Goal: Contribute content: Contribute content

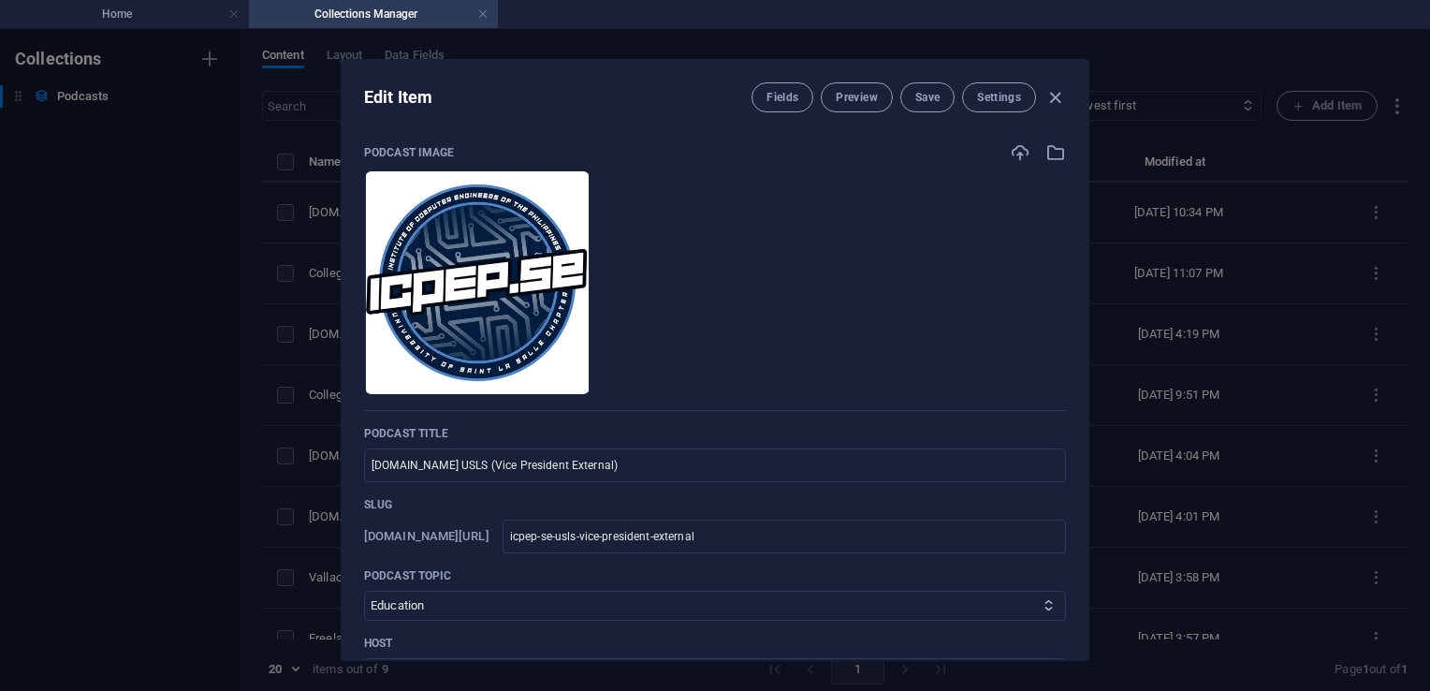
select select "Education"
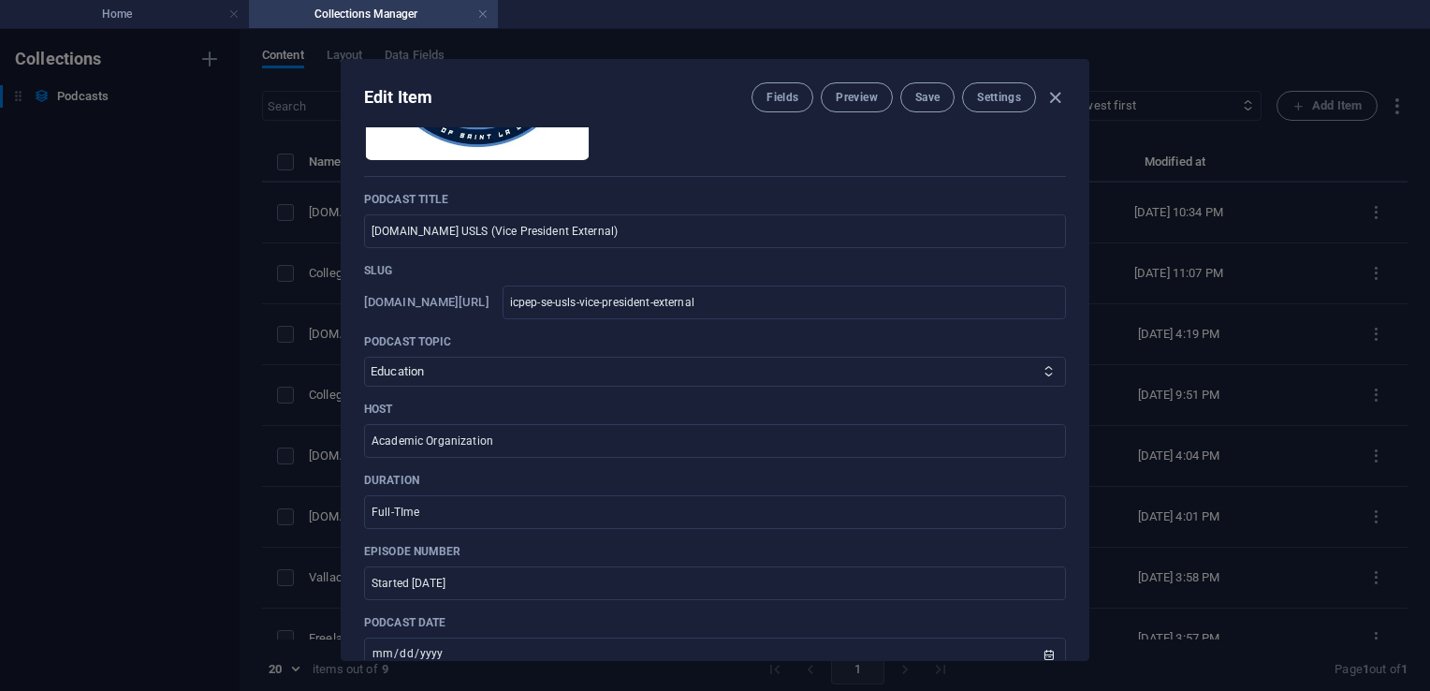
scroll to position [230, 0]
click at [1052, 95] on icon "button" at bounding box center [1055, 98] width 22 height 22
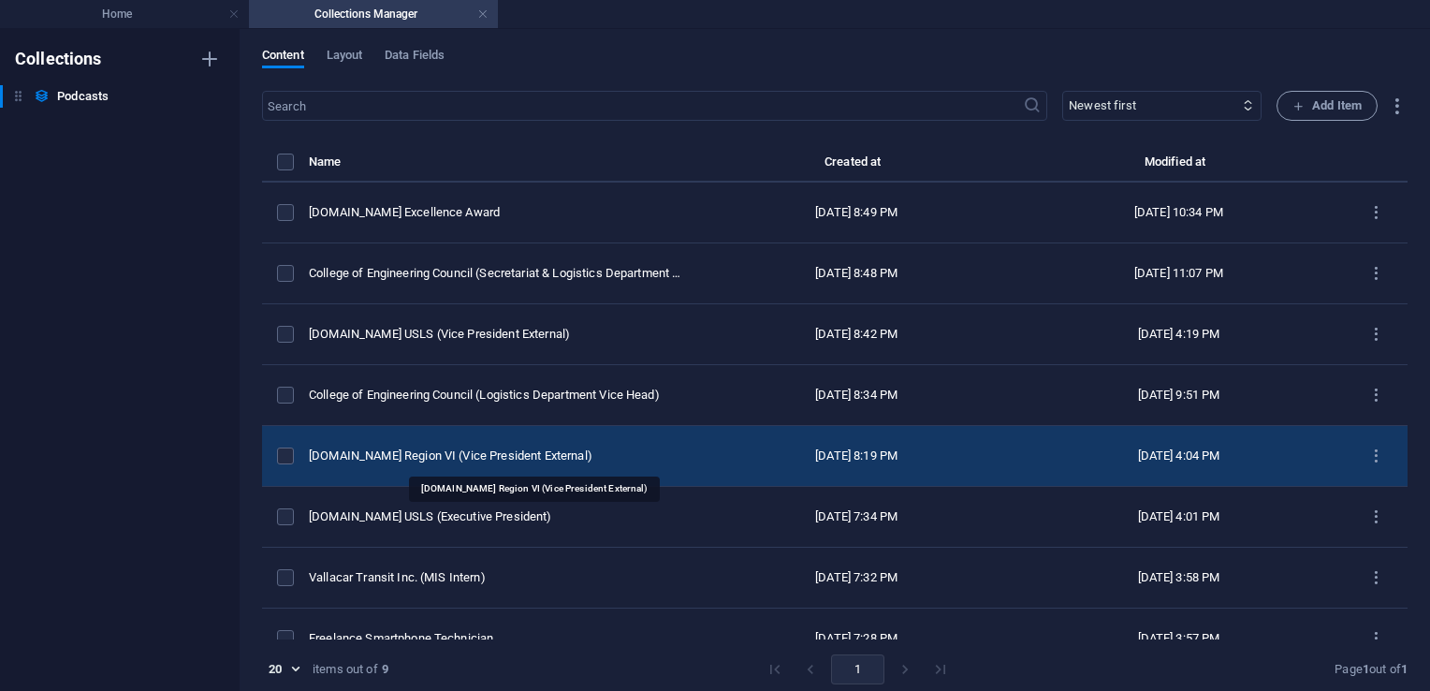
click at [465, 455] on div "[DOMAIN_NAME] Region VI (Vice President External)" at bounding box center [497, 455] width 376 height 17
select select "Education"
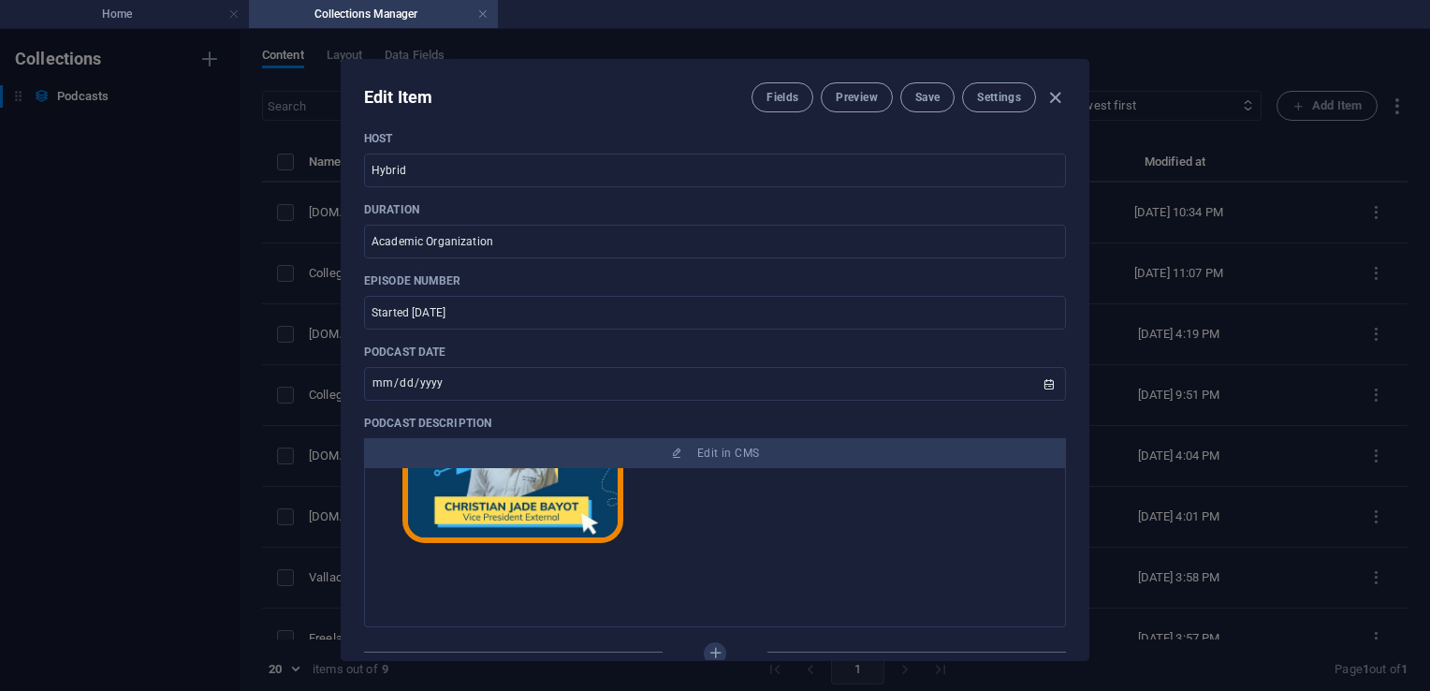
scroll to position [160, 0]
click at [1054, 100] on icon "button" at bounding box center [1055, 98] width 22 height 22
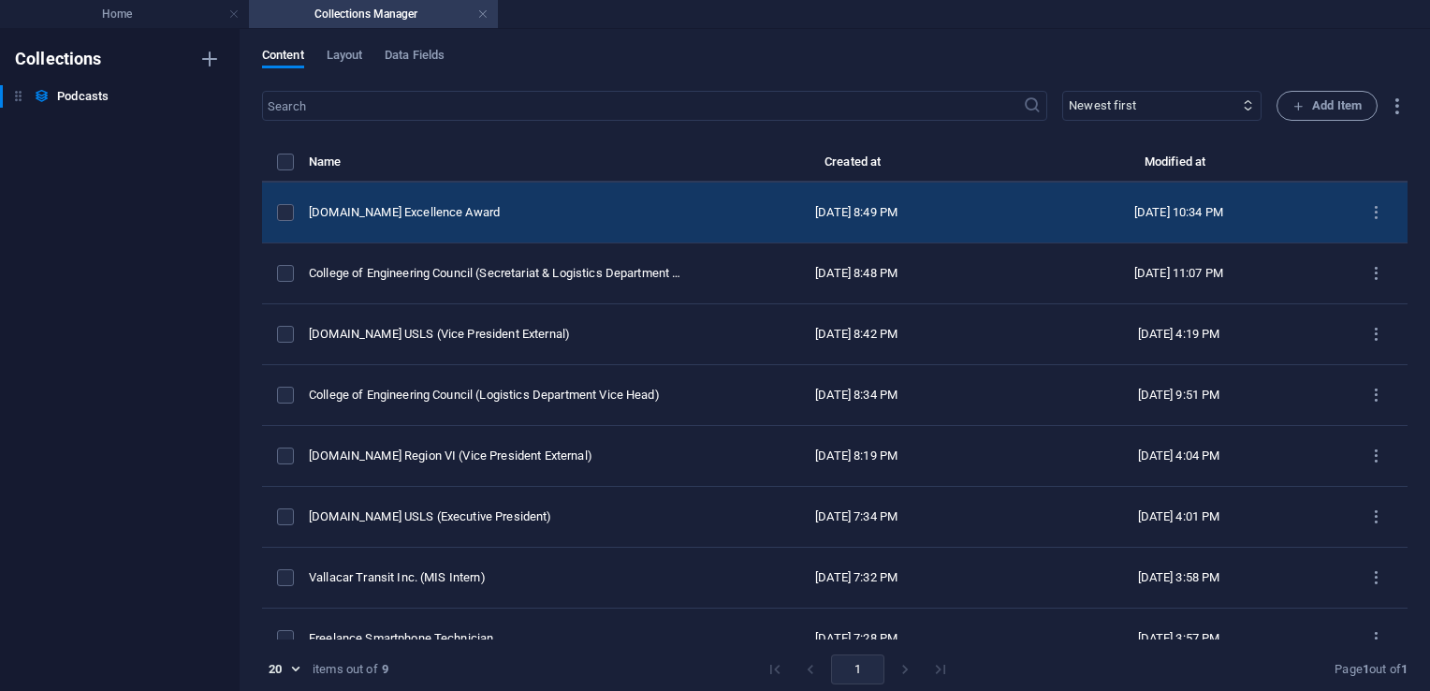
scroll to position [0, 0]
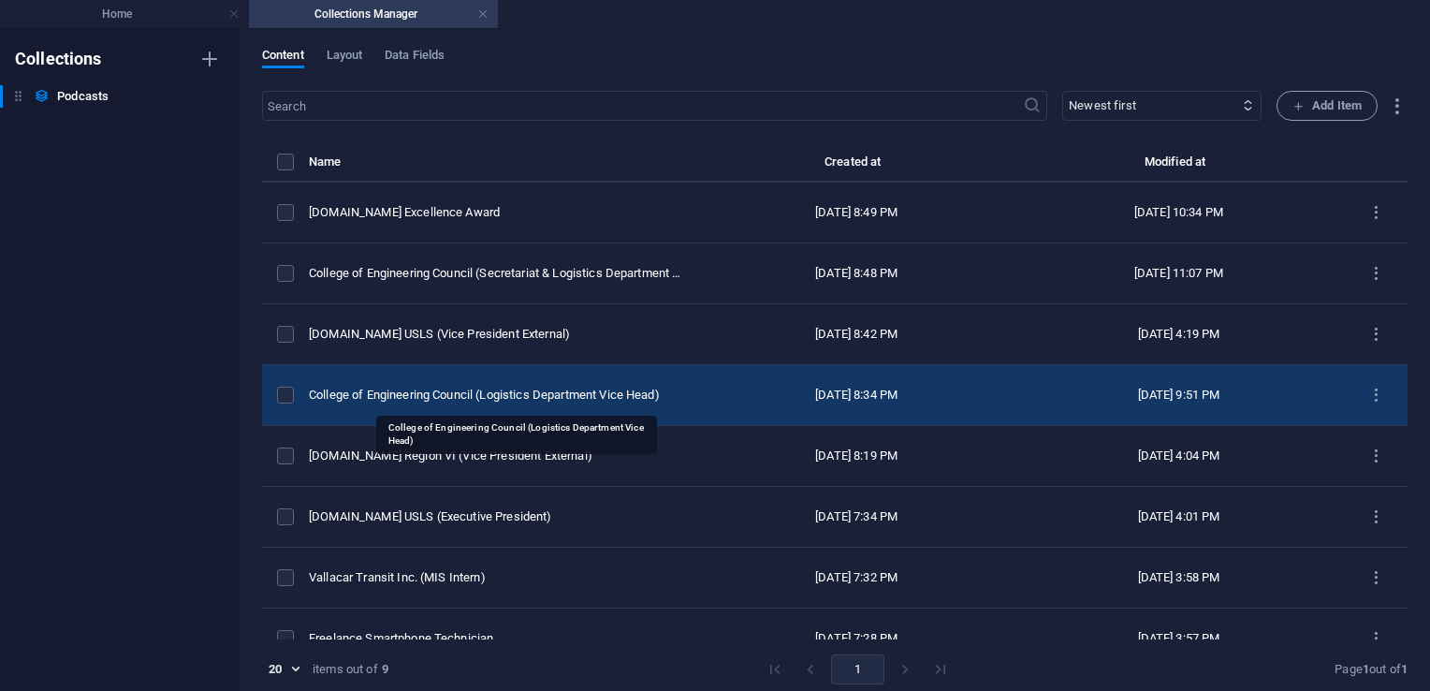
click at [515, 396] on div "College of Engineering Council (Logistics Department Vice Head)" at bounding box center [497, 394] width 376 height 17
select select "Education"
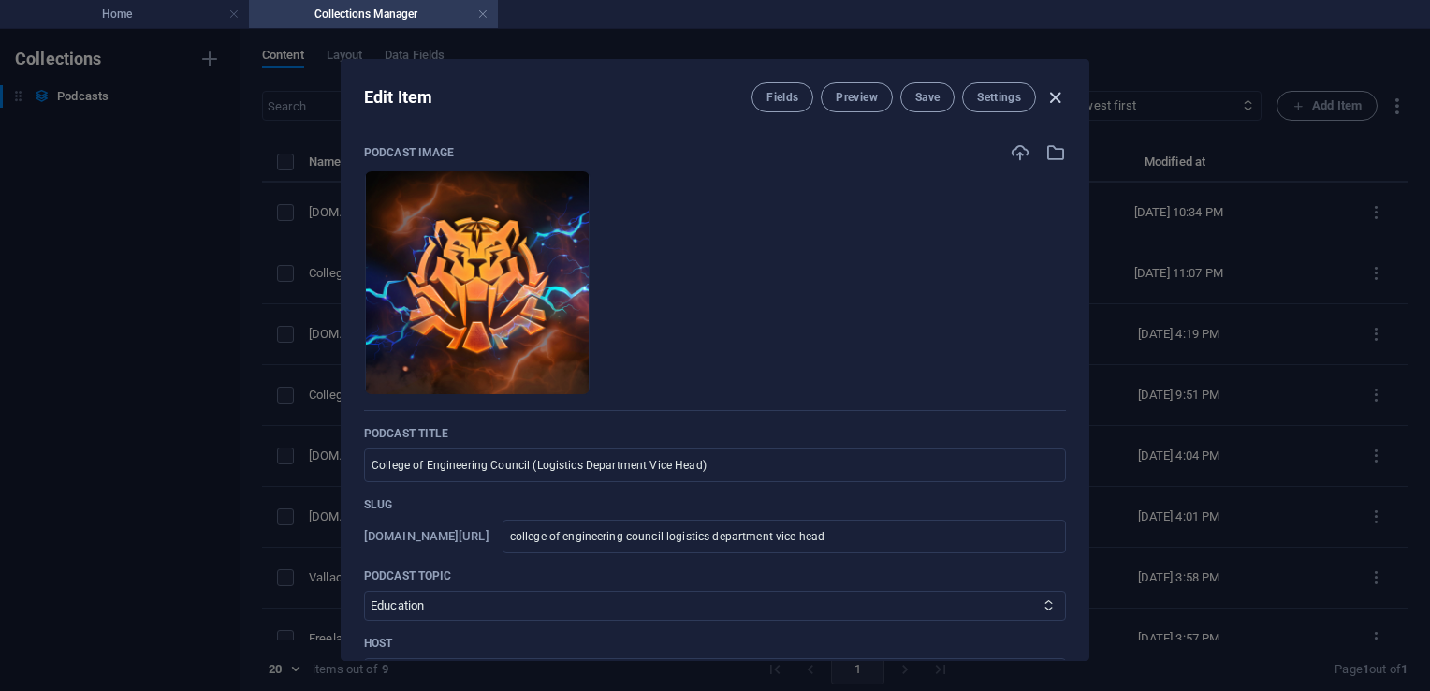
click at [1058, 95] on icon "button" at bounding box center [1055, 98] width 22 height 22
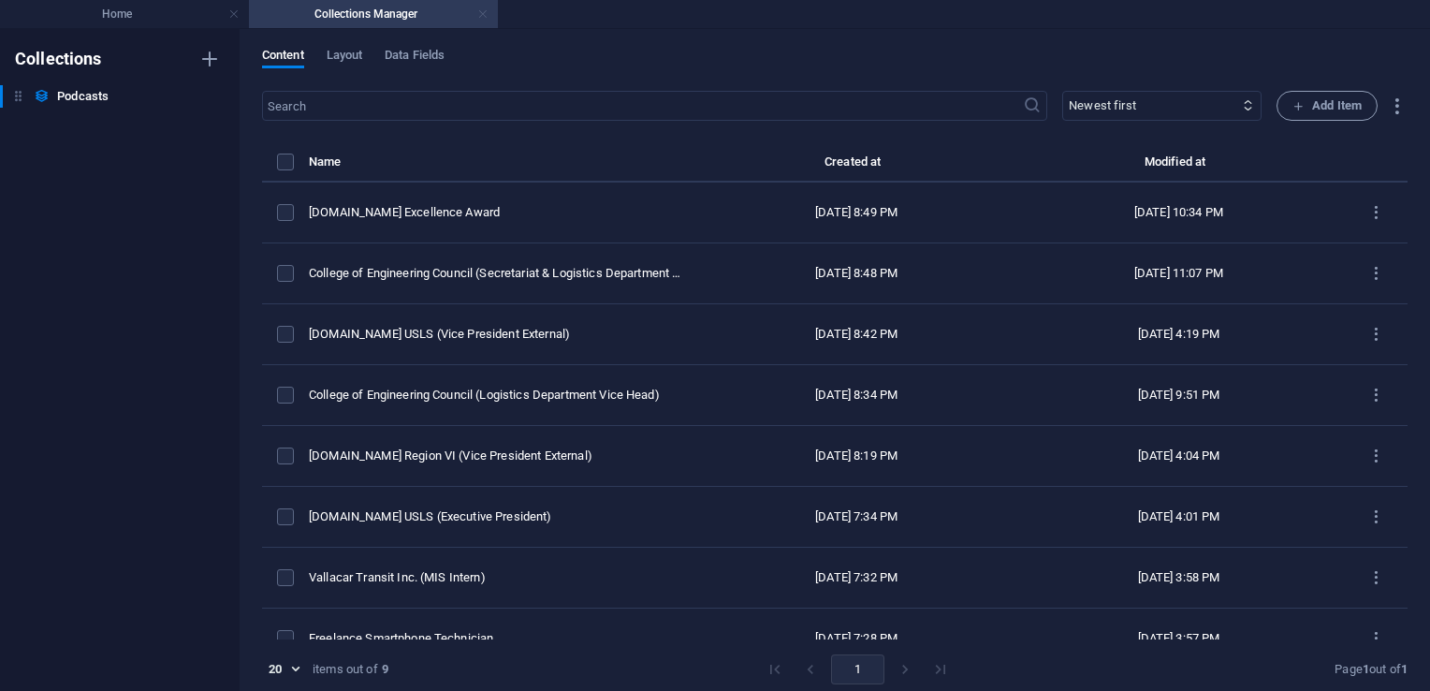
click at [481, 15] on link at bounding box center [482, 15] width 11 height 18
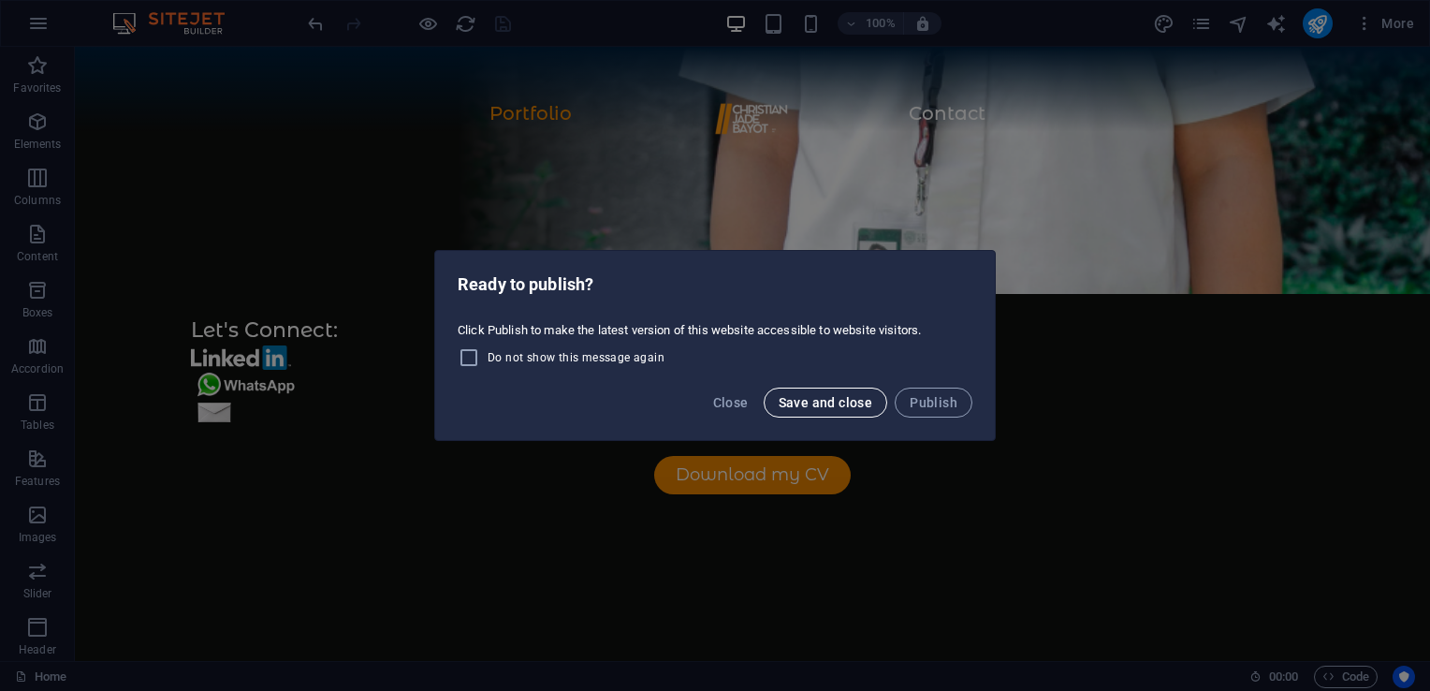
click at [838, 404] on span "Save and close" at bounding box center [825, 402] width 95 height 15
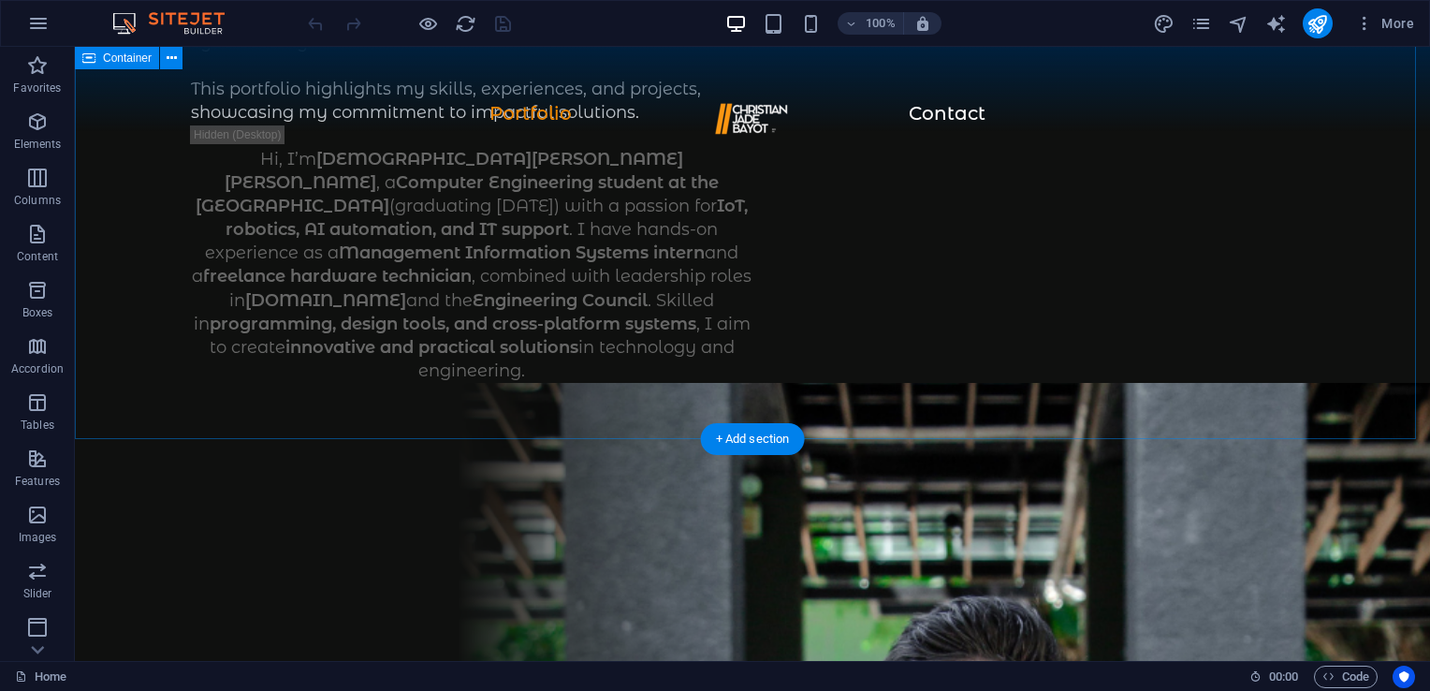
scroll to position [1366, 0]
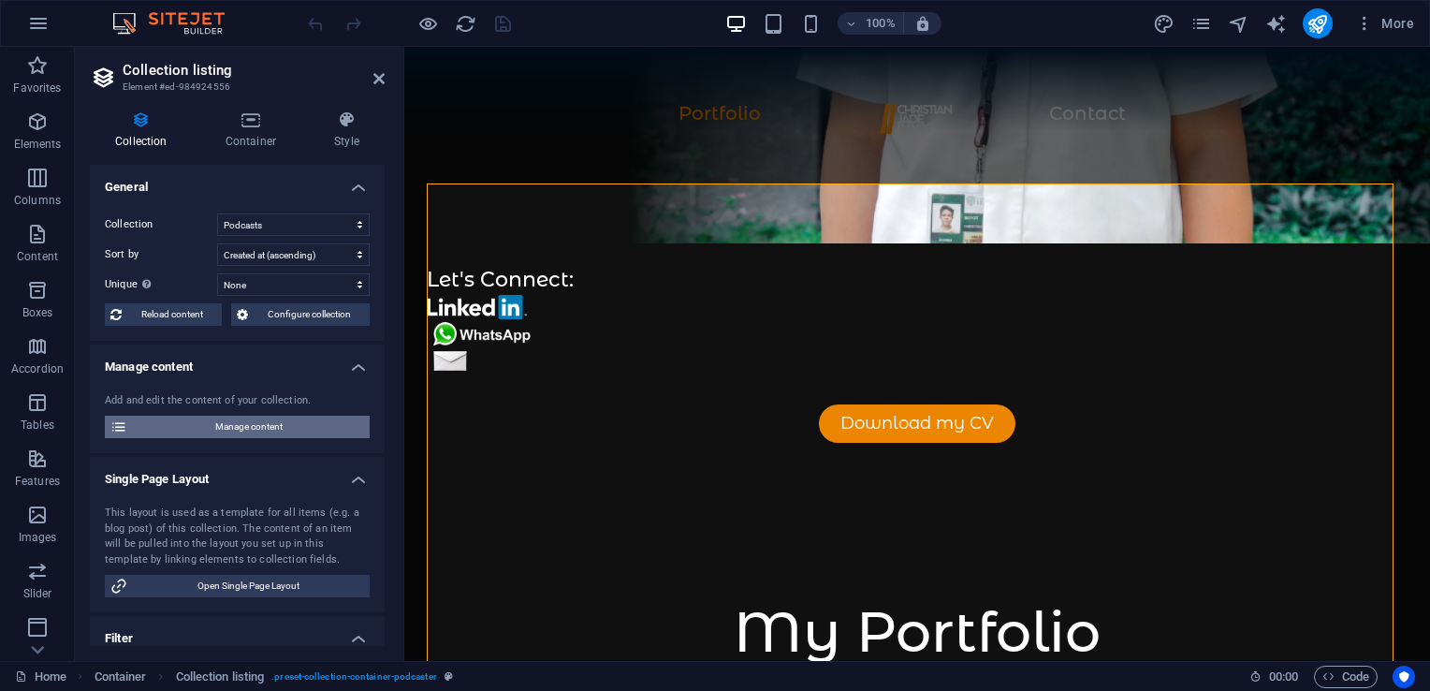
click at [244, 436] on span "Manage content" at bounding box center [248, 426] width 231 height 22
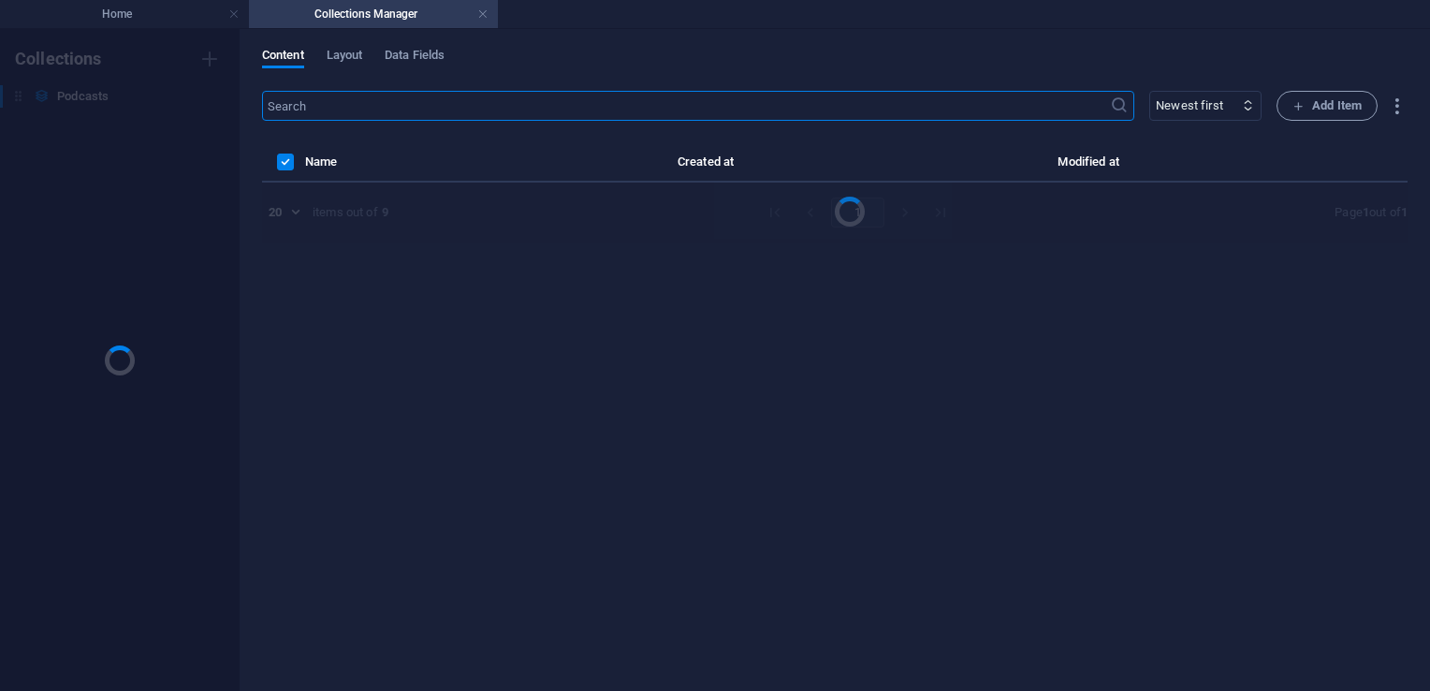
scroll to position [0, 0]
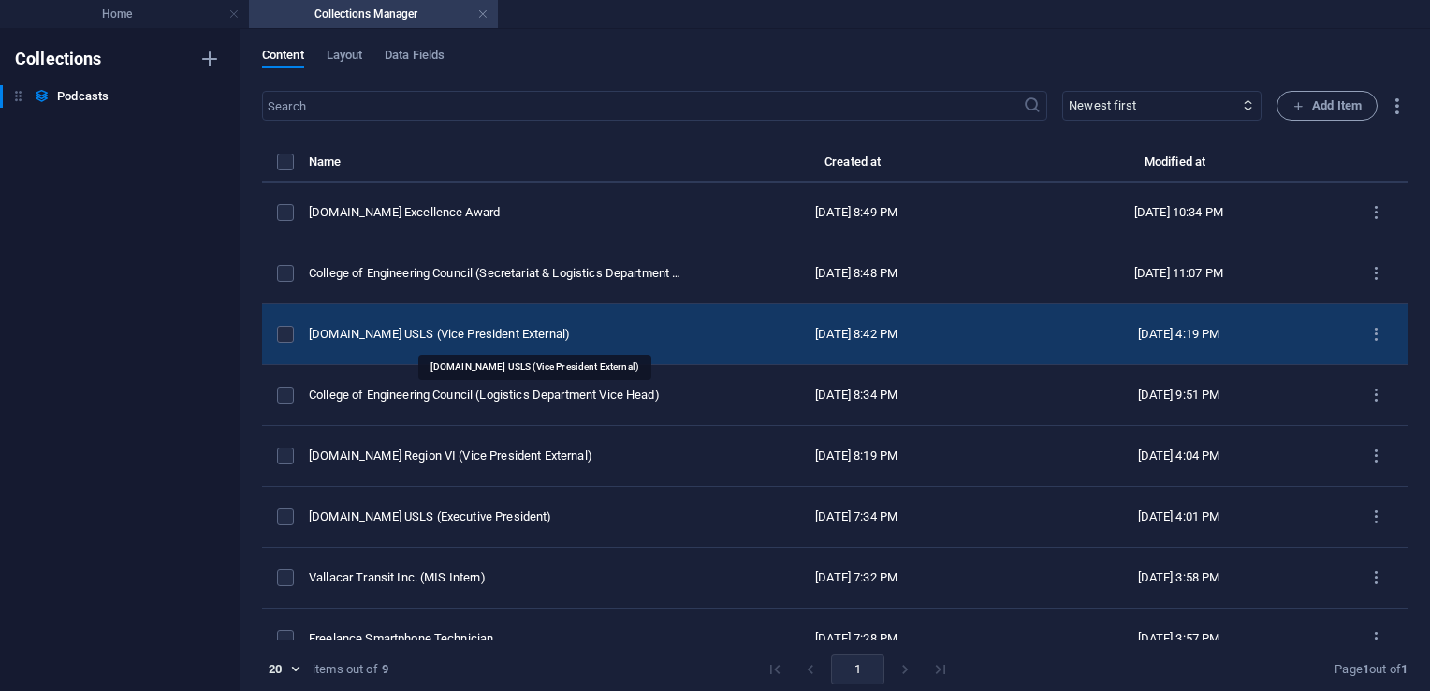
click at [520, 334] on div "[DOMAIN_NAME] USLS (Vice President External)" at bounding box center [497, 334] width 376 height 17
select select "Education"
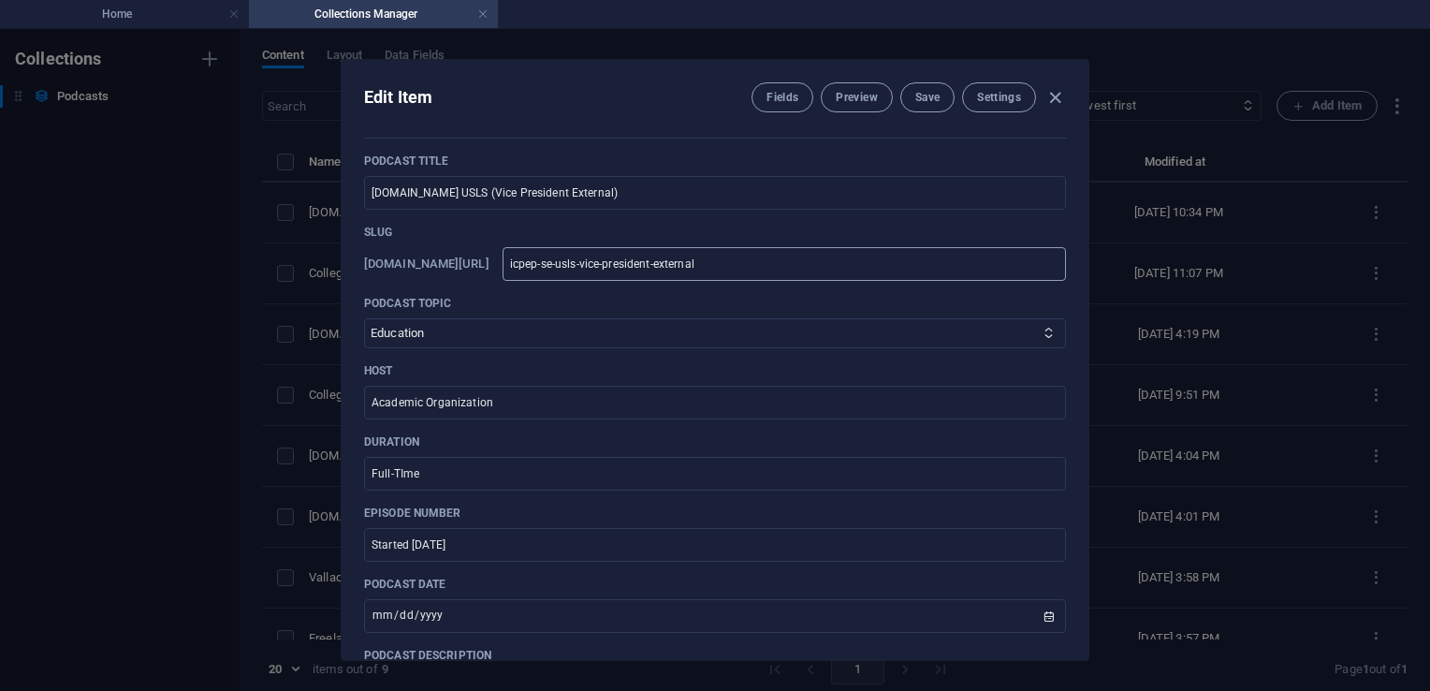
scroll to position [271, 0]
click at [1051, 95] on icon "button" at bounding box center [1055, 98] width 22 height 22
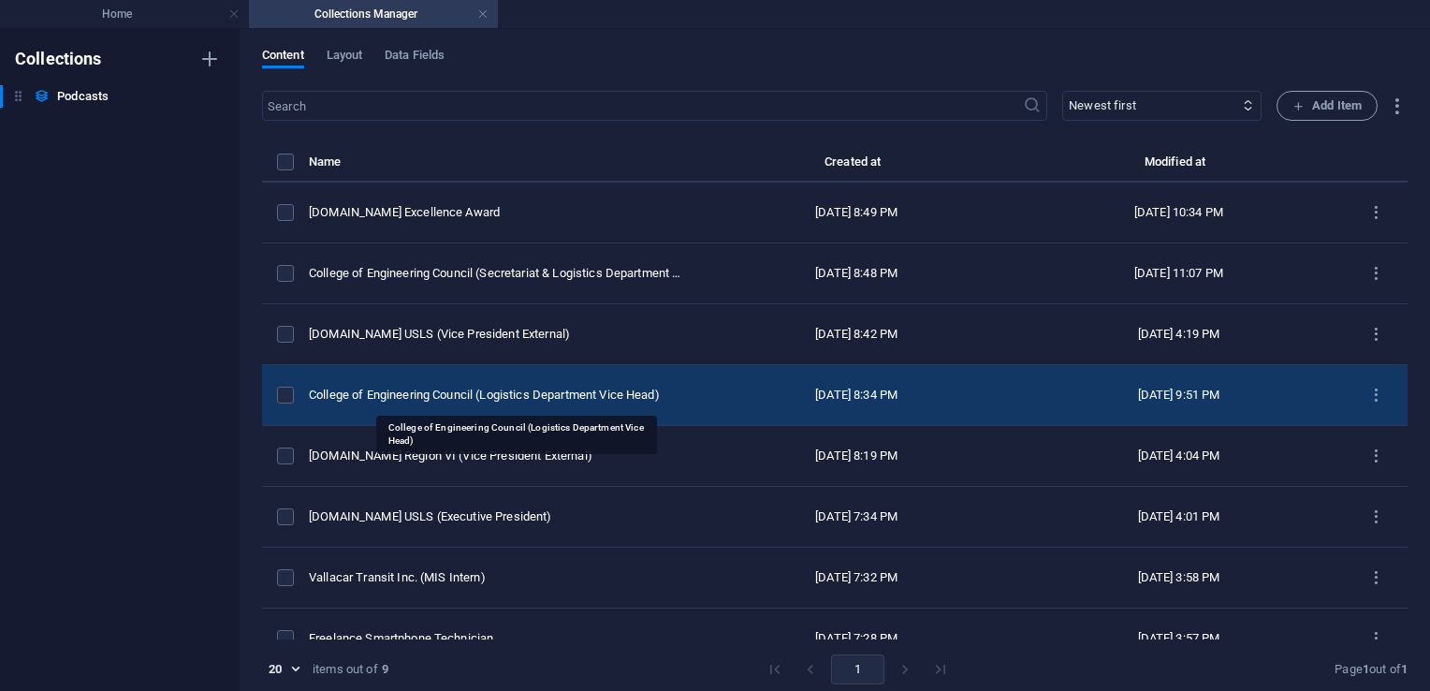
click at [468, 394] on div "College of Engineering Council (Logistics Department Vice Head)" at bounding box center [497, 394] width 376 height 17
select select "Education"
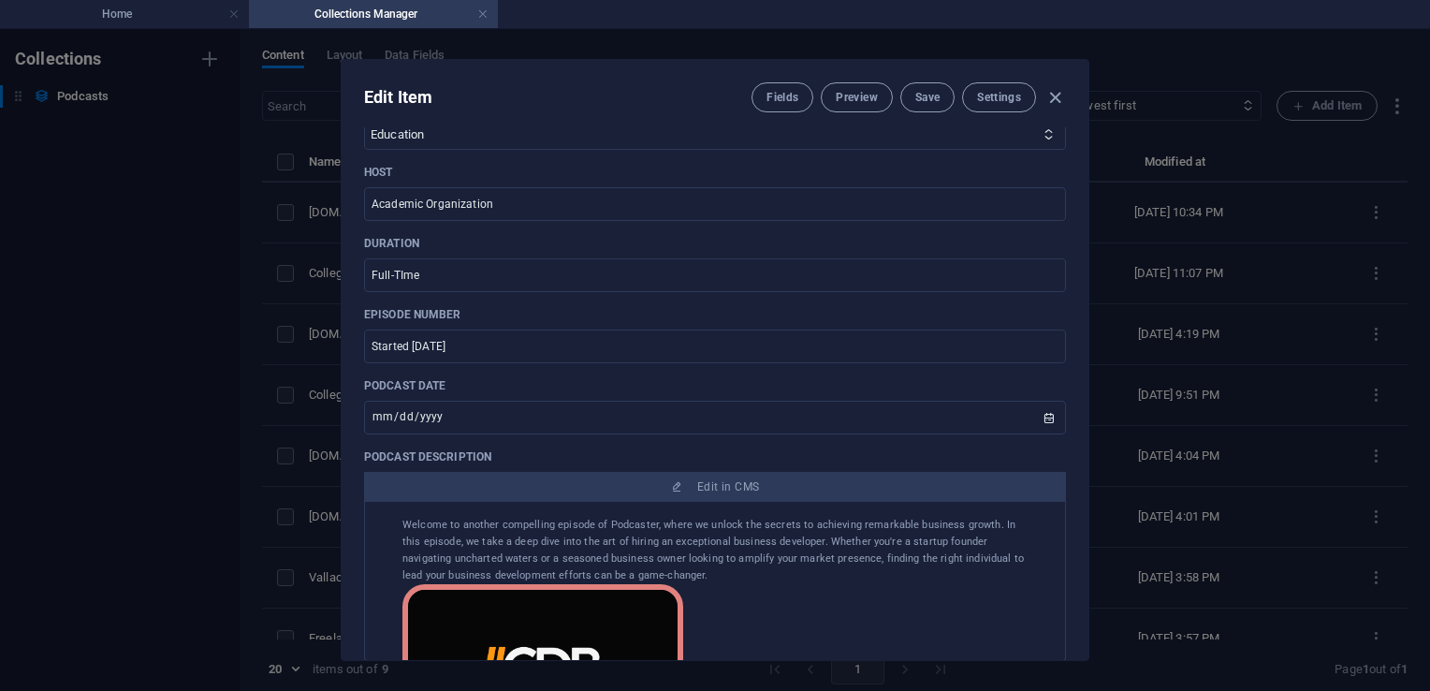
scroll to position [472, 0]
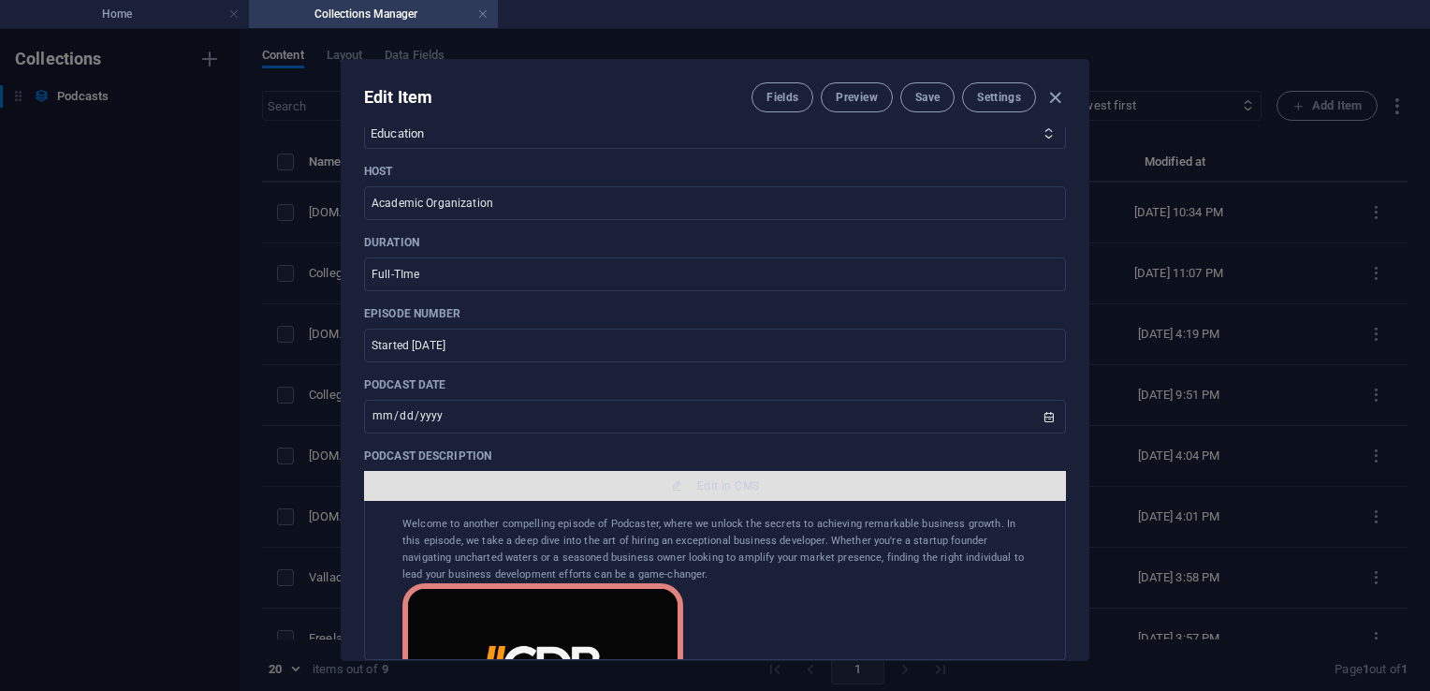
click at [689, 481] on span "Edit in CMS" at bounding box center [714, 485] width 687 height 15
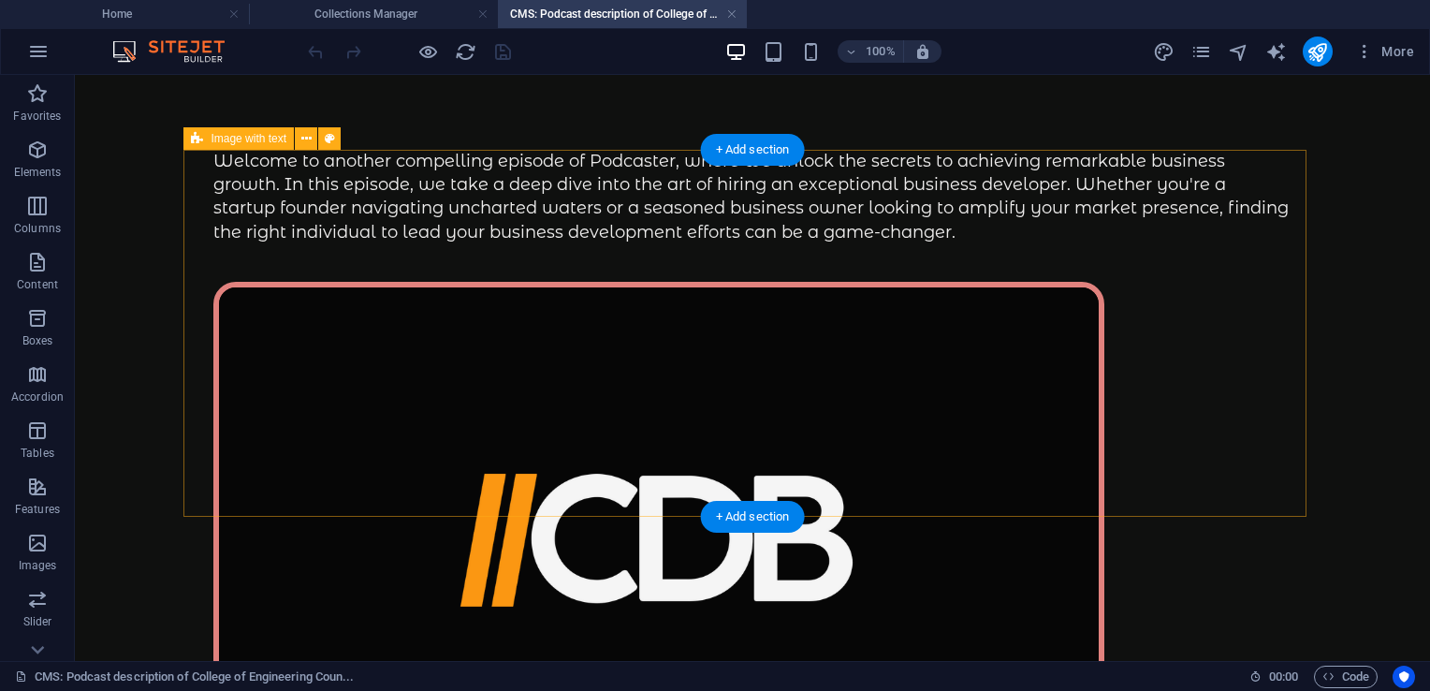
scroll to position [0, 0]
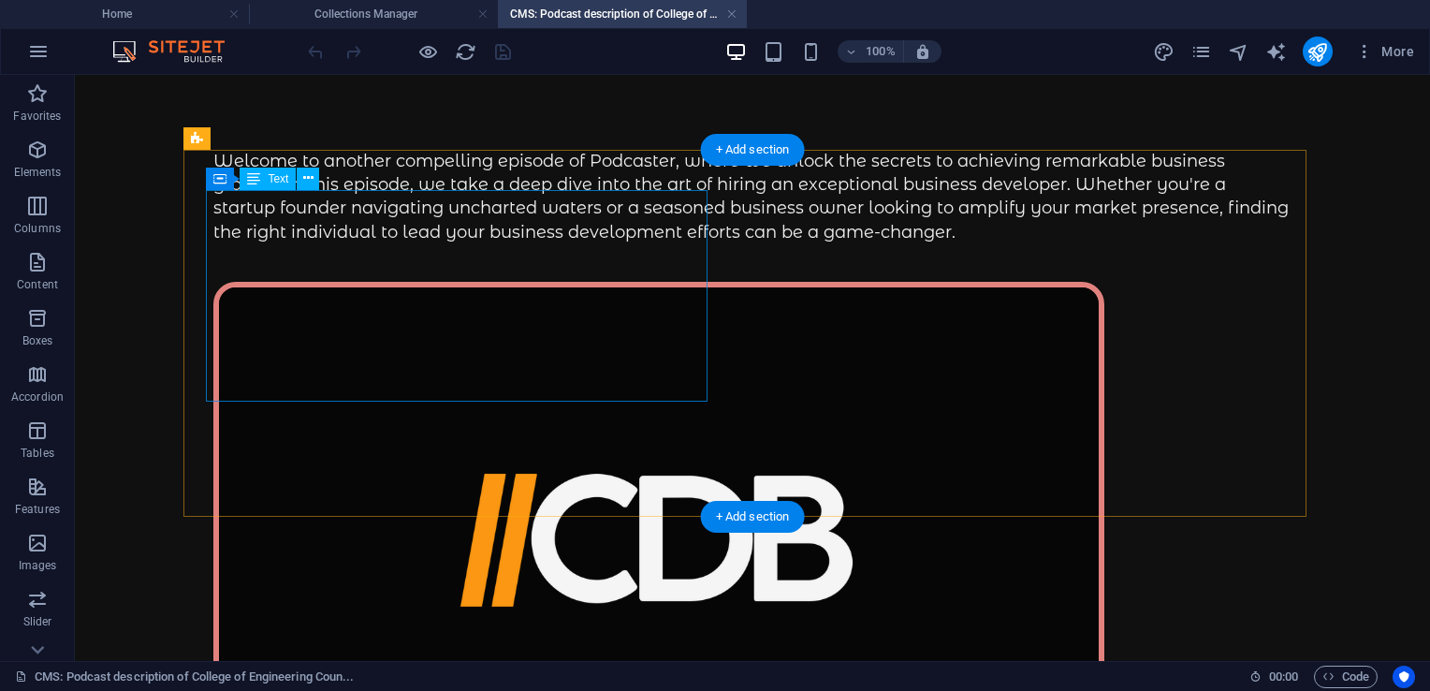
click at [455, 244] on div "Welcome to another compelling episode of Podcaster, where we unlock the secrets…" at bounding box center [752, 197] width 1078 height 95
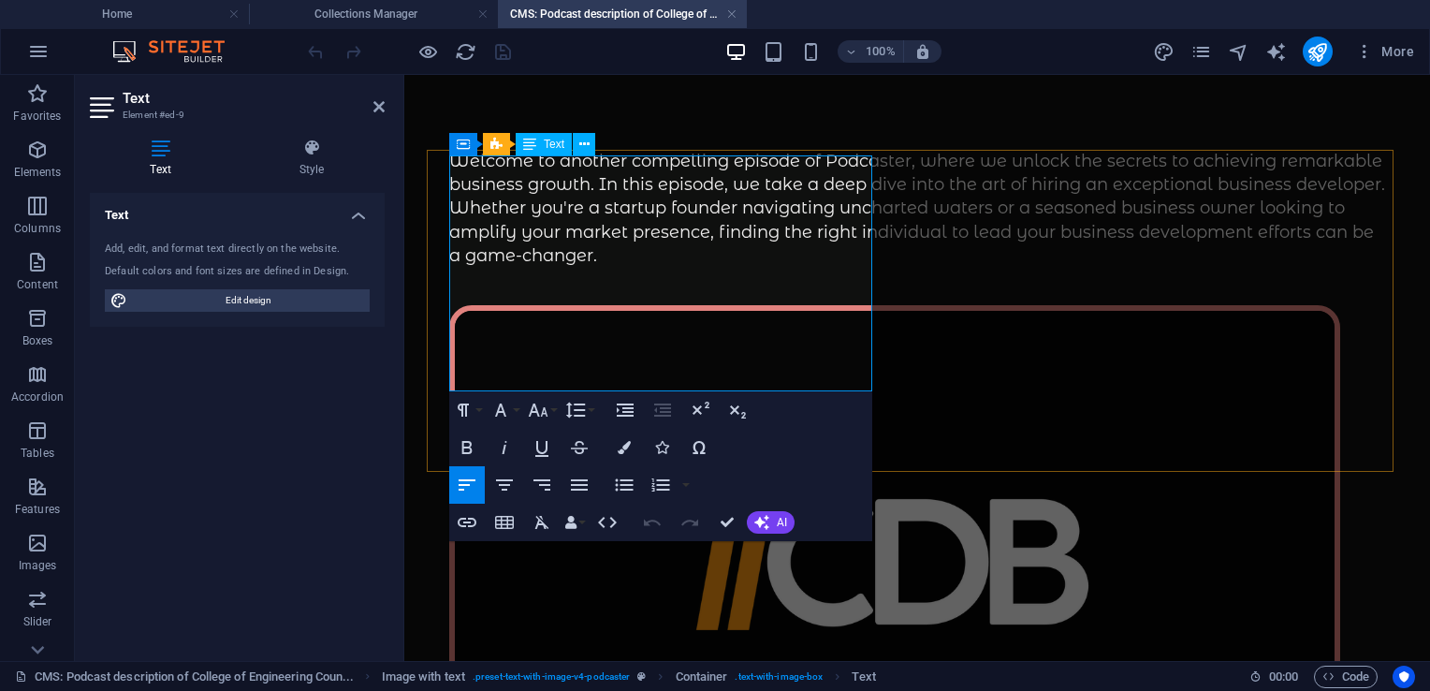
click at [640, 268] on p "Welcome to another compelling episode of Podcaster, where we unlock the secrets…" at bounding box center [917, 209] width 936 height 118
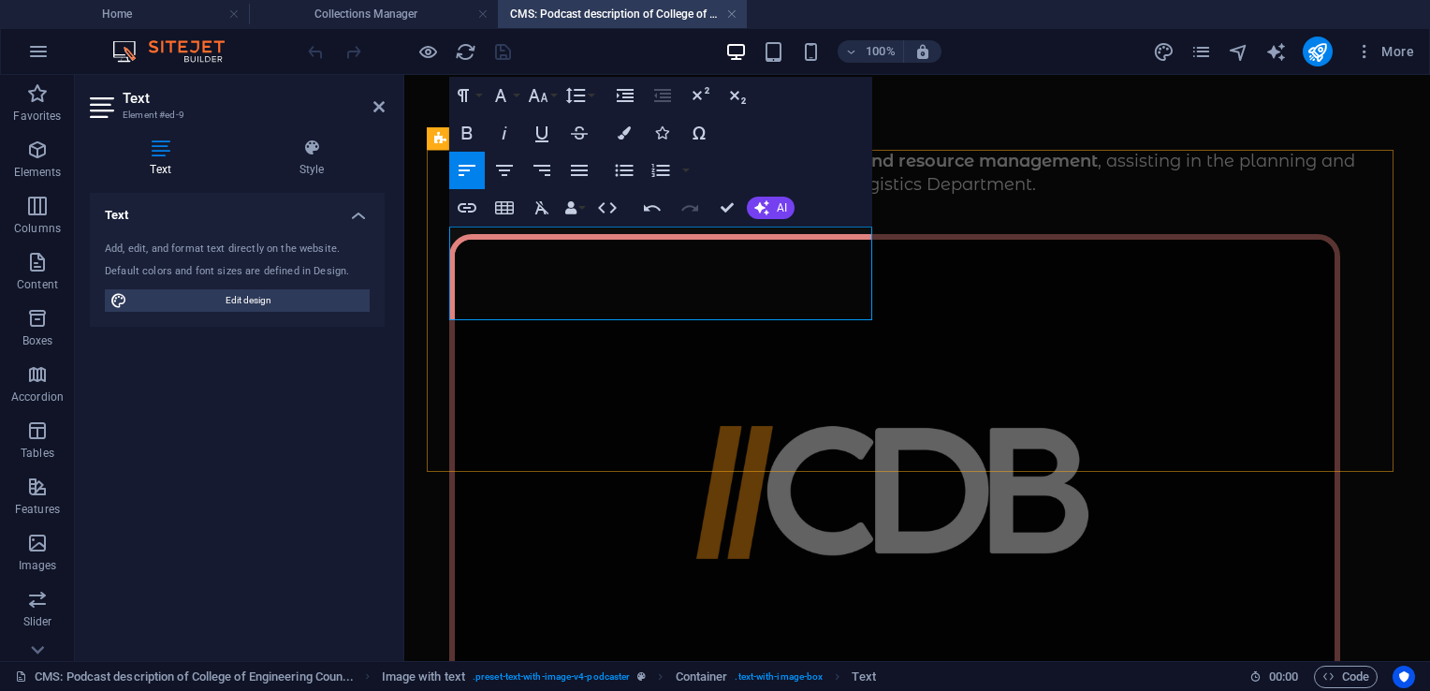
drag, startPoint x: 734, startPoint y: 239, endPoint x: 543, endPoint y: 238, distance: 190.9
click at [543, 196] on p "Focused on facility coordination, event logistics, and resource management , as…" at bounding box center [917, 173] width 936 height 47
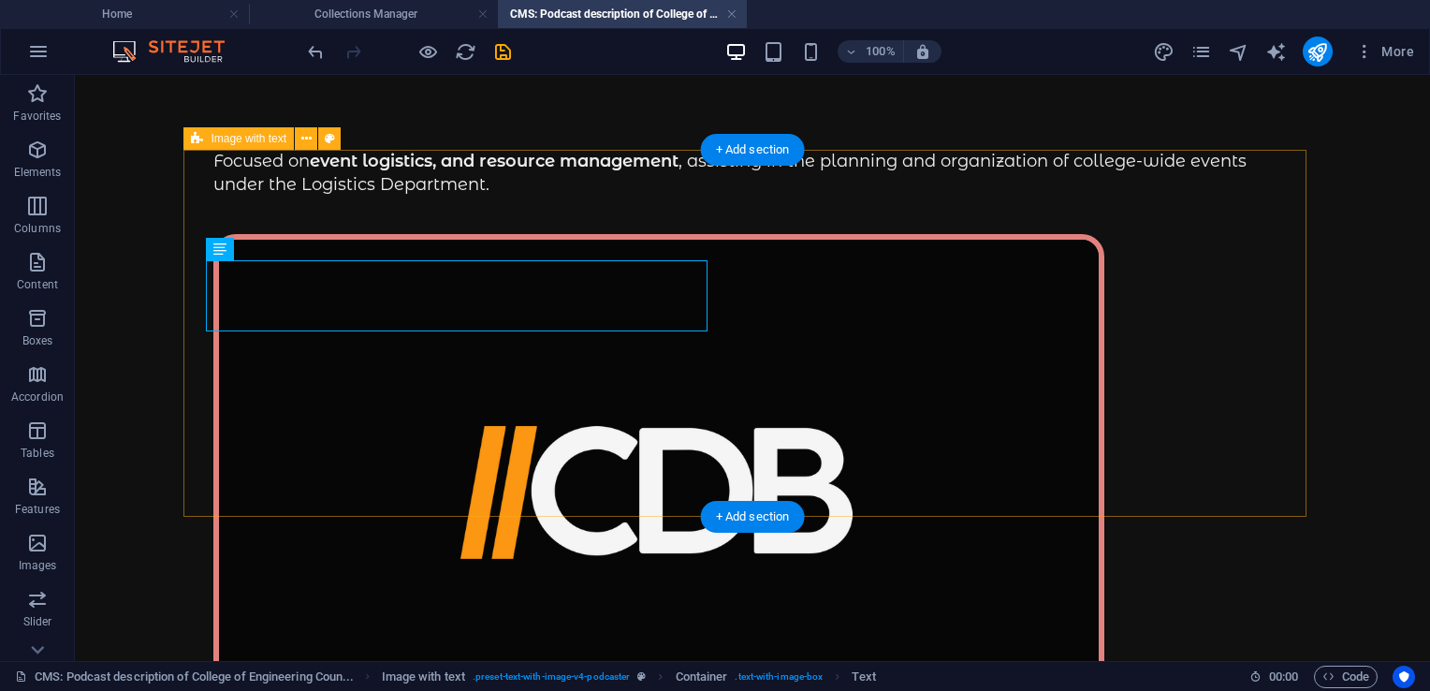
click at [722, 352] on div "Focused on event logistics, and resource management , assisting in the planning…" at bounding box center [752, 487] width 1123 height 675
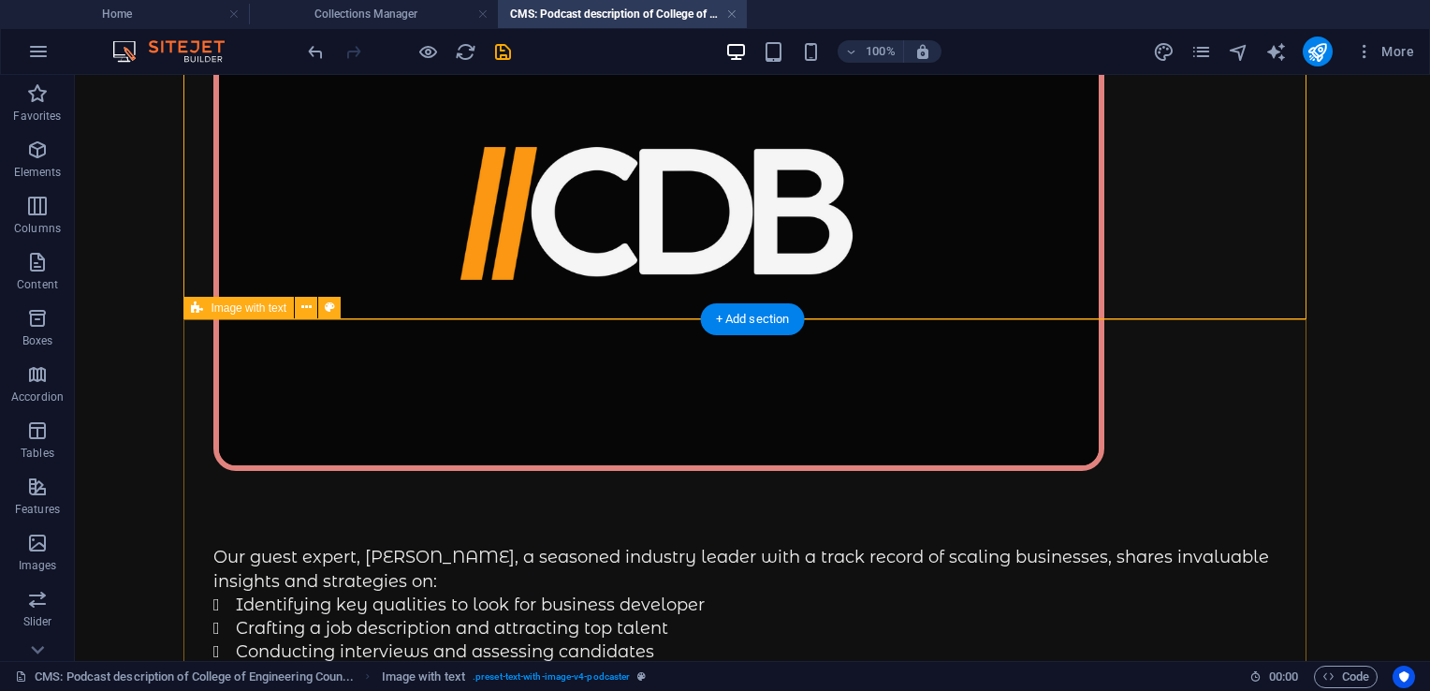
scroll to position [284, 0]
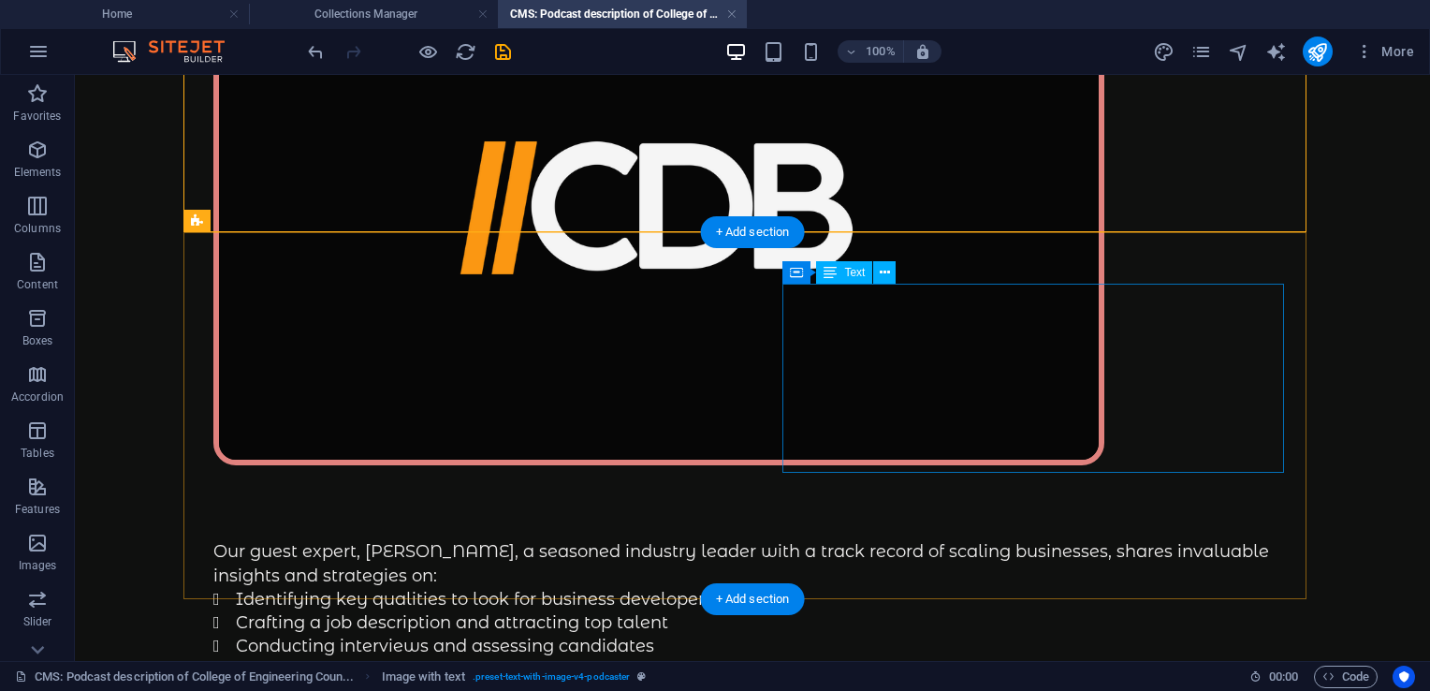
click at [909, 540] on div "Our guest expert, [PERSON_NAME], a seasoned industry leader with a track record…" at bounding box center [752, 622] width 1078 height 165
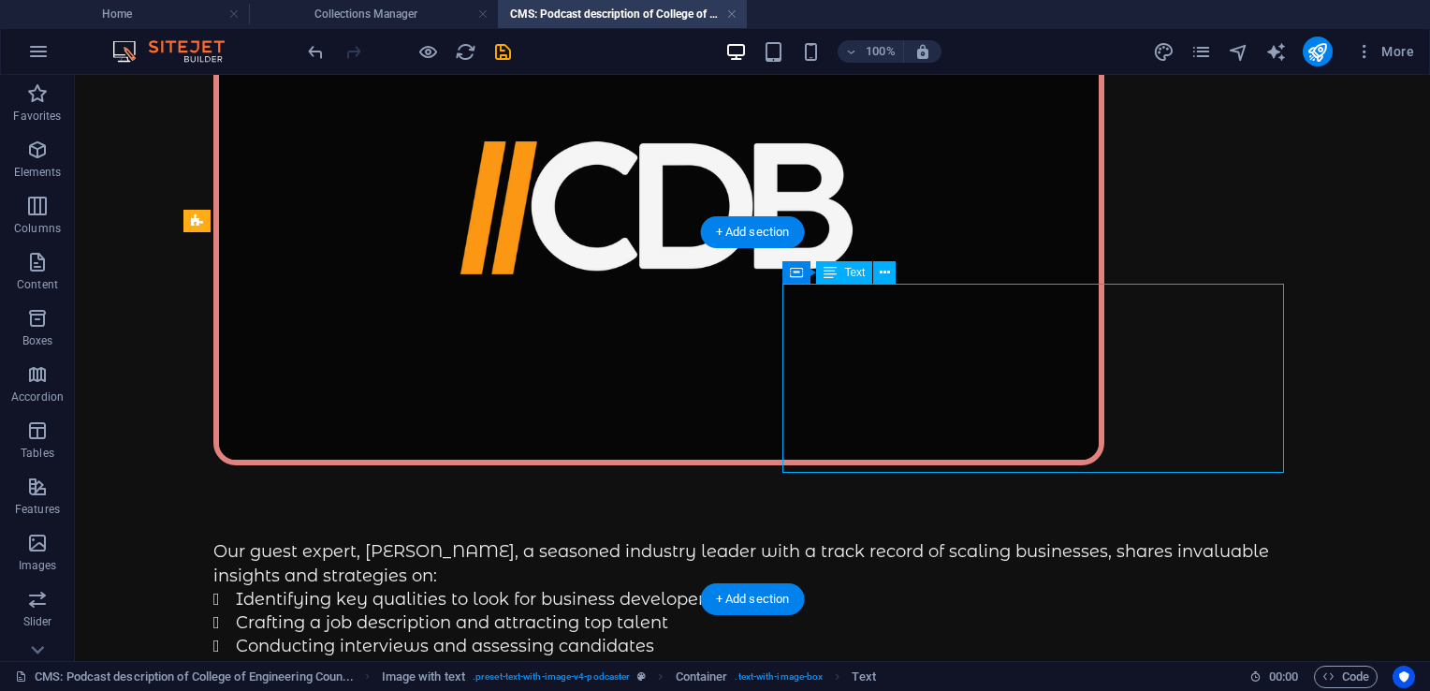
click at [909, 540] on div "Our guest expert, [PERSON_NAME], a seasoned industry leader with a track record…" at bounding box center [752, 622] width 1078 height 165
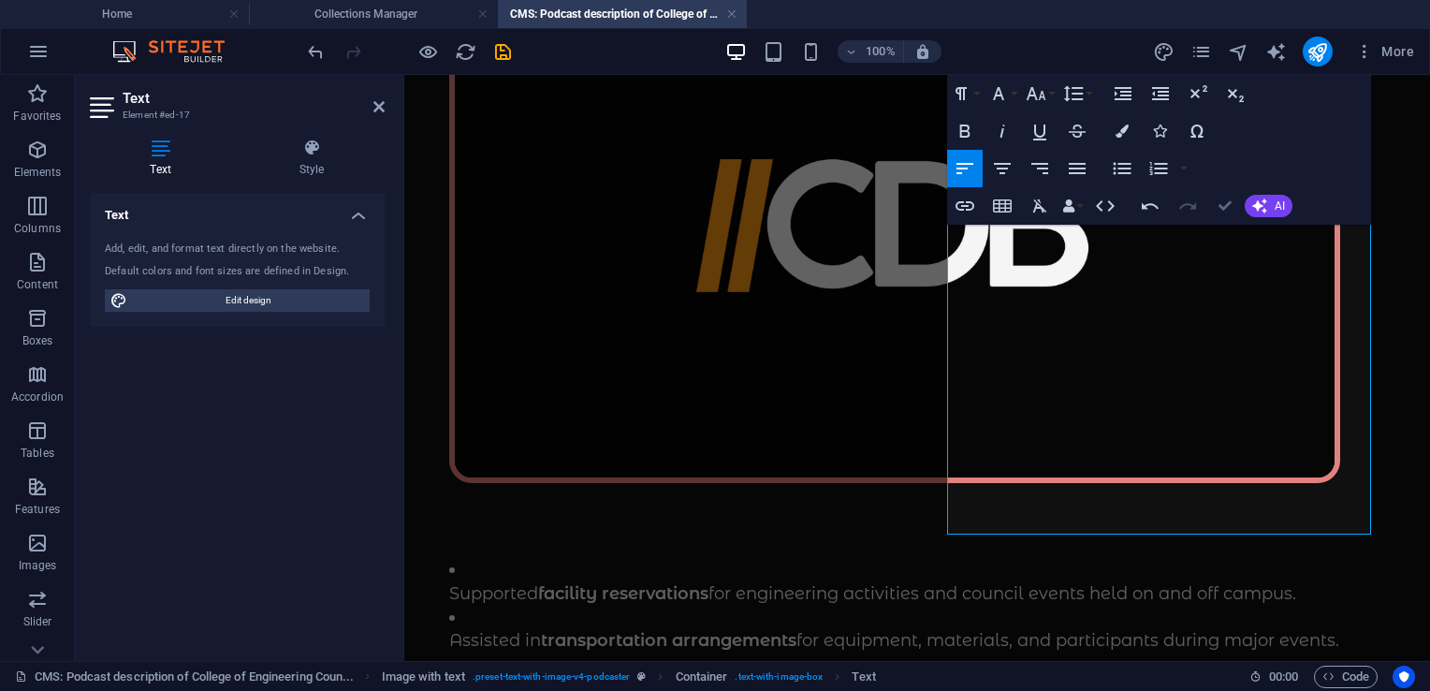
scroll to position [297, 0]
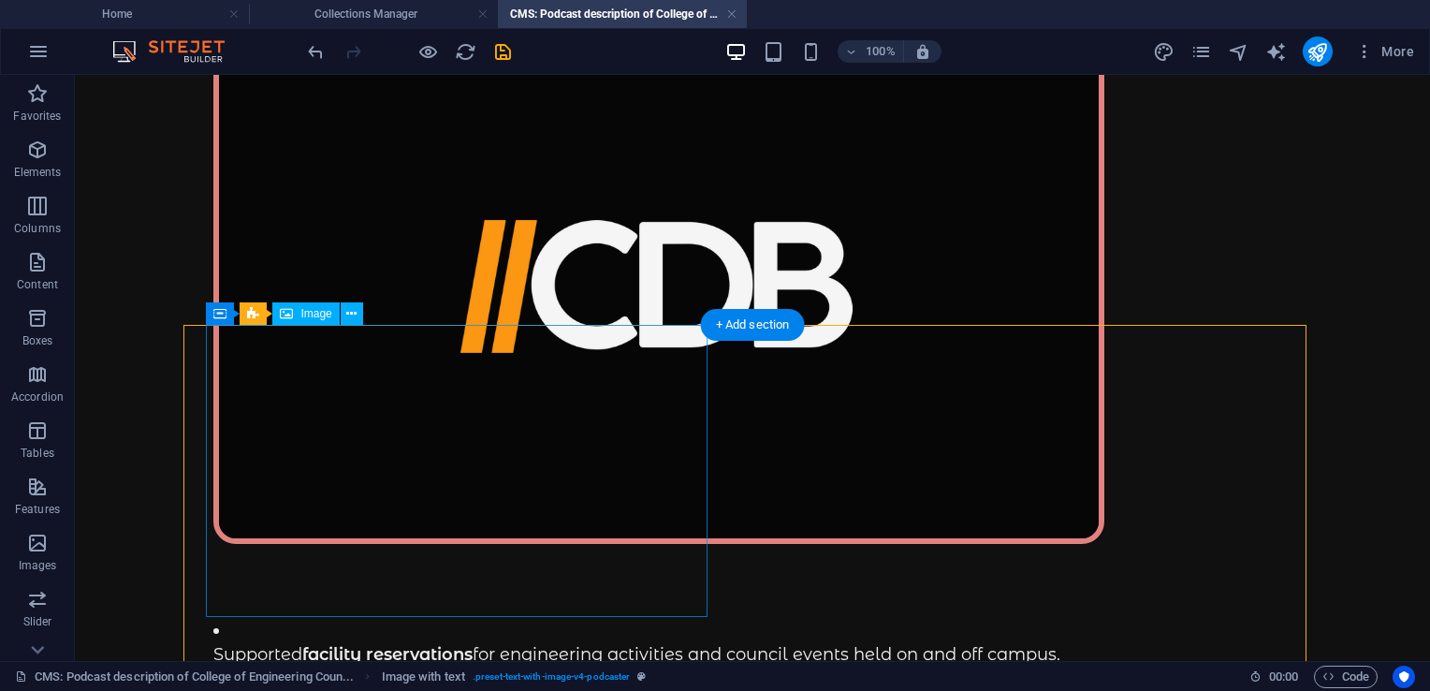
scroll to position [191, 0]
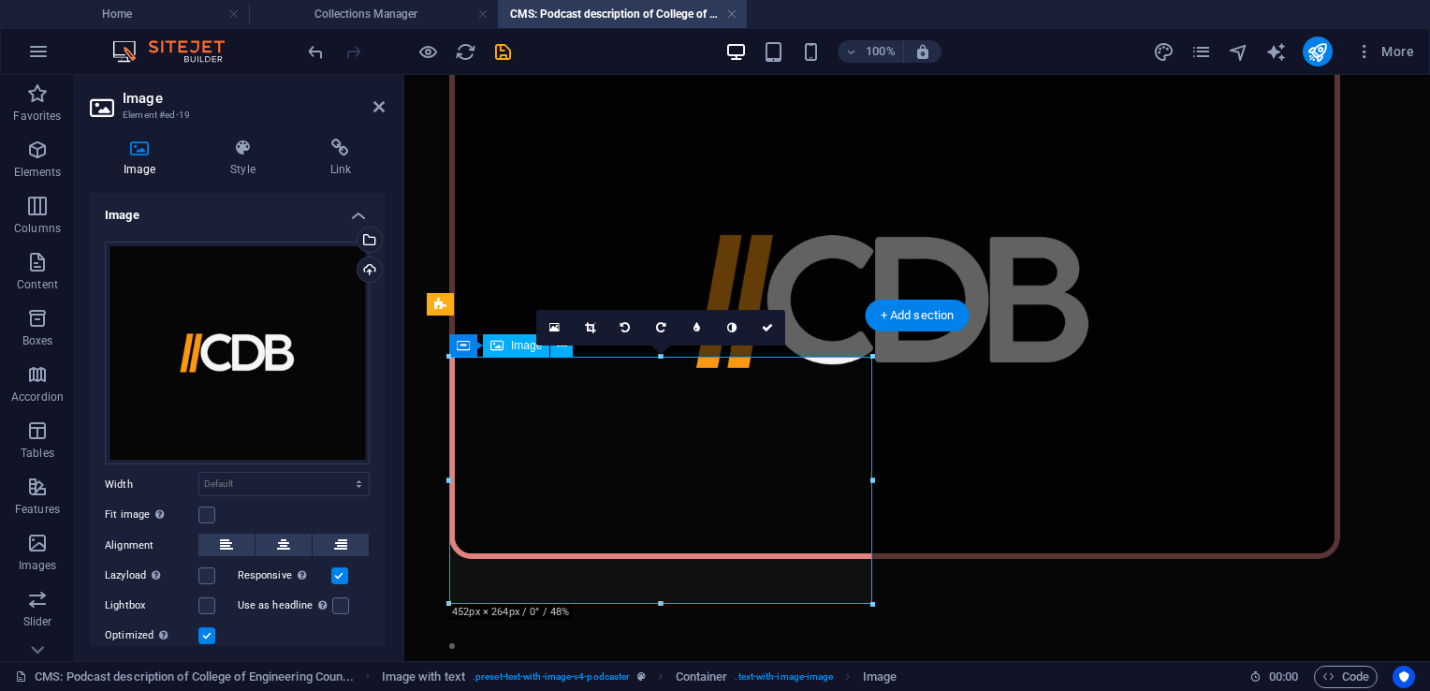
scroll to position [156, 0]
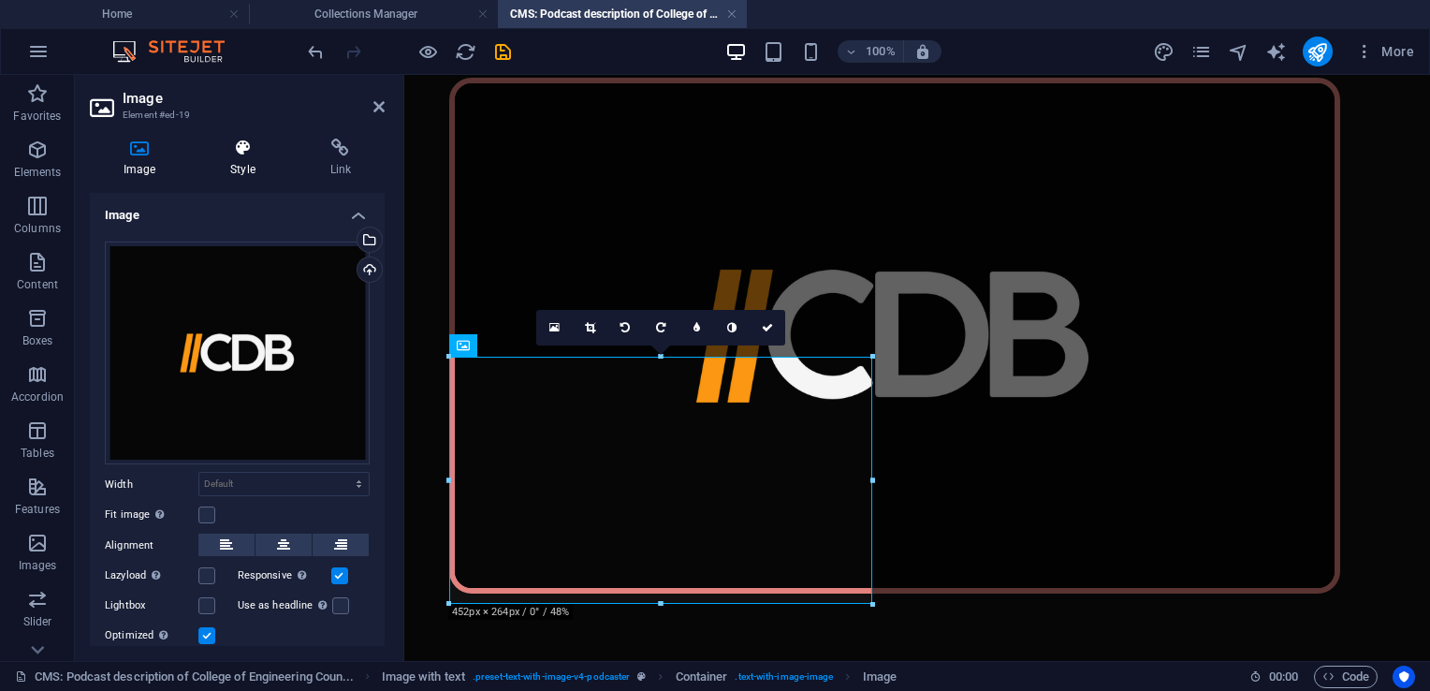
click at [243, 141] on icon at bounding box center [242, 147] width 92 height 19
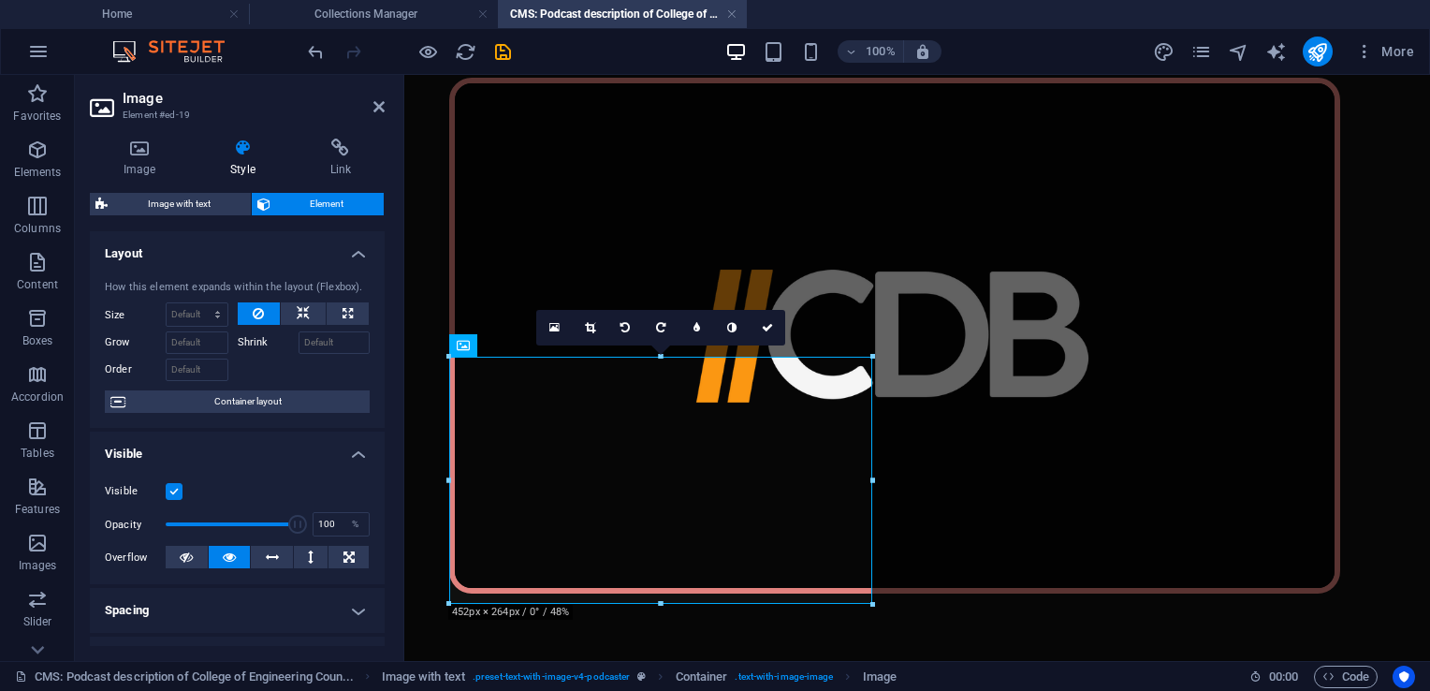
scroll to position [209, 0]
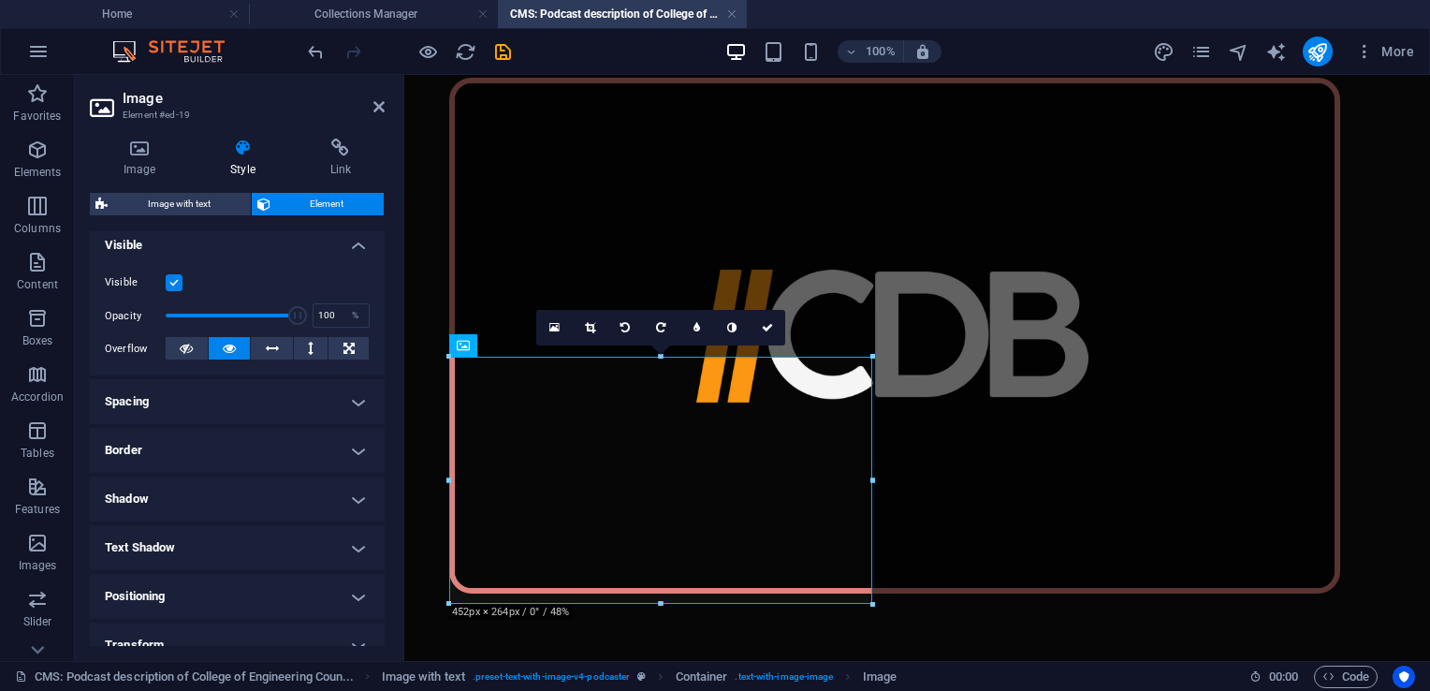
click at [140, 447] on h4 "Border" at bounding box center [237, 450] width 295 height 45
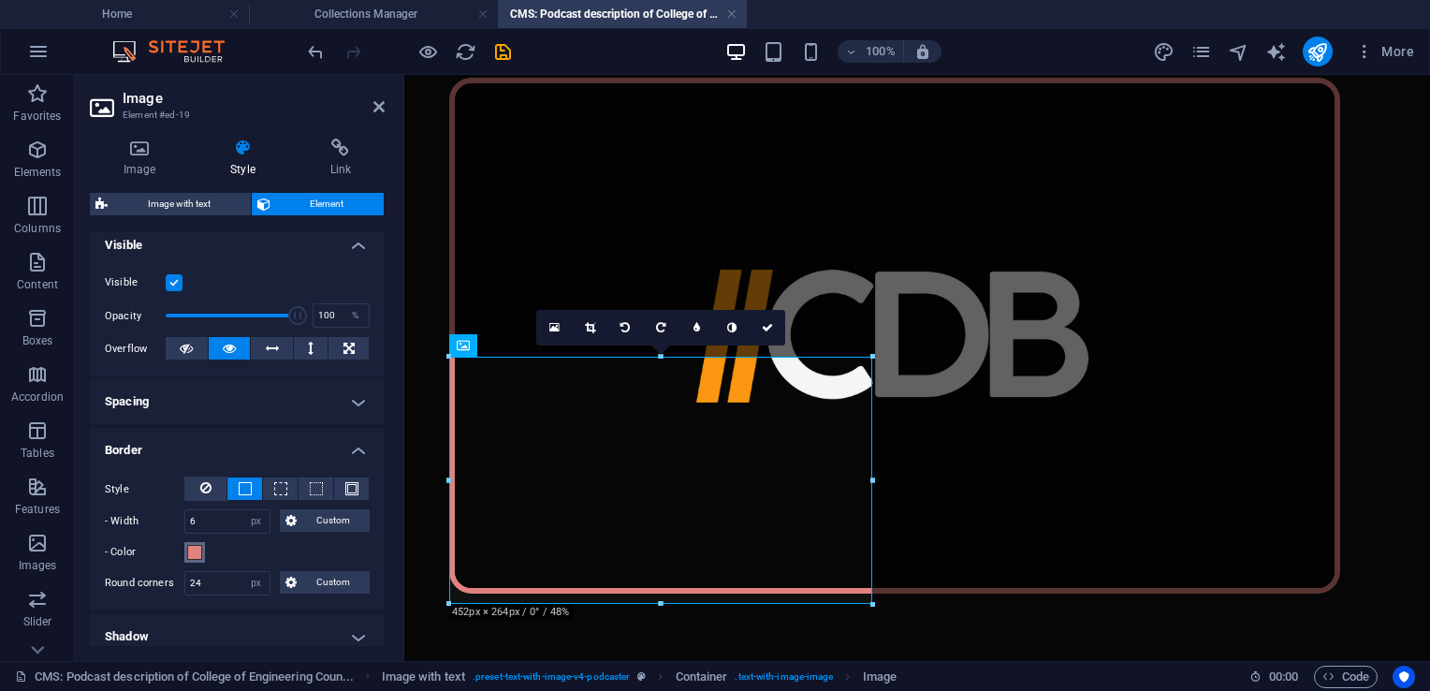
click at [202, 560] on button "- Color" at bounding box center [194, 552] width 21 height 21
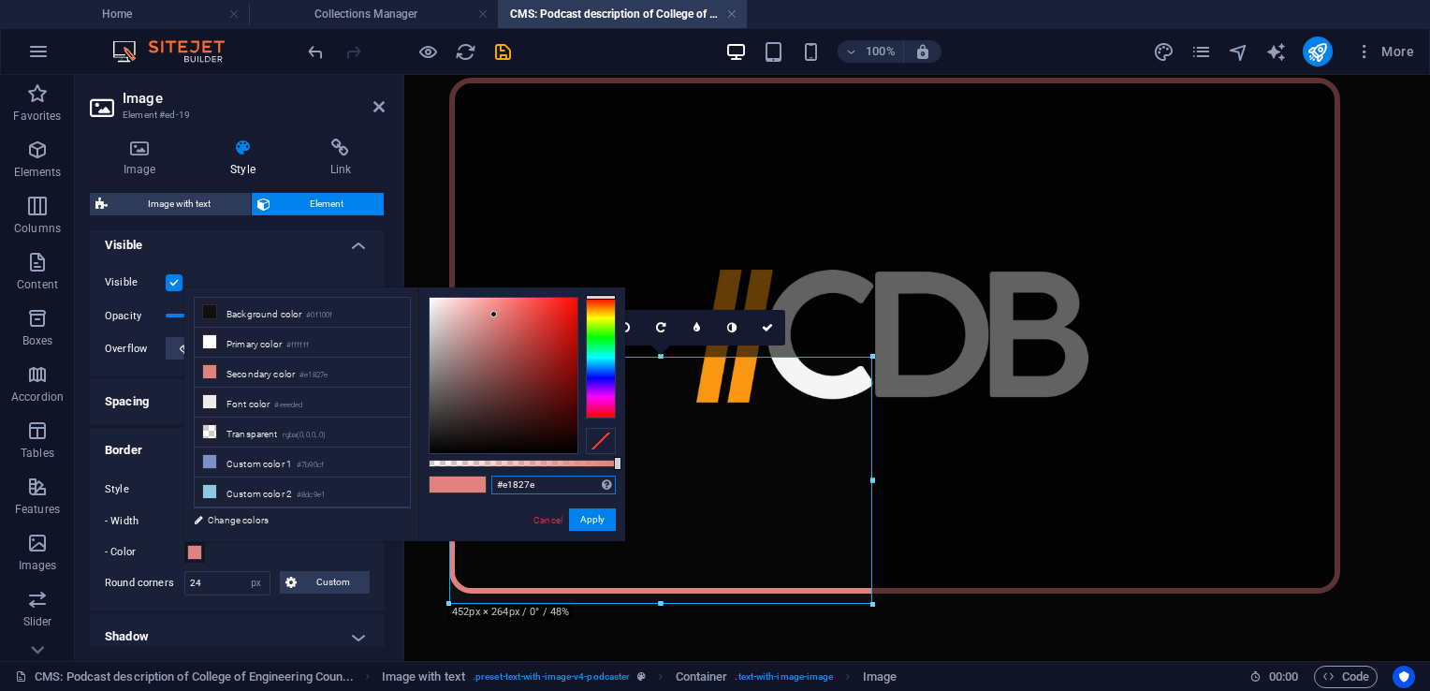
click at [541, 489] on input "#e1827e" at bounding box center [553, 484] width 124 height 19
paste input "c8600"
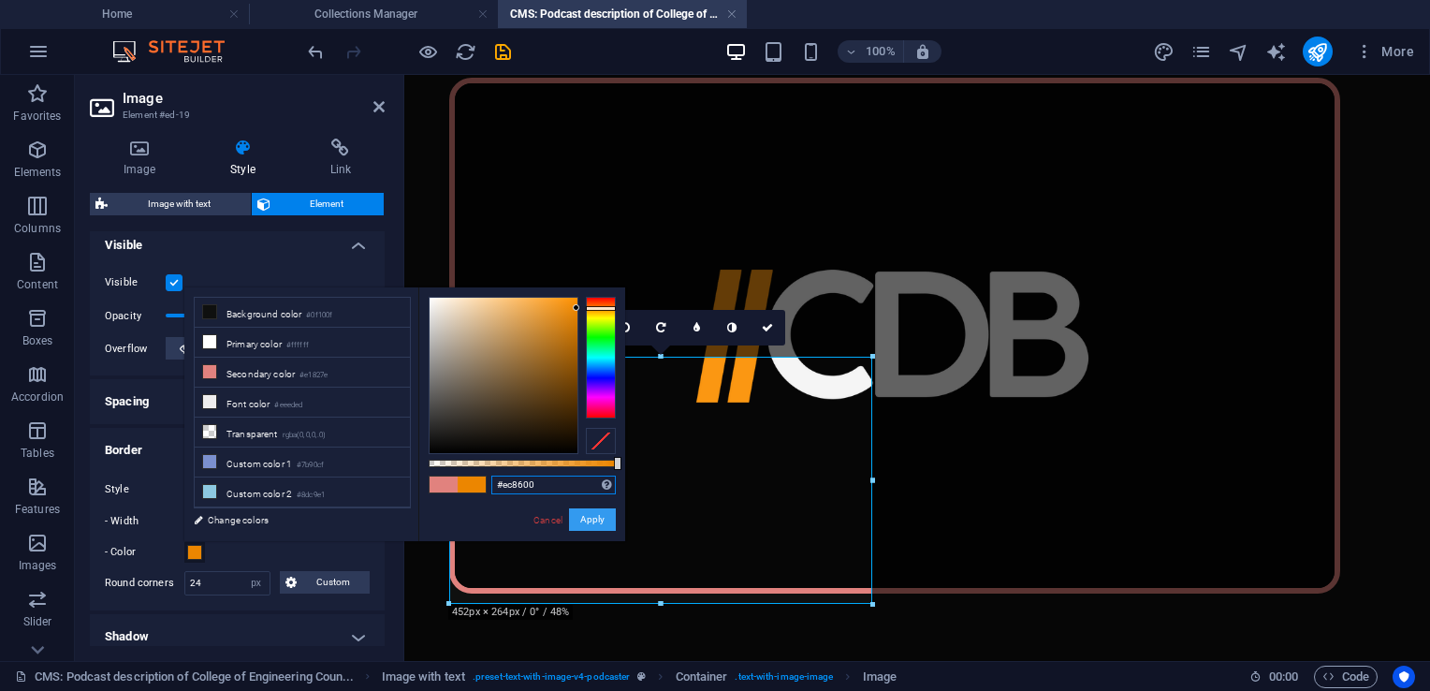
type input "#ec8600"
click at [591, 517] on button "Apply" at bounding box center [592, 519] width 47 height 22
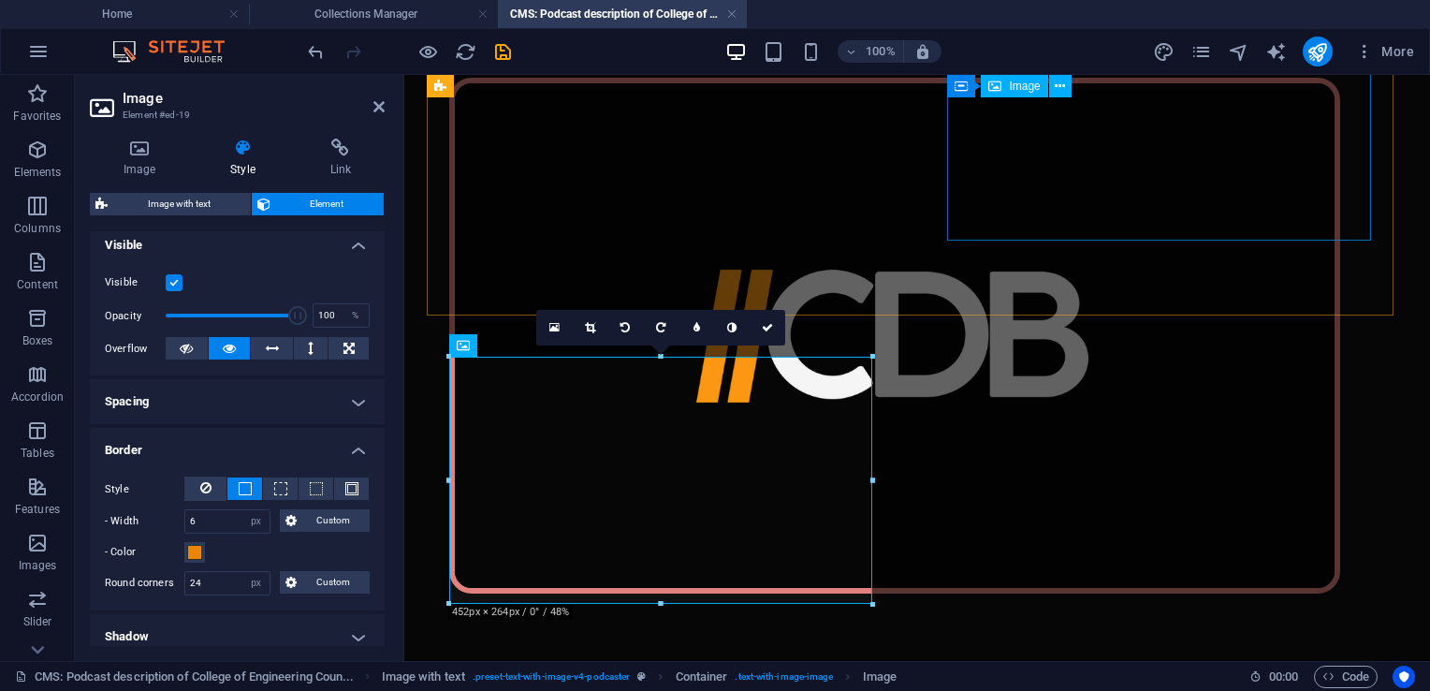
click at [1090, 178] on figure at bounding box center [917, 336] width 936 height 516
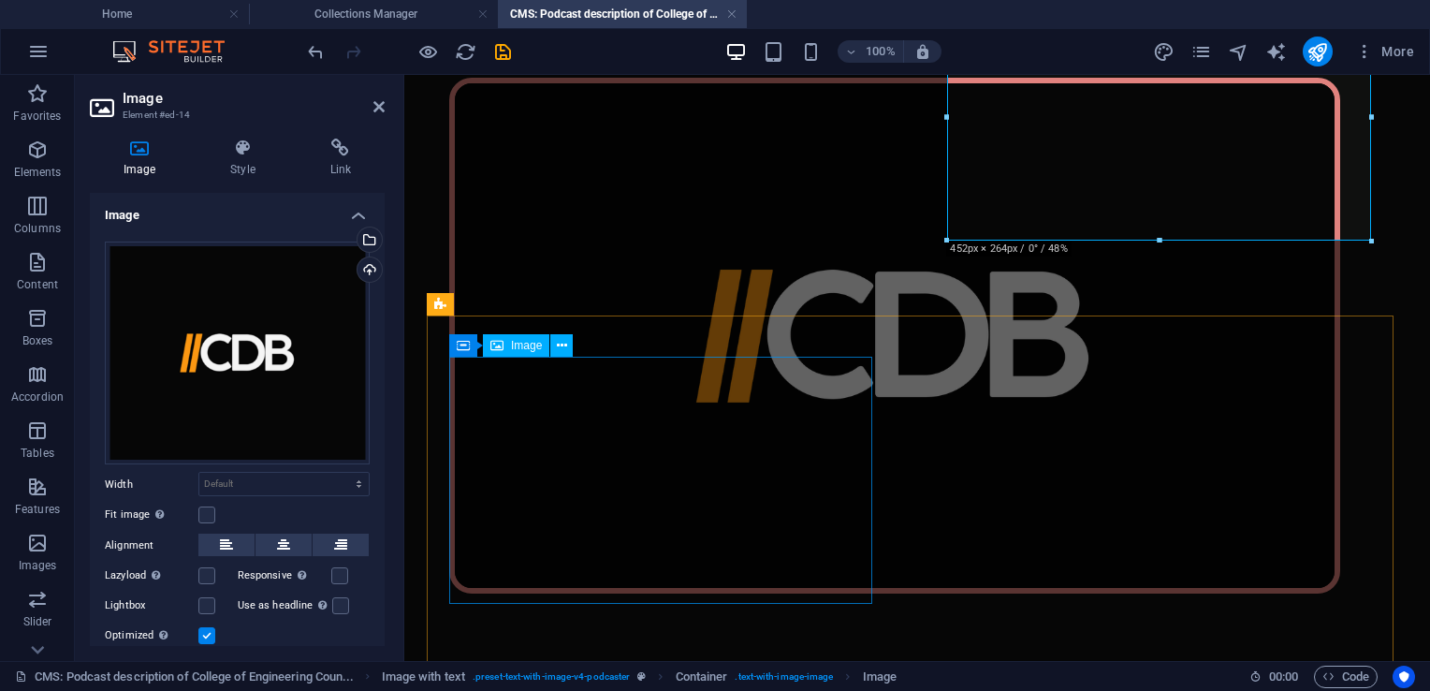
select select "px"
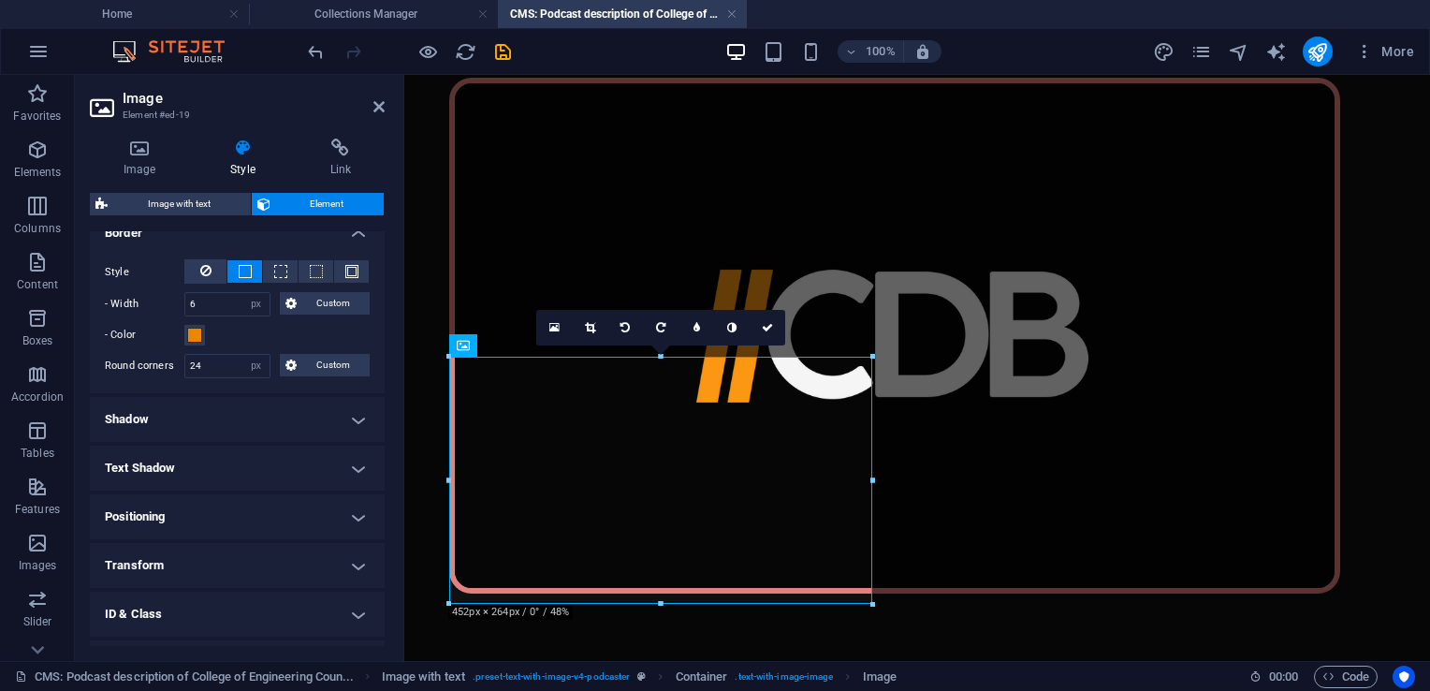
scroll to position [434, 0]
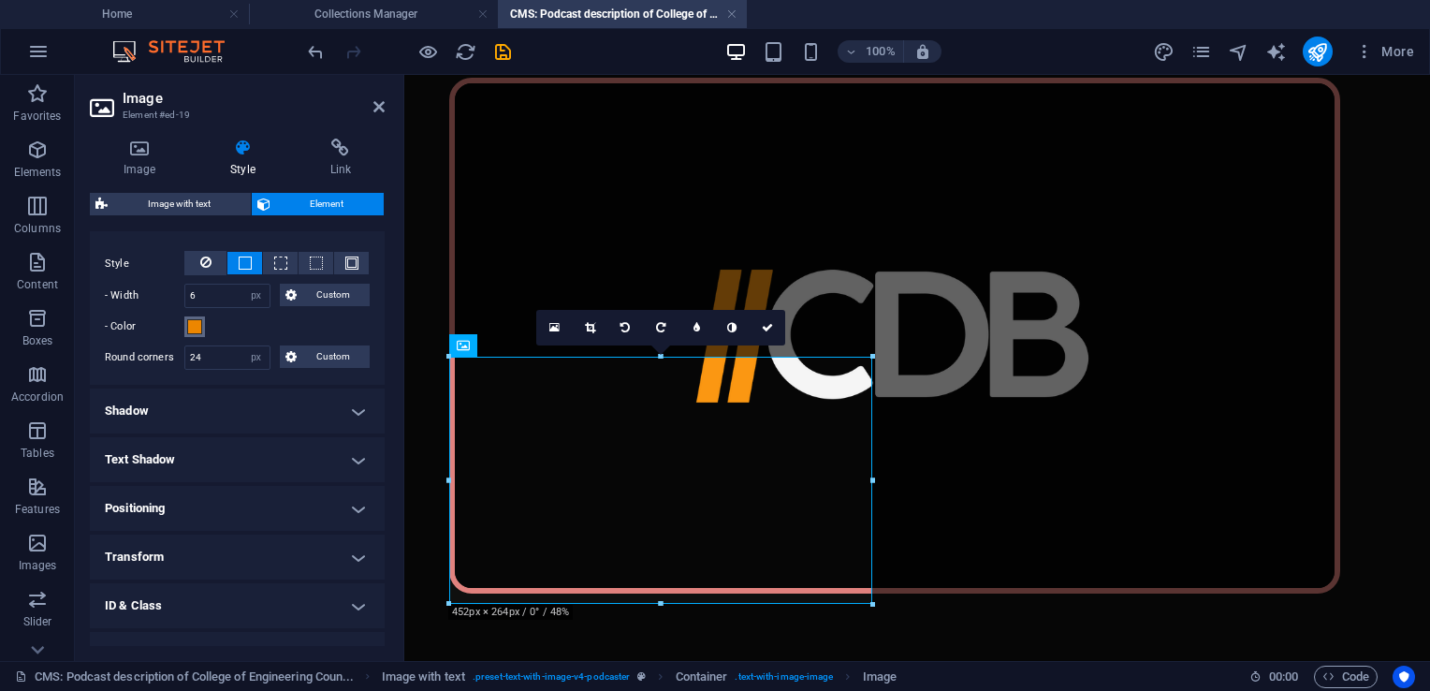
click at [197, 325] on span at bounding box center [194, 326] width 15 height 15
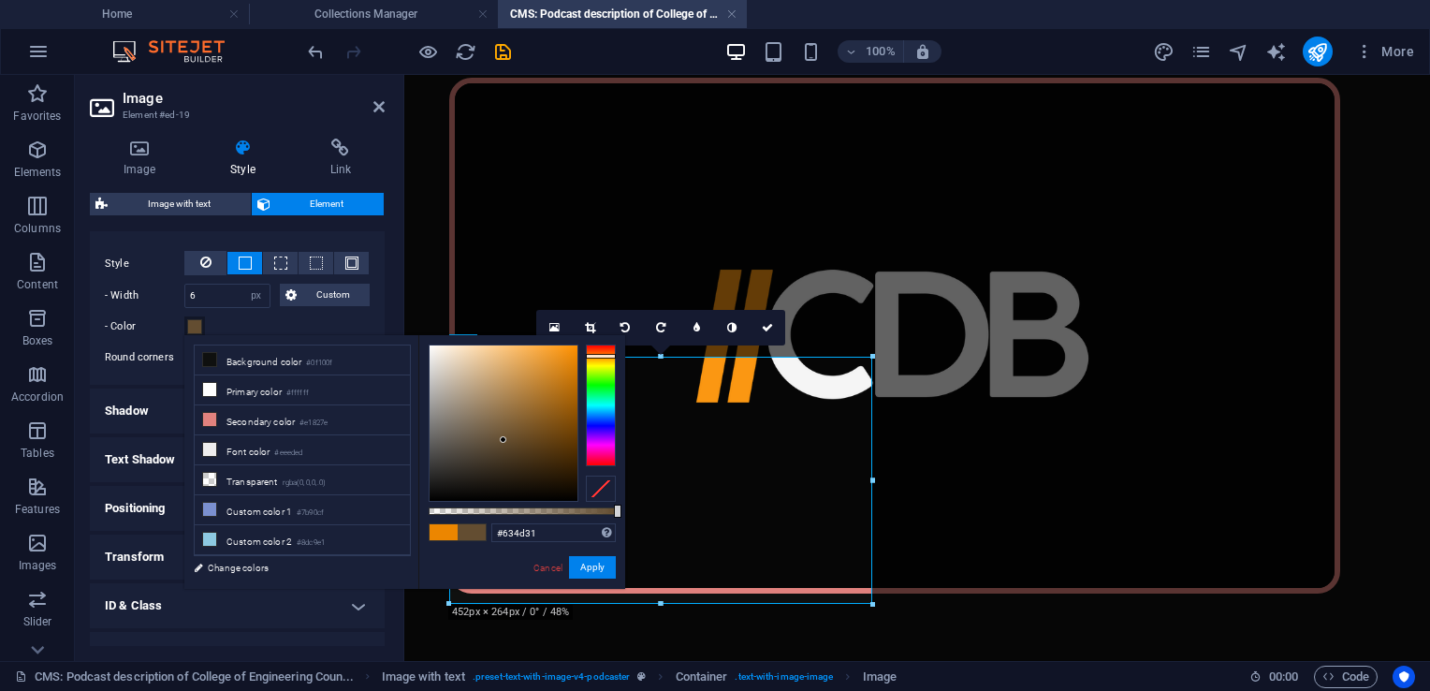
click at [503, 440] on div at bounding box center [503, 422] width 148 height 155
type input "#523163"
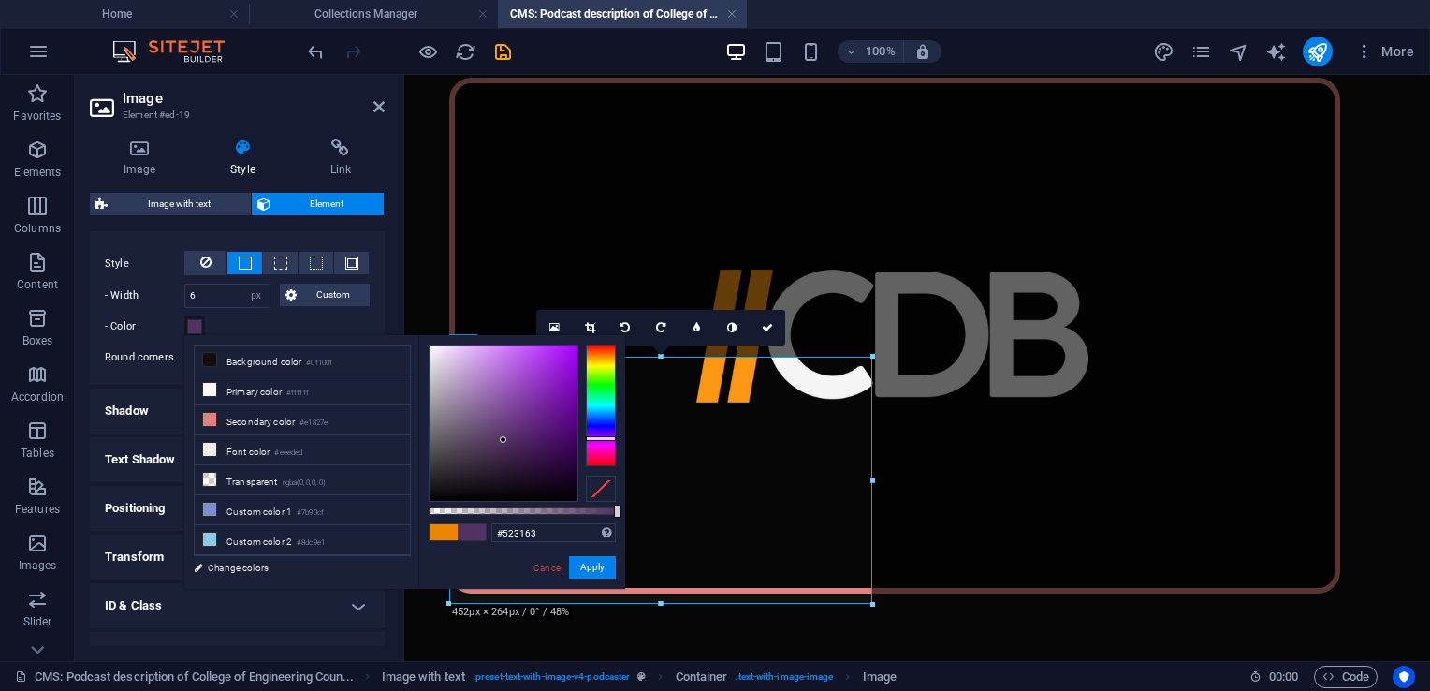
click at [602, 438] on div at bounding box center [601, 405] width 30 height 122
click at [602, 571] on button "Apply" at bounding box center [592, 567] width 47 height 22
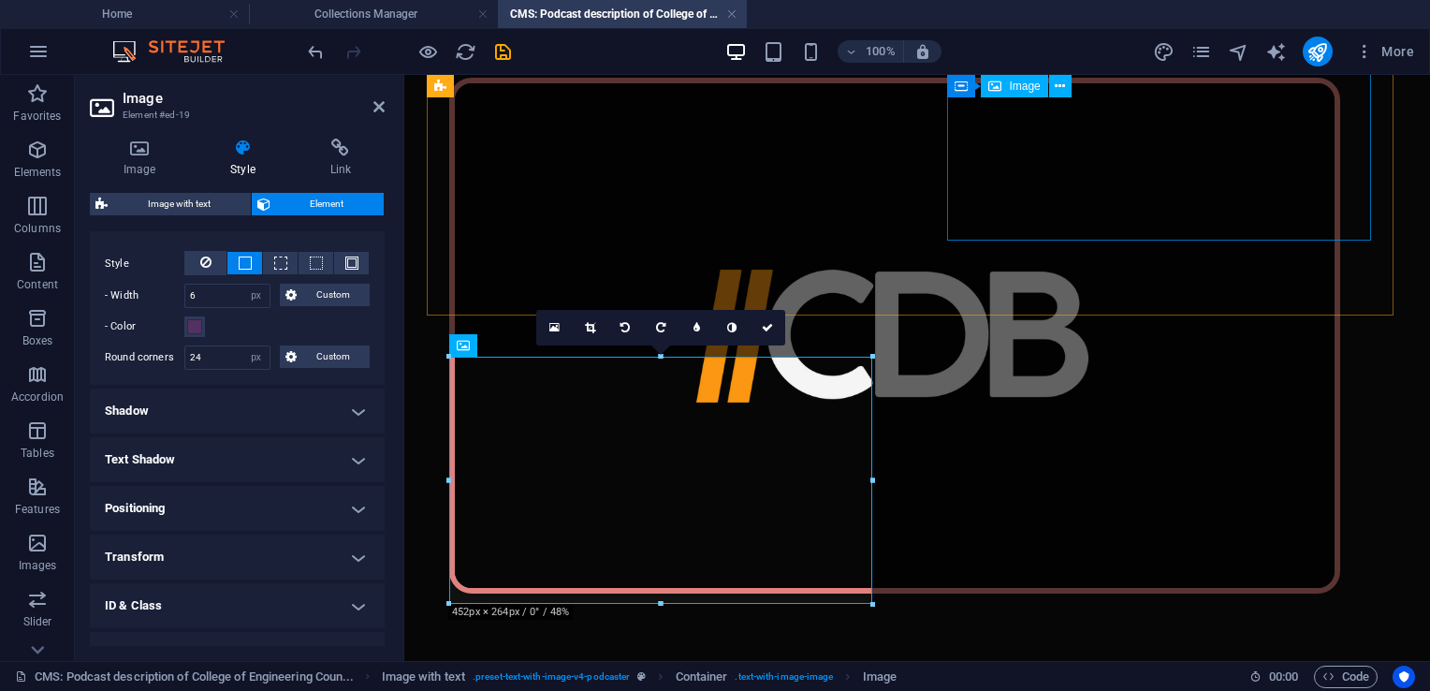
click at [1066, 164] on figure at bounding box center [917, 336] width 936 height 516
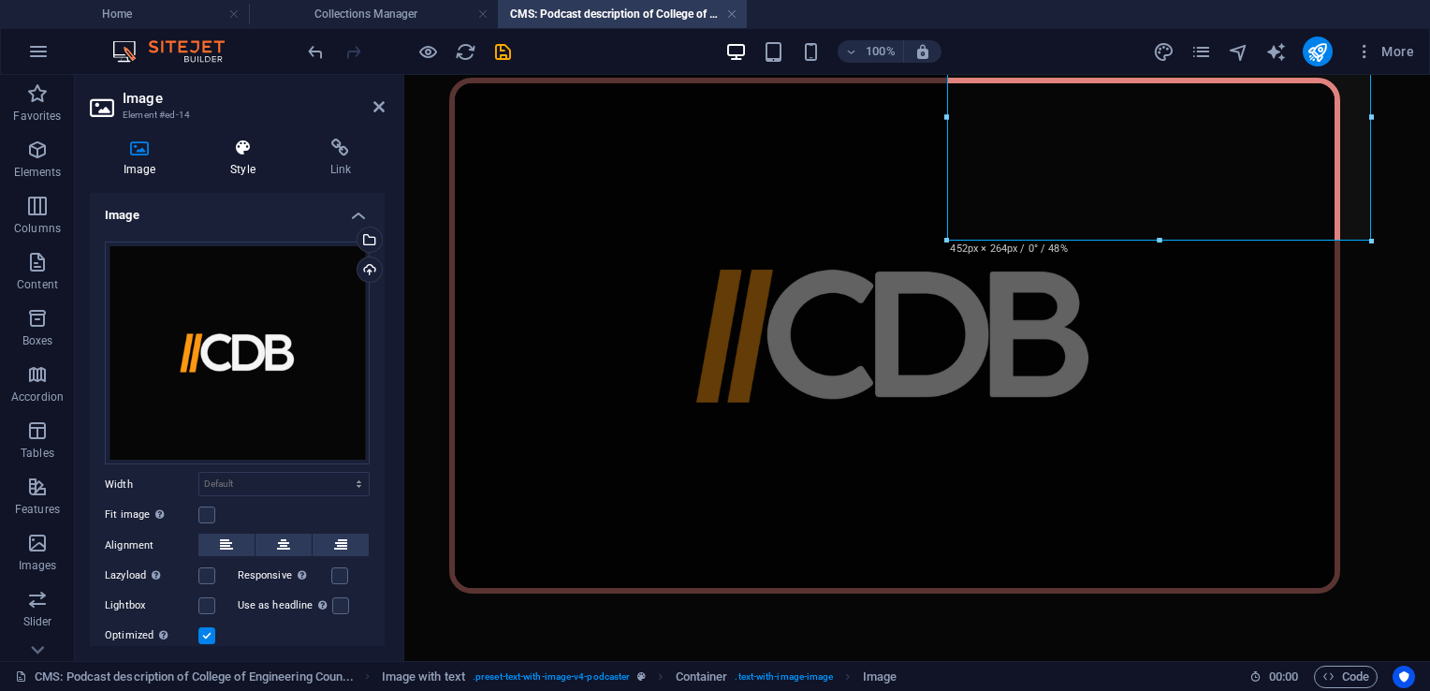
click at [229, 160] on h4 "Style" at bounding box center [245, 157] width 99 height 39
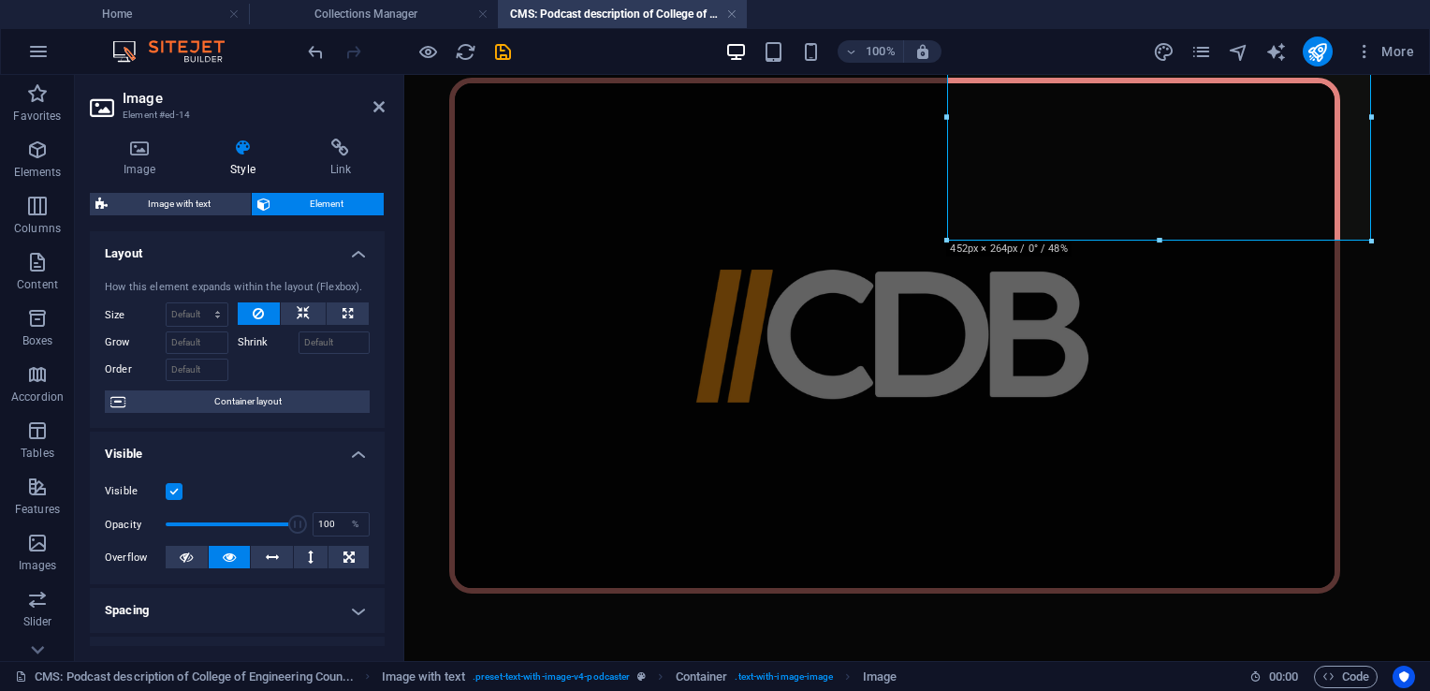
scroll to position [221, 0]
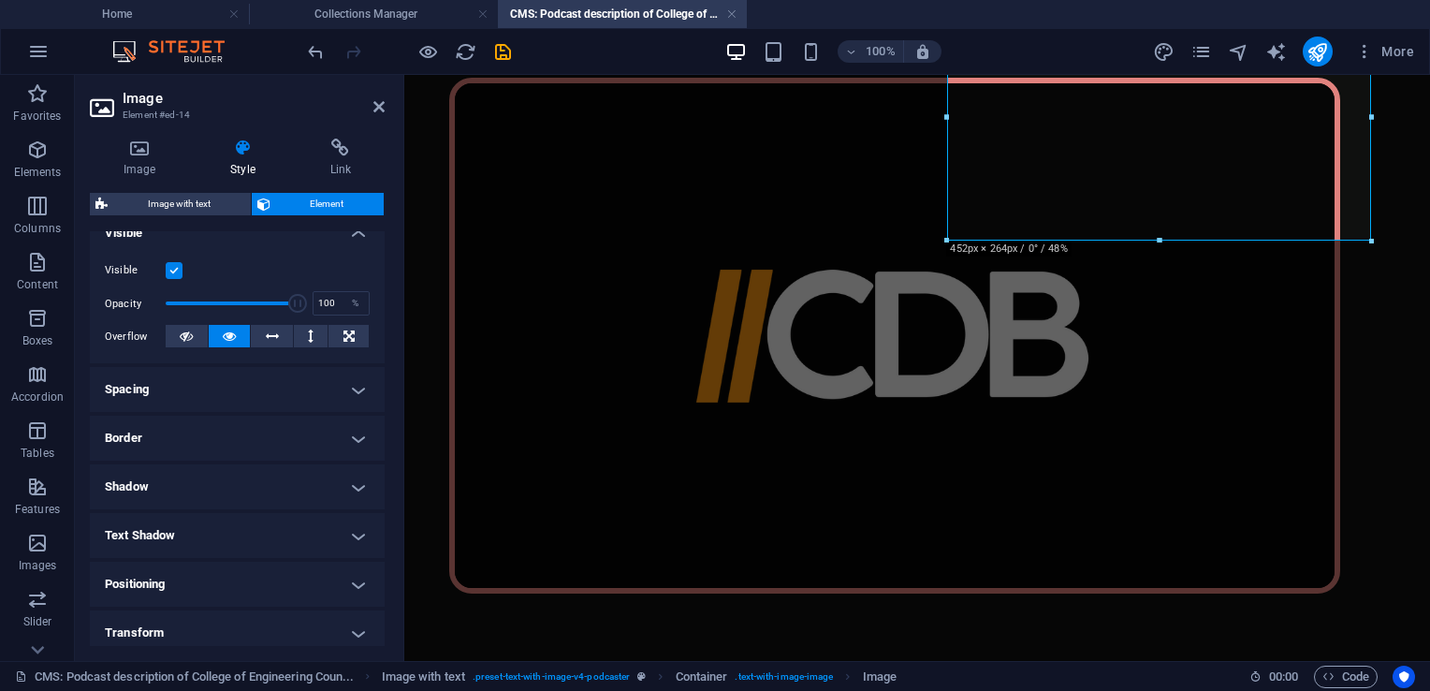
click at [142, 440] on h4 "Border" at bounding box center [237, 437] width 295 height 45
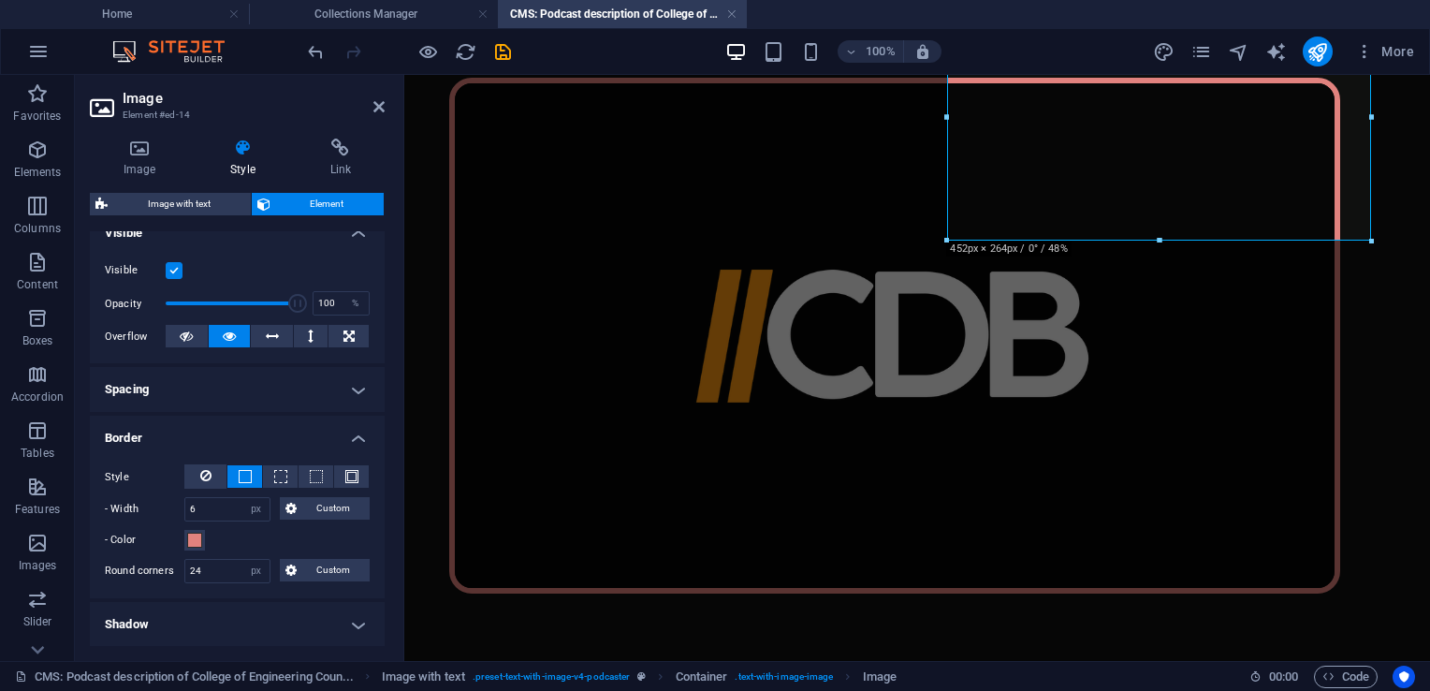
click at [142, 440] on h4 "Border" at bounding box center [237, 432] width 295 height 34
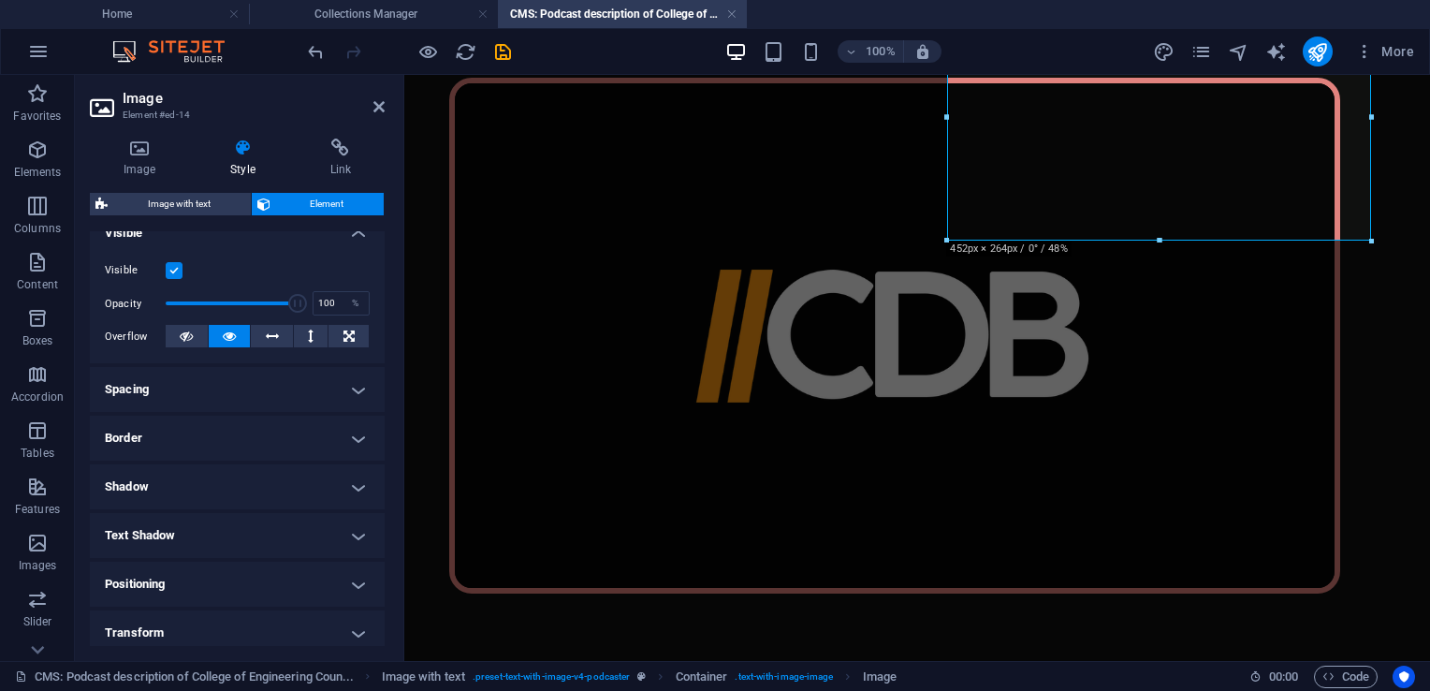
click at [142, 440] on h4 "Border" at bounding box center [237, 437] width 295 height 45
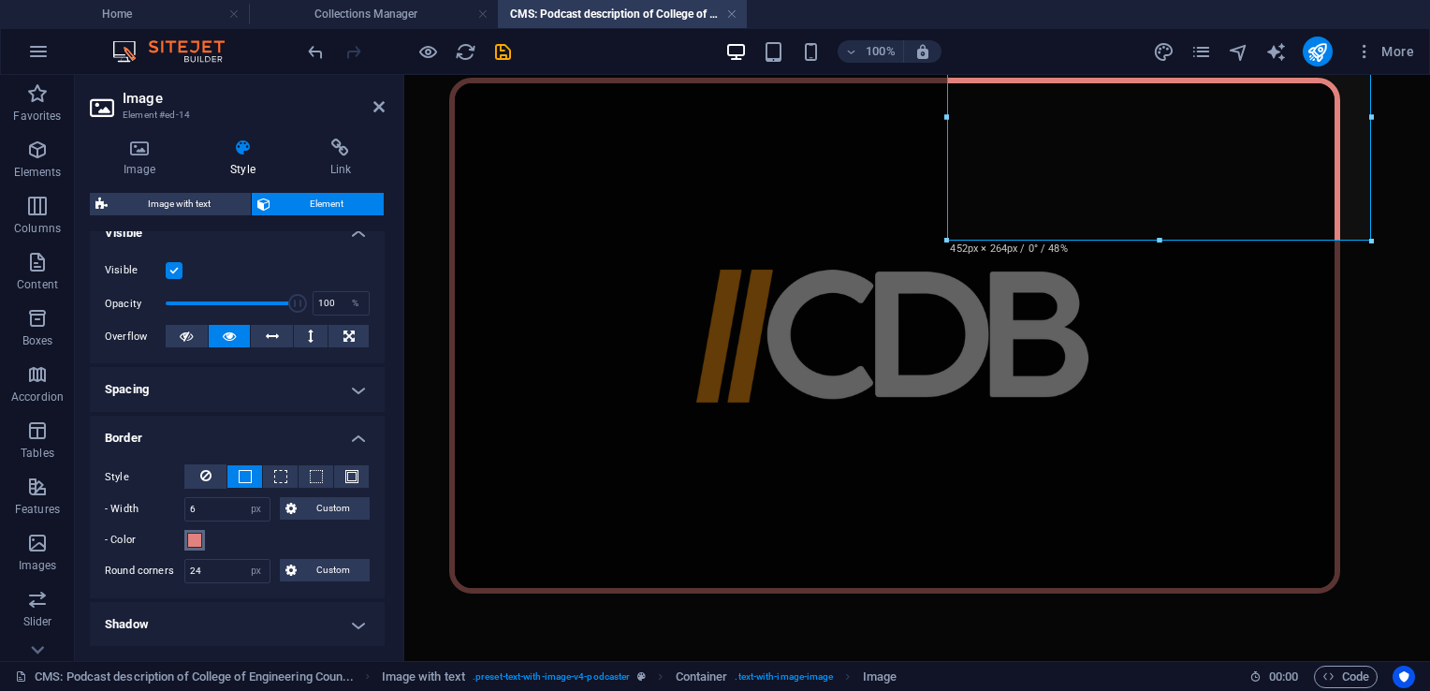
click at [190, 545] on span at bounding box center [194, 539] width 15 height 15
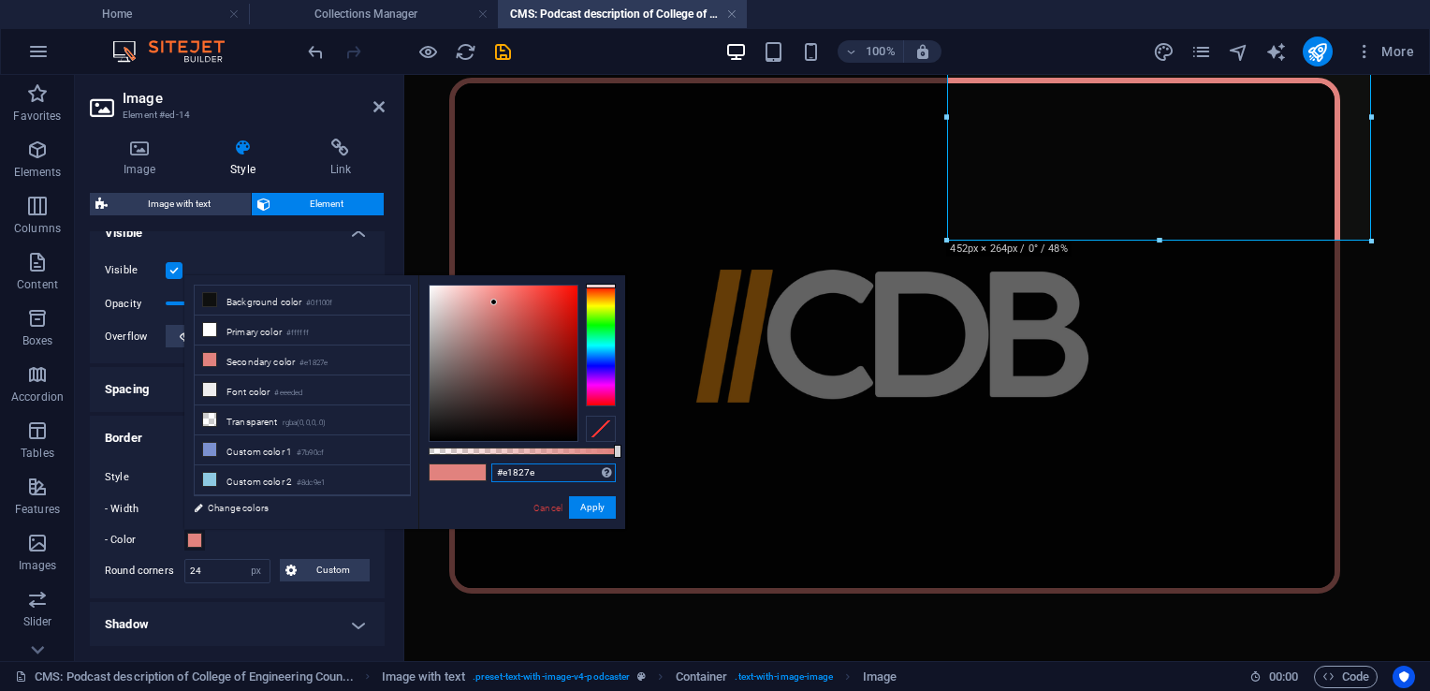
click at [525, 466] on input "#e1827e" at bounding box center [553, 472] width 124 height 19
paste input "c8600"
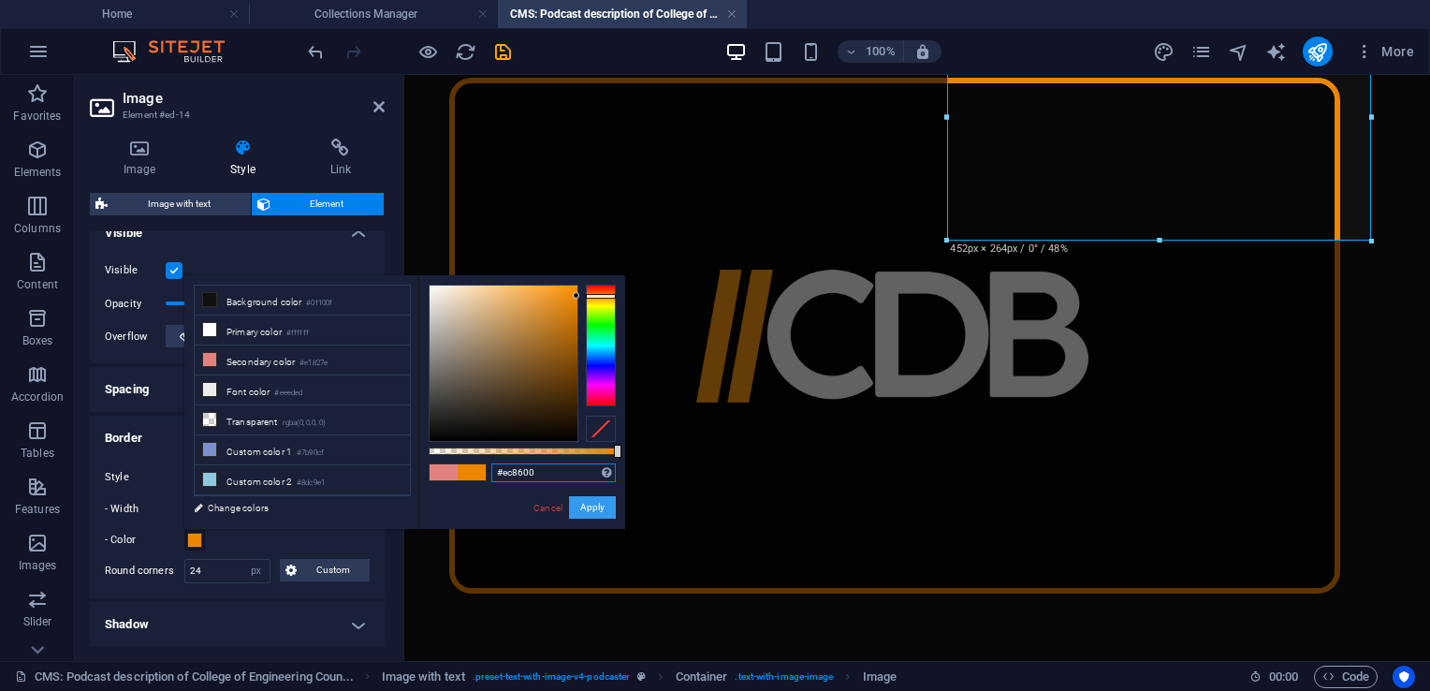
type input "#ec8600"
click at [590, 508] on button "Apply" at bounding box center [592, 507] width 47 height 22
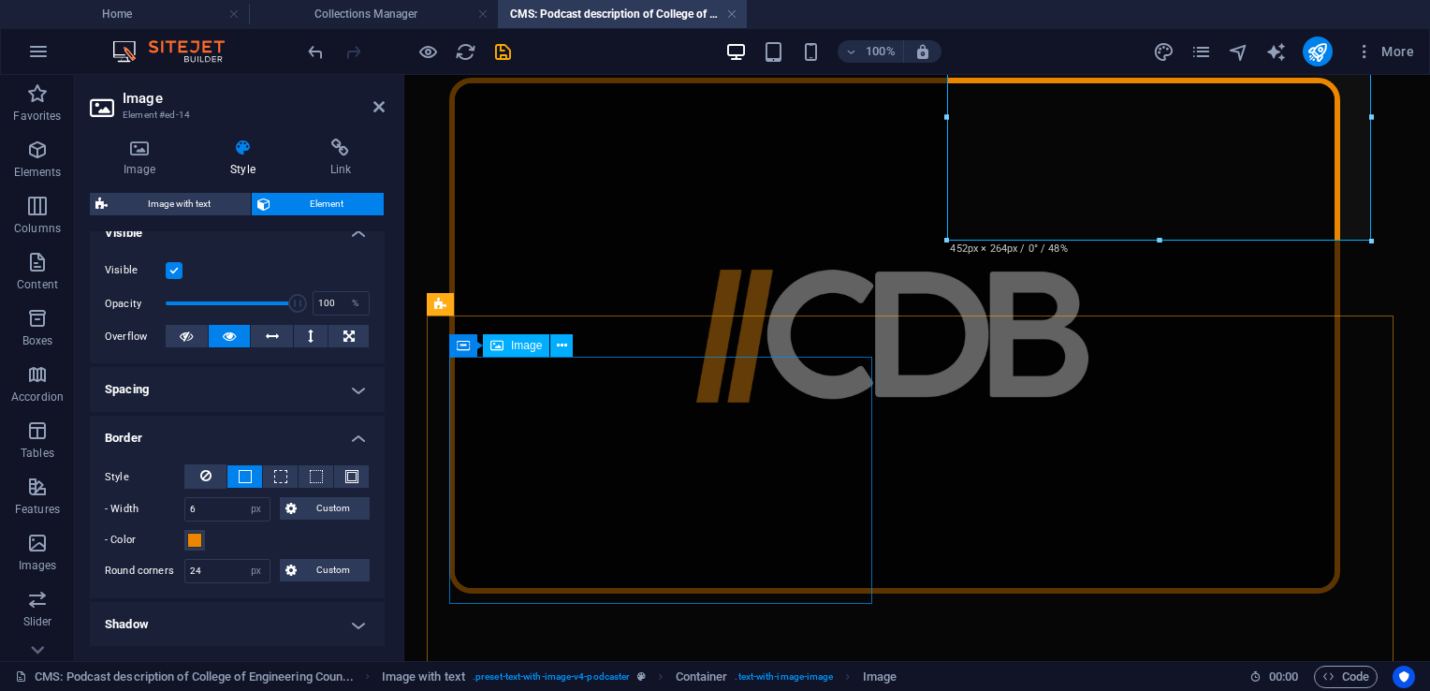
select select "px"
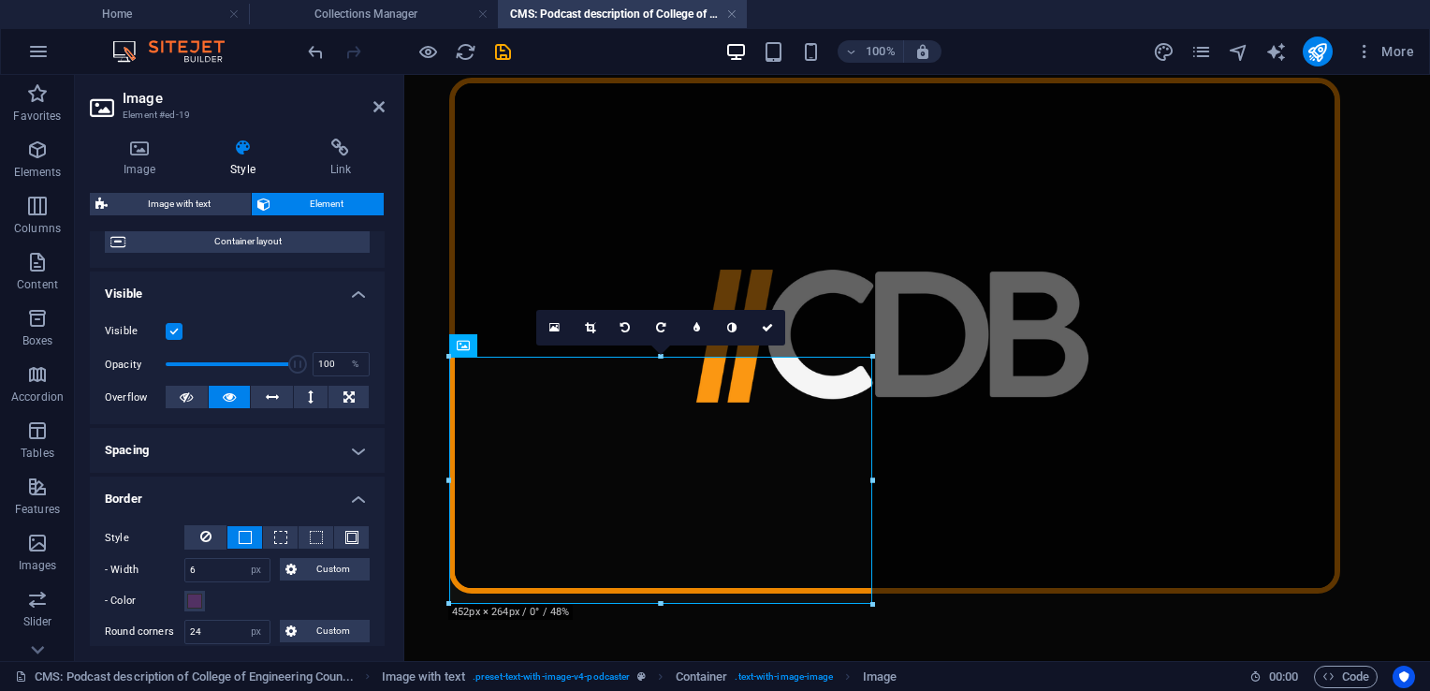
scroll to position [161, 0]
click at [195, 597] on span at bounding box center [194, 599] width 15 height 15
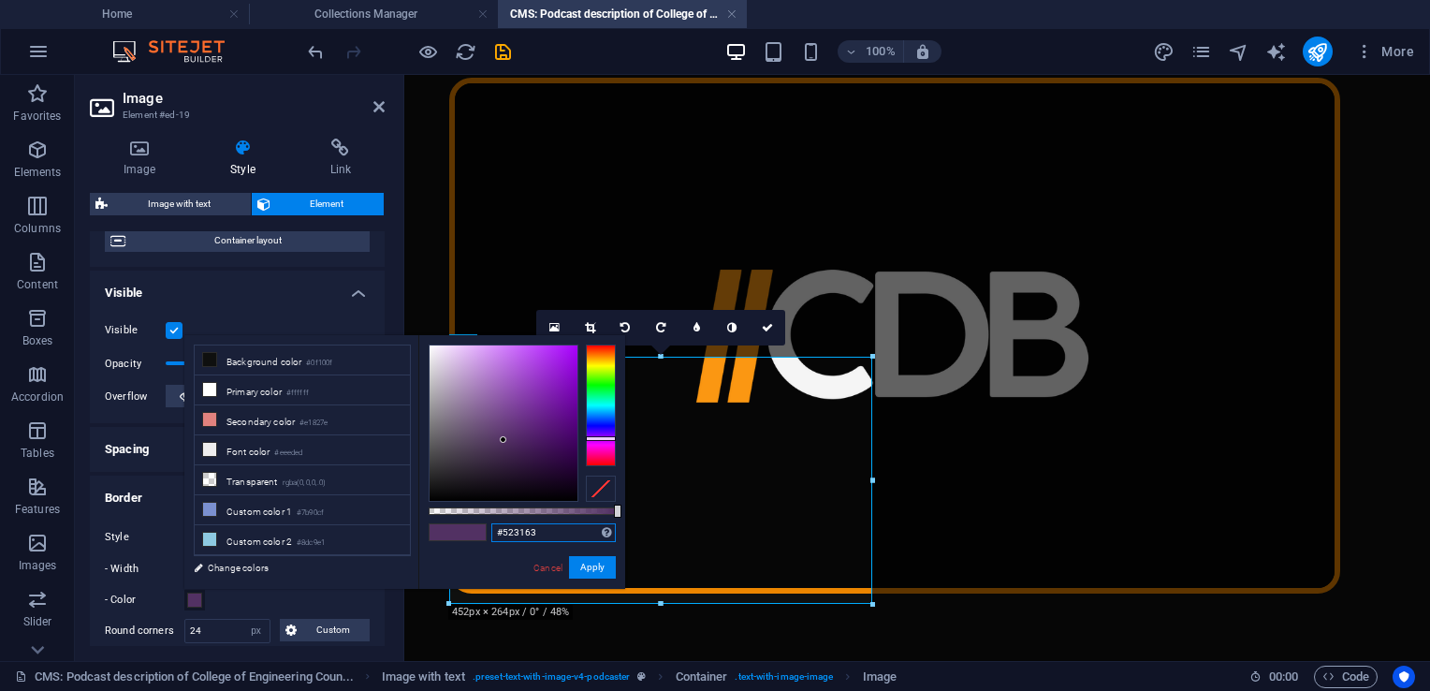
click at [523, 524] on input "#523163" at bounding box center [553, 532] width 124 height 19
paste input "ec8600"
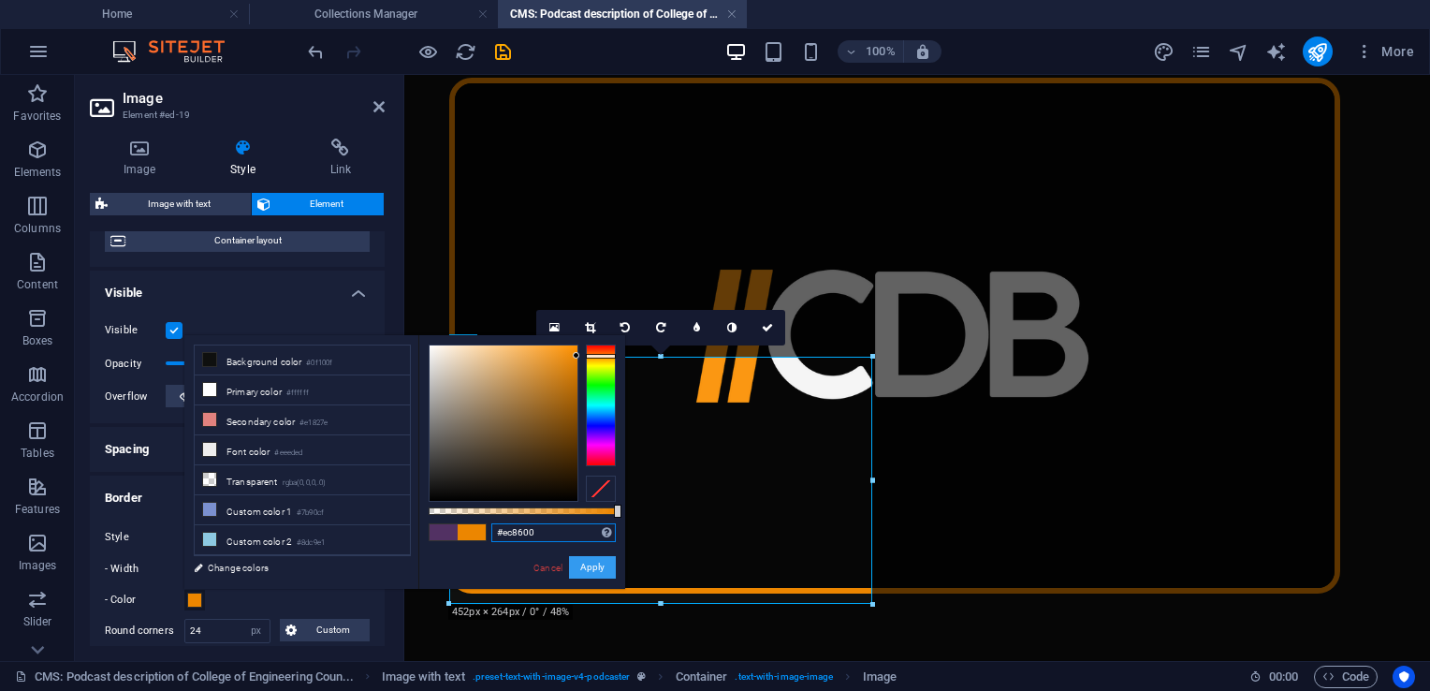
type input "#ec8600"
click at [589, 568] on button "Apply" at bounding box center [592, 567] width 47 height 22
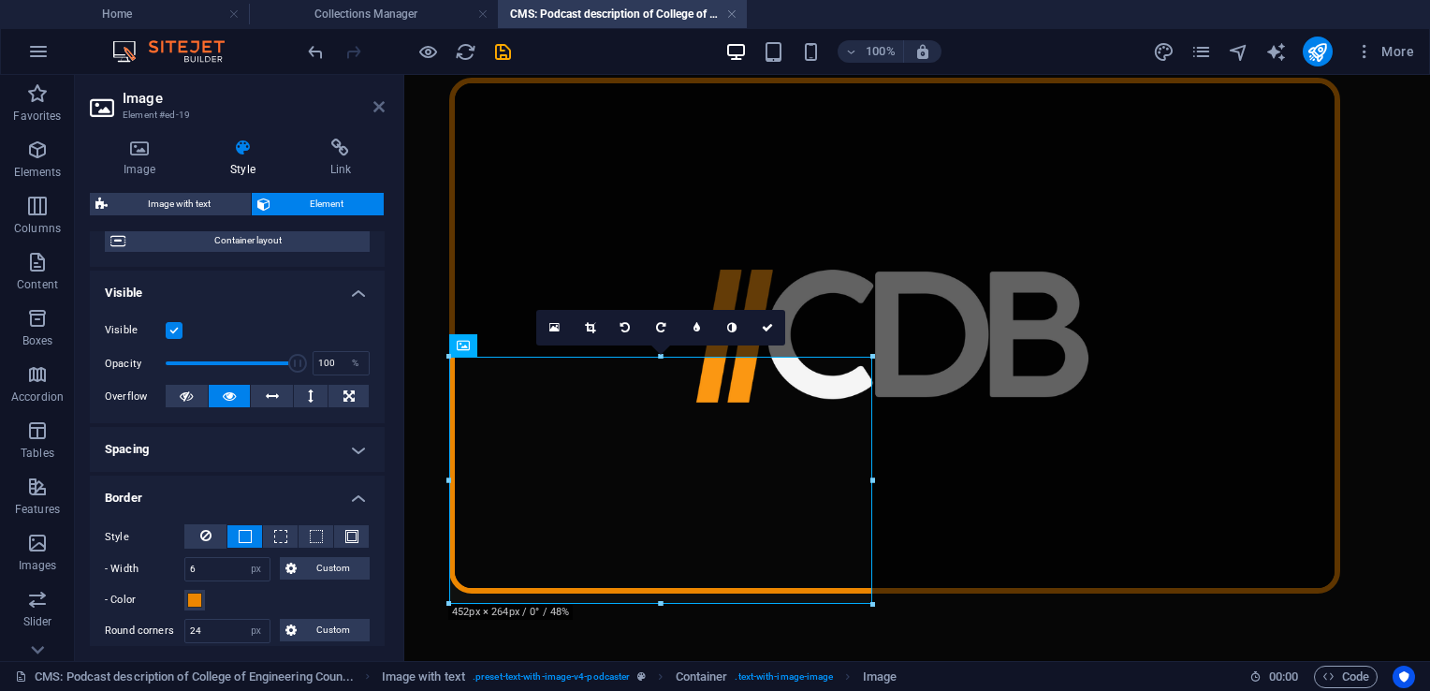
click at [379, 102] on icon at bounding box center [378, 106] width 11 height 15
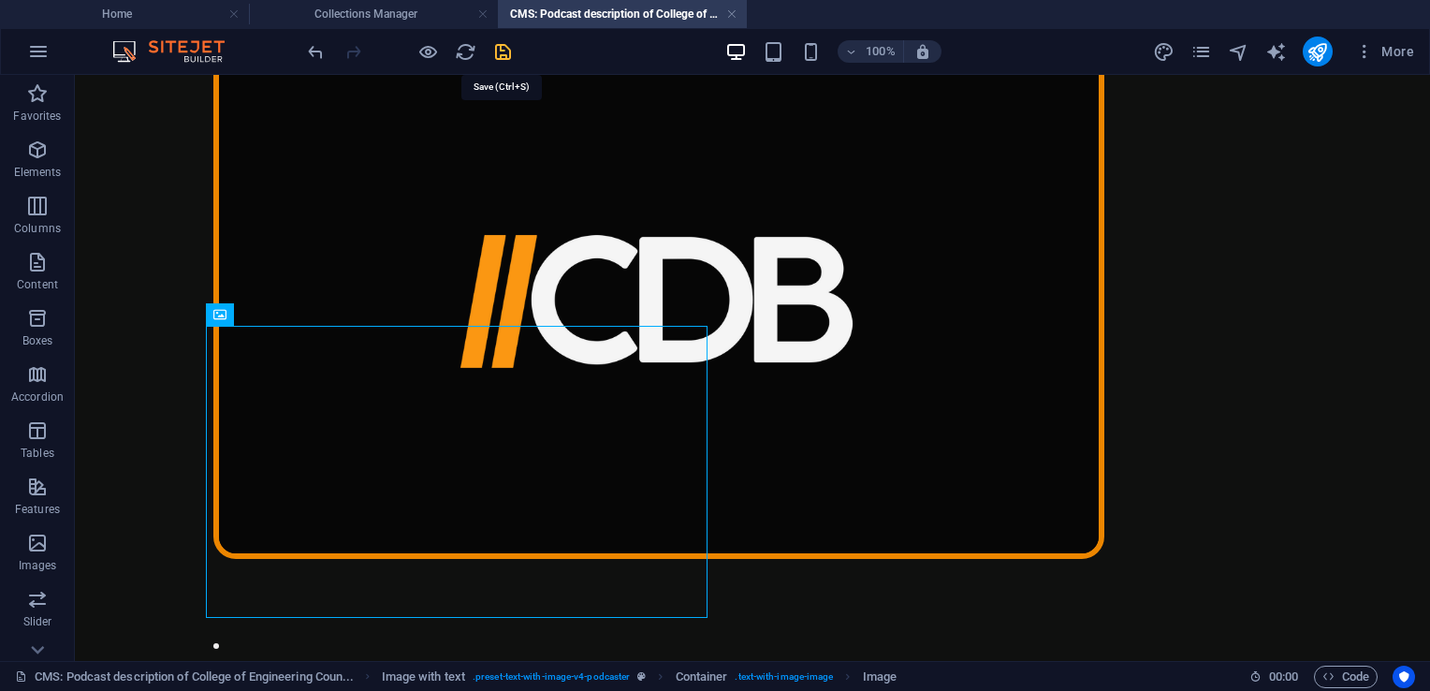
click at [502, 47] on icon "save" at bounding box center [503, 52] width 22 height 22
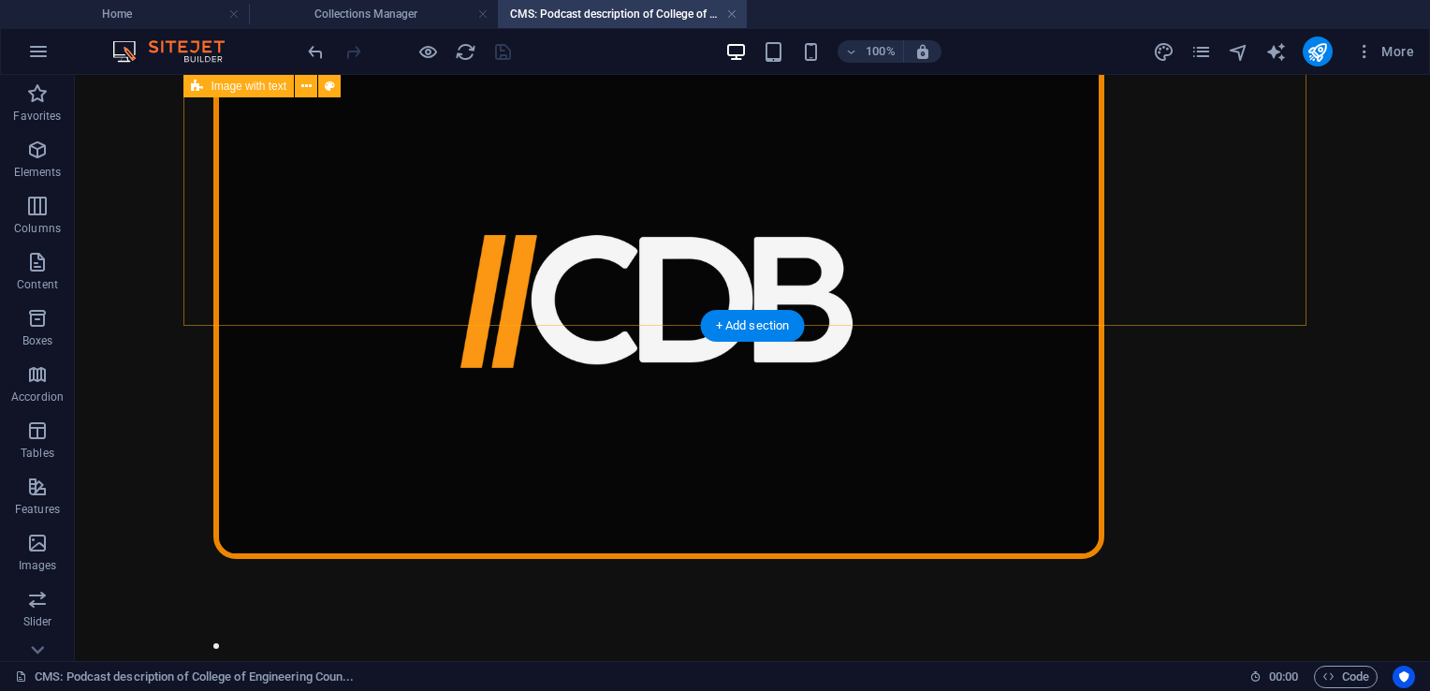
scroll to position [0, 0]
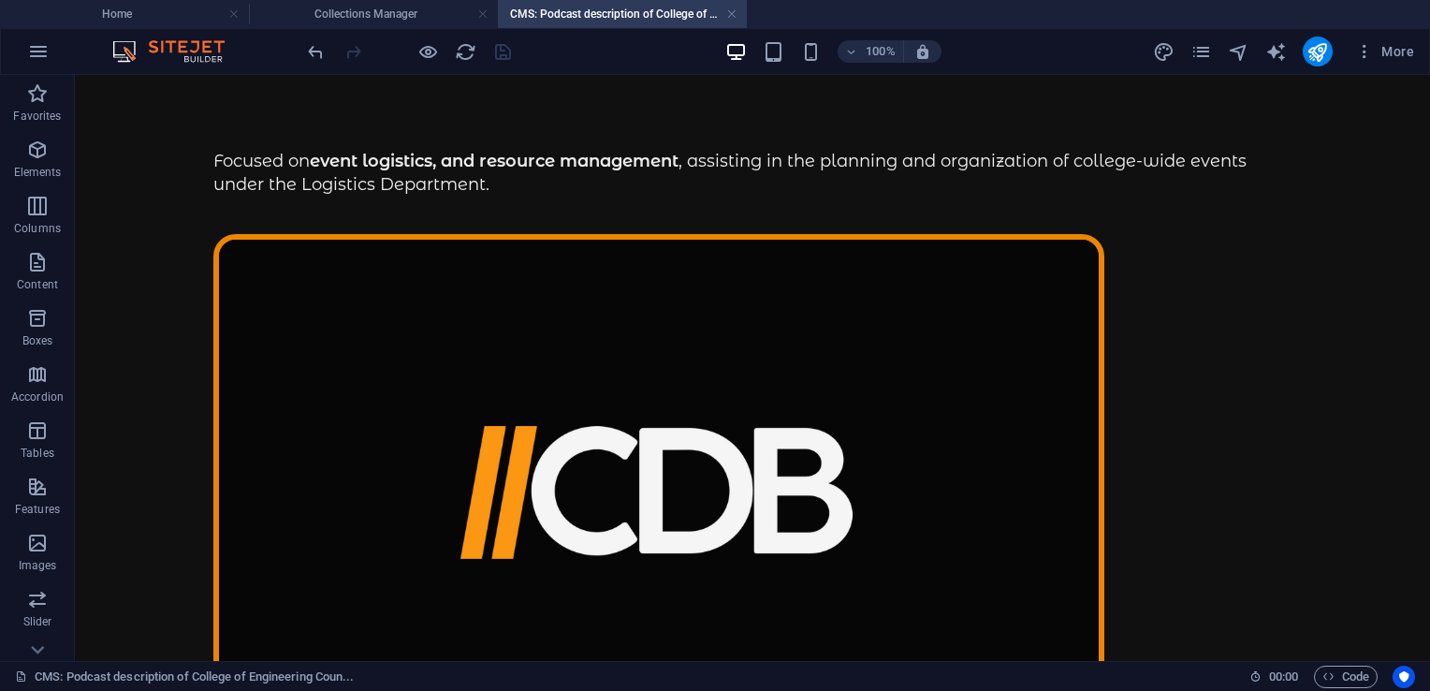
click at [737, 13] on h4 "CMS: Podcast description of College of Engineering Coun..." at bounding box center [622, 14] width 249 height 21
click at [727, 12] on link at bounding box center [731, 15] width 11 height 18
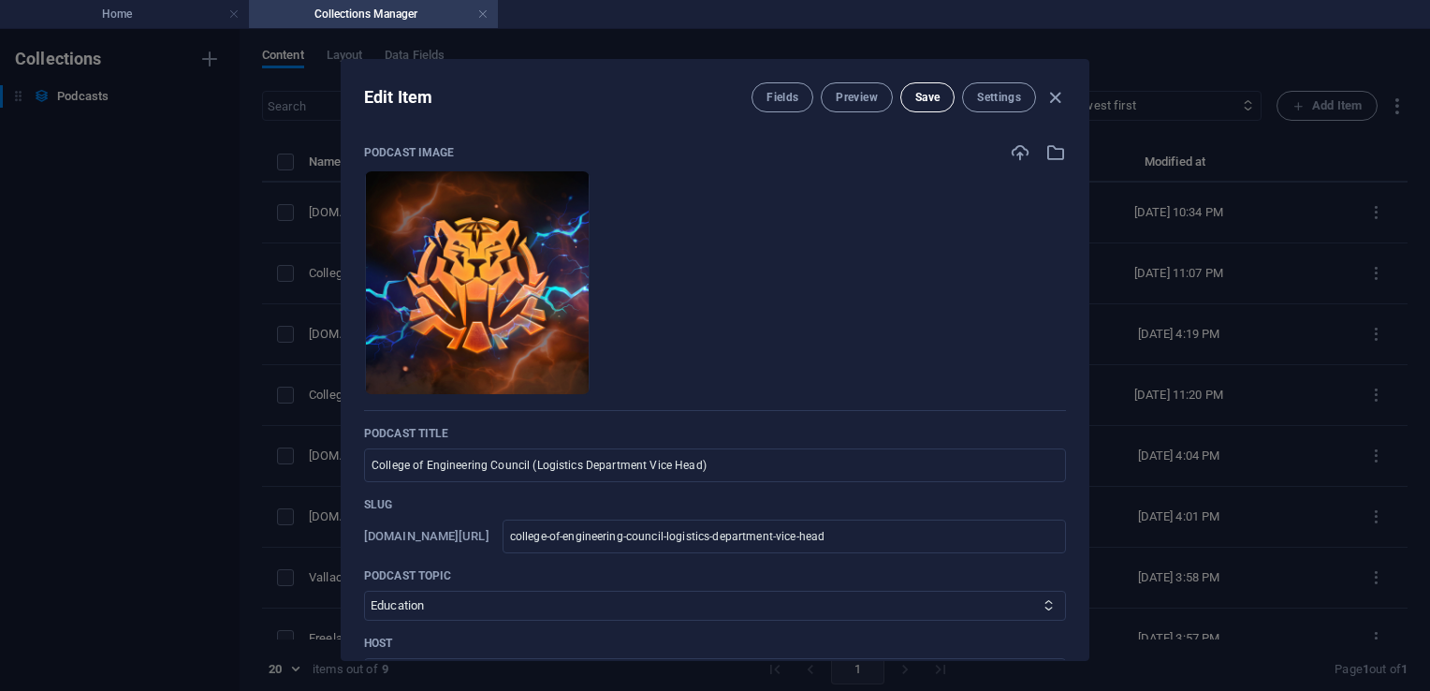
click at [935, 97] on span "Save" at bounding box center [927, 97] width 24 height 15
click at [1055, 97] on icon "button" at bounding box center [1055, 98] width 22 height 22
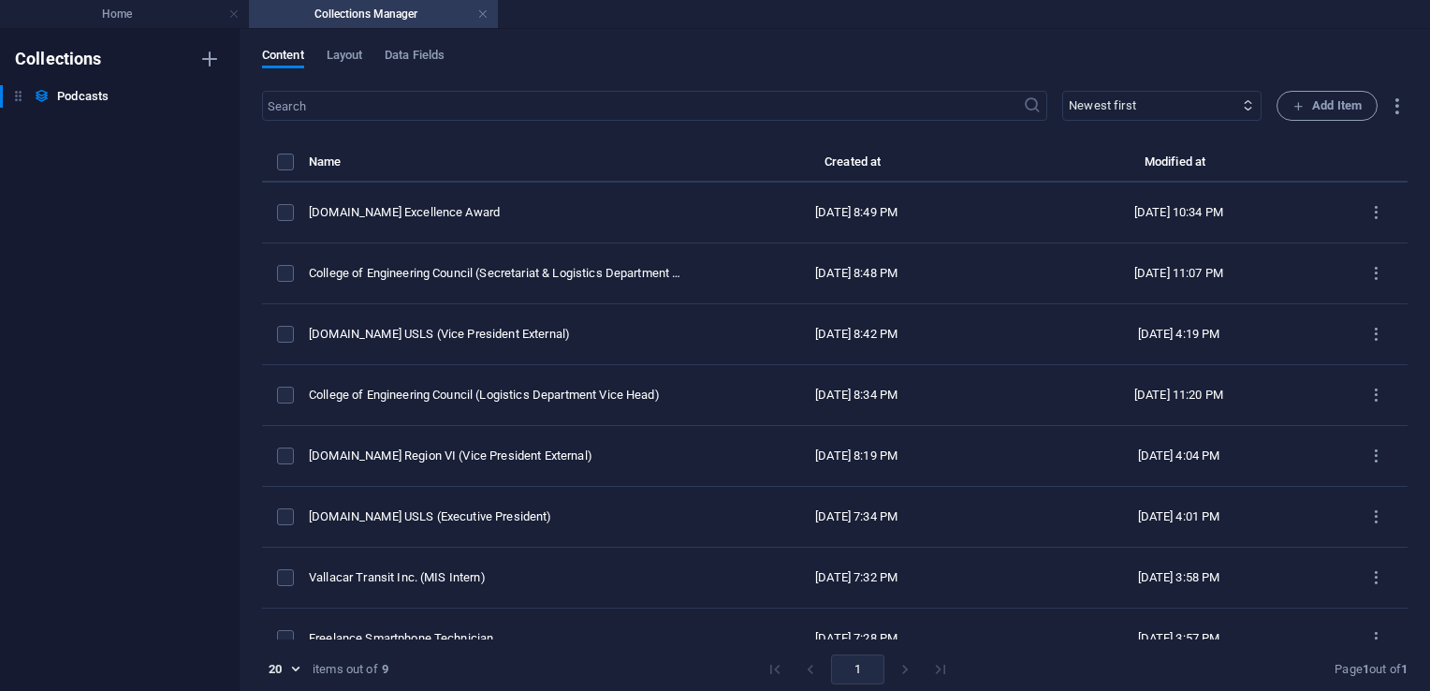
type input "[DATE]"
type input "college-of-engineering-council-logistics-department-vice-head"
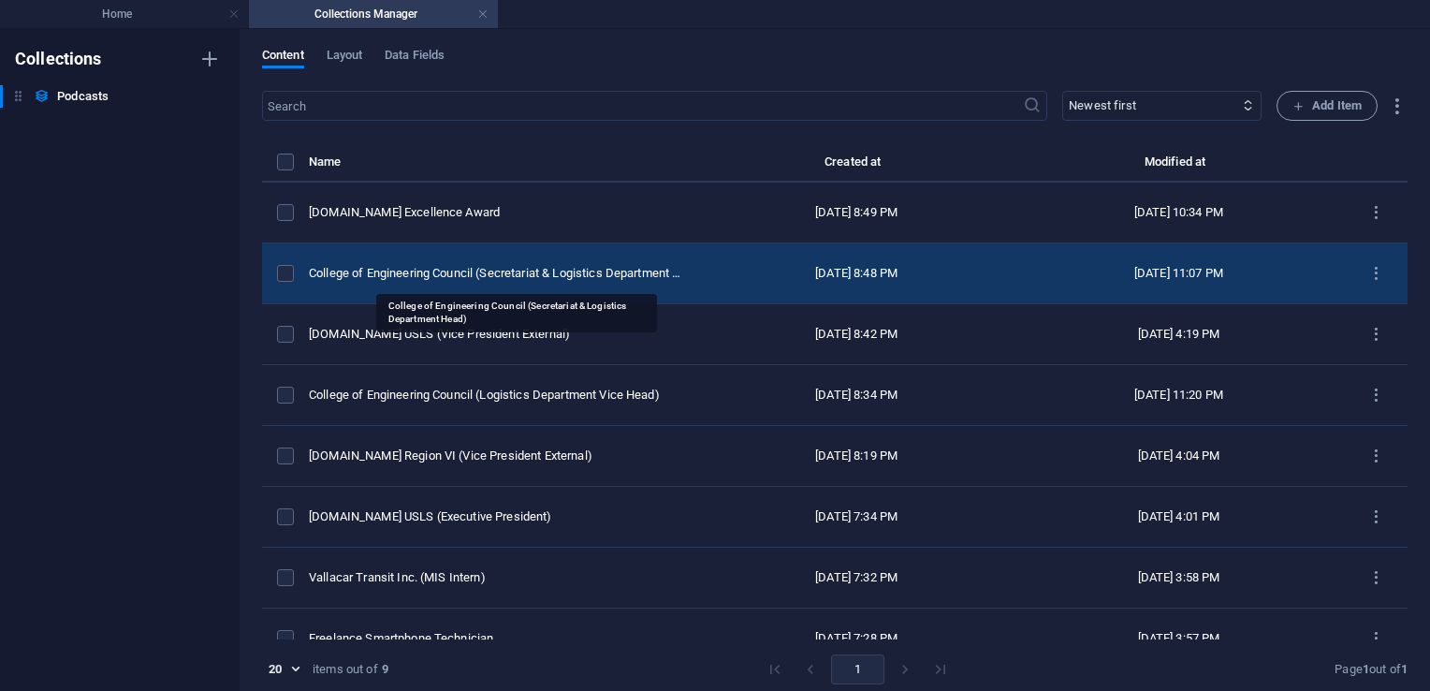
click at [544, 275] on div "College of Engineering Council (Secretariat & Logistics Department Head)" at bounding box center [497, 273] width 376 height 17
select select "Travel"
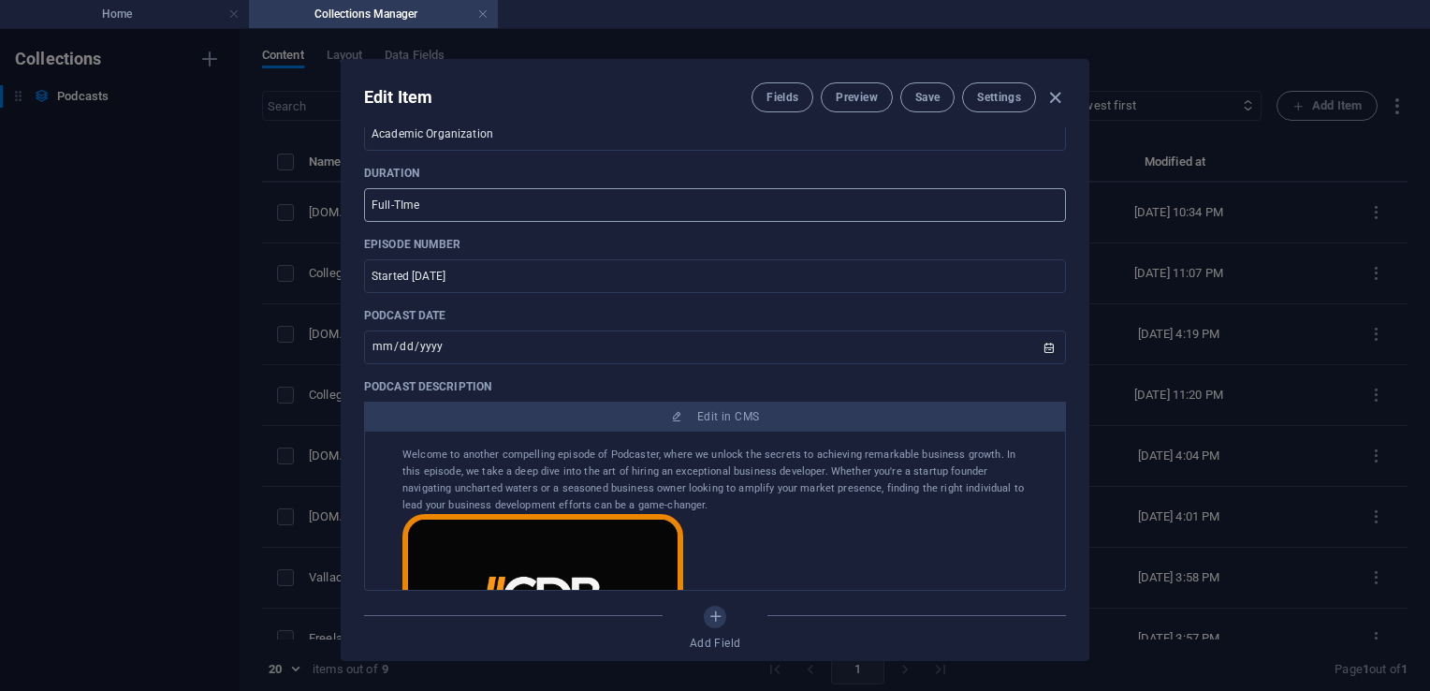
scroll to position [546, 0]
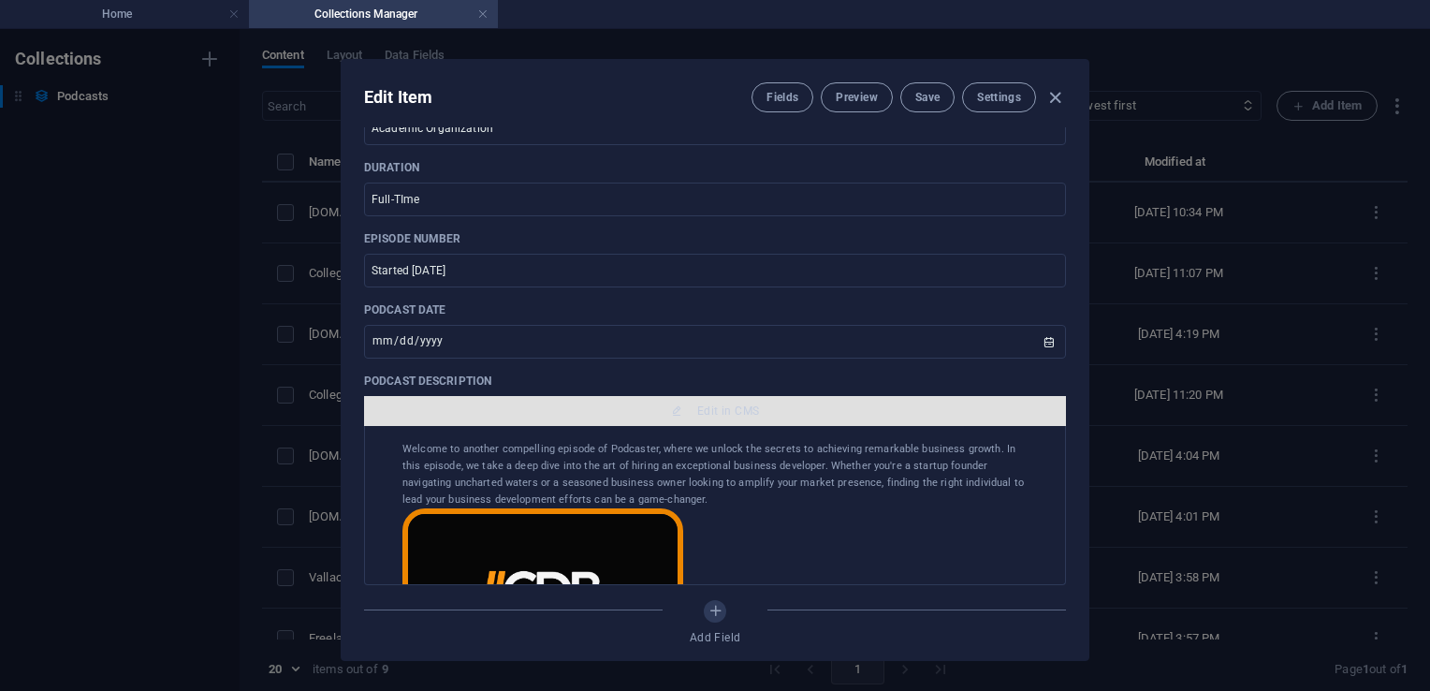
click at [683, 406] on span "Edit in CMS" at bounding box center [714, 410] width 687 height 15
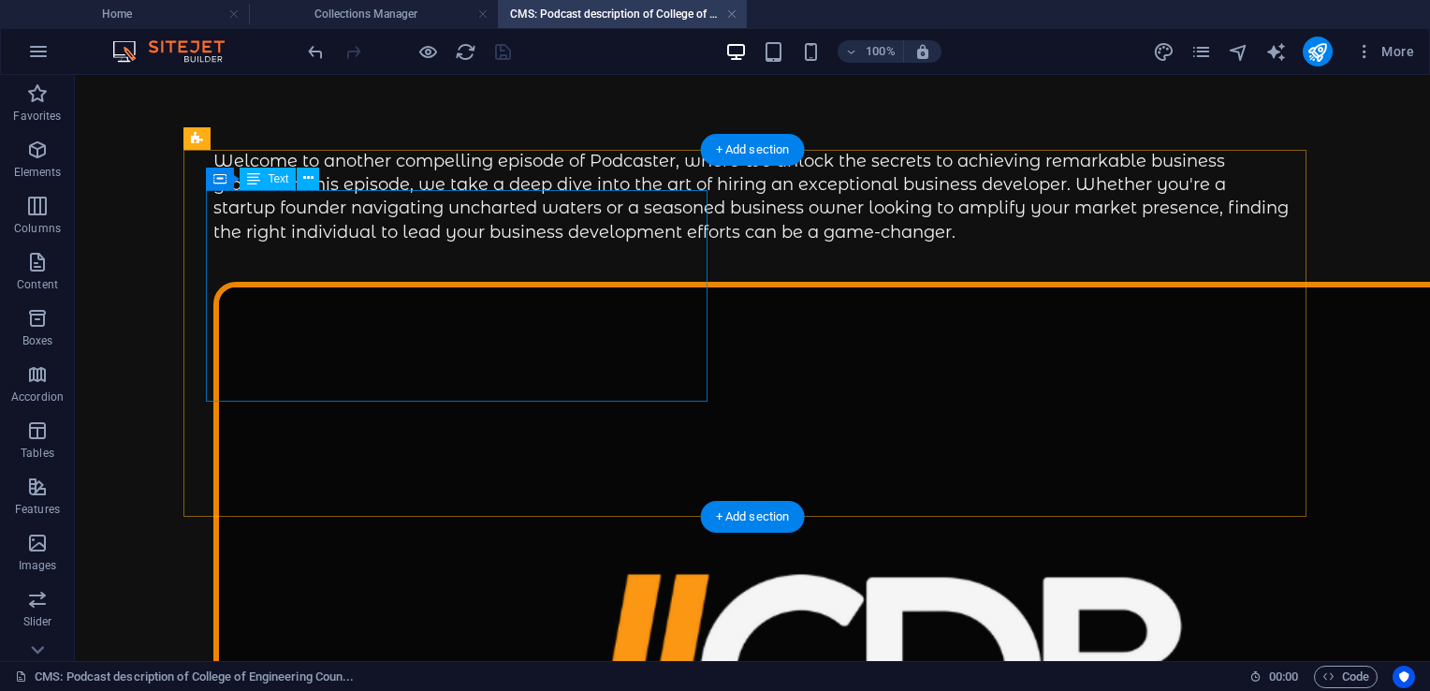
scroll to position [0, 0]
click at [429, 244] on div "Welcome to another compelling episode of Podcaster, where we unlock the secrets…" at bounding box center [752, 197] width 1078 height 95
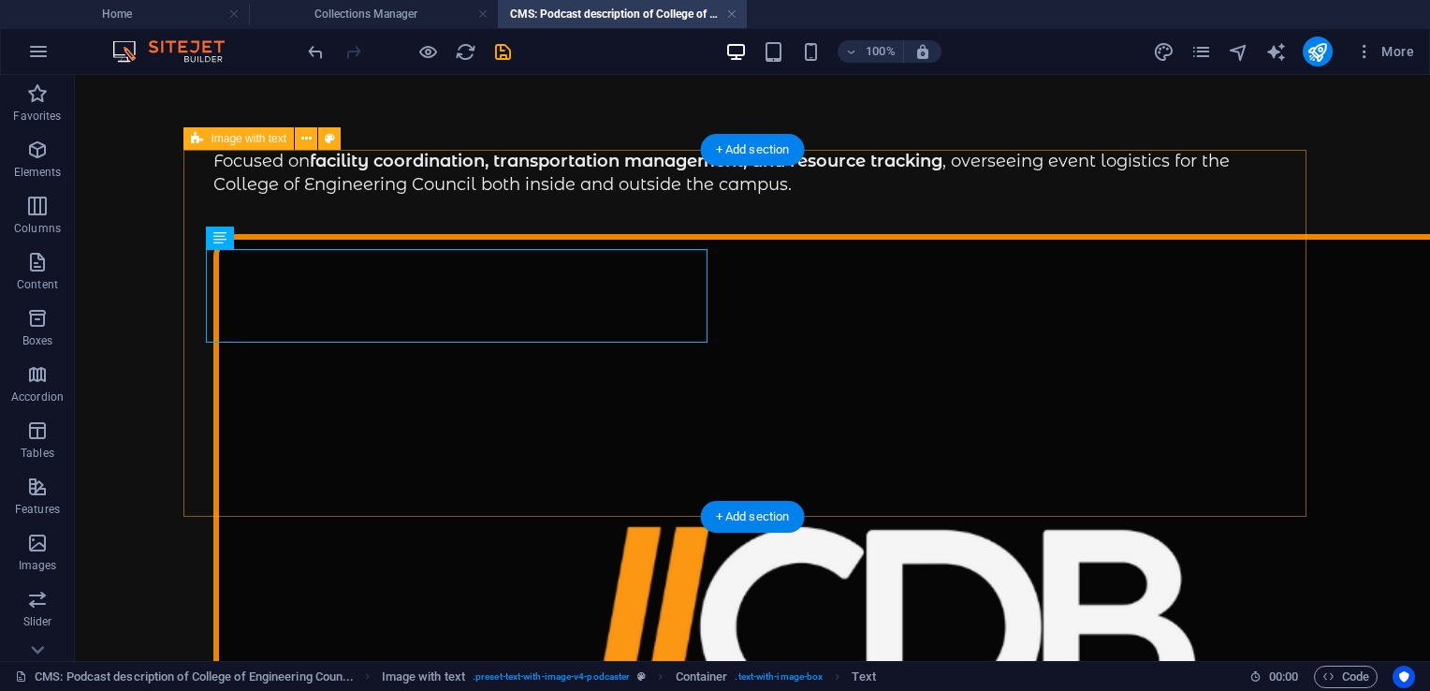
scroll to position [208, 0]
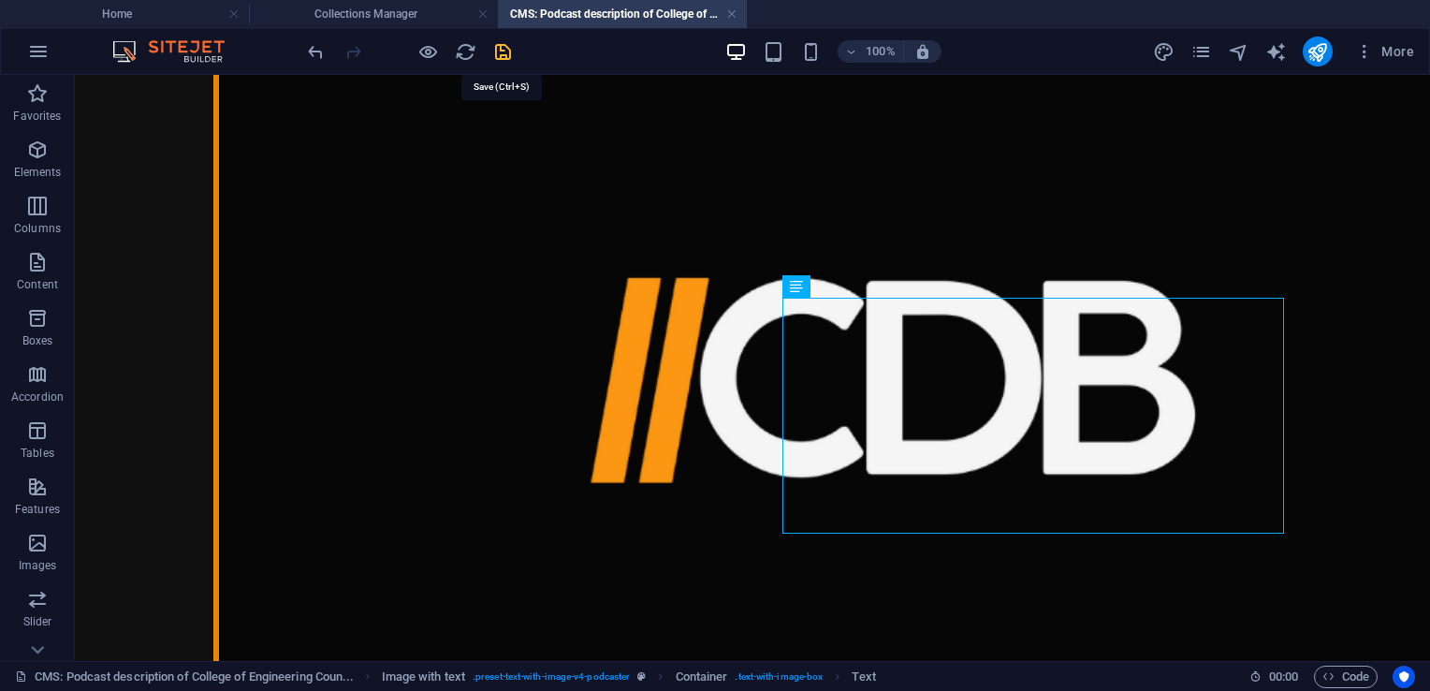
click at [498, 51] on icon "save" at bounding box center [503, 52] width 22 height 22
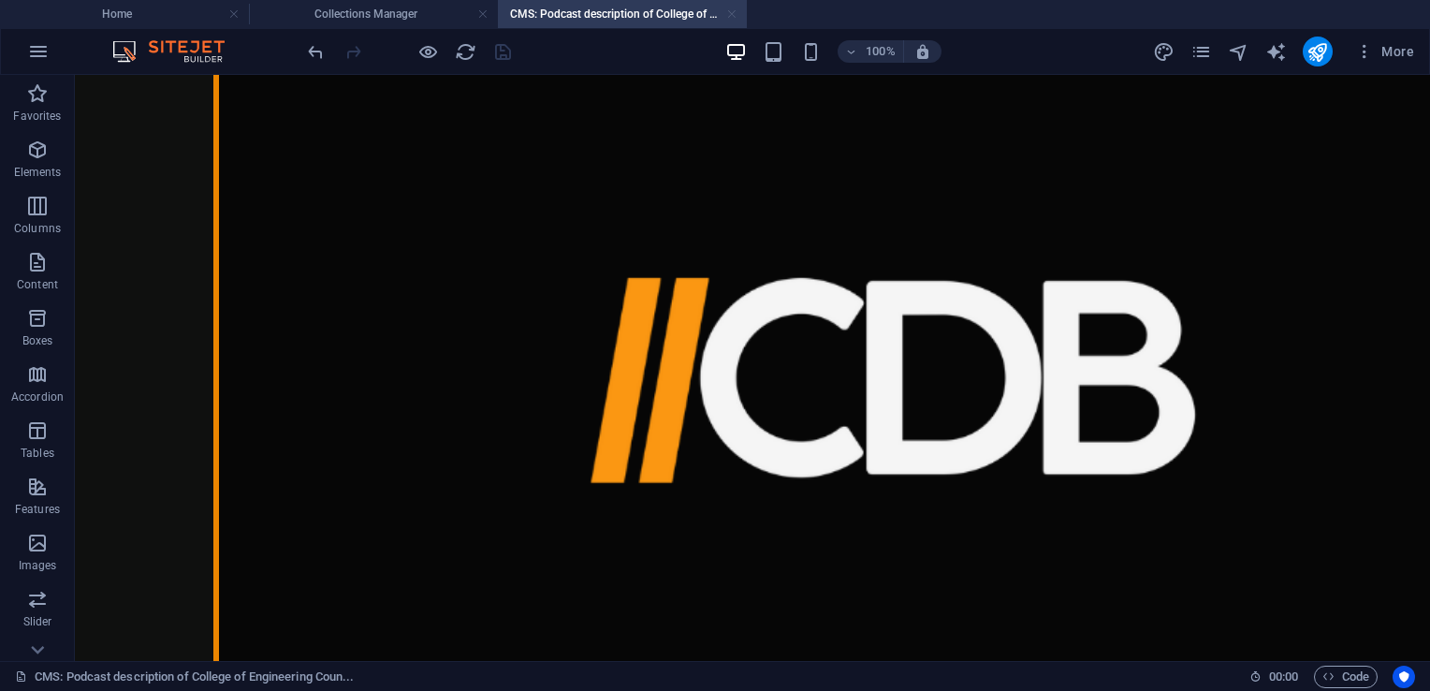
click at [733, 12] on link at bounding box center [731, 15] width 11 height 18
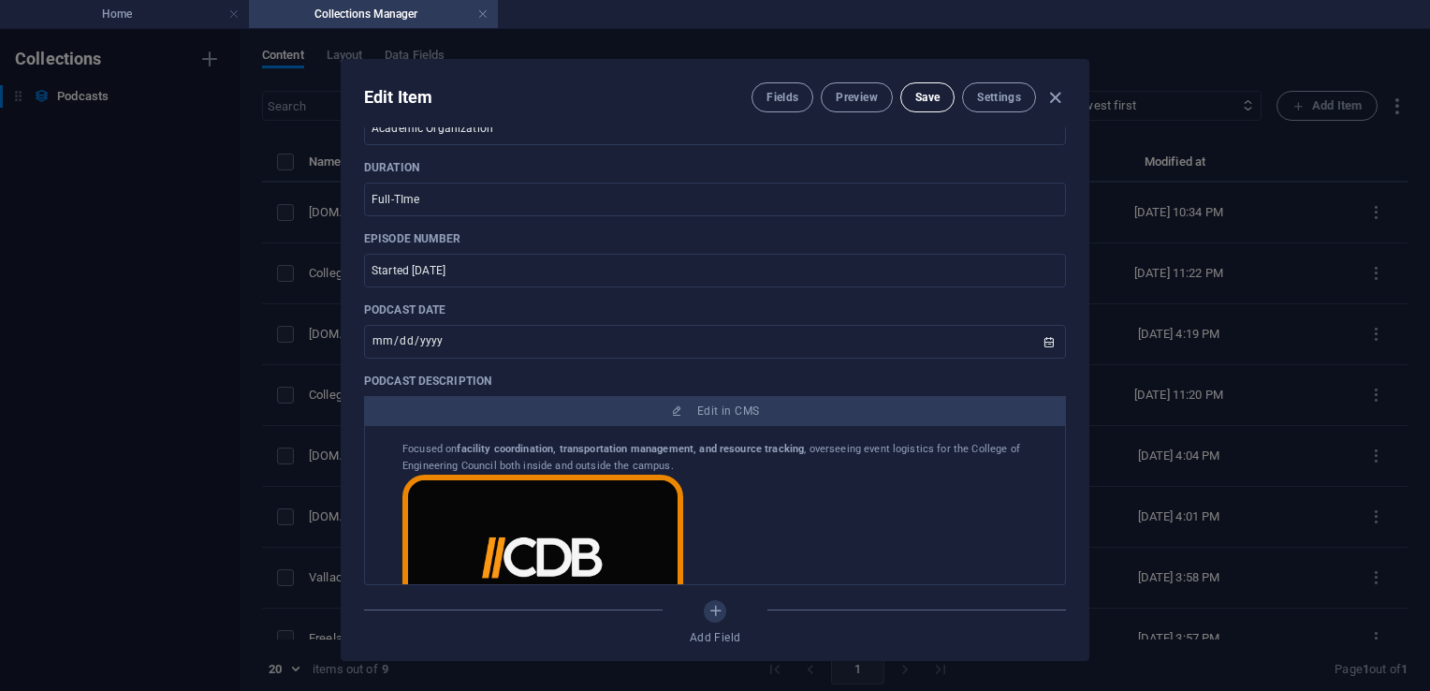
click at [941, 91] on button "Save" at bounding box center [927, 97] width 54 height 30
click at [1055, 97] on icon "button" at bounding box center [1055, 98] width 22 height 22
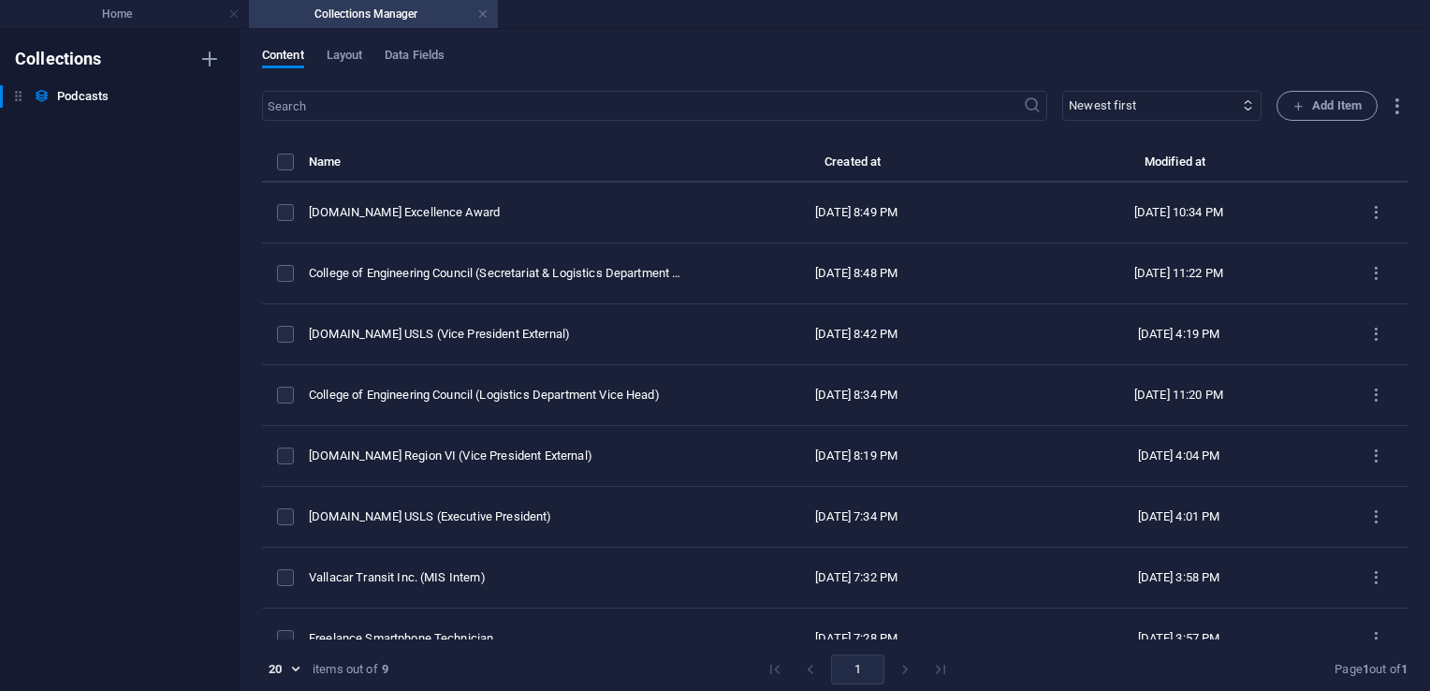
type input "[DATE]"
type input "college-of-engineering-council-secretariat-logistics-department-head"
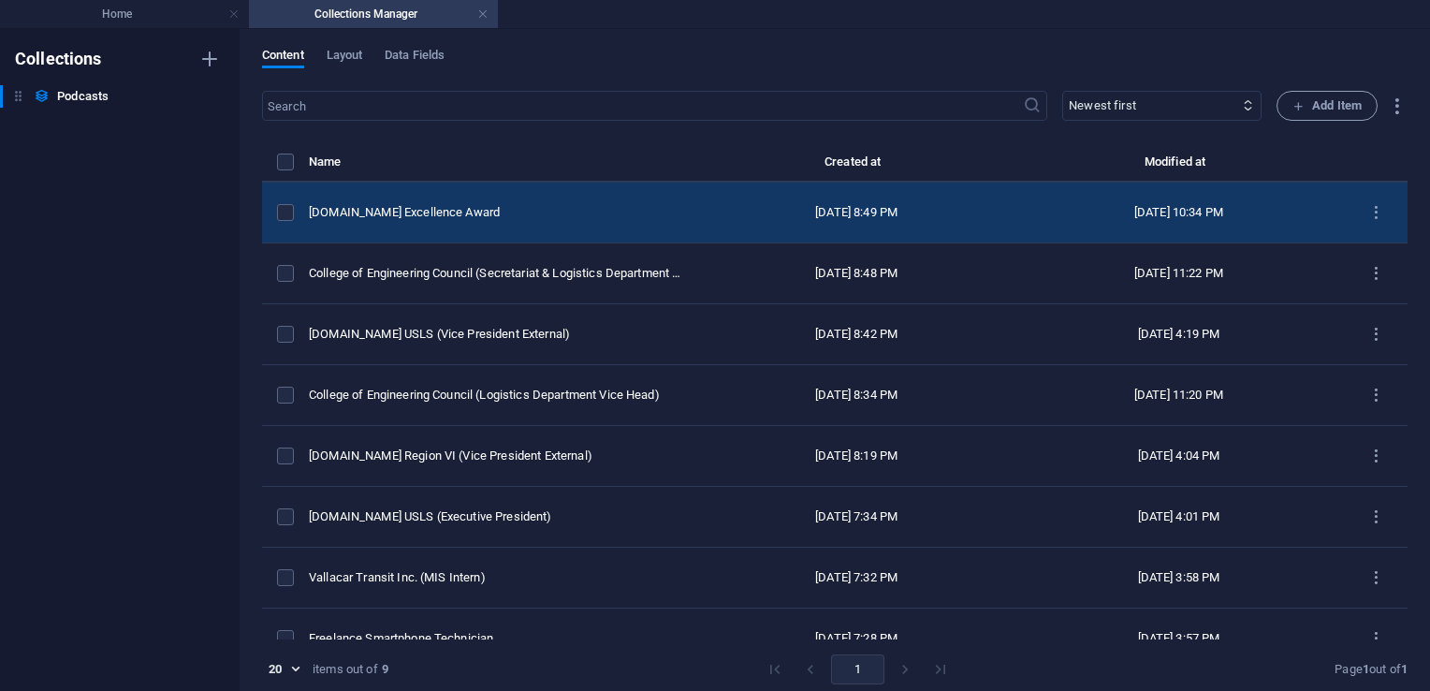
click at [457, 212] on div "[DOMAIN_NAME] Excellence Award" at bounding box center [497, 212] width 376 height 17
select select "Sport"
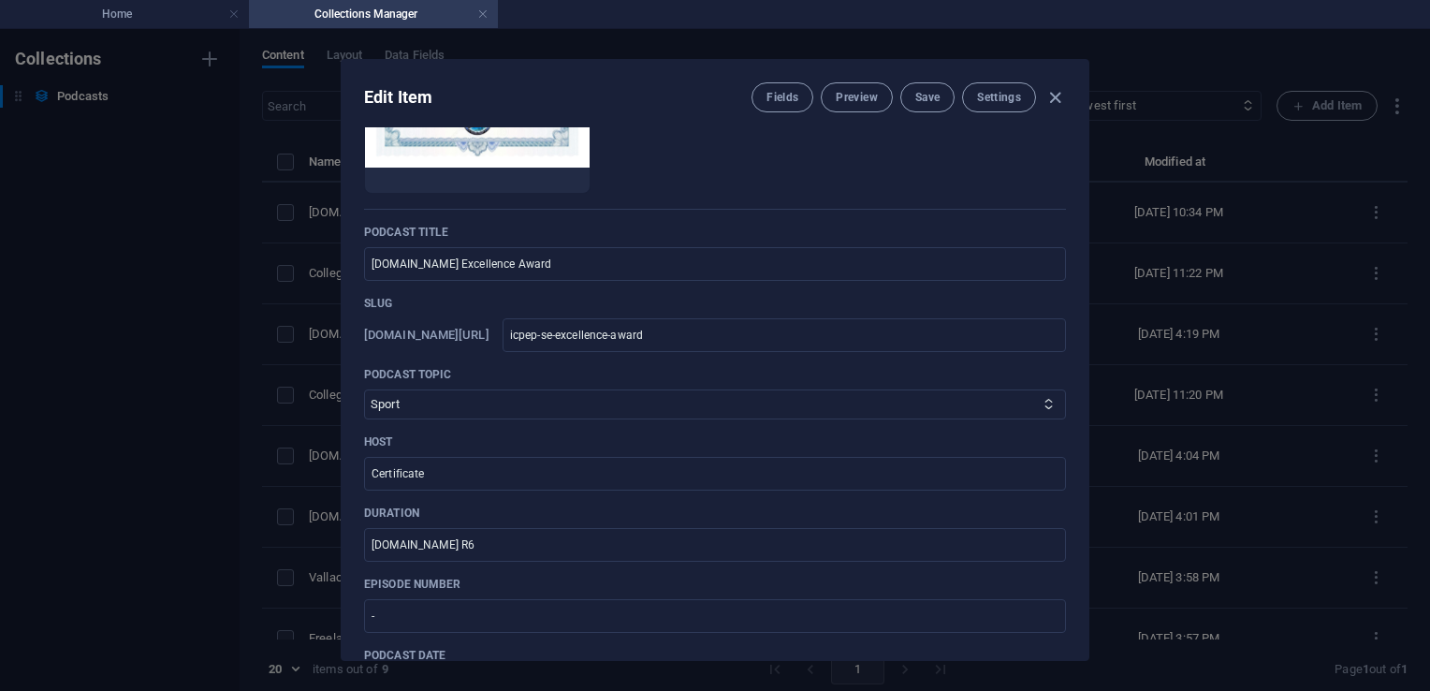
scroll to position [0, 0]
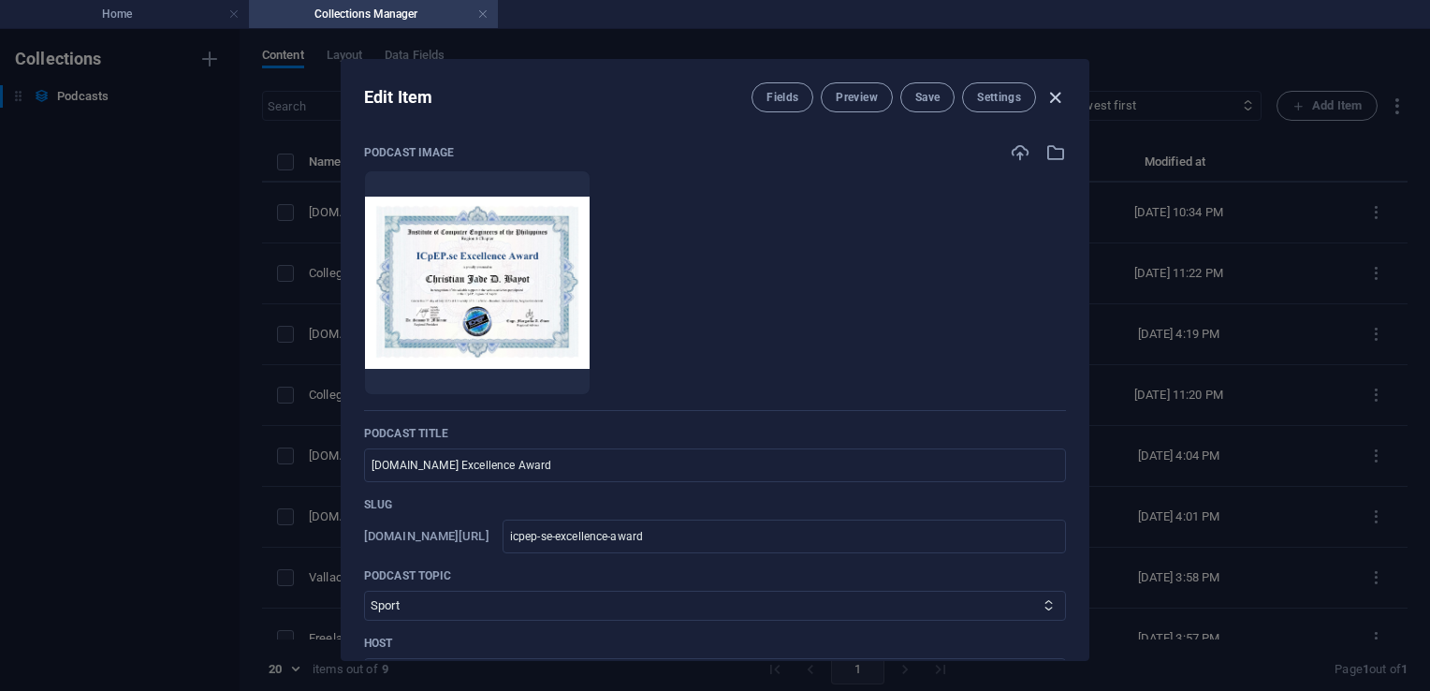
click at [1055, 95] on icon "button" at bounding box center [1055, 98] width 22 height 22
type input "[DATE]"
type input "icpep-se-excellence-award"
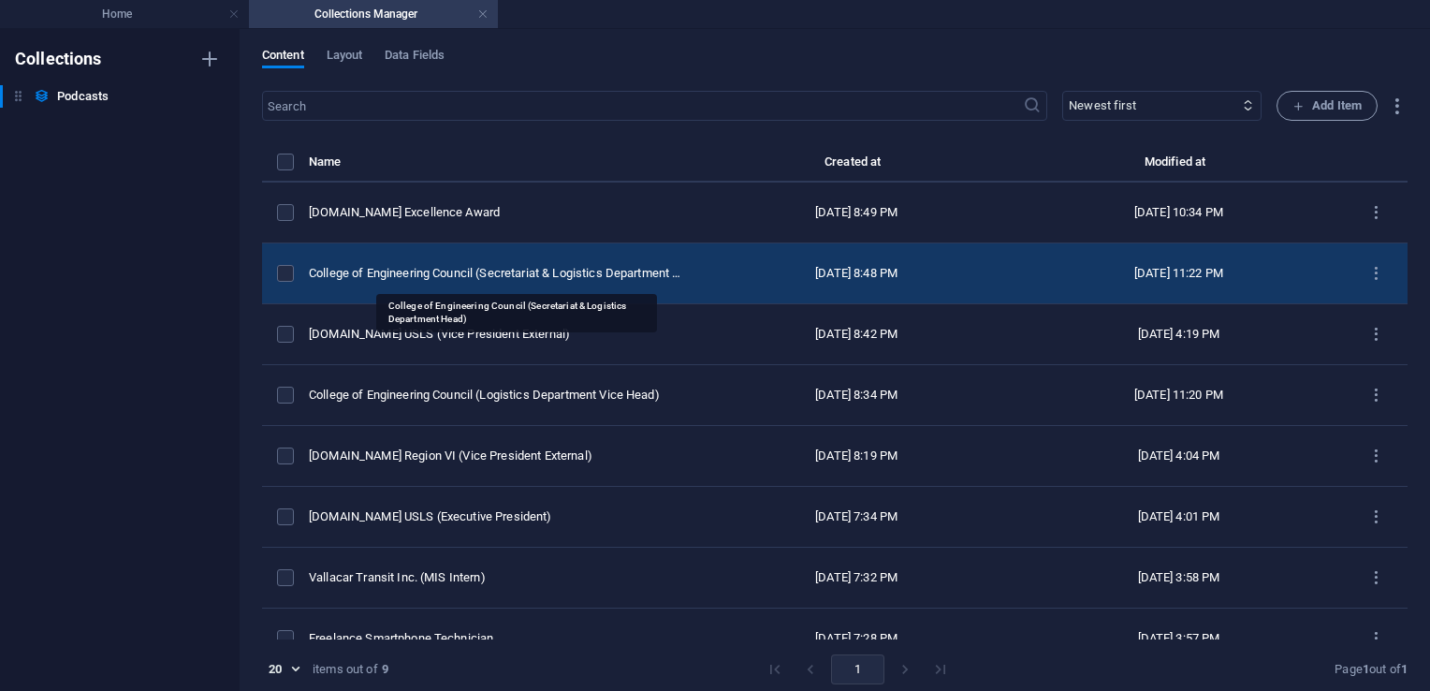
click at [502, 269] on div "College of Engineering Council (Secretariat & Logistics Department Head)" at bounding box center [497, 273] width 376 height 17
select select "Travel"
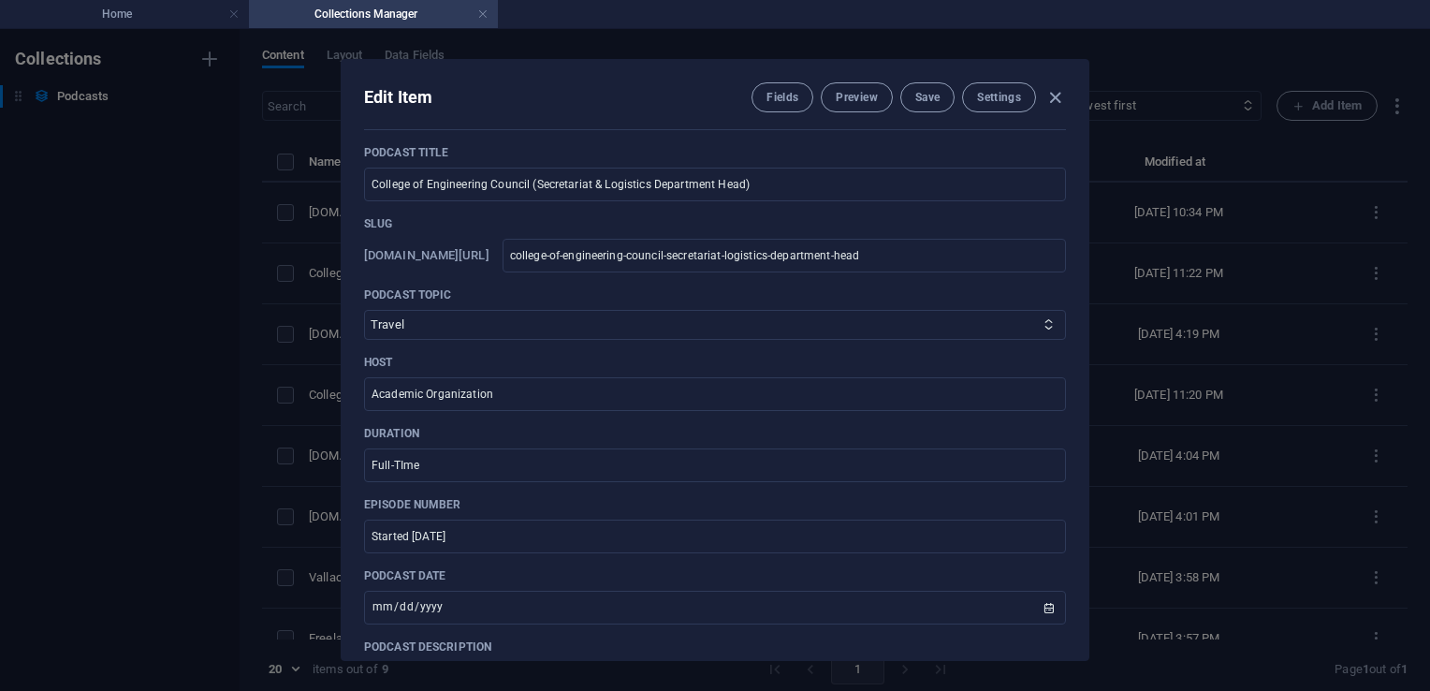
scroll to position [284, 0]
click at [1058, 99] on icon "button" at bounding box center [1055, 98] width 22 height 22
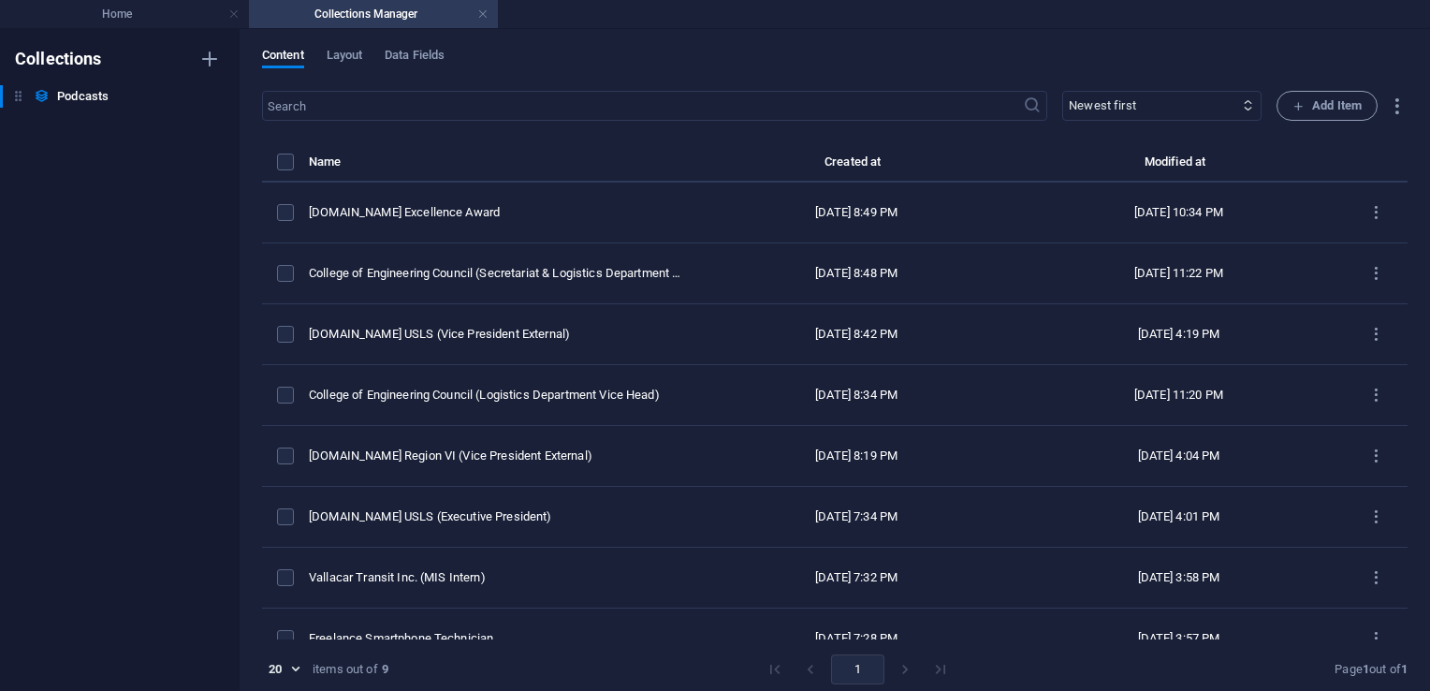
type input "[DATE]"
type input "college-of-engineering-council-secretariat-logistics-department-head"
click at [483, 19] on link at bounding box center [482, 15] width 11 height 18
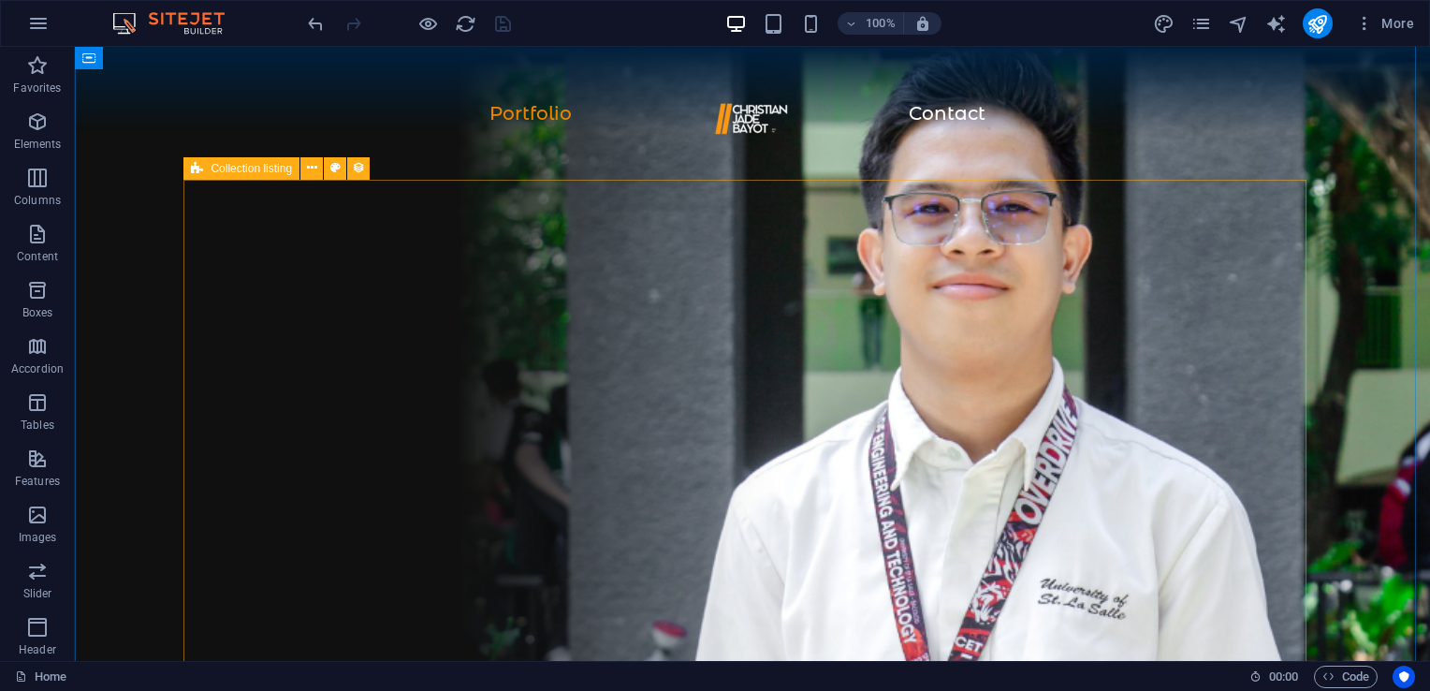
scroll to position [1361, 0]
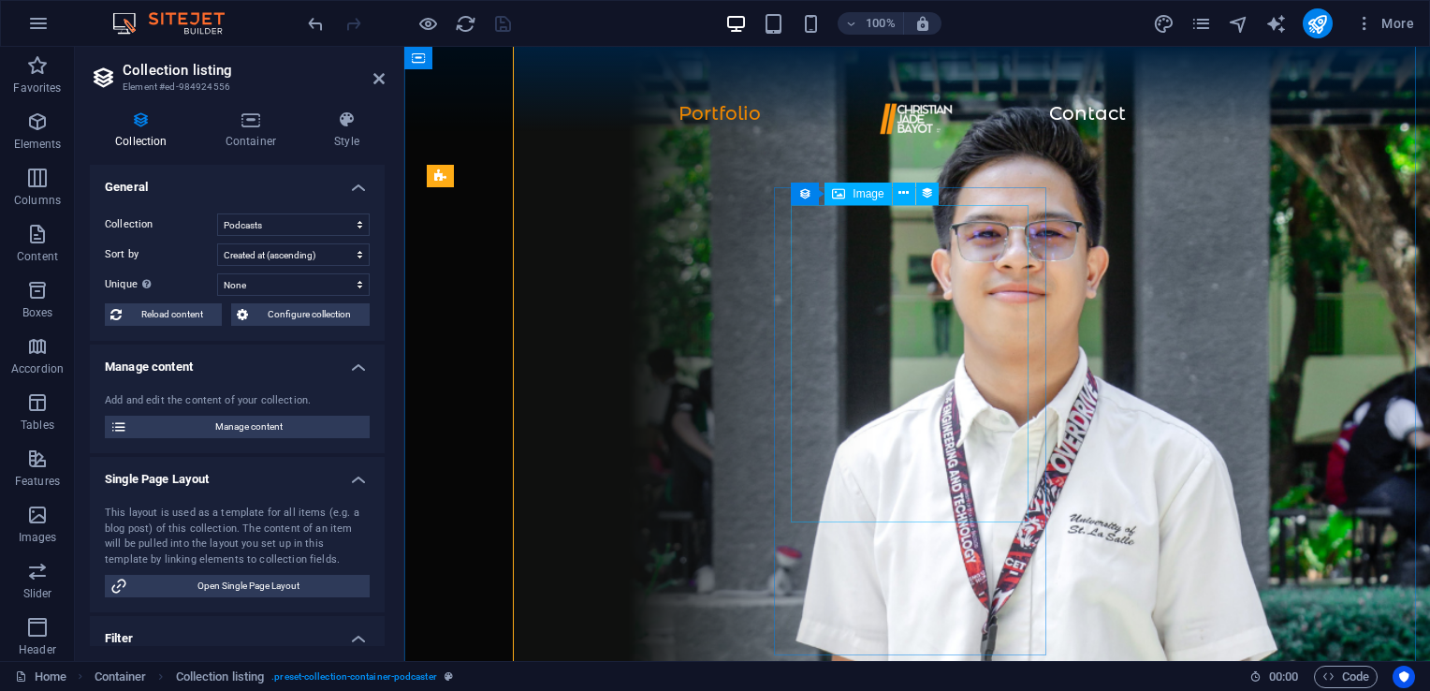
scroll to position [1919, 0]
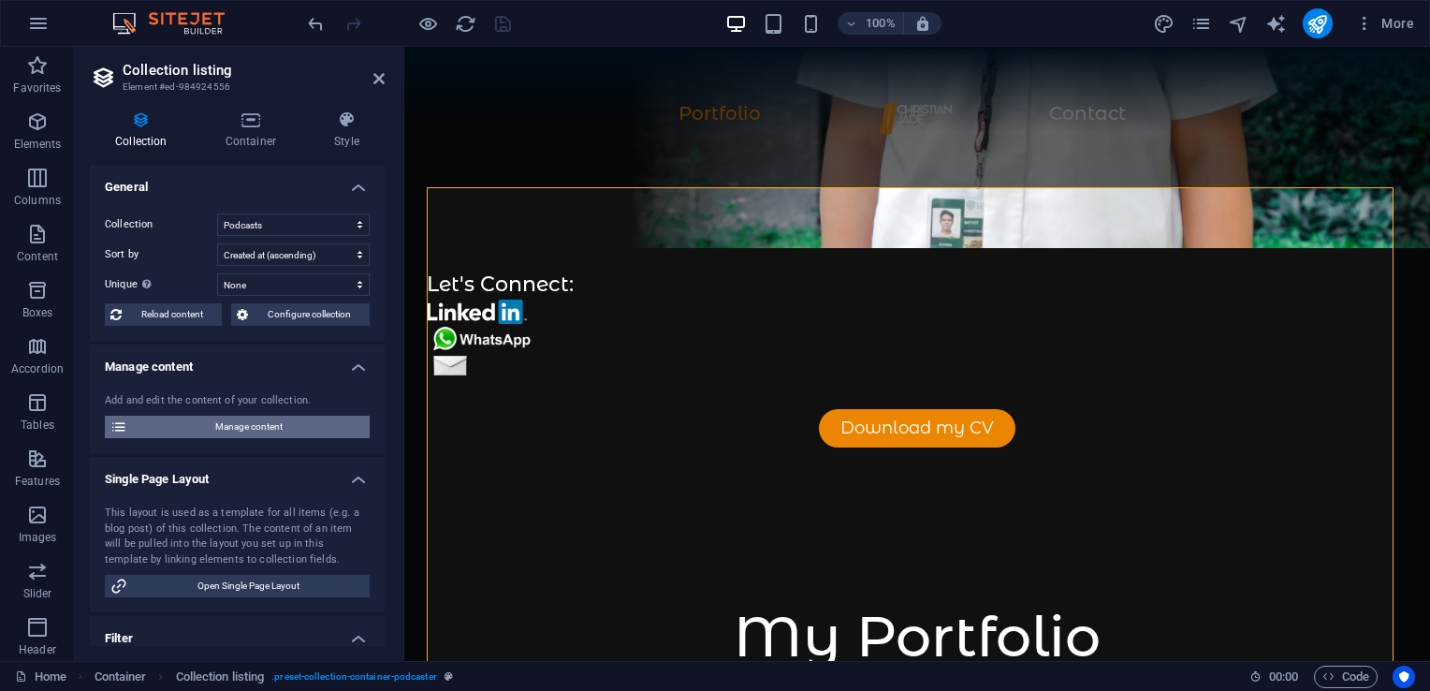
click at [241, 422] on span "Manage content" at bounding box center [248, 426] width 231 height 22
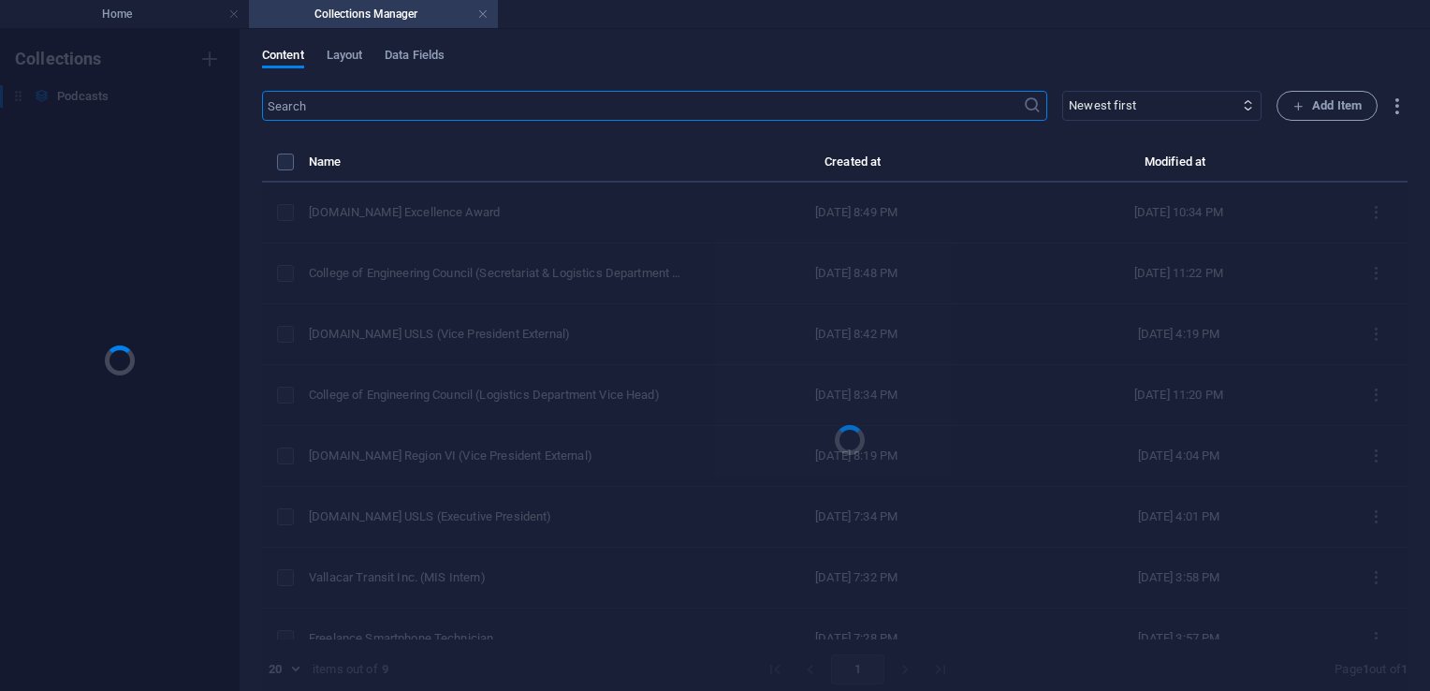
scroll to position [0, 0]
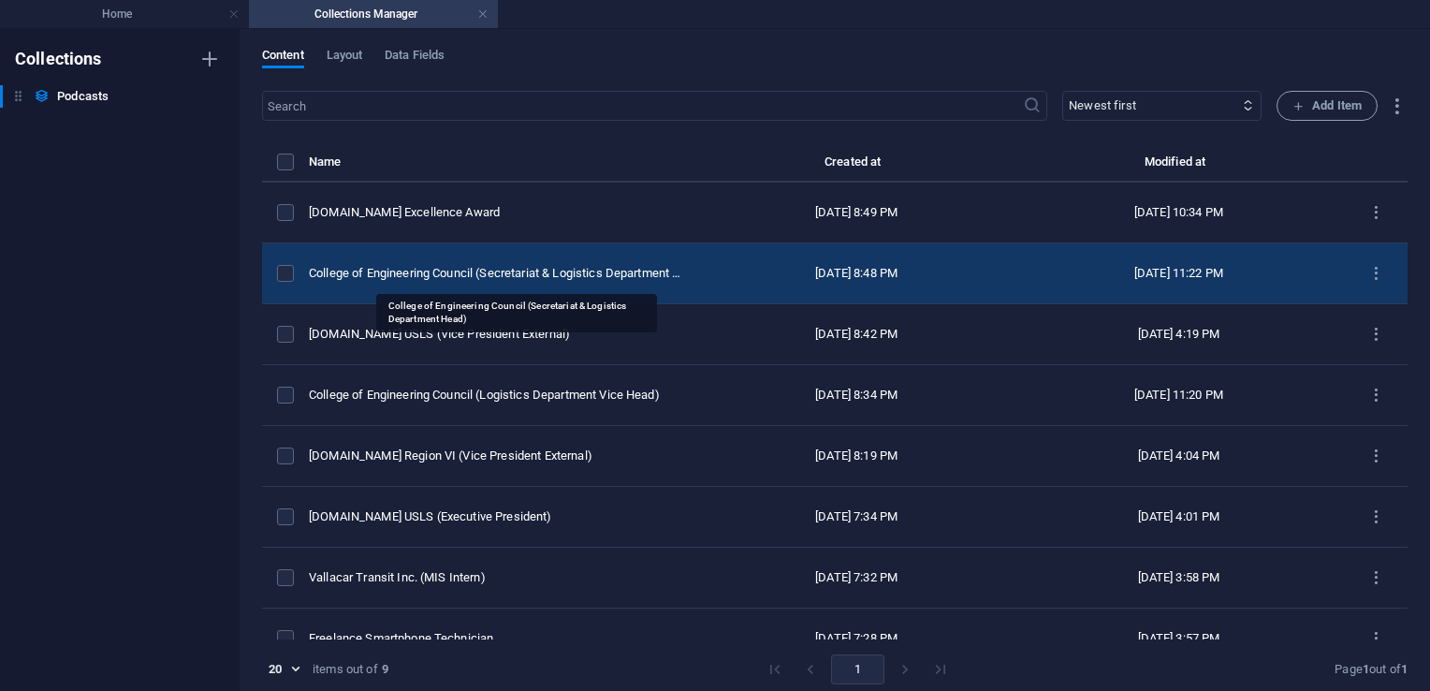
click at [517, 271] on div "College of Engineering Council (Secretariat & Logistics Department Head)" at bounding box center [497, 273] width 376 height 17
select select "Travel"
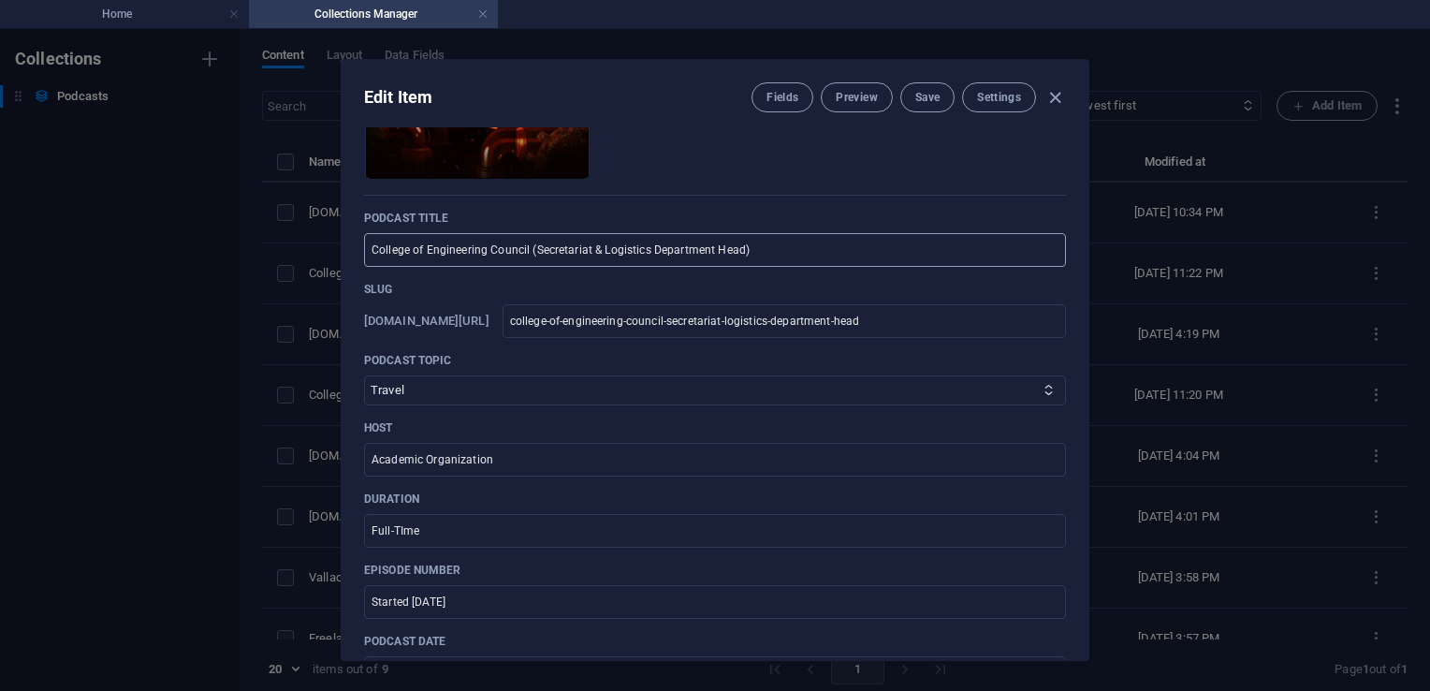
scroll to position [152, 0]
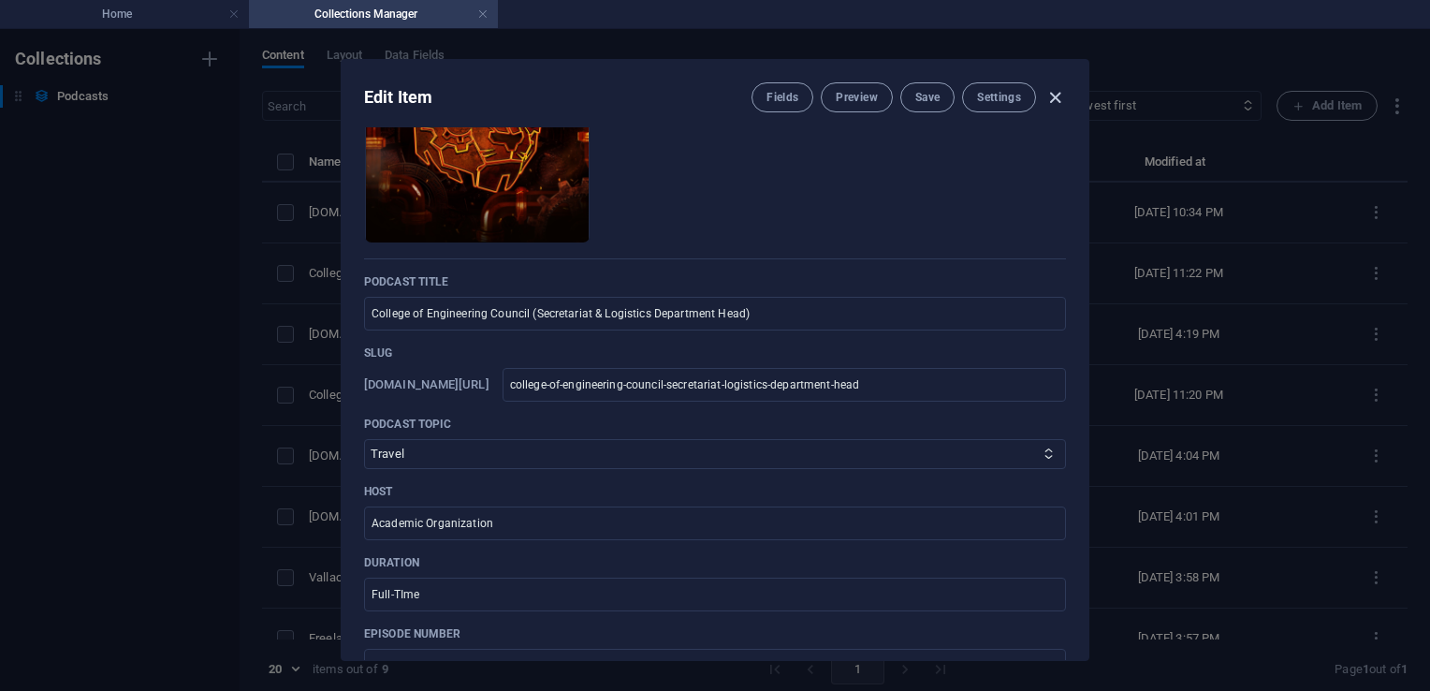
click at [1055, 95] on icon "button" at bounding box center [1055, 98] width 22 height 22
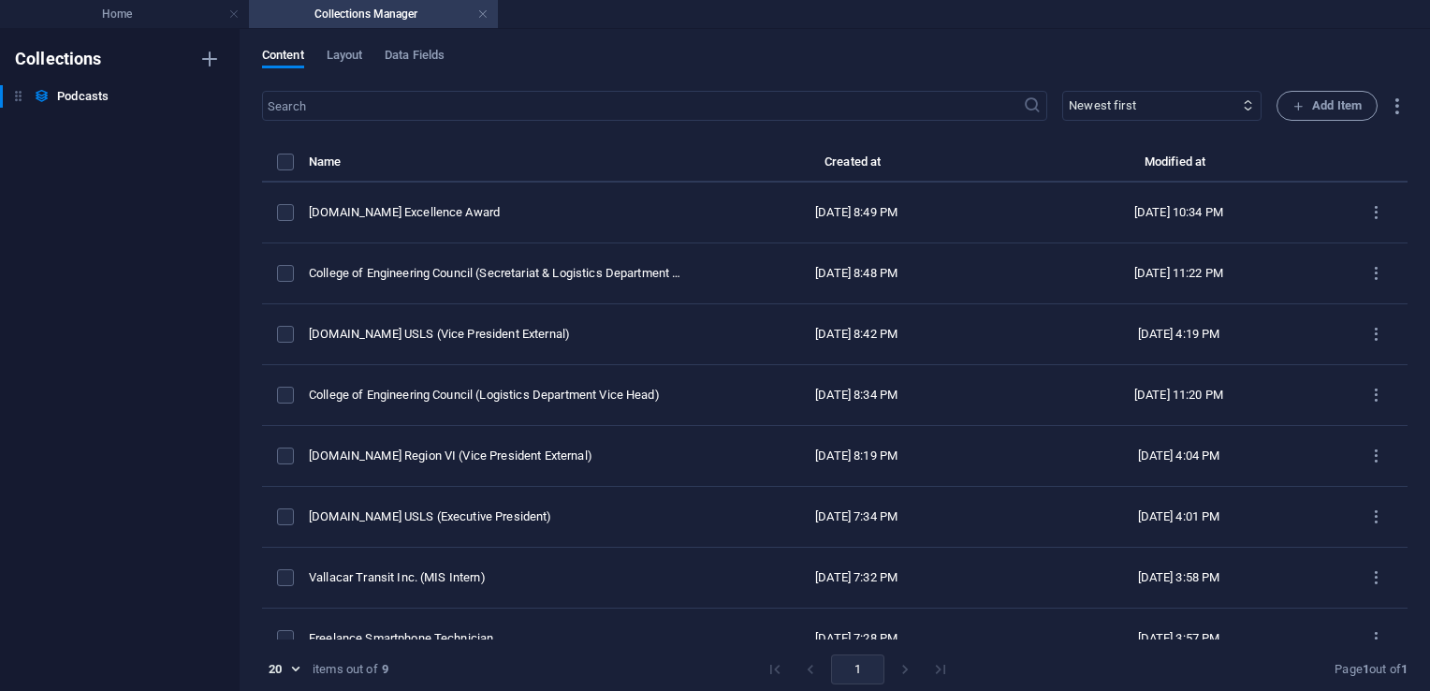
type input "[DATE]"
type input "college-of-engineering-council-secretariat-logistics-department-head"
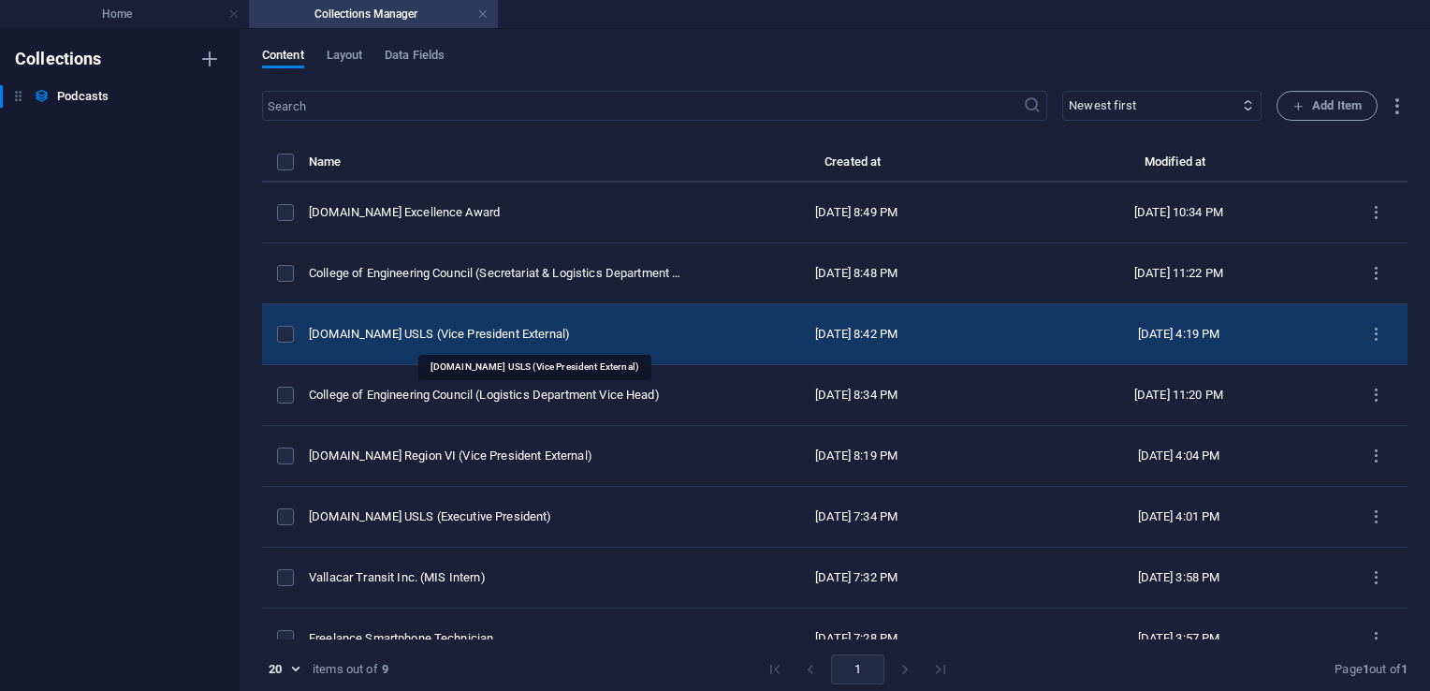
click at [513, 331] on div "[DOMAIN_NAME] USLS (Vice President External)" at bounding box center [497, 334] width 376 height 17
select select "Education"
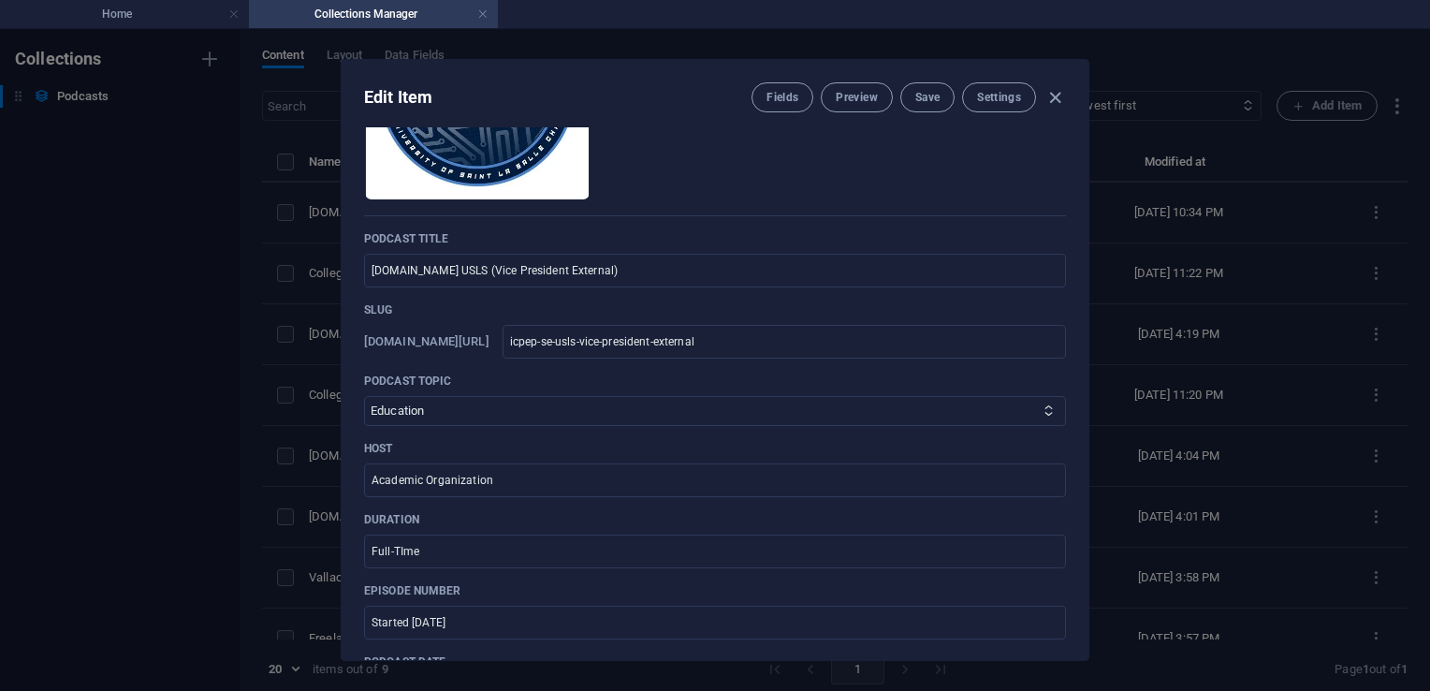
scroll to position [140, 0]
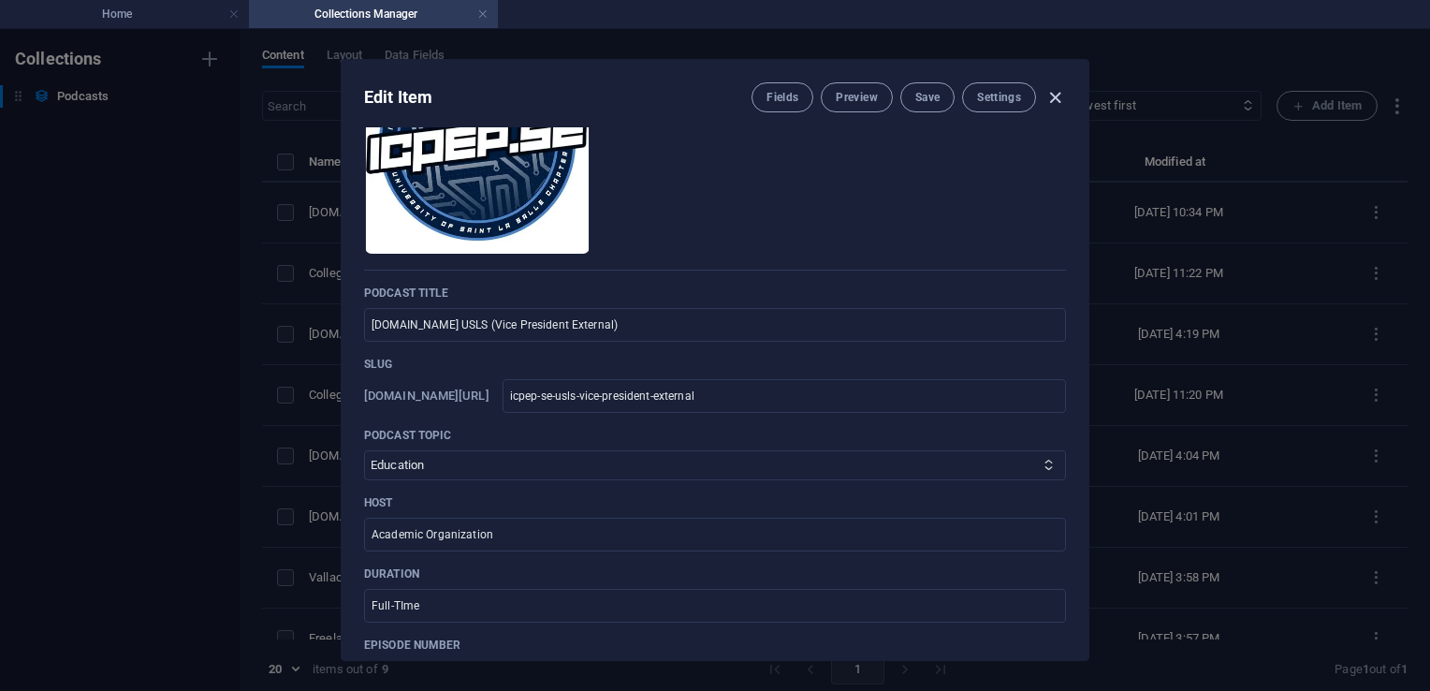
click at [1054, 99] on icon "button" at bounding box center [1055, 98] width 22 height 22
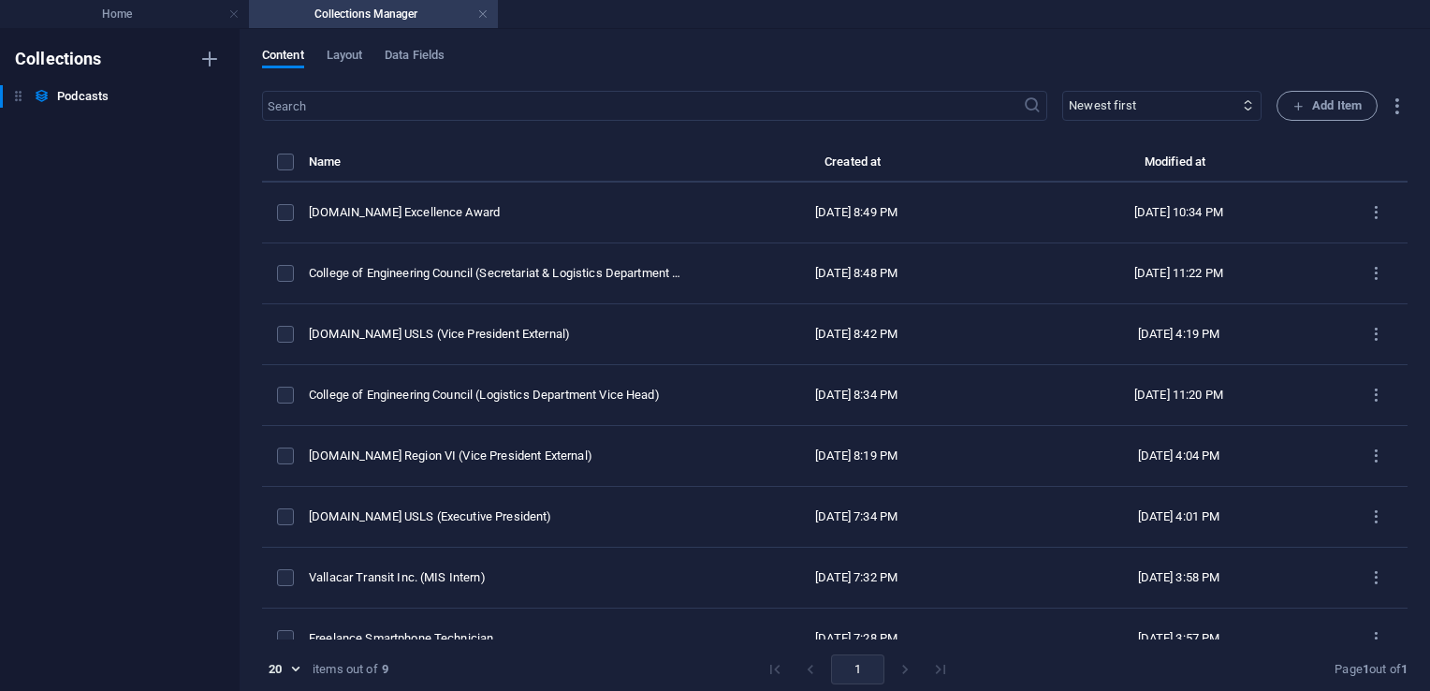
type input "[DATE]"
type input "icpep-se-usls-vice-president-external"
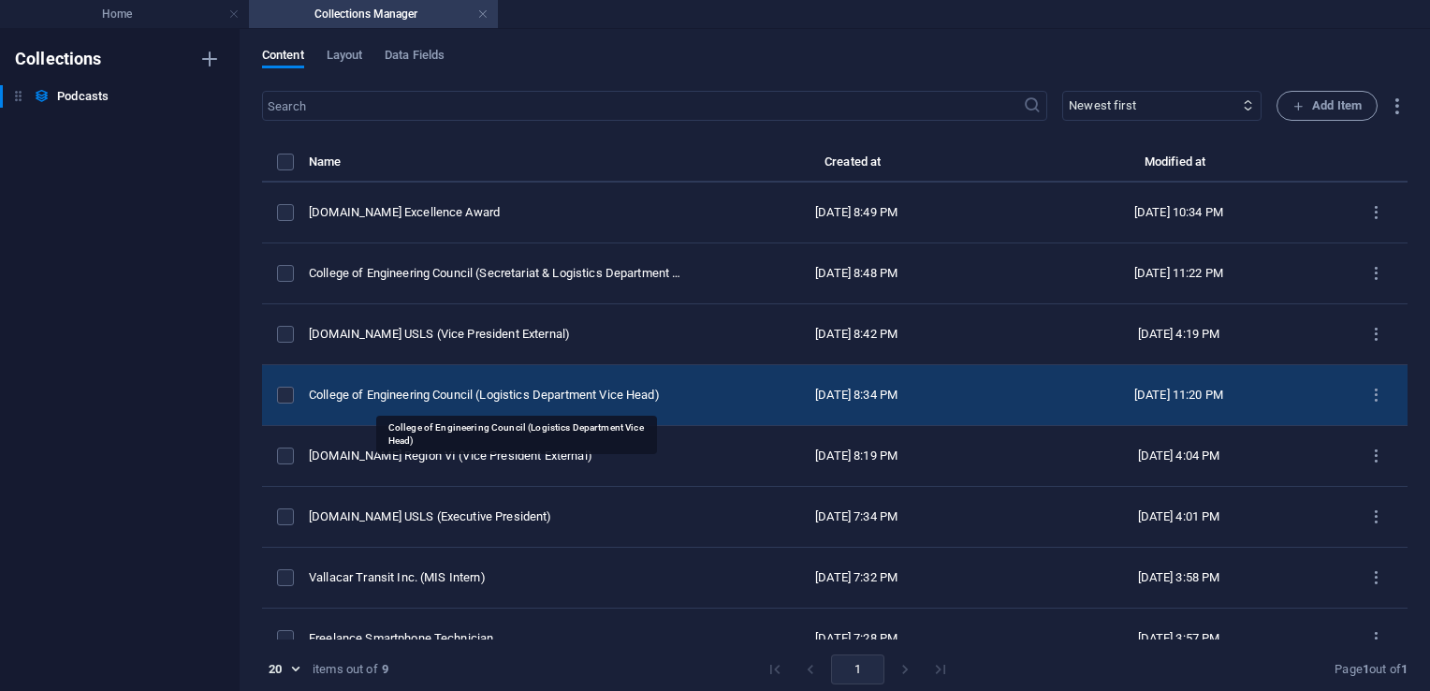
click at [544, 395] on div "College of Engineering Council (Logistics Department Vice Head)" at bounding box center [497, 394] width 376 height 17
select select "Education"
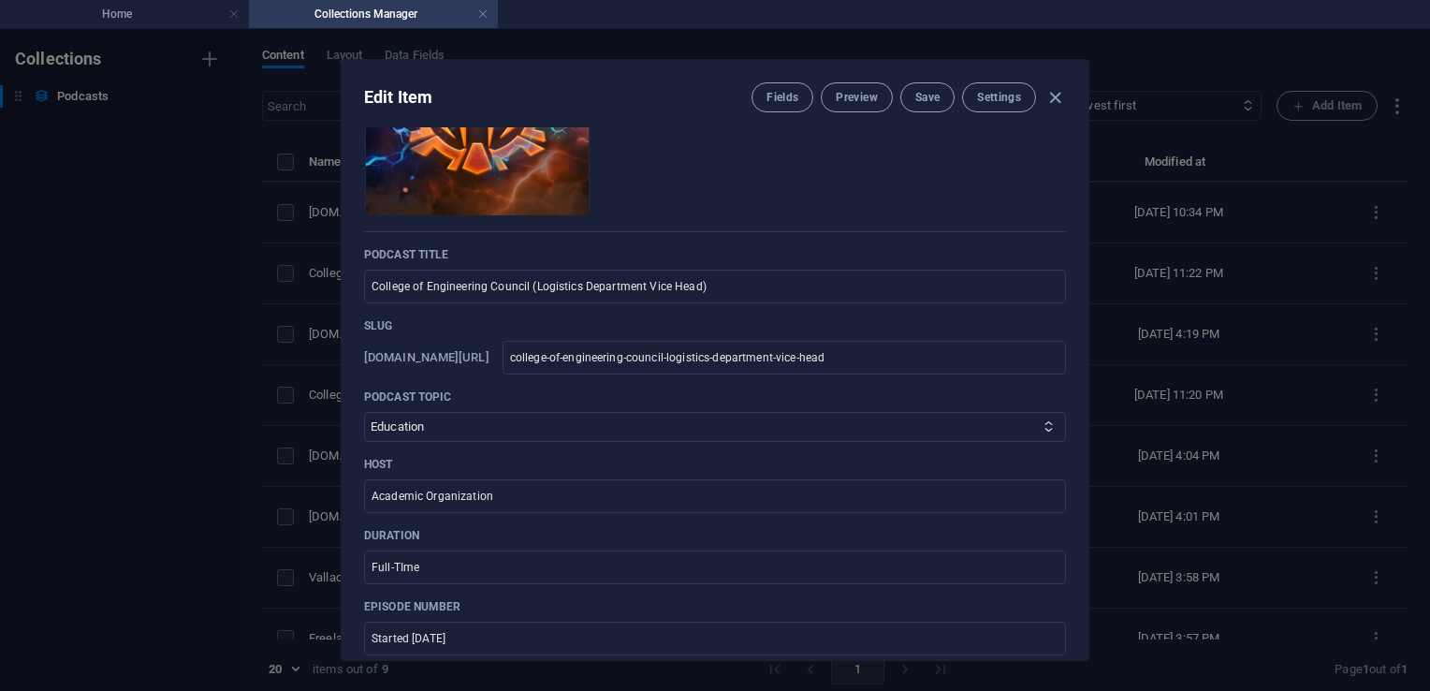
scroll to position [176, 0]
click at [1058, 103] on icon "button" at bounding box center [1055, 98] width 22 height 22
type input "[DATE]"
type input "college-of-engineering-council-logistics-department-vice-head"
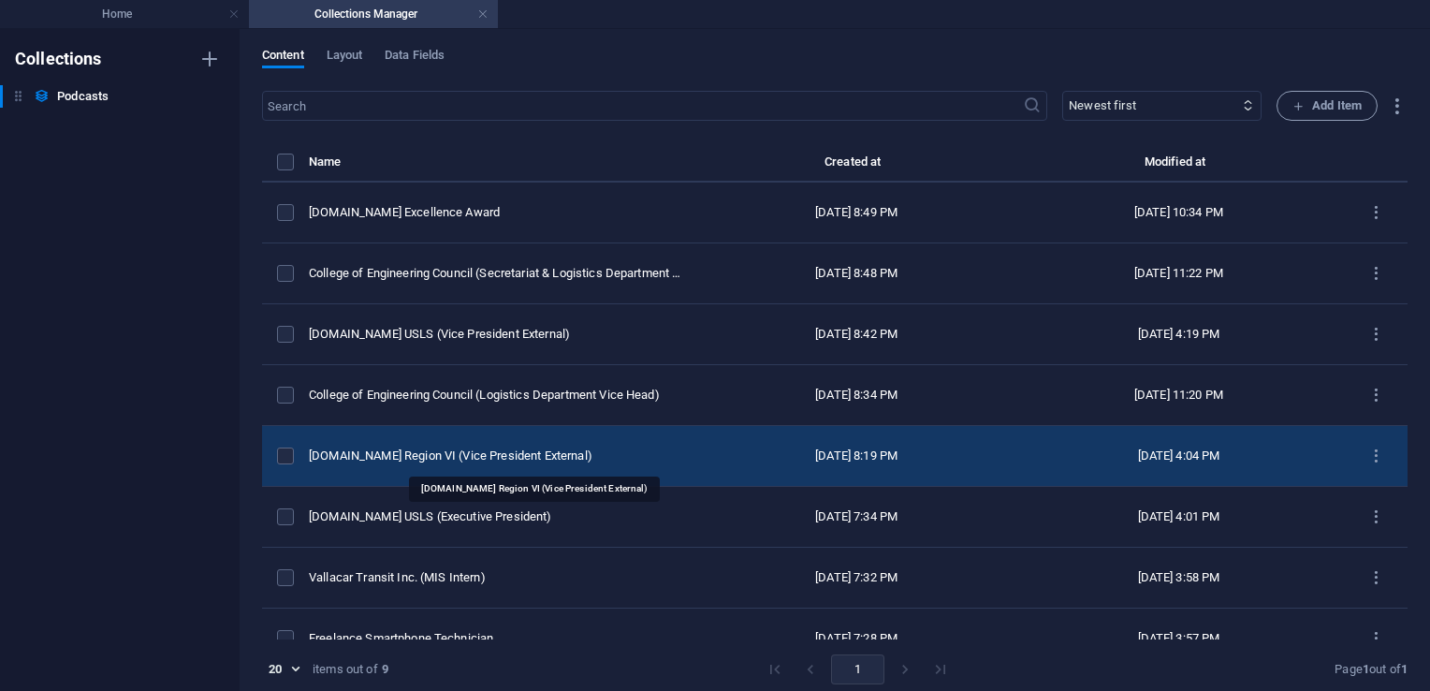
click at [523, 447] on div "[DOMAIN_NAME] Region VI (Vice President External)" at bounding box center [497, 455] width 376 height 17
select select "Education"
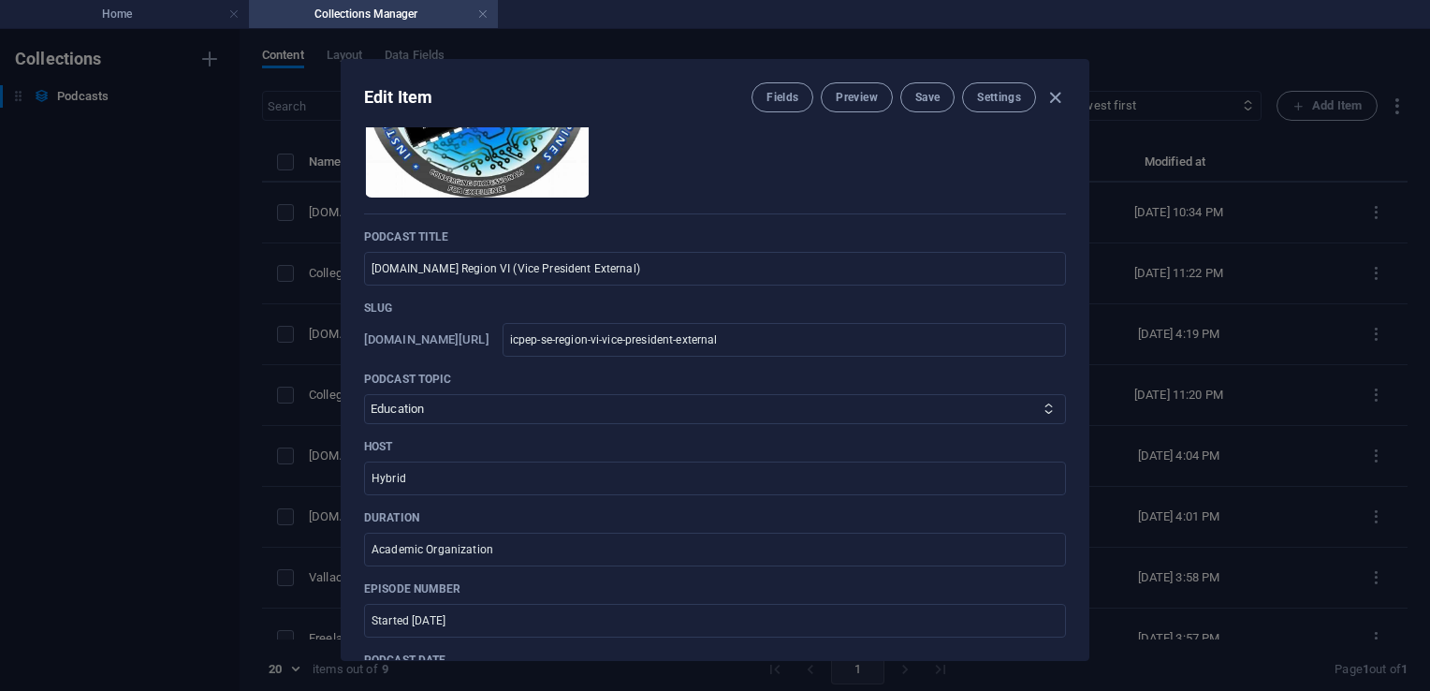
scroll to position [109, 0]
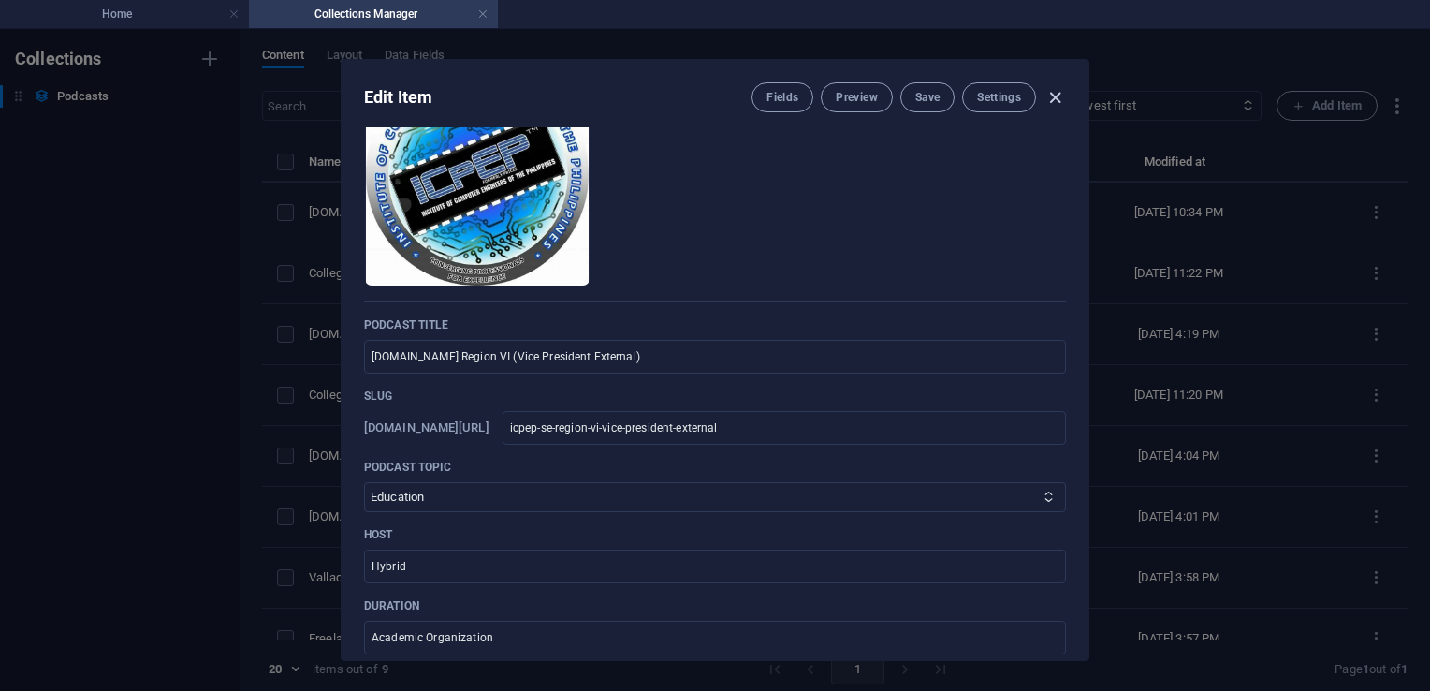
click at [1053, 96] on icon "button" at bounding box center [1055, 98] width 22 height 22
type input "[DATE]"
type input "icpep-se-region-vi-vice-president-external"
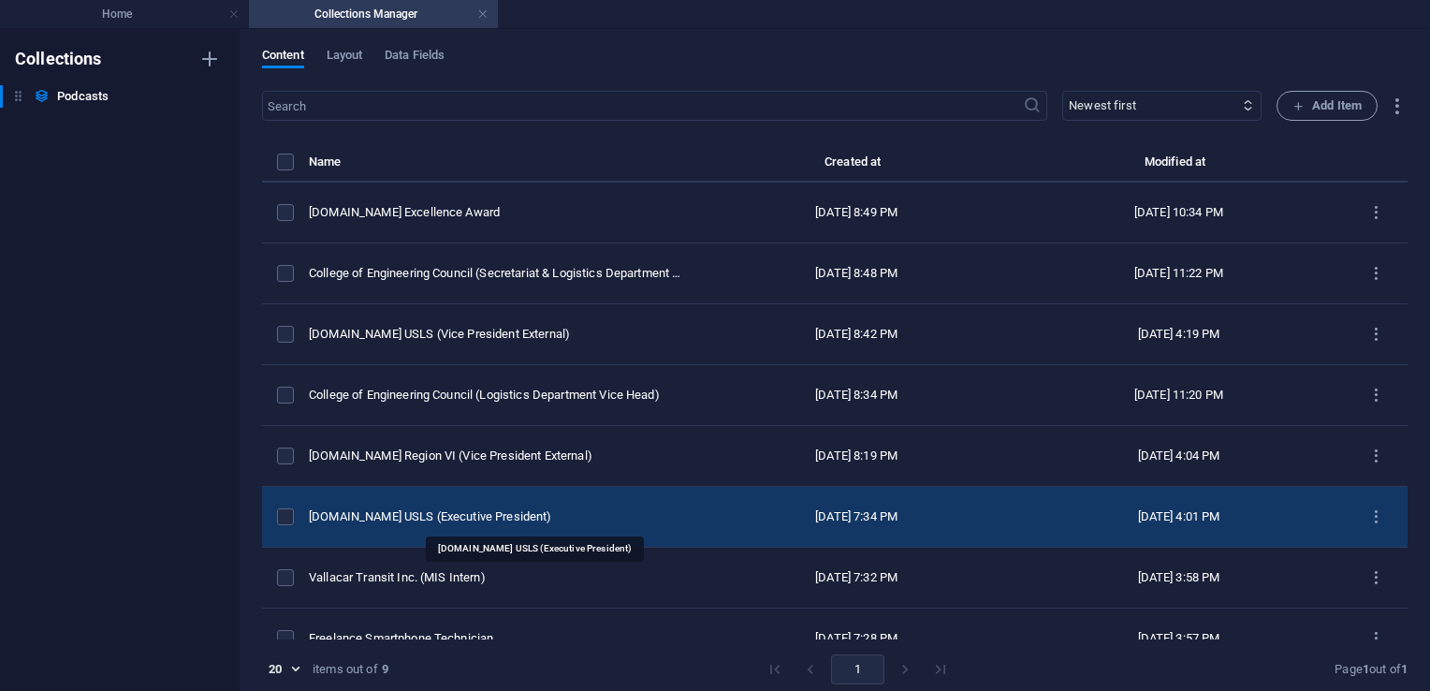
click at [547, 514] on div "[DOMAIN_NAME] USLS (Executive President)" at bounding box center [497, 516] width 376 height 17
select select "Education"
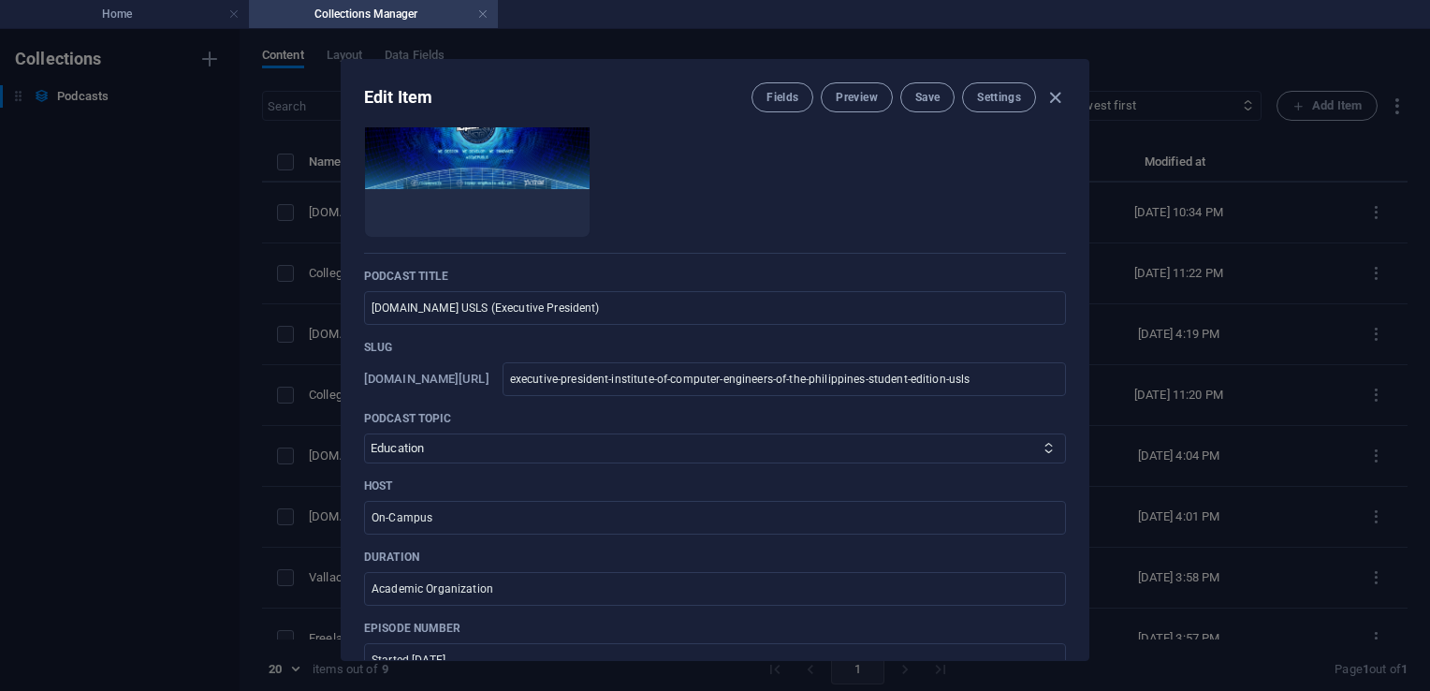
scroll to position [0, 0]
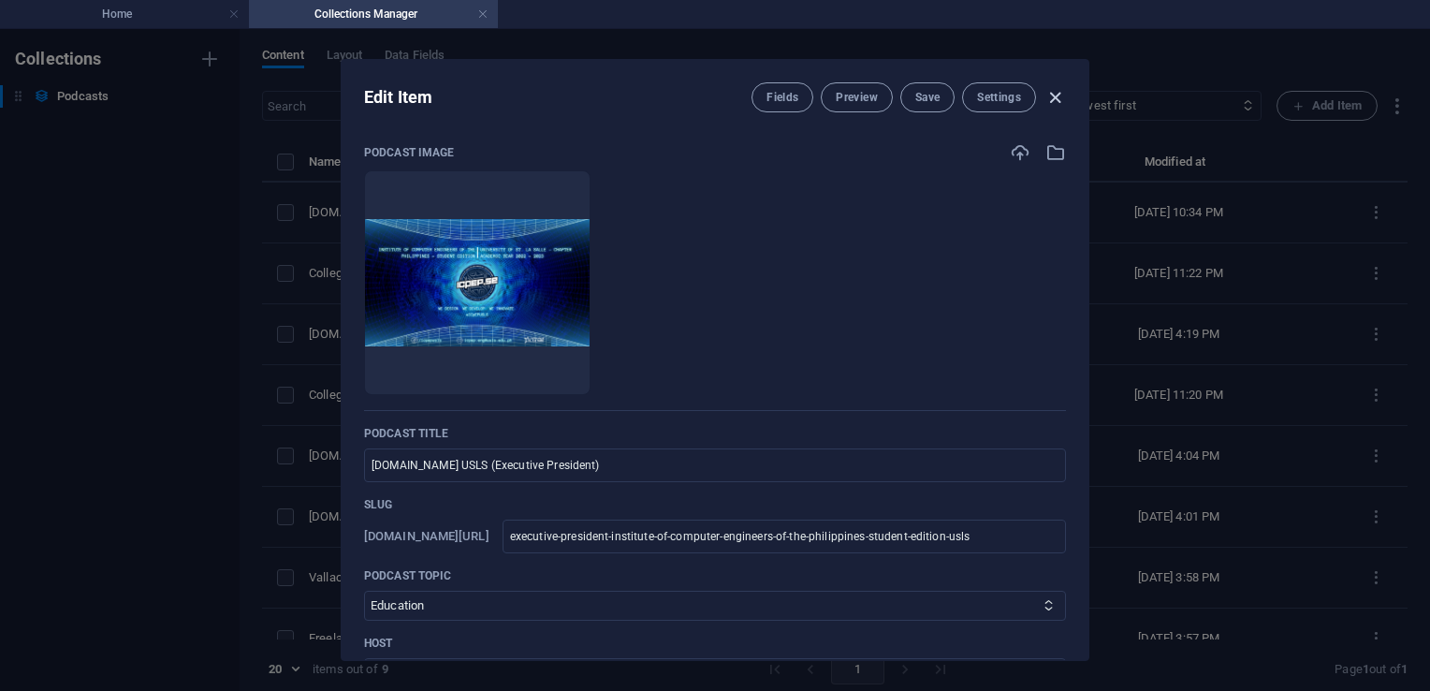
click at [1052, 95] on icon "button" at bounding box center [1055, 98] width 22 height 22
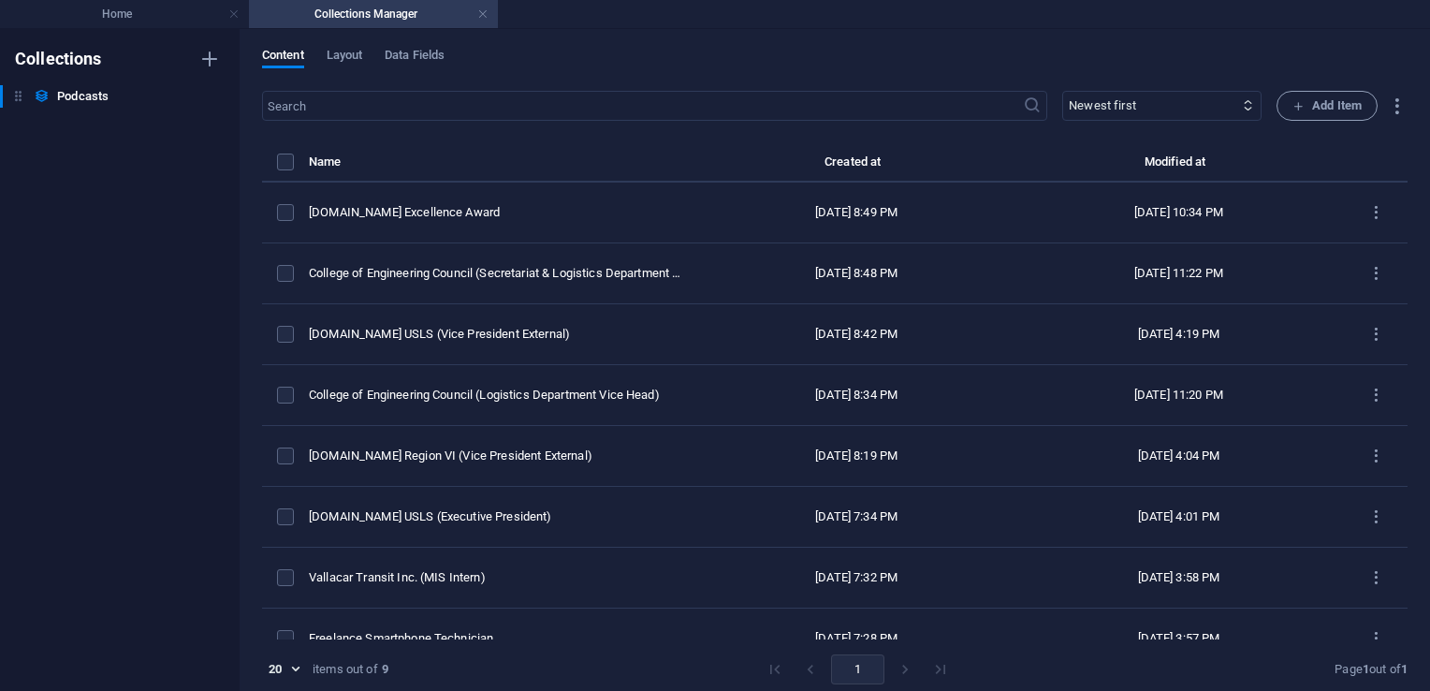
type input "[DATE]"
type input "executive-president-institute-of-computer-engineers-of-the-philippines-student-…"
click at [1320, 107] on span "Add Item" at bounding box center [1326, 106] width 69 height 22
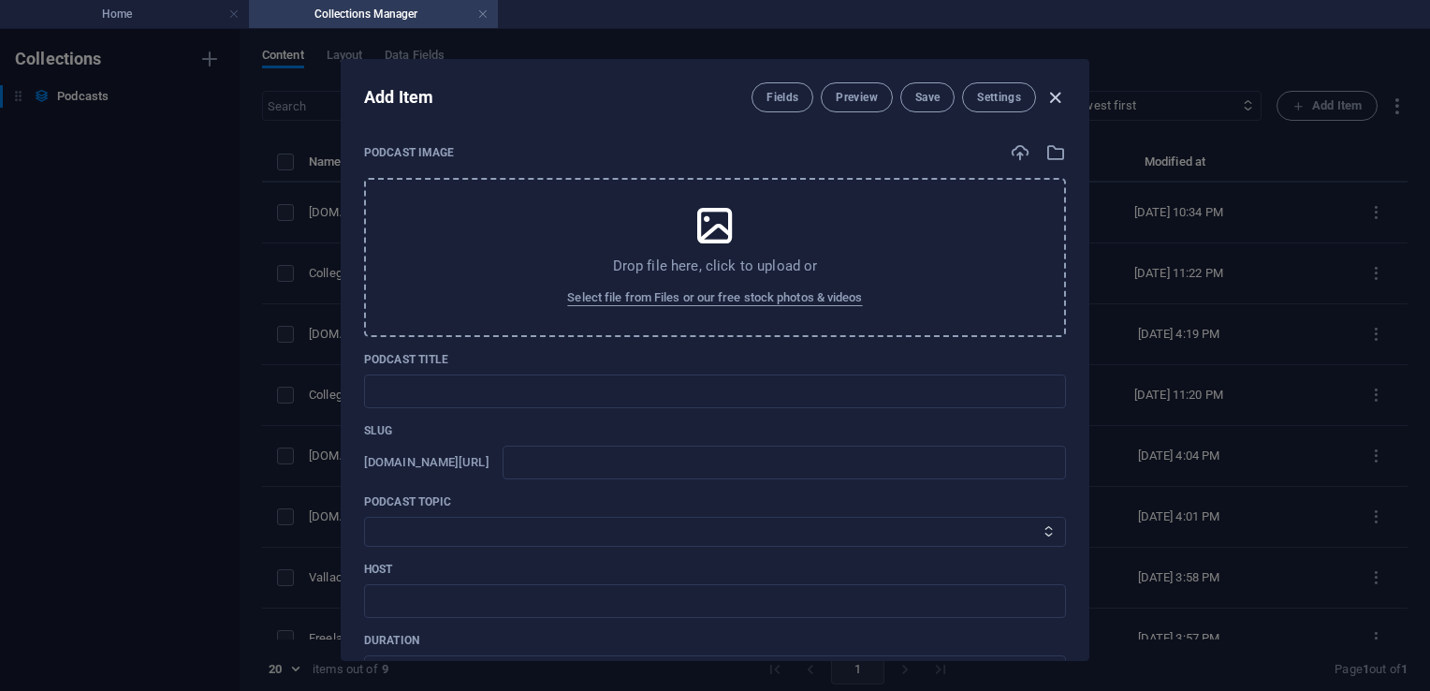
click at [1056, 99] on icon "button" at bounding box center [1055, 98] width 22 height 22
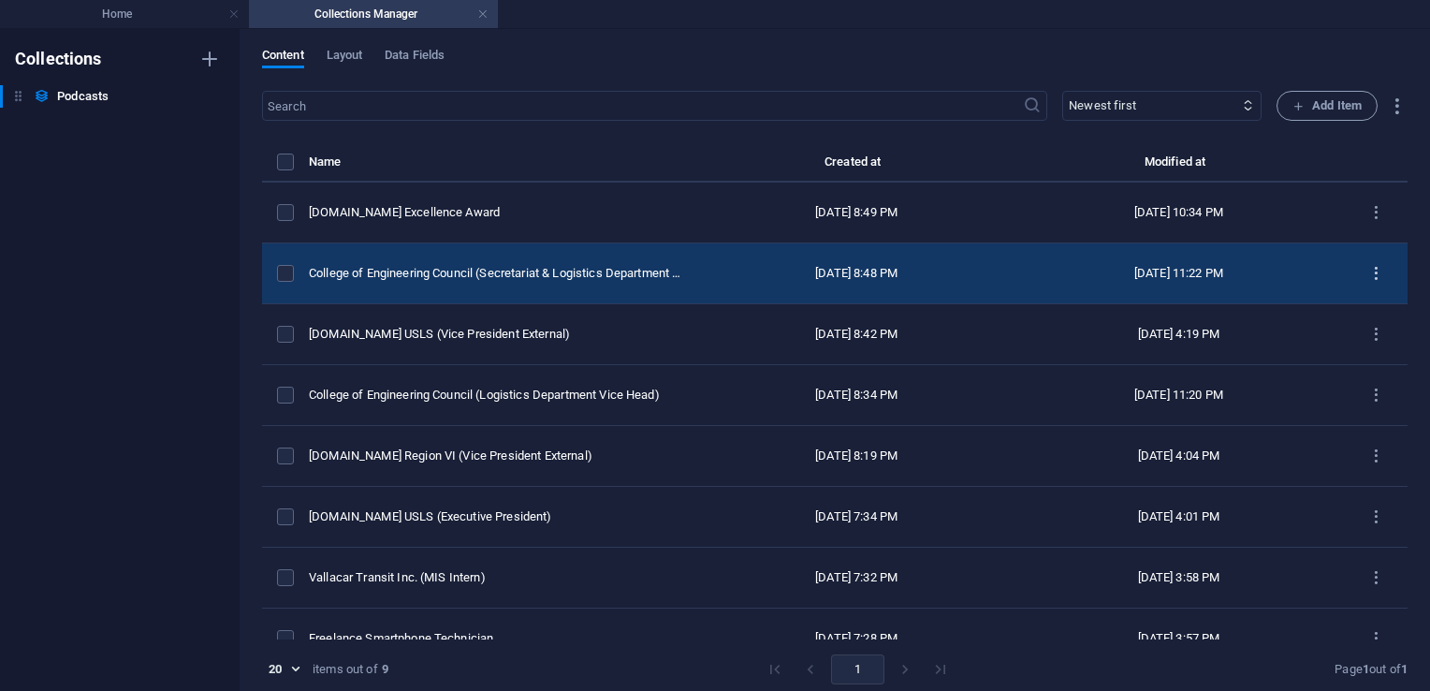
click at [1369, 276] on icon "items list" at bounding box center [1376, 274] width 18 height 18
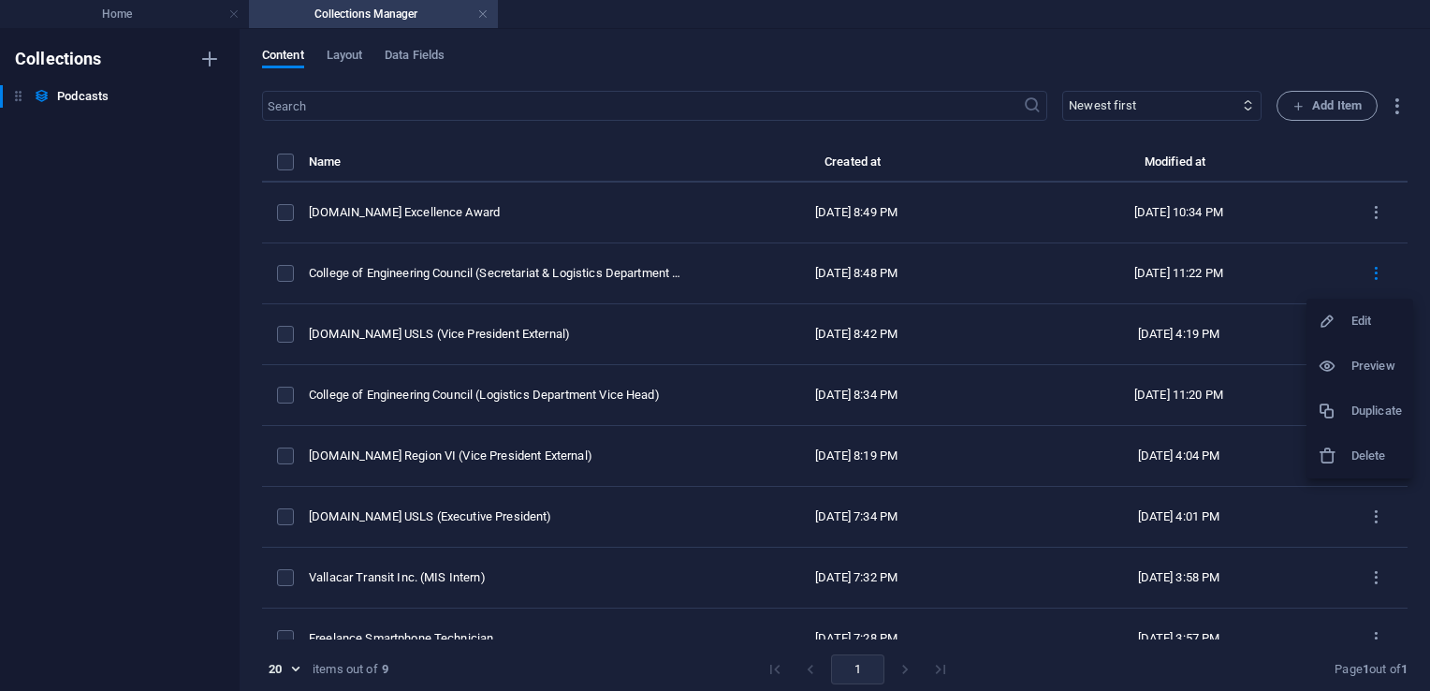
click at [1375, 411] on h6 "Duplicate" at bounding box center [1376, 411] width 51 height 22
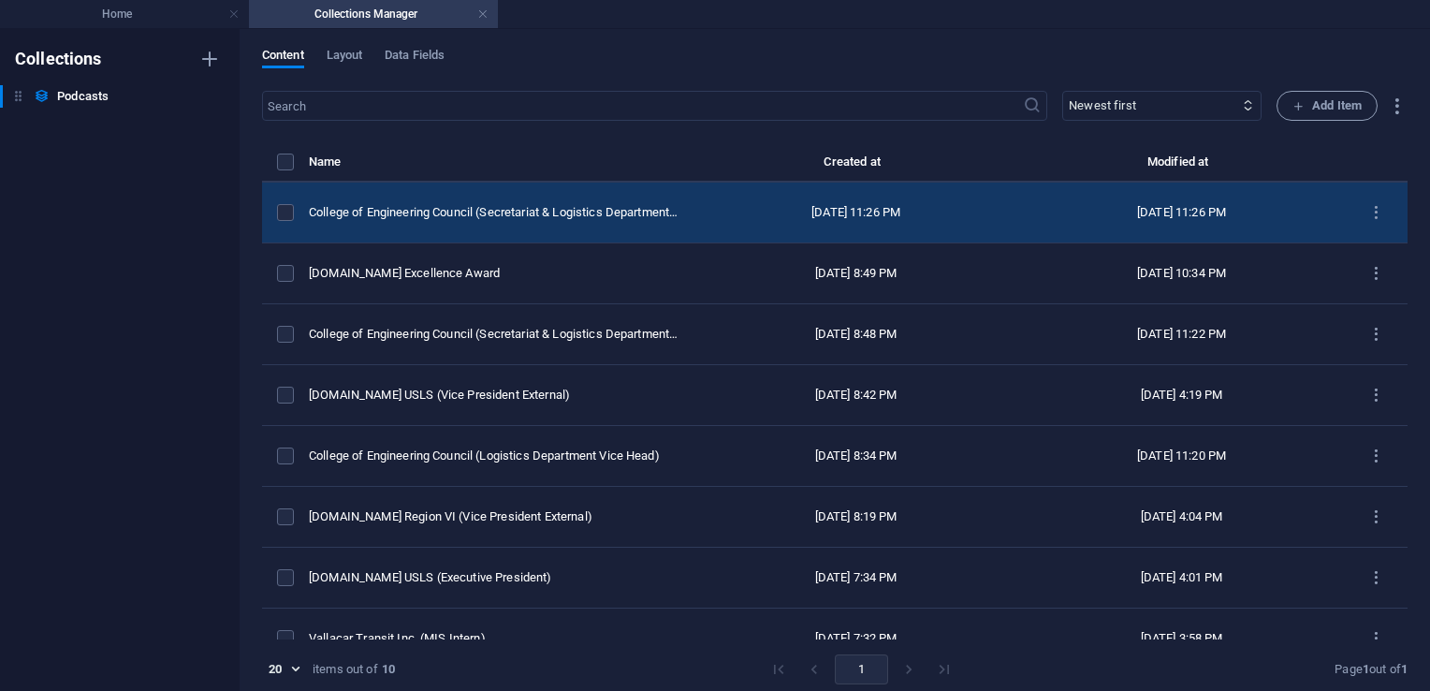
click at [751, 201] on td "[DATE] 11:26 PM" at bounding box center [856, 212] width 326 height 61
select select "Travel"
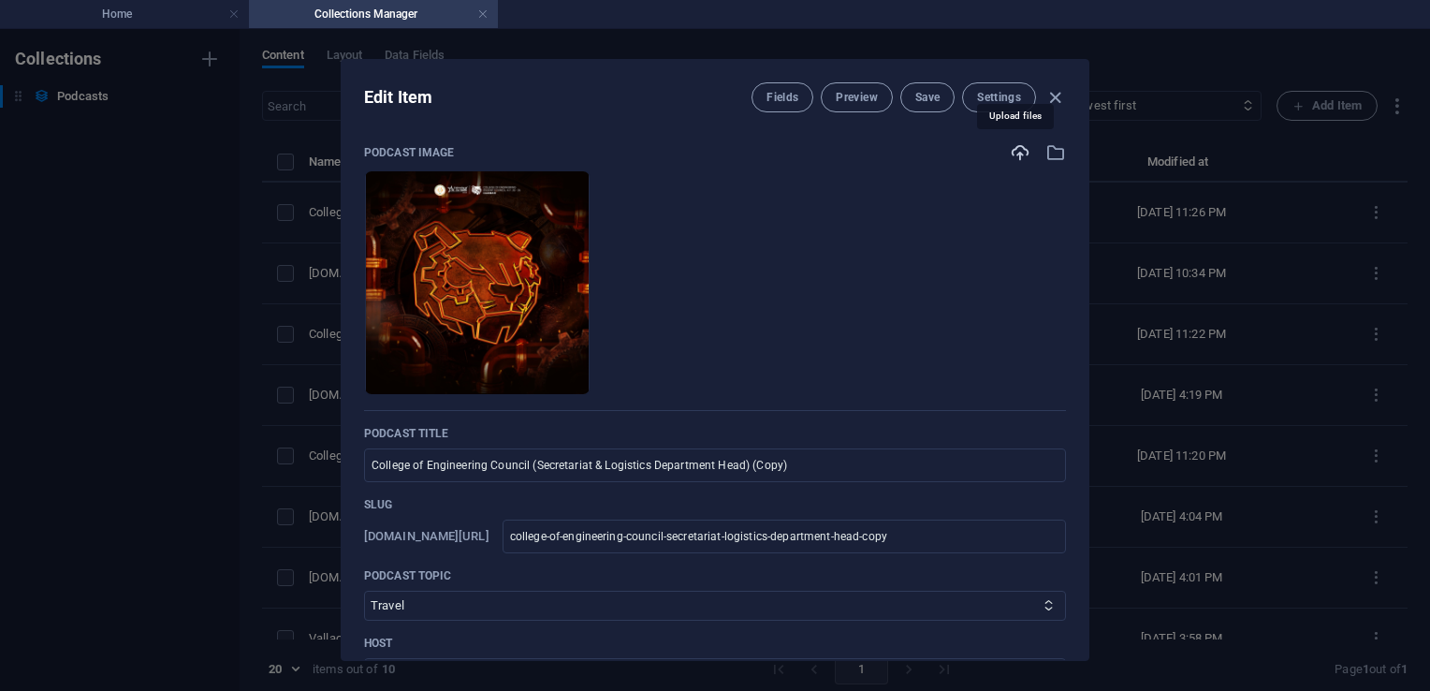
click at [1010, 155] on icon "button" at bounding box center [1020, 152] width 21 height 21
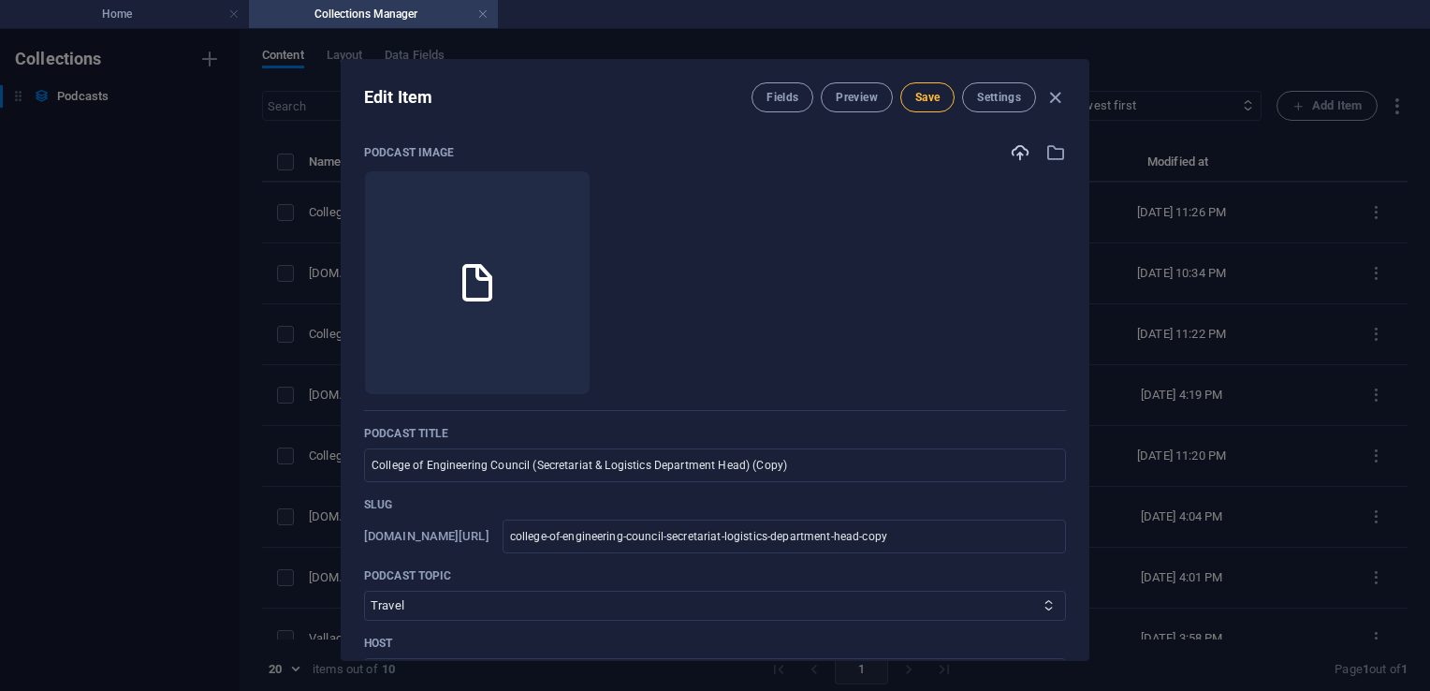
click at [929, 102] on span "Save" at bounding box center [927, 97] width 24 height 15
click at [1054, 96] on icon "button" at bounding box center [1055, 98] width 22 height 22
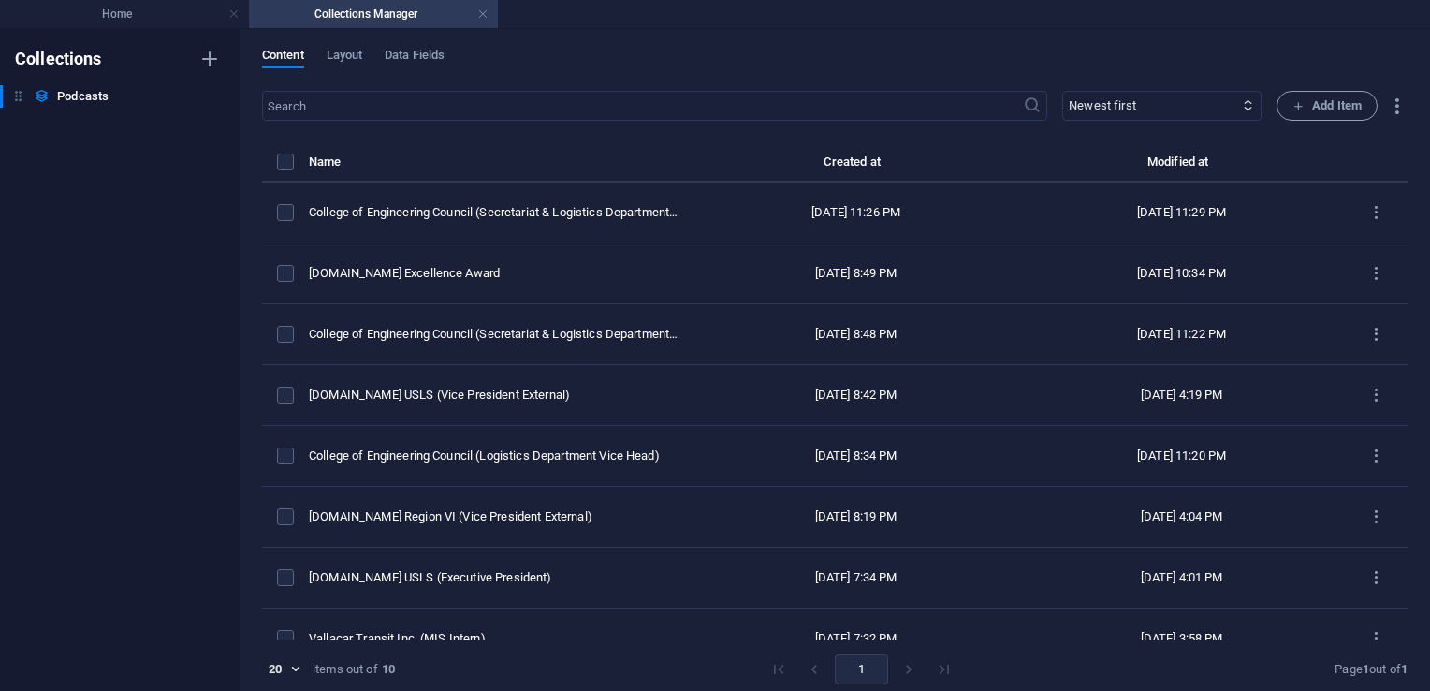
type input "[DATE]"
type input "college-of-engineering-council-secretariat-logistics-department-head-copy"
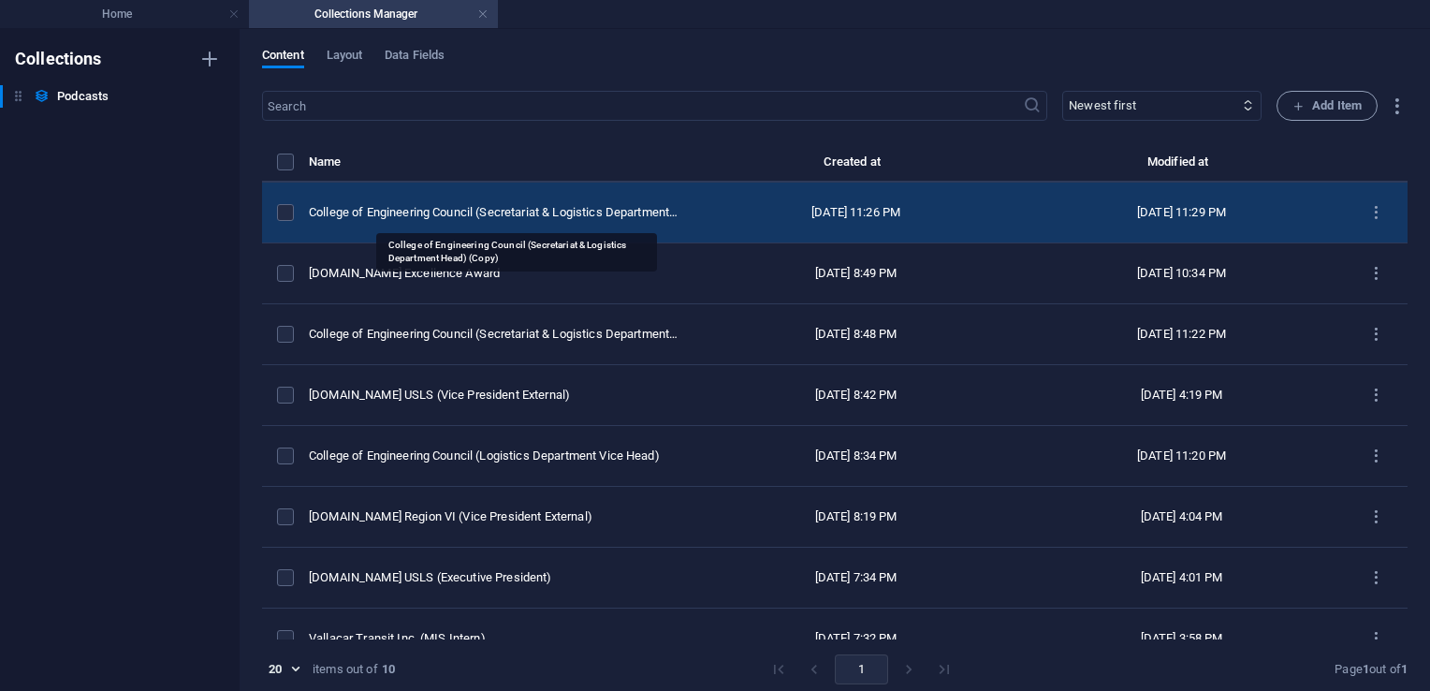
click at [501, 212] on div "College of Engineering Council (Secretariat & Logistics Department Head) (Copy)" at bounding box center [494, 212] width 370 height 17
select select "Travel"
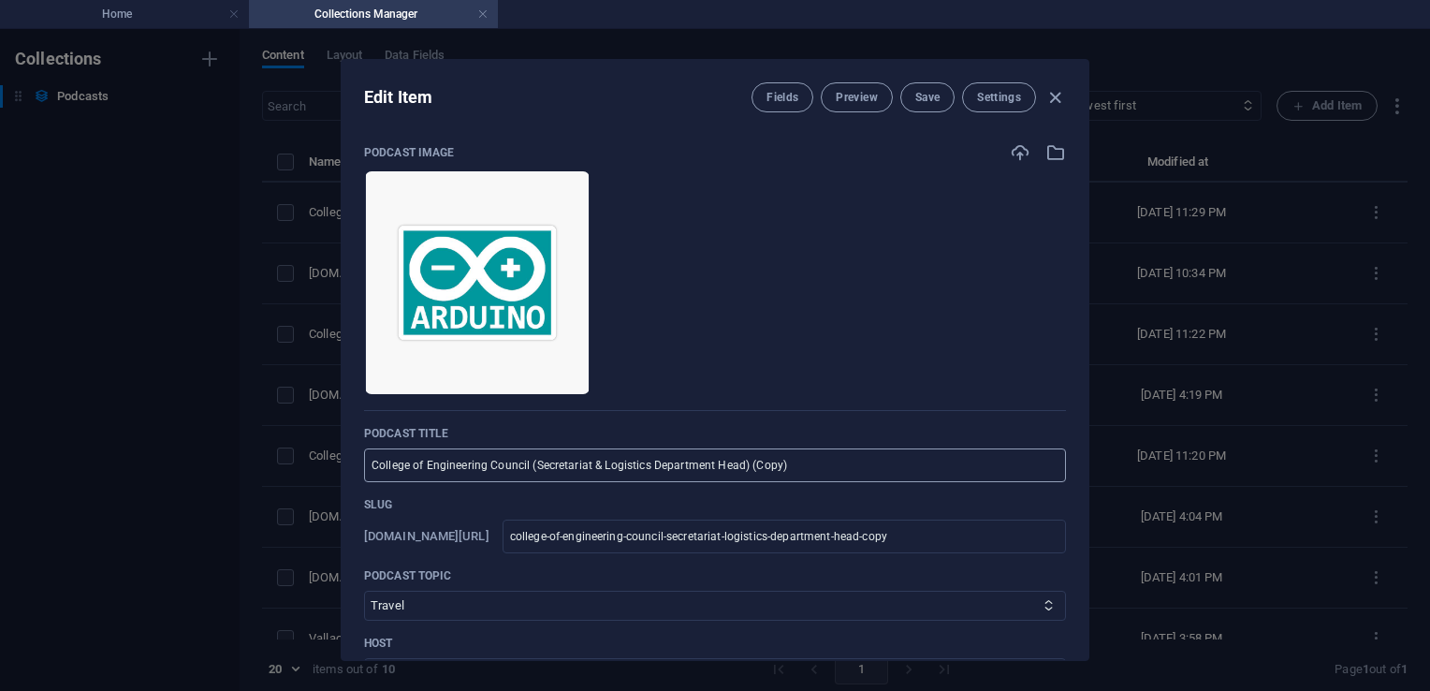
click at [677, 467] on input "College of Engineering Council (Secretariat & Logistics Department Head) (Copy)" at bounding box center [715, 465] width 702 height 34
type input "A"
type input "a"
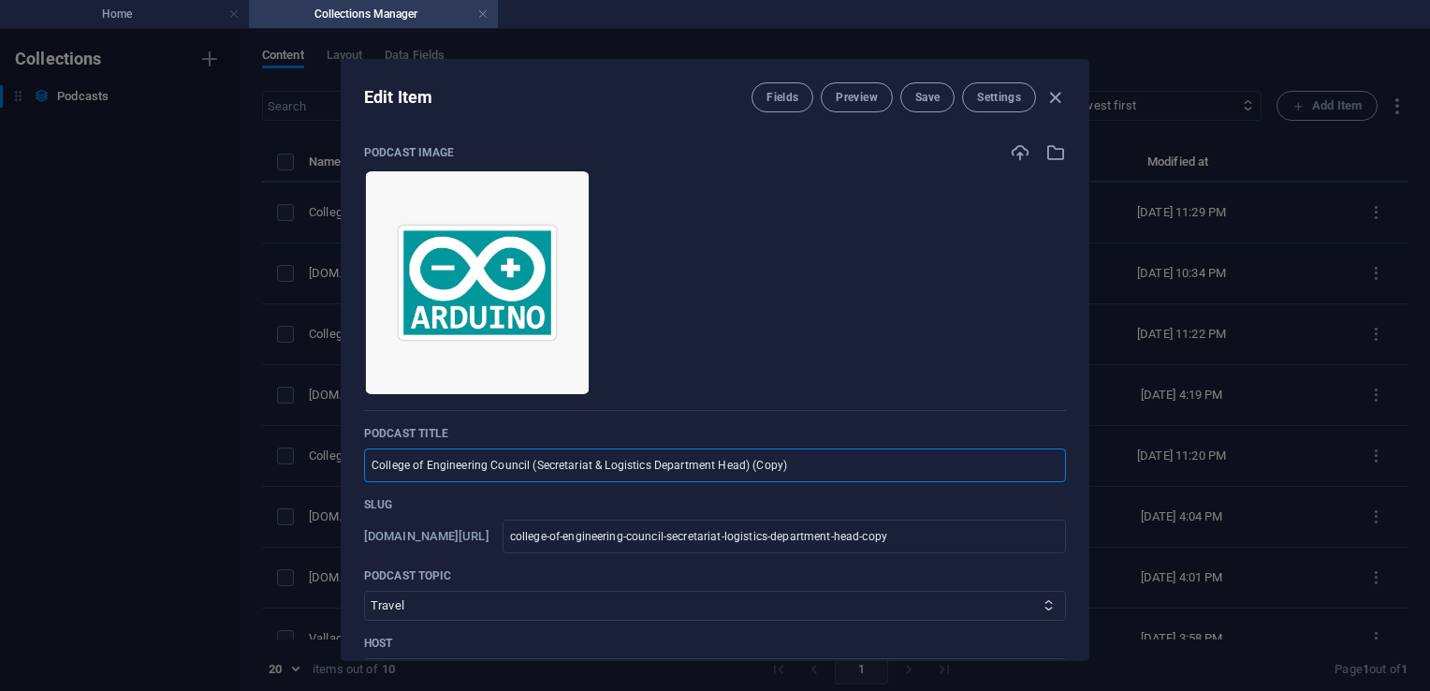
type input "a"
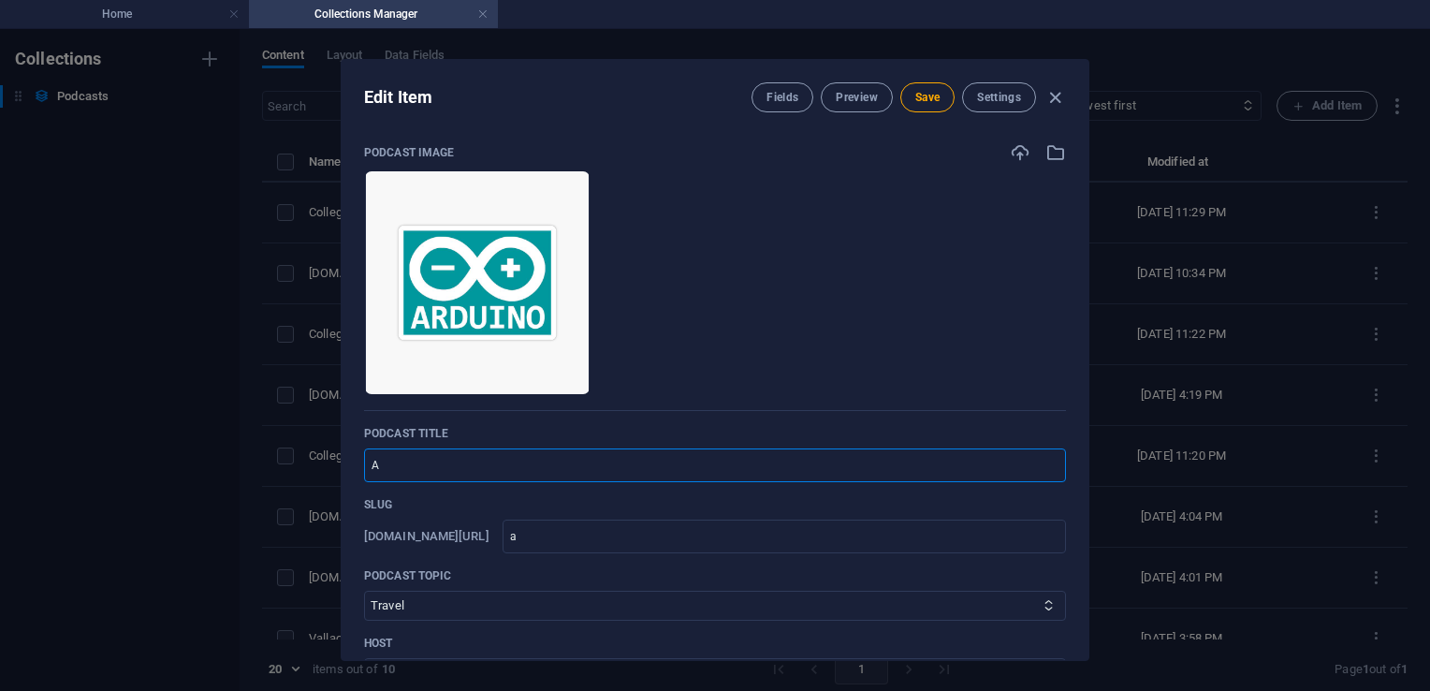
type input "Ar"
type input "ar"
type input "Ard"
type input "ard"
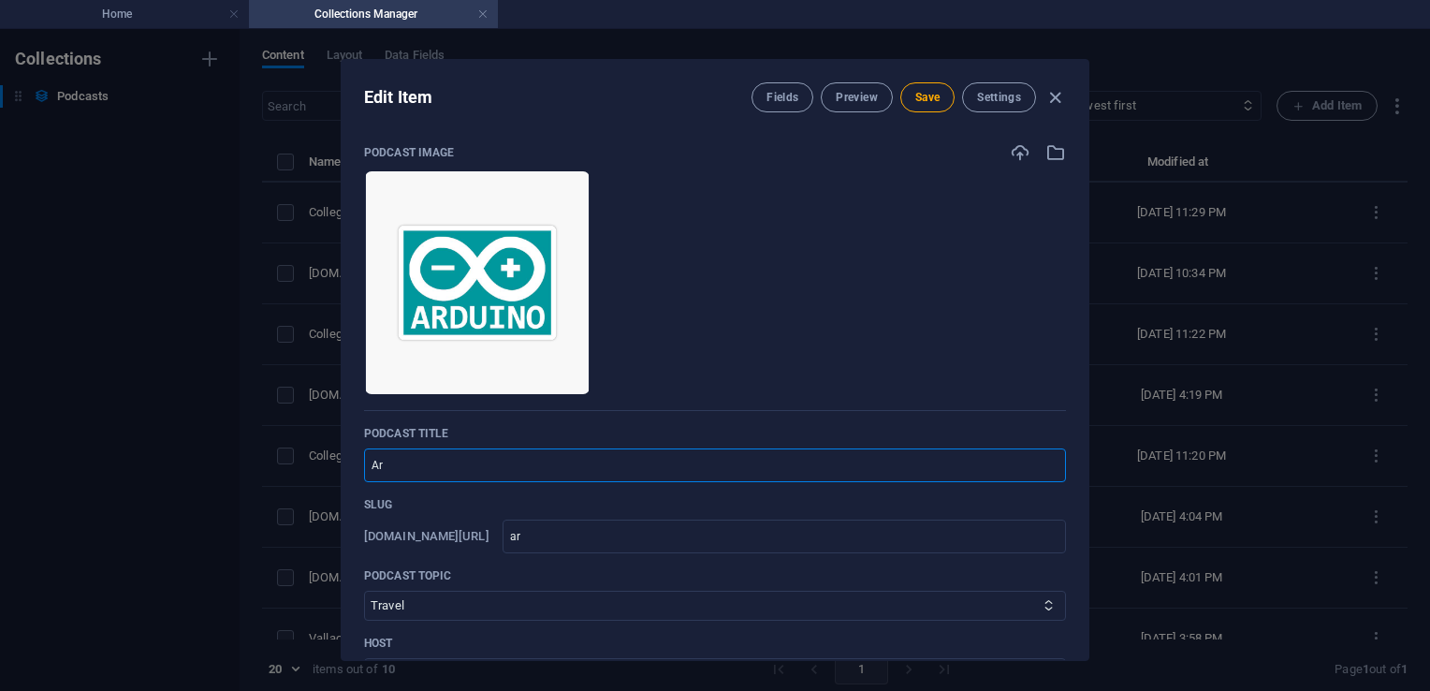
type input "ard"
type input "Ardu"
type input "ardu"
type input "Ardui"
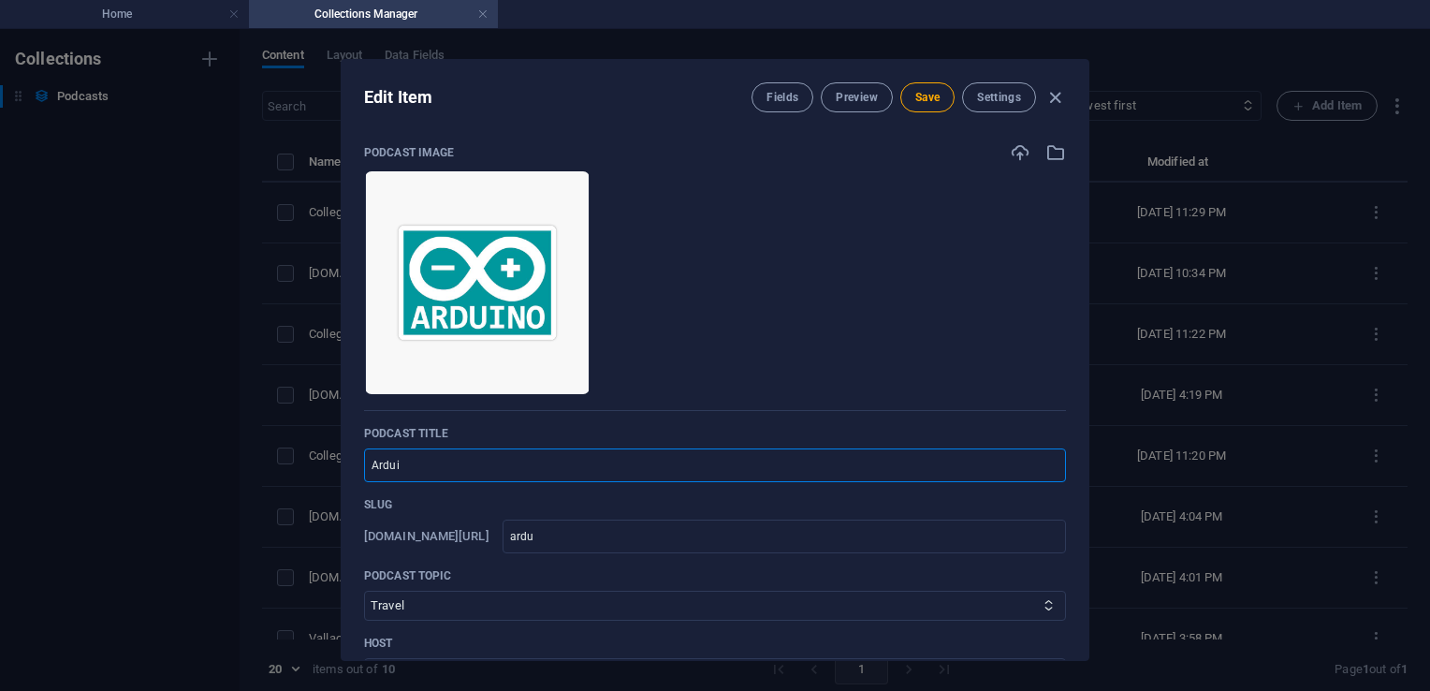
type input "ardui"
type input "Arduin"
type input "arduin"
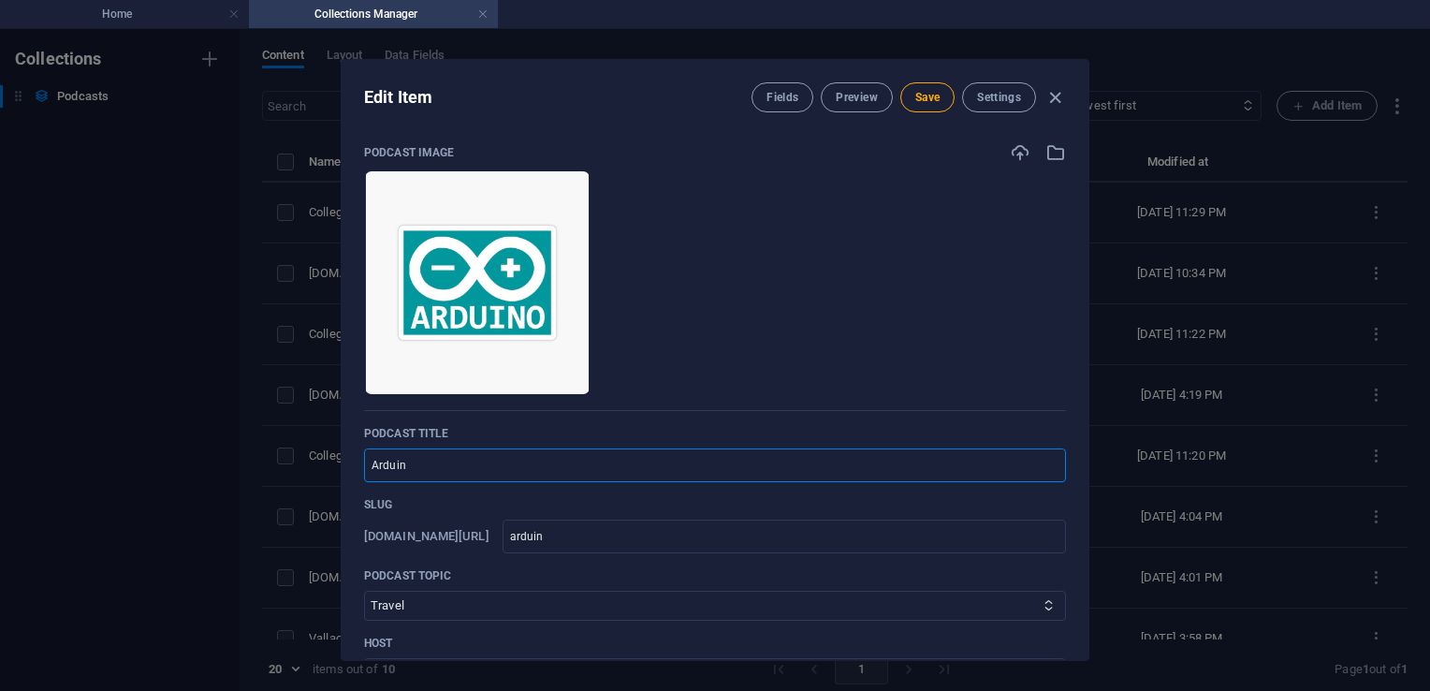
type input "Arduino"
type input "arduino"
type input "Arduino U"
type input "arduino-u"
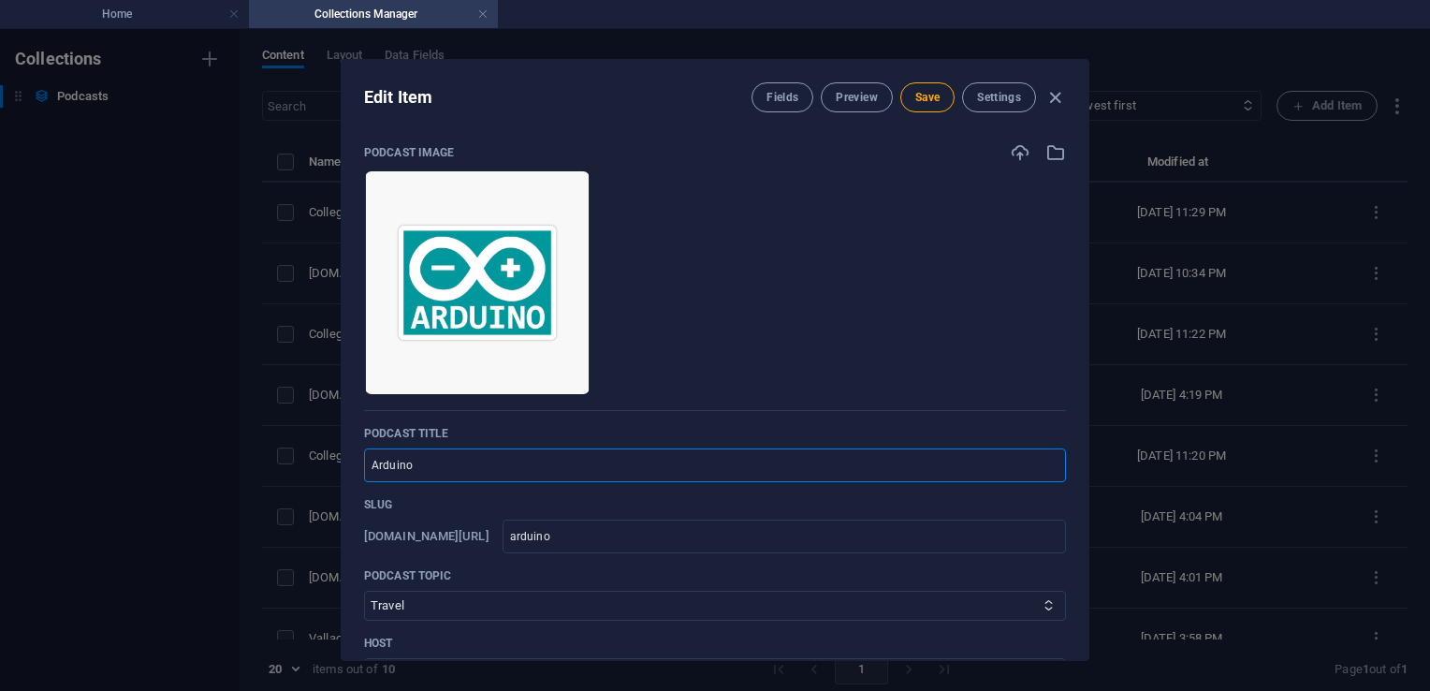
type input "arduino-u"
type input "Arduino UN"
type input "arduino-un"
type input "Arduino U"
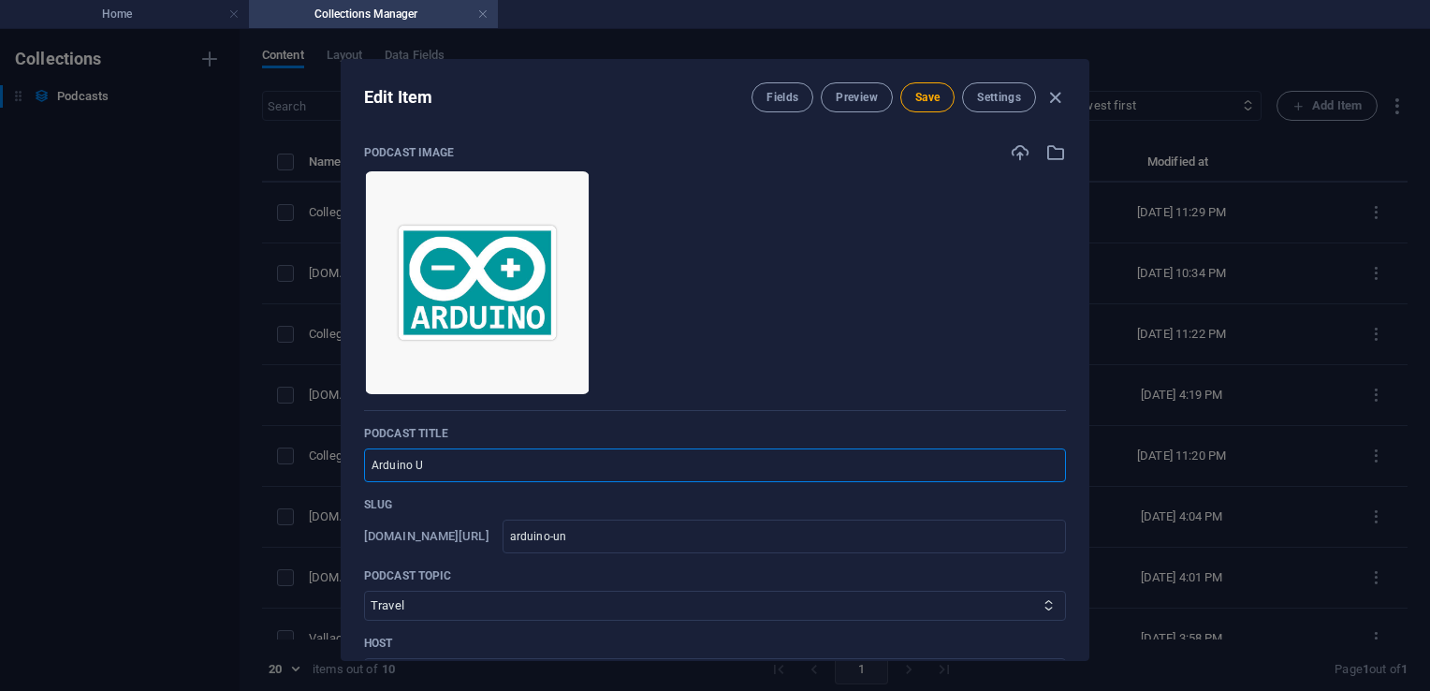
type input "arduino-u"
type input "Arduino Un"
type input "arduino-un"
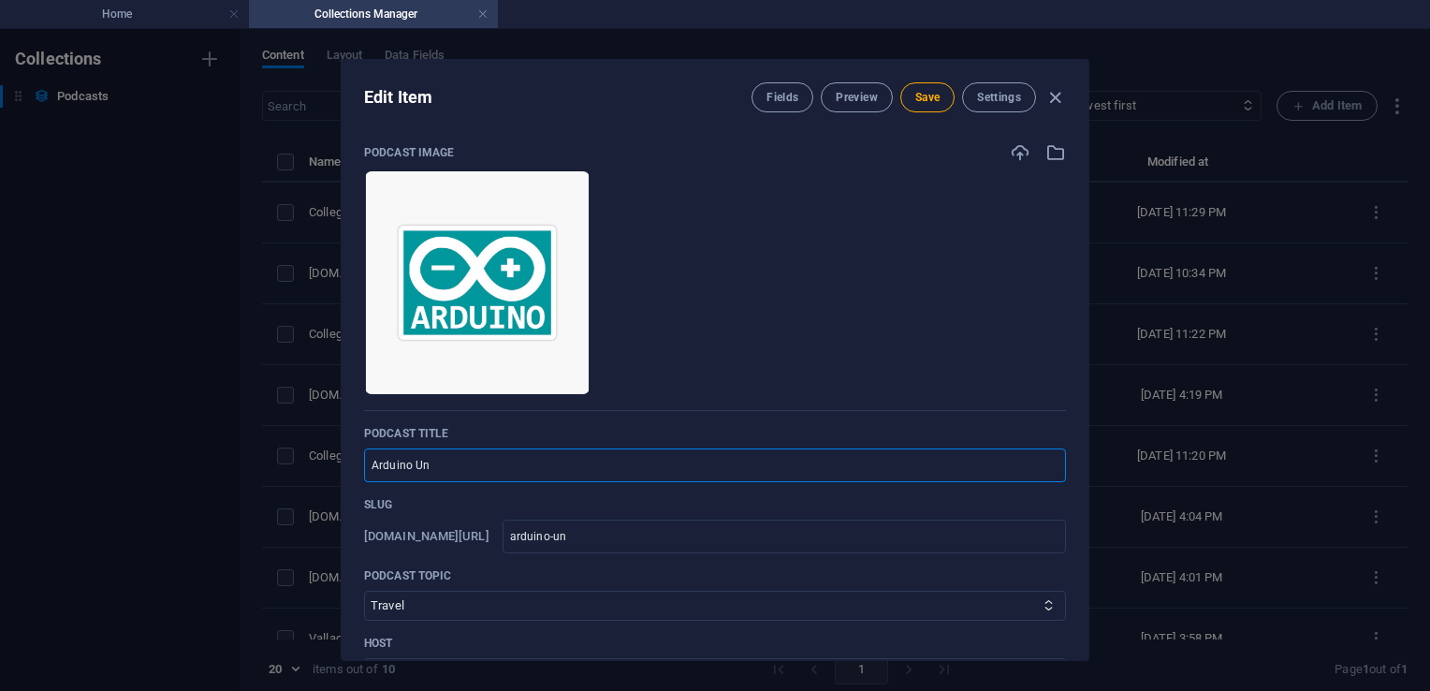
type input "Arduino Uno"
type input "arduino-uno"
click at [467, 462] on input "Arduino Uno" at bounding box center [715, 465] width 702 height 34
type input "Arduino Uno R"
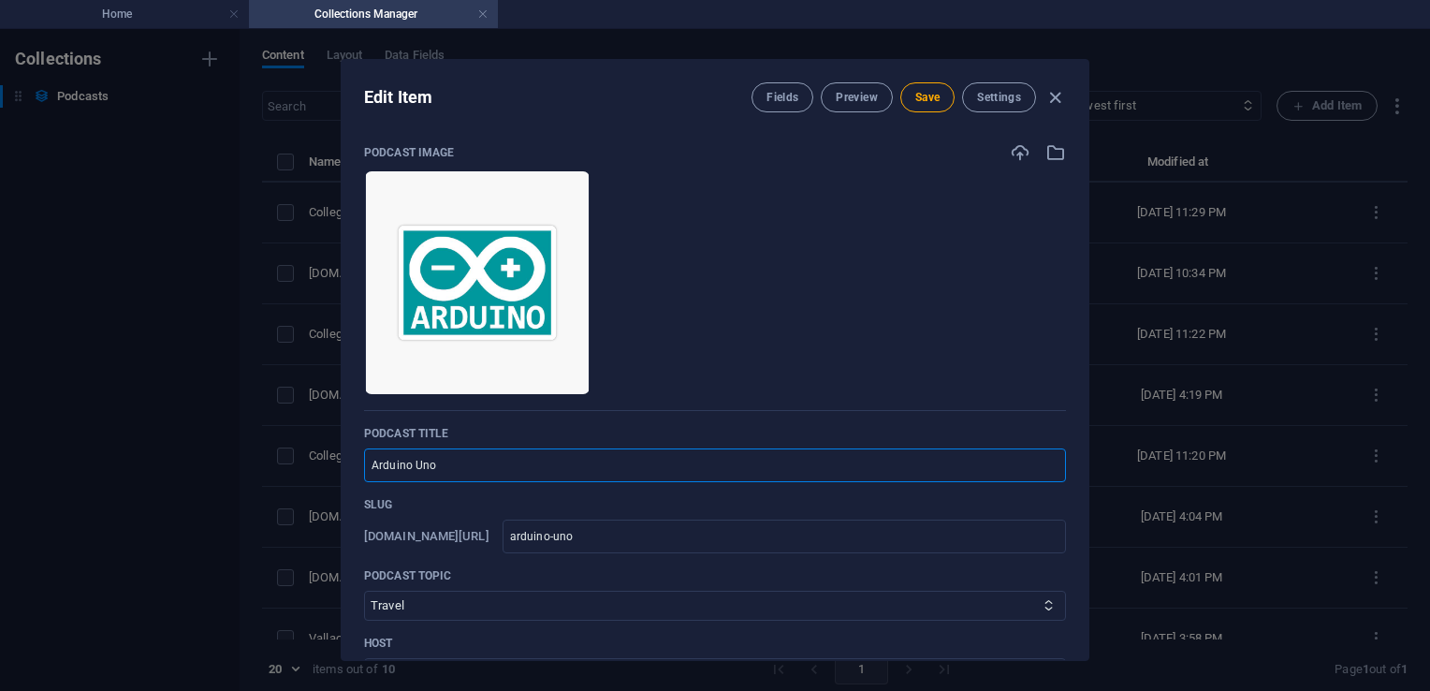
type input "arduino-uno-r"
type input "Arduino Uno R3"
type input "arduino-uno-r3"
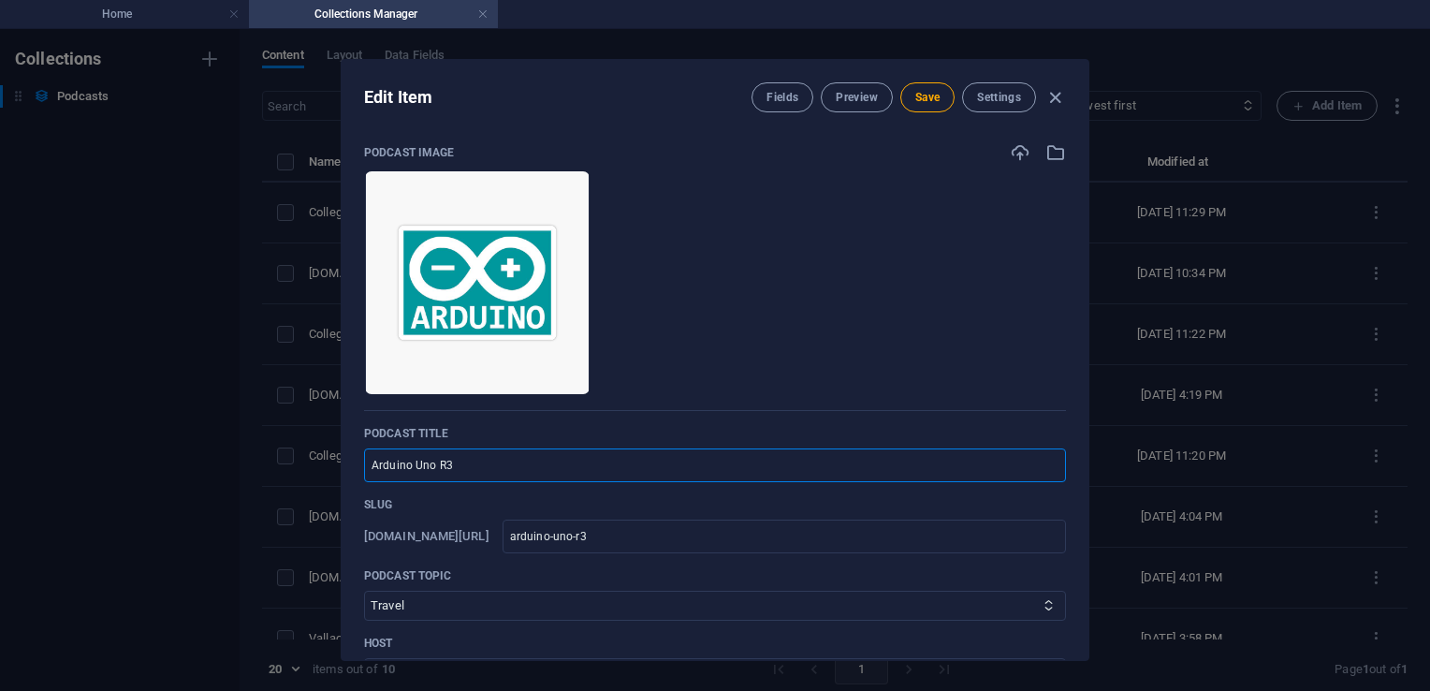
type input "Arduino Uno R3 P"
type input "arduino-uno-r3-p"
type input "Arduino Uno R3 Pe"
type input "arduino-uno-r3-pe"
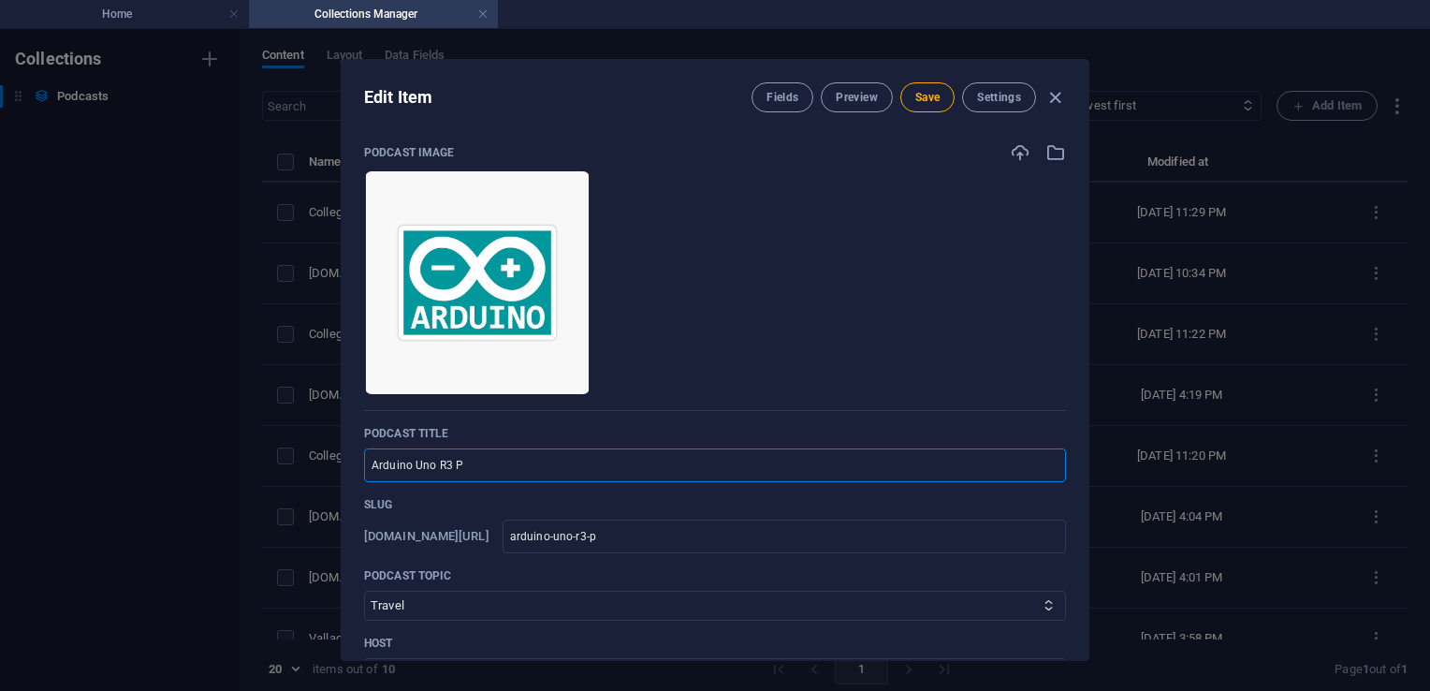
type input "arduino-uno-r3-pe"
type input "Arduino Uno R3 Per"
type input "arduino-uno-r3-per"
type input "Arduino Uno R3 Pers"
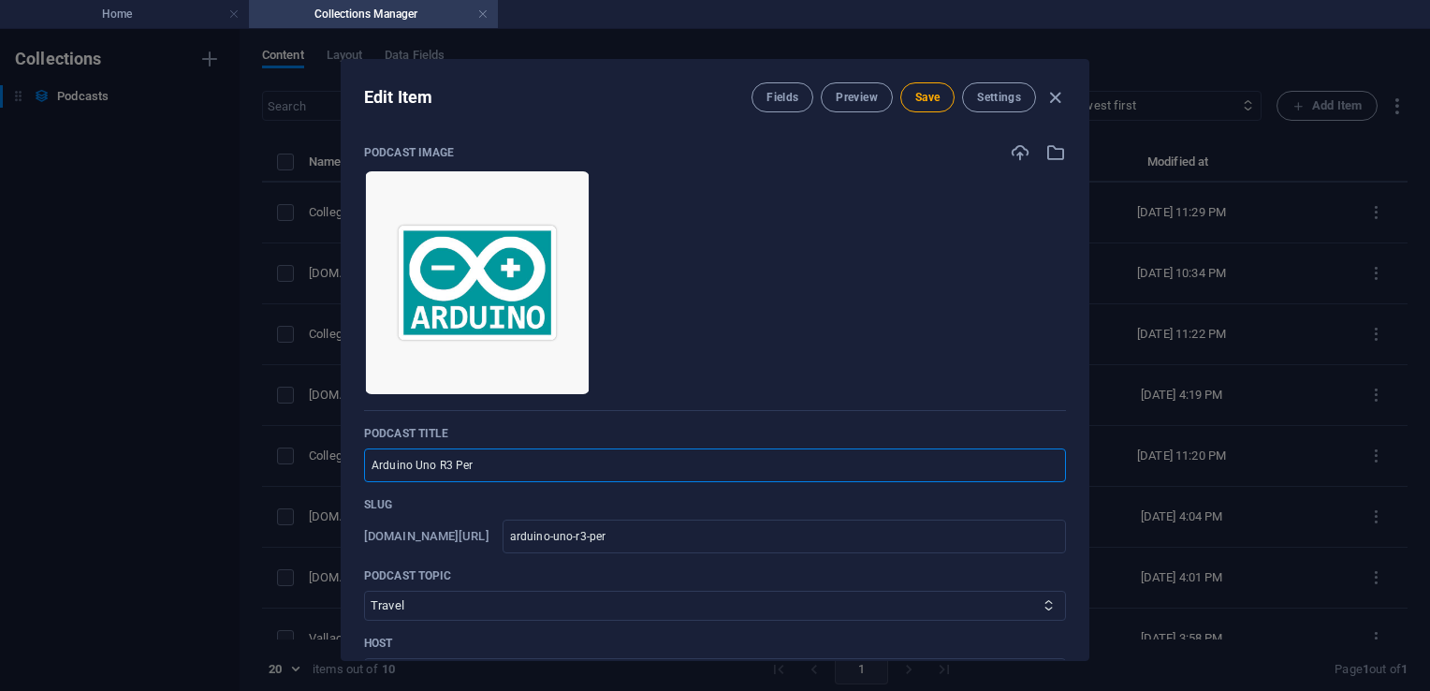
type input "arduino-uno-r3-pers"
type input "Arduino Uno R3 Perso"
type input "arduino-uno-r3-perso"
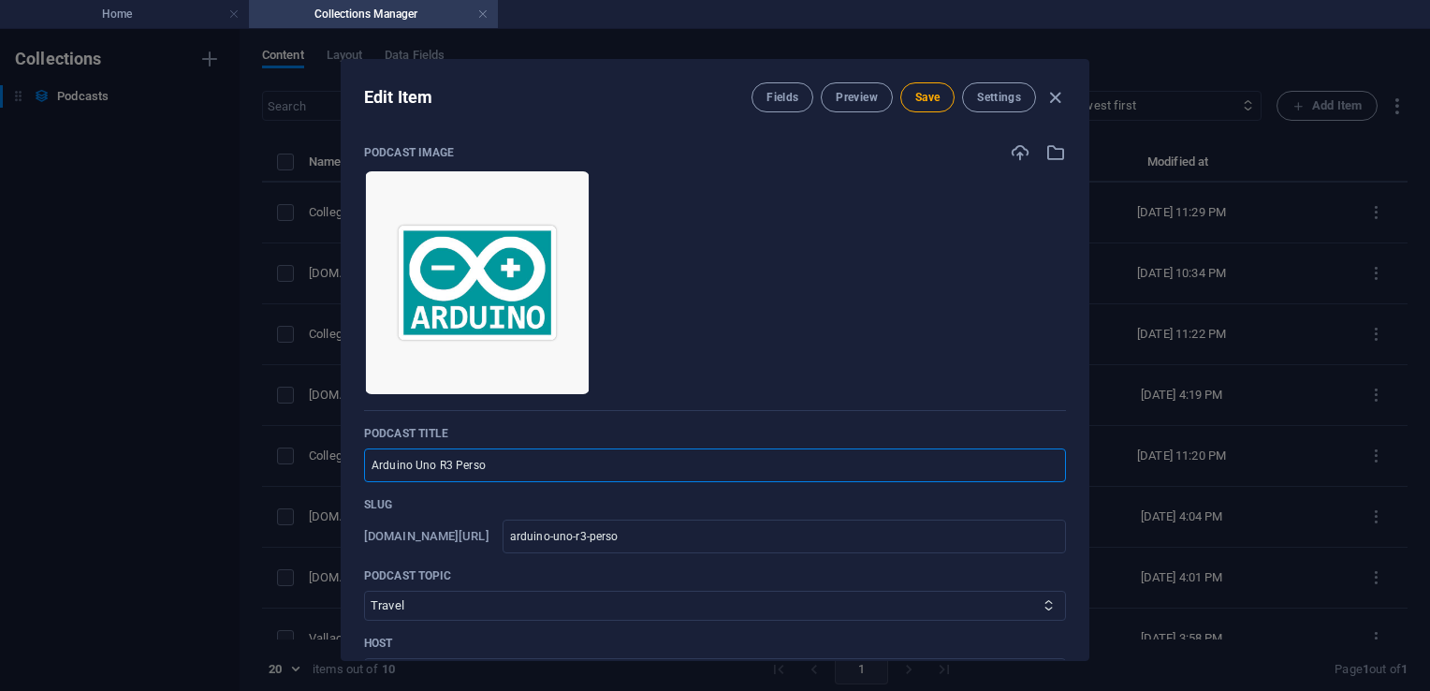
type input "Arduino Uno R3 Person"
type input "arduino-uno-r3-person"
type input "Arduino Uno R3 Persona"
type input "arduino-uno-r3-persona"
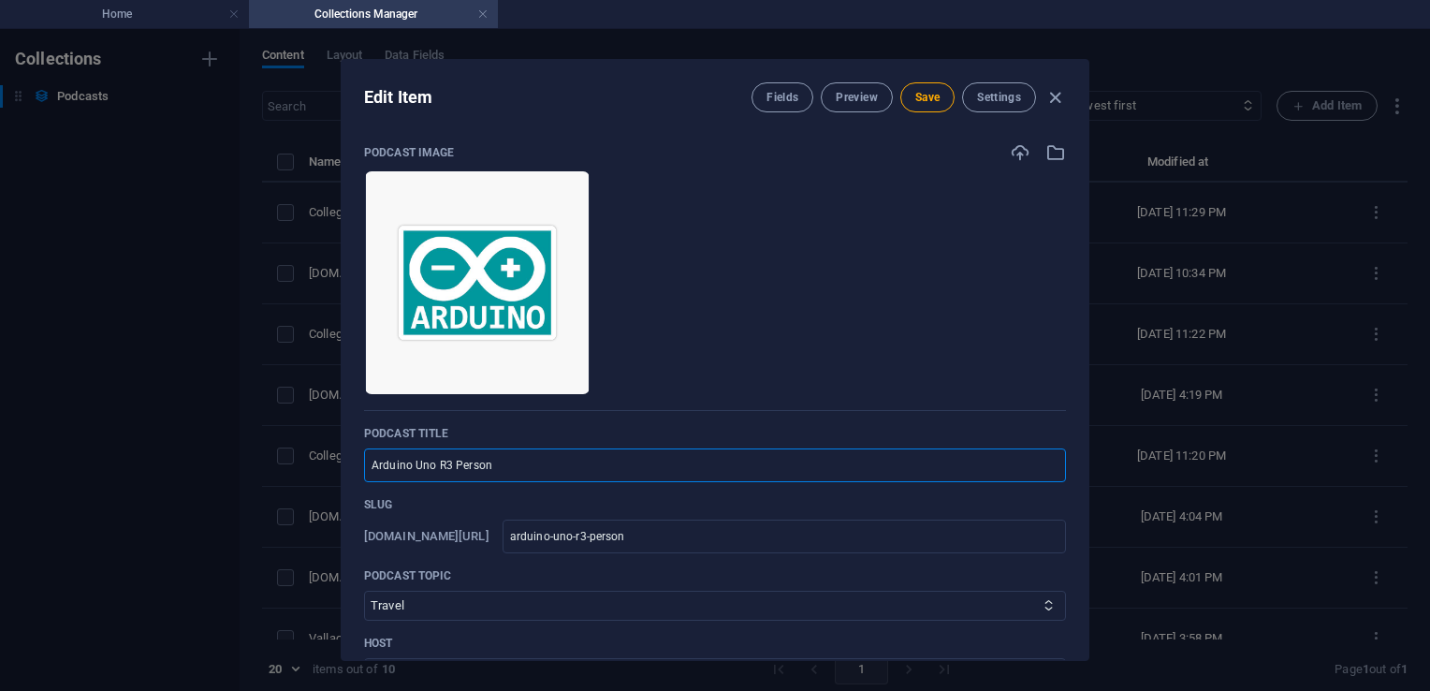
type input "arduino-uno-r3-persona"
type input "Arduino Uno R3 Personal"
type input "arduino-uno-r3-personal"
type input "Arduino Uno R3 Personal P"
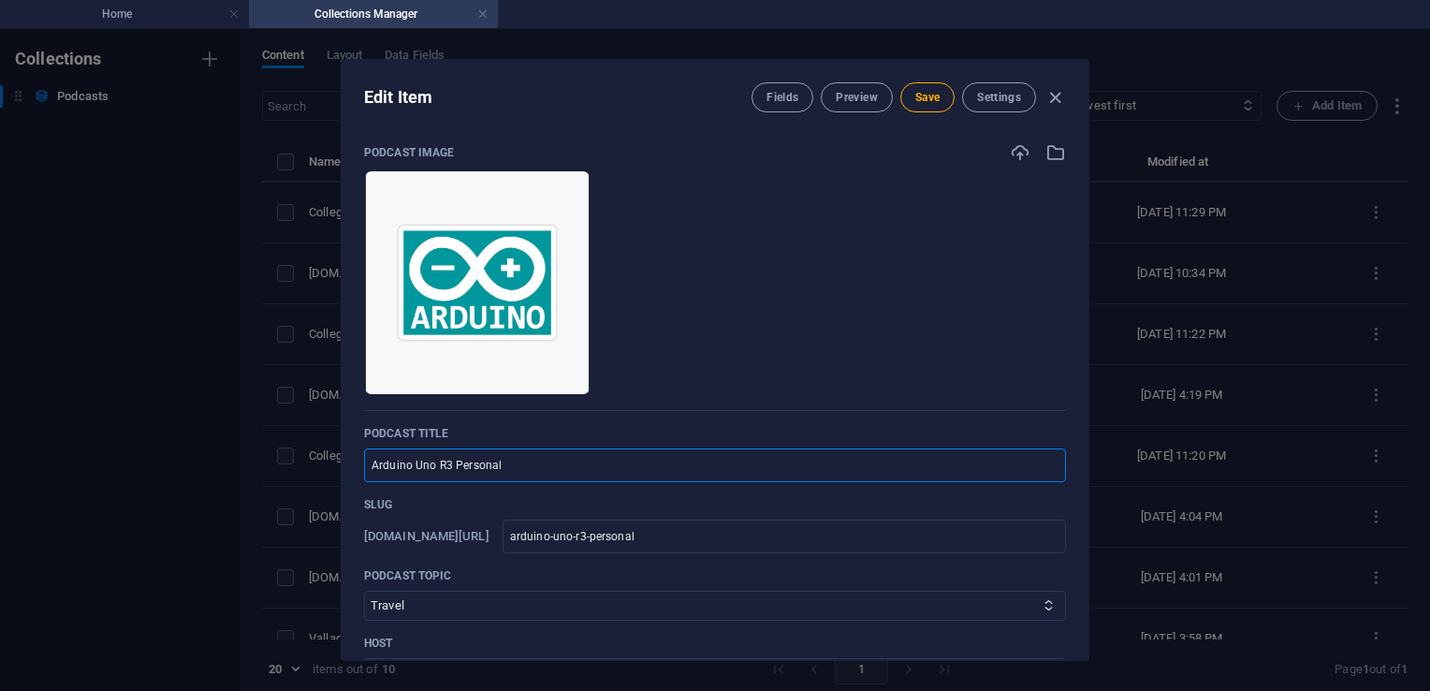
type input "arduino-uno-r3-personal-p"
type input "Arduino Uno R3 Personal Pr"
type input "arduino-uno-r3-personal-pr"
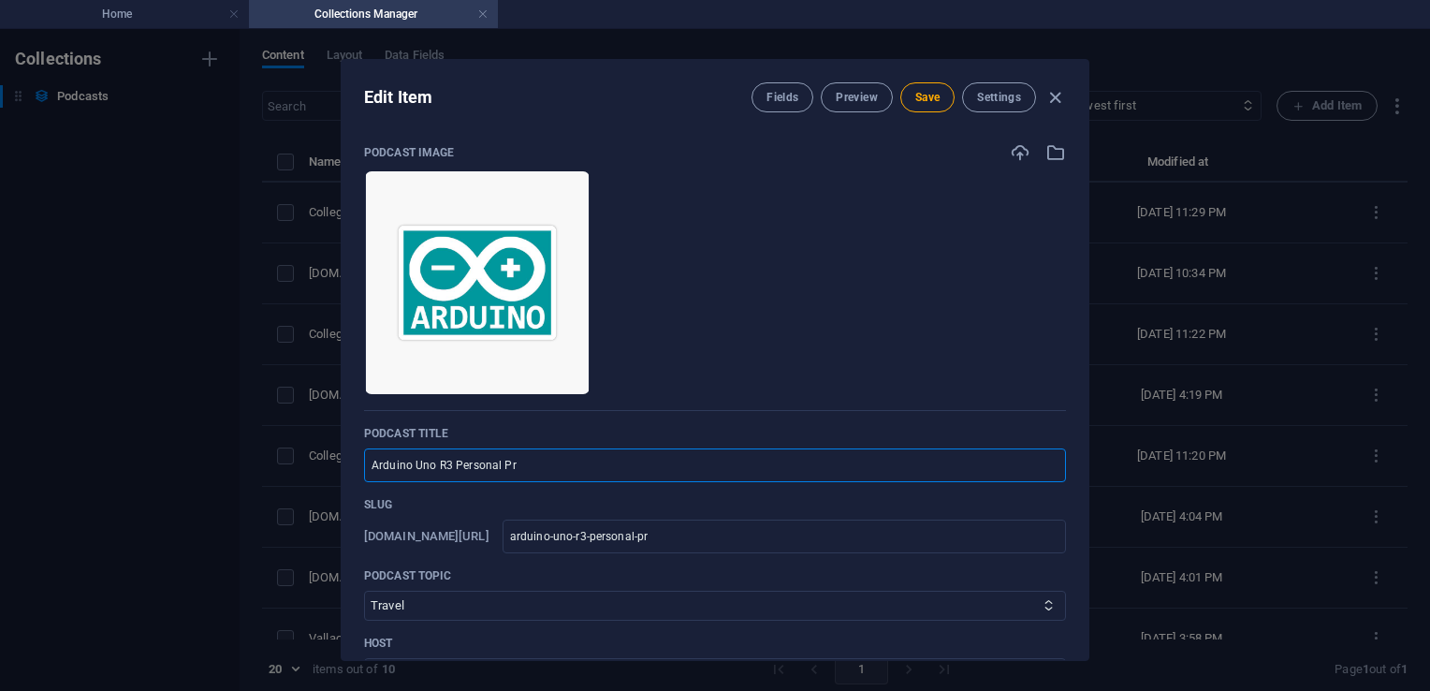
type input "Arduino Uno R3 Personal Pro"
type input "arduino-uno-r3-personal-pro"
type input "Arduino Uno R3 Personal Proj"
type input "arduino-uno-r3-personal-proj"
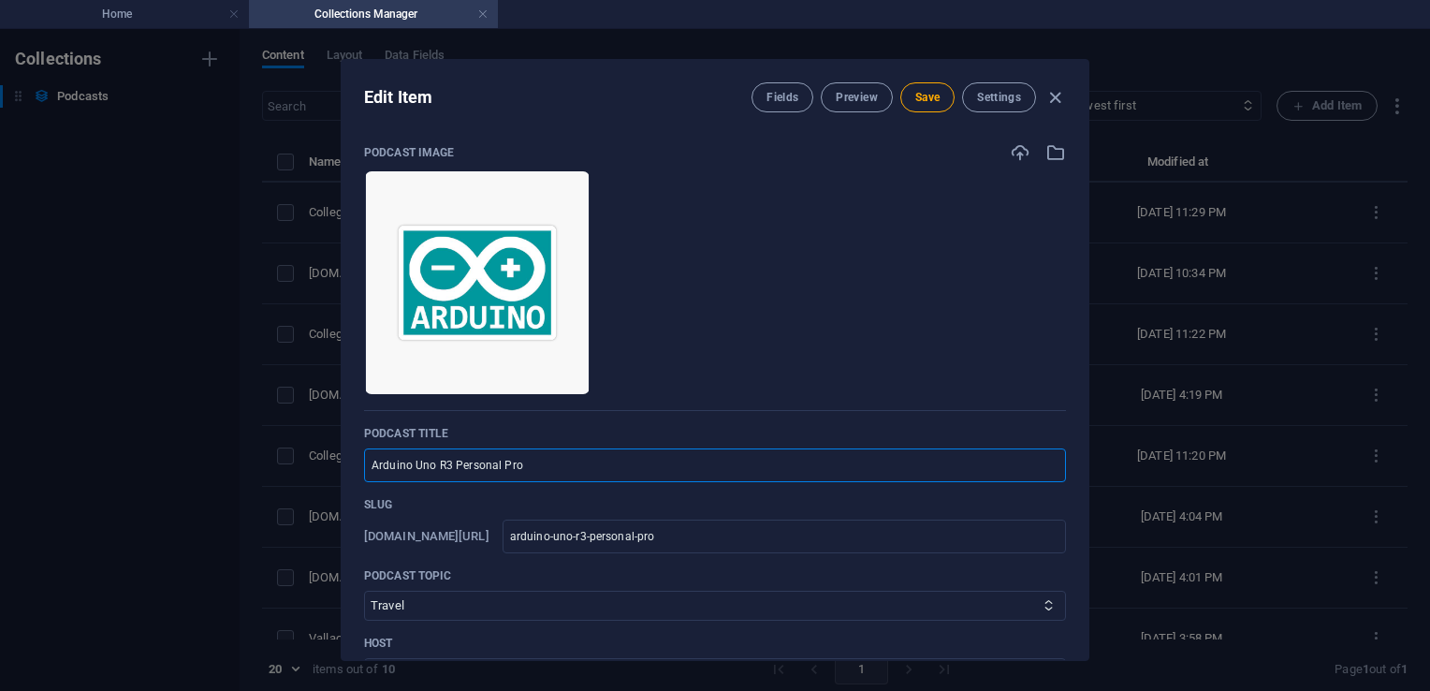
type input "arduino-uno-r3-personal-proj"
type input "Arduino Uno R3 Personal Proje"
type input "arduino-uno-r3-personal-proje"
type input "Arduino Uno R3 Personal Projec"
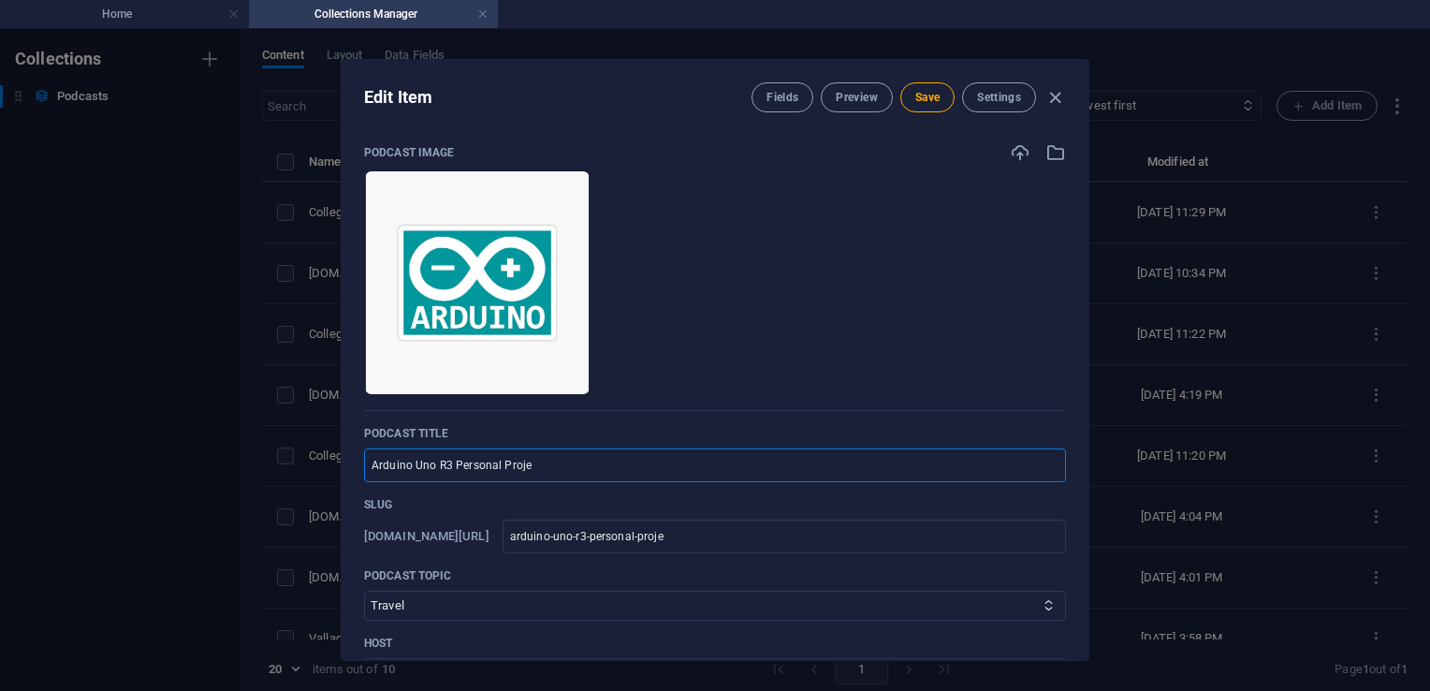
type input "arduino-uno-r3-personal-projec"
type input "Arduino Uno R3 Personal Project"
type input "arduino-uno-r3-personal-project"
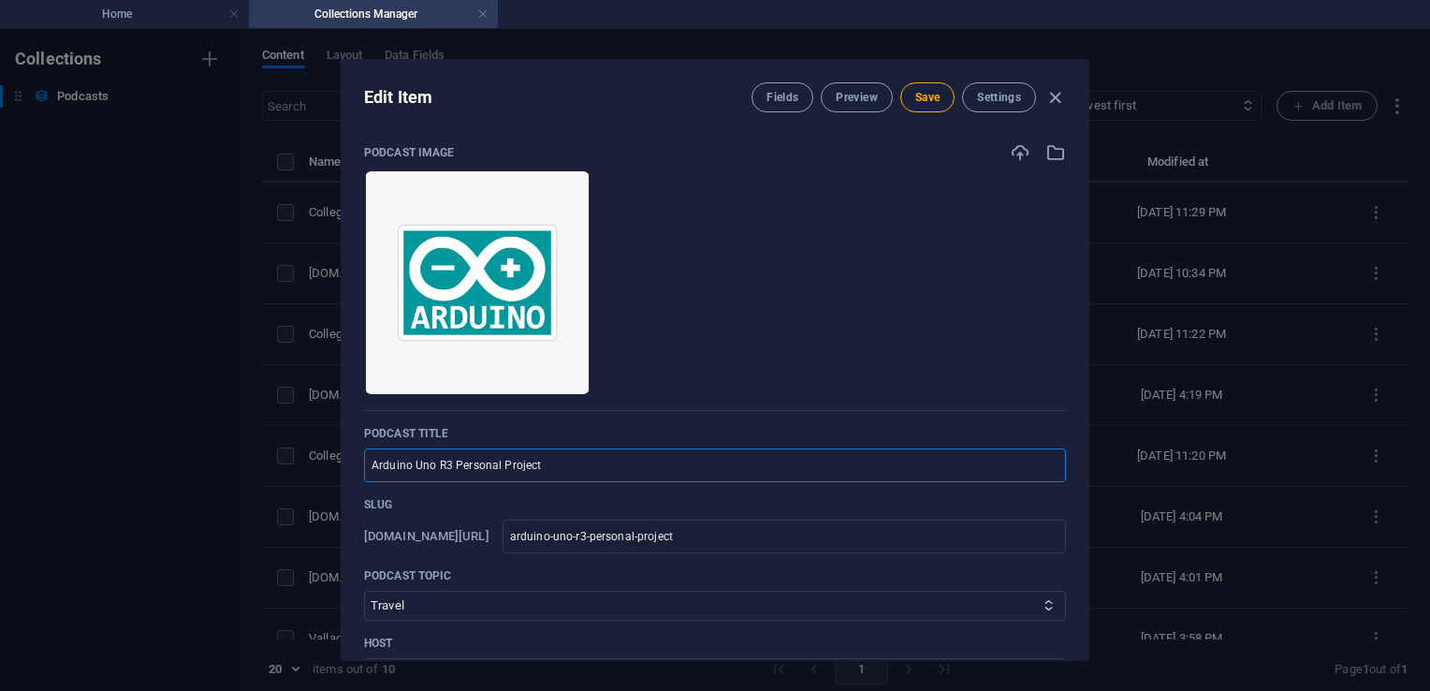
type input "Arduino Uno R3 Personal Projects"
type input "arduino-uno-r3-personal-projects"
type input "Arduino Uno R3 Personal Project"
type input "arduino-uno-r3-personal-project"
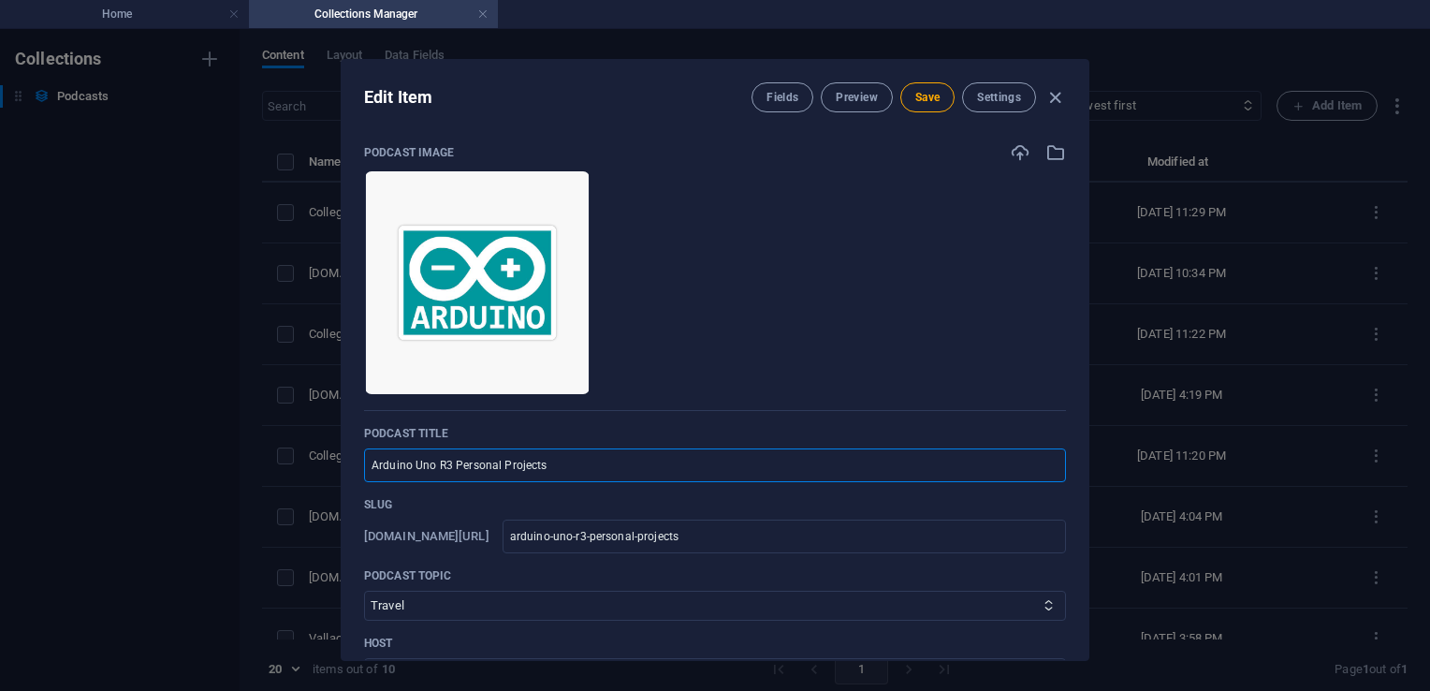
type input "arduino-uno-r3-personal-project"
type input "Arduino Uno R3 Personal Projec"
type input "arduino-uno-r3-personal-projec"
type input "Arduino Uno R3 Personal Proje"
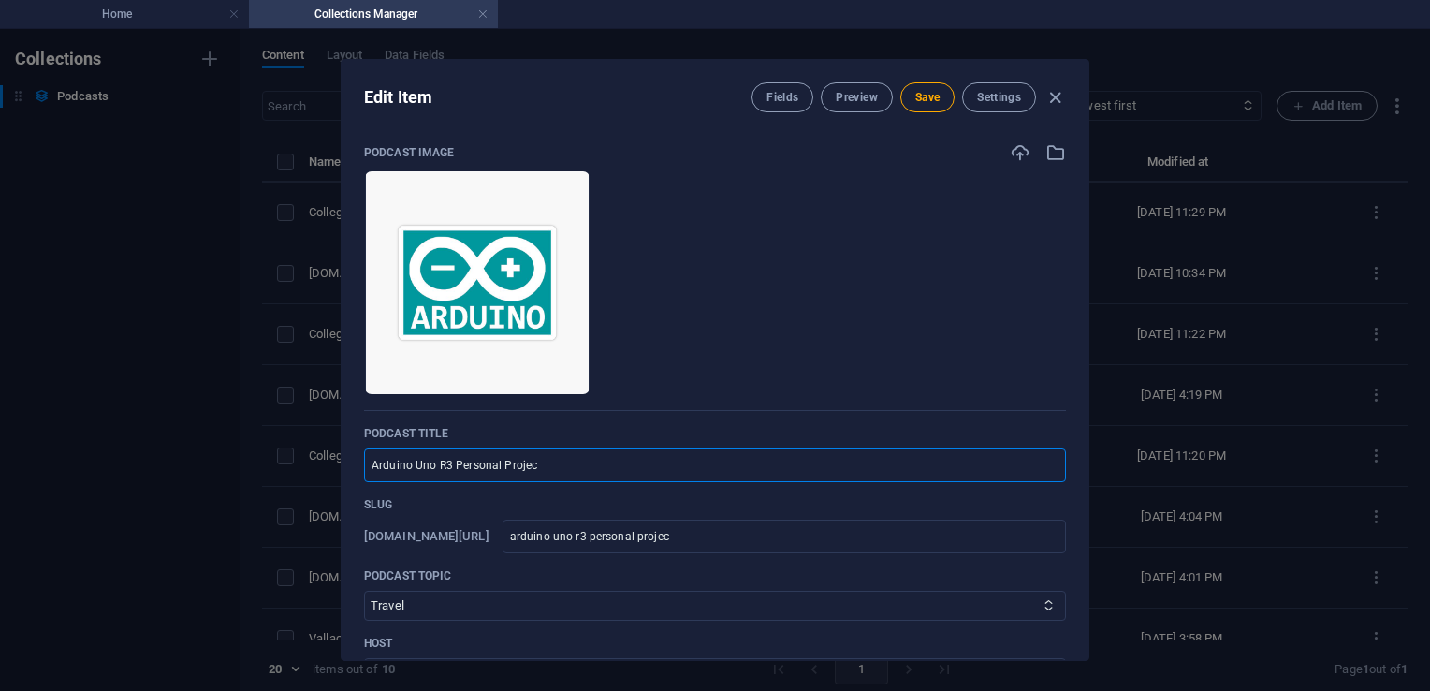
type input "arduino-uno-r3-personal-proje"
type input "Arduino Uno R3 Personal Proj"
type input "arduino-uno-r3-personal-proj"
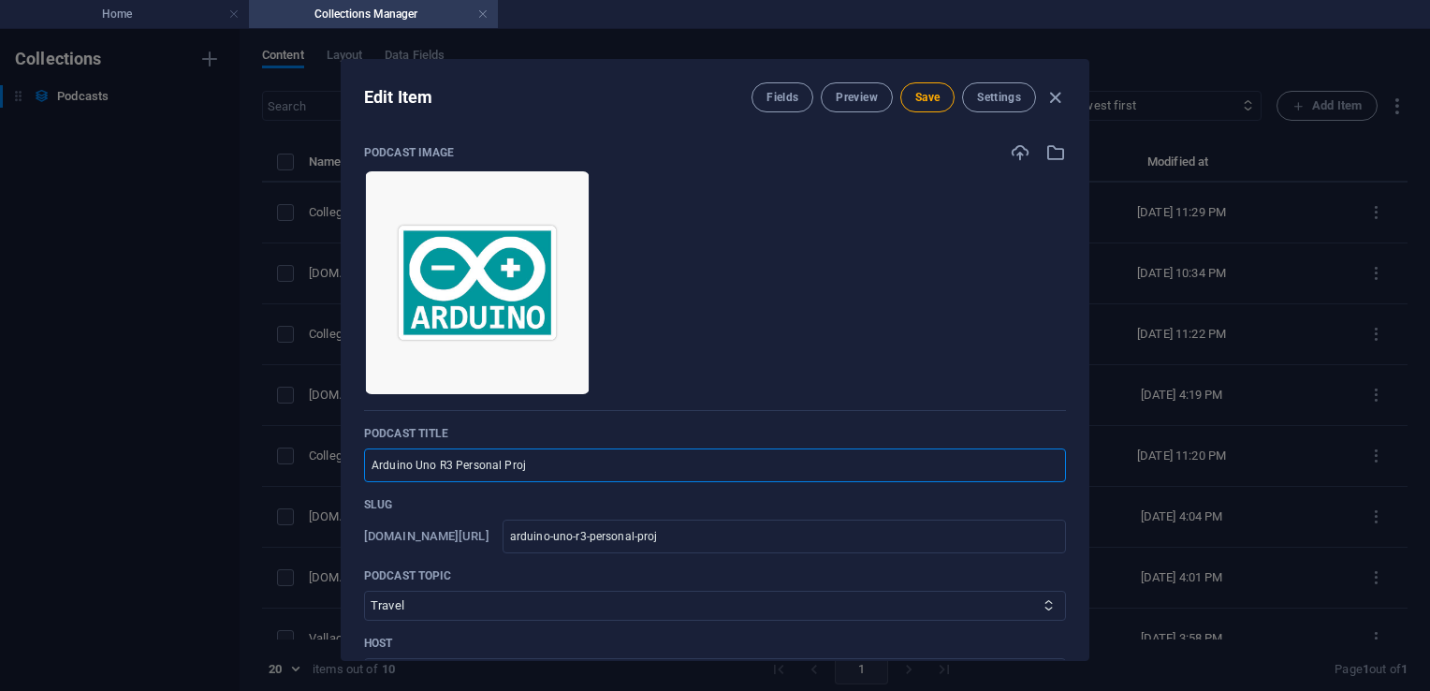
type input "Arduino Uno R3 Personal Pro"
type input "arduino-uno-r3-personal-pro"
type input "Arduino Uno R3 Personal Pr"
type input "arduino-uno-r3-personal-pr"
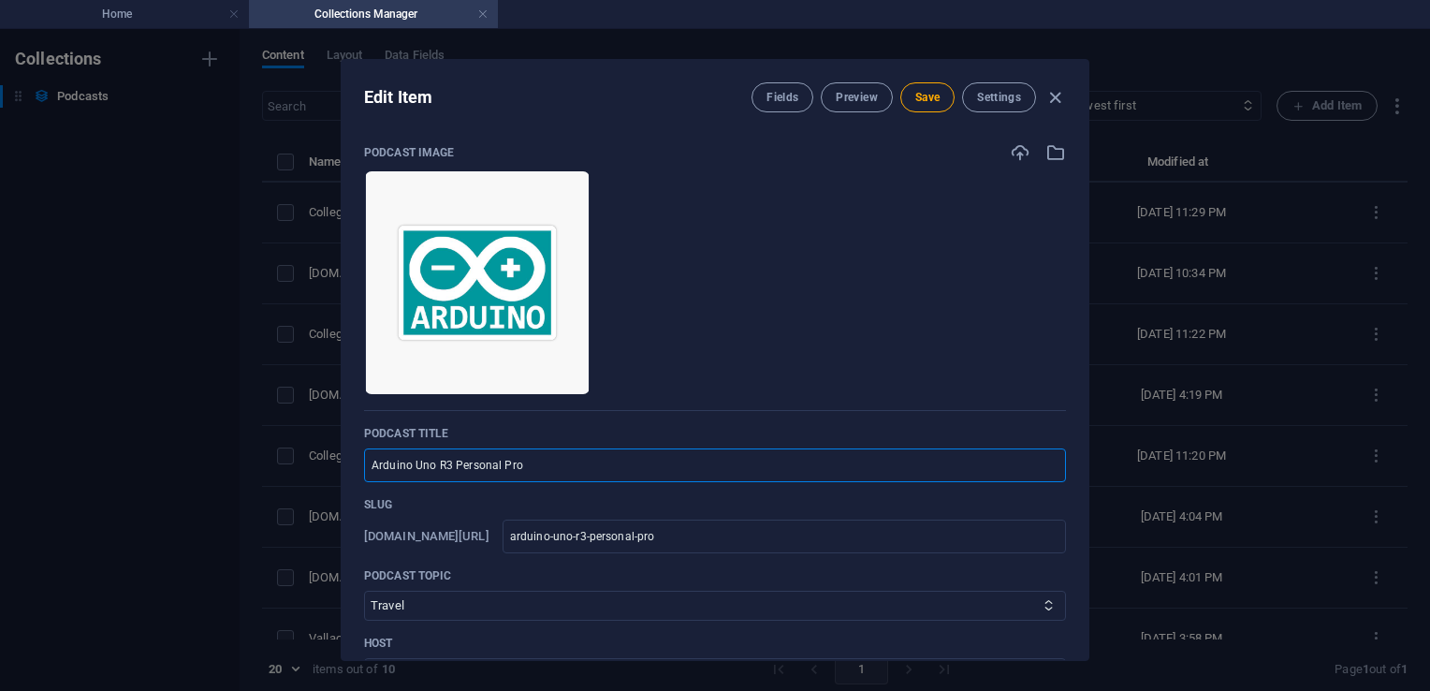
type input "arduino-uno-r3-personal-pr"
type input "Arduino Uno R3 Personal P"
type input "arduino-uno-r3-personal-p"
type input "Arduino Uno R3 Personal"
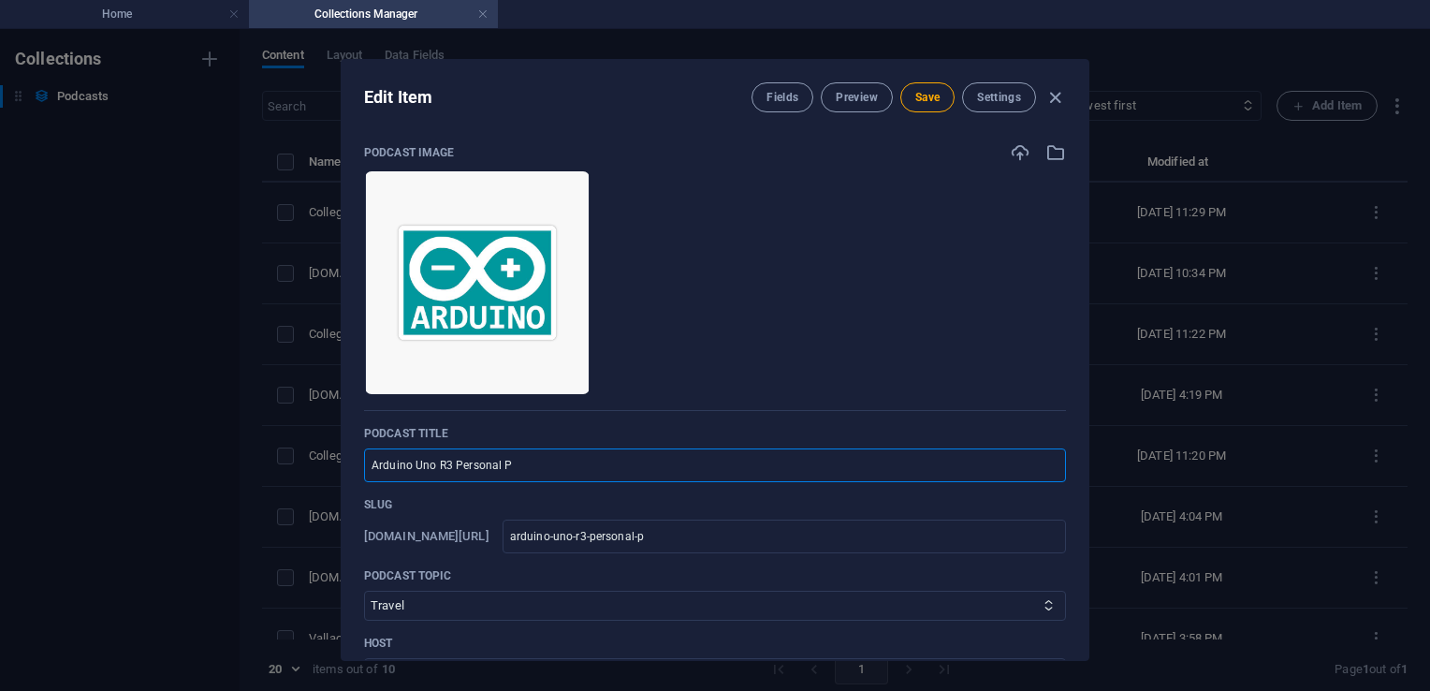
type input "arduino-uno-r3-personal"
type input "Arduino Uno R3 Persona"
type input "arduino-uno-r3-persona"
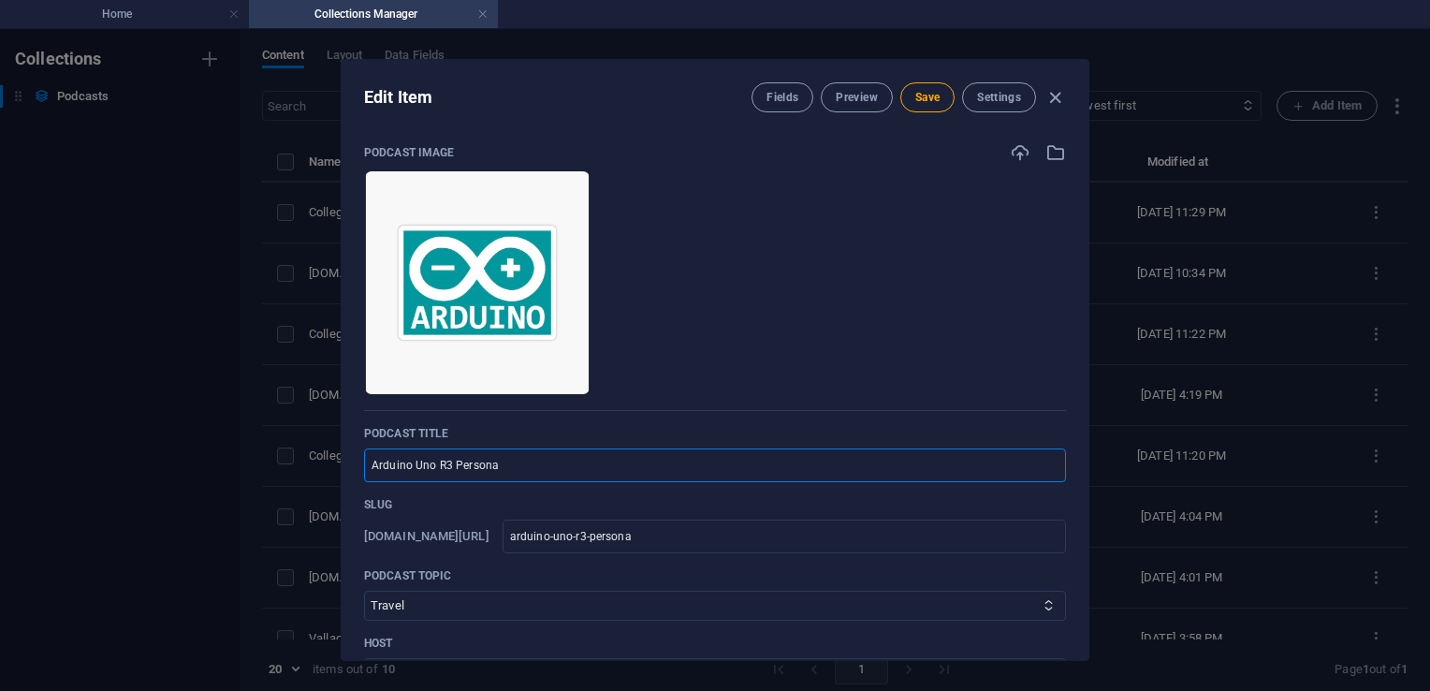
type input "Arduino Uno R3 Person"
type input "arduino-uno-r3-person"
type input "Arduino Uno R3 Perso"
type input "arduino-uno-r3-perso"
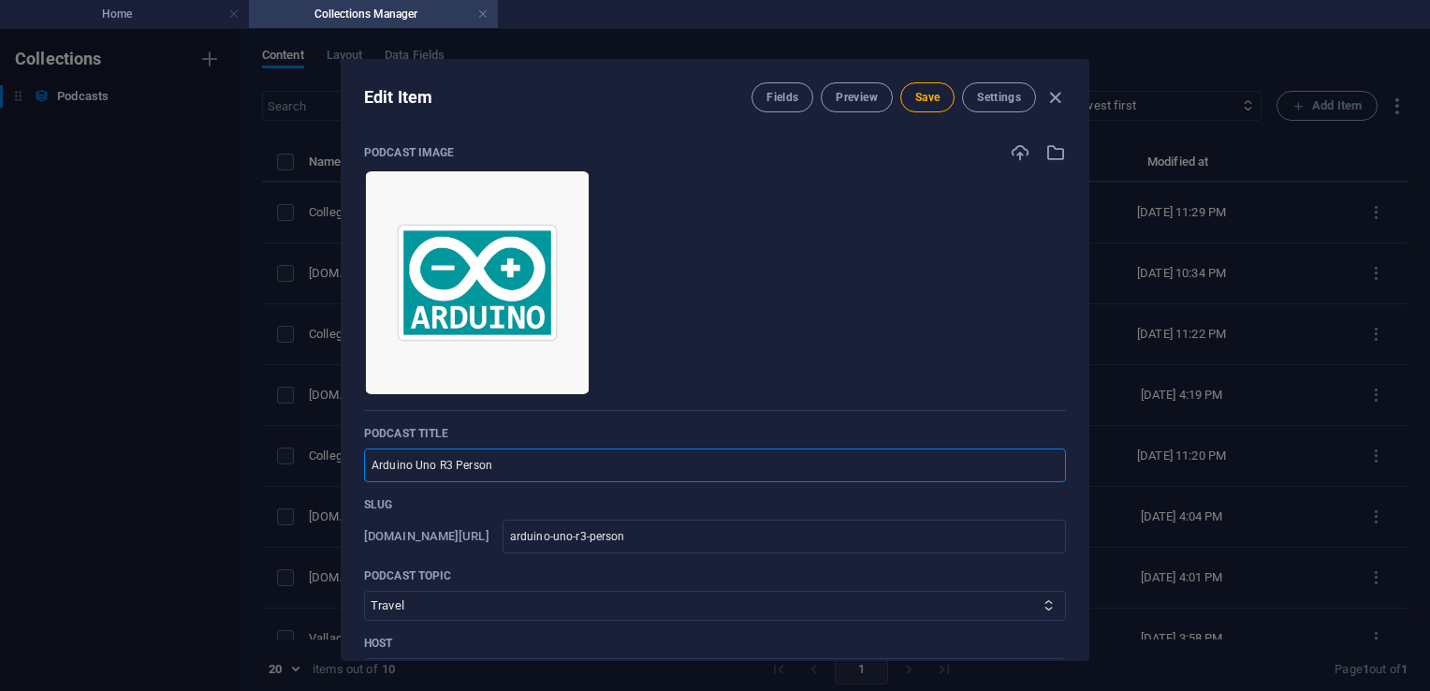
type input "arduino-uno-r3-perso"
type input "Arduino Uno R3 Pers"
type input "arduino-uno-r3-pers"
type input "Arduino Uno R3 Per"
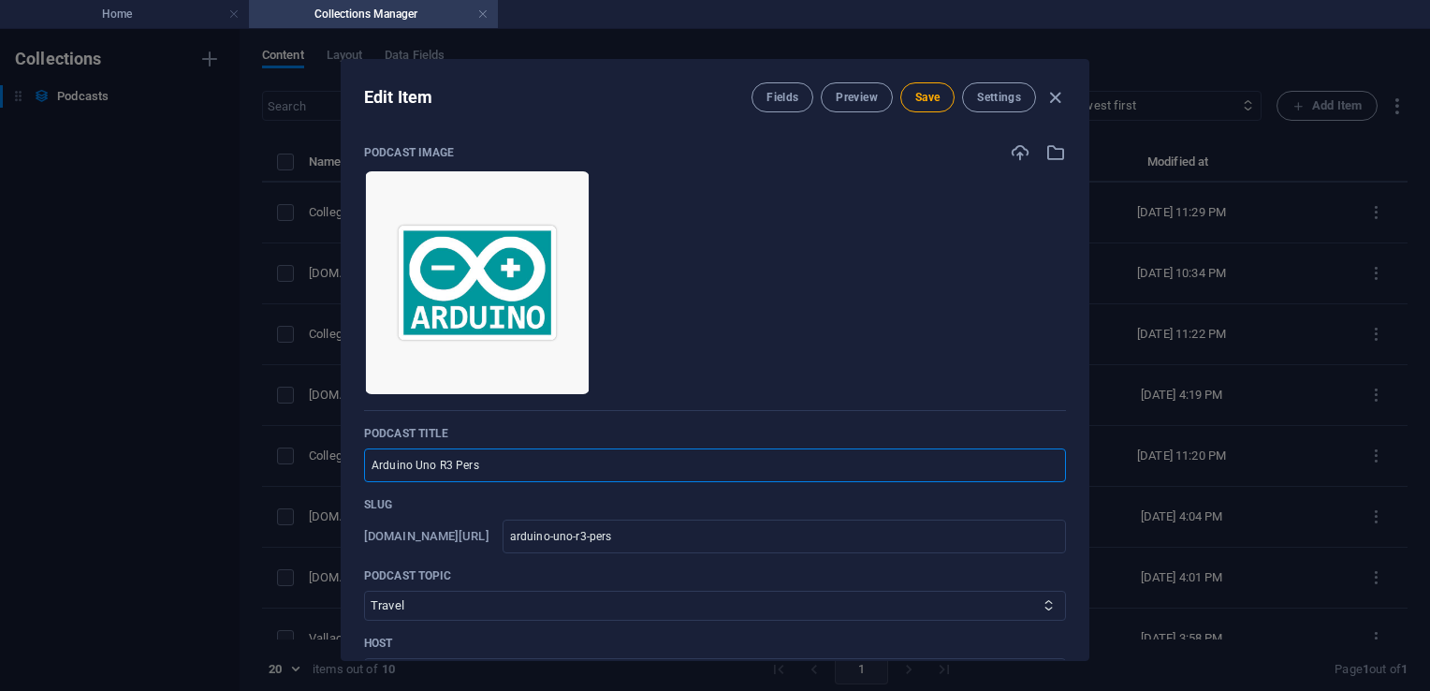
type input "arduino-uno-r3-per"
type input "Arduino Uno R3 Pe"
type input "arduino-uno-r3-pe"
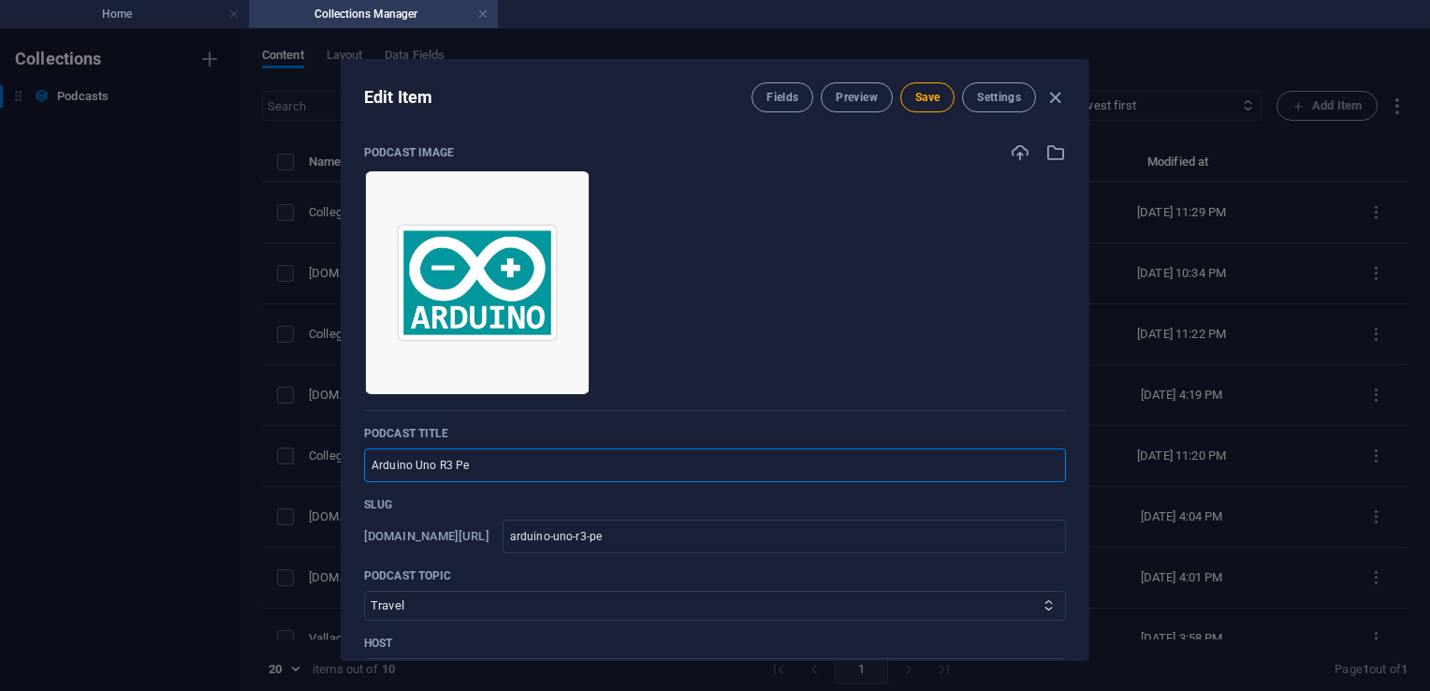
type input "Arduino Uno R3 P"
type input "arduino-uno-r3-p"
type input "Arduino Uno R3"
type input "arduino-uno-r3"
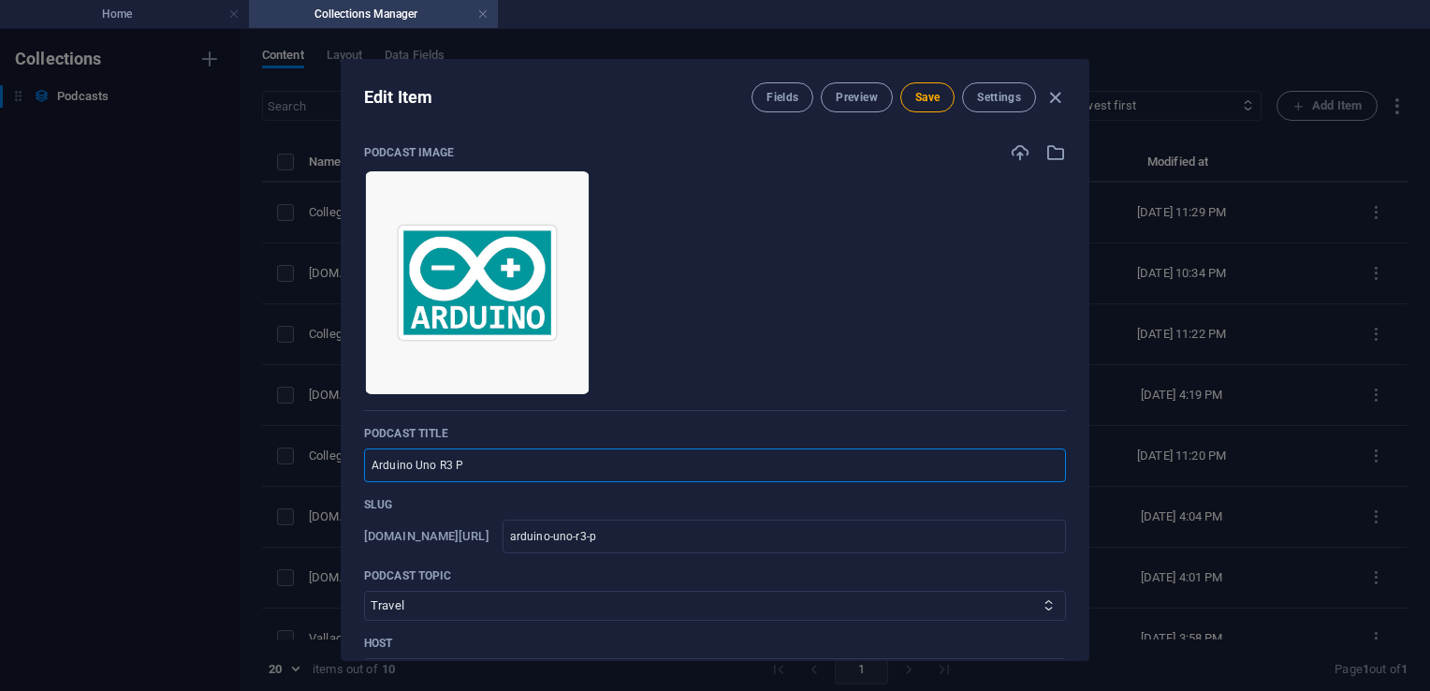
type input "arduino-uno-r3"
type input "Arduino Uno R3 M"
type input "arduino-uno-r3-m"
type input "Arduino Uno R3 Mi"
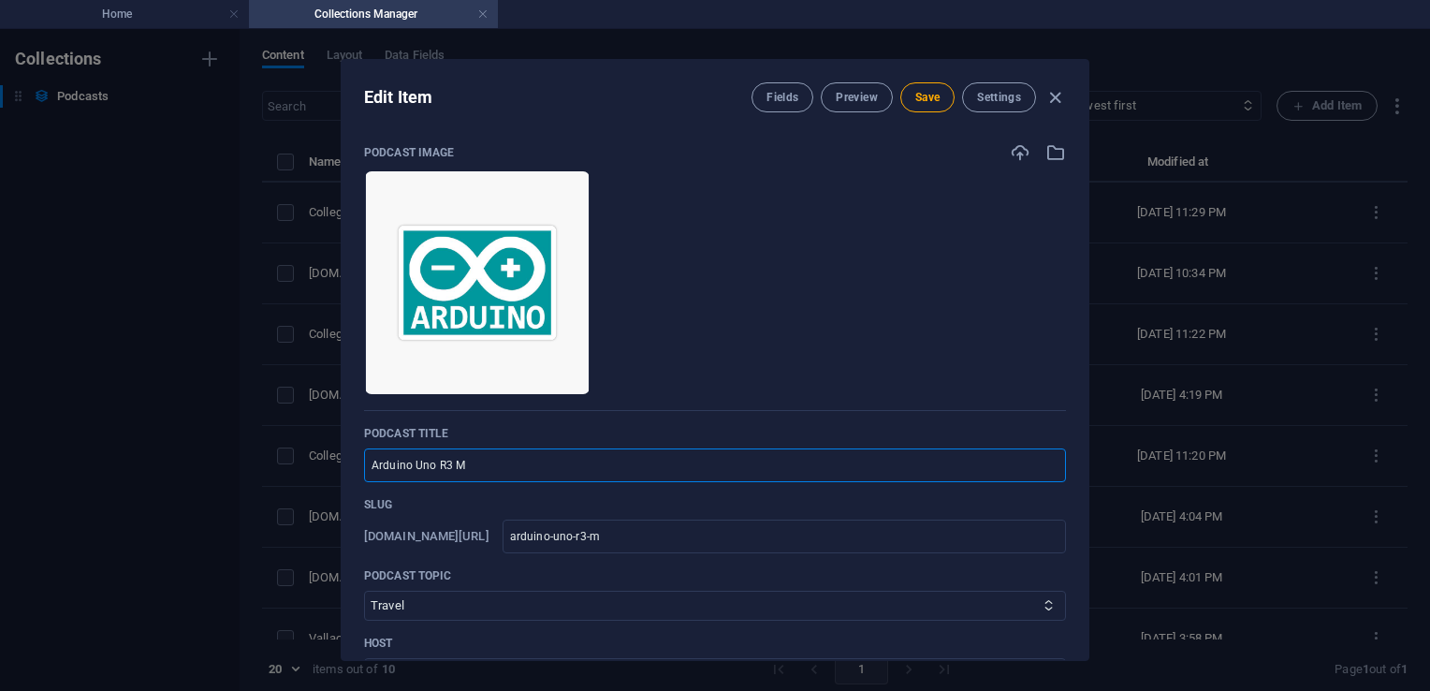
type input "arduino-uno-r3-mi"
type input "Arduino Uno R3 Min"
type input "arduino-uno-r3-min"
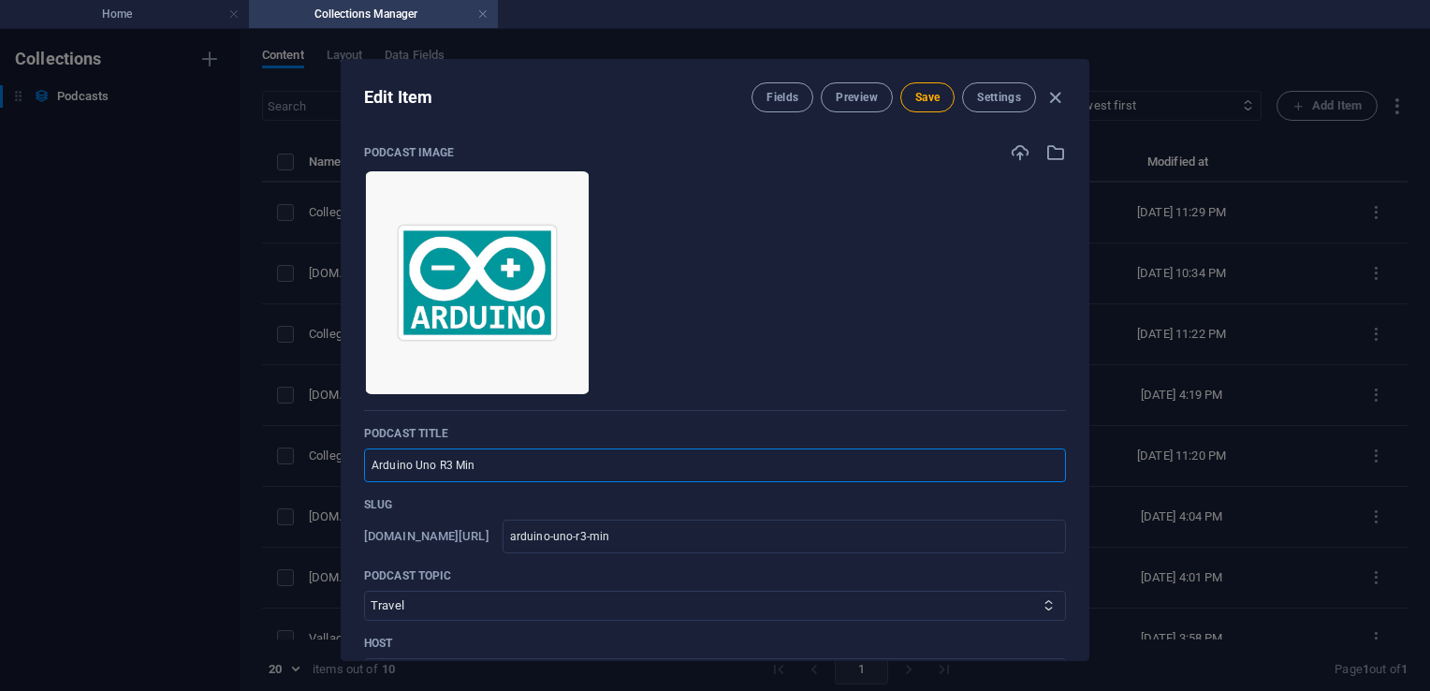
type input "Arduino Uno R3 Mini"
type input "arduino-uno-r3-mini"
click at [924, 91] on span "Save" at bounding box center [927, 97] width 24 height 15
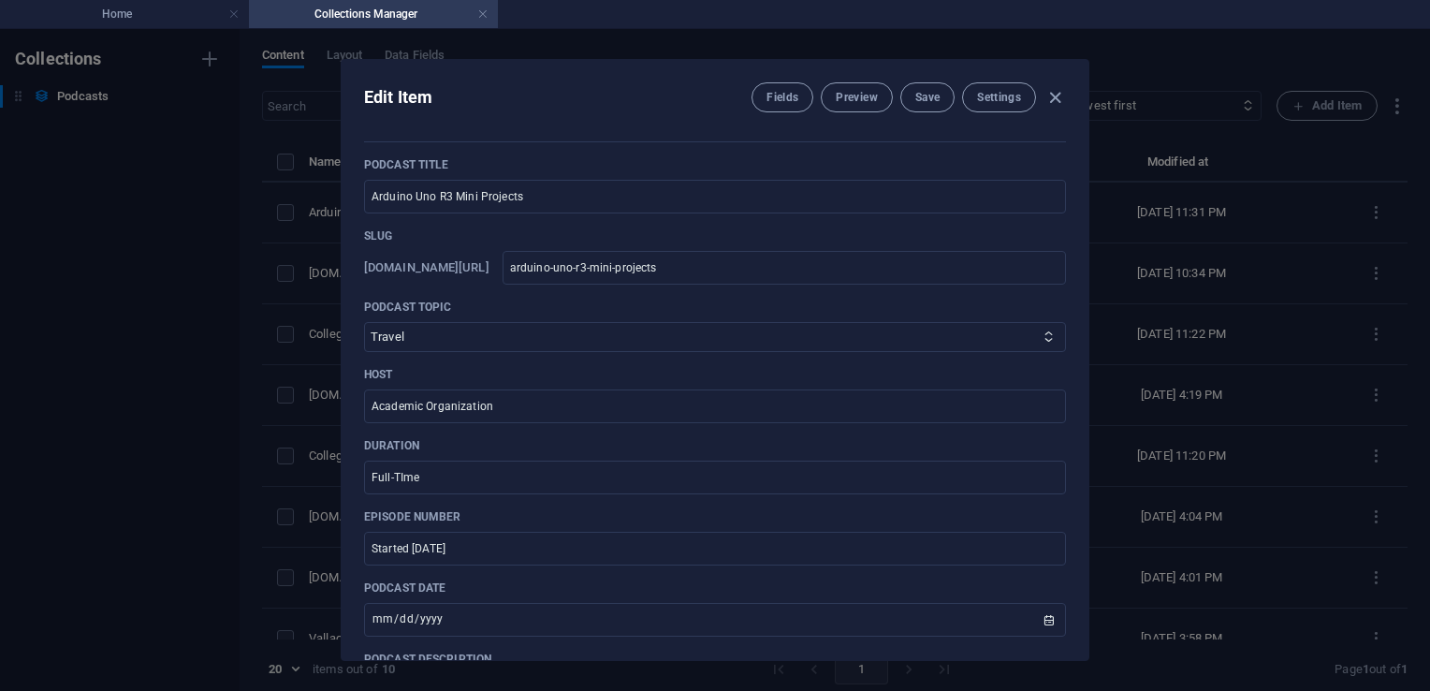
scroll to position [271, 0]
click at [620, 336] on select "Business Startup Education Sport Travel Art" at bounding box center [715, 334] width 702 height 30
click at [408, 327] on select "Business Startup Education Sport Travel Art" at bounding box center [715, 334] width 702 height 30
click at [364, 319] on select "Business Startup Education Sport Travel Art" at bounding box center [715, 334] width 702 height 30
click at [517, 402] on input "Academic Organization" at bounding box center [715, 403] width 702 height 34
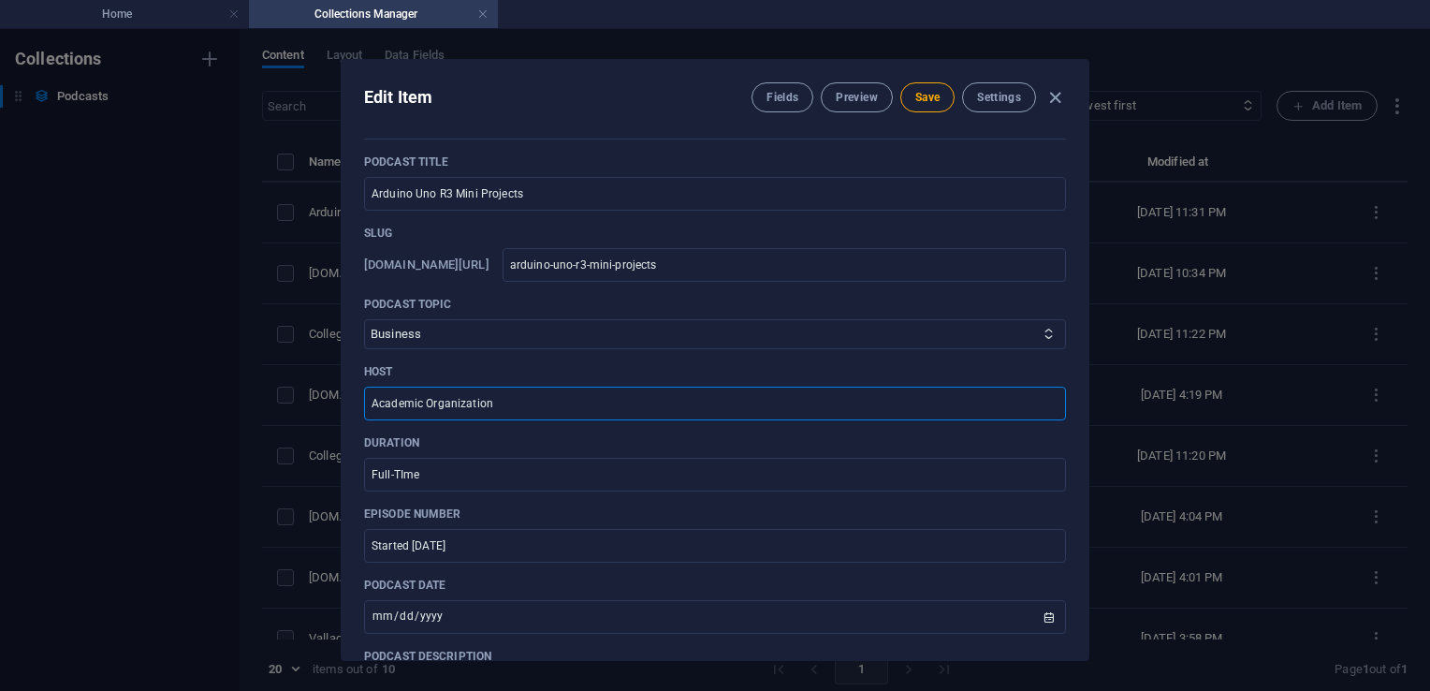
click at [517, 402] on input "Academic Organization" at bounding box center [715, 403] width 702 height 34
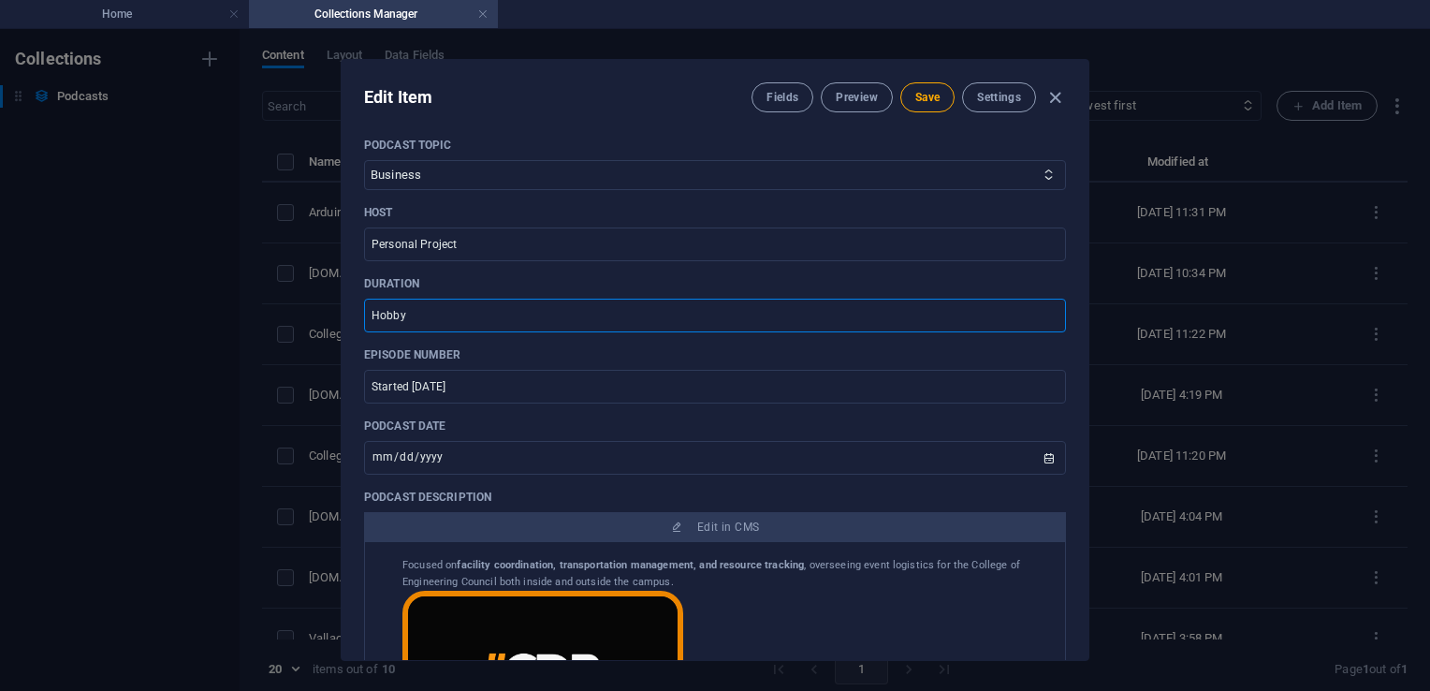
scroll to position [432, 0]
click at [710, 345] on p "Episode number" at bounding box center [715, 352] width 702 height 15
click at [606, 385] on input "Started [DATE]" at bounding box center [715, 385] width 702 height 34
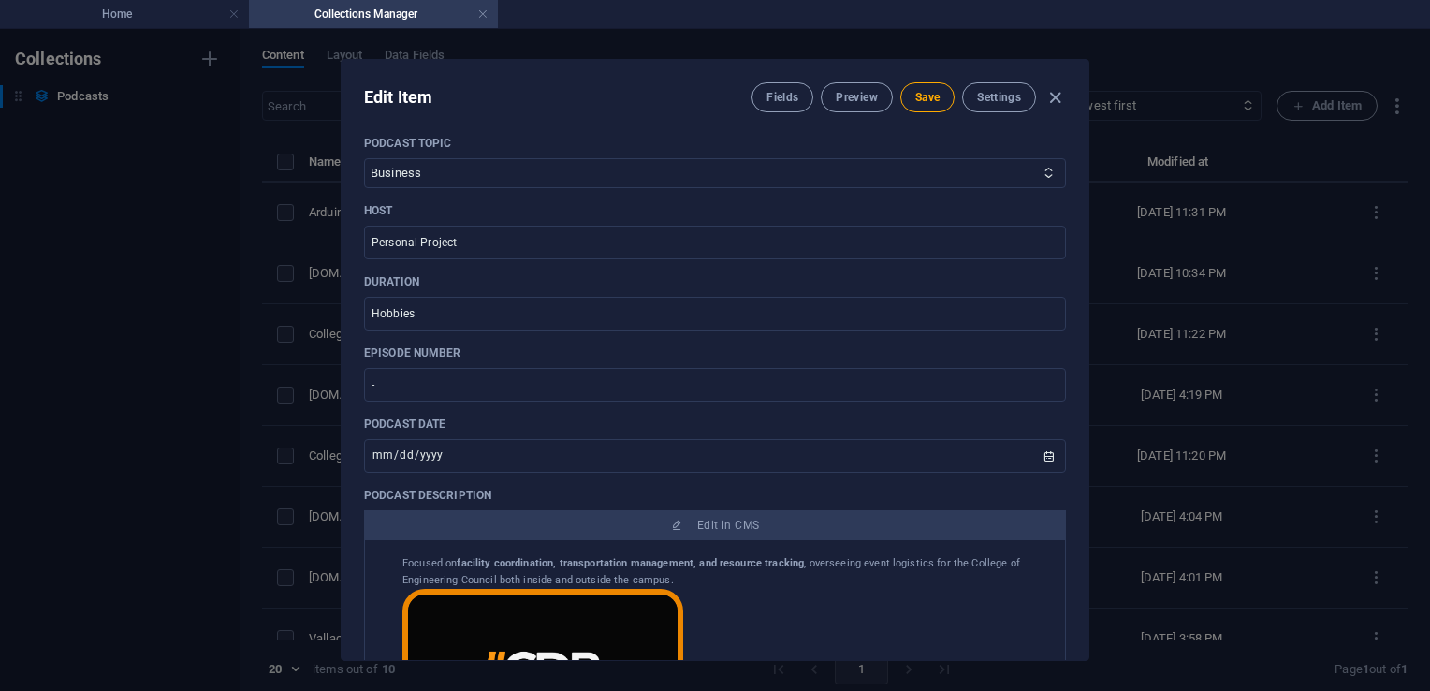
click at [586, 418] on p "Podcast date" at bounding box center [715, 423] width 702 height 15
click at [1041, 457] on input "[DATE]" at bounding box center [715, 456] width 702 height 34
click at [1039, 455] on input "[DATE]" at bounding box center [715, 456] width 702 height 34
click at [1042, 459] on input "[DATE]" at bounding box center [715, 456] width 702 height 34
click at [924, 103] on span "Save" at bounding box center [927, 97] width 24 height 15
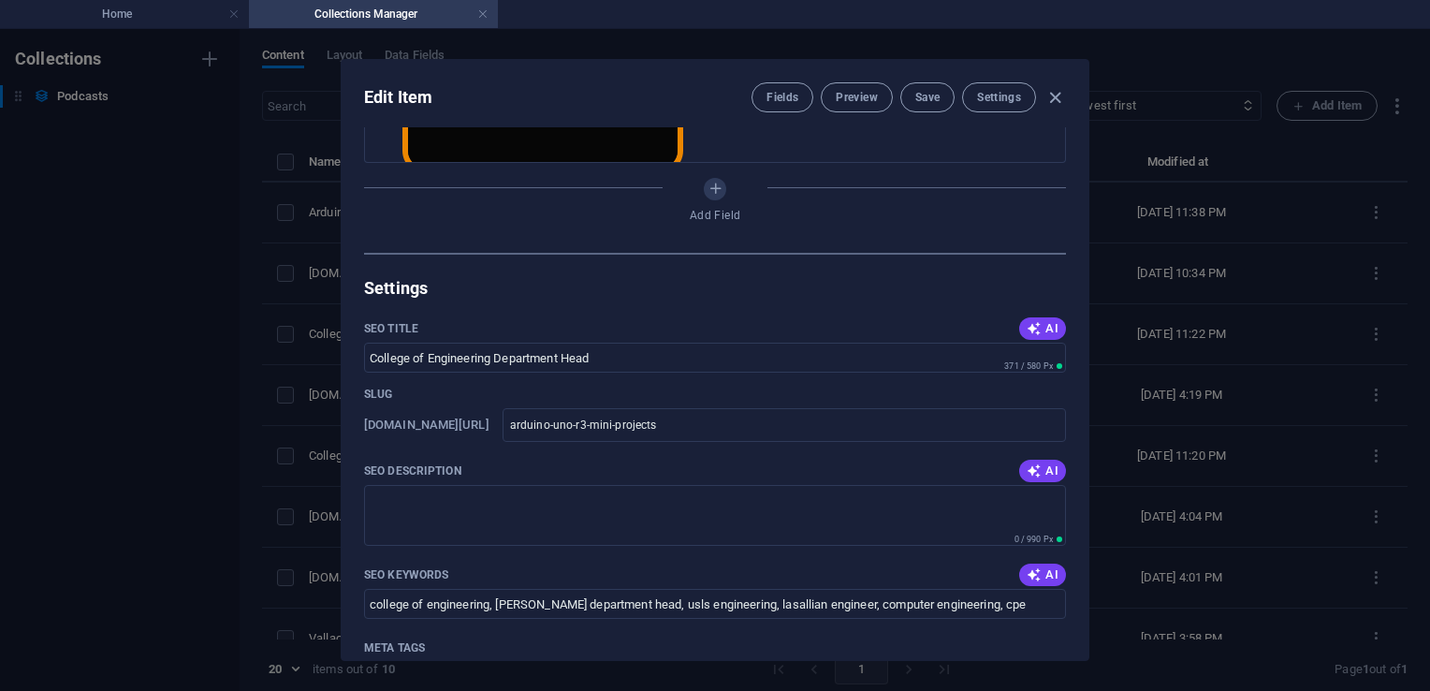
scroll to position [968, 0]
click at [636, 359] on input "College of Engineering Department Head" at bounding box center [715, 358] width 702 height 30
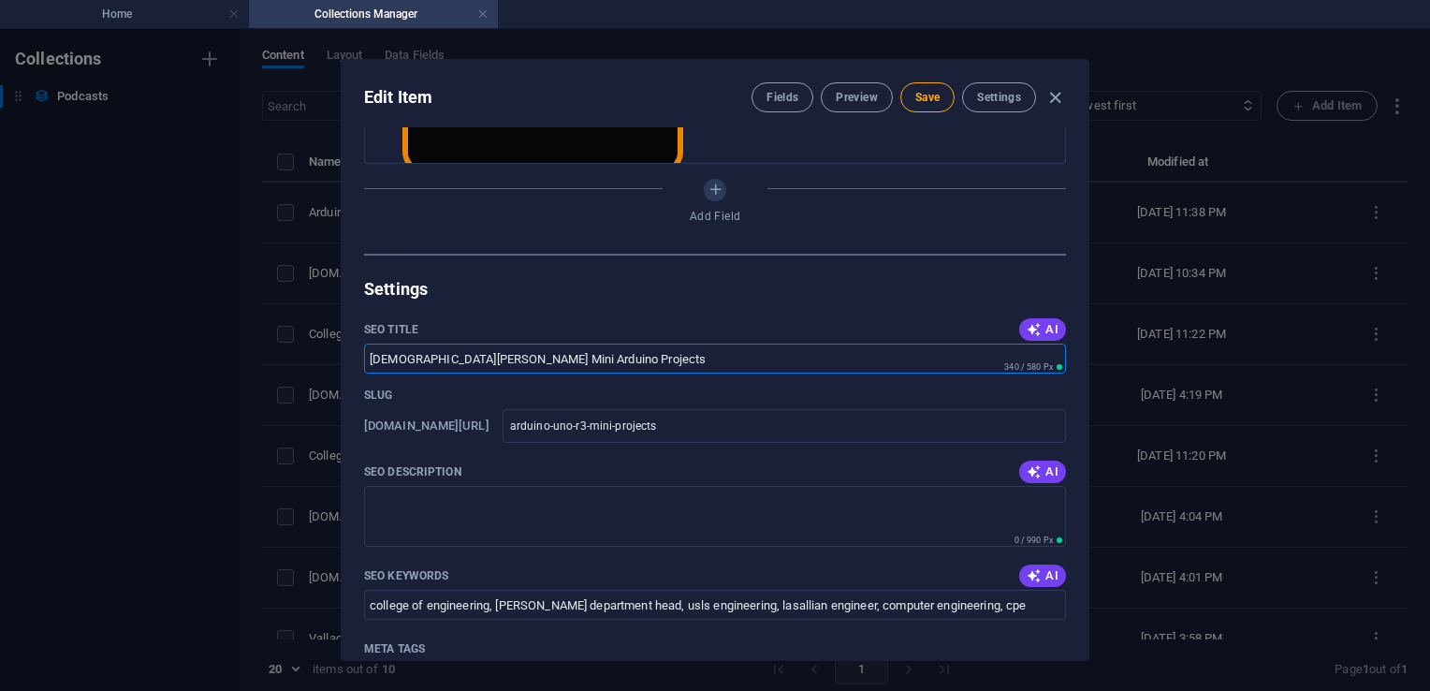
click at [636, 359] on input "[DEMOGRAPHIC_DATA][PERSON_NAME] Mini Arduino Projects" at bounding box center [715, 358] width 702 height 30
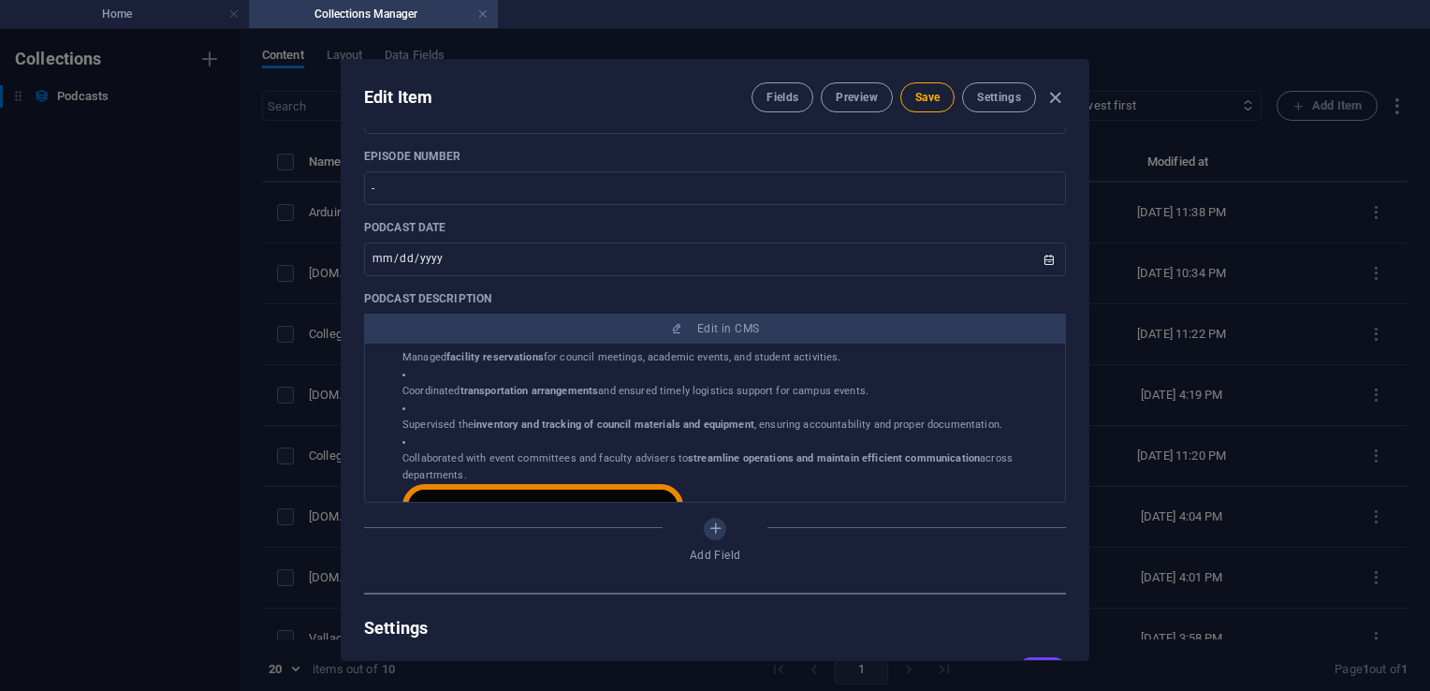
scroll to position [305, 0]
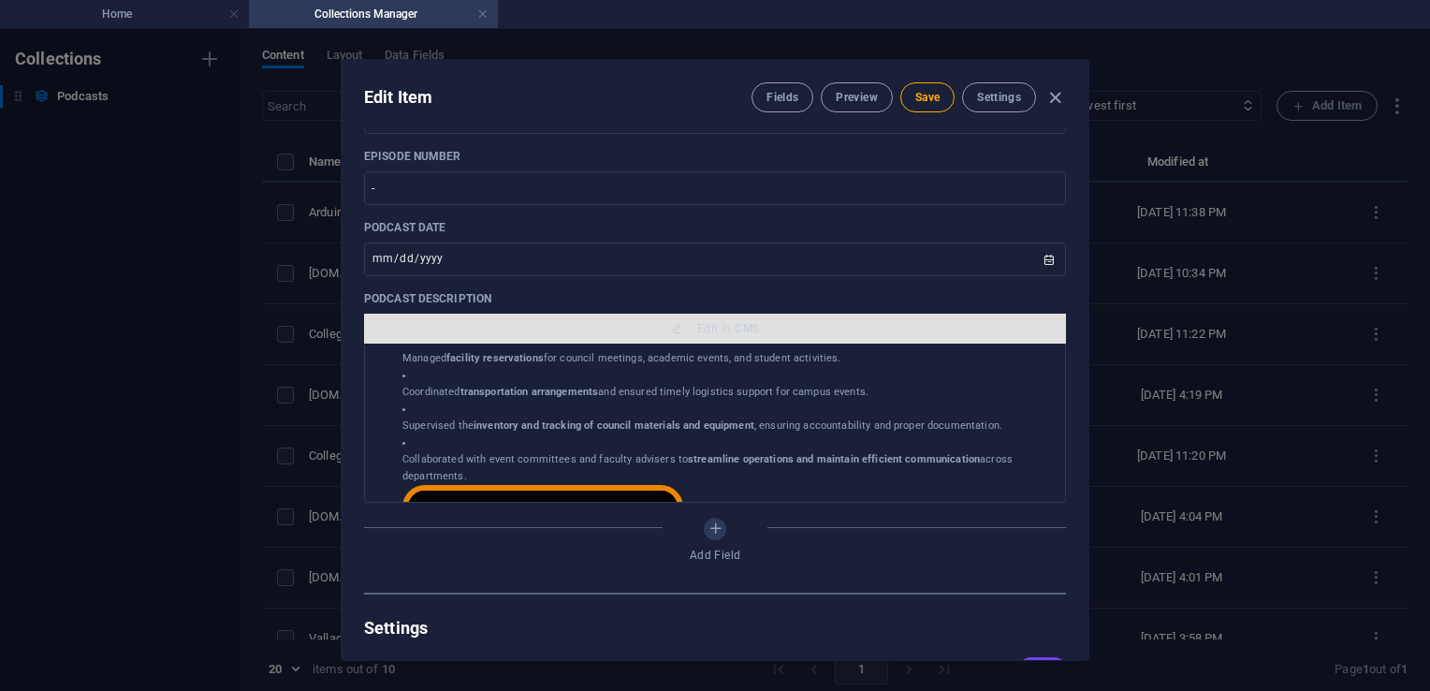
click at [707, 329] on span "Edit in CMS" at bounding box center [728, 328] width 62 height 15
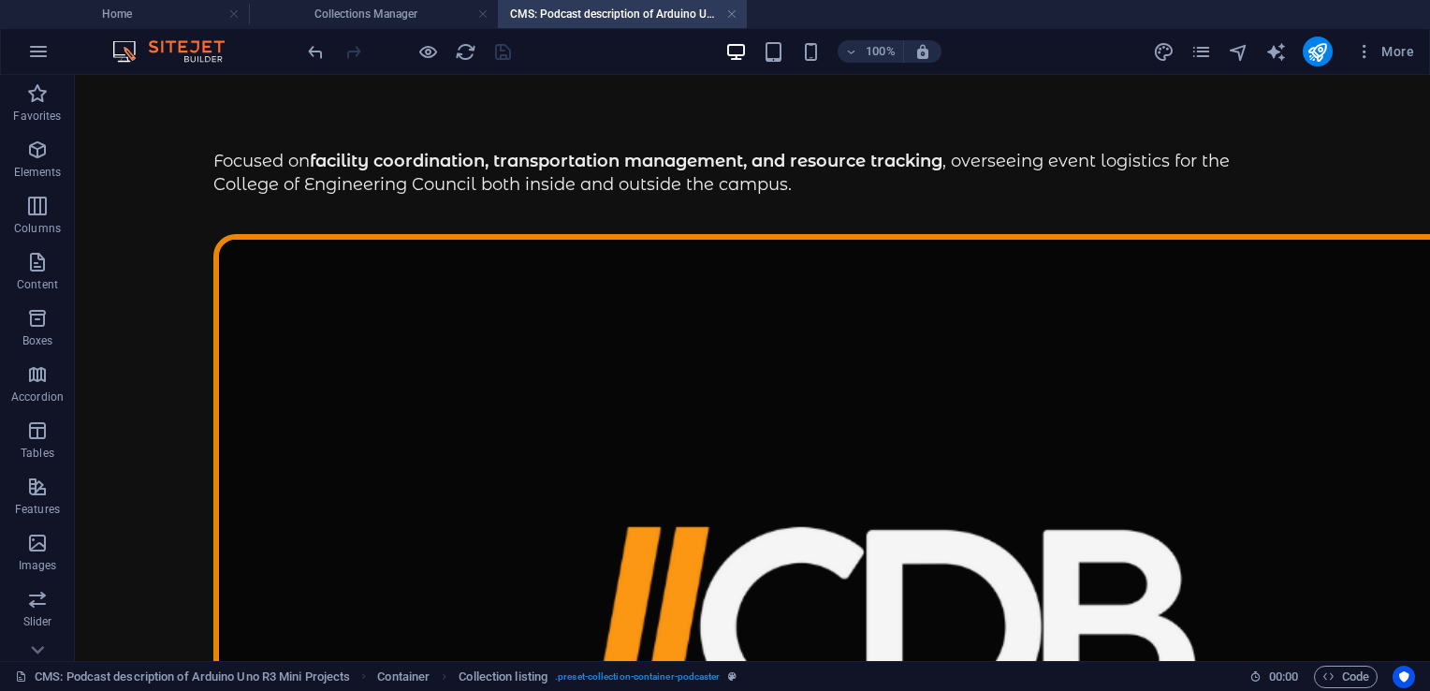
scroll to position [0, 0]
click at [730, 13] on link at bounding box center [731, 15] width 11 height 18
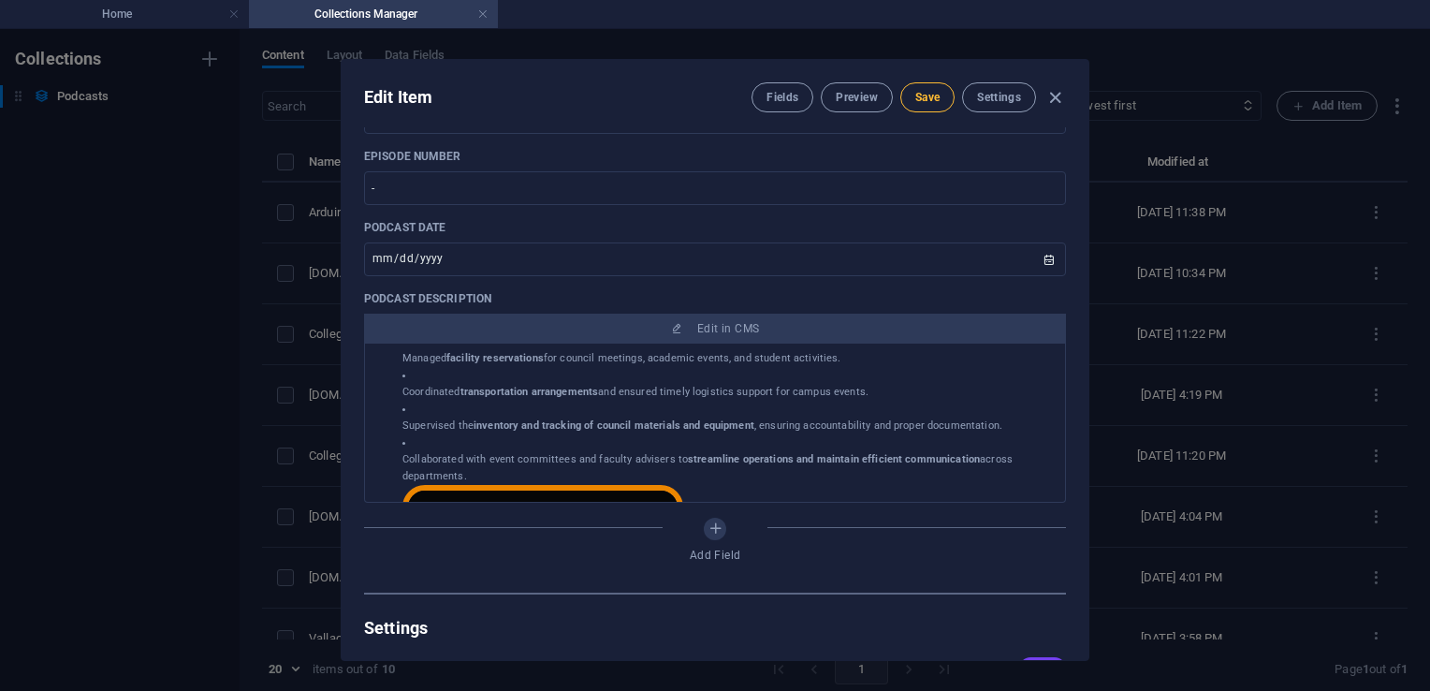
click at [924, 105] on button "Save" at bounding box center [927, 97] width 54 height 30
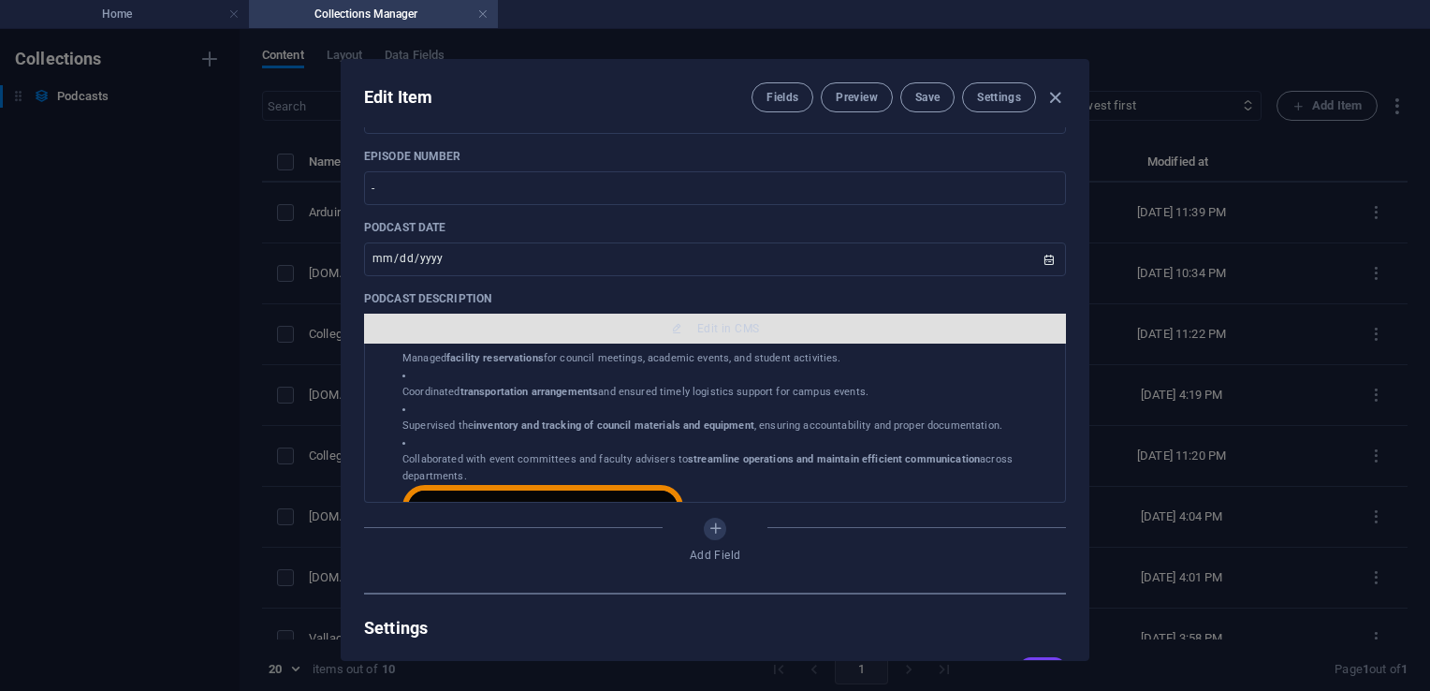
click at [700, 325] on span "Edit in CMS" at bounding box center [728, 328] width 62 height 15
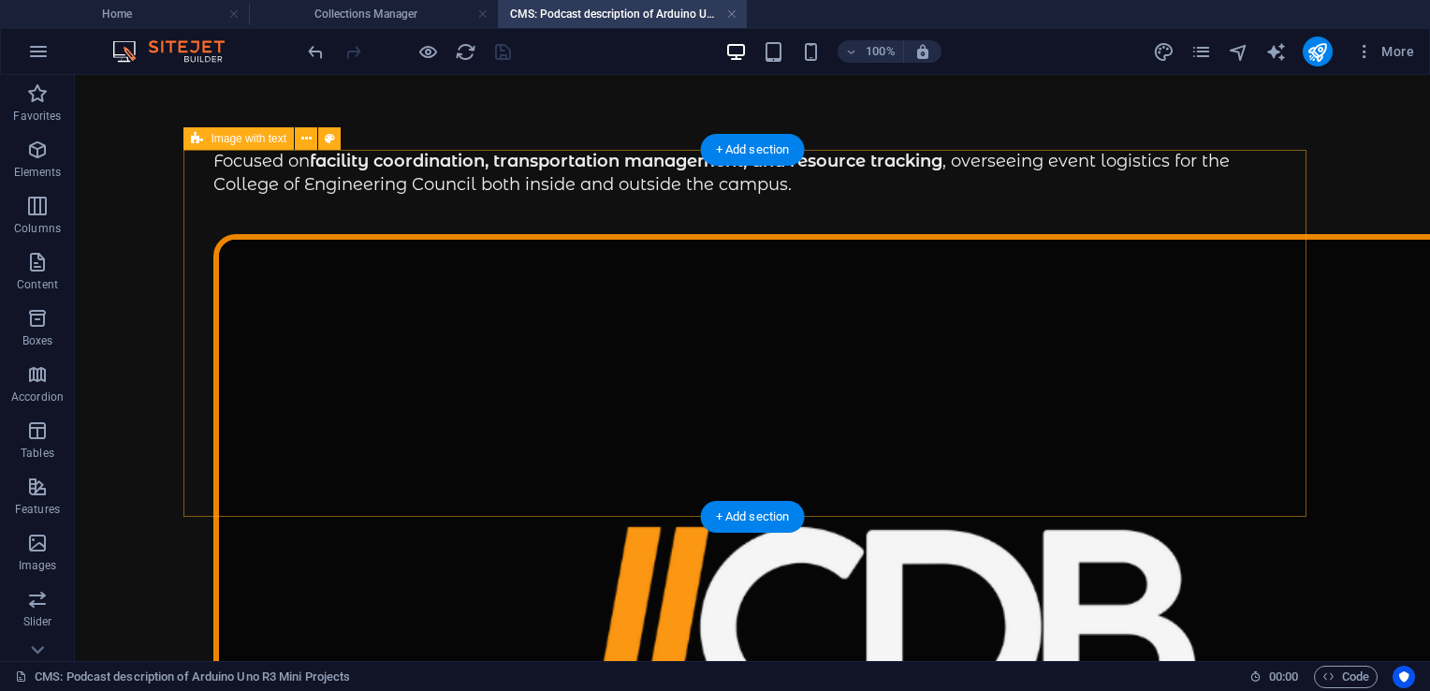
scroll to position [301, 0]
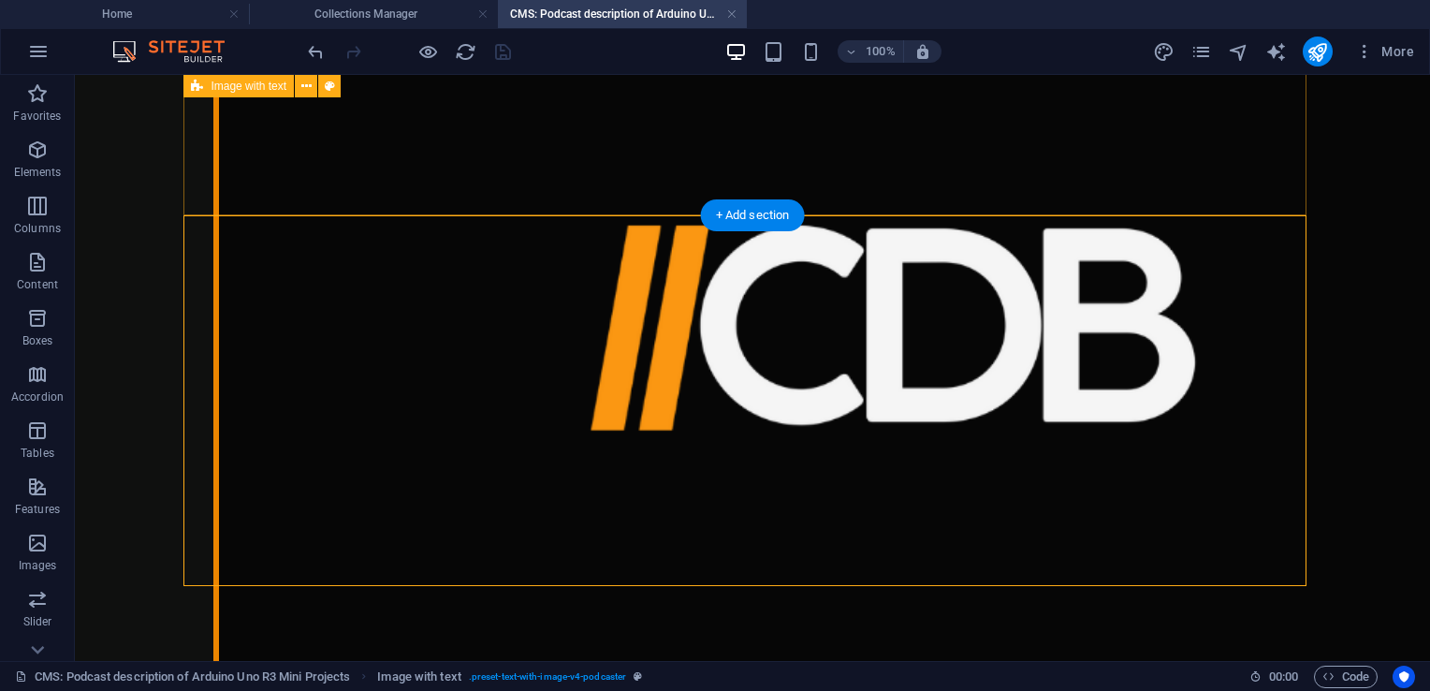
click at [610, 162] on div "Focused on facility coordination, transportation management, and resource track…" at bounding box center [752, 322] width 1123 height 948
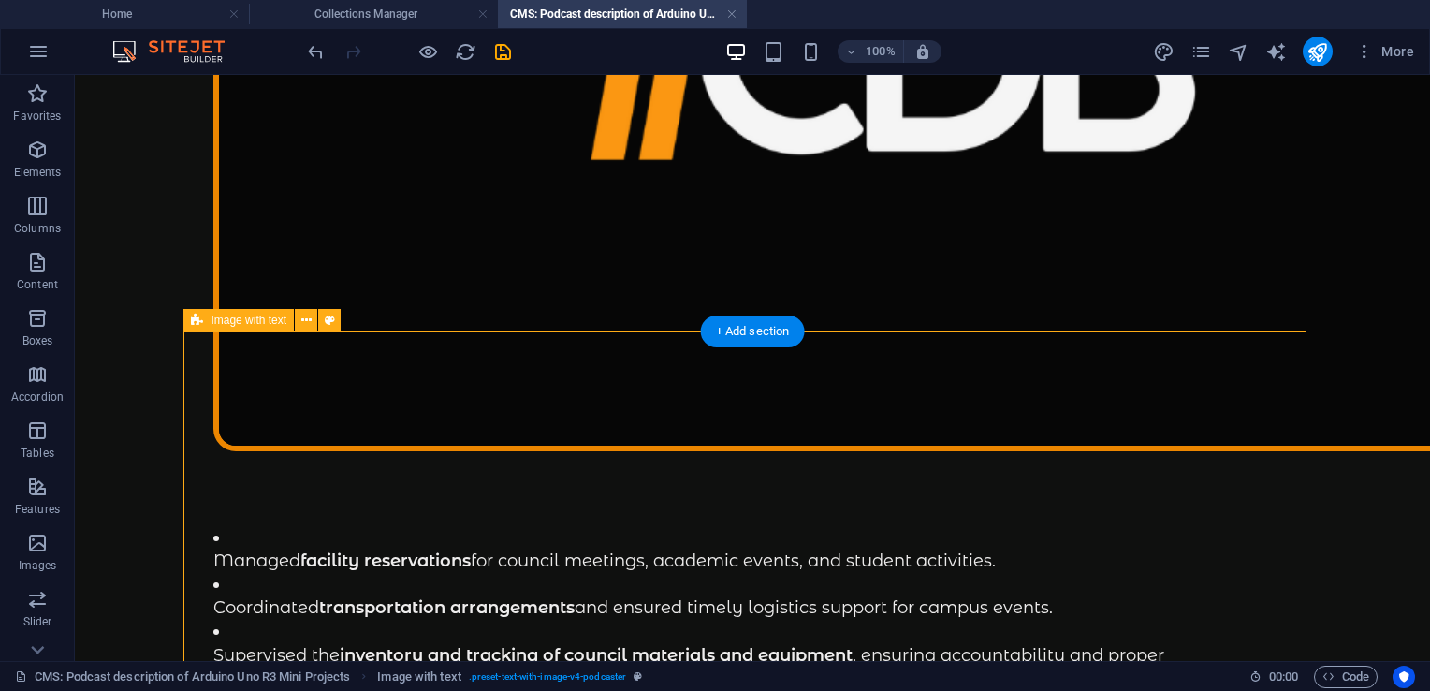
scroll to position [589, 0]
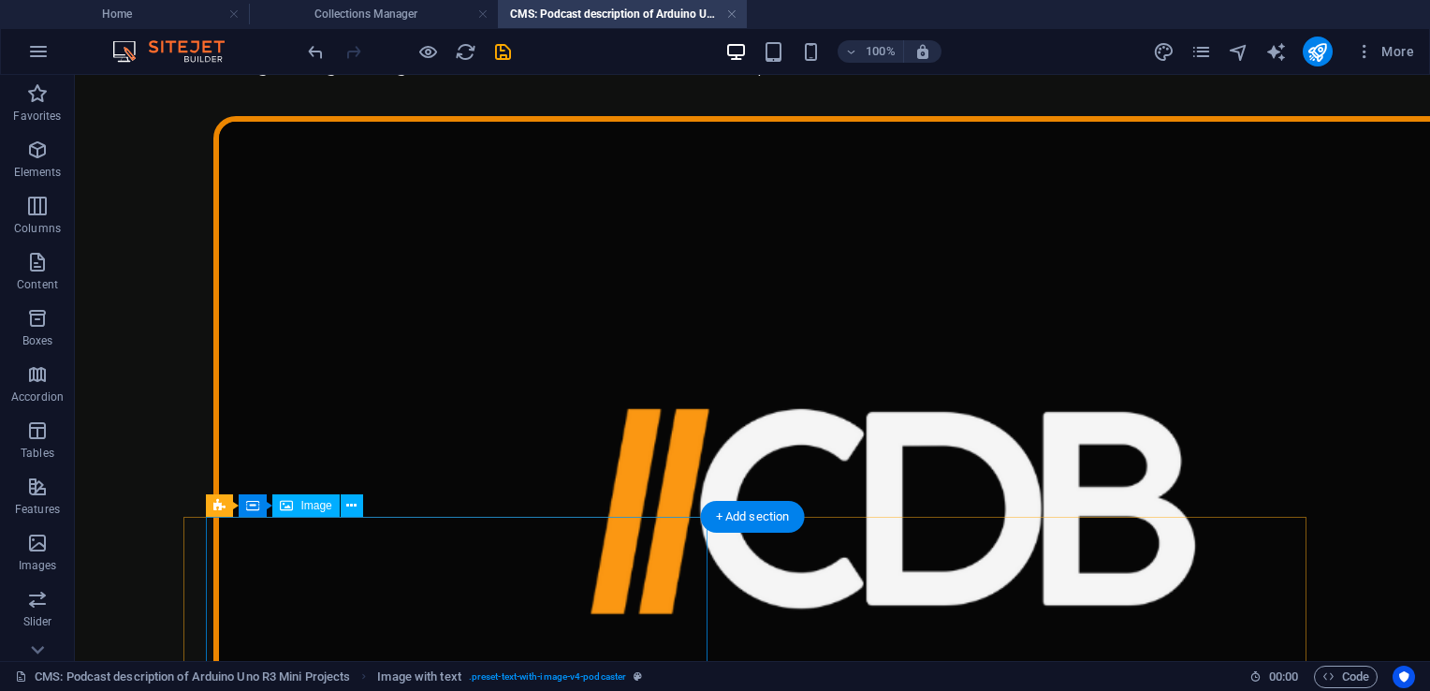
scroll to position [0, 0]
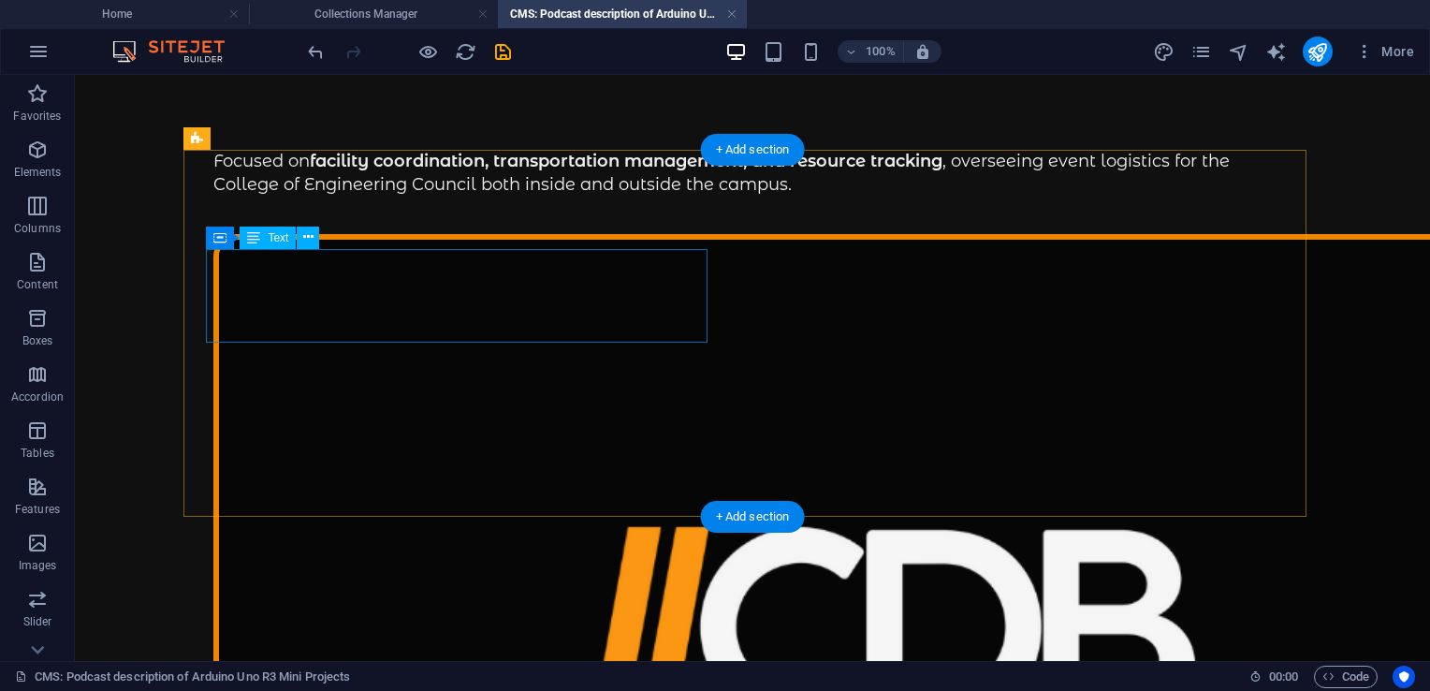
click at [412, 196] on div "Focused on facility coordination, transportation management, and resource track…" at bounding box center [752, 173] width 1078 height 47
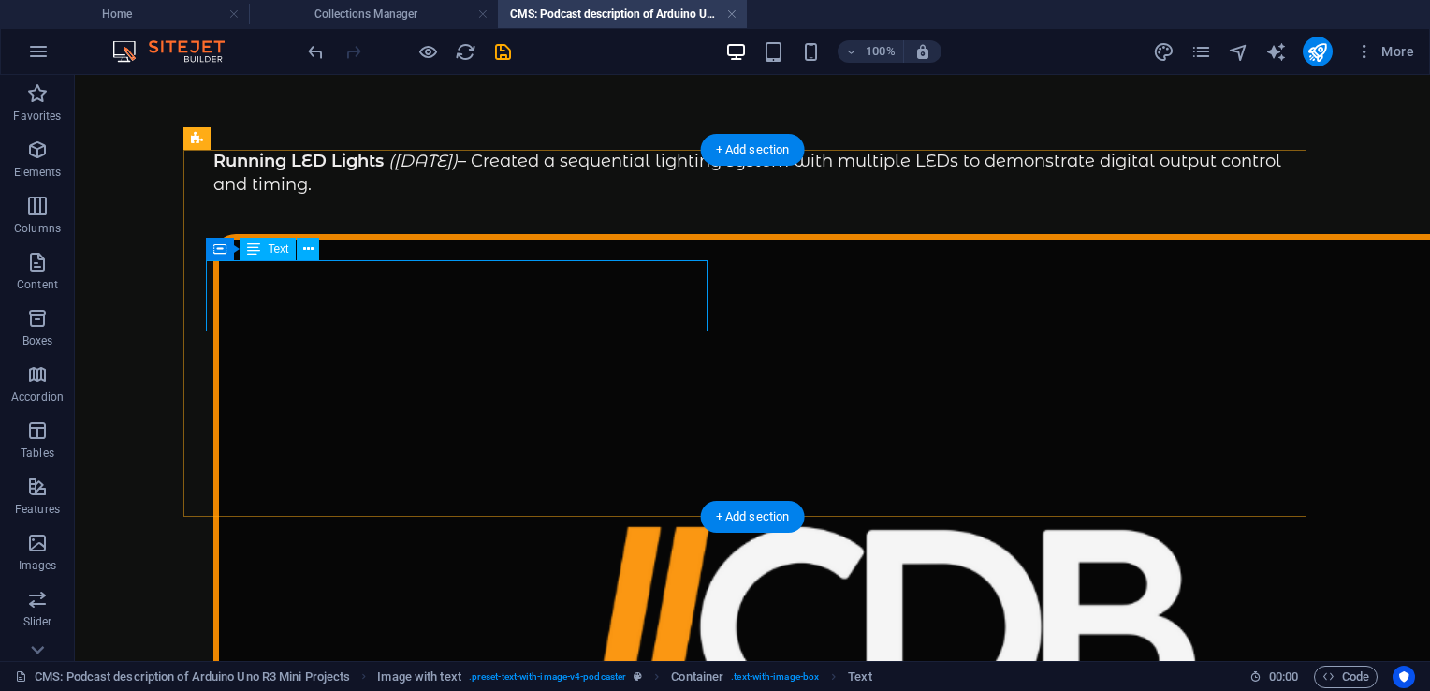
click at [502, 196] on div "Running LED Lights ([DATE]) – Created a sequential lighting system with multipl…" at bounding box center [752, 173] width 1078 height 47
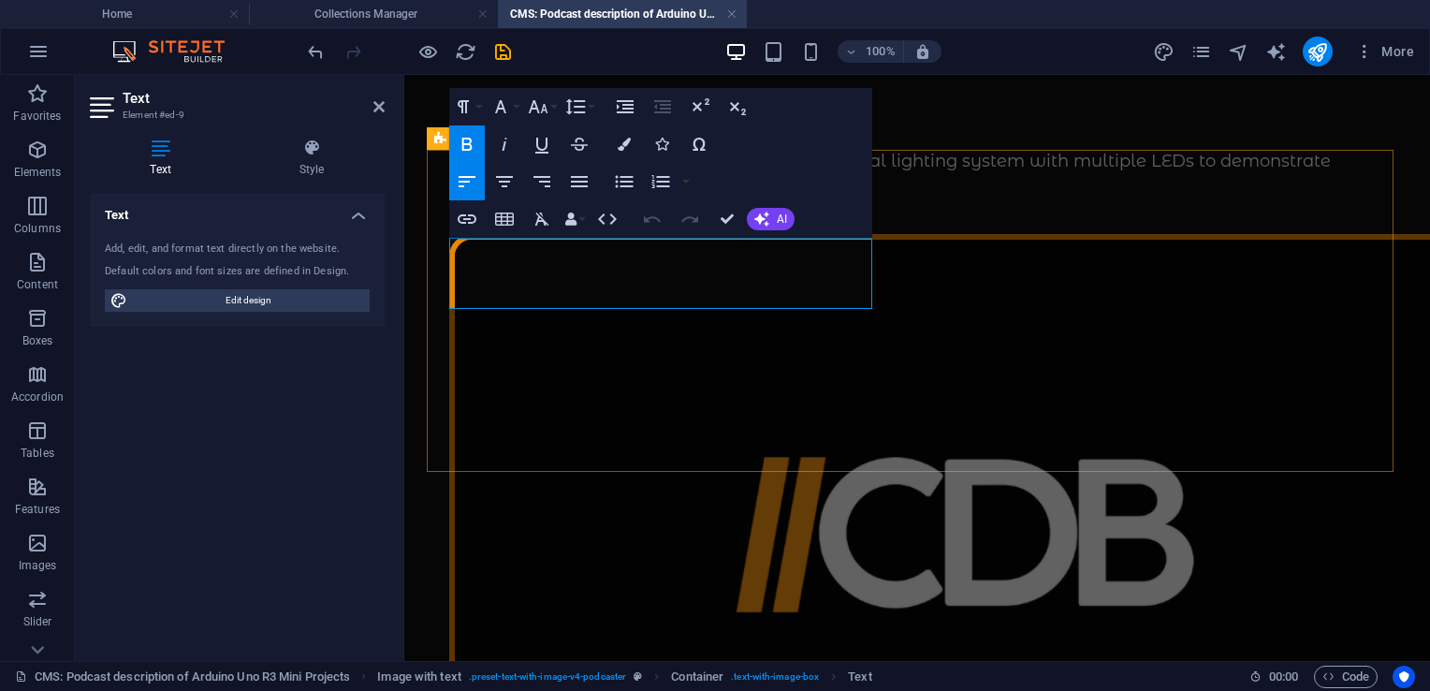
click at [754, 196] on p "Running LED Lights ([DATE]) – Created a sequential lighting system with multipl…" at bounding box center [917, 173] width 936 height 47
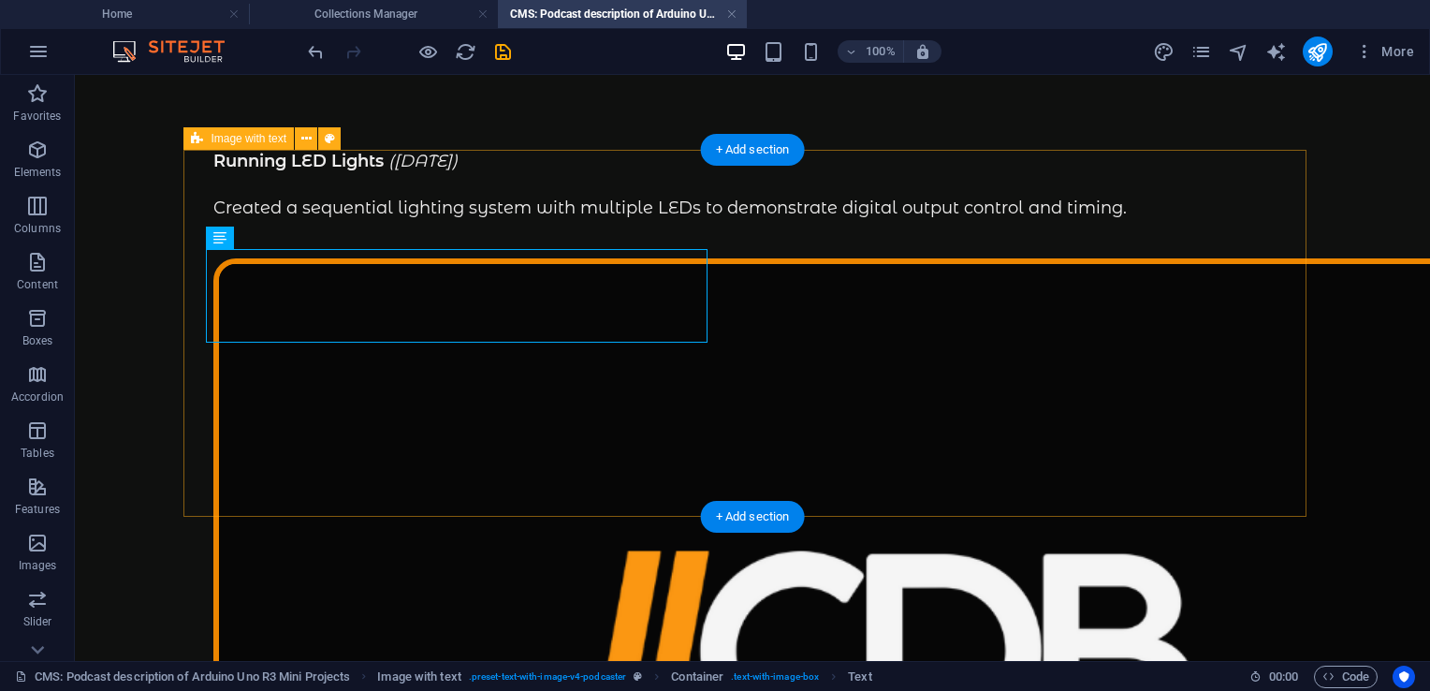
click at [732, 344] on div "Running LED Lights ([DATE]) Created a sequential lighting system with multiple …" at bounding box center [752, 635] width 1123 height 971
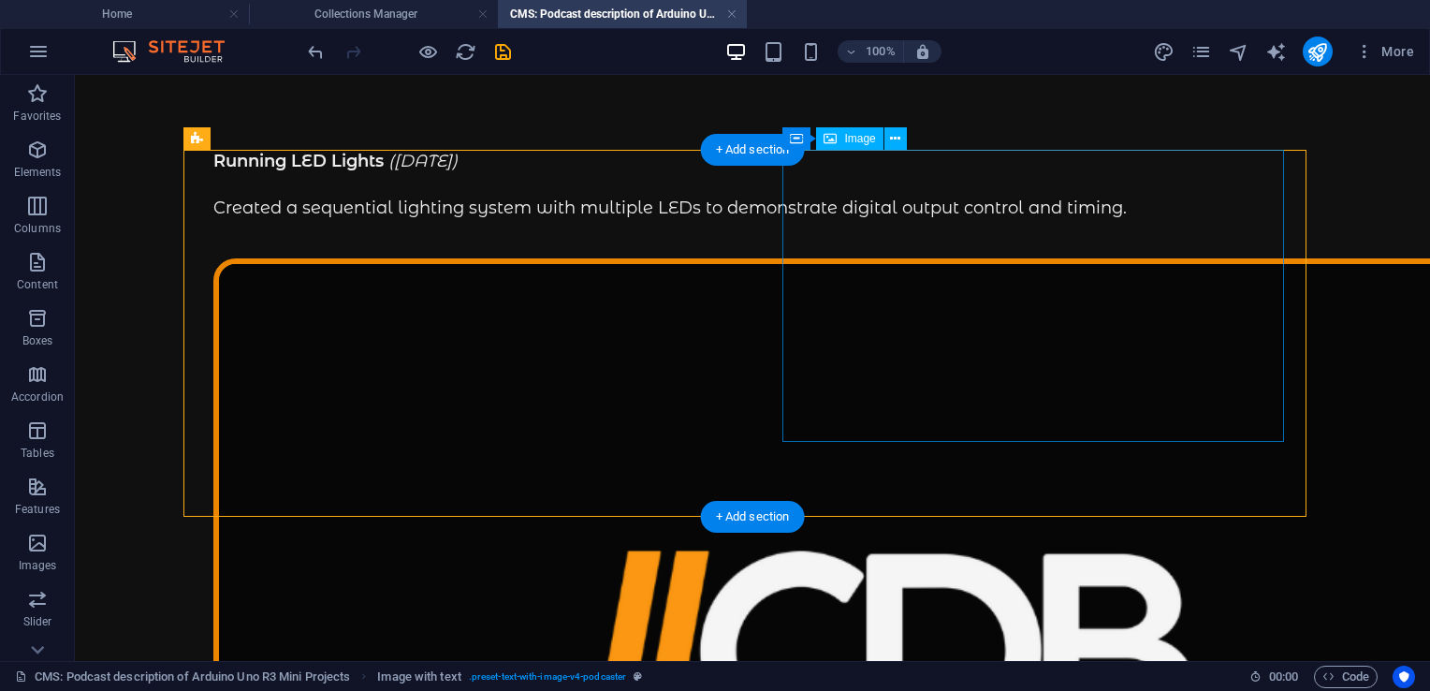
click at [1031, 324] on figure at bounding box center [752, 652] width 1078 height 788
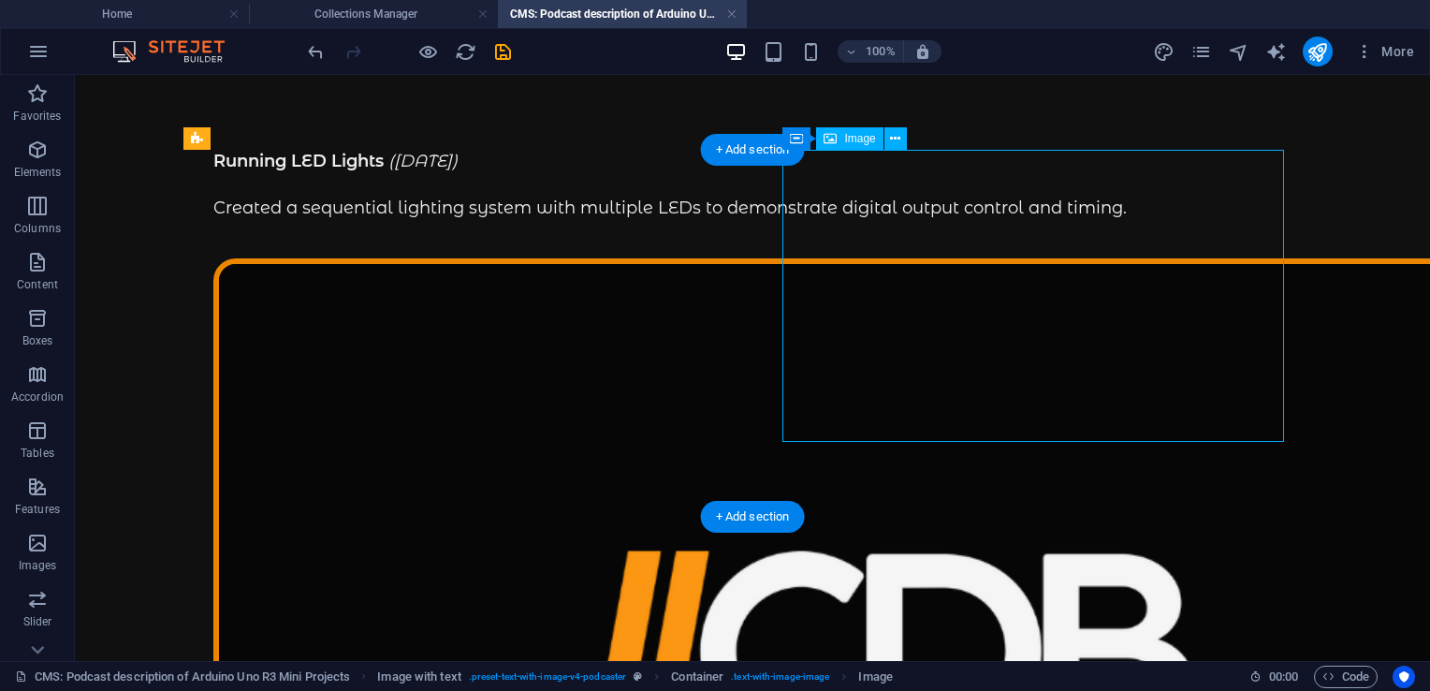
click at [1031, 324] on figure at bounding box center [752, 652] width 1078 height 788
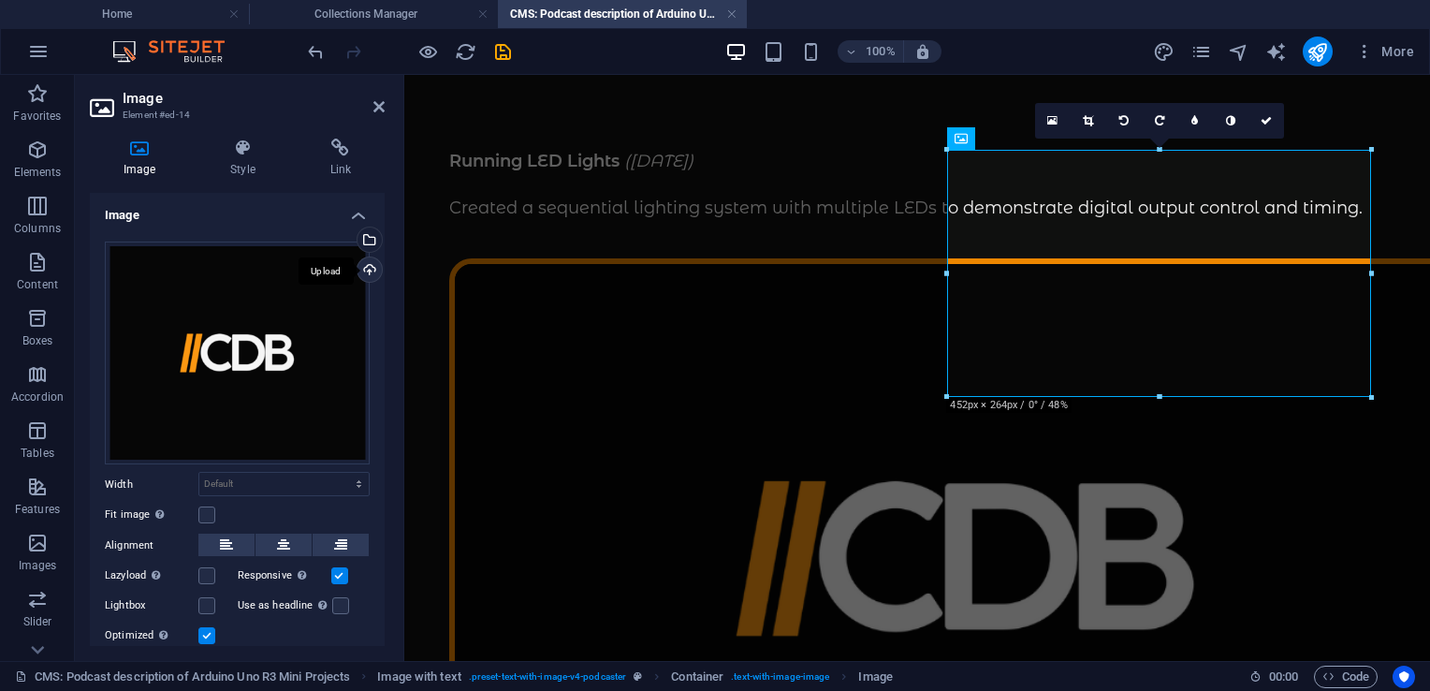
click at [367, 274] on div "Upload" at bounding box center [368, 271] width 28 height 28
click at [354, 238] on div "Select files from the file manager, stock photos, or upload file(s)" at bounding box center [293, 241] width 122 height 70
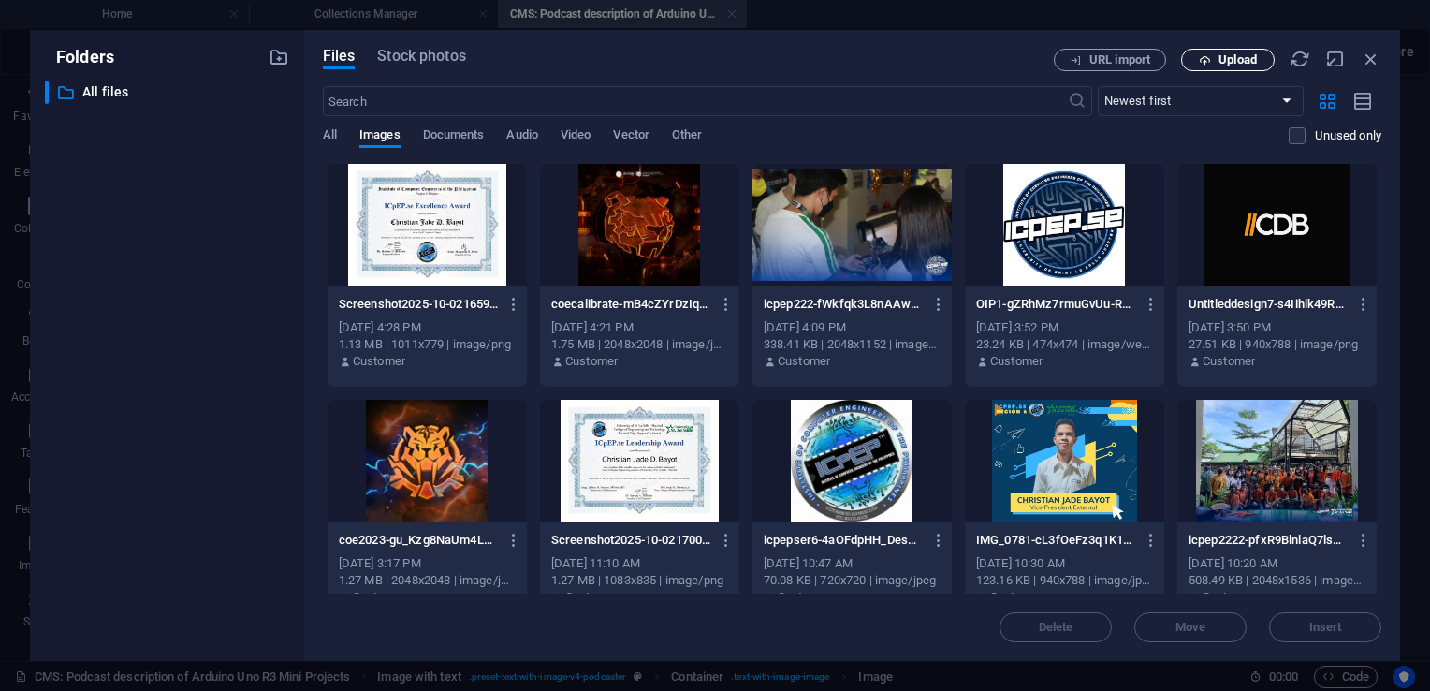
click at [1233, 62] on span "Upload" at bounding box center [1237, 59] width 38 height 11
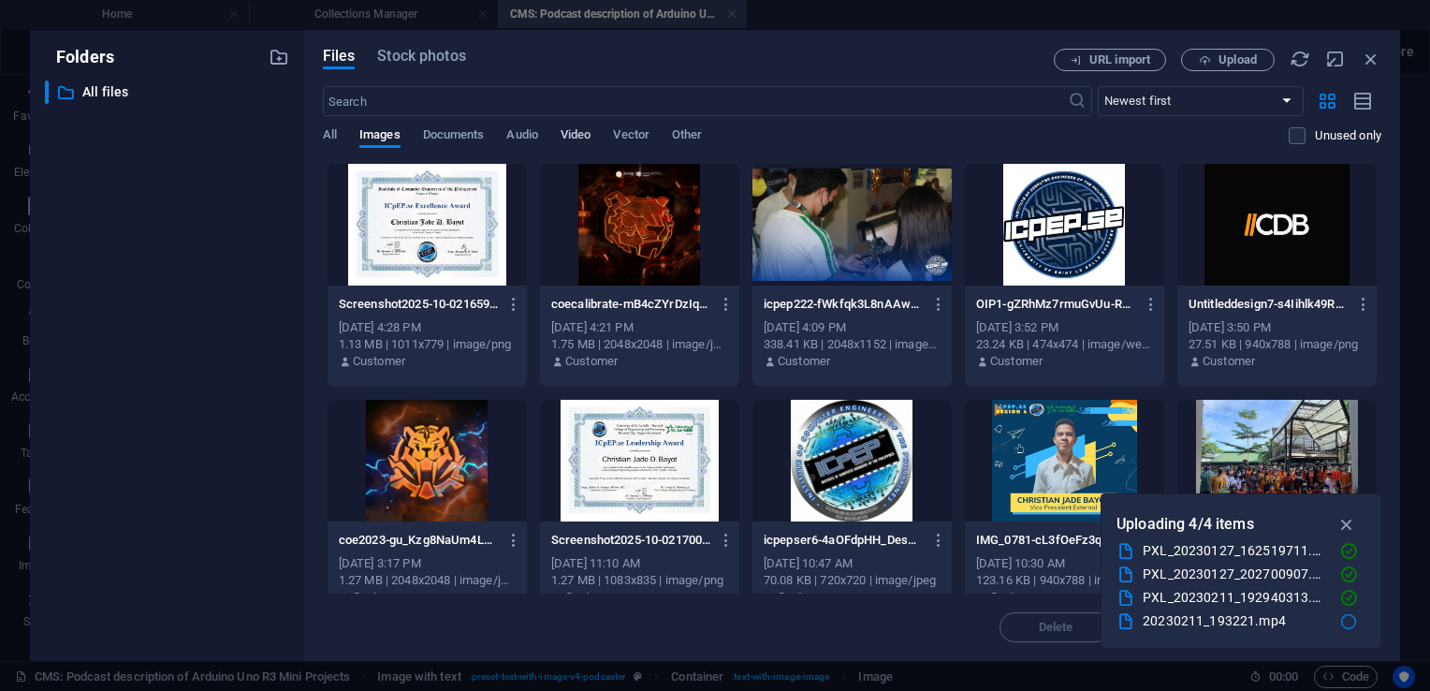
click at [583, 138] on span "Video" at bounding box center [575, 137] width 30 height 26
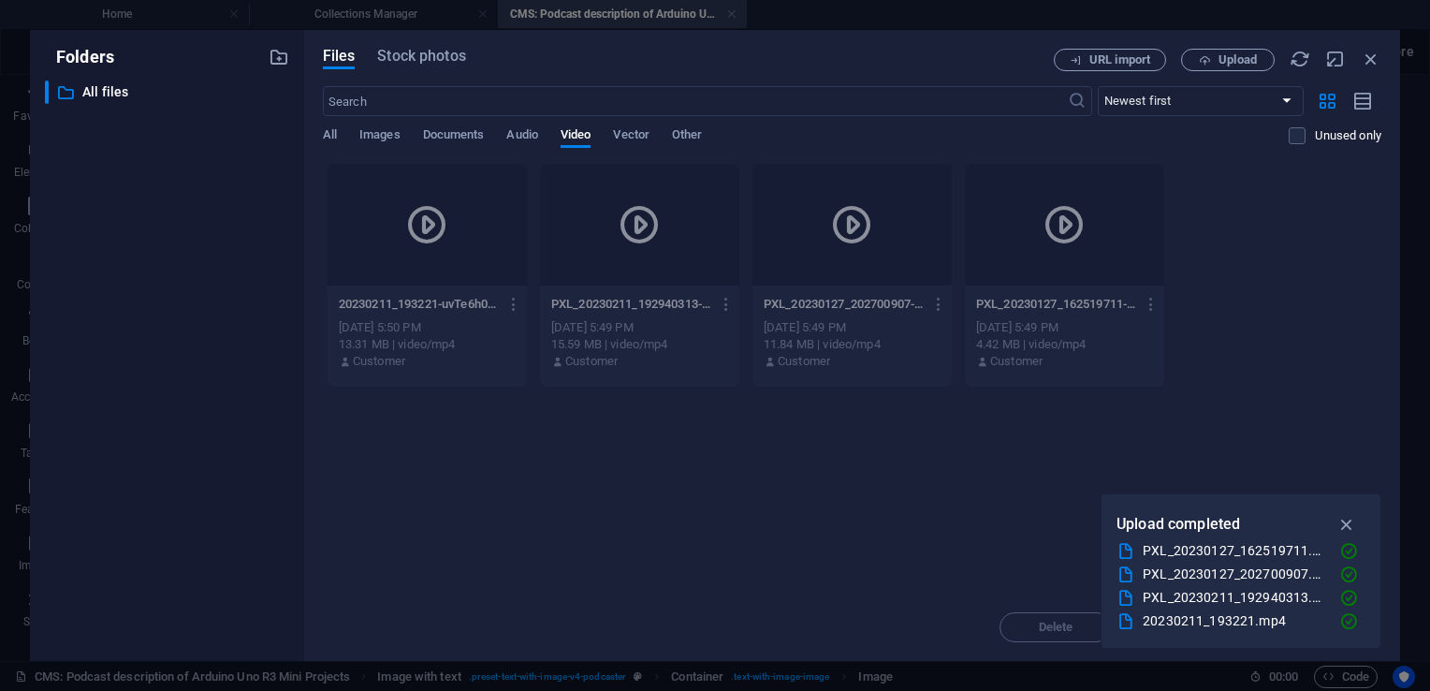
click at [651, 408] on div "Drop files here to upload them instantly 20230211_193221-uvTe6h0xLmyEVPx8R2tclA…" at bounding box center [852, 378] width 1058 height 430
click at [1016, 258] on div at bounding box center [1064, 225] width 199 height 122
click at [1346, 518] on icon "button" at bounding box center [1347, 524] width 22 height 21
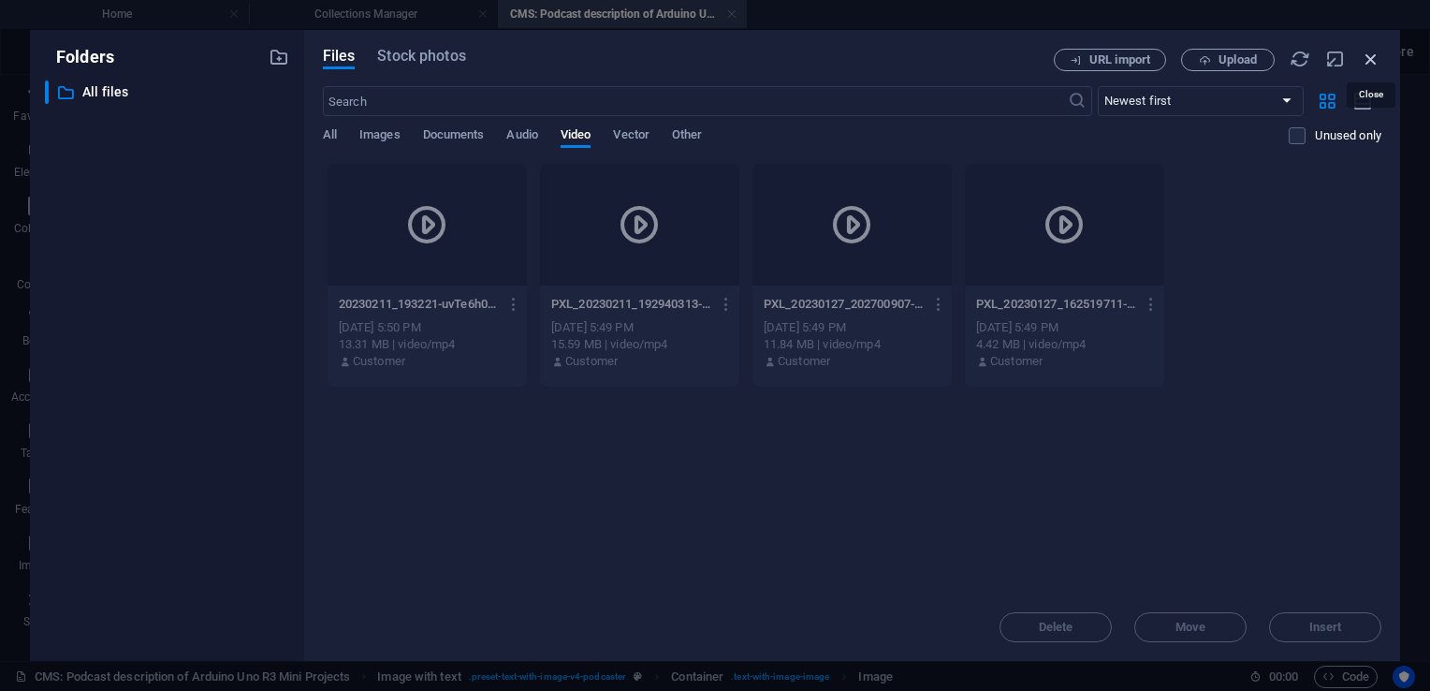
click at [1375, 56] on icon "button" at bounding box center [1370, 59] width 21 height 21
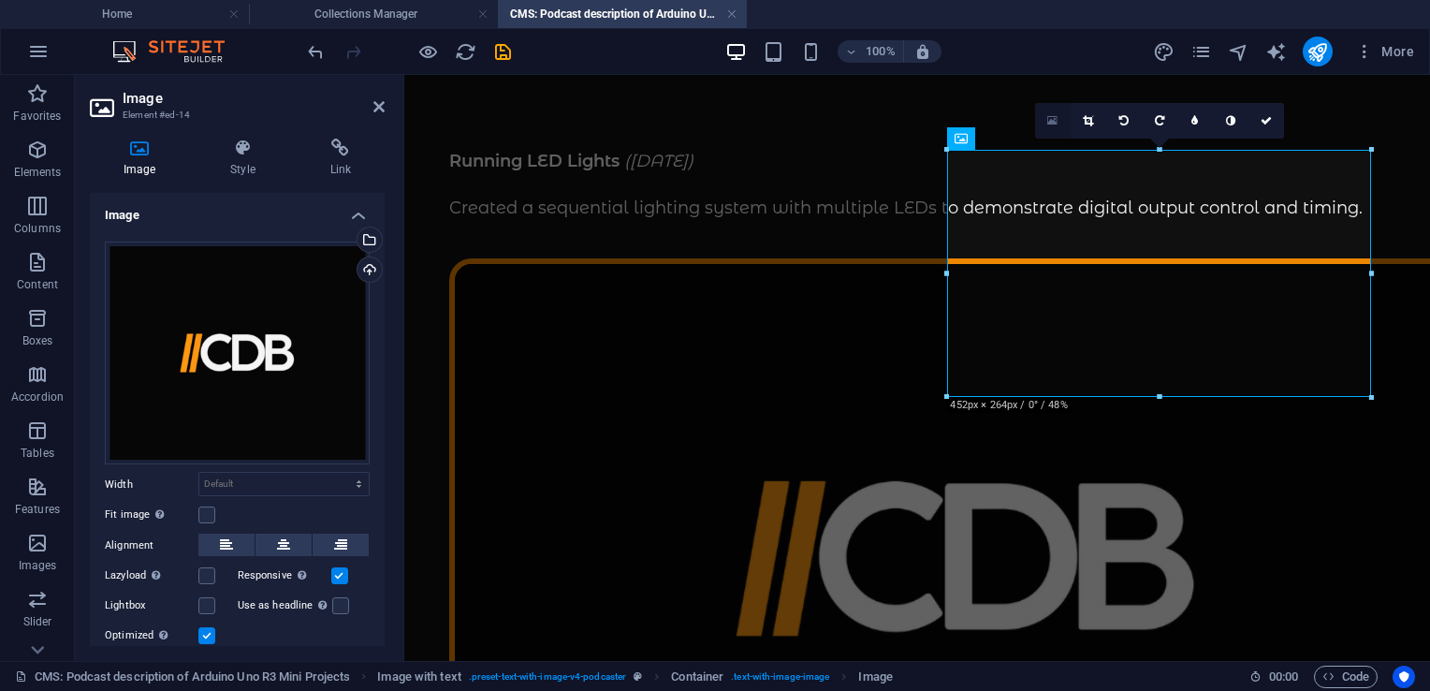
click at [1055, 115] on icon at bounding box center [1052, 120] width 10 height 13
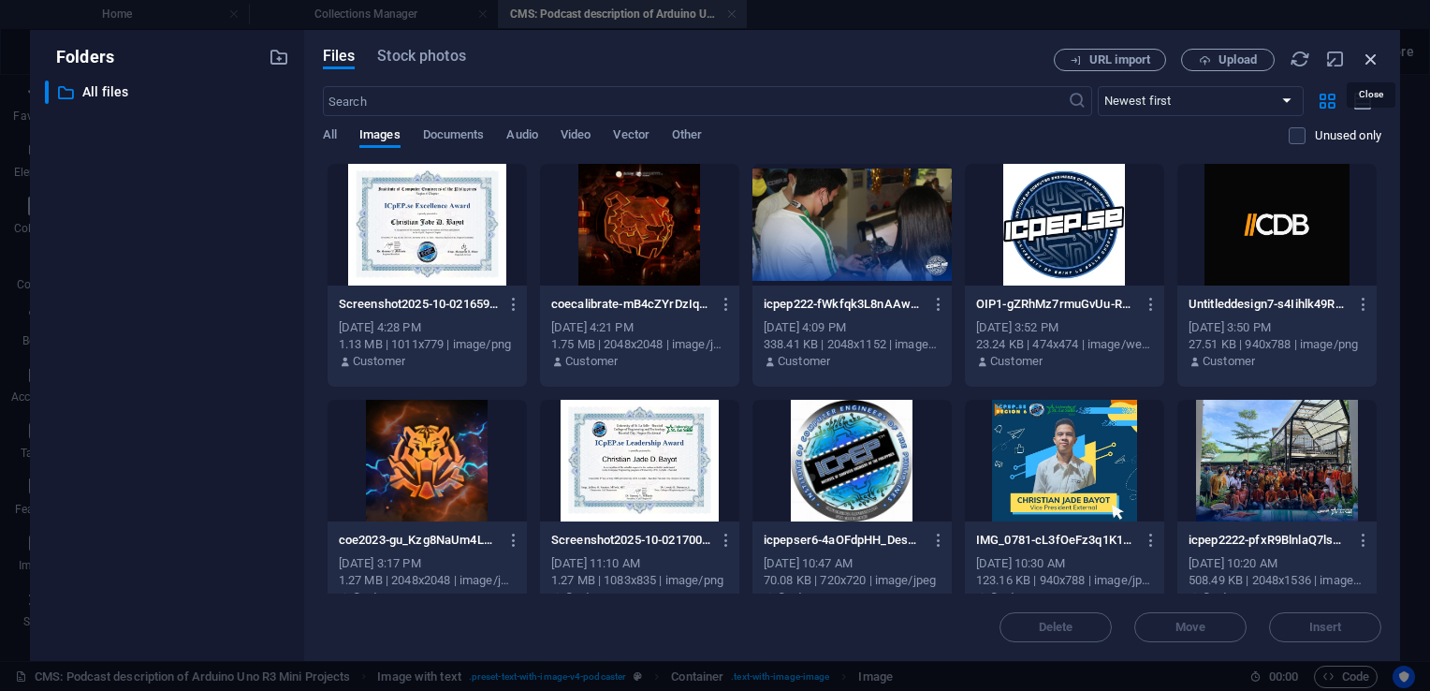
click at [1370, 58] on icon "button" at bounding box center [1370, 59] width 21 height 21
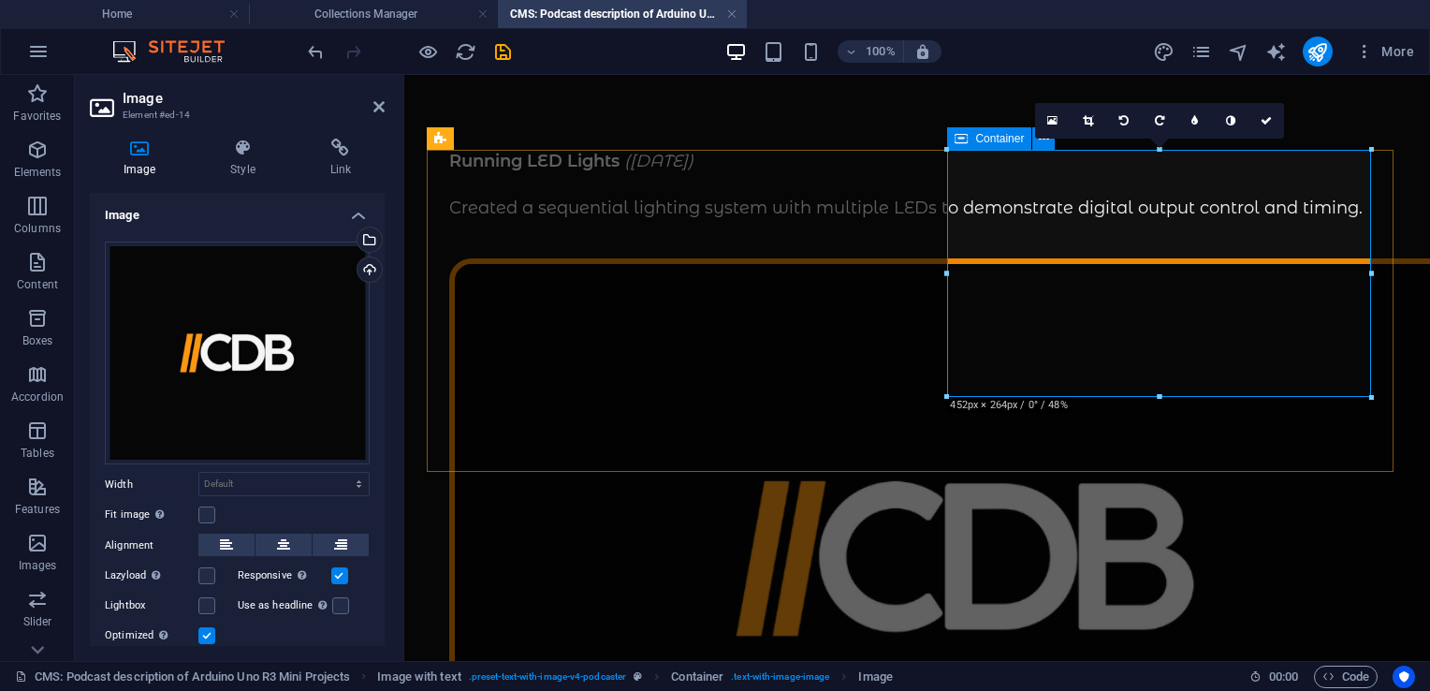
click at [963, 140] on icon at bounding box center [960, 138] width 13 height 22
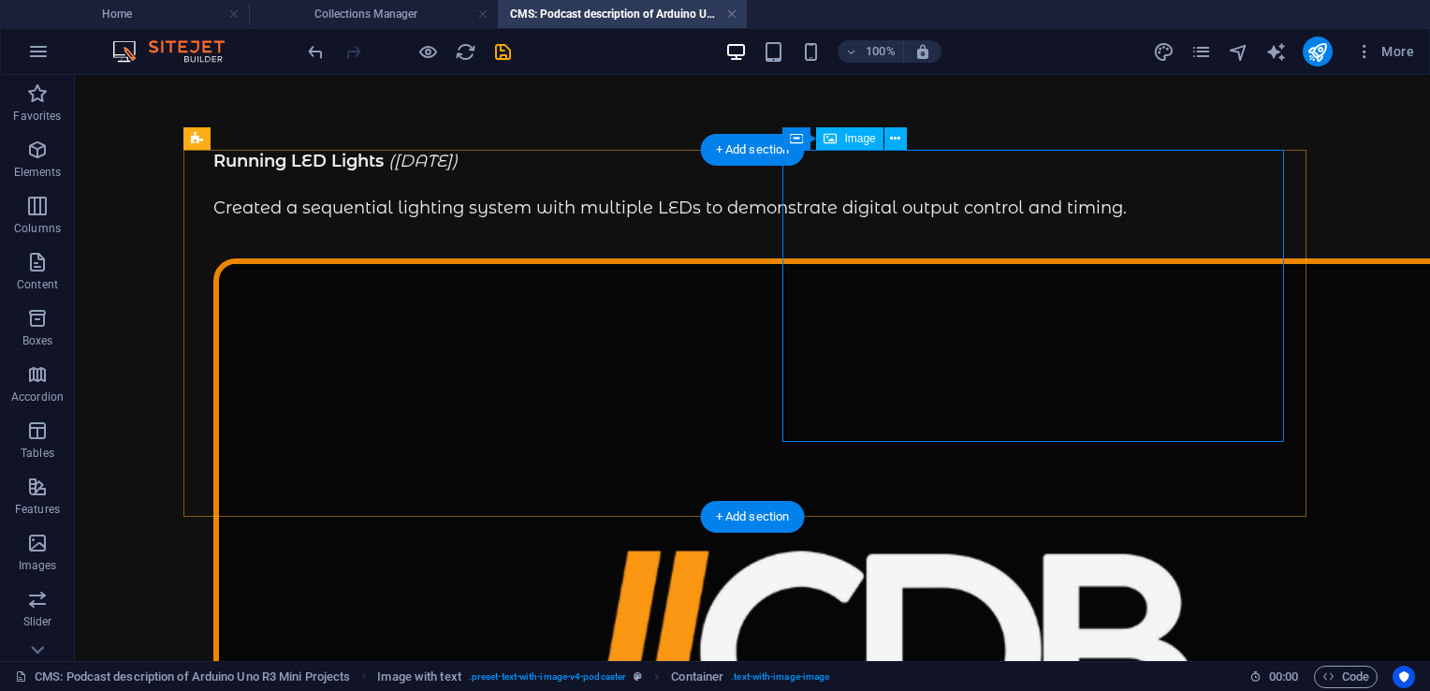
click at [786, 432] on figure at bounding box center [752, 652] width 1078 height 788
click at [816, 403] on figure at bounding box center [752, 652] width 1078 height 788
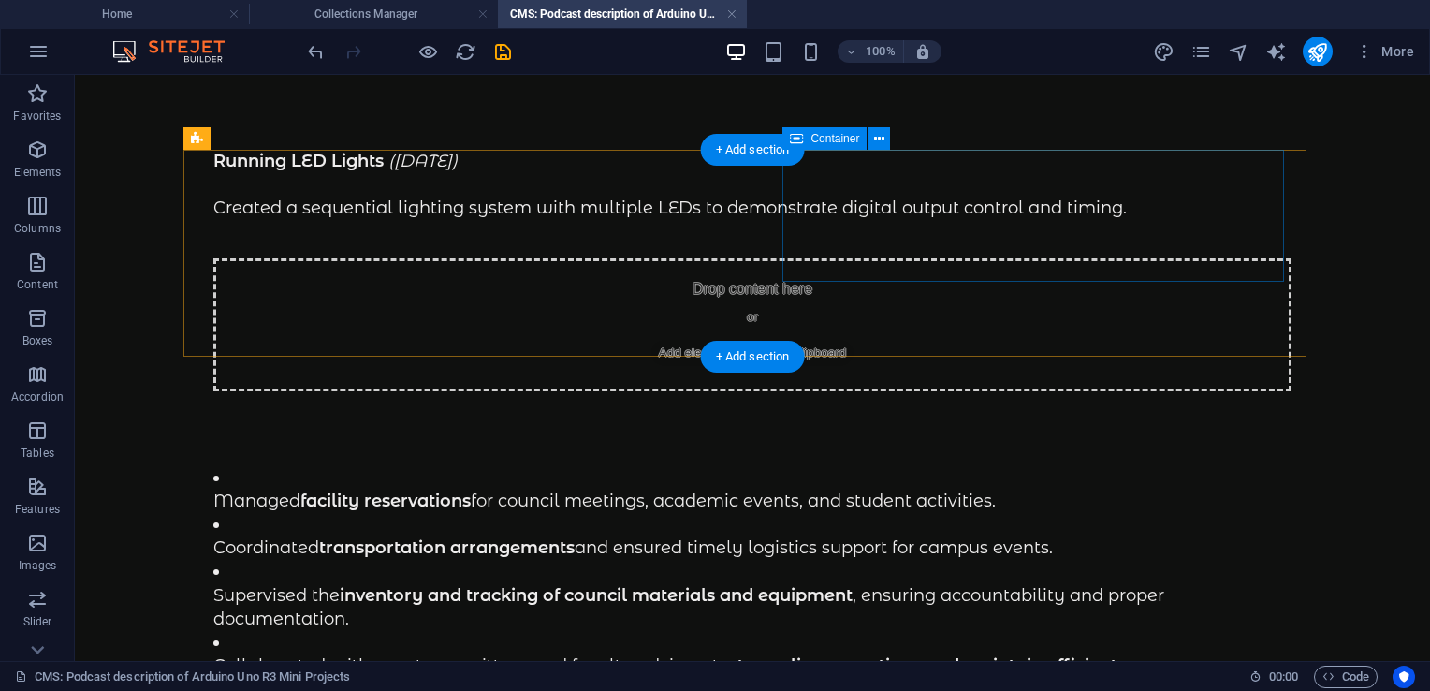
click at [744, 340] on span "Add elements" at bounding box center [697, 353] width 93 height 26
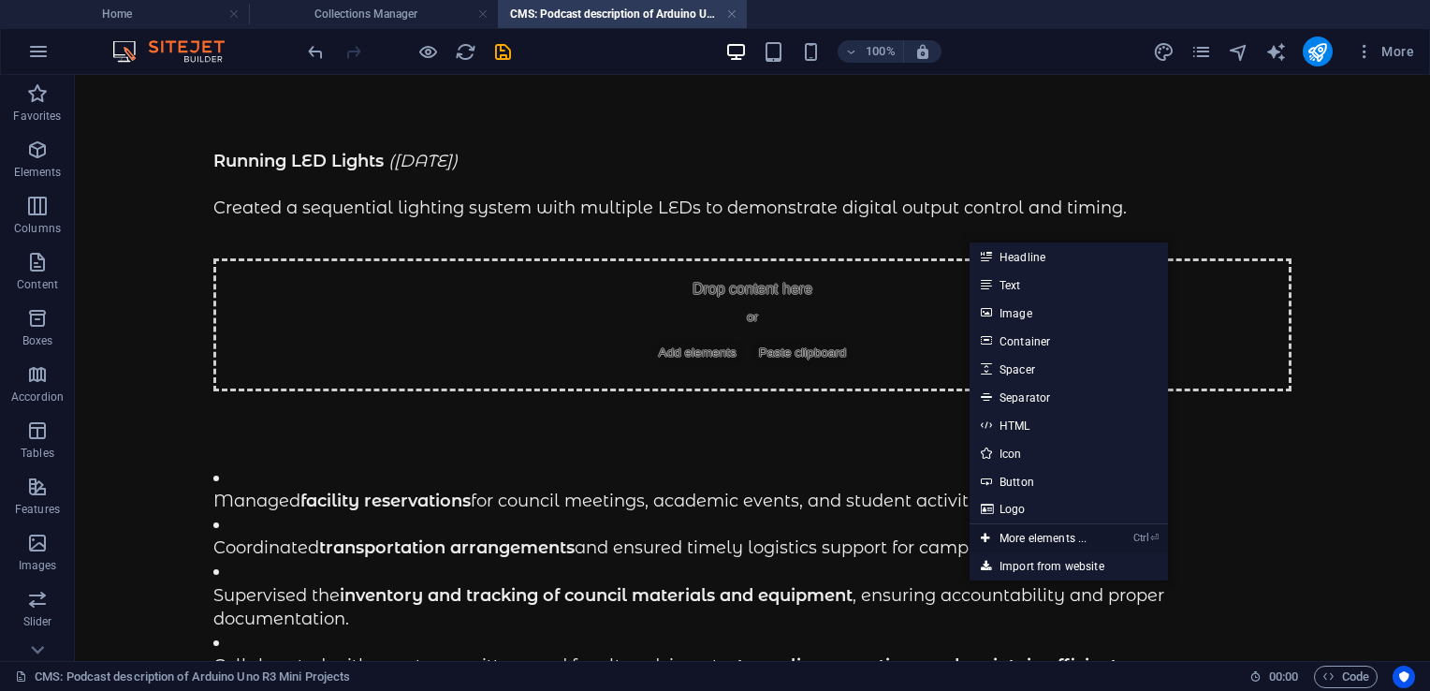
click at [1040, 533] on link "Ctrl ⏎ More elements ..." at bounding box center [1033, 538] width 128 height 28
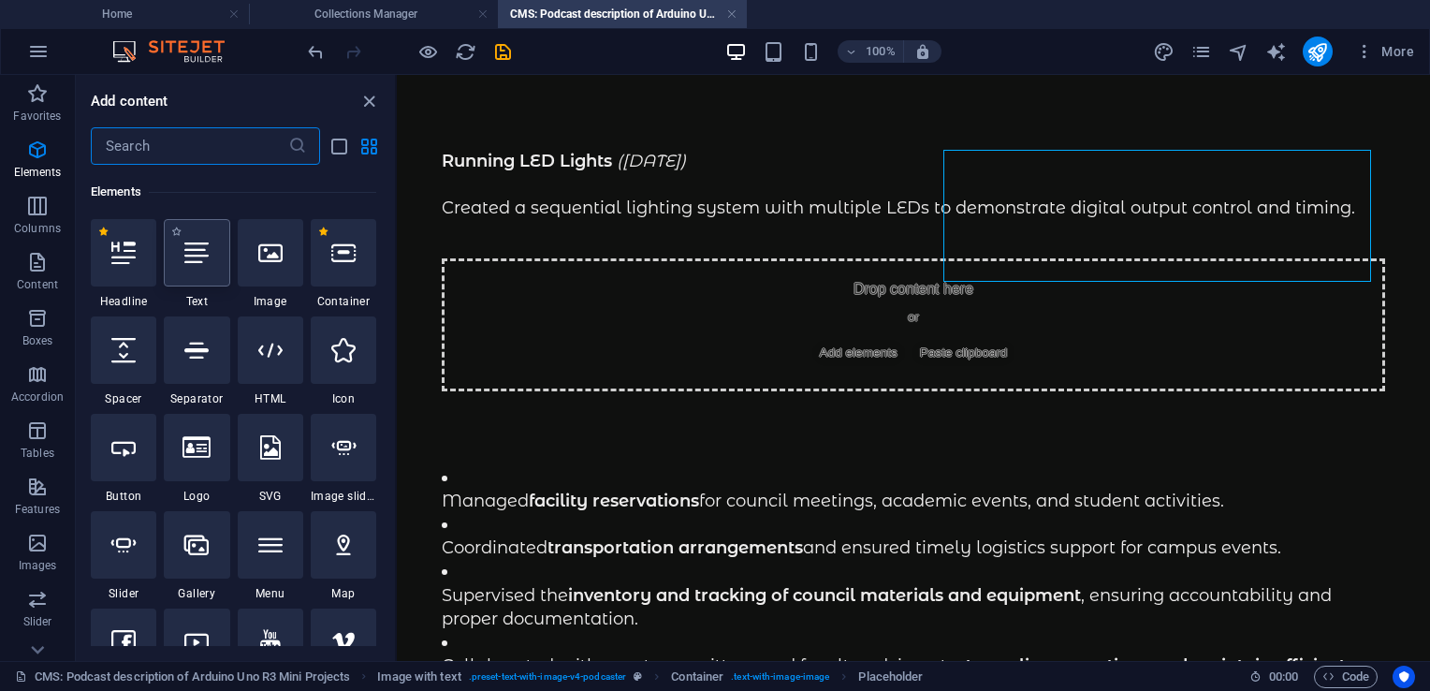
scroll to position [487, 0]
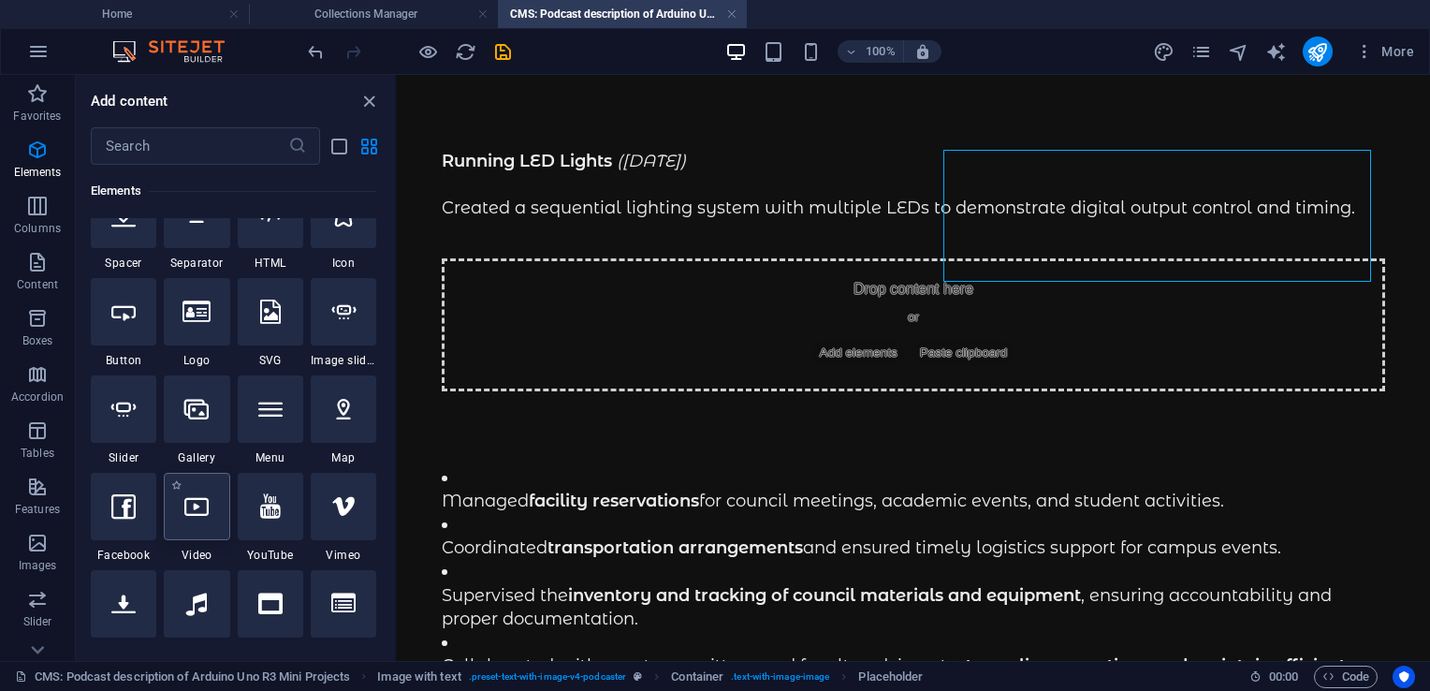
click at [199, 506] on icon at bounding box center [196, 506] width 24 height 24
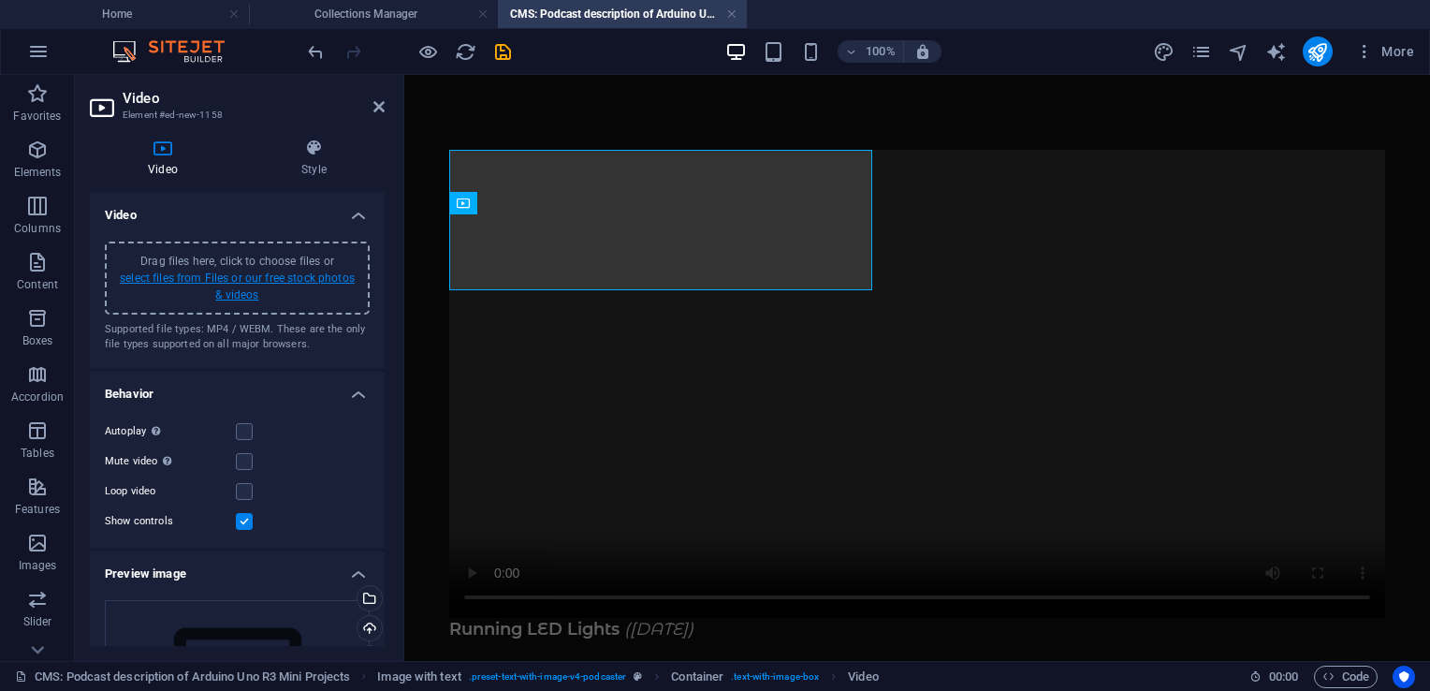
click at [163, 280] on link "select files from Files or our free stock photos & videos" at bounding box center [237, 286] width 235 height 30
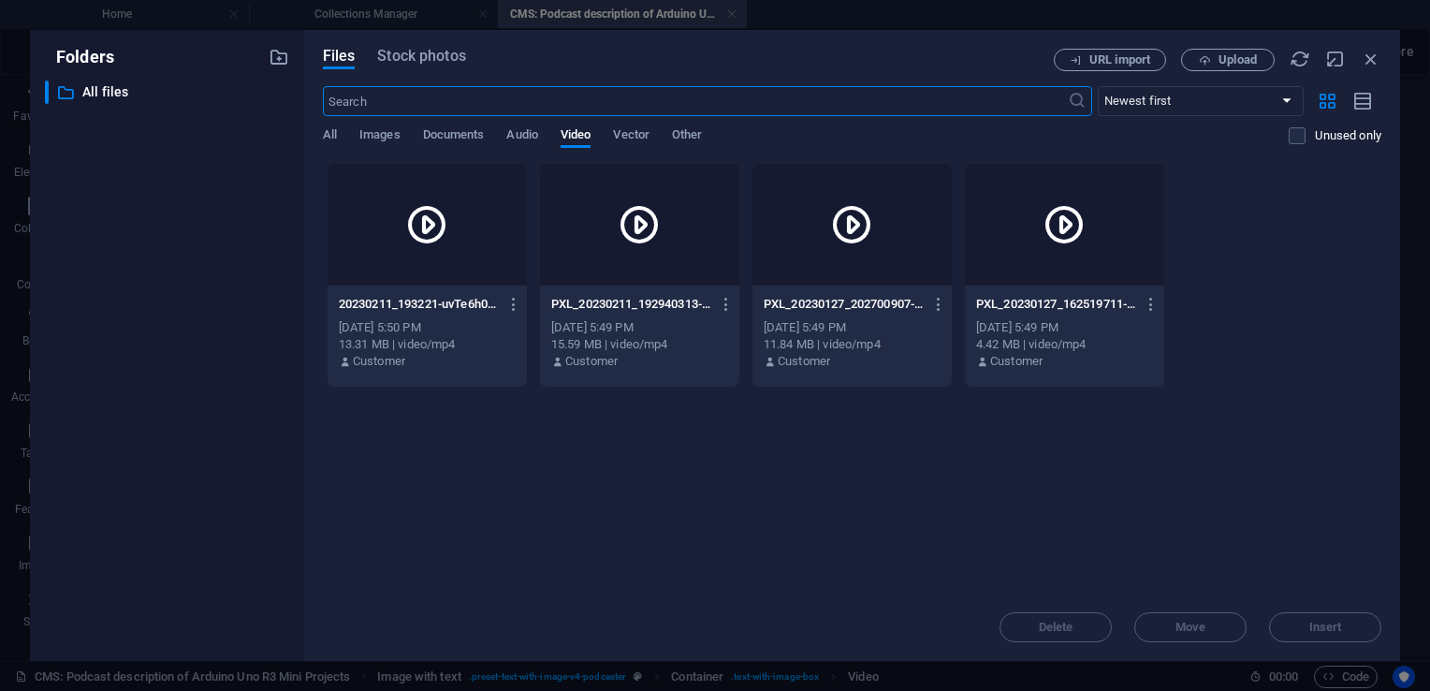
click at [1055, 254] on div at bounding box center [1064, 225] width 199 height 122
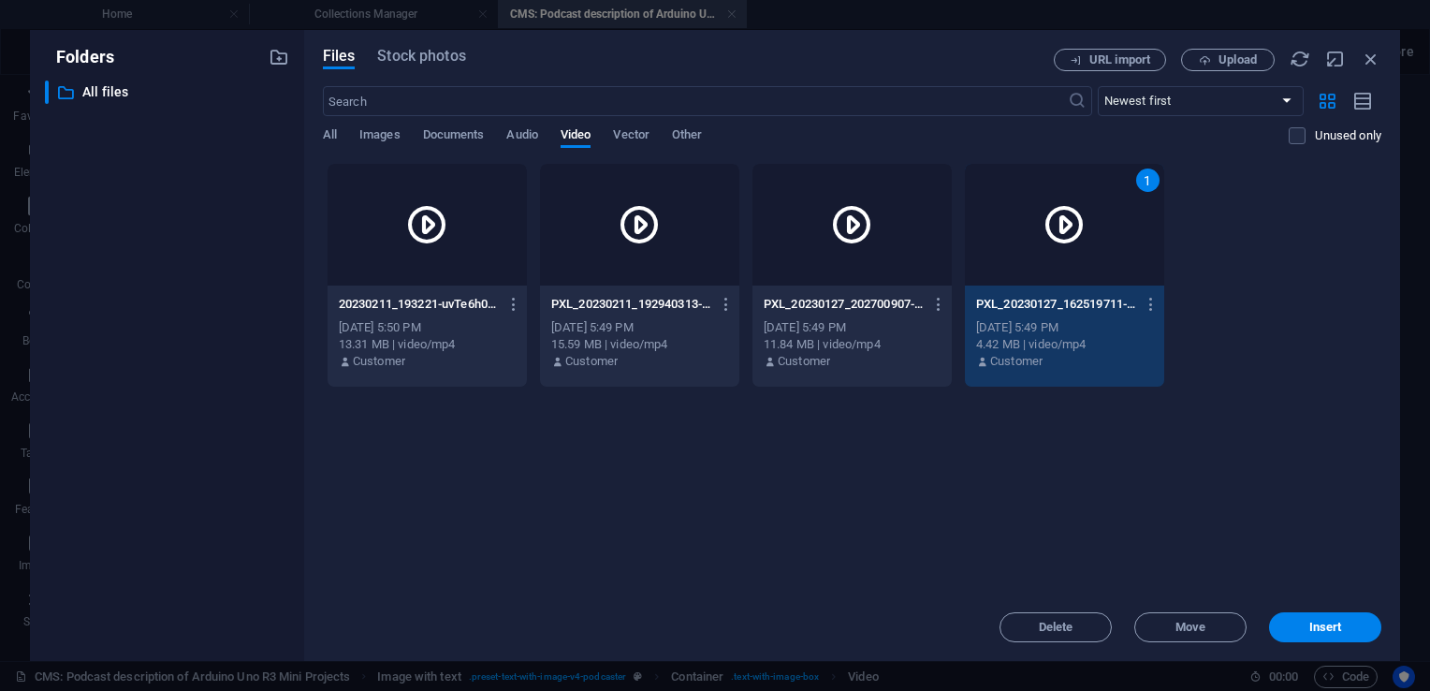
click at [1055, 254] on div "1" at bounding box center [1064, 225] width 199 height 122
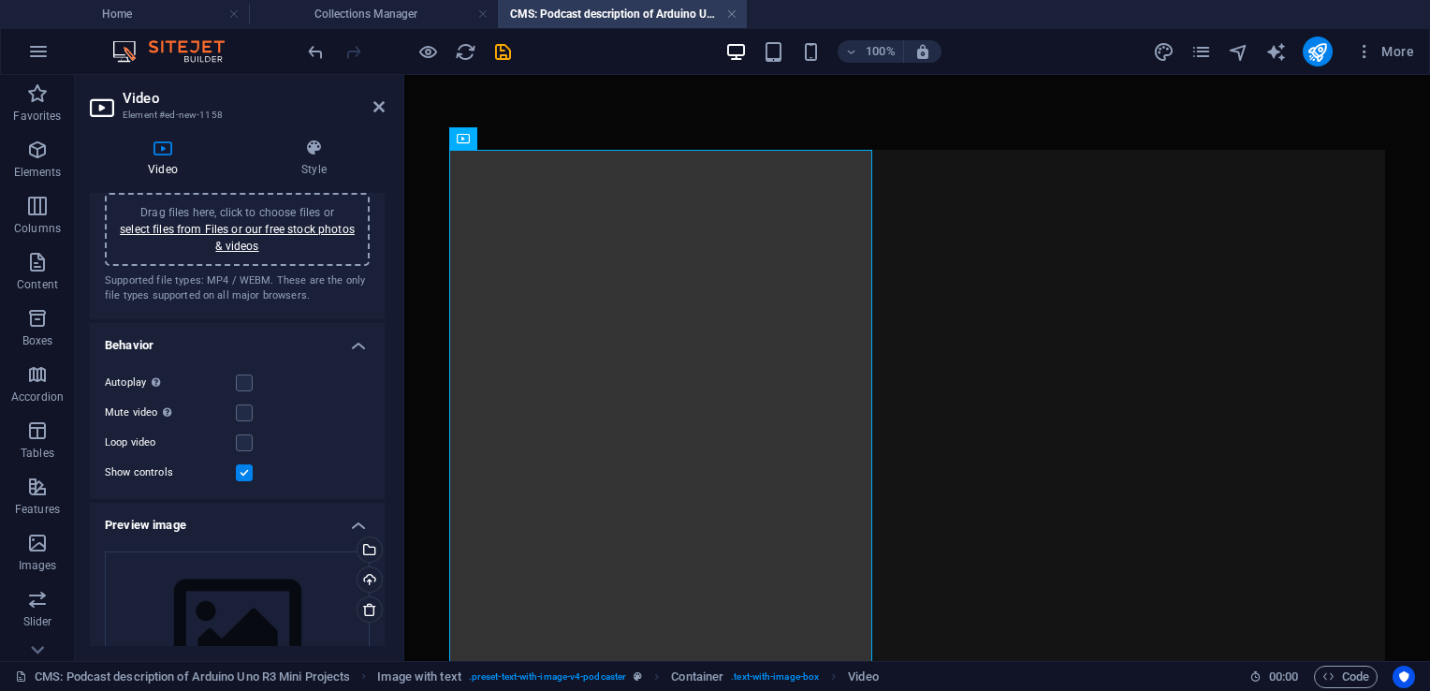
scroll to position [131, 0]
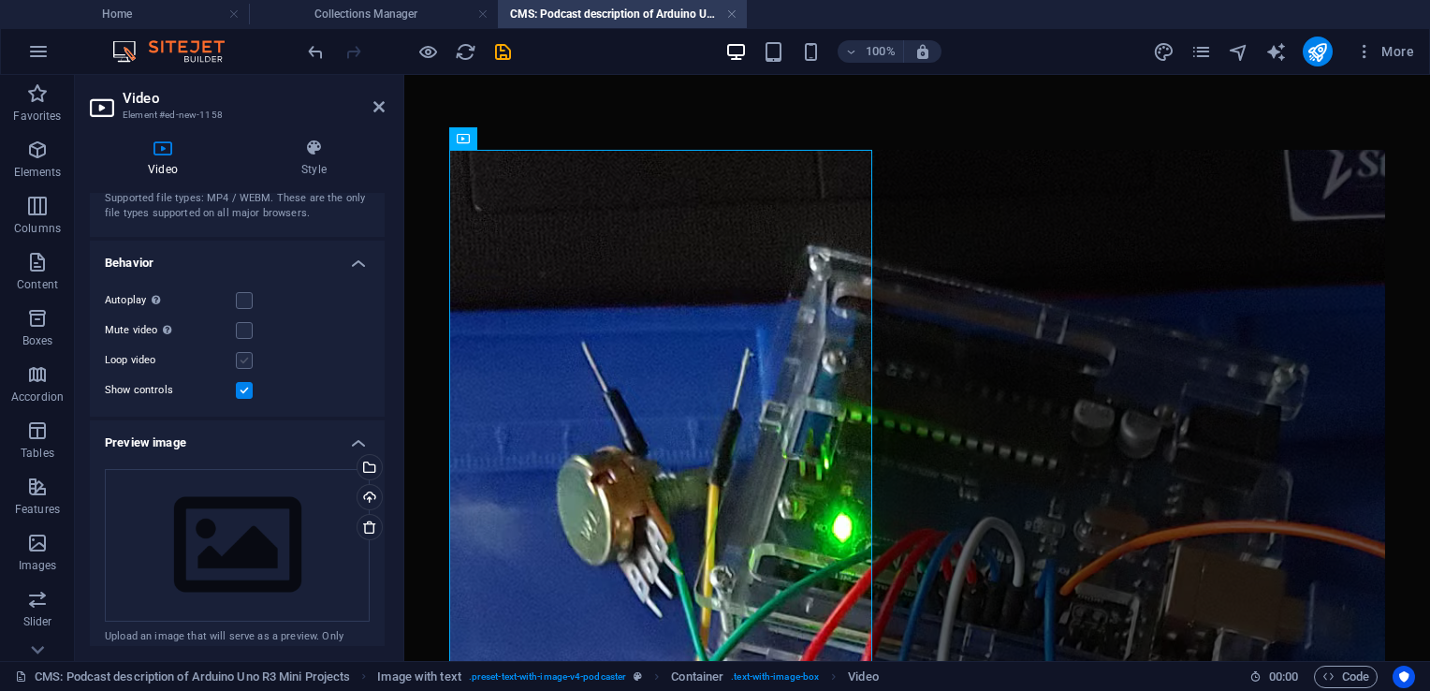
click at [247, 357] on label at bounding box center [244, 360] width 17 height 17
click at [0, 0] on input "Loop video" at bounding box center [0, 0] width 0 height 0
click at [244, 388] on label at bounding box center [244, 390] width 17 height 17
click at [0, 0] on input "Show controls" at bounding box center [0, 0] width 0 height 0
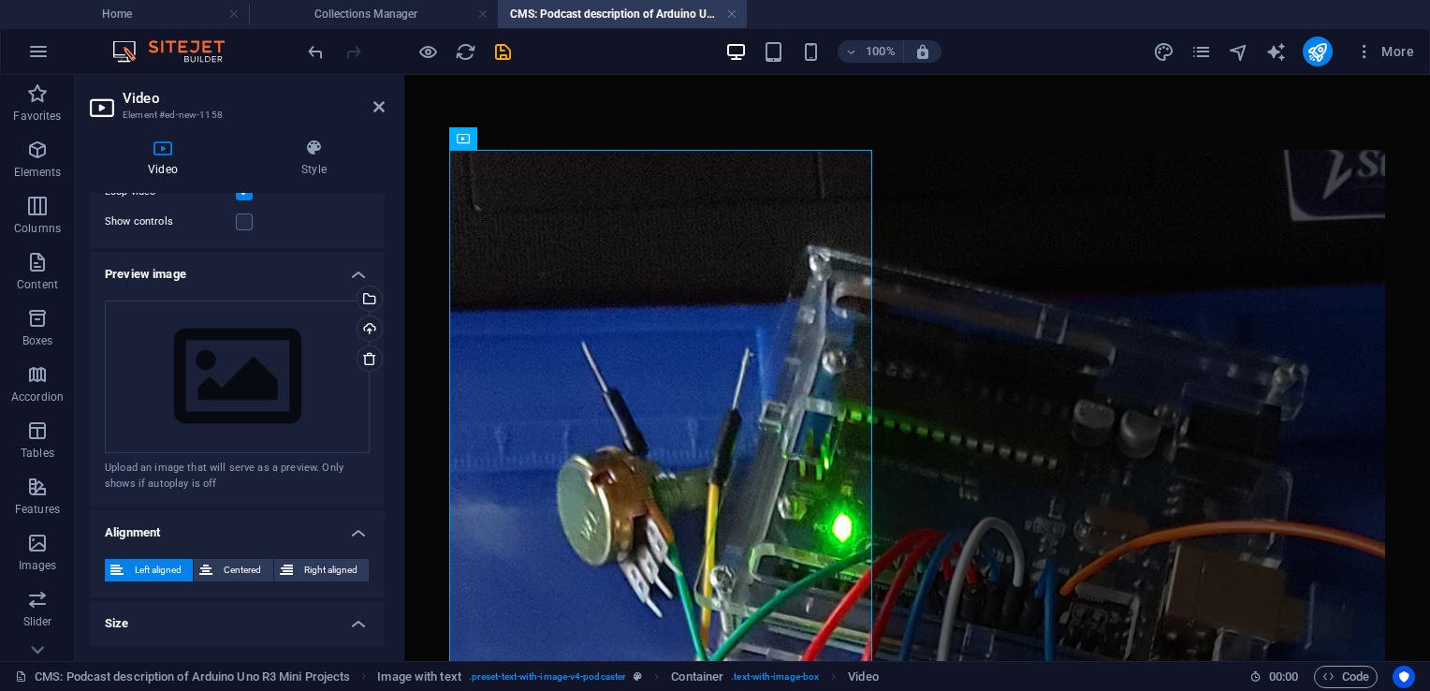
scroll to position [301, 0]
click at [369, 296] on div "Select files from the file manager, stock photos, or upload file(s)" at bounding box center [368, 298] width 28 height 28
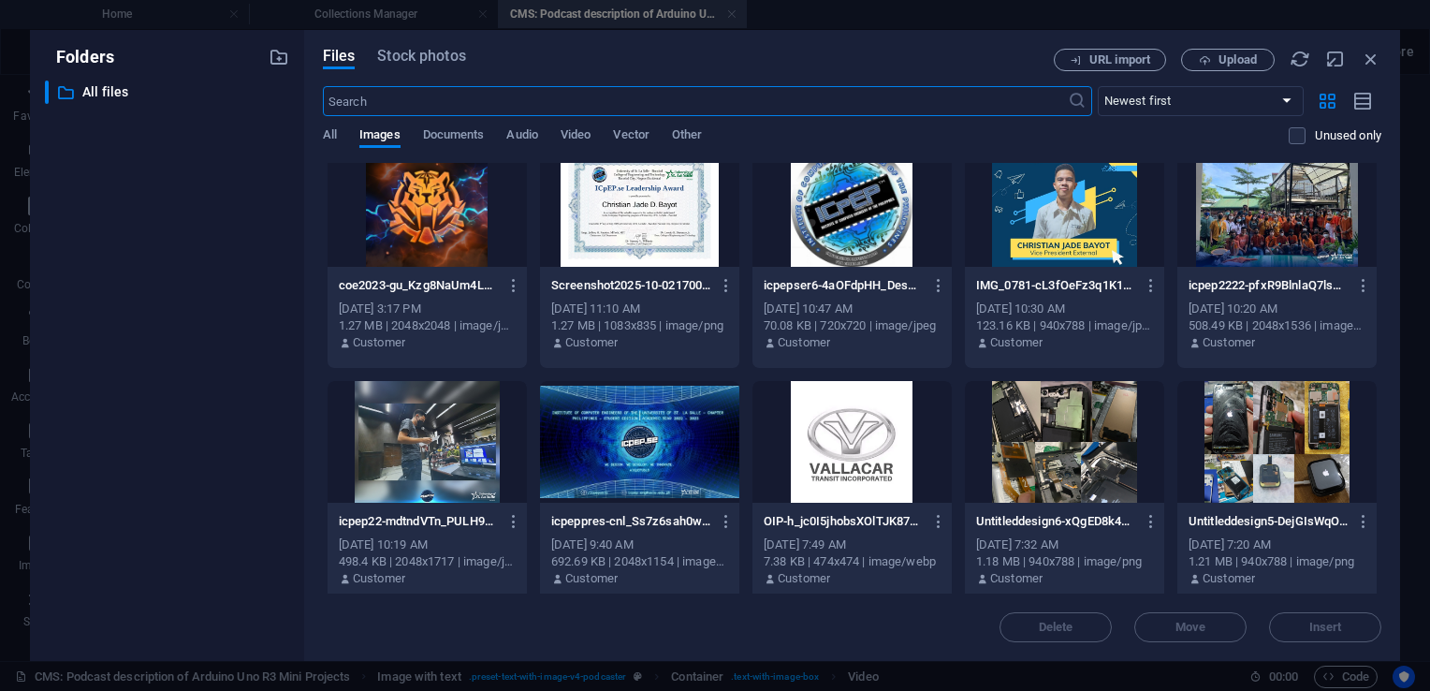
scroll to position [0, 0]
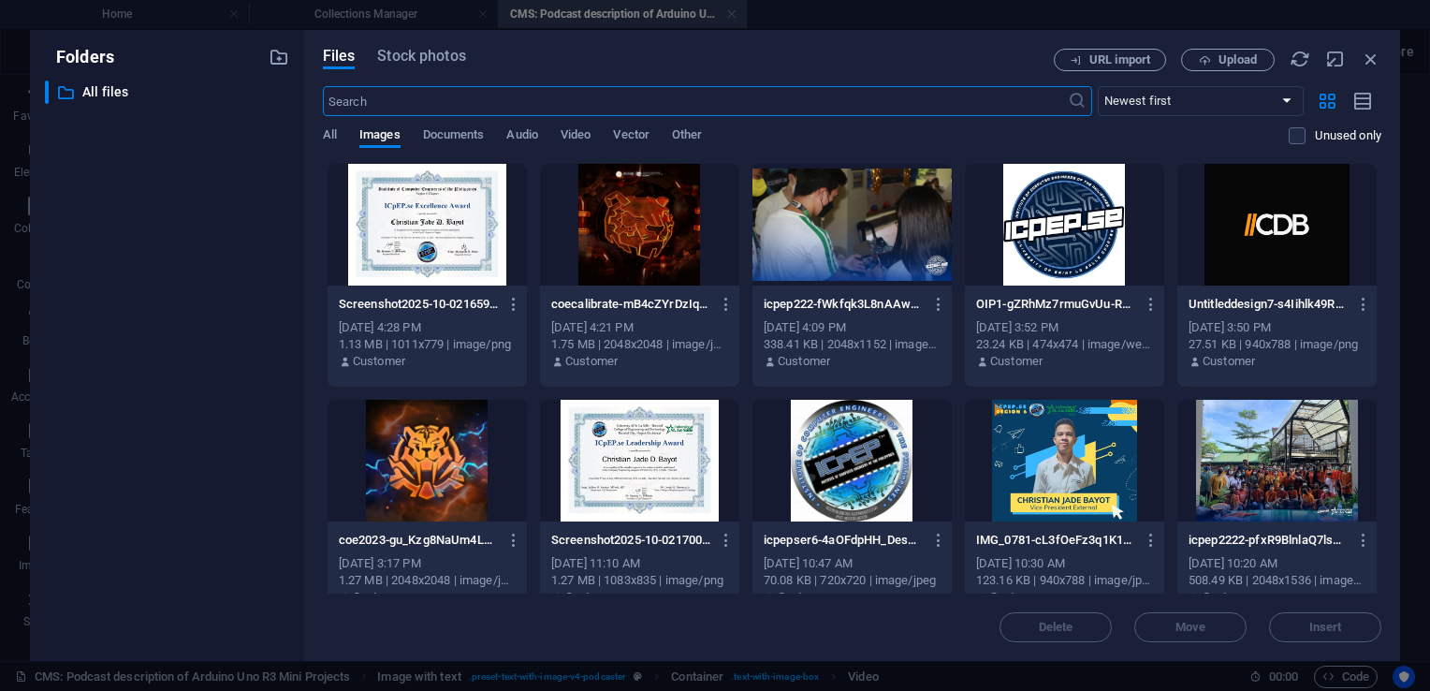
click at [1275, 211] on div at bounding box center [1276, 225] width 199 height 122
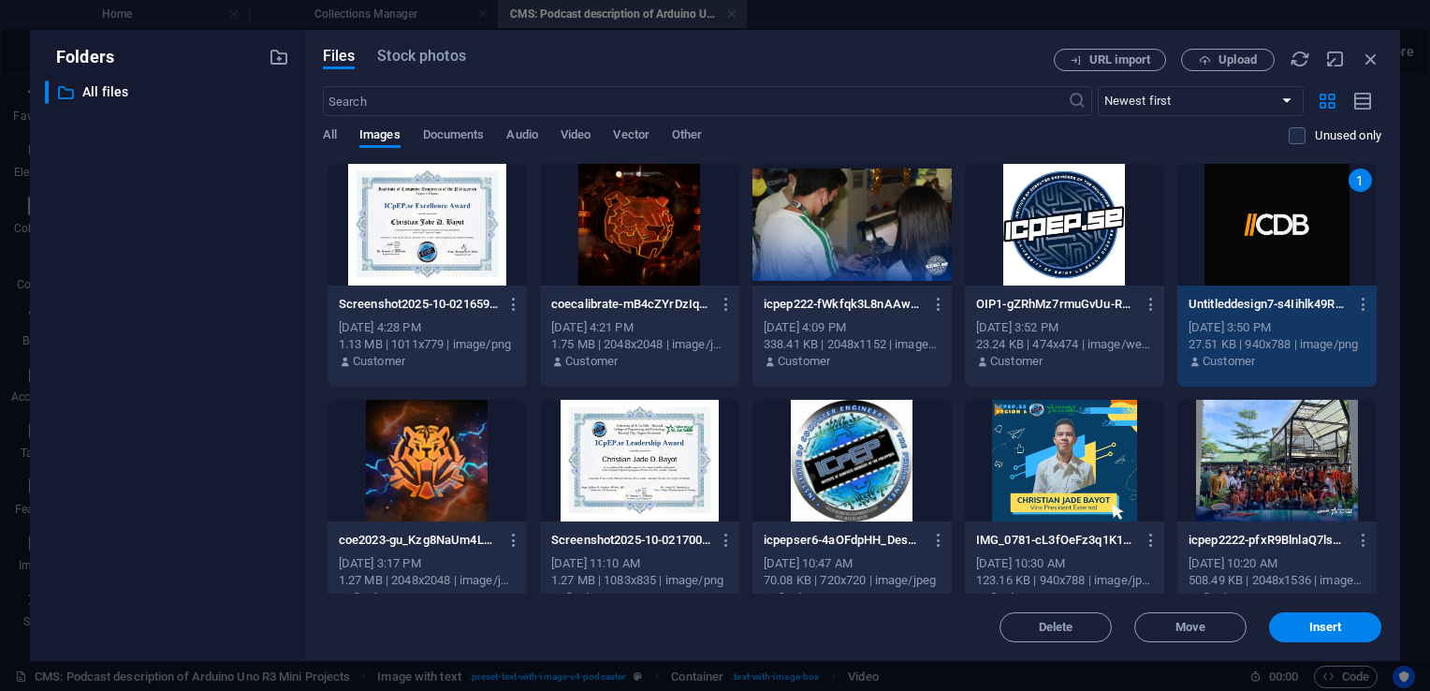
click at [1275, 211] on div "1" at bounding box center [1276, 225] width 199 height 122
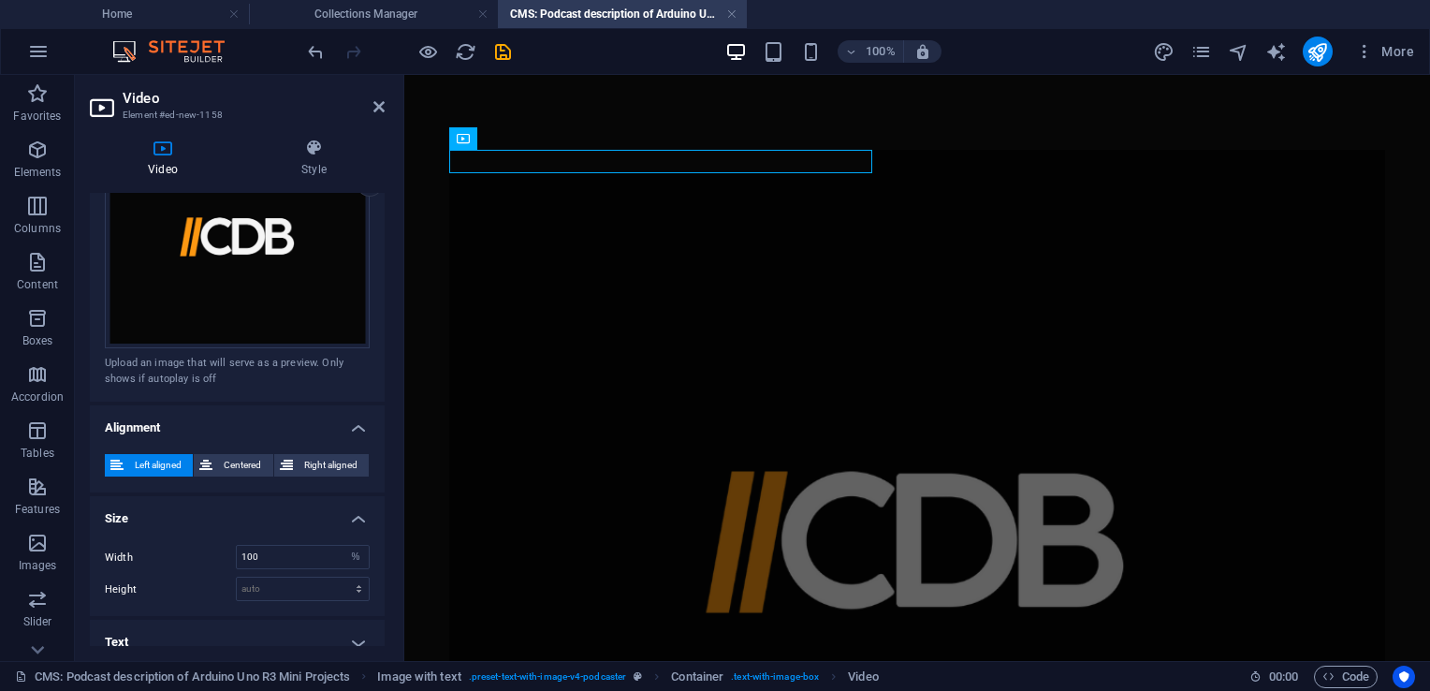
scroll to position [475, 0]
click at [315, 470] on span "Right aligned" at bounding box center [330, 464] width 65 height 22
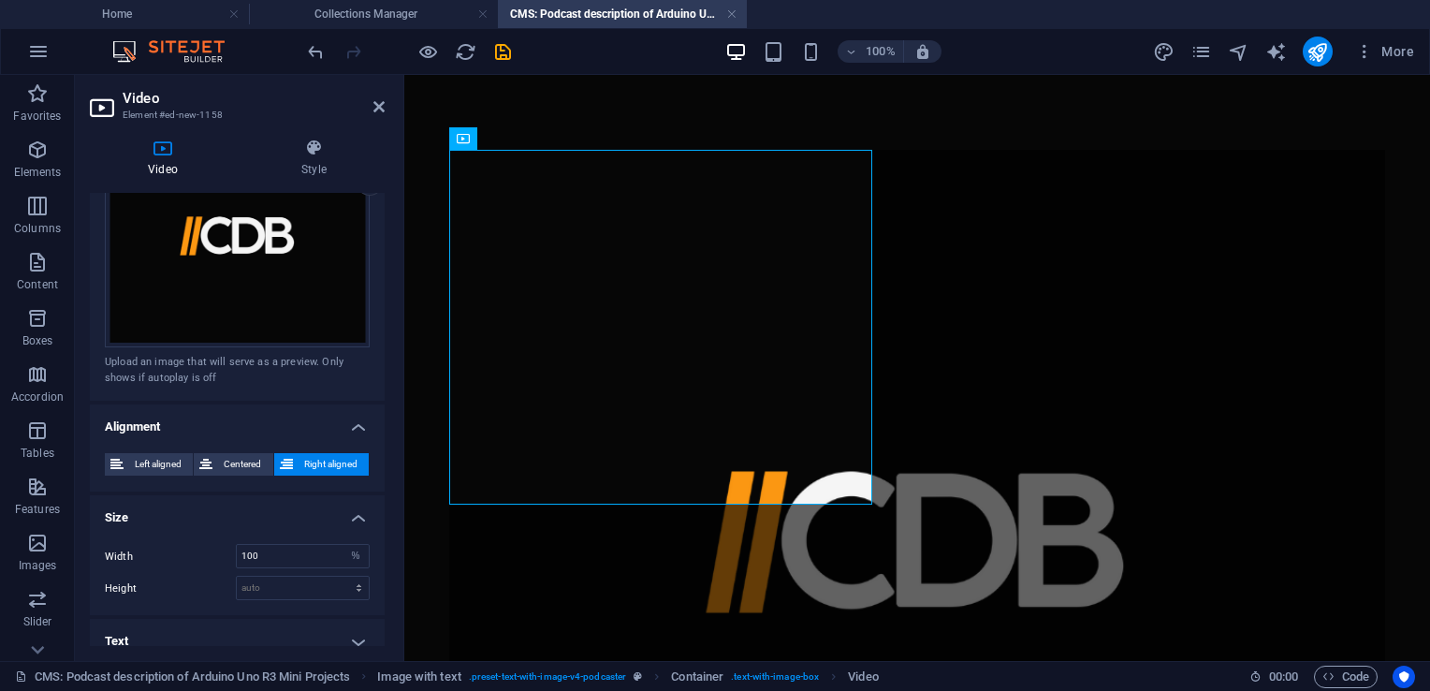
scroll to position [488, 0]
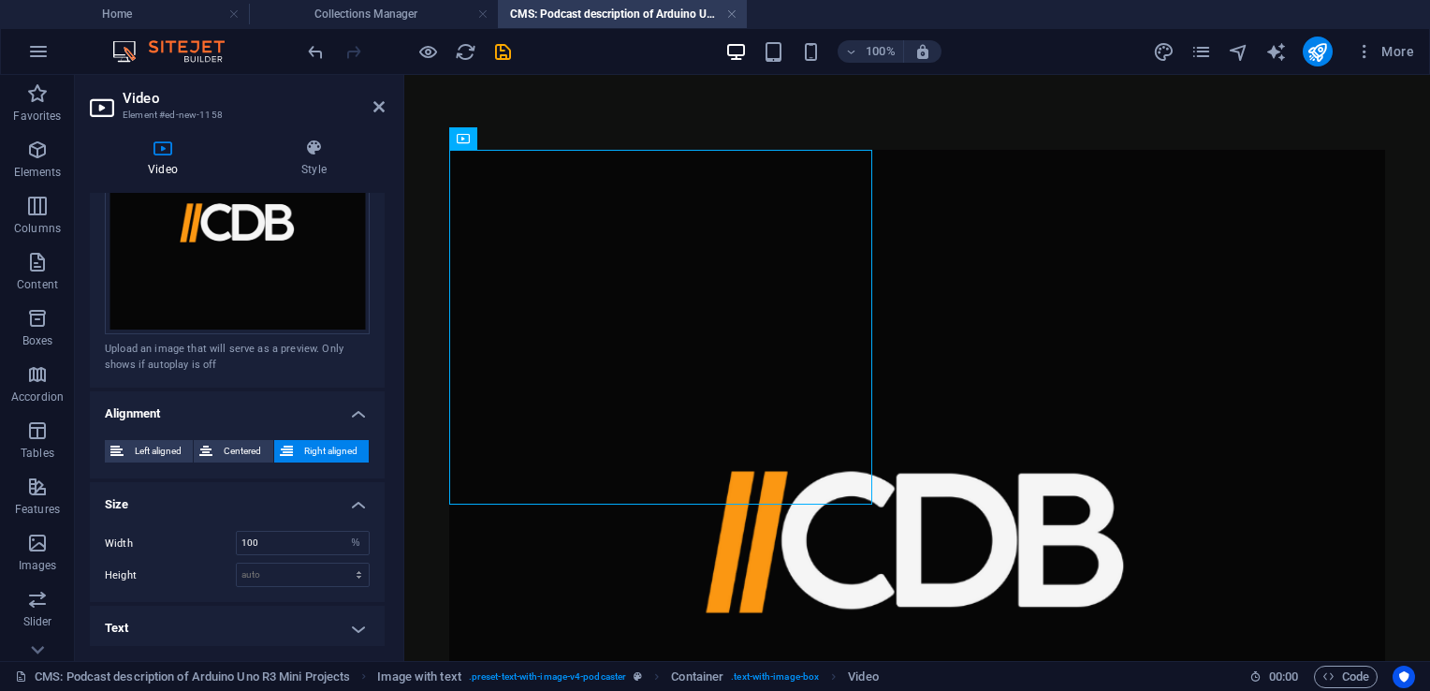
drag, startPoint x: 693, startPoint y: 283, endPoint x: 1022, endPoint y: 377, distance: 341.8
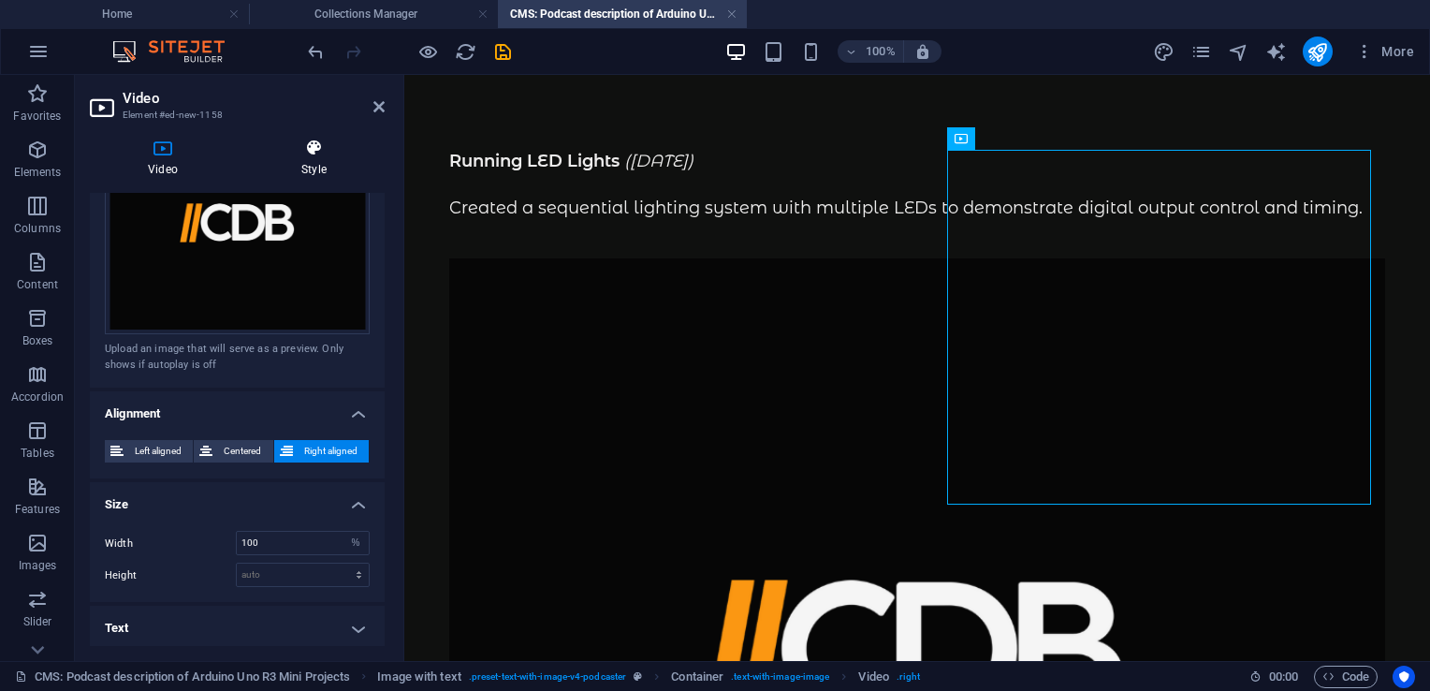
click at [319, 145] on icon at bounding box center [313, 147] width 141 height 19
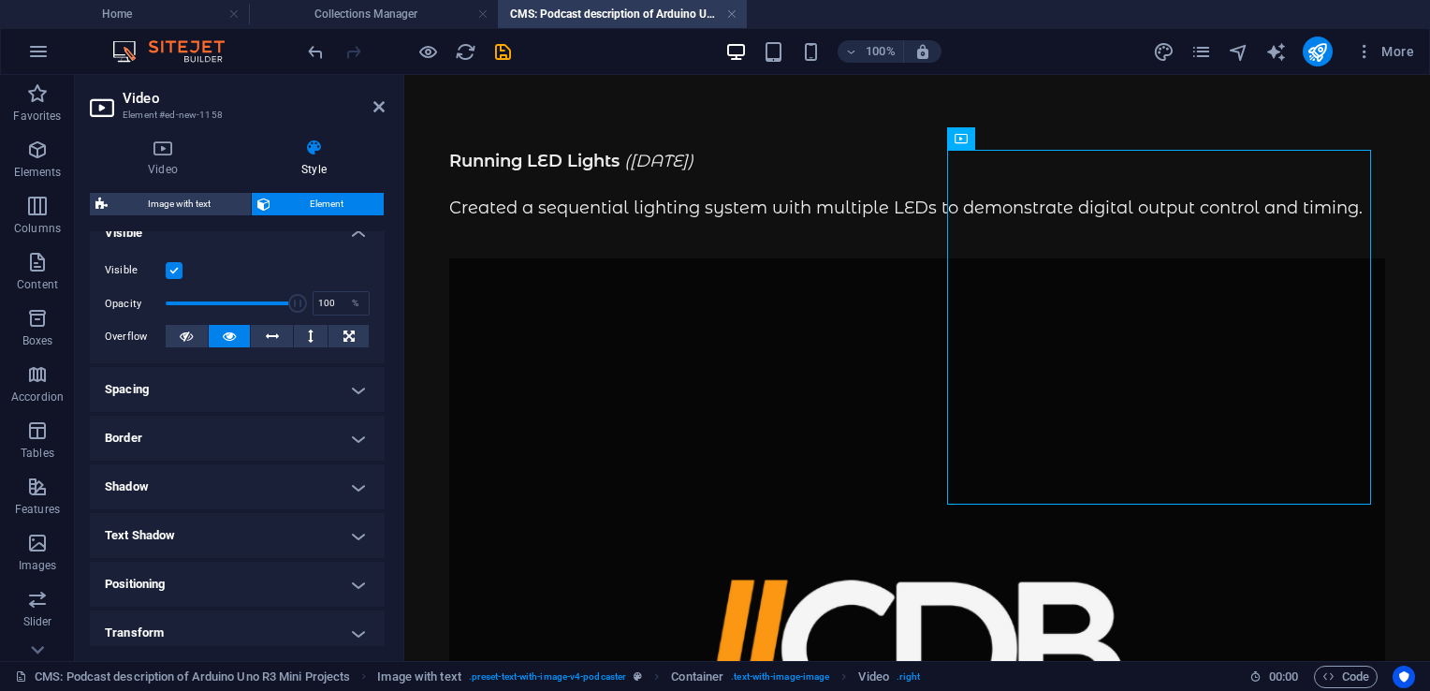
scroll to position [221, 0]
click at [186, 434] on h4 "Border" at bounding box center [237, 437] width 295 height 45
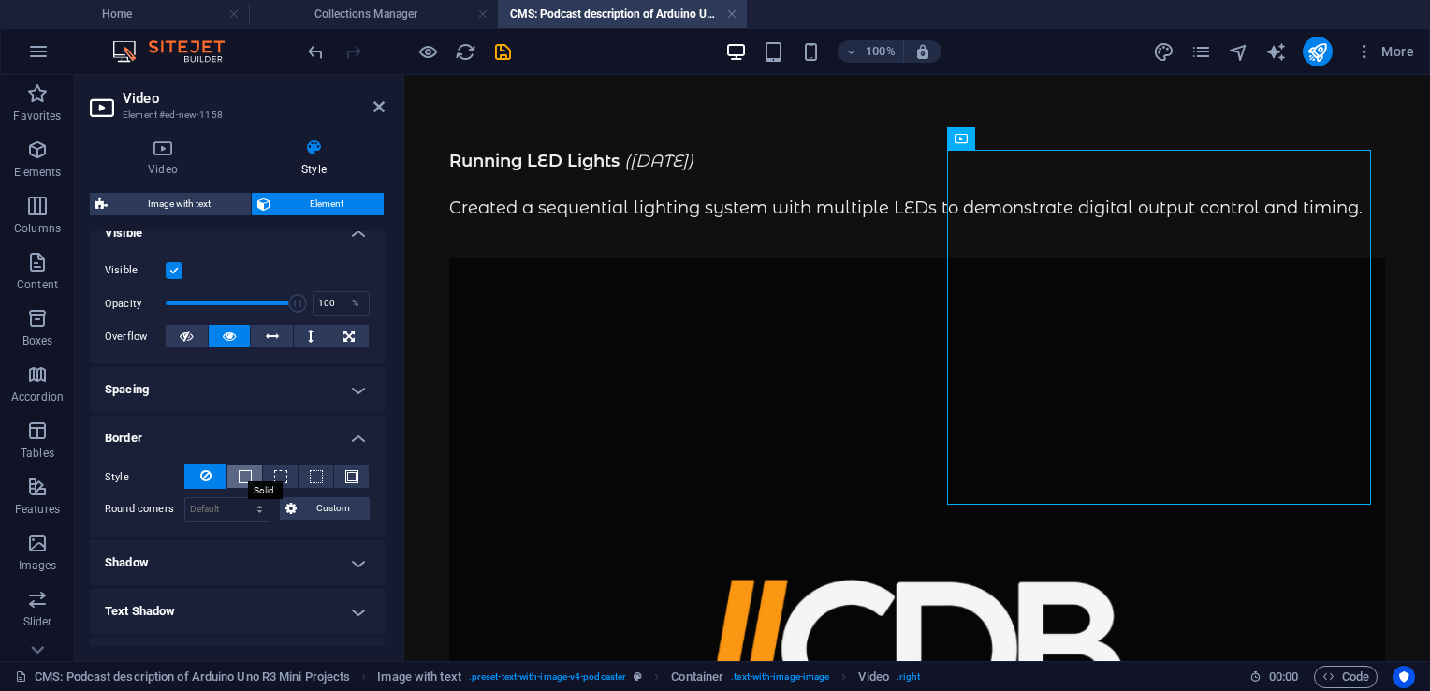
click at [243, 477] on span at bounding box center [245, 476] width 13 height 13
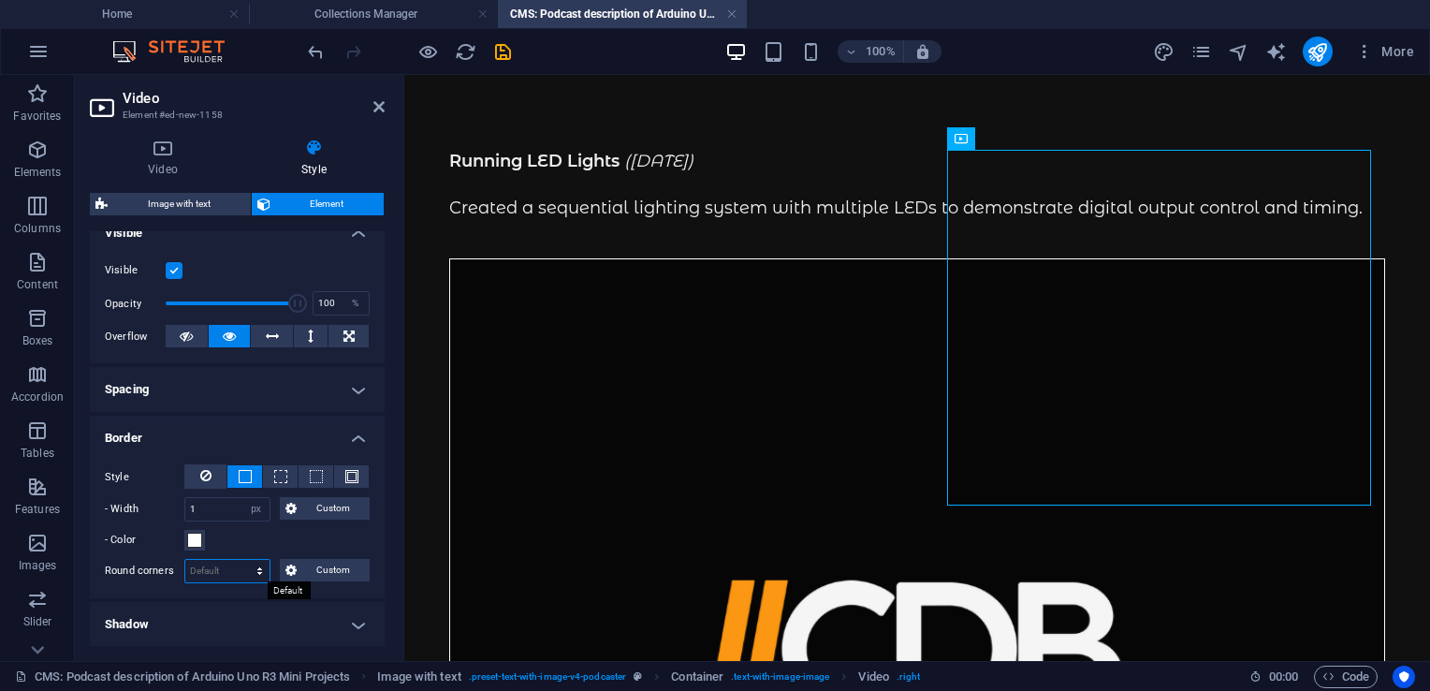
click at [233, 573] on select "Default px rem % vh vw Custom" at bounding box center [227, 571] width 84 height 22
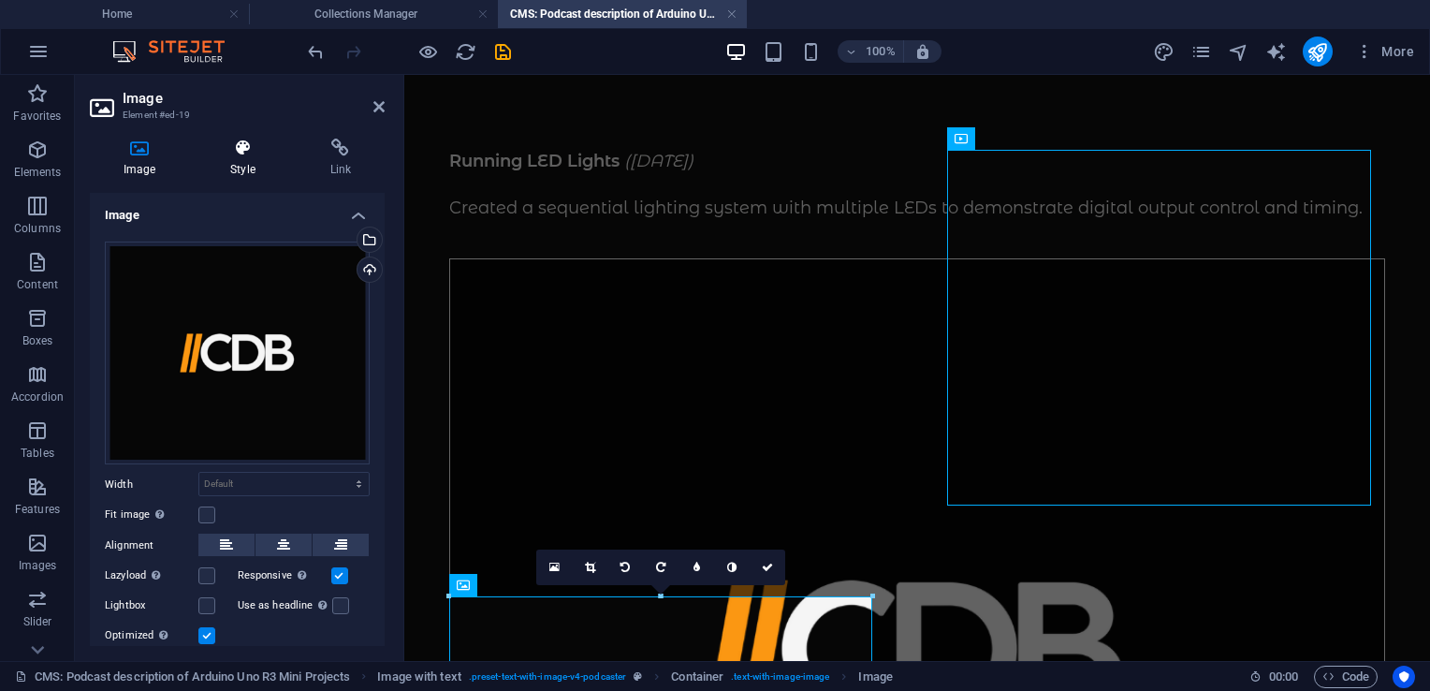
click at [240, 155] on icon at bounding box center [242, 147] width 92 height 19
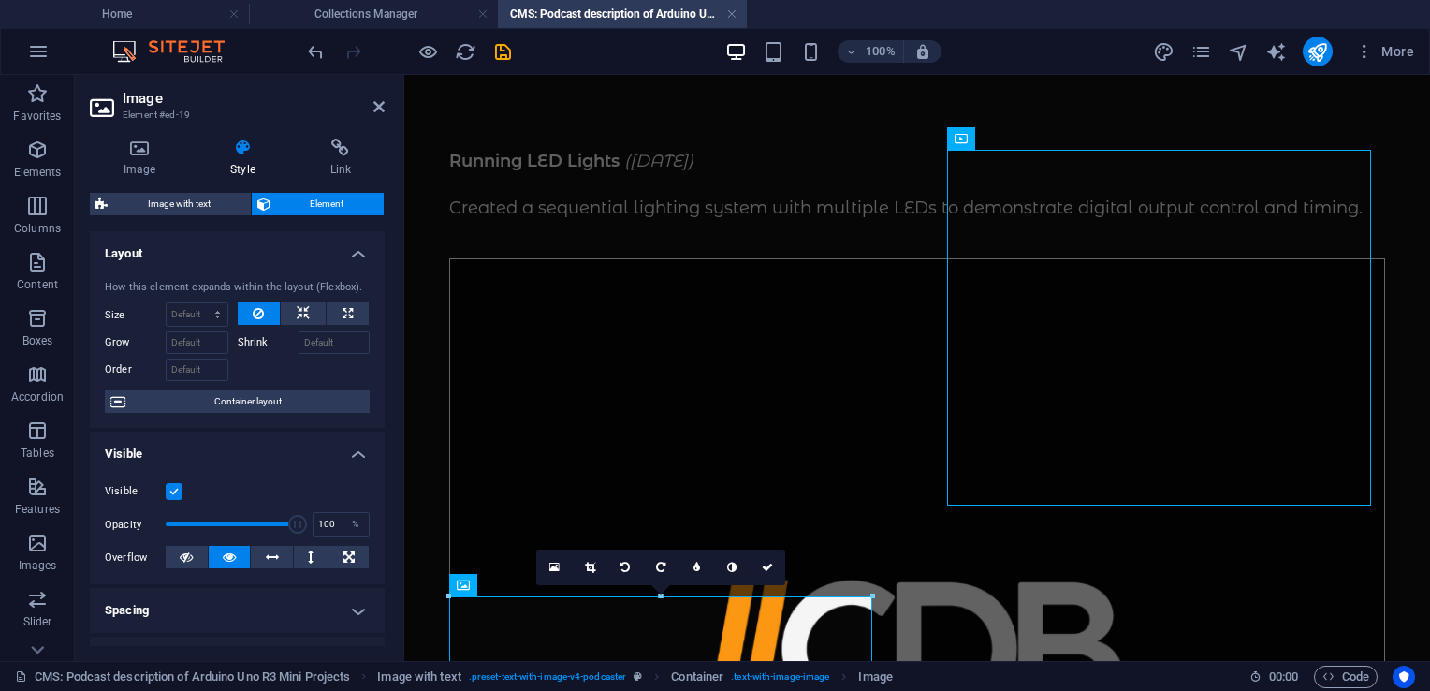
scroll to position [220, 0]
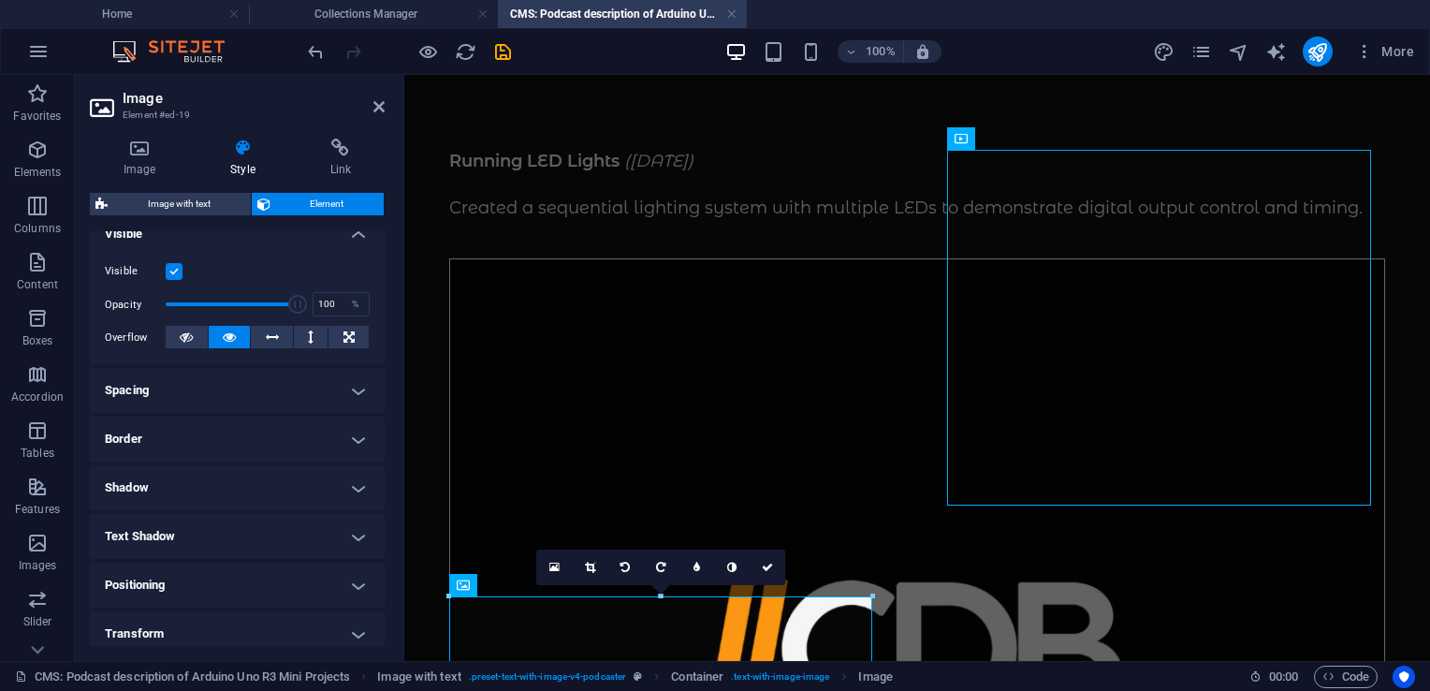
click at [158, 442] on h4 "Border" at bounding box center [237, 438] width 295 height 45
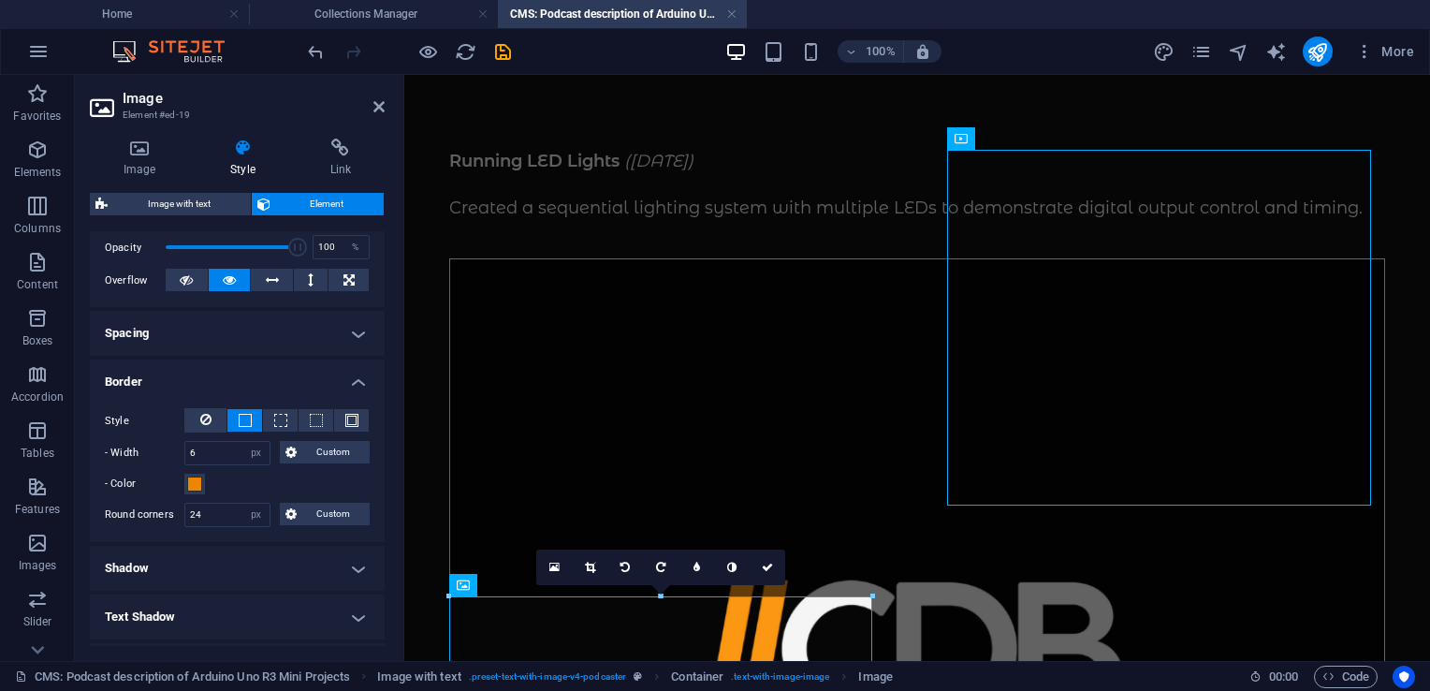
scroll to position [279, 0]
click at [1080, 360] on figure at bounding box center [917, 650] width 936 height 785
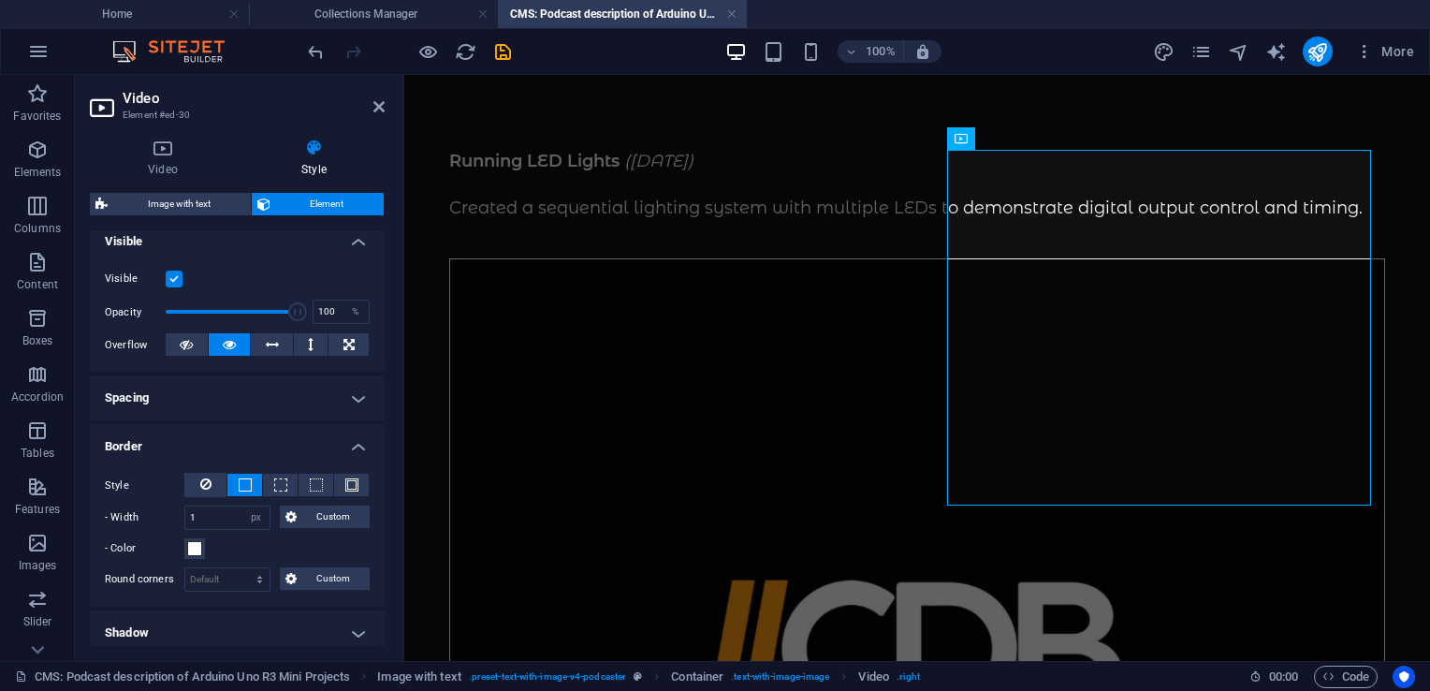
scroll to position [213, 0]
click at [217, 515] on input "1" at bounding box center [227, 516] width 84 height 22
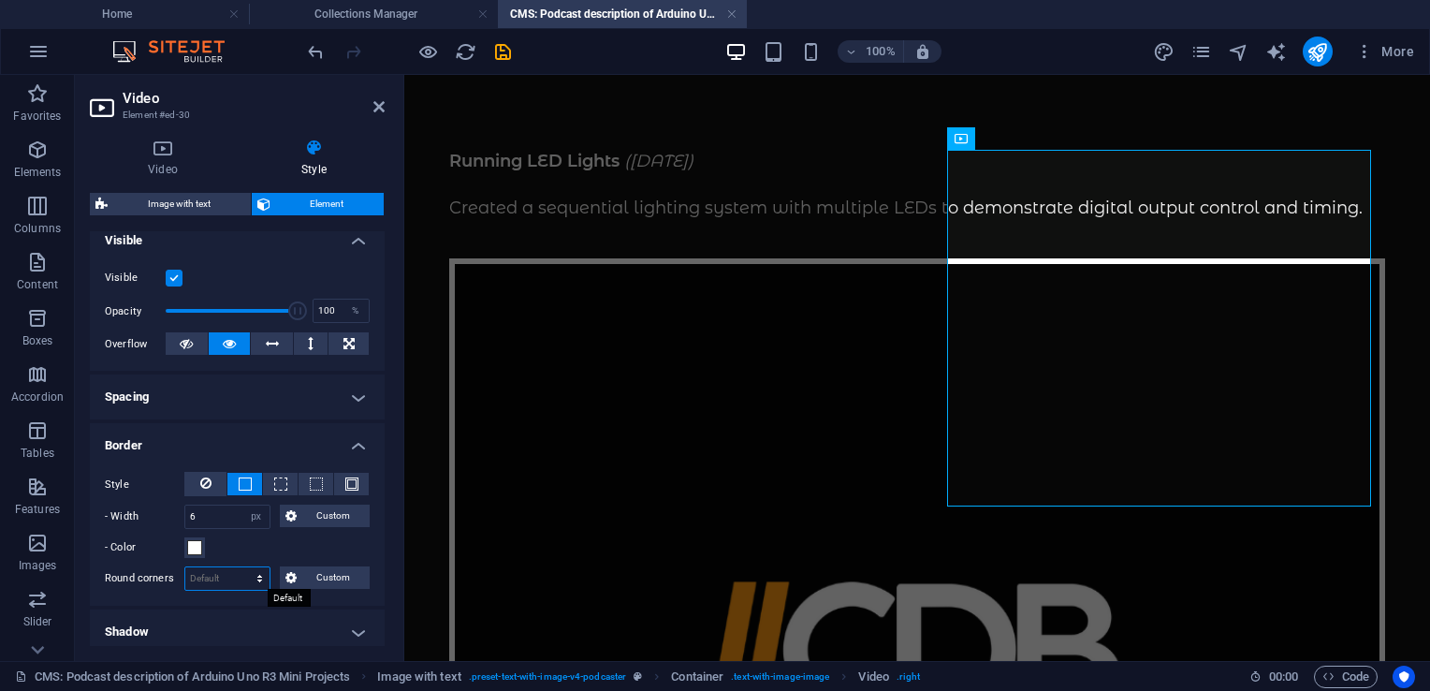
click at [213, 578] on select "Default px rem % vh vw Custom" at bounding box center [227, 578] width 84 height 22
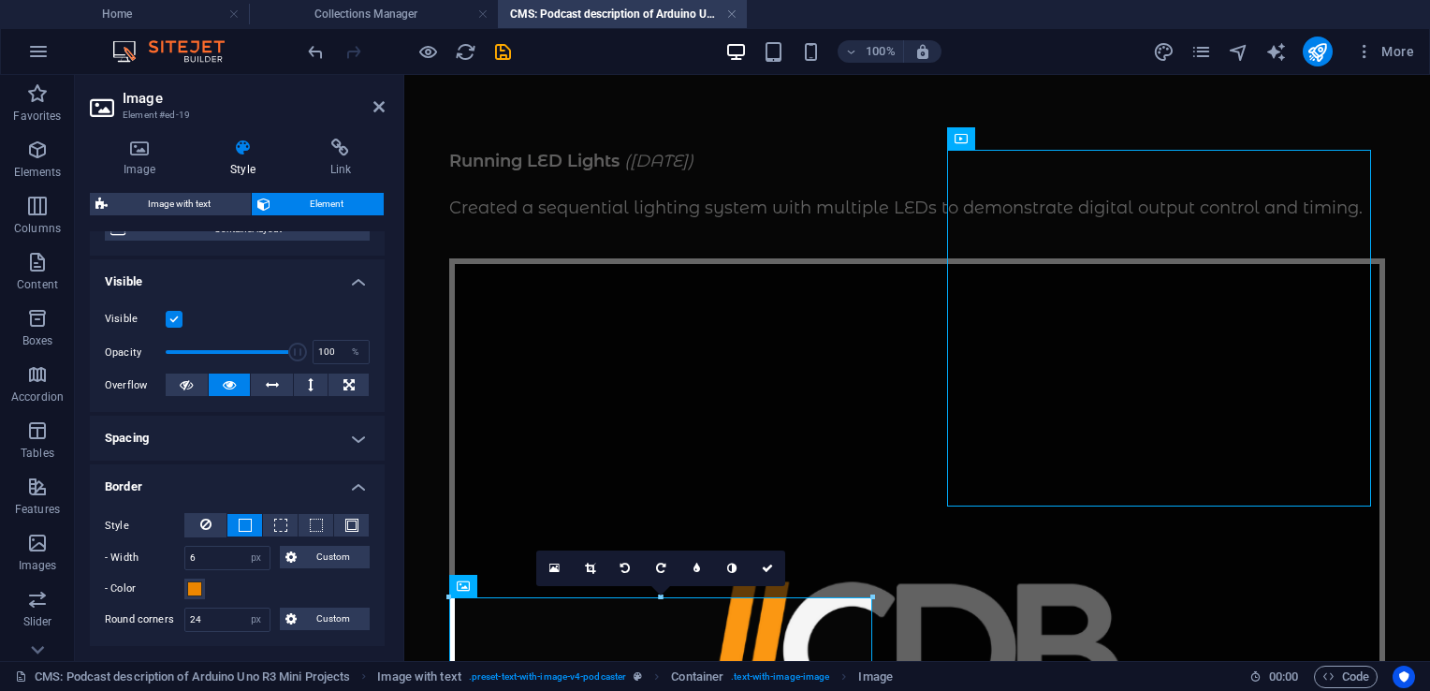
scroll to position [174, 0]
click at [1096, 356] on figure at bounding box center [917, 651] width 936 height 786
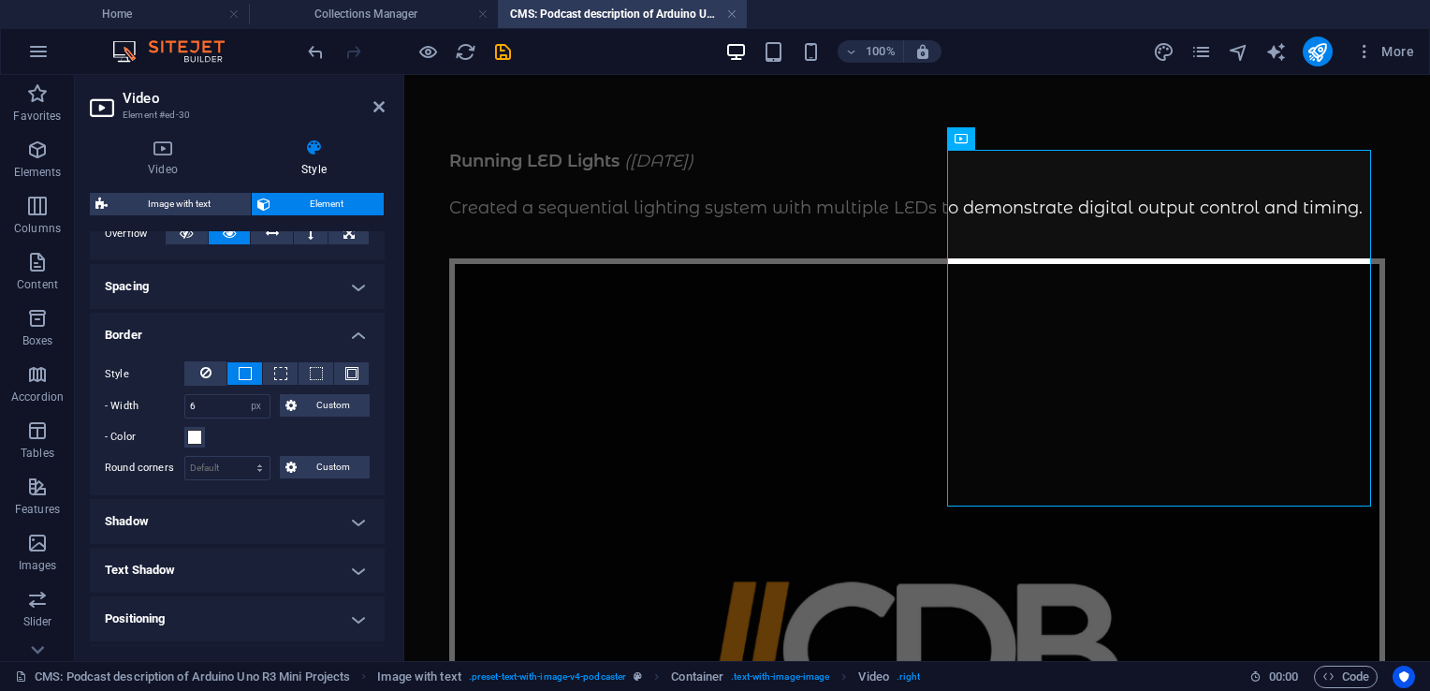
scroll to position [329, 0]
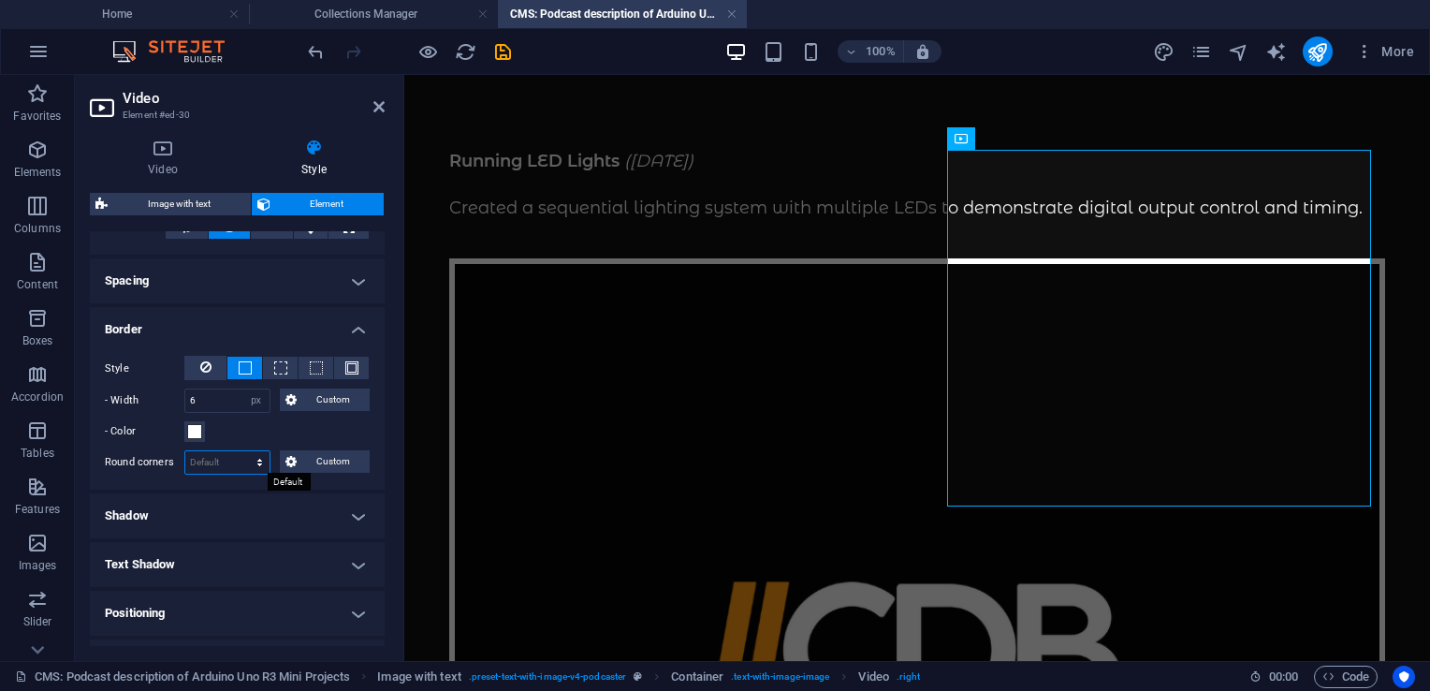
click at [225, 451] on select "Default px rem % vh vw Custom" at bounding box center [227, 462] width 84 height 22
click at [241, 451] on select "Default px rem % vh vw Custom" at bounding box center [227, 462] width 84 height 22
click at [191, 434] on span at bounding box center [194, 431] width 15 height 15
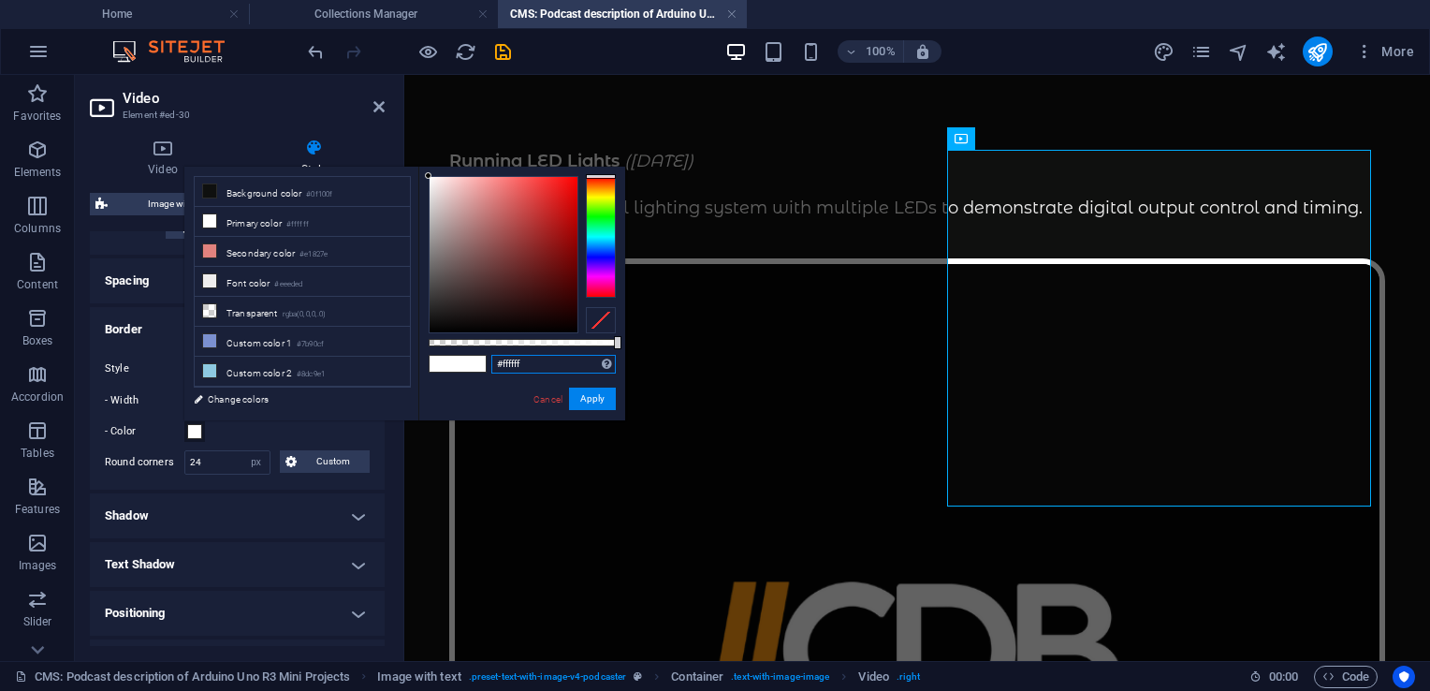
click at [544, 367] on input "#ffffff" at bounding box center [553, 364] width 124 height 19
paste input "ec8600"
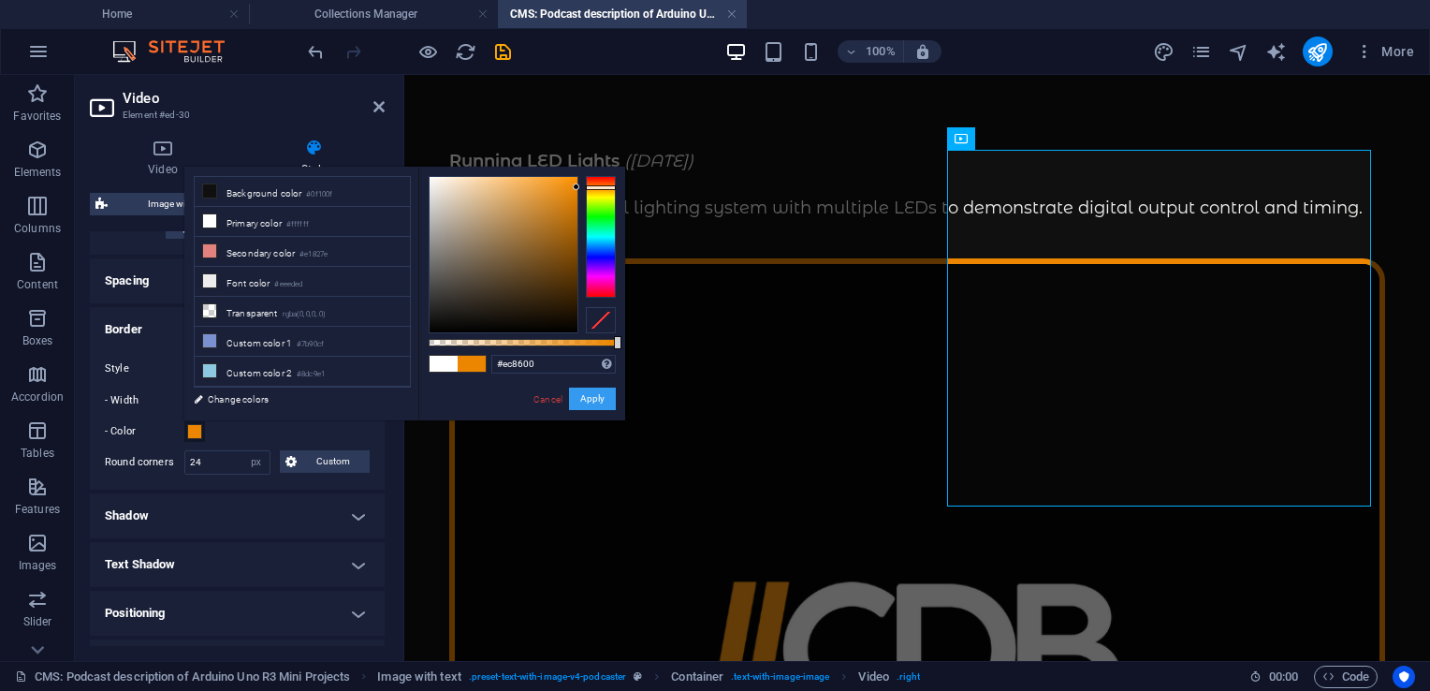
click at [580, 399] on button "Apply" at bounding box center [592, 398] width 47 height 22
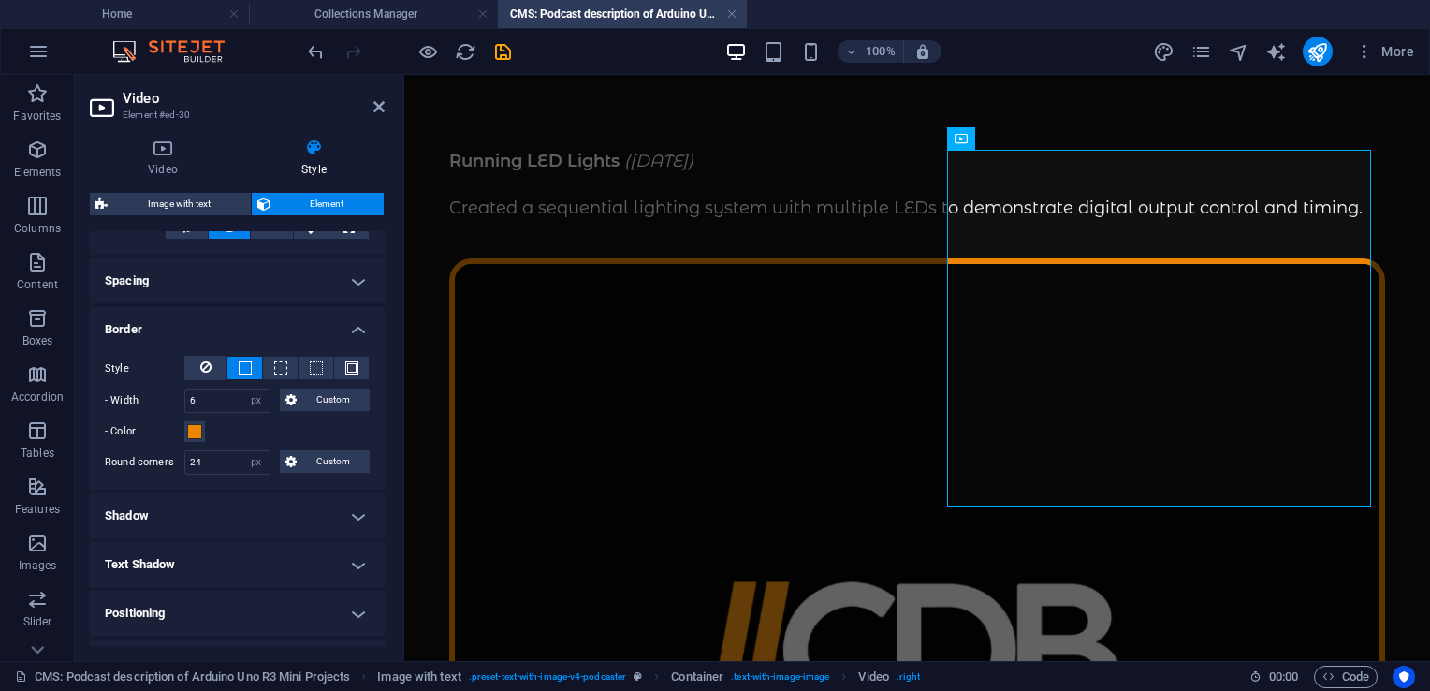
scroll to position [0, 0]
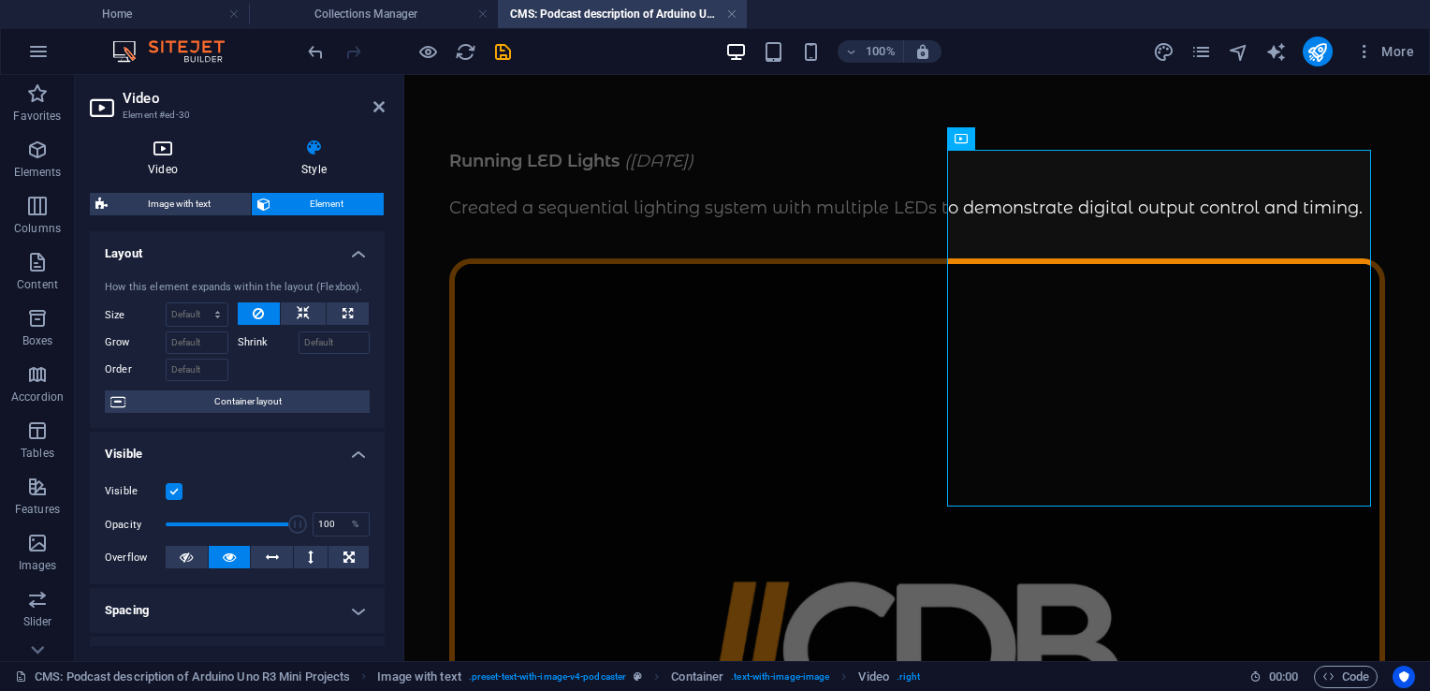
click at [167, 155] on icon at bounding box center [163, 147] width 146 height 19
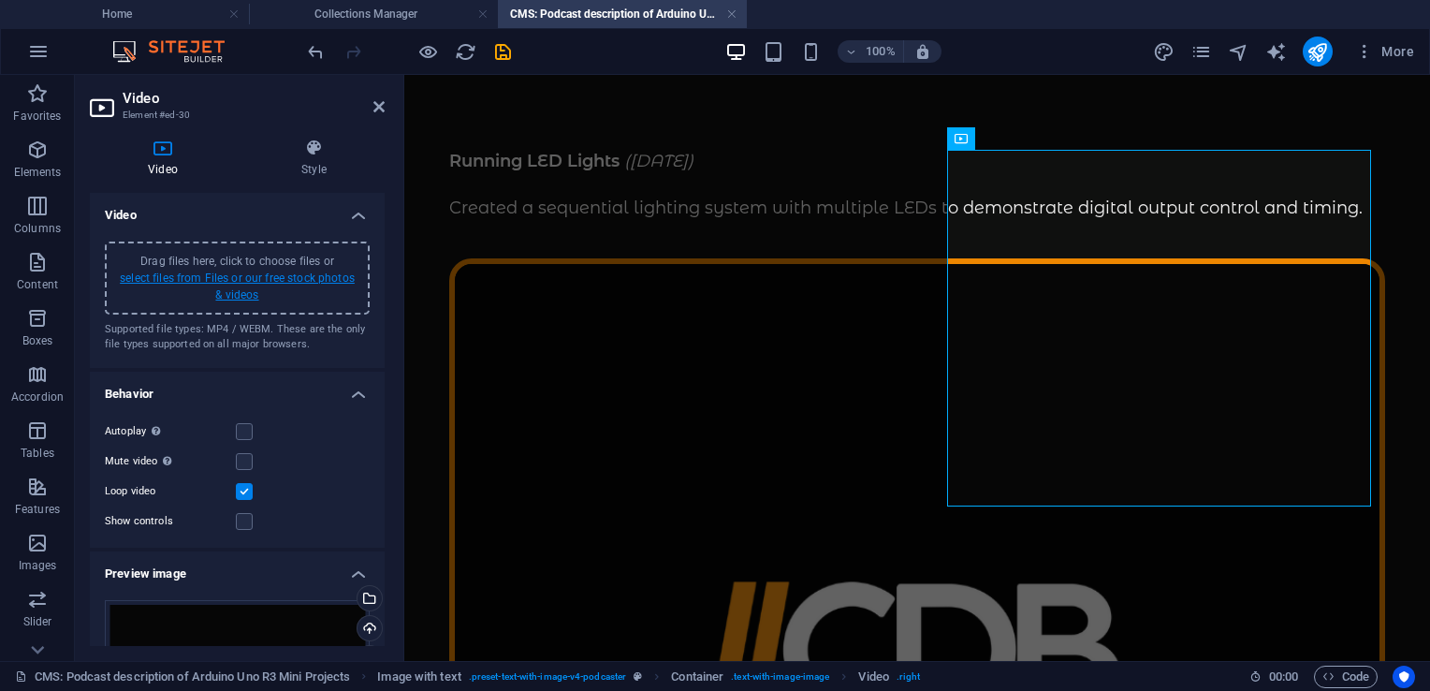
click at [175, 283] on link "select files from Files or our free stock photos & videos" at bounding box center [237, 286] width 235 height 30
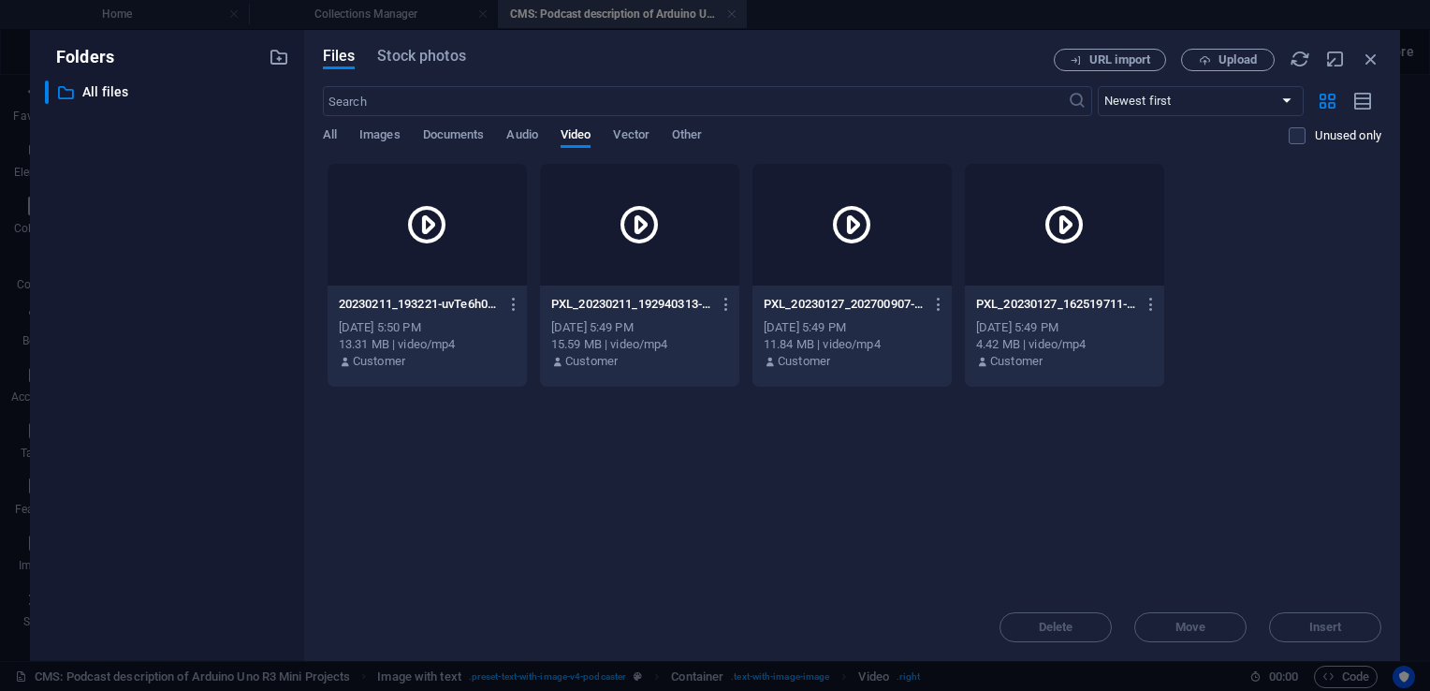
click at [1030, 253] on div at bounding box center [1064, 225] width 199 height 122
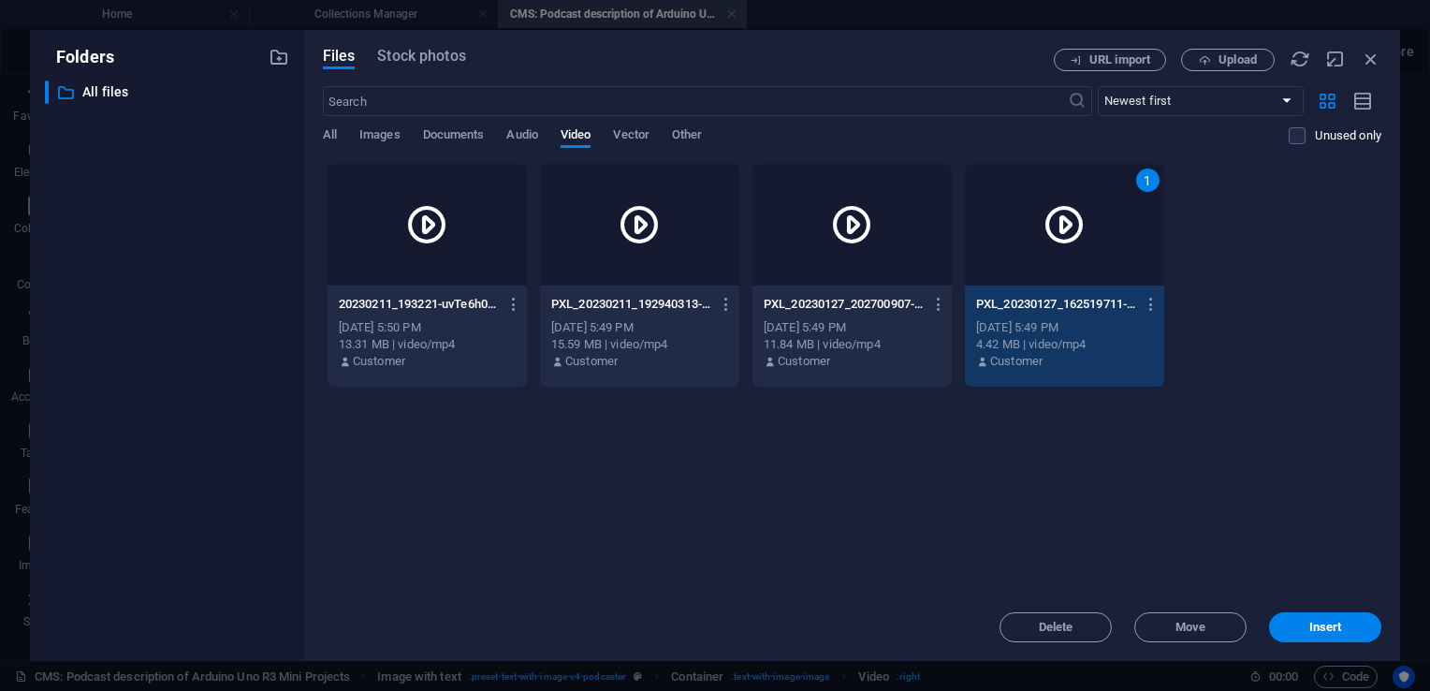
click at [1030, 253] on div "1" at bounding box center [1064, 225] width 199 height 122
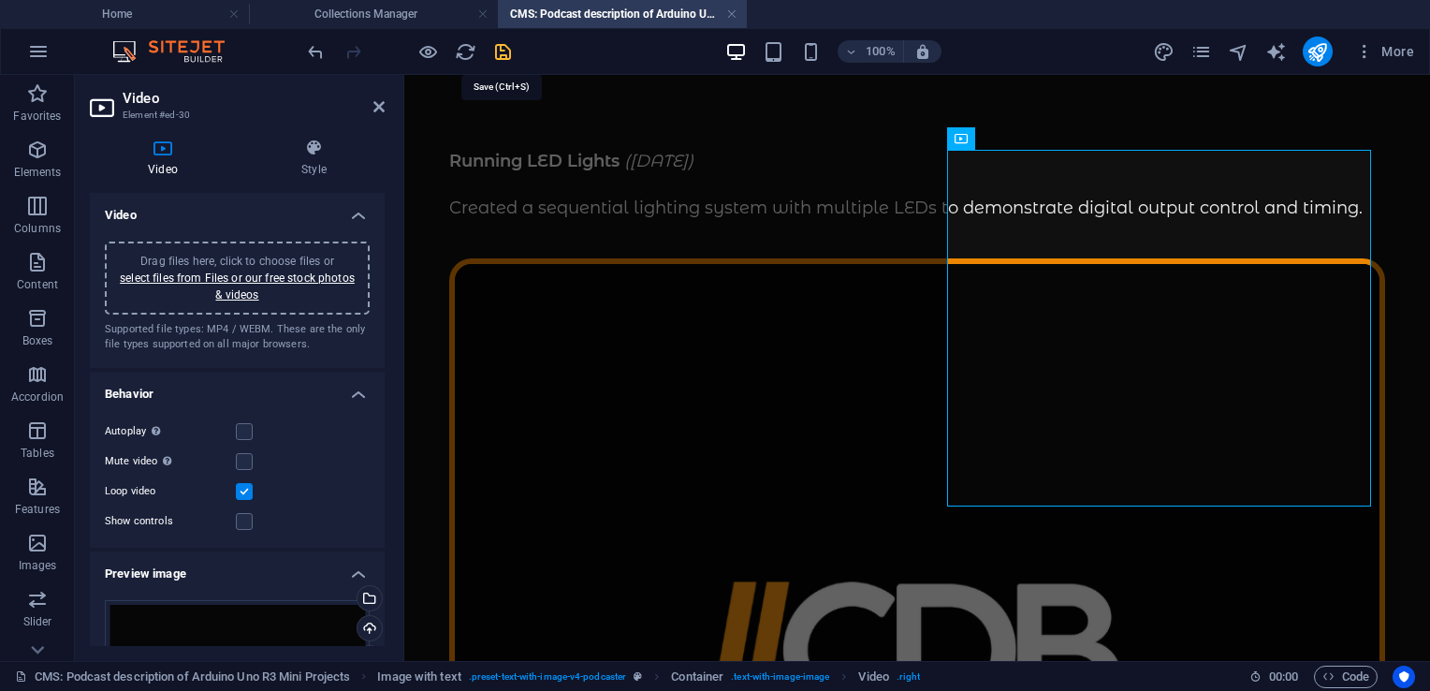
click at [505, 50] on icon "save" at bounding box center [503, 52] width 22 height 22
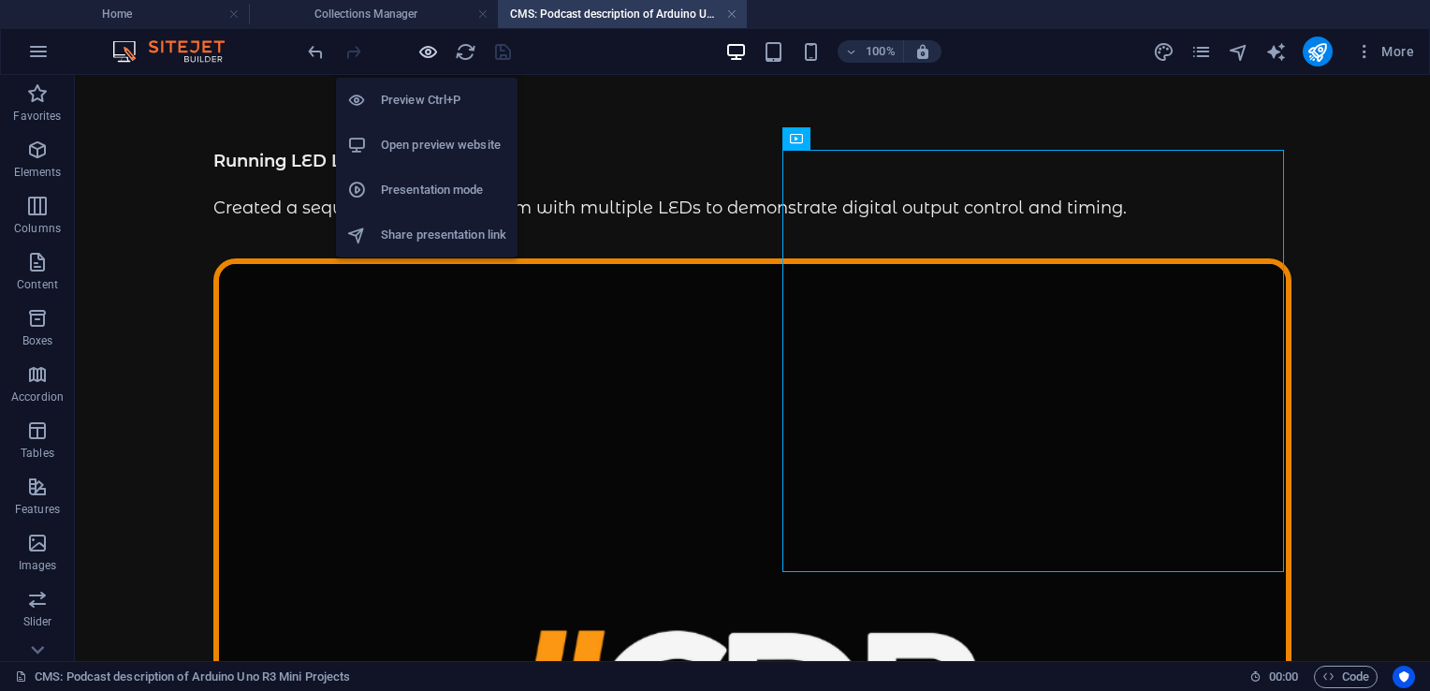
click at [428, 52] on icon "button" at bounding box center [428, 52] width 22 height 22
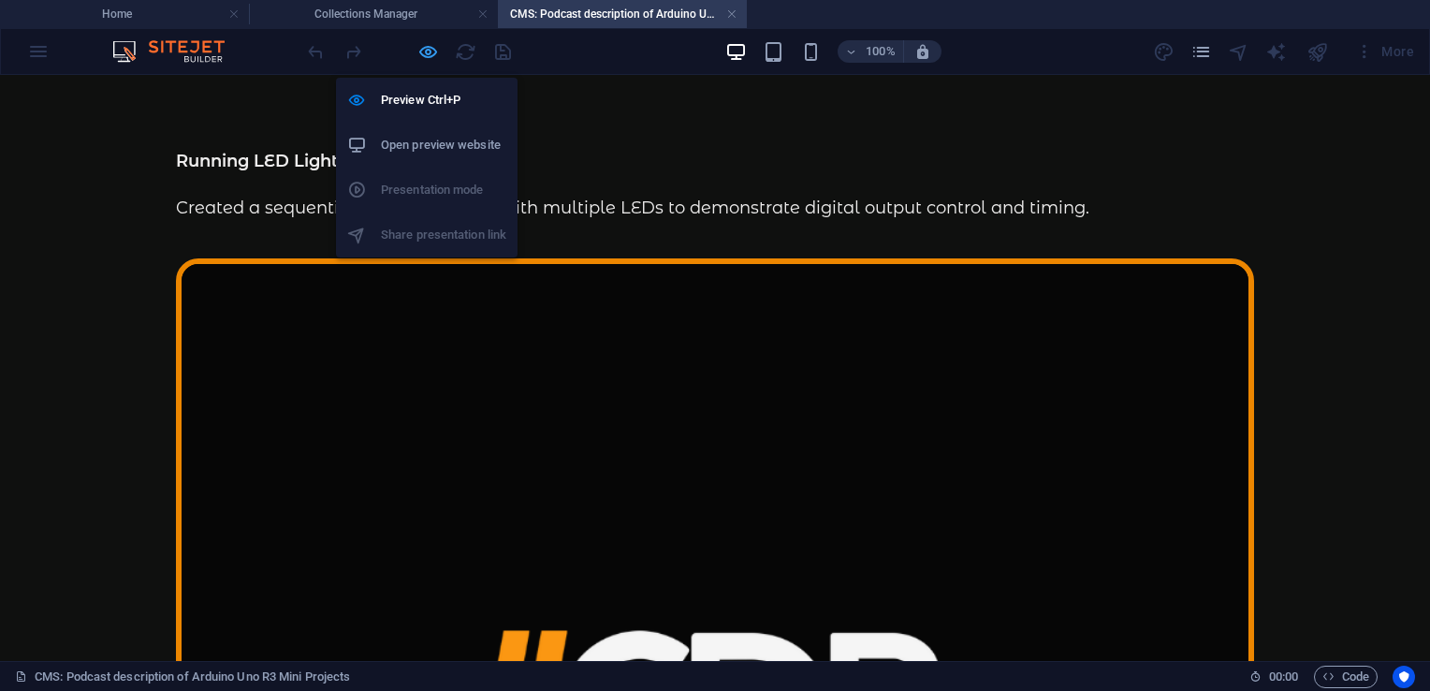
click at [434, 55] on icon "button" at bounding box center [428, 52] width 22 height 22
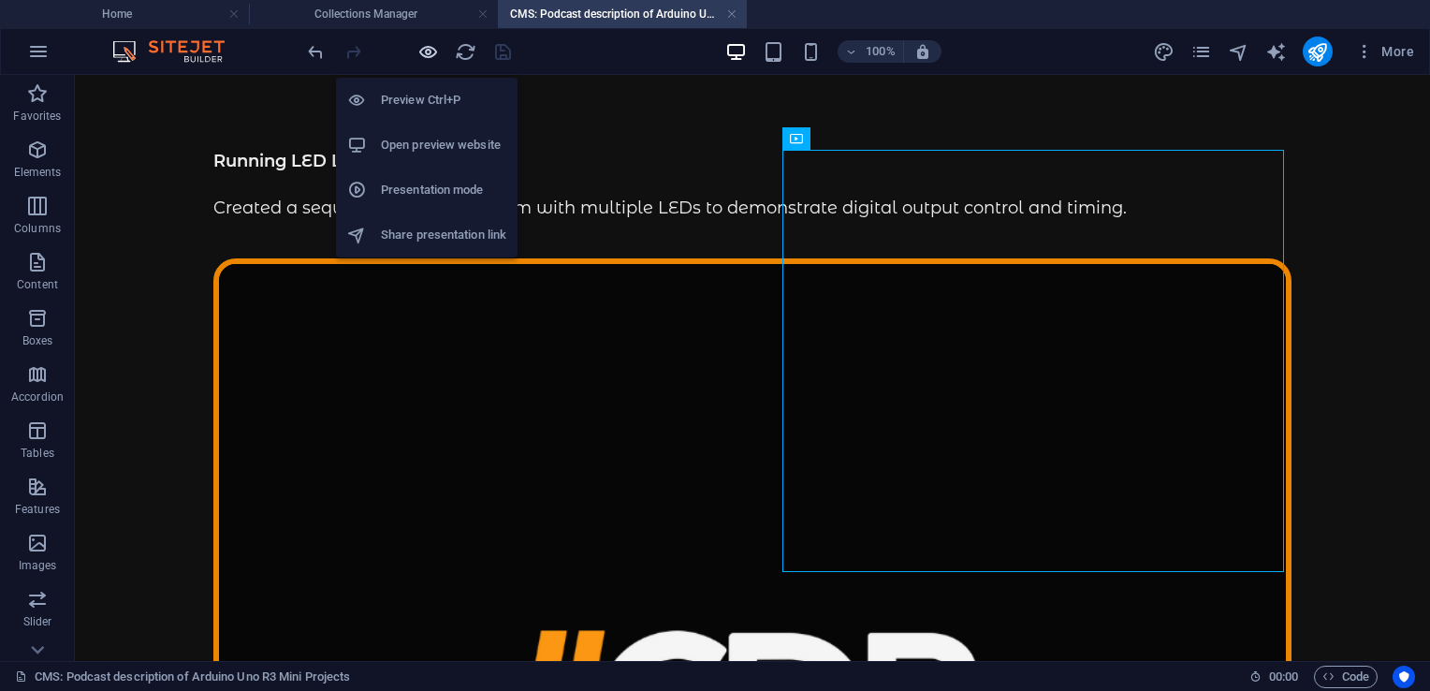
click at [429, 54] on icon "button" at bounding box center [428, 52] width 22 height 22
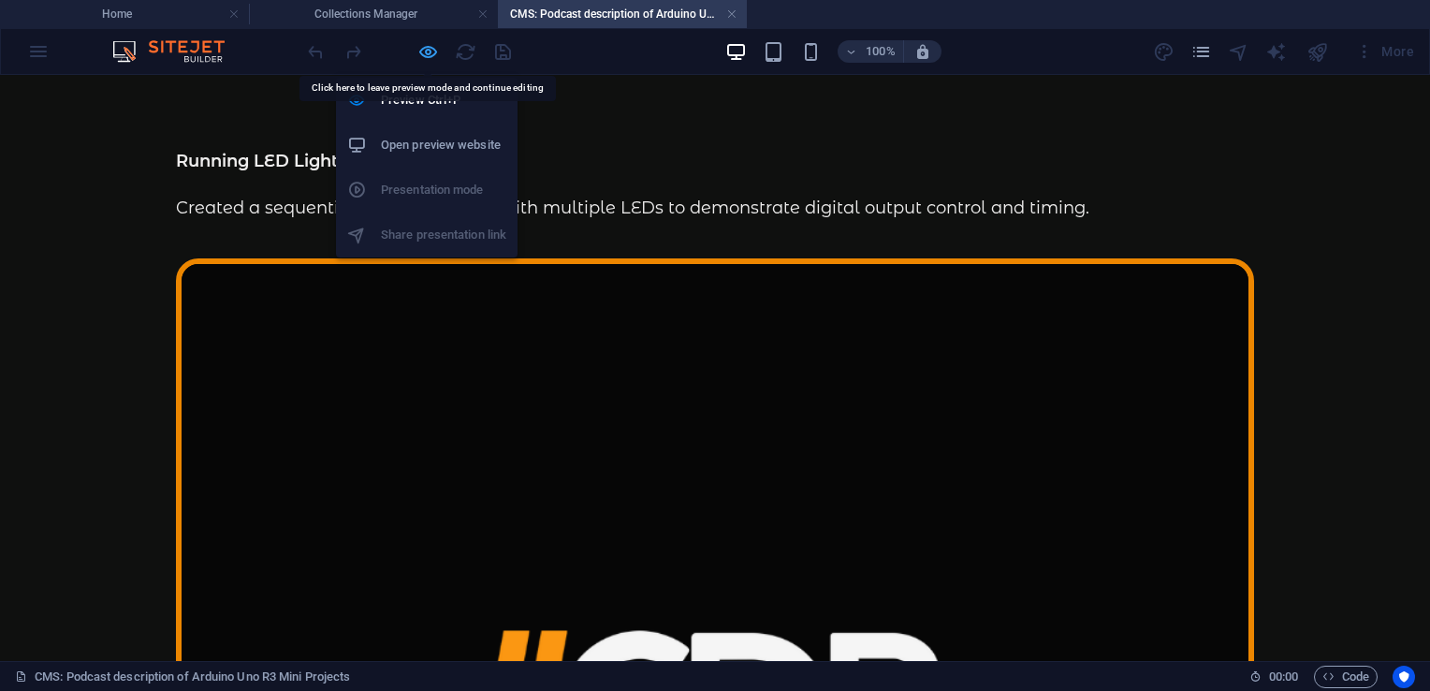
click at [429, 49] on icon "button" at bounding box center [428, 52] width 22 height 22
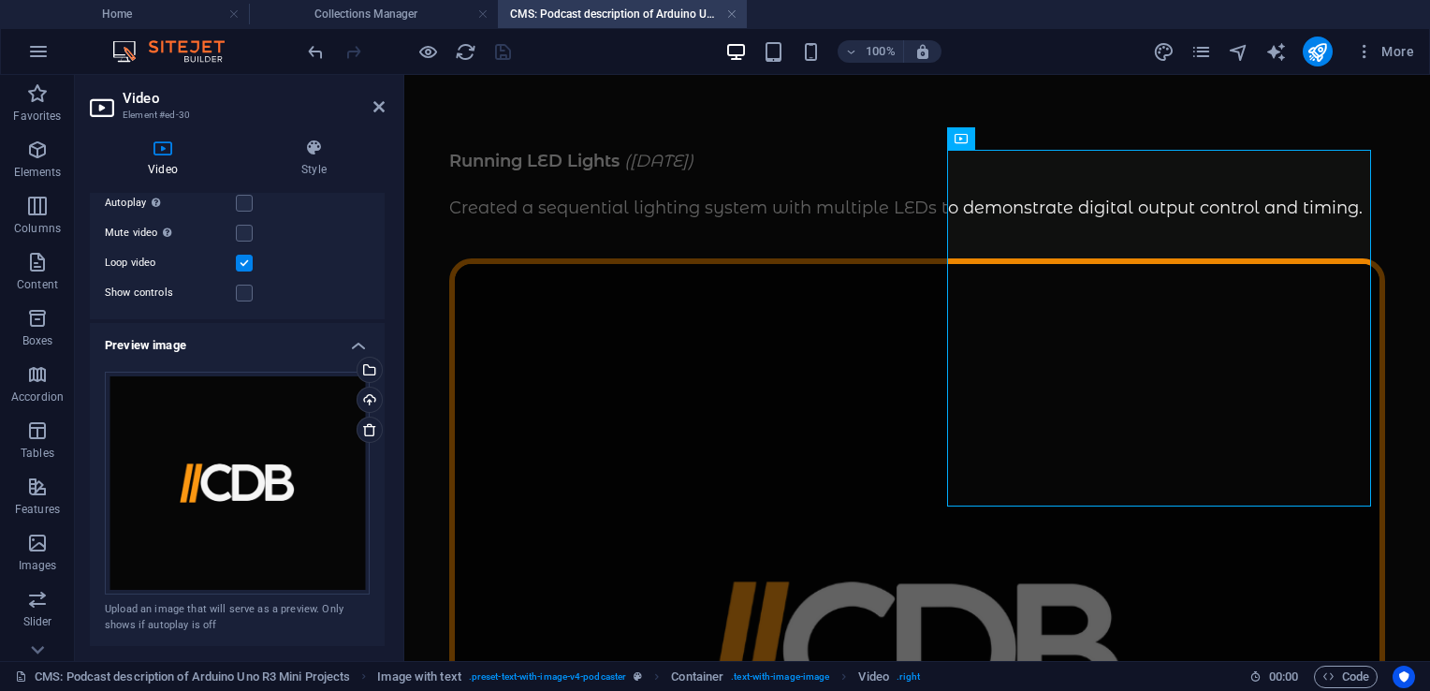
scroll to position [292, 0]
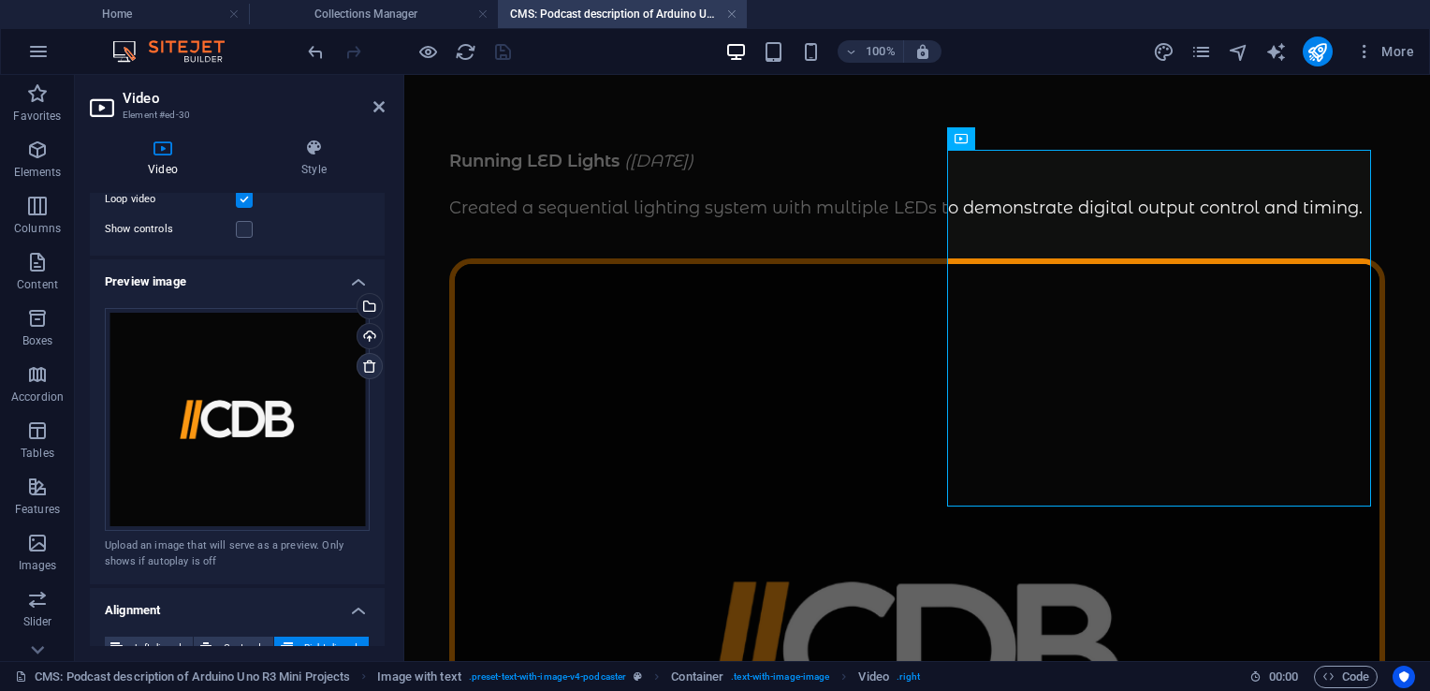
click at [364, 360] on icon at bounding box center [369, 365] width 15 height 15
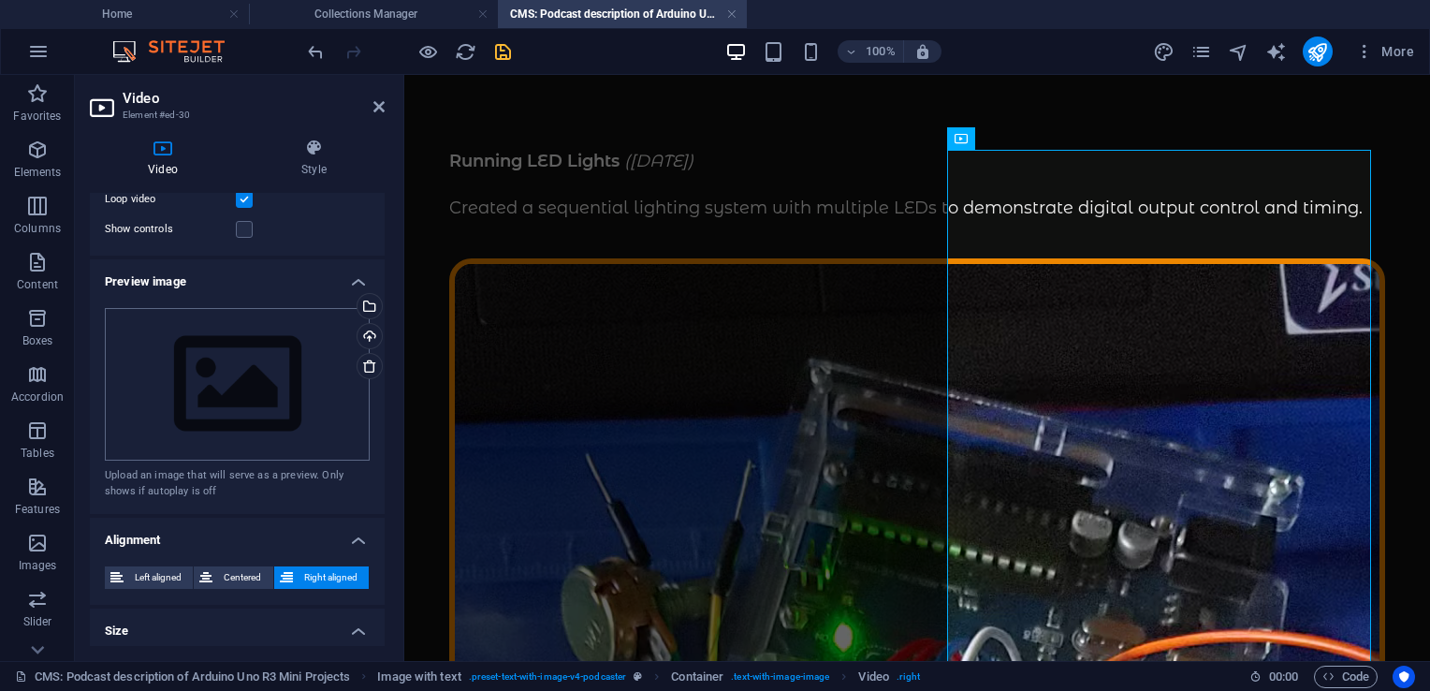
scroll to position [419, 0]
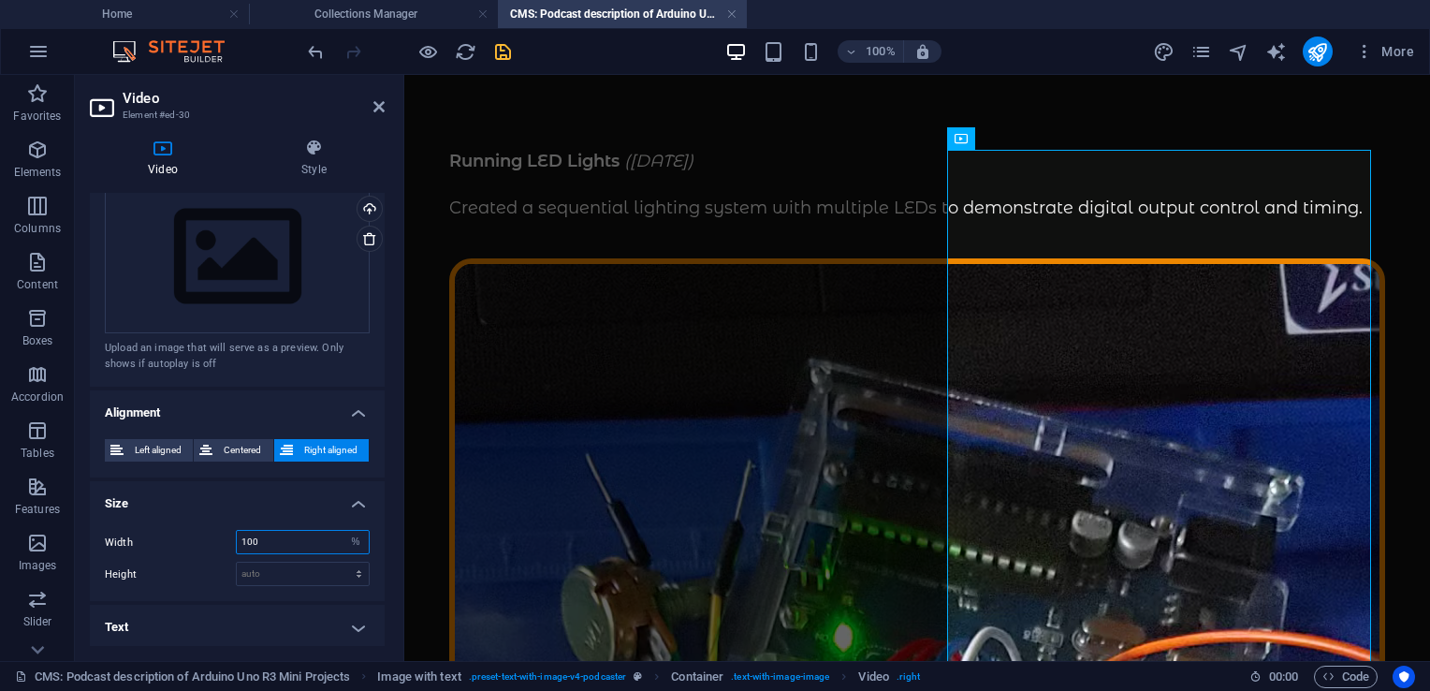
click at [267, 537] on input "100" at bounding box center [303, 542] width 132 height 22
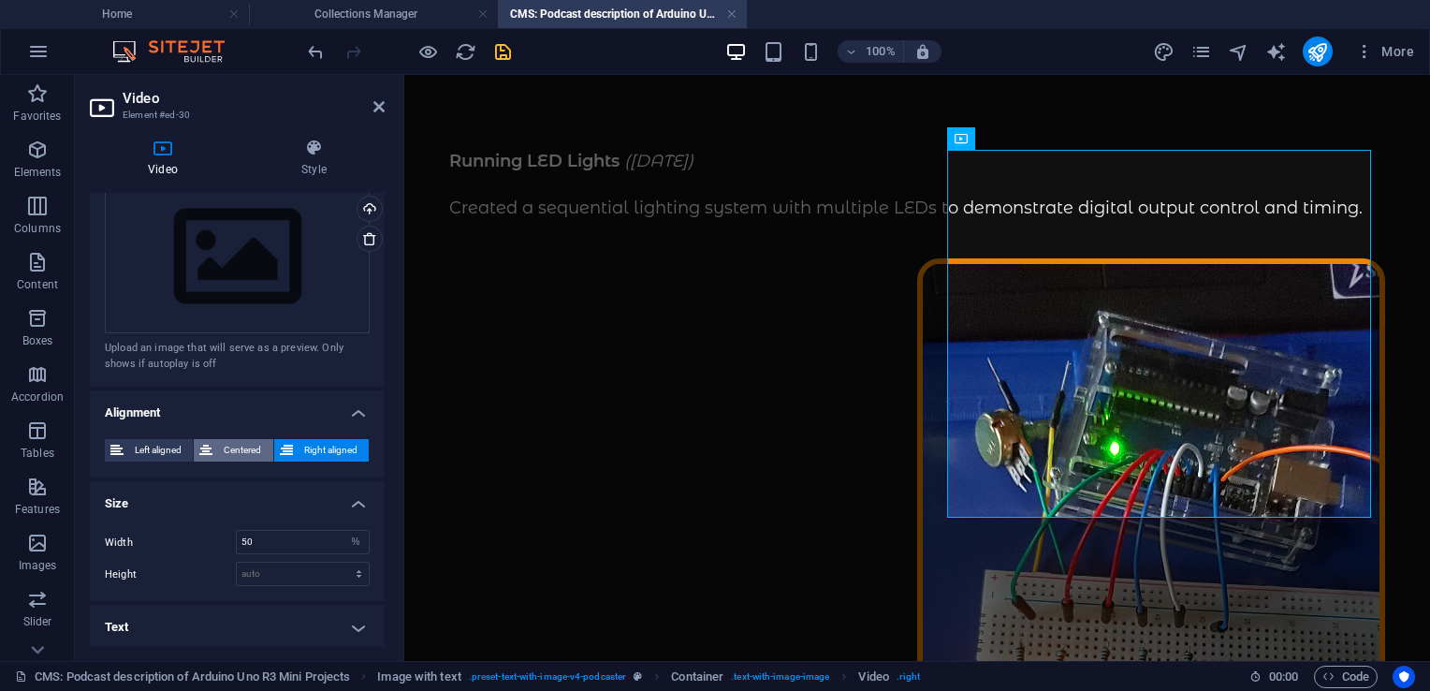
click at [228, 447] on span "Centered" at bounding box center [242, 450] width 49 height 22
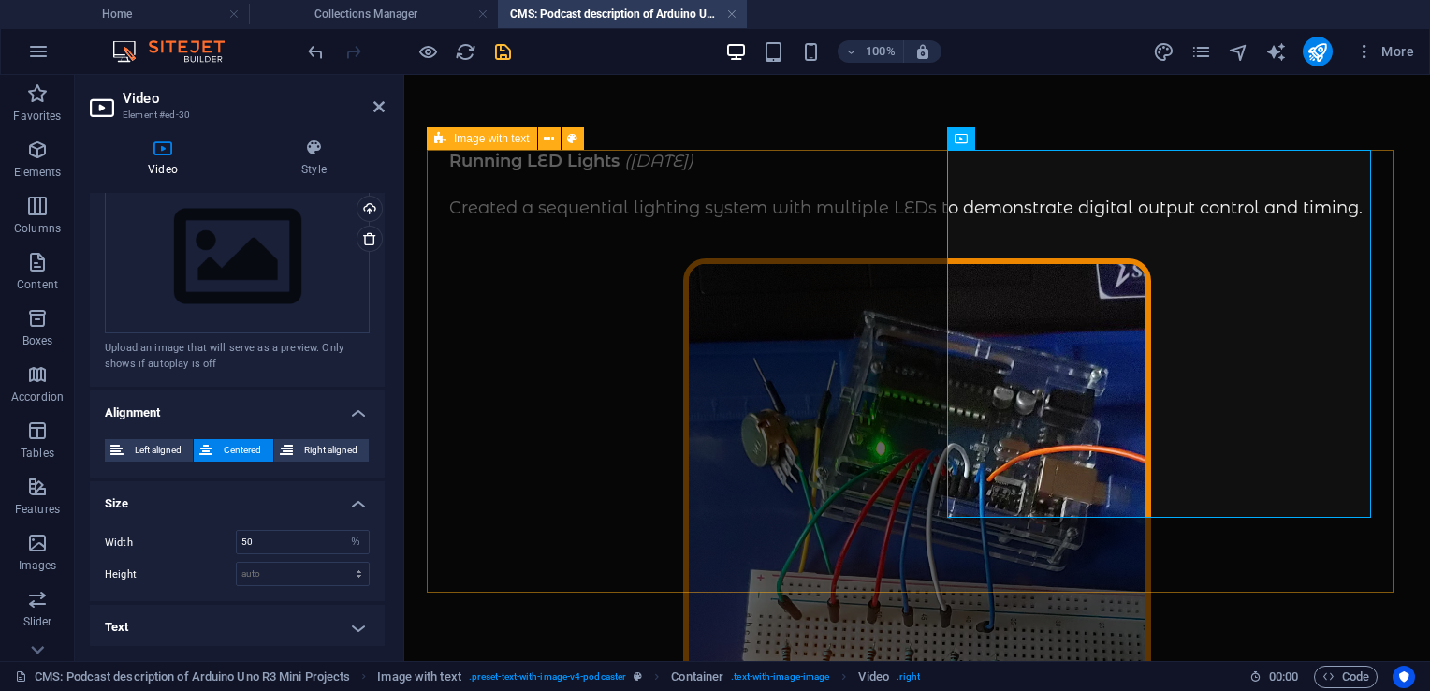
click at [879, 503] on div "Running LED Lights ([DATE]) Created a sequential lighting system with multiple …" at bounding box center [917, 653] width 981 height 1006
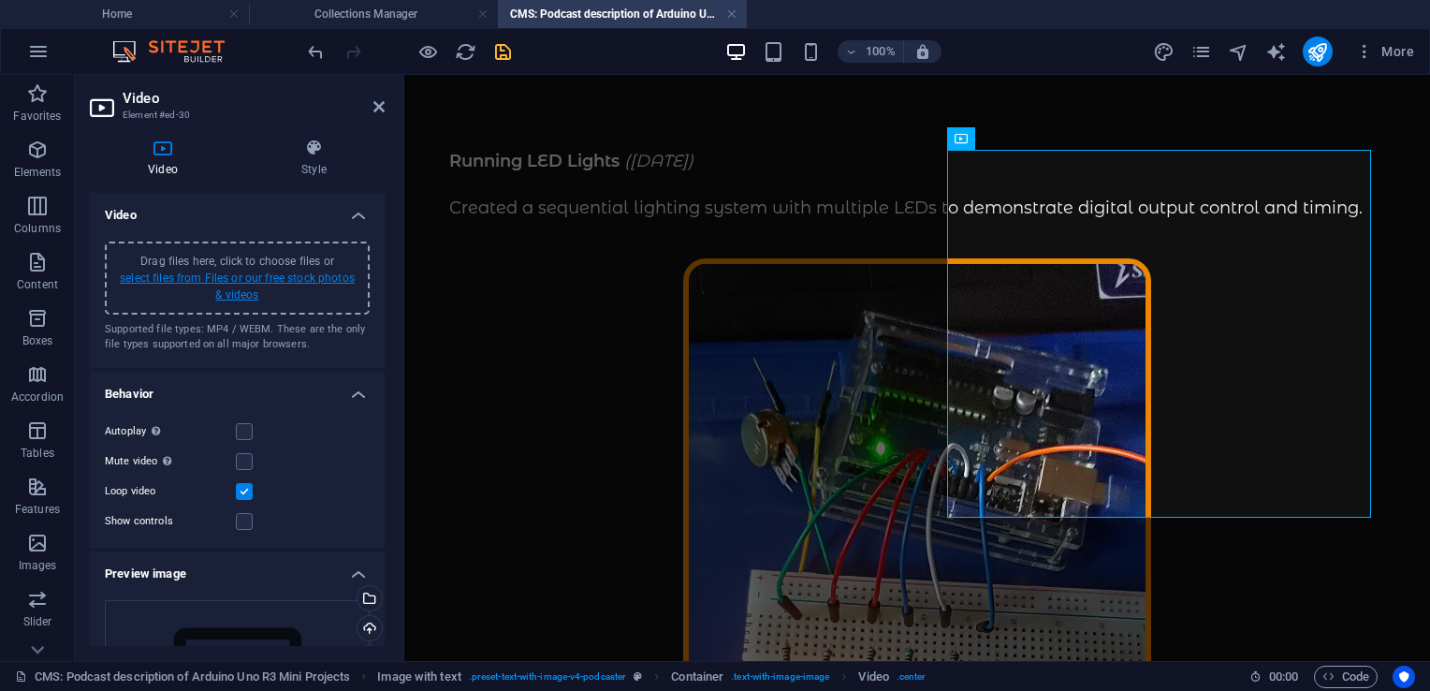
click at [178, 276] on link "select files from Files or our free stock photos & videos" at bounding box center [237, 286] width 235 height 30
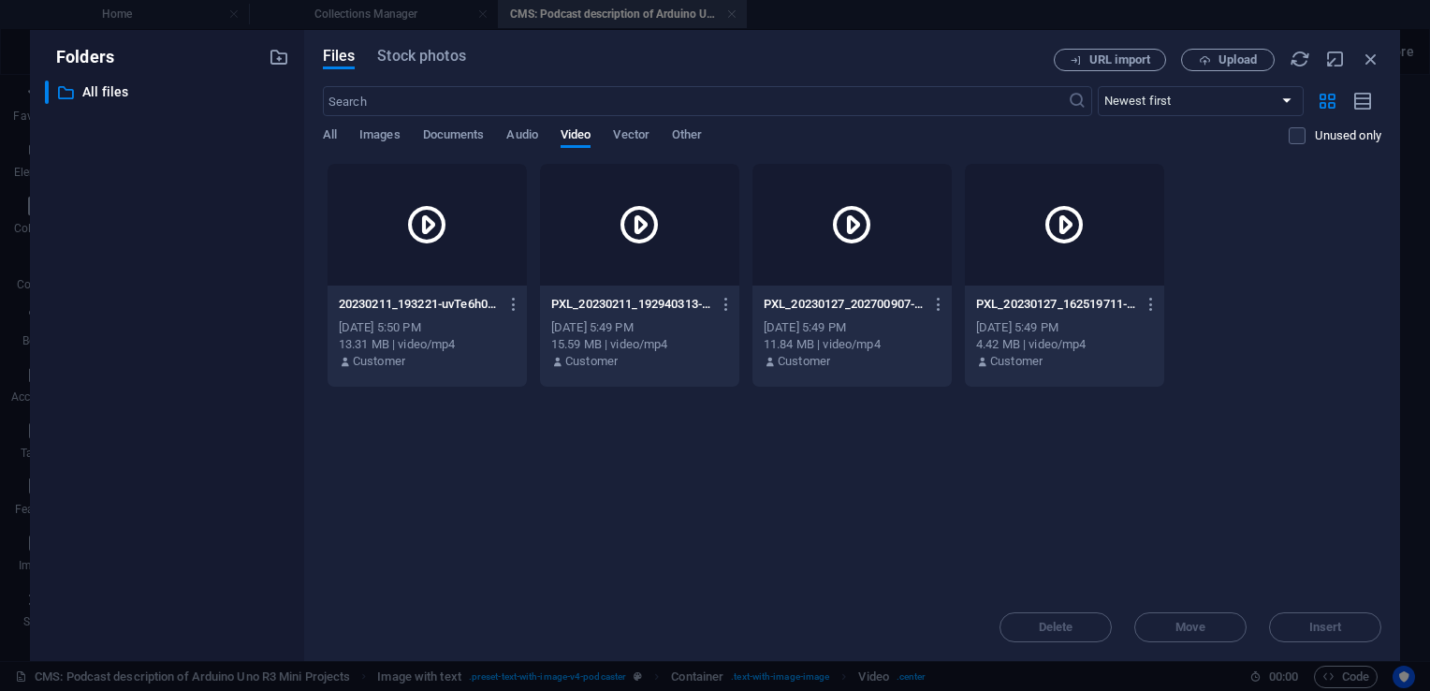
click at [1063, 223] on icon at bounding box center [1063, 224] width 45 height 45
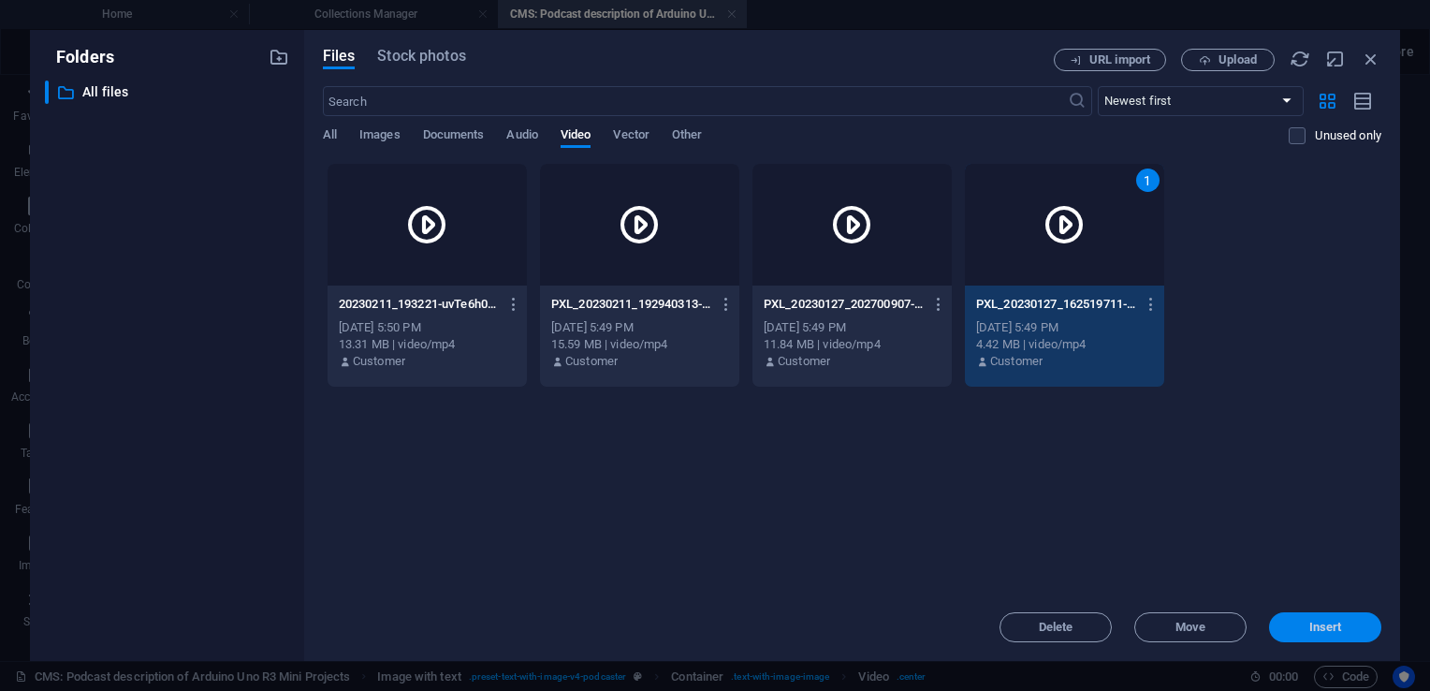
click at [1318, 627] on span "Insert" at bounding box center [1325, 626] width 33 height 11
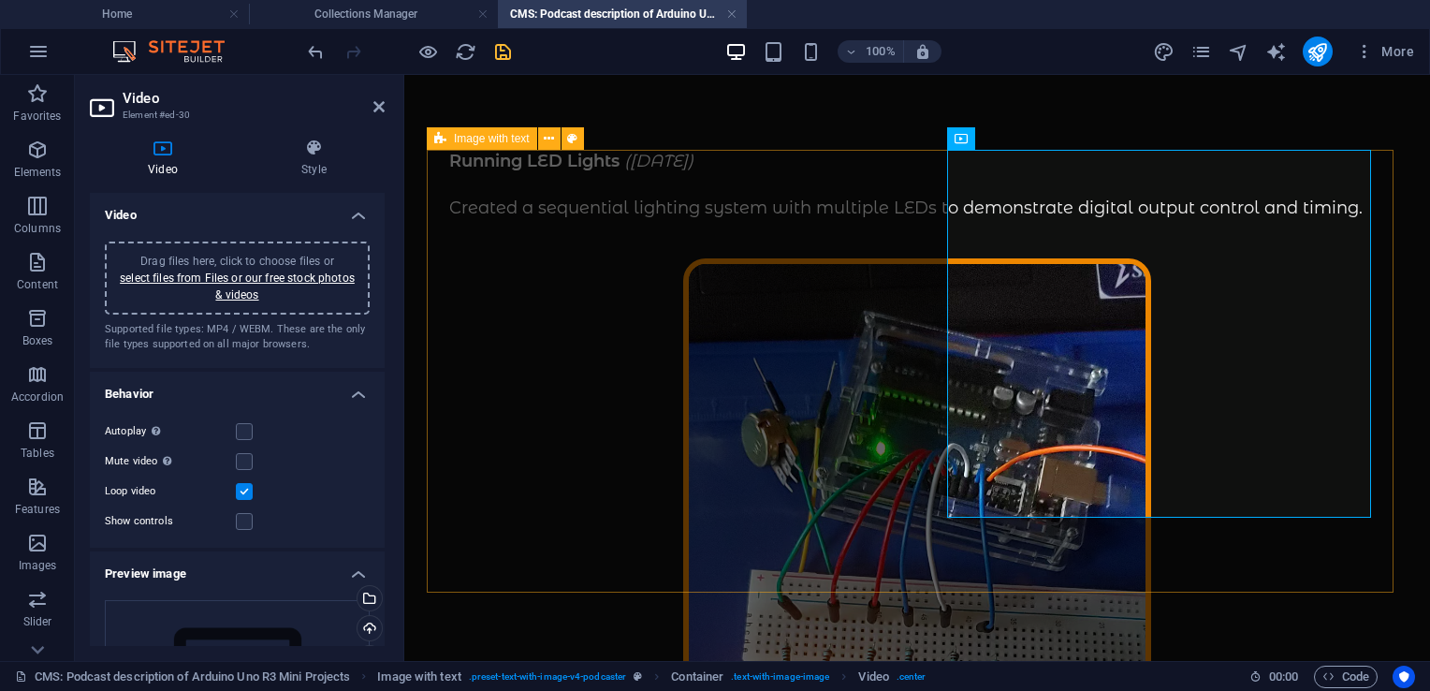
scroll to position [0, 0]
click at [241, 461] on label at bounding box center [244, 461] width 17 height 17
click at [0, 0] on input "Mute video Autoplay will be available if muted is checked" at bounding box center [0, 0] width 0 height 0
click at [244, 433] on label at bounding box center [244, 431] width 17 height 17
click at [0, 0] on input "Autoplay Autoplay is only available if muted is checked" at bounding box center [0, 0] width 0 height 0
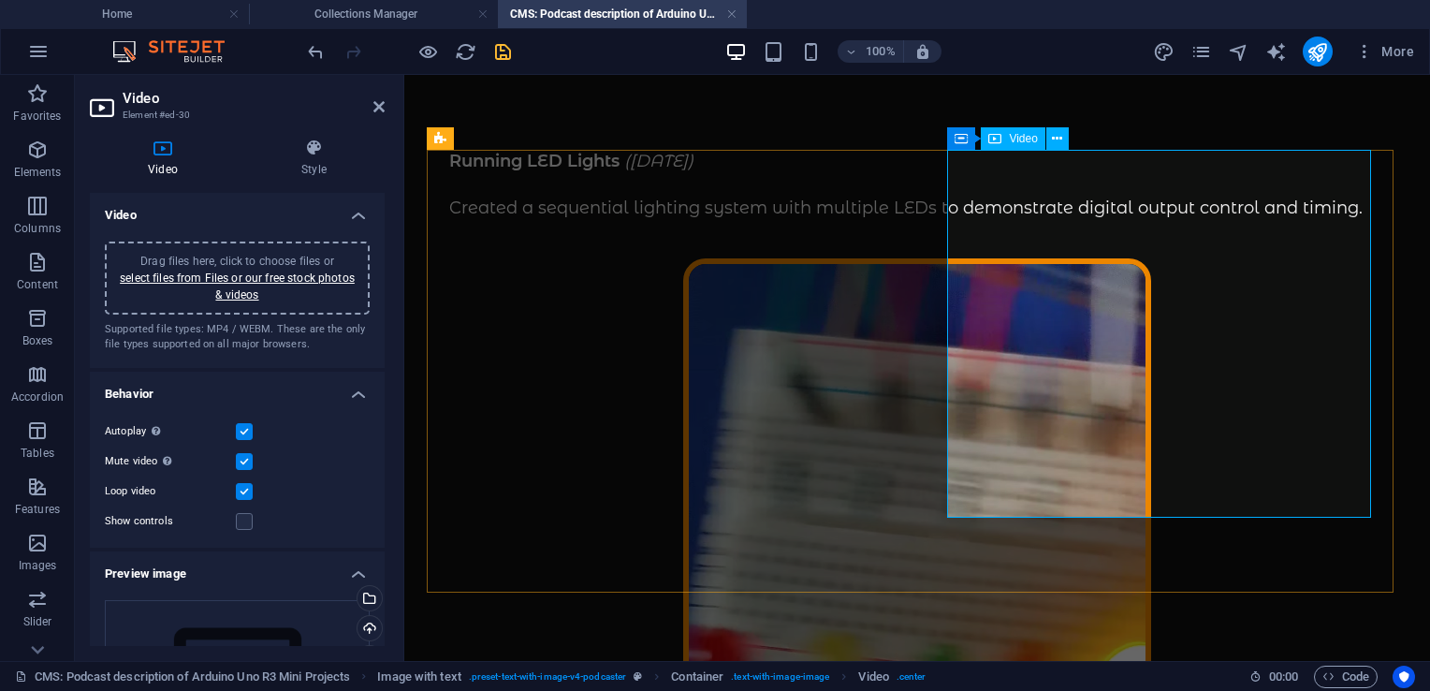
click at [1118, 394] on figure at bounding box center [917, 669] width 936 height 823
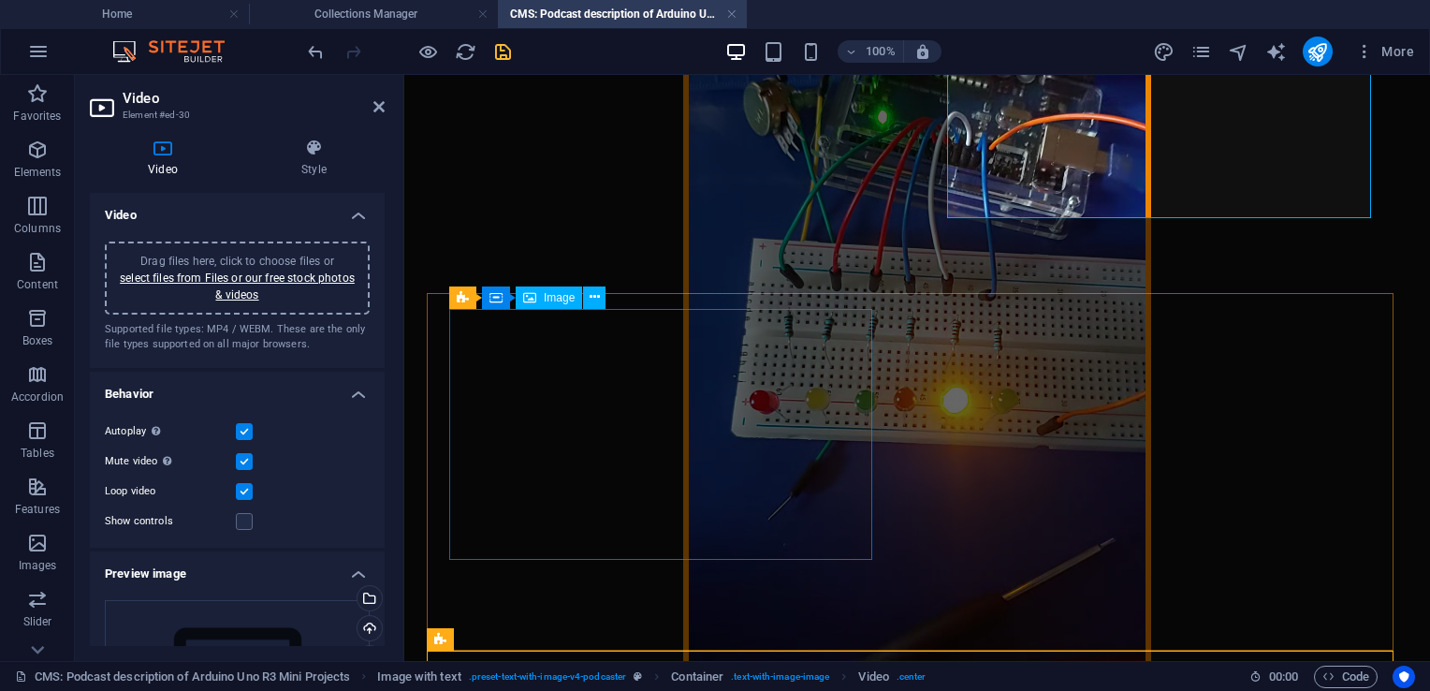
scroll to position [332, 0]
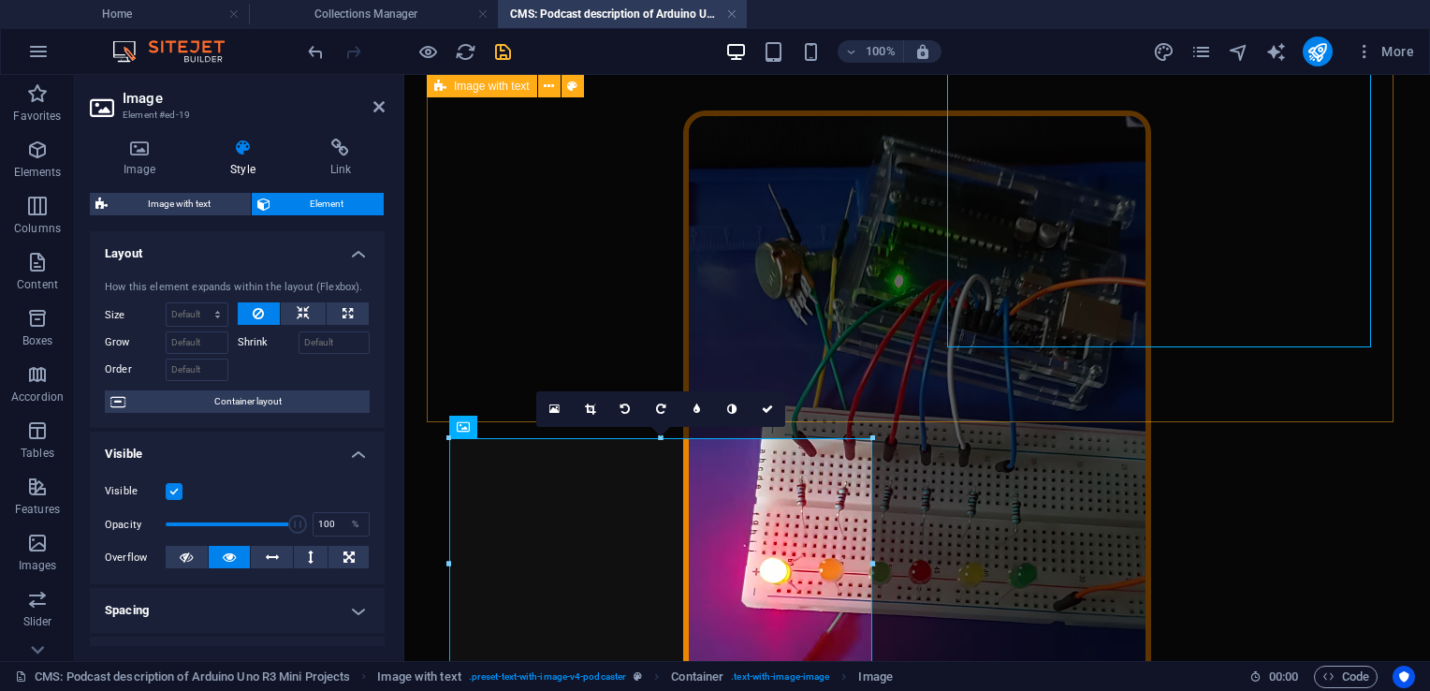
scroll to position [108, 0]
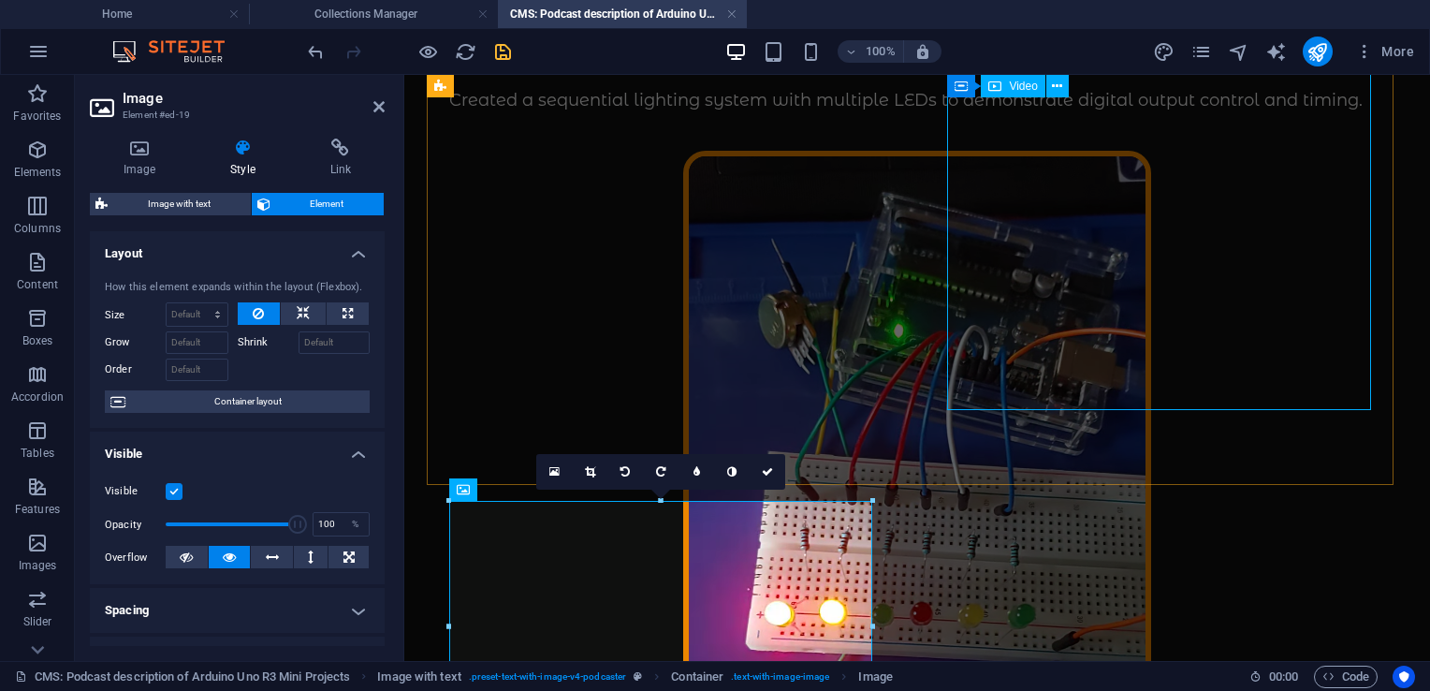
click at [1108, 275] on figure at bounding box center [917, 562] width 936 height 823
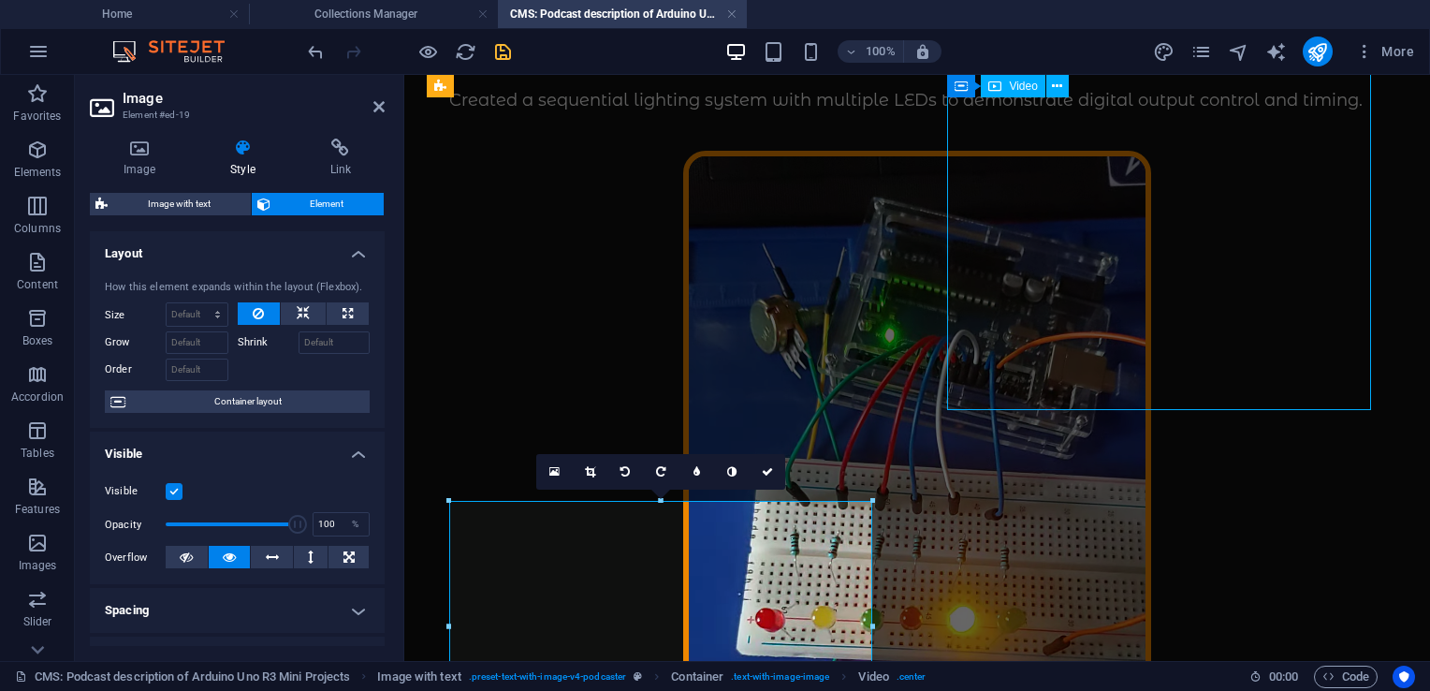
scroll to position [153, 0]
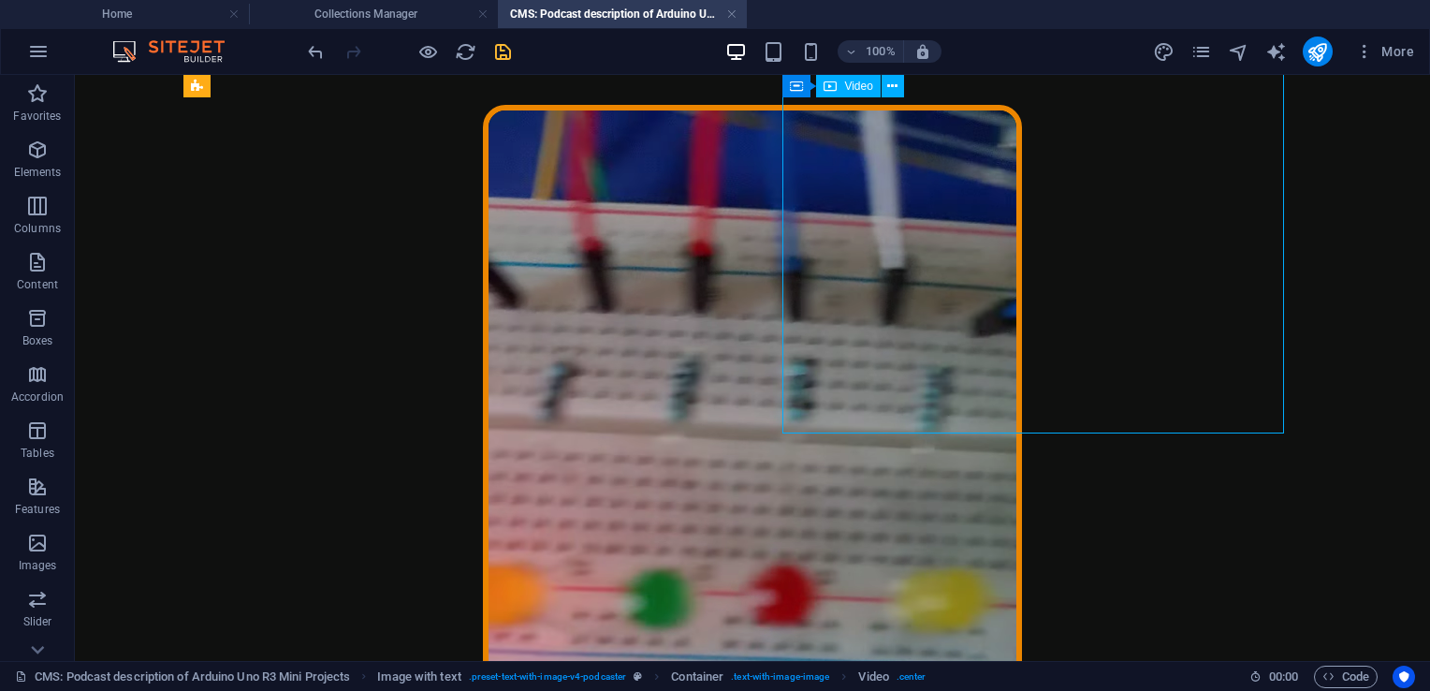
click at [1015, 318] on figure at bounding box center [752, 580] width 1078 height 950
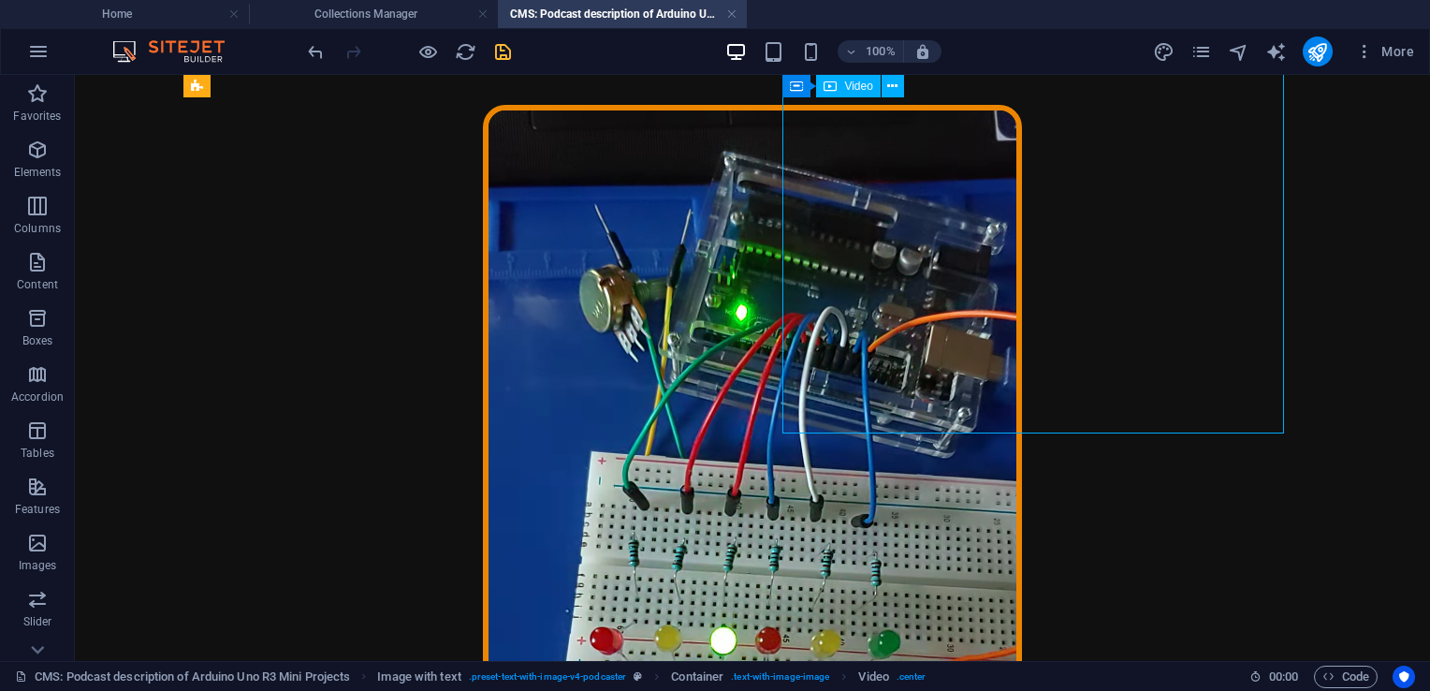
click at [1015, 318] on figure at bounding box center [752, 580] width 1078 height 950
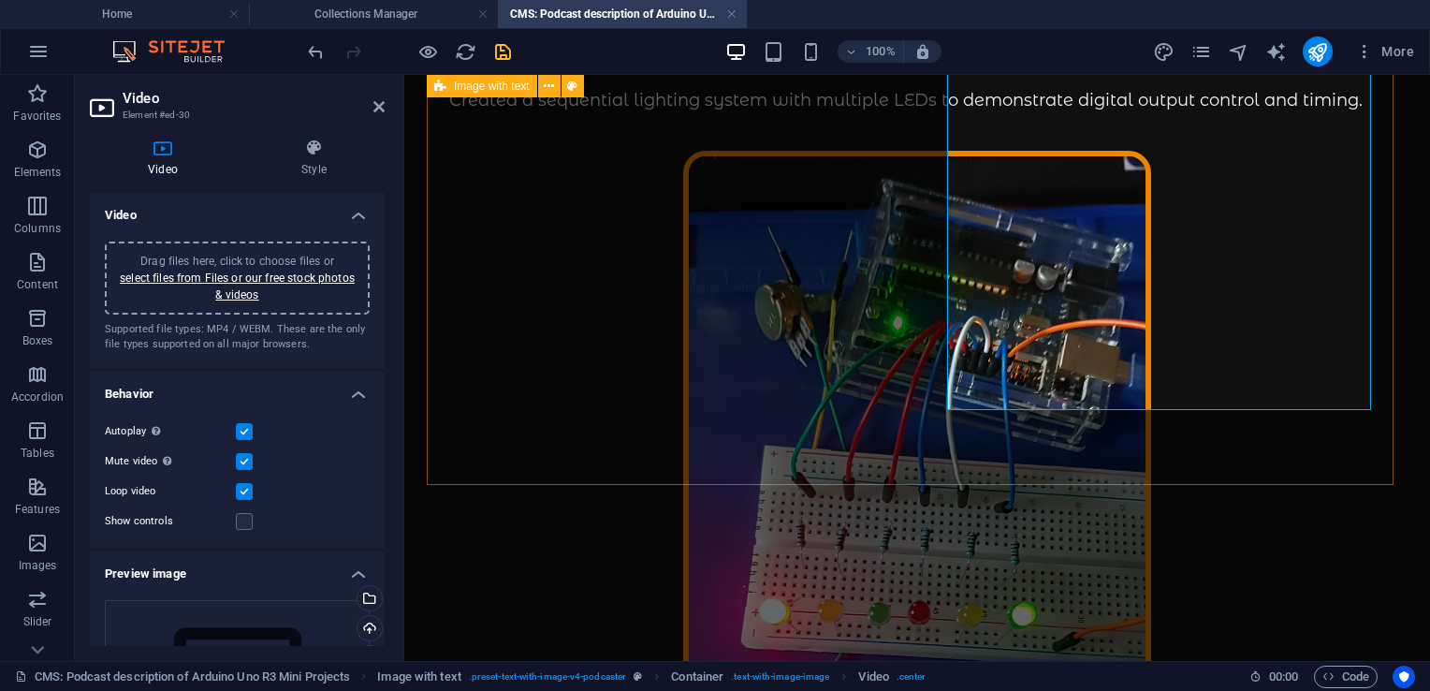
scroll to position [254, 0]
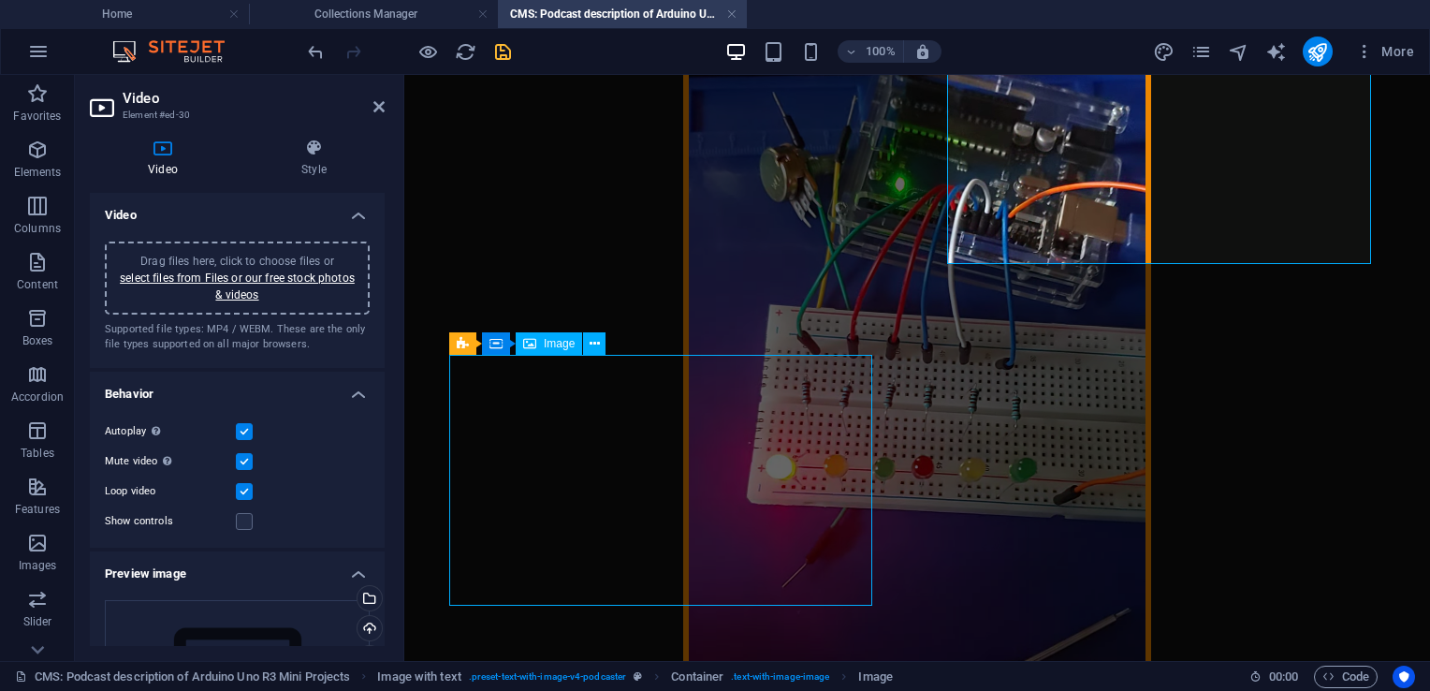
scroll to position [299, 0]
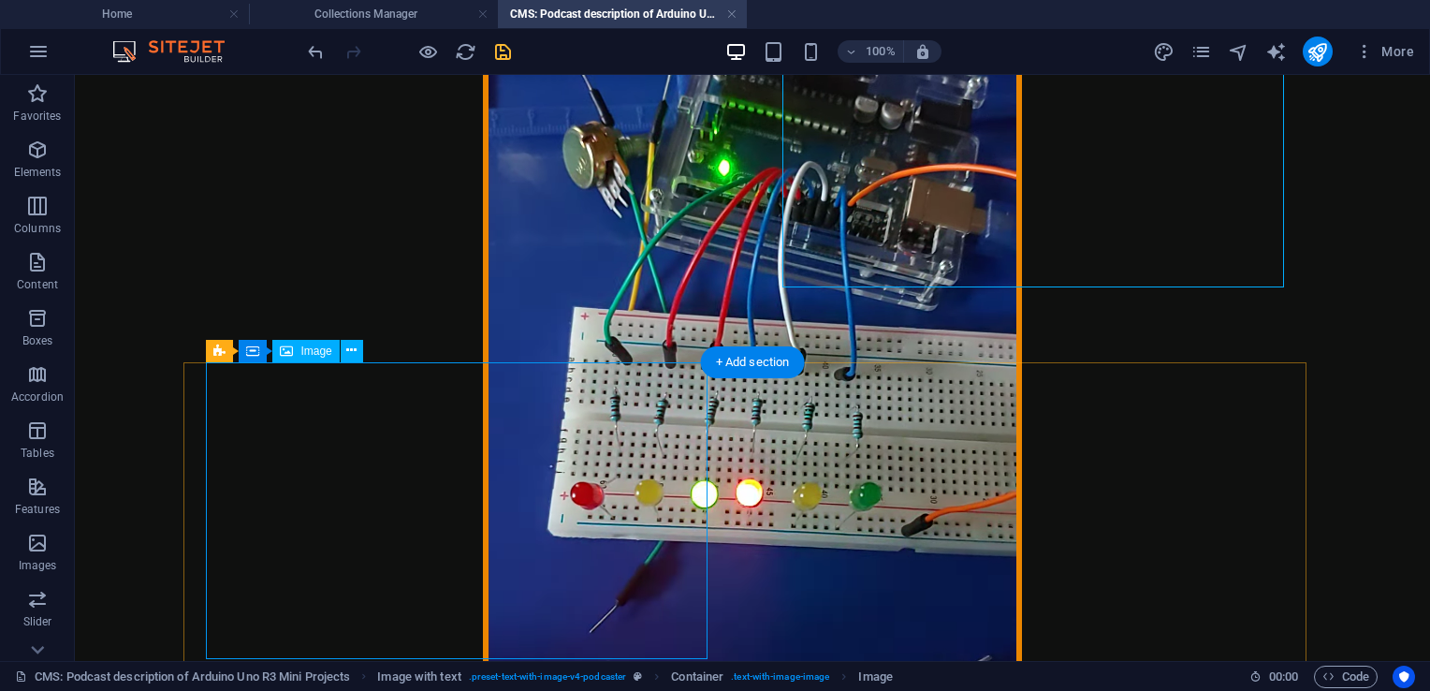
scroll to position [254, 0]
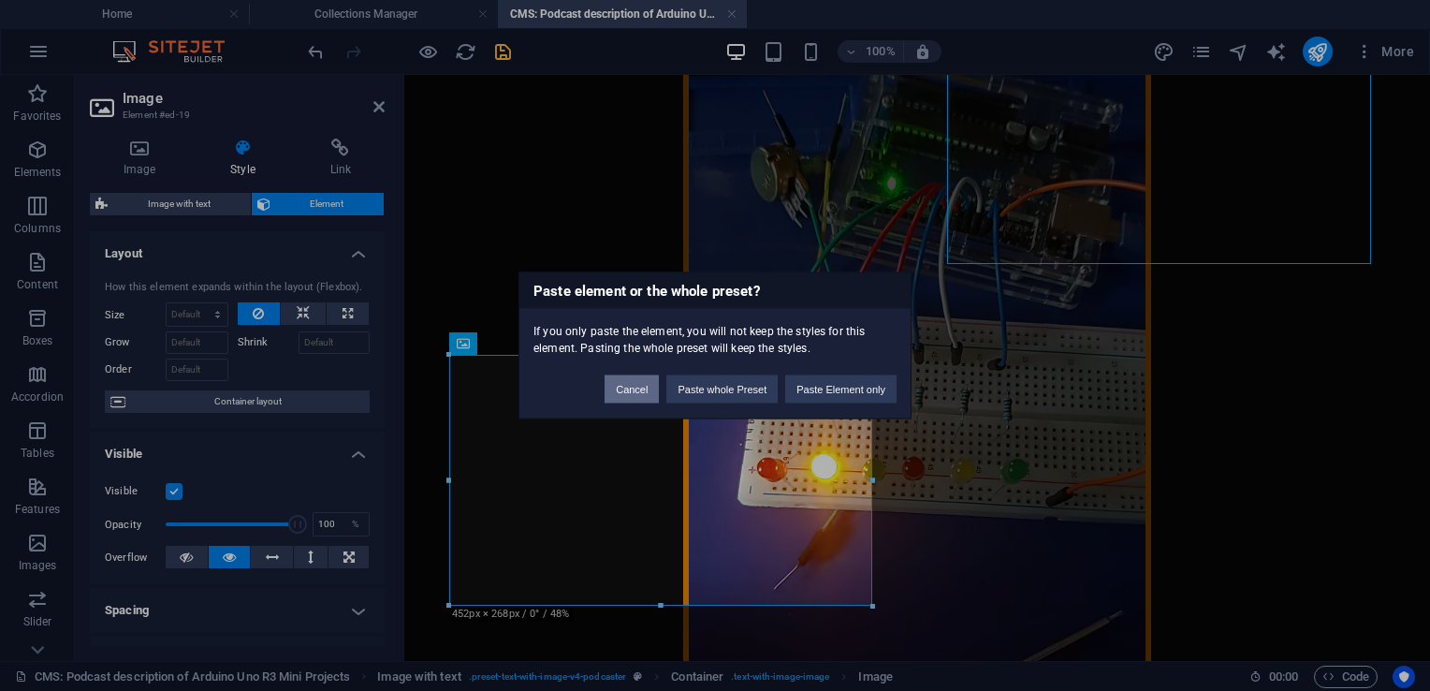
click at [635, 390] on button "Cancel" at bounding box center [631, 389] width 54 height 28
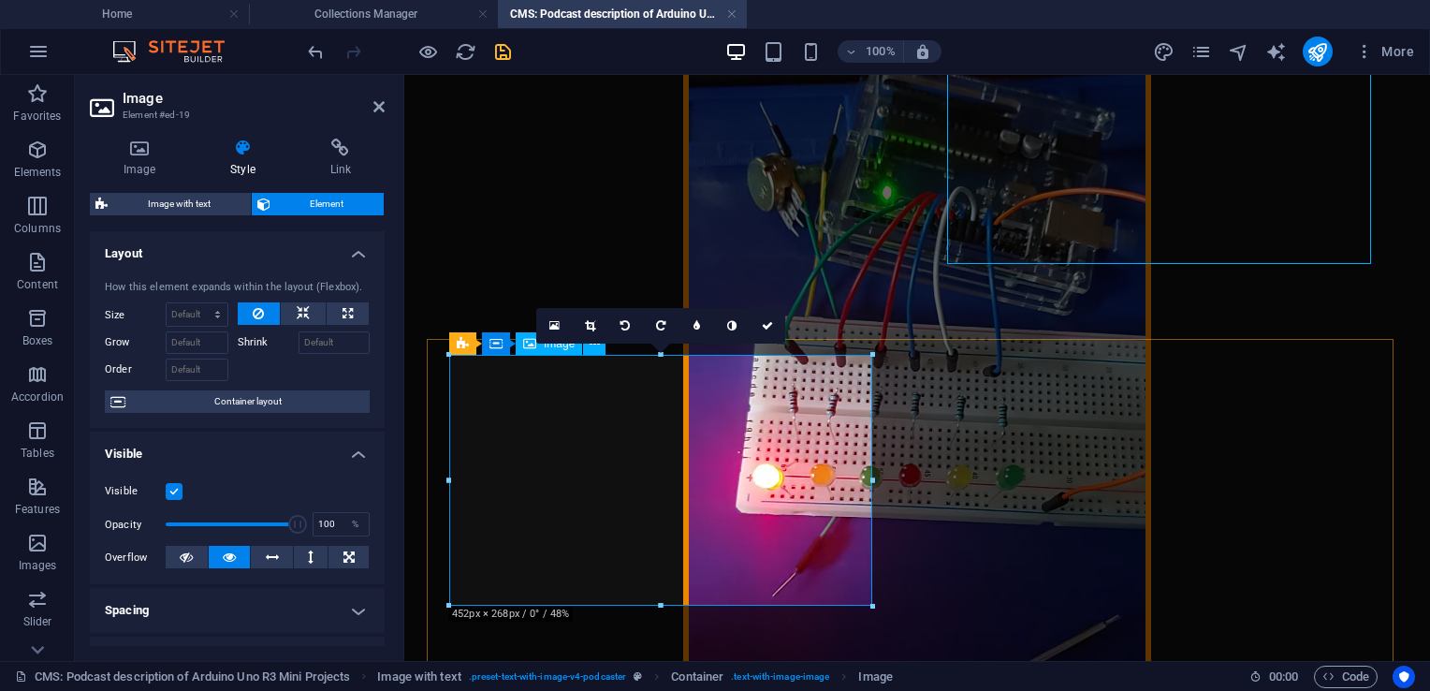
scroll to position [299, 0]
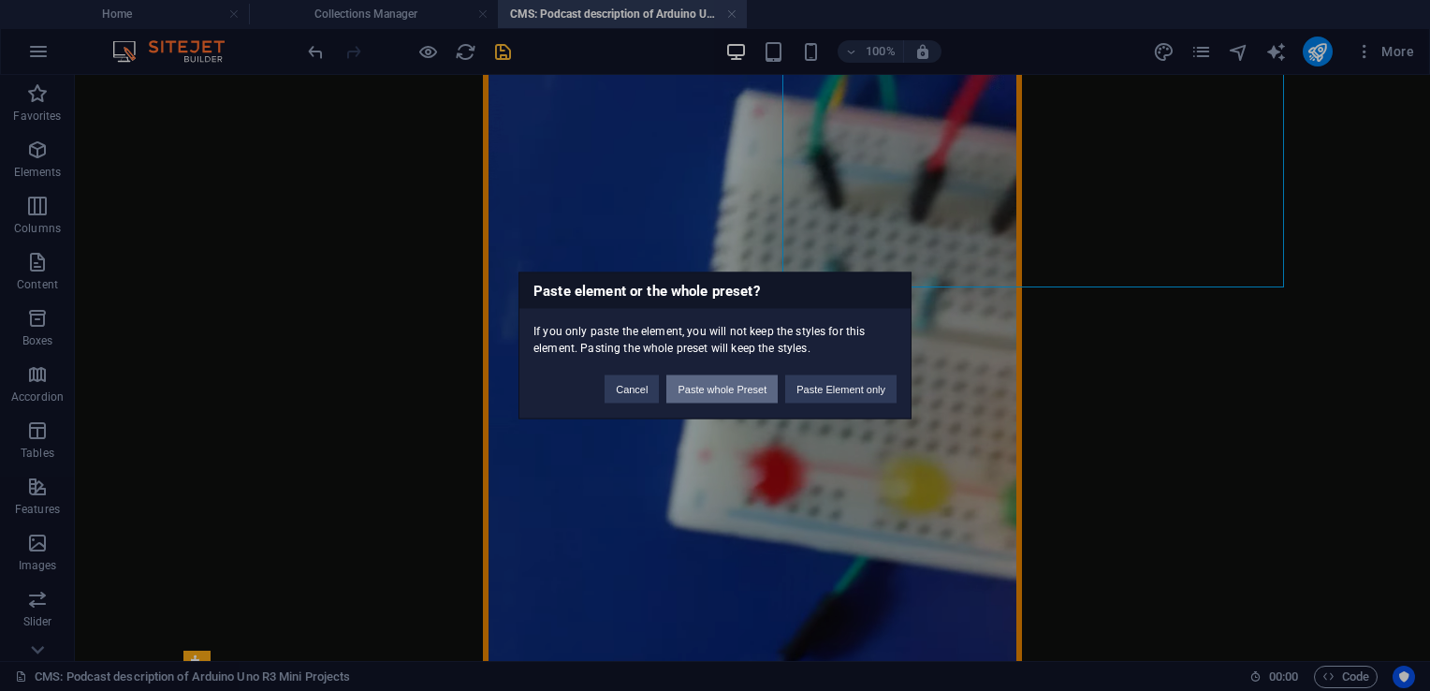
click at [734, 387] on button "Paste whole Preset" at bounding box center [721, 389] width 111 height 28
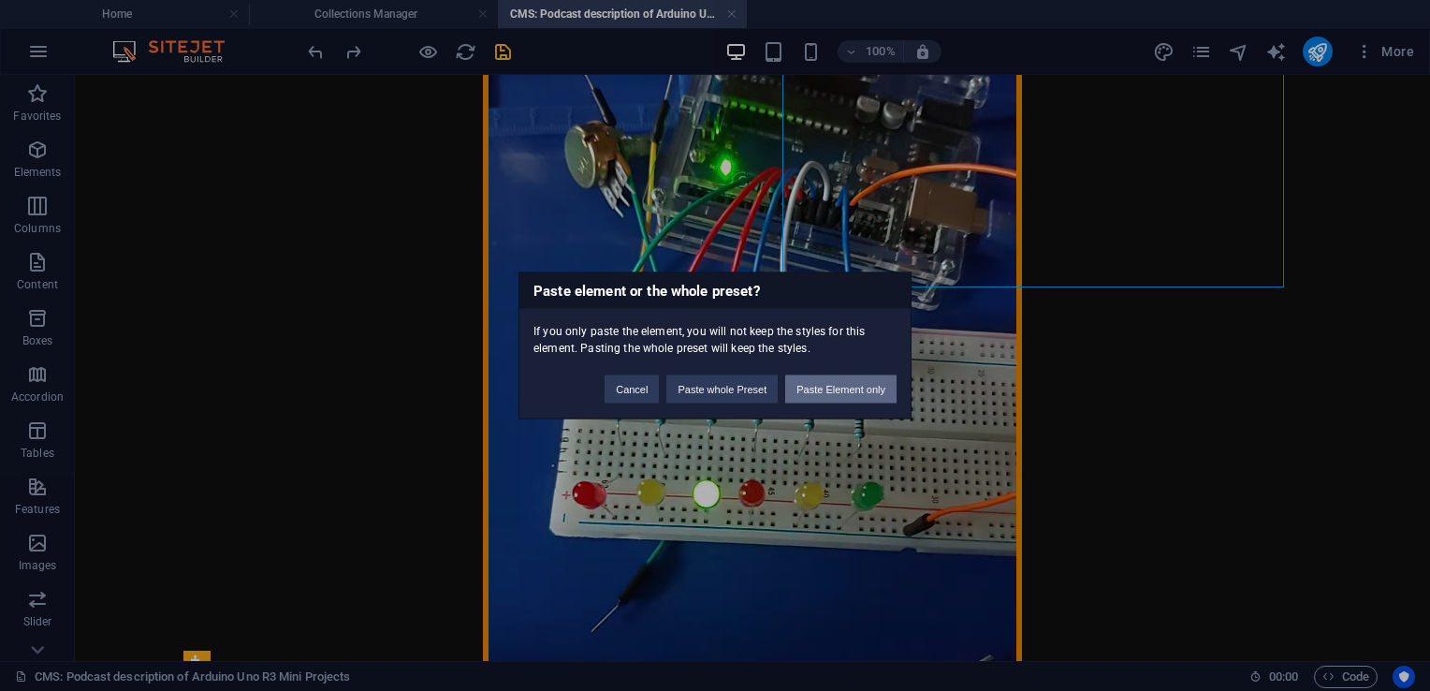
click at [856, 386] on button "Paste Element only" at bounding box center [840, 389] width 111 height 28
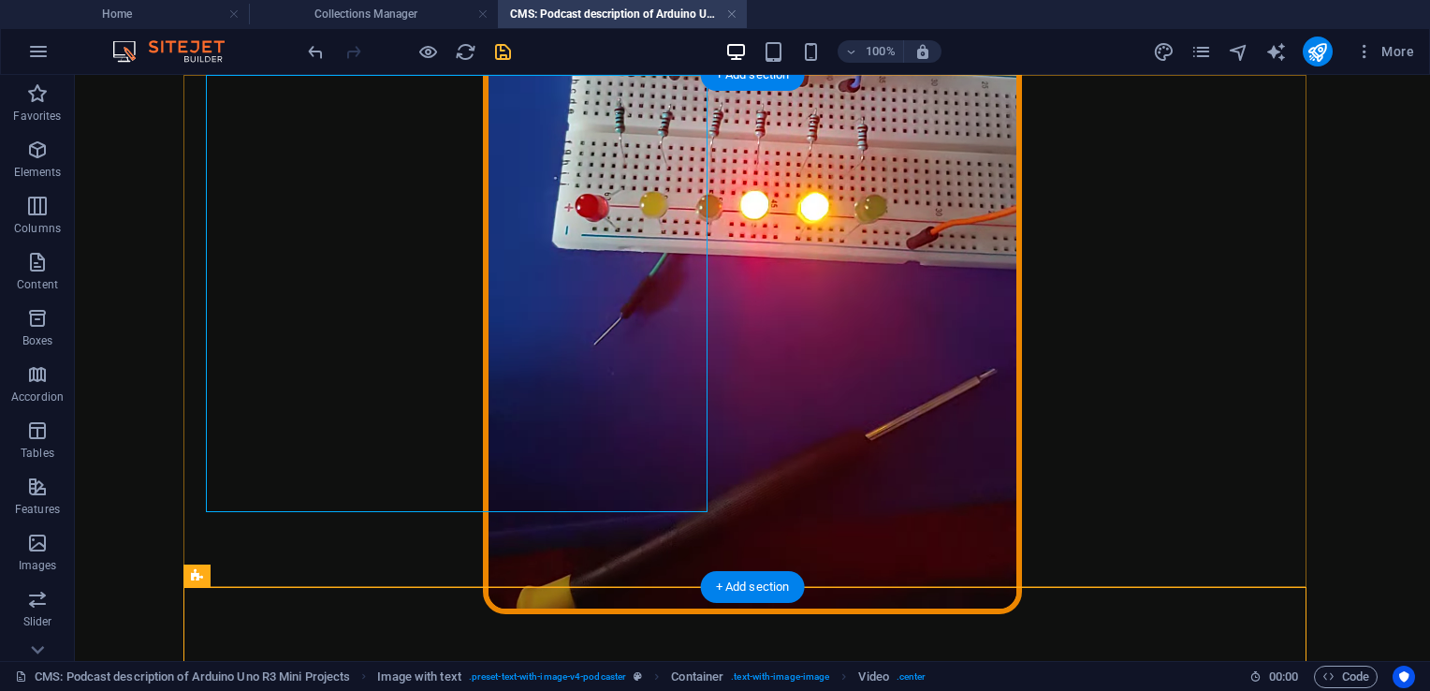
scroll to position [595, 0]
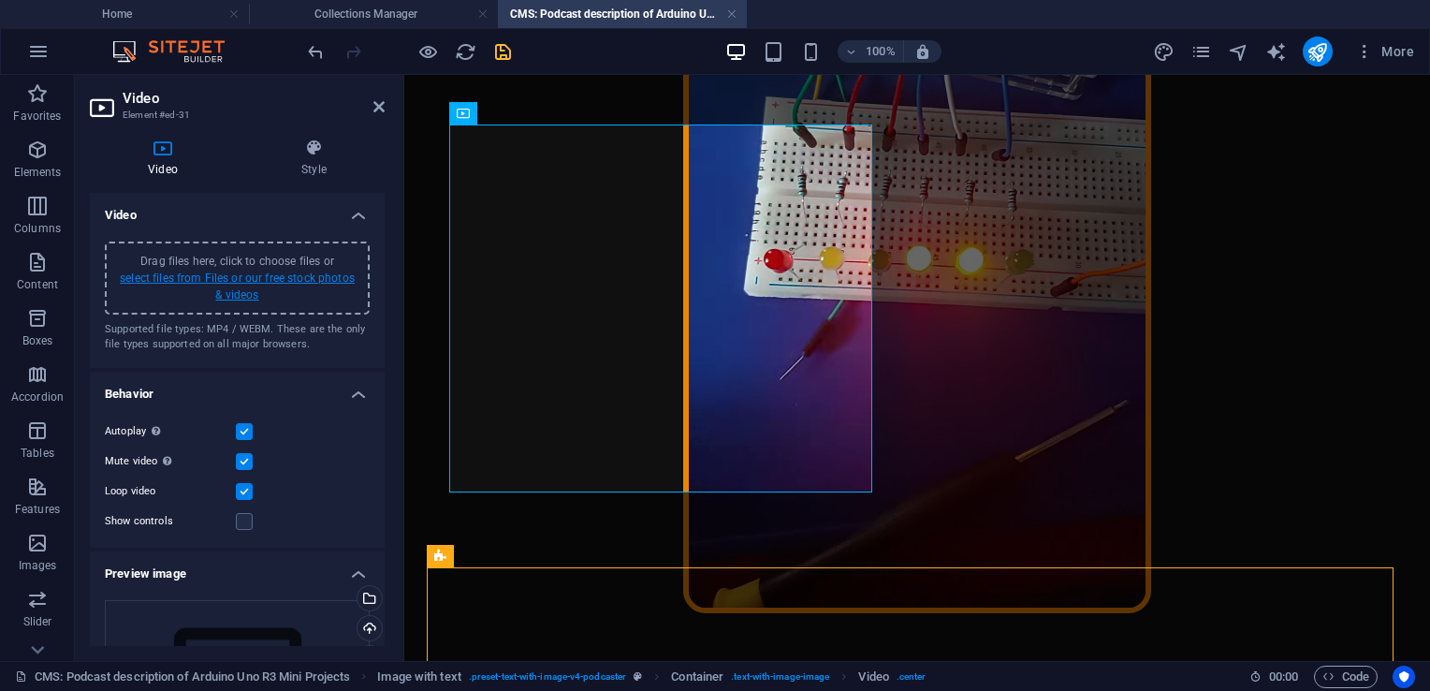
click at [197, 278] on link "select files from Files or our free stock photos & videos" at bounding box center [237, 286] width 235 height 30
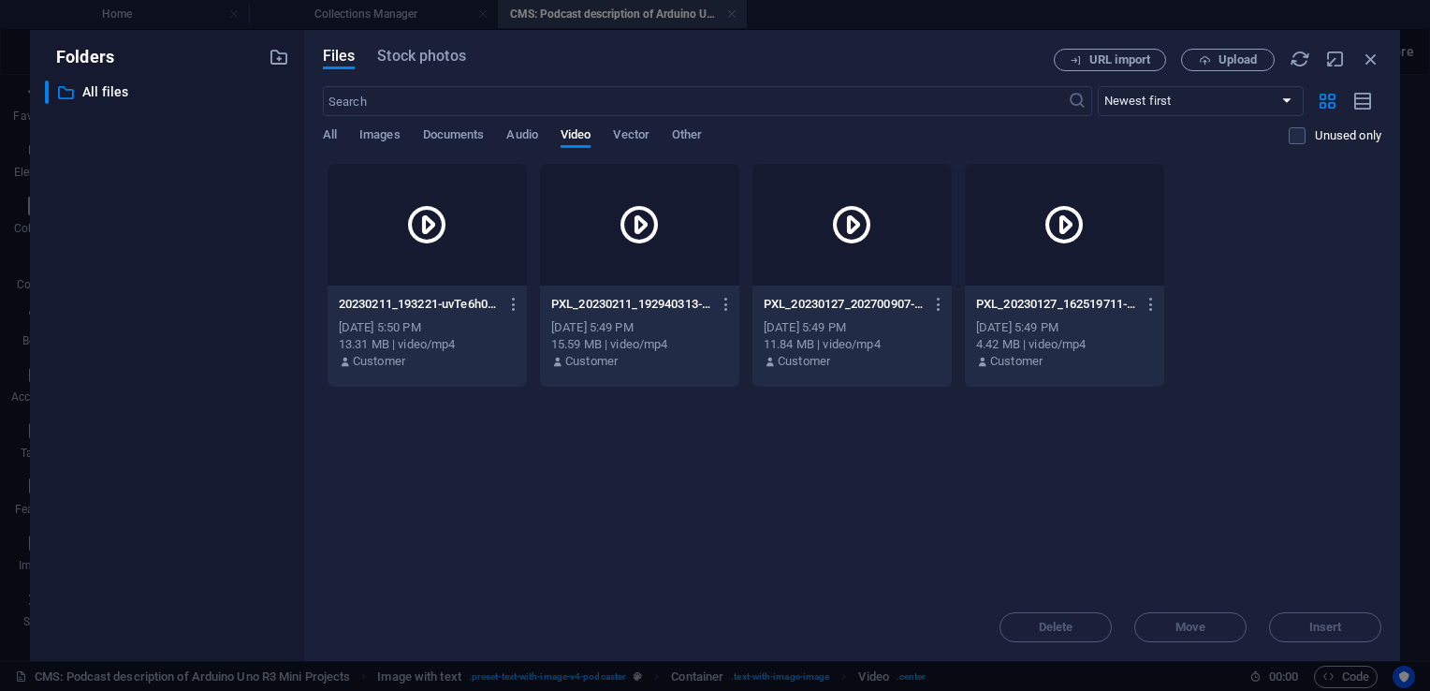
click at [791, 257] on div at bounding box center [851, 225] width 199 height 122
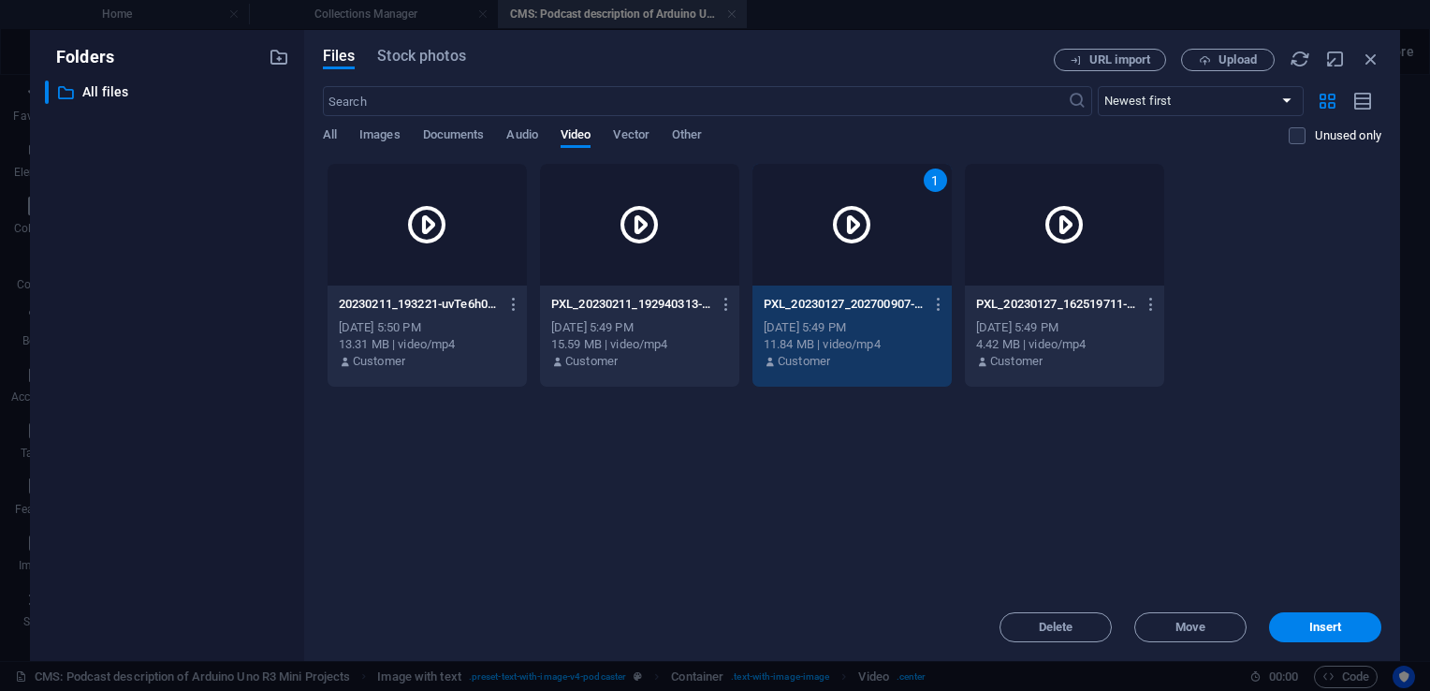
click at [791, 257] on div "1" at bounding box center [851, 225] width 199 height 122
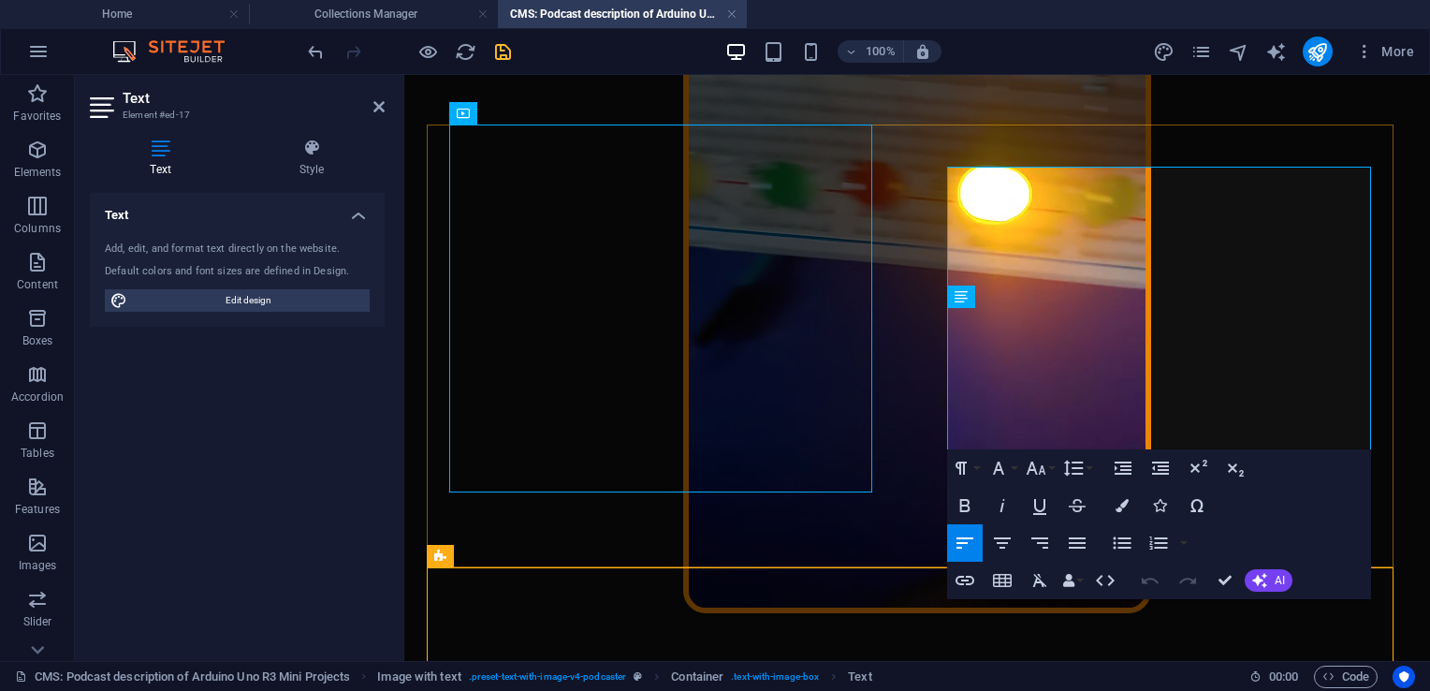
scroll to position [574, 0]
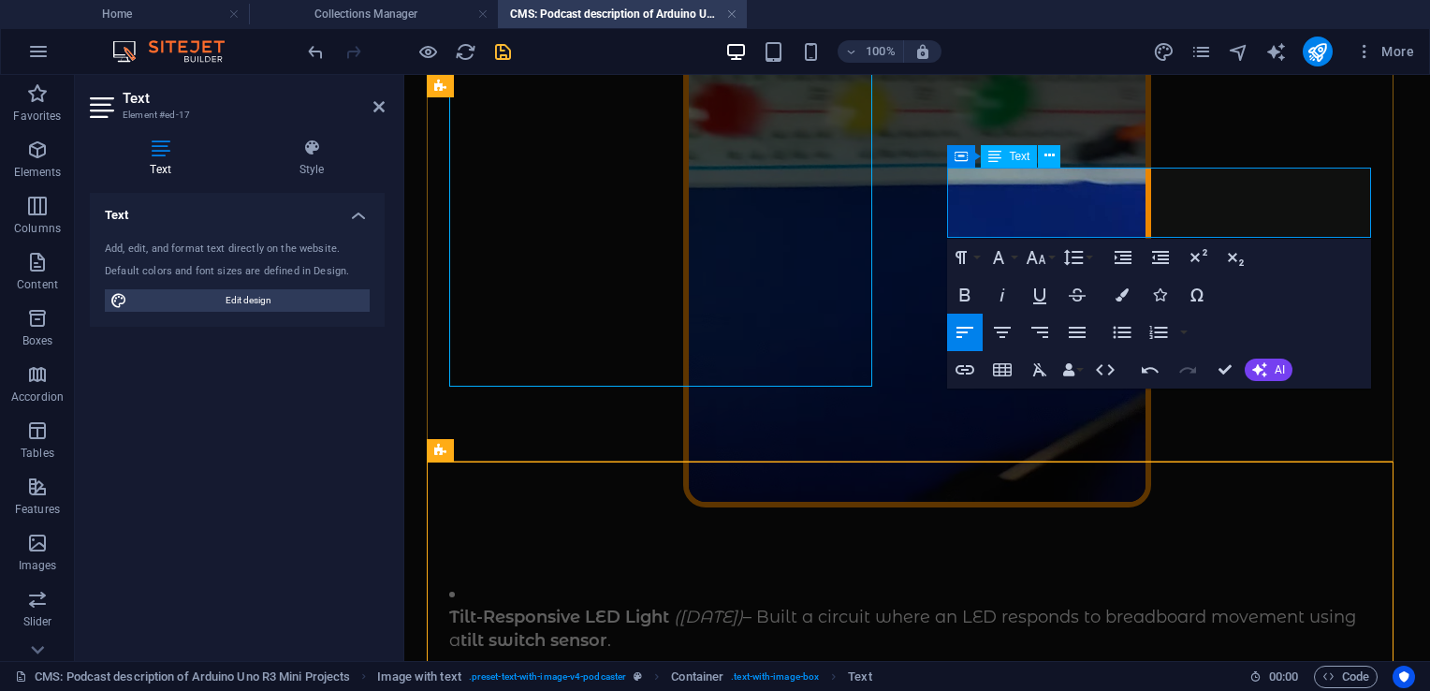
click at [1299, 605] on p "Tilt-Responsive LED Light ([DATE]) – Built a circuit where an LED responds to b…" at bounding box center [917, 628] width 936 height 47
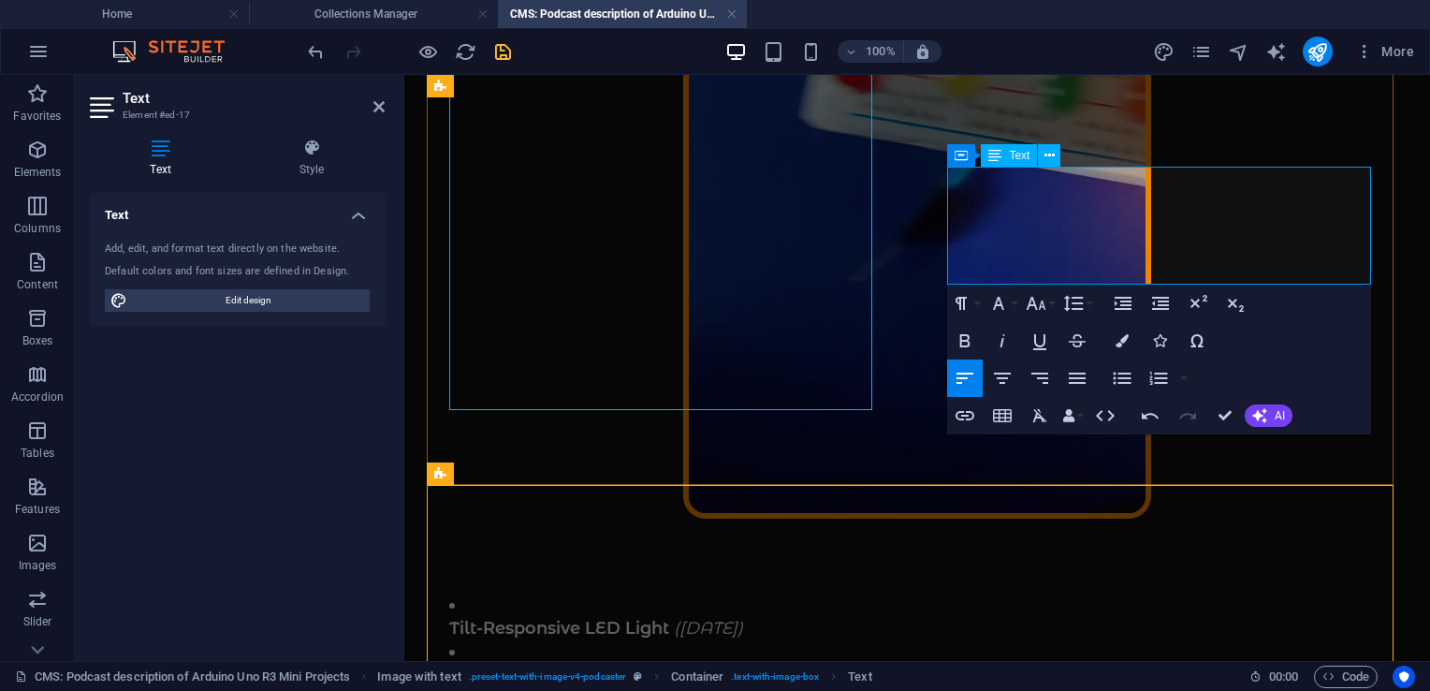
scroll to position [550, 0]
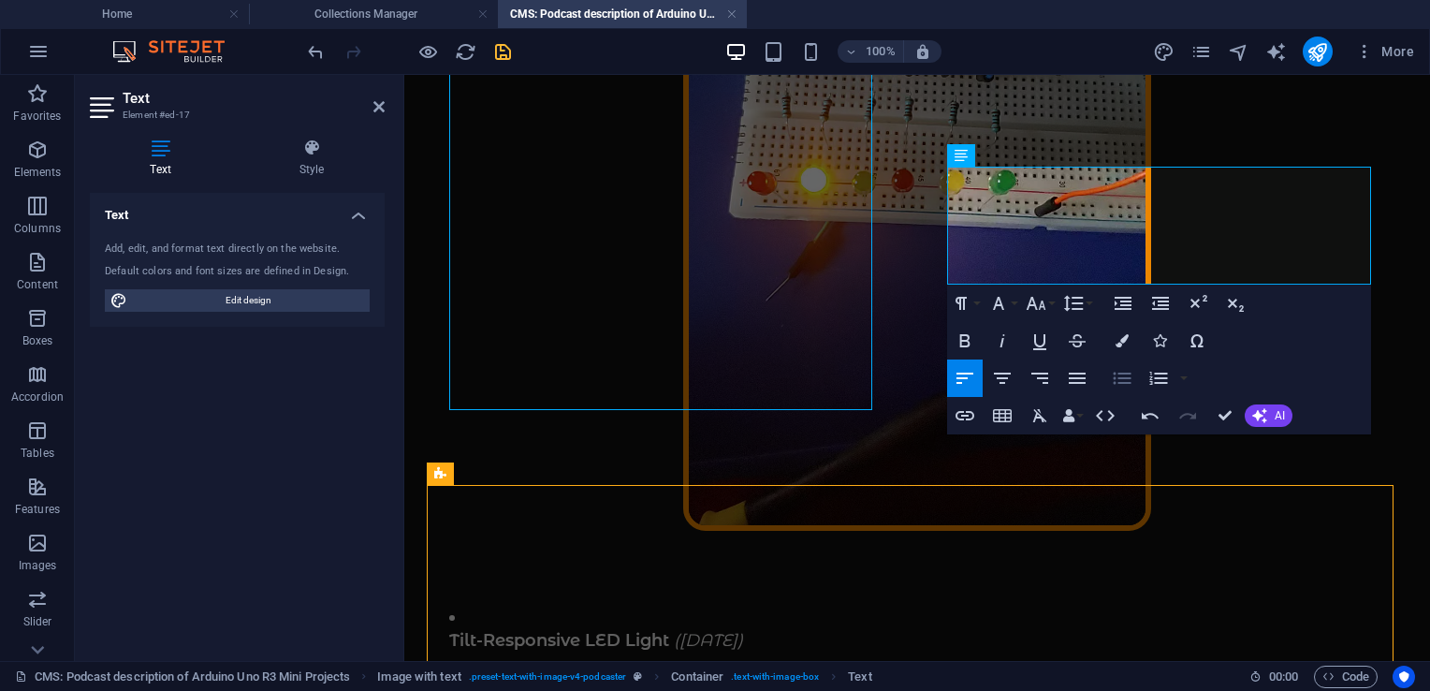
click at [1130, 382] on icon "button" at bounding box center [1122, 378] width 18 height 12
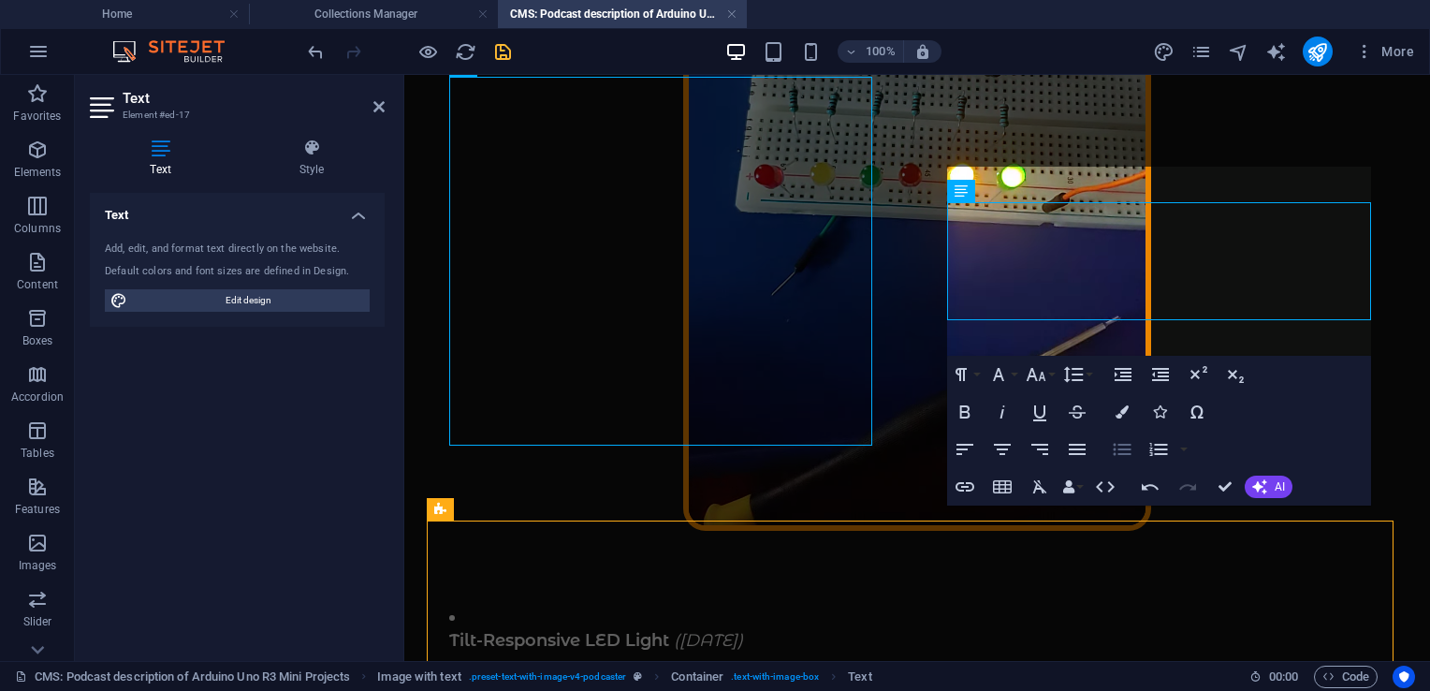
scroll to position [516, 0]
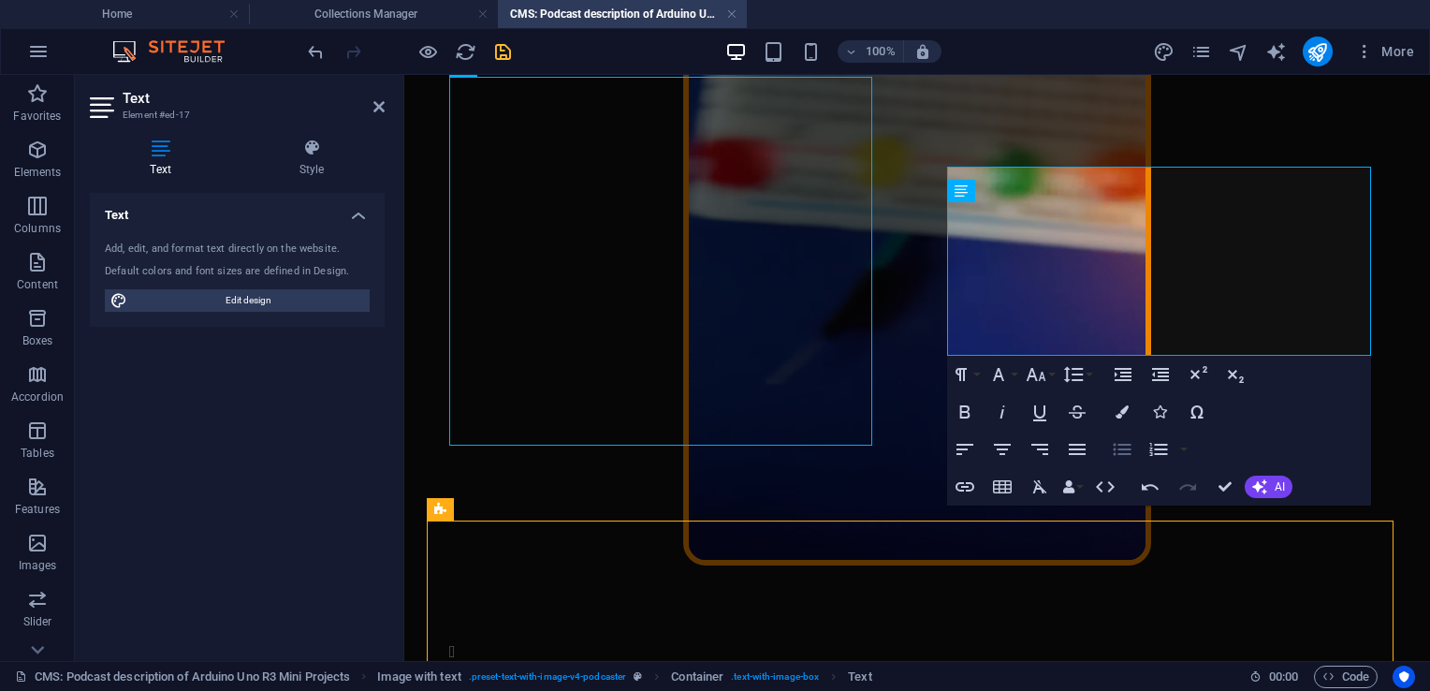
click at [1118, 452] on icon "button" at bounding box center [1122, 449] width 22 height 22
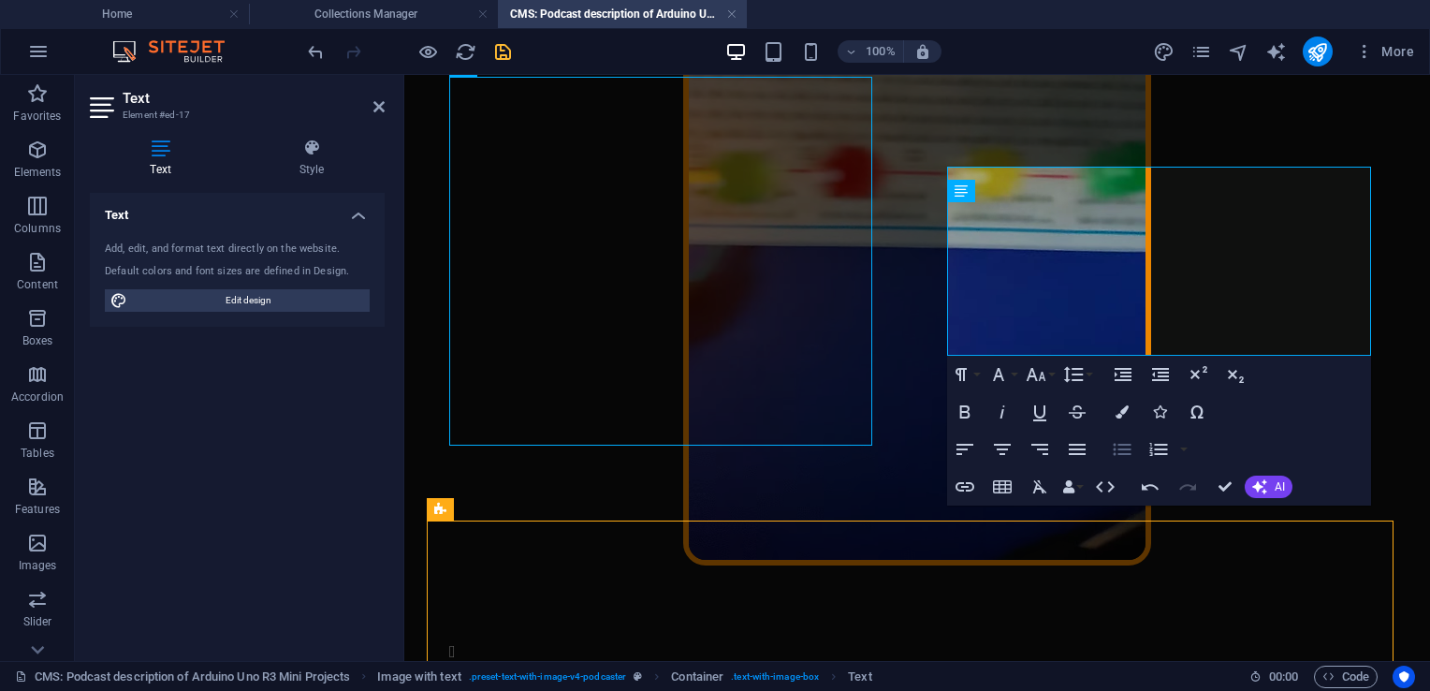
click at [1118, 452] on icon "button" at bounding box center [1122, 449] width 22 height 22
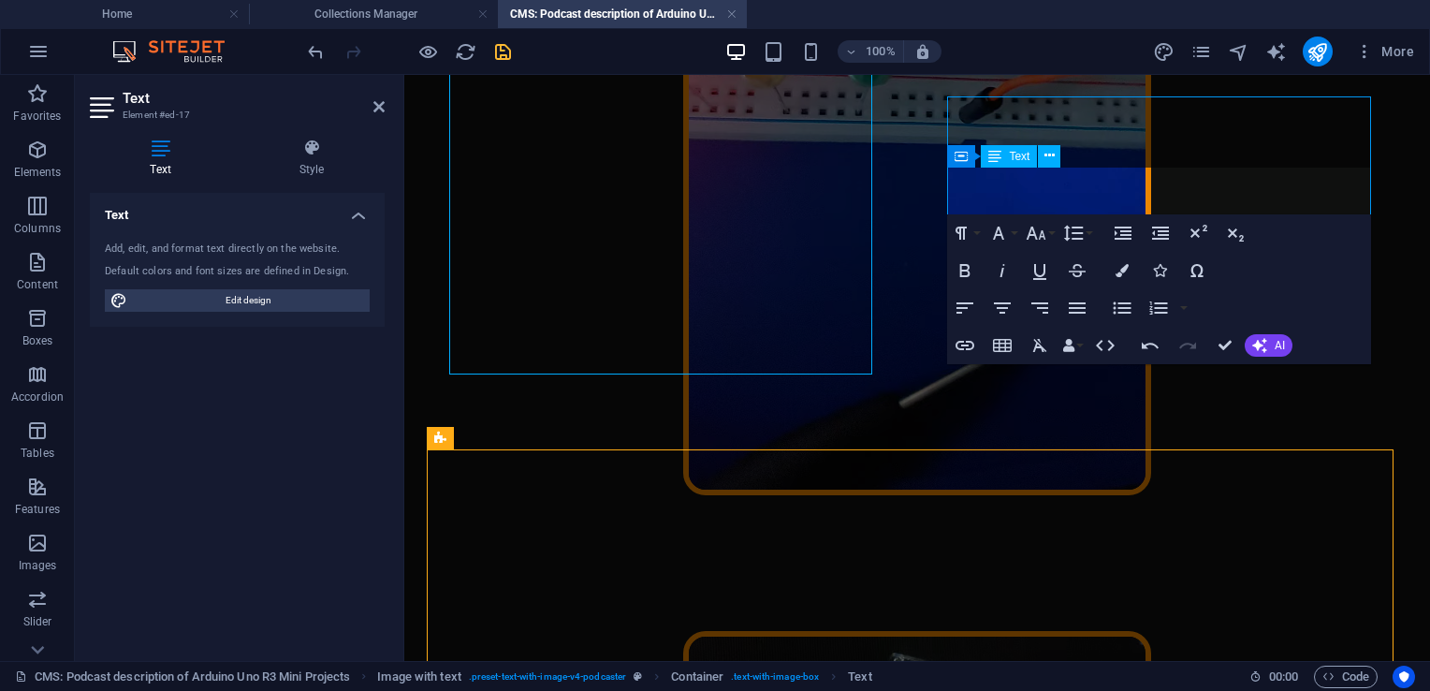
scroll to position [598, 0]
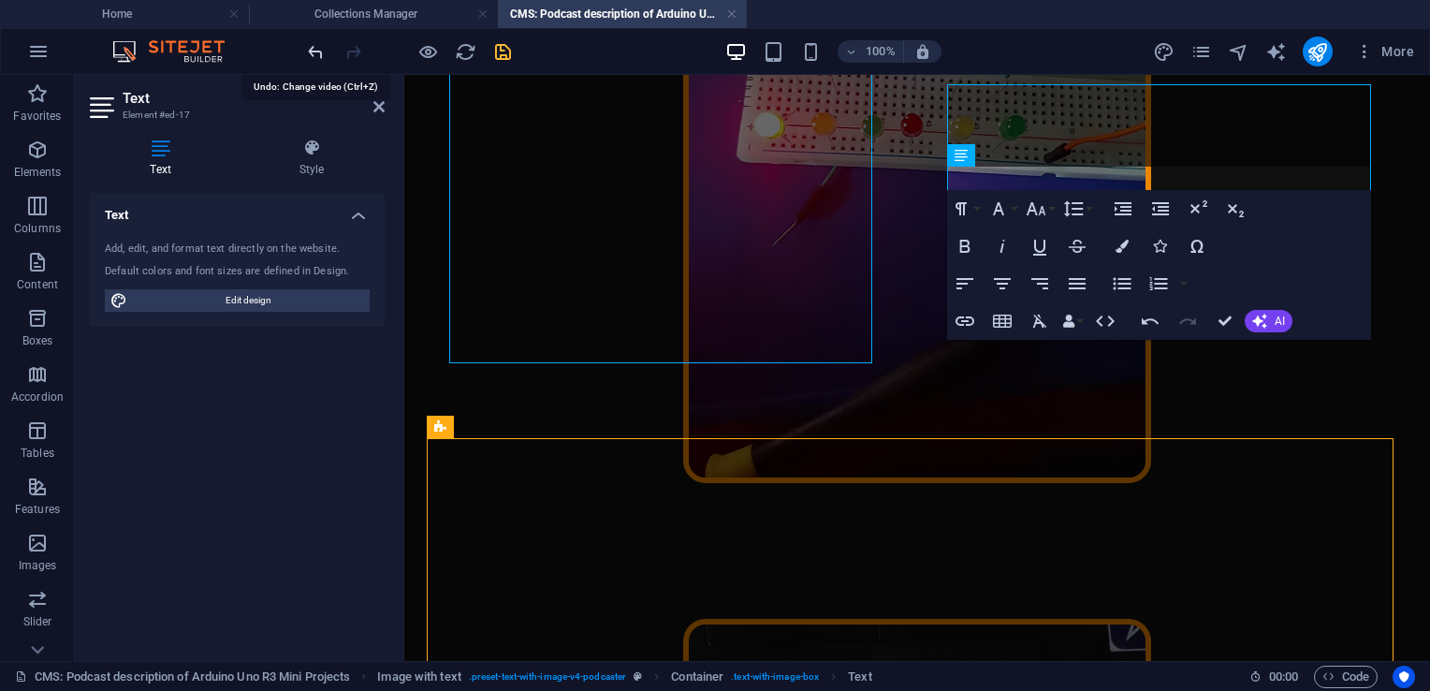
click at [311, 56] on icon "undo" at bounding box center [316, 52] width 22 height 22
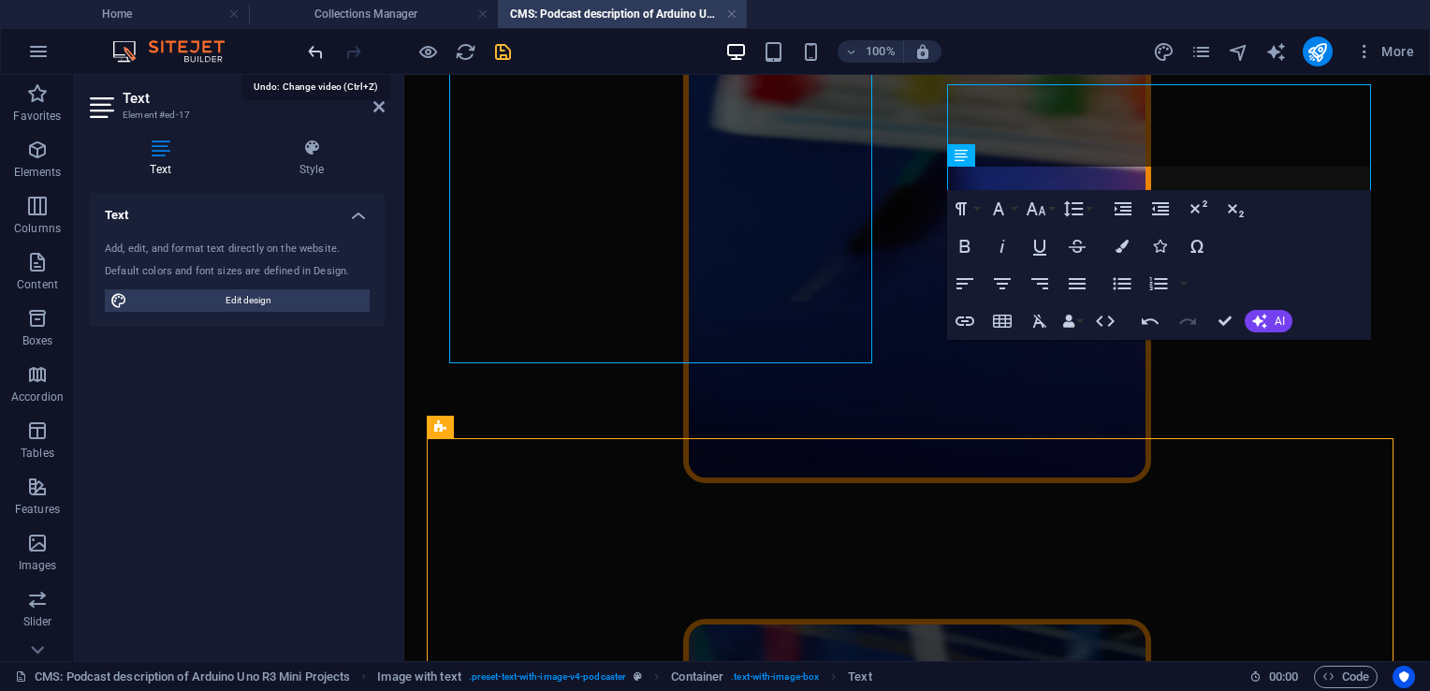
click at [311, 56] on icon "undo" at bounding box center [316, 52] width 22 height 22
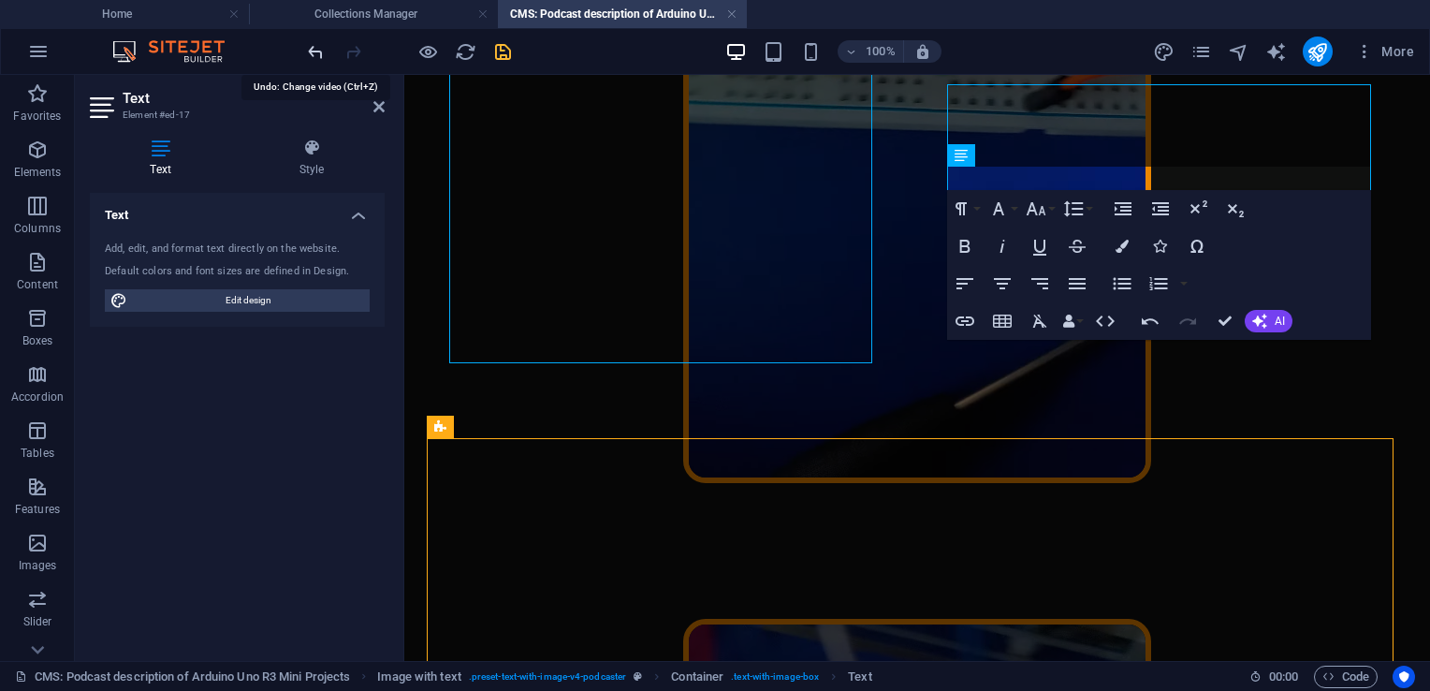
click at [311, 56] on icon "undo" at bounding box center [316, 52] width 22 height 22
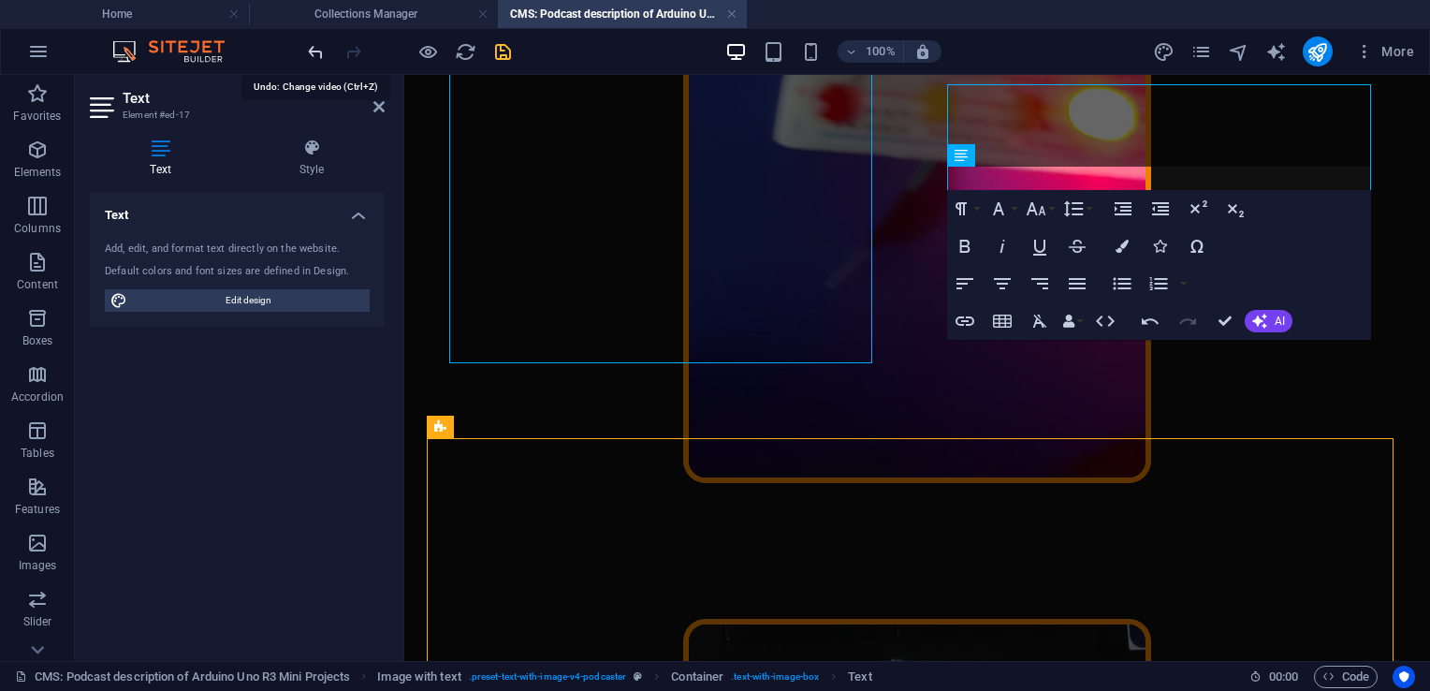
click at [311, 56] on icon "undo" at bounding box center [316, 52] width 22 height 22
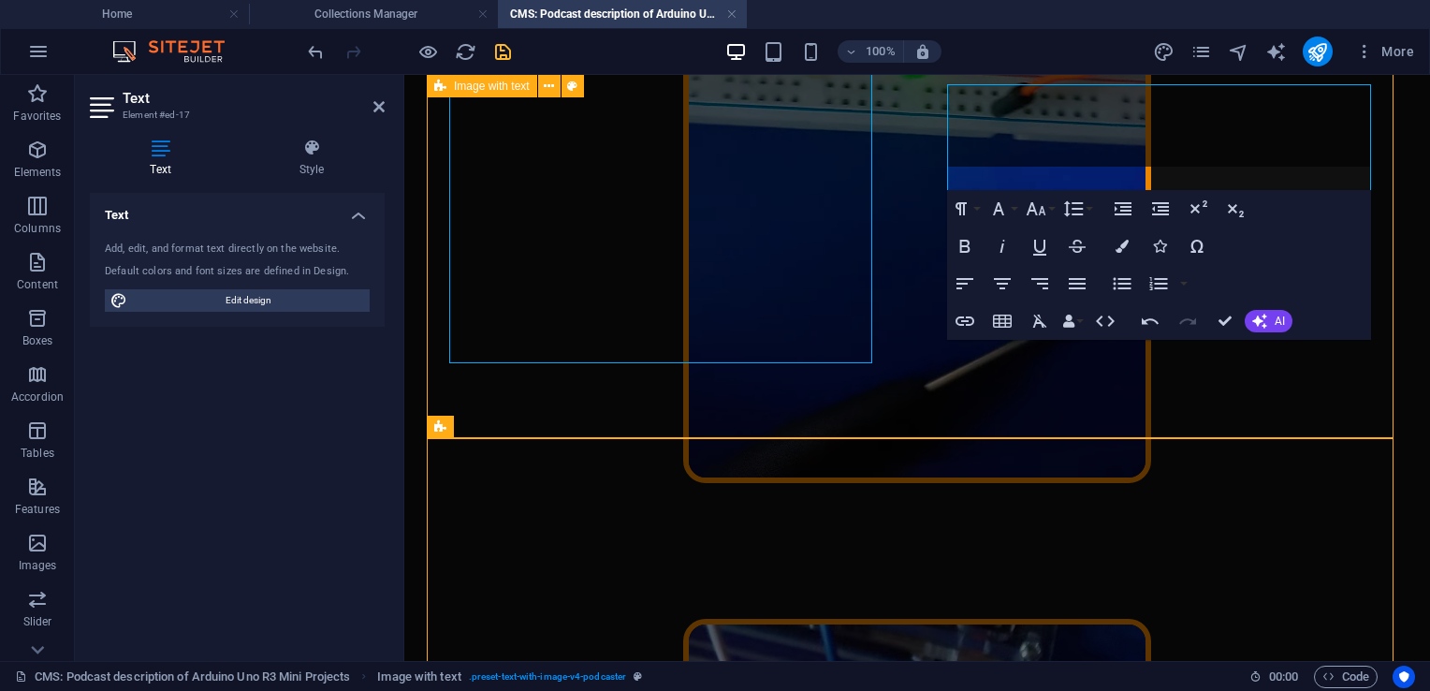
scroll to position [632, 0]
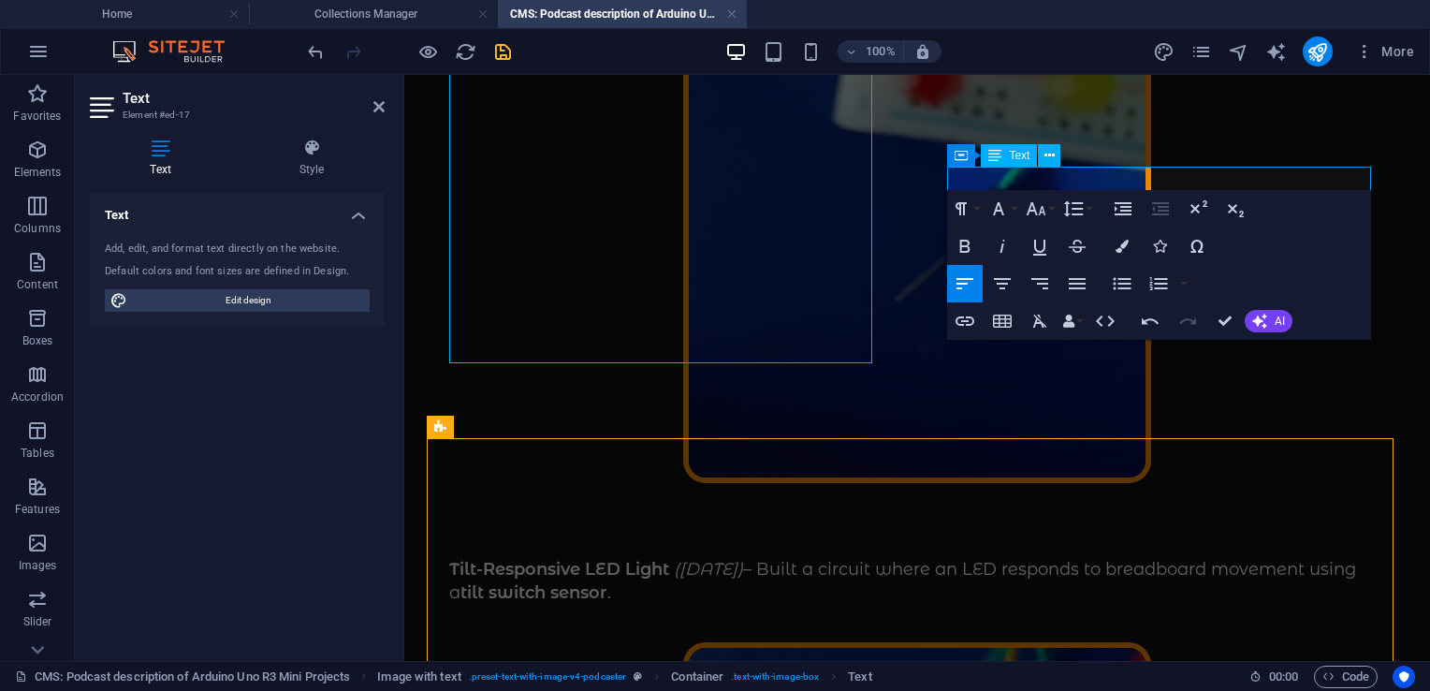
scroll to position [574, 0]
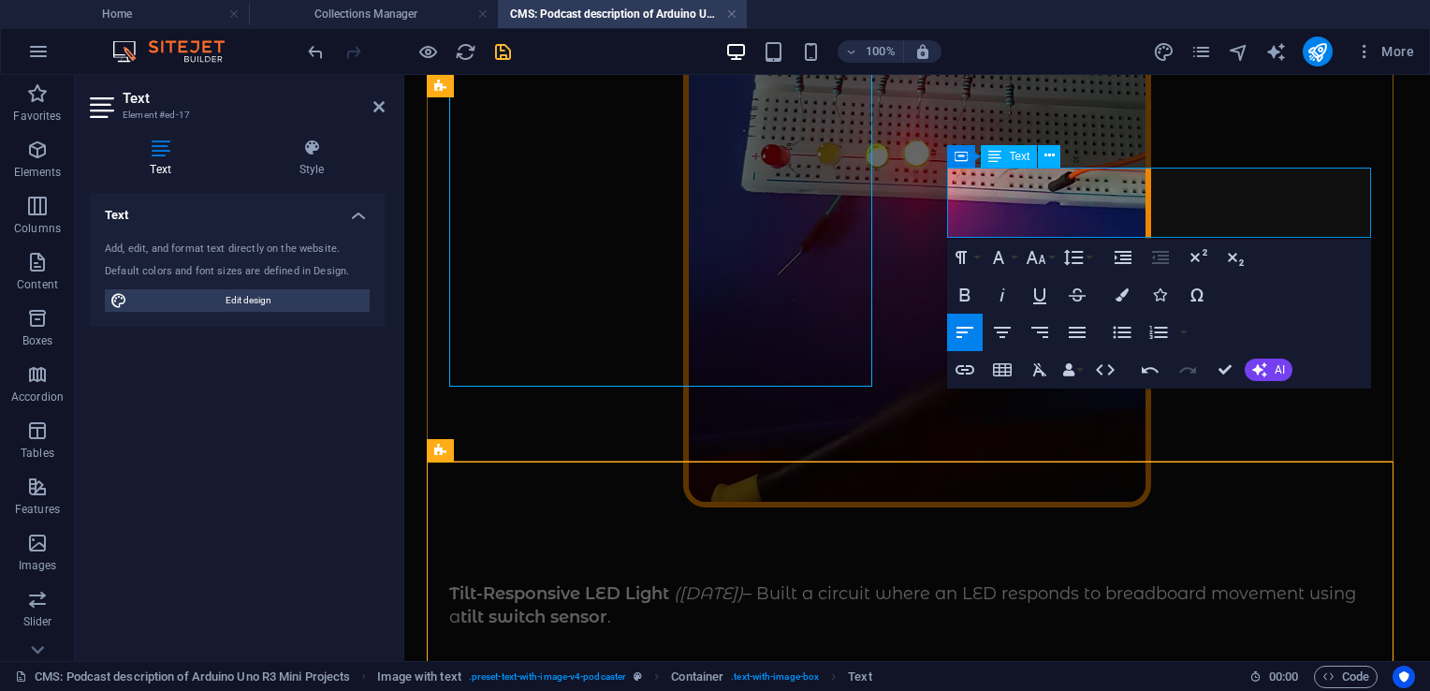
click at [1309, 582] on p "Tilt-Responsive LED Light ([DATE]) – Built a circuit where an LED responds to b…" at bounding box center [917, 605] width 936 height 47
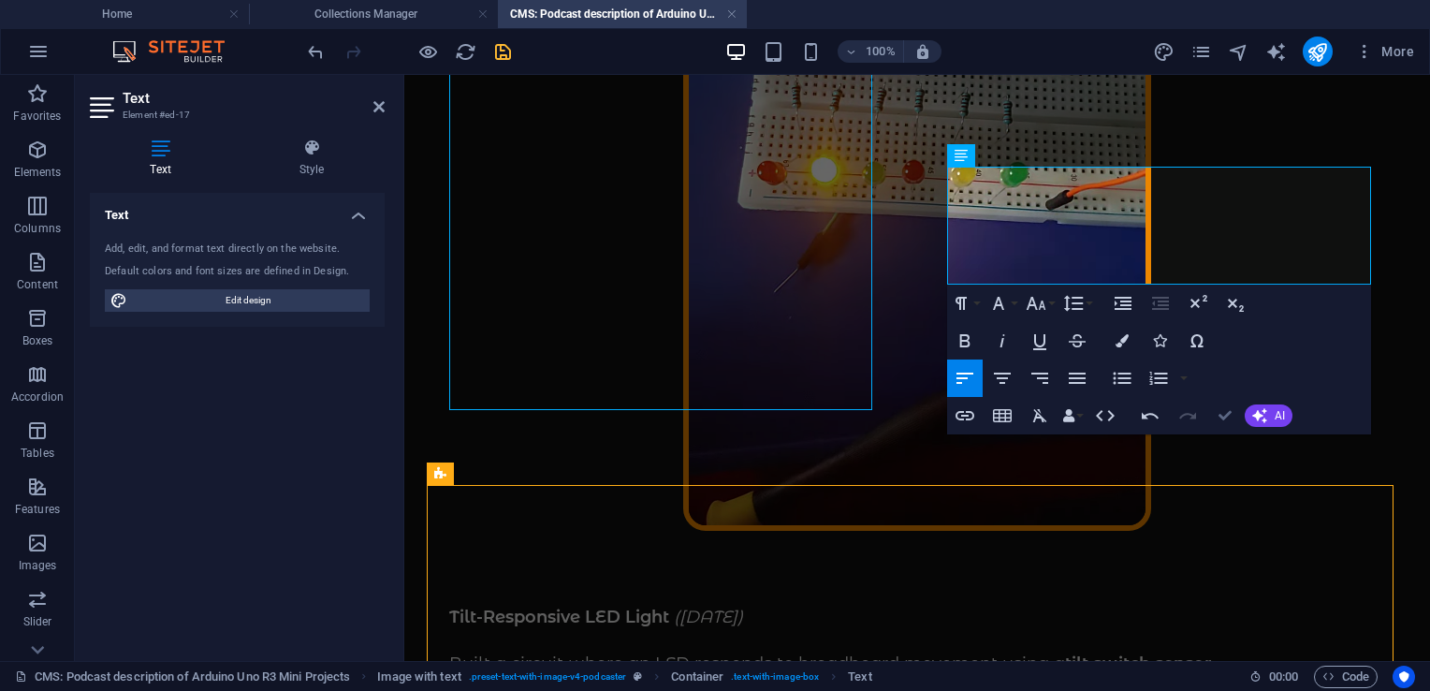
scroll to position [666, 0]
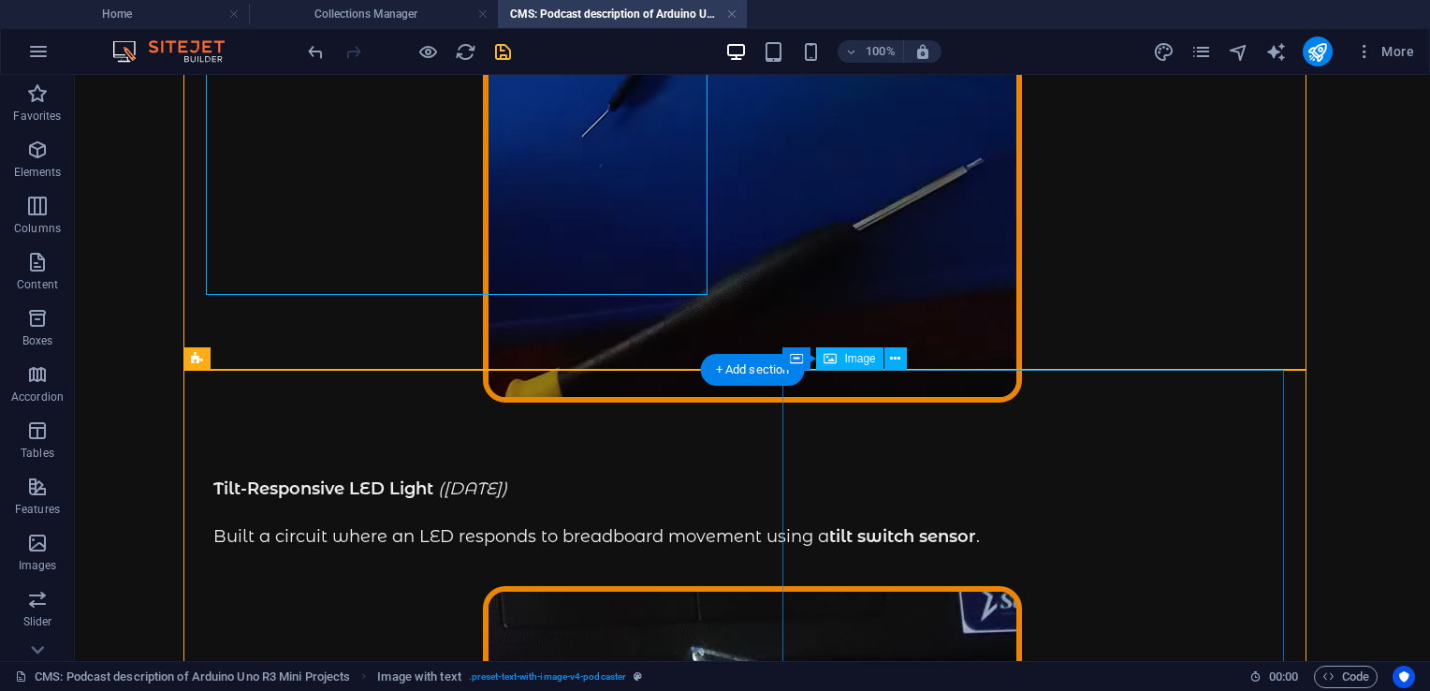
scroll to position [803, 0]
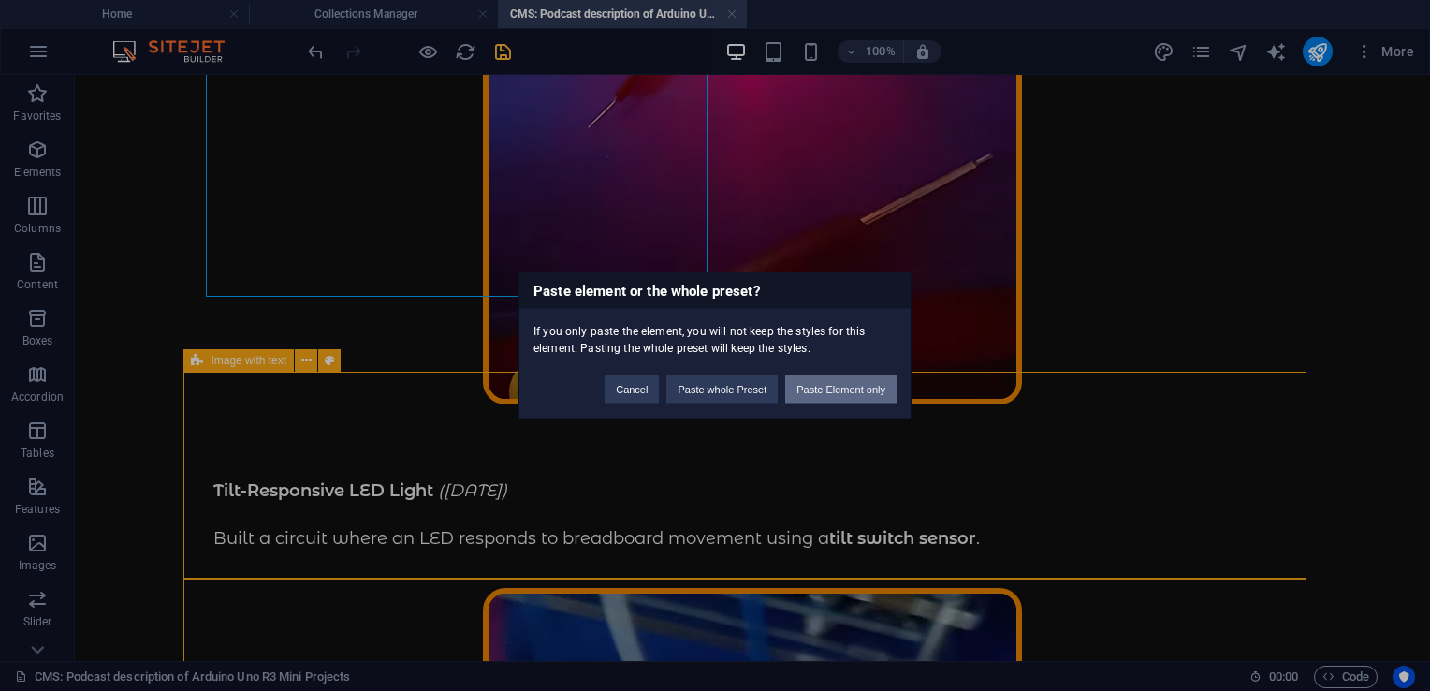
click at [843, 394] on button "Paste Element only" at bounding box center [840, 389] width 111 height 28
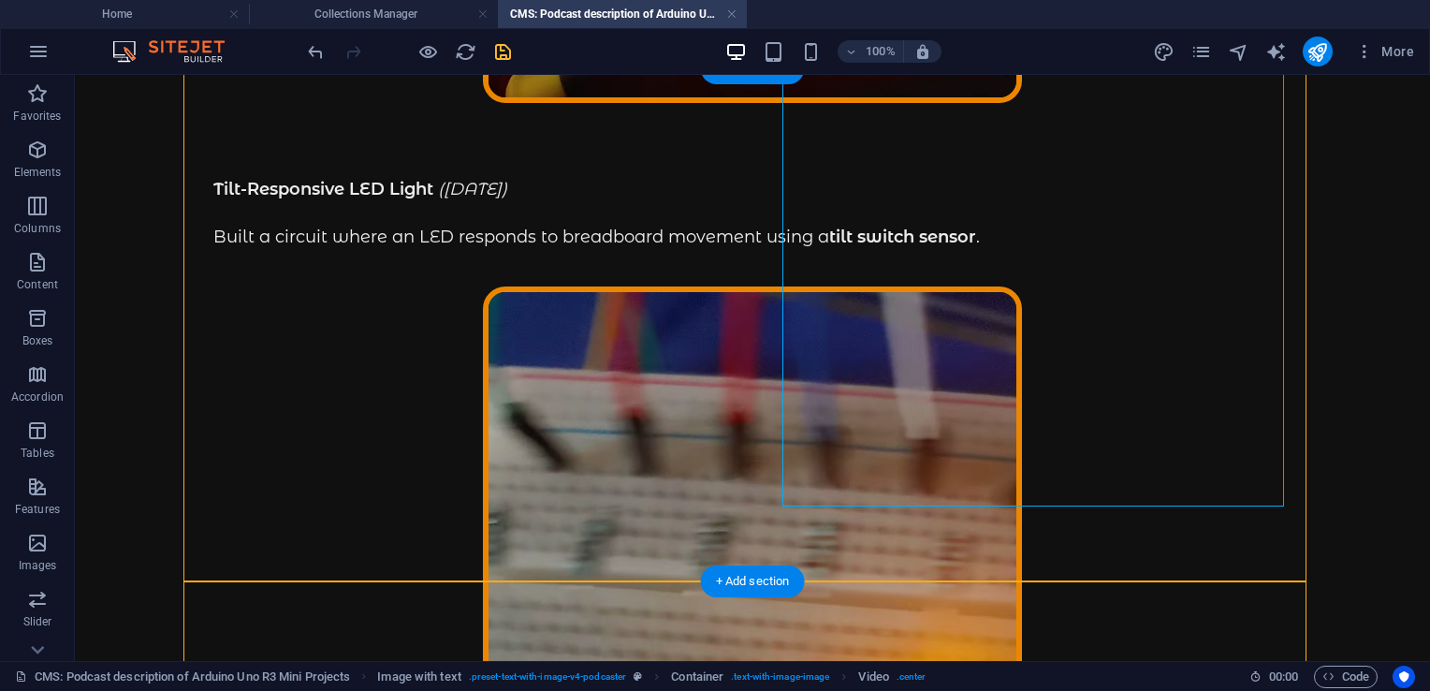
scroll to position [1108, 0]
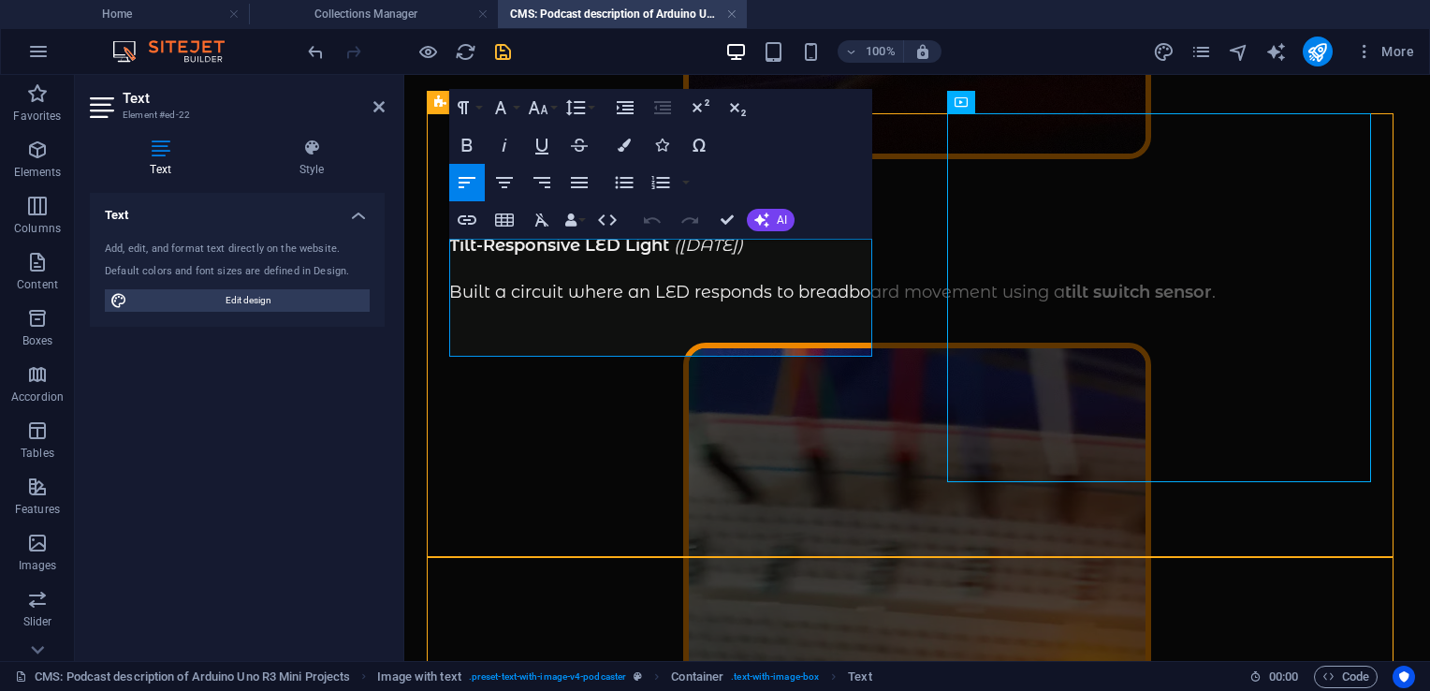
scroll to position [933, 0]
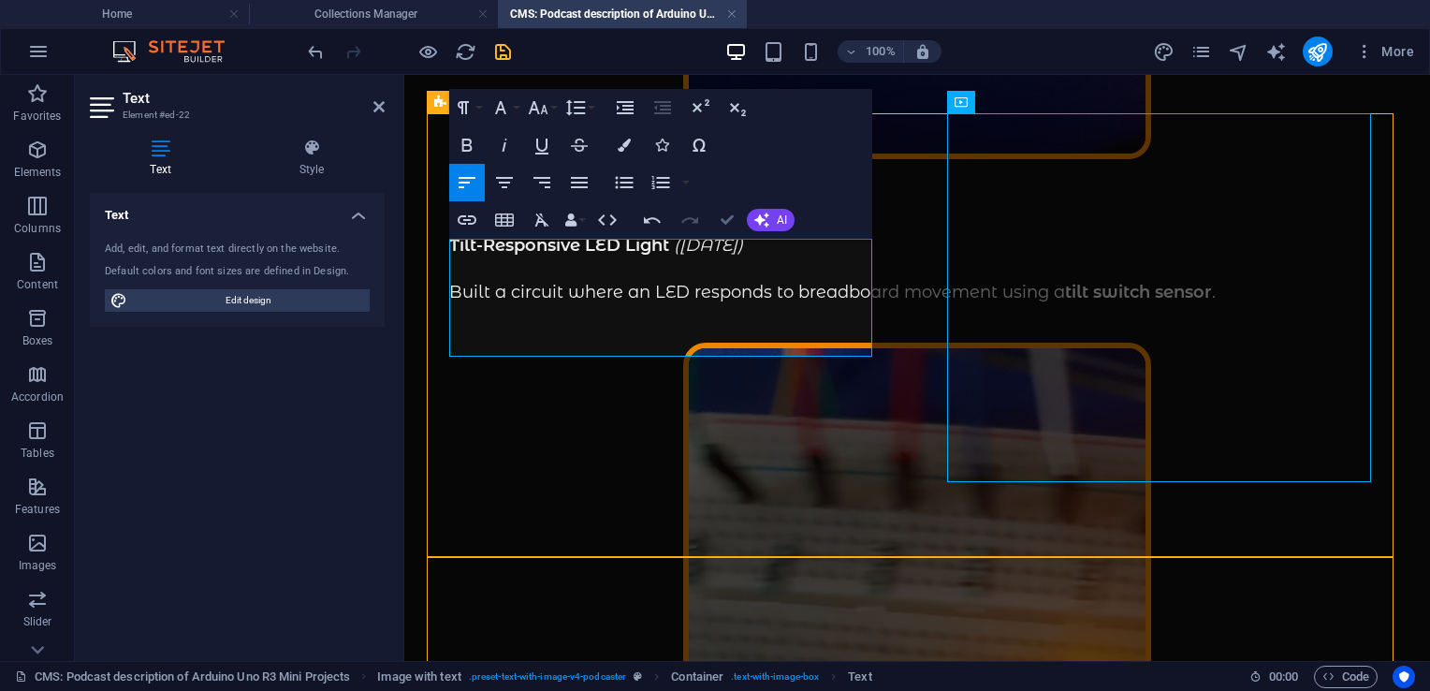
scroll to position [1108, 0]
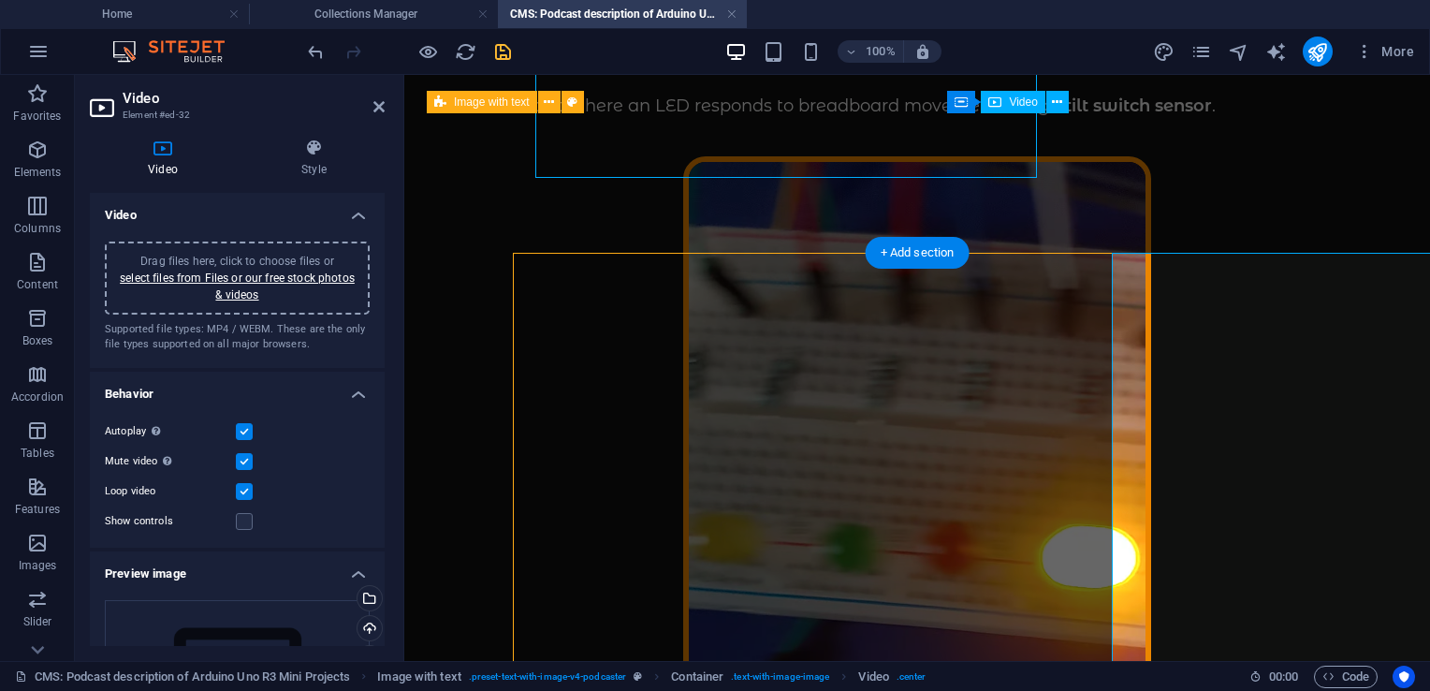
scroll to position [922, 0]
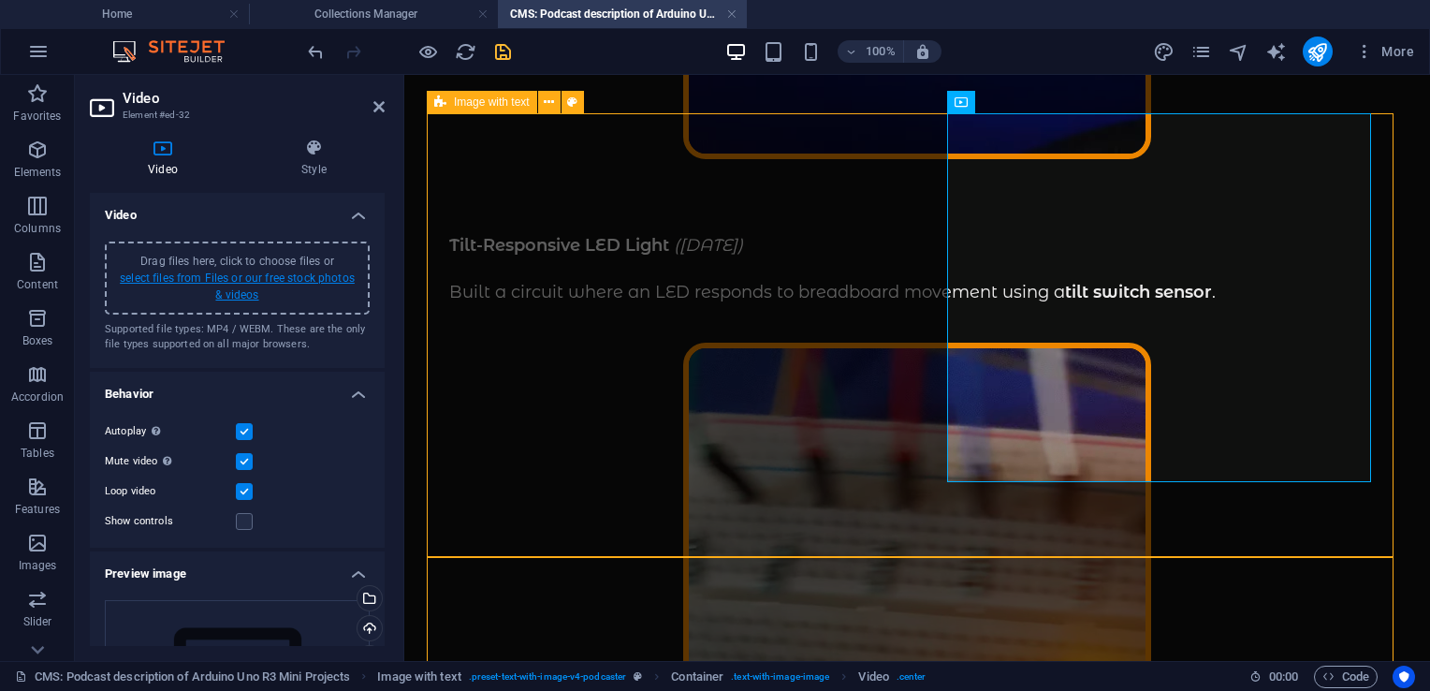
click at [187, 274] on link "select files from Files or our free stock photos & videos" at bounding box center [237, 286] width 235 height 30
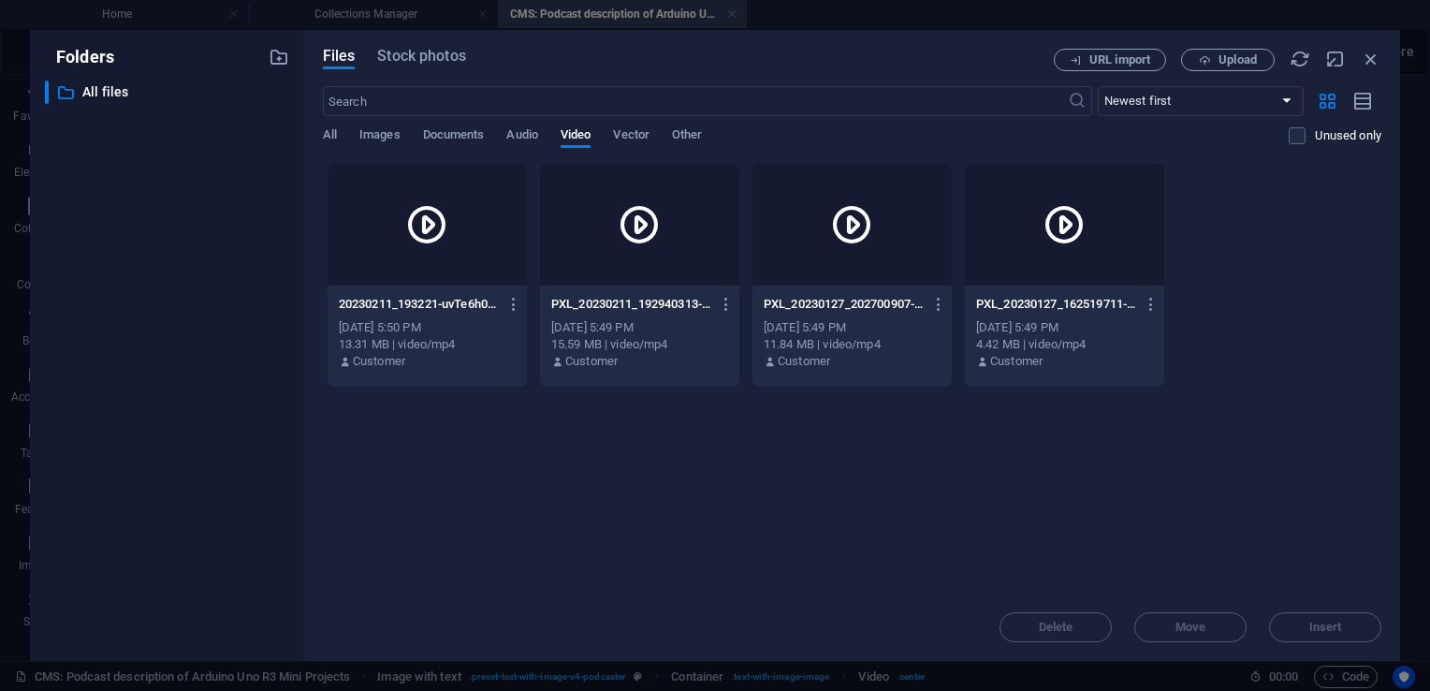
click at [640, 275] on div at bounding box center [639, 225] width 199 height 122
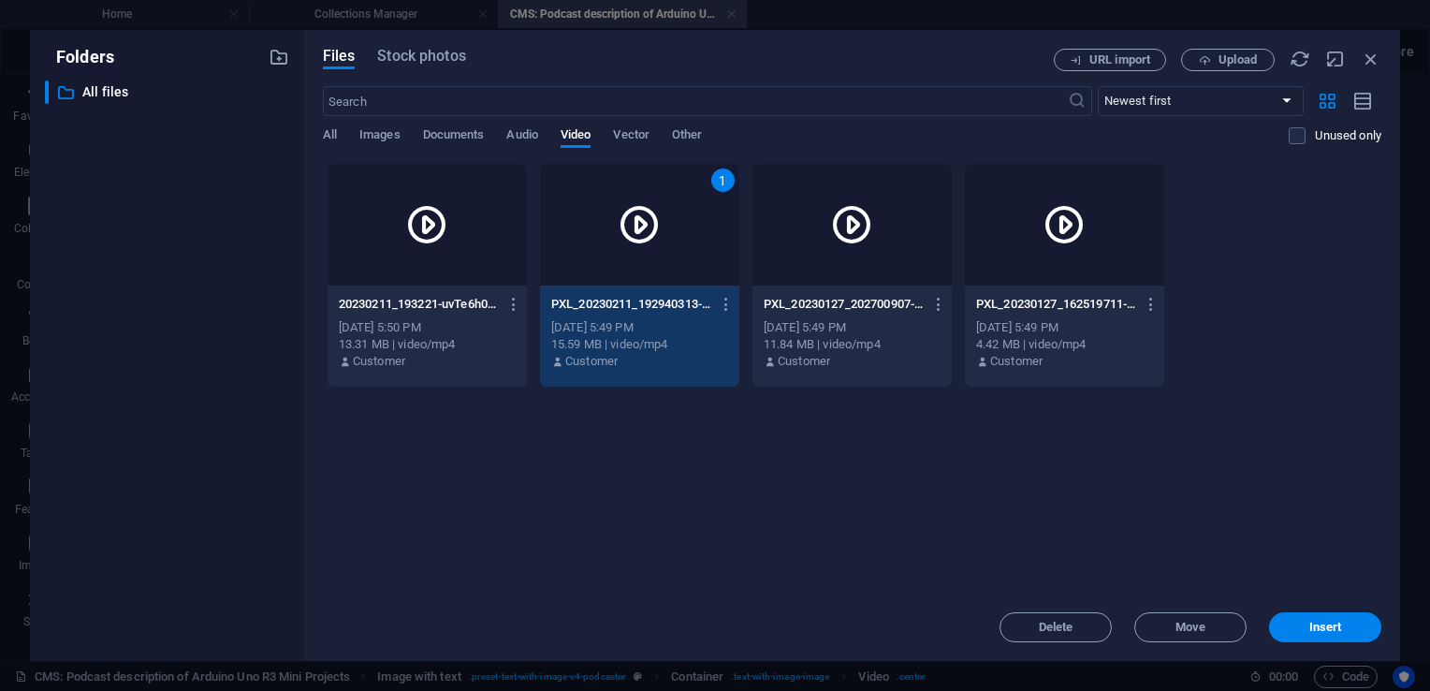
click at [640, 275] on div "1" at bounding box center [639, 225] width 199 height 122
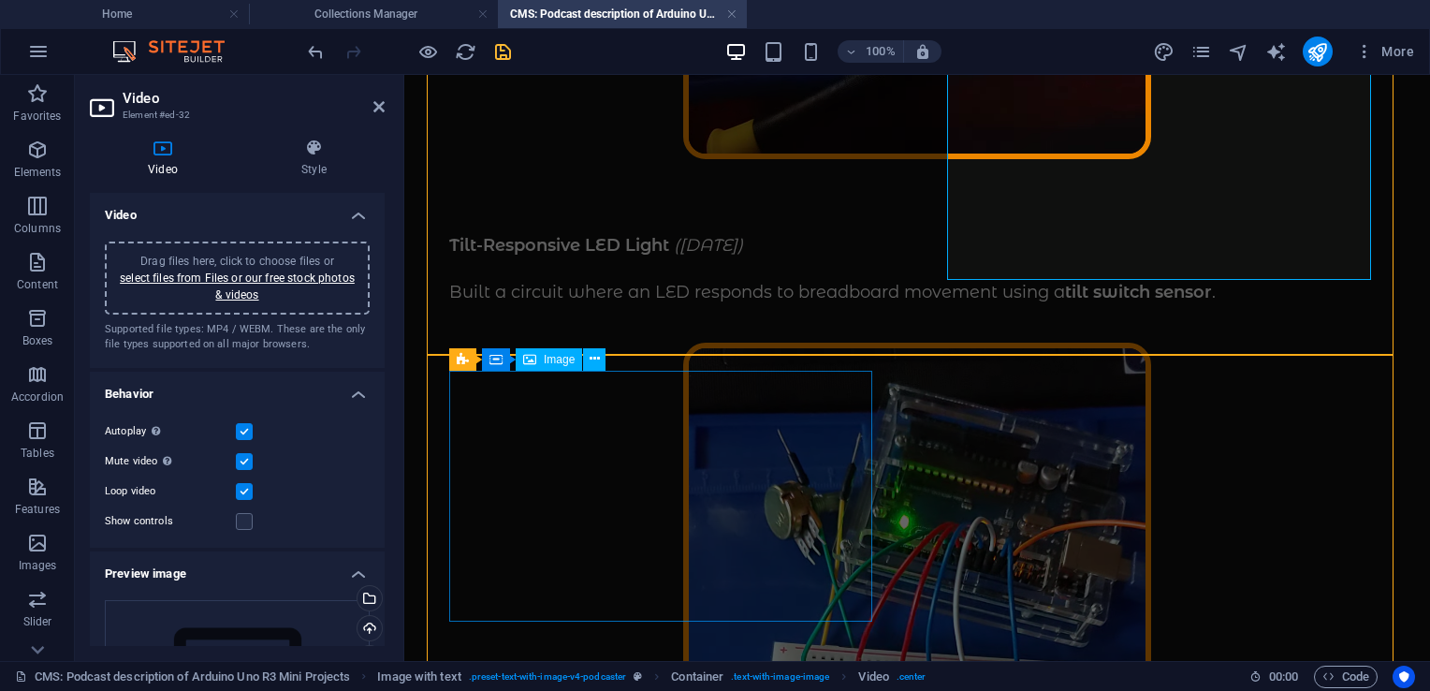
scroll to position [1146, 0]
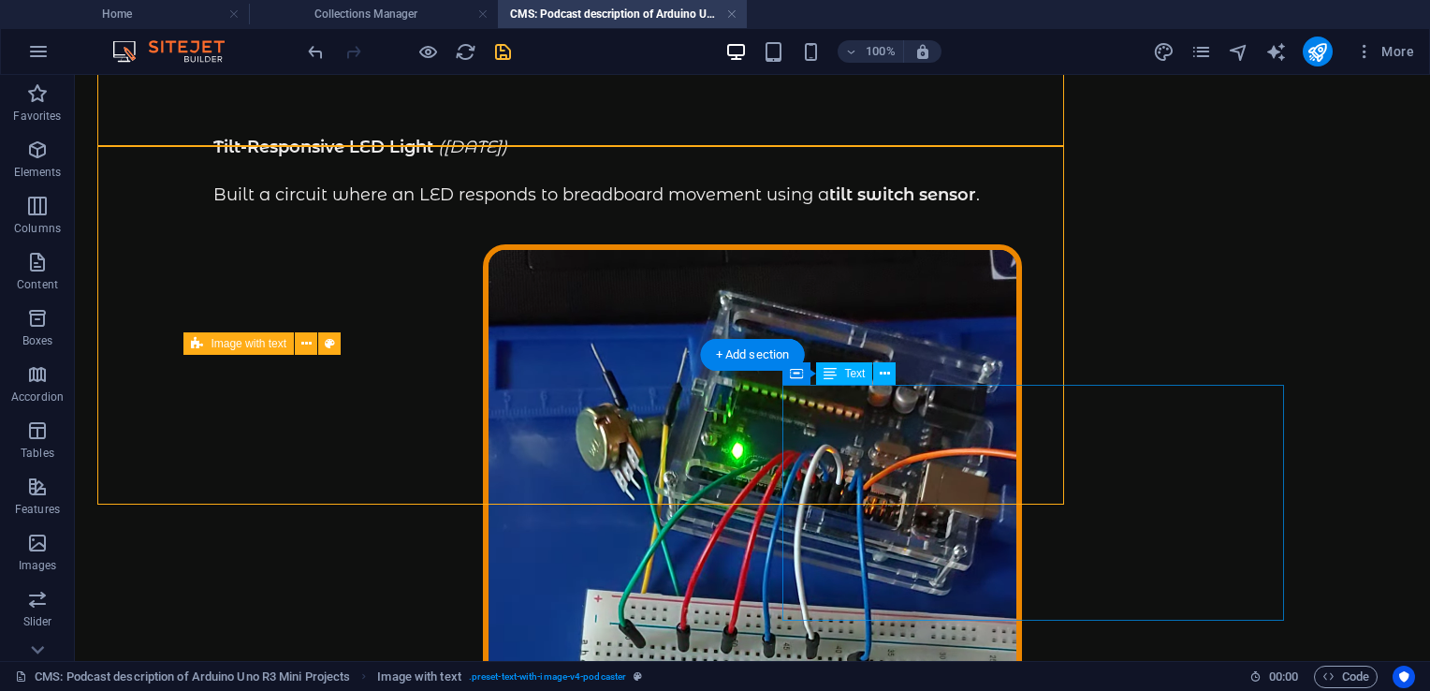
scroll to position [1332, 0]
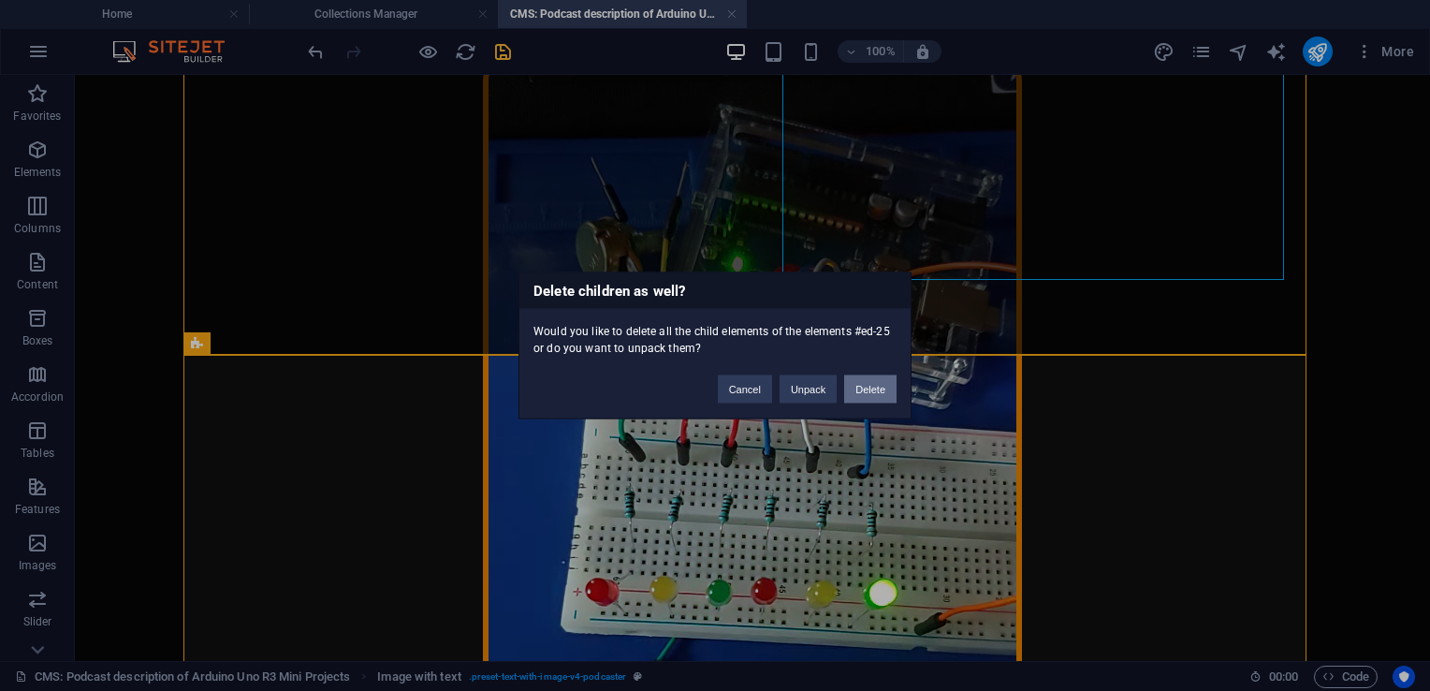
click at [866, 384] on button "Delete" at bounding box center [870, 389] width 52 height 28
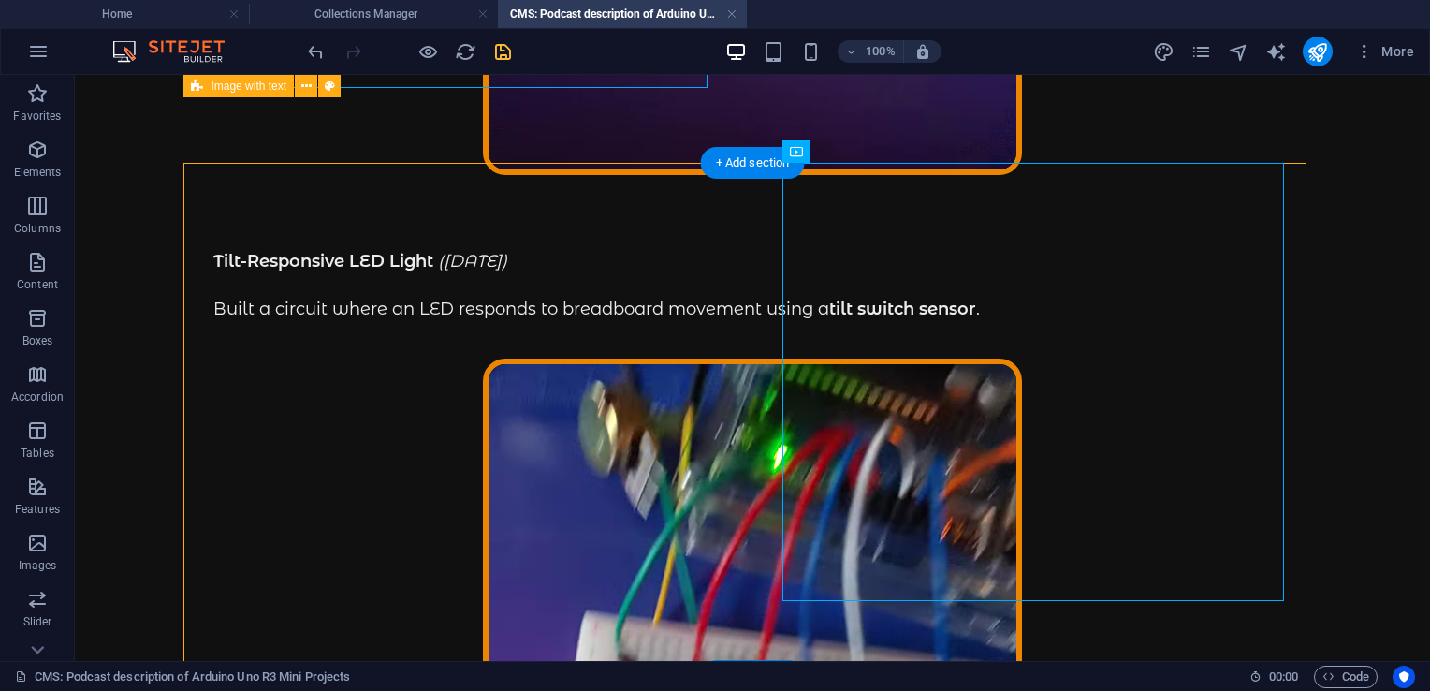
scroll to position [968, 0]
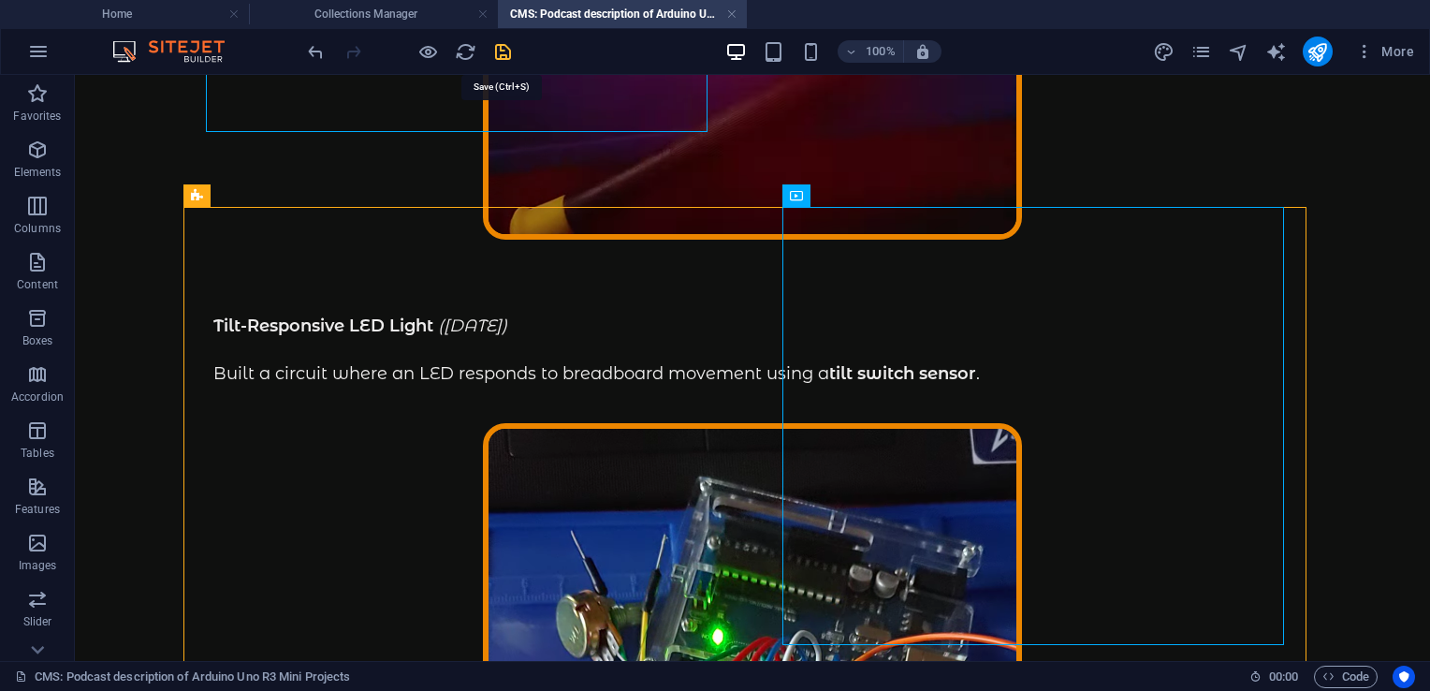
click at [501, 51] on icon "save" at bounding box center [503, 52] width 22 height 22
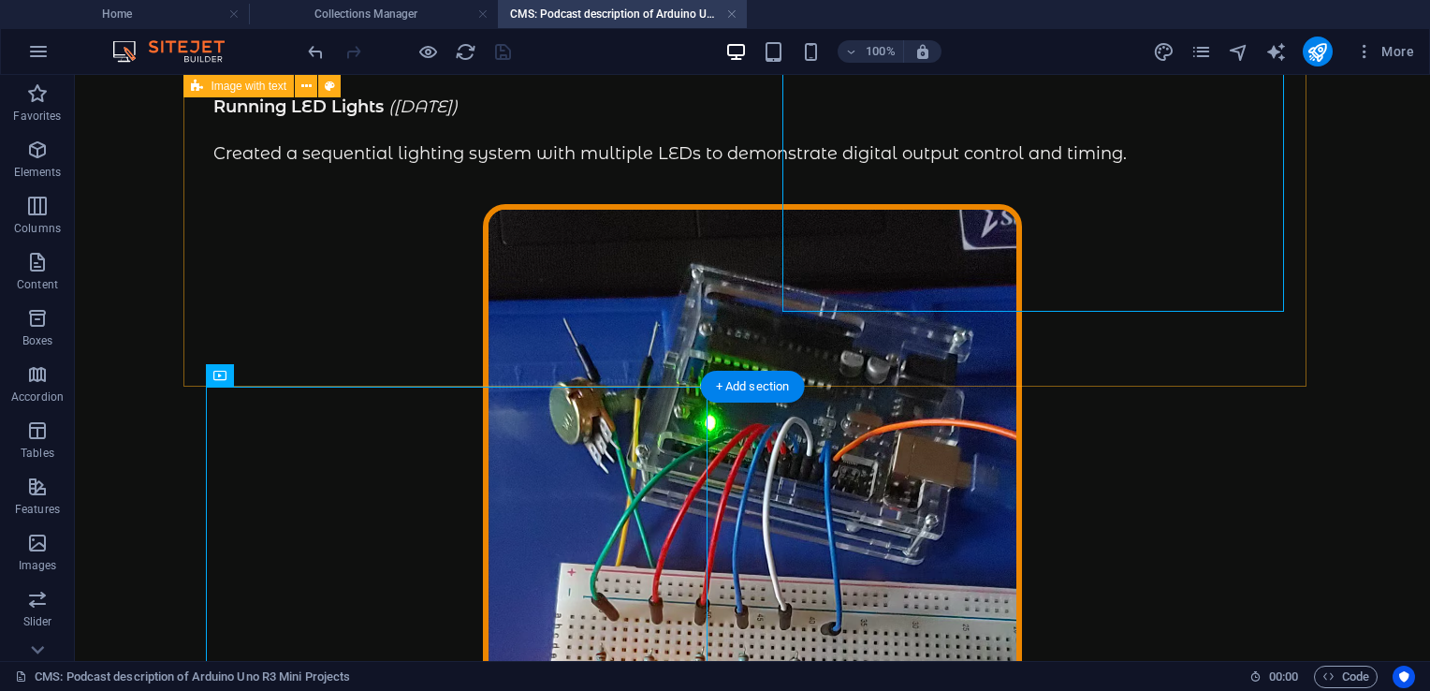
scroll to position [0, 0]
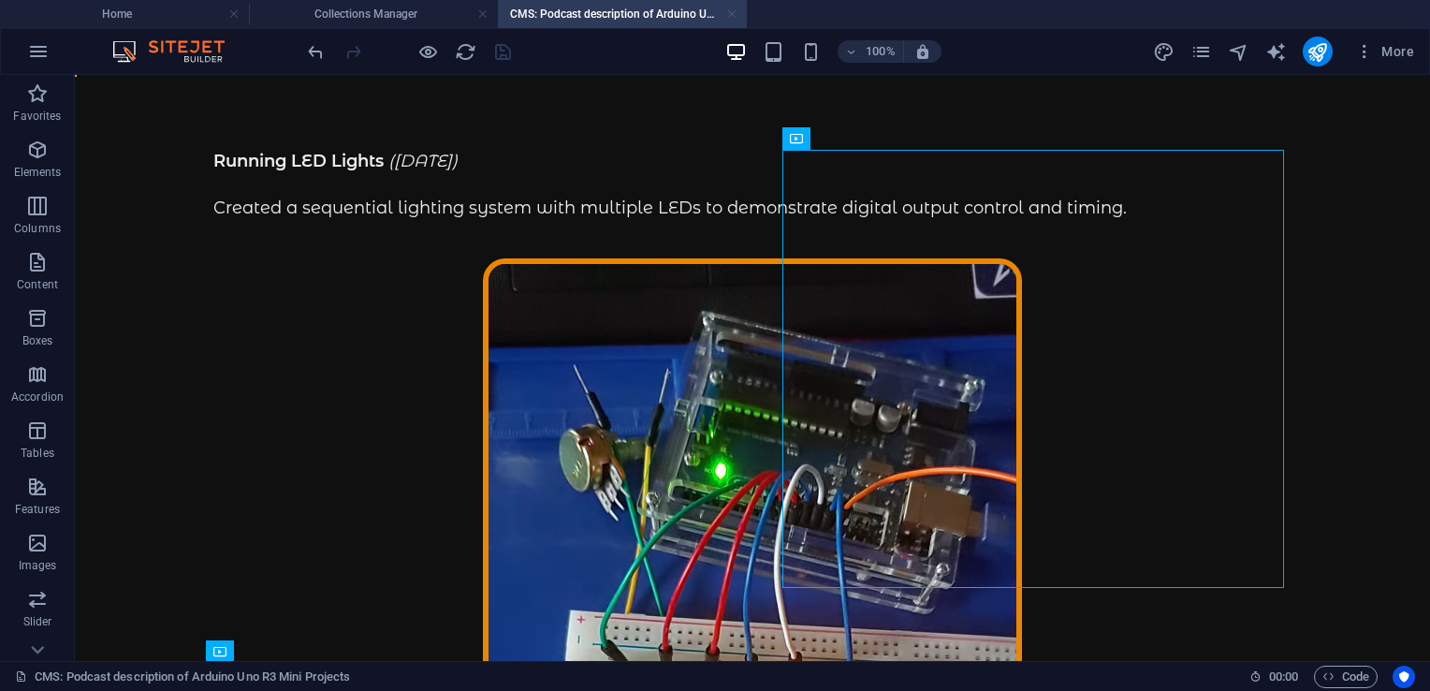
click at [730, 13] on link at bounding box center [731, 15] width 11 height 18
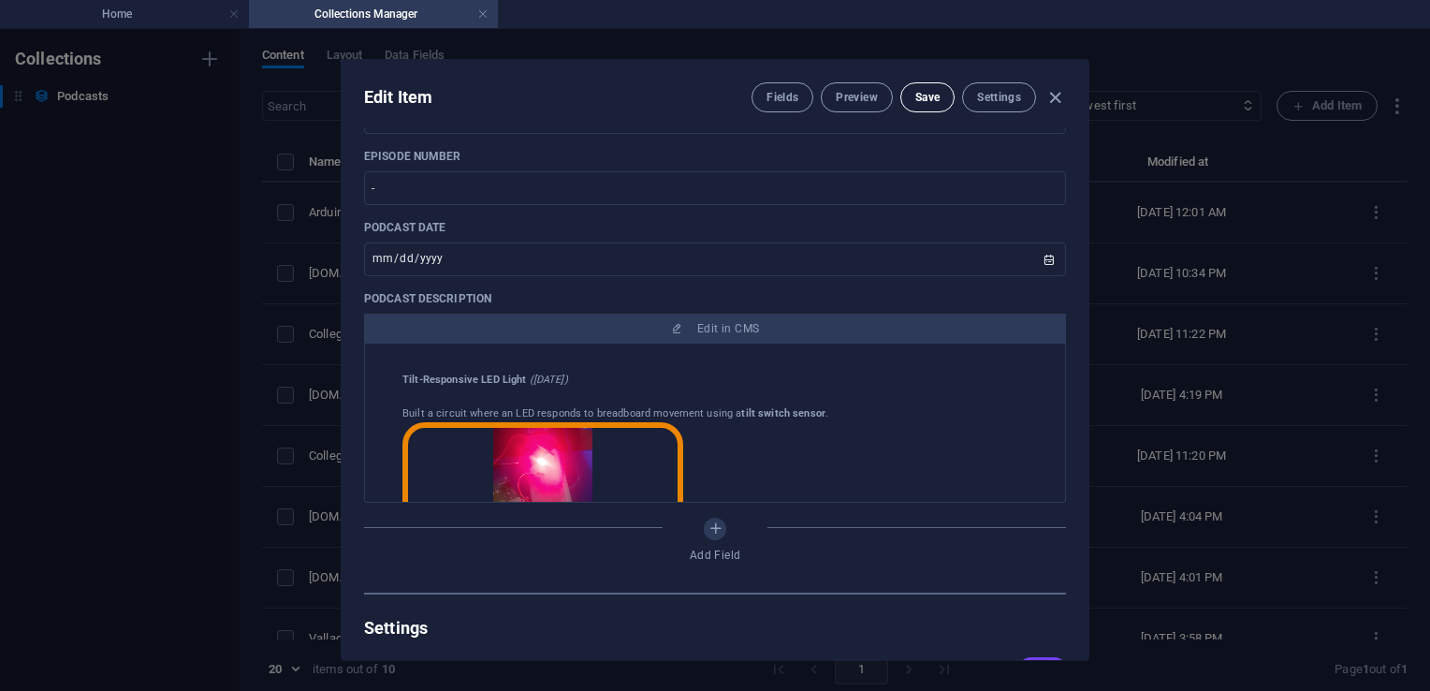
click at [924, 96] on span "Save" at bounding box center [927, 97] width 24 height 15
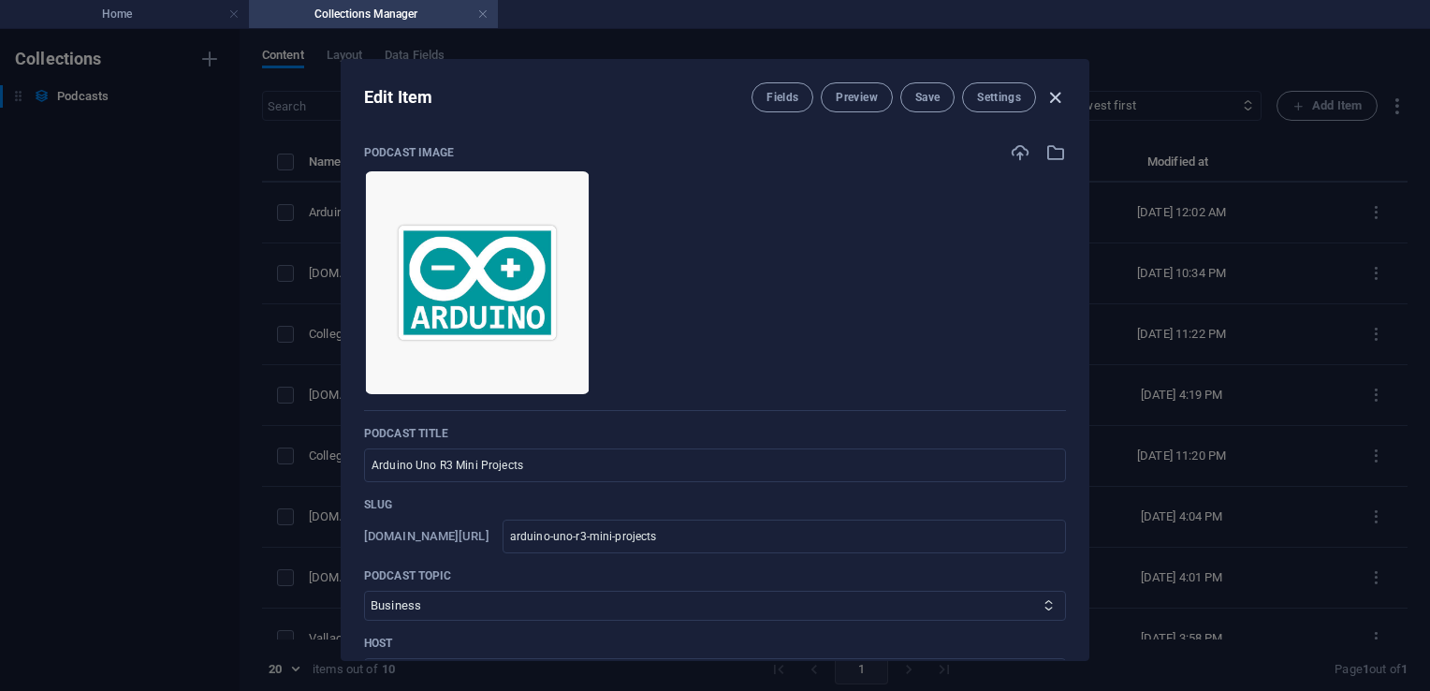
click at [1057, 95] on icon "button" at bounding box center [1055, 98] width 22 height 22
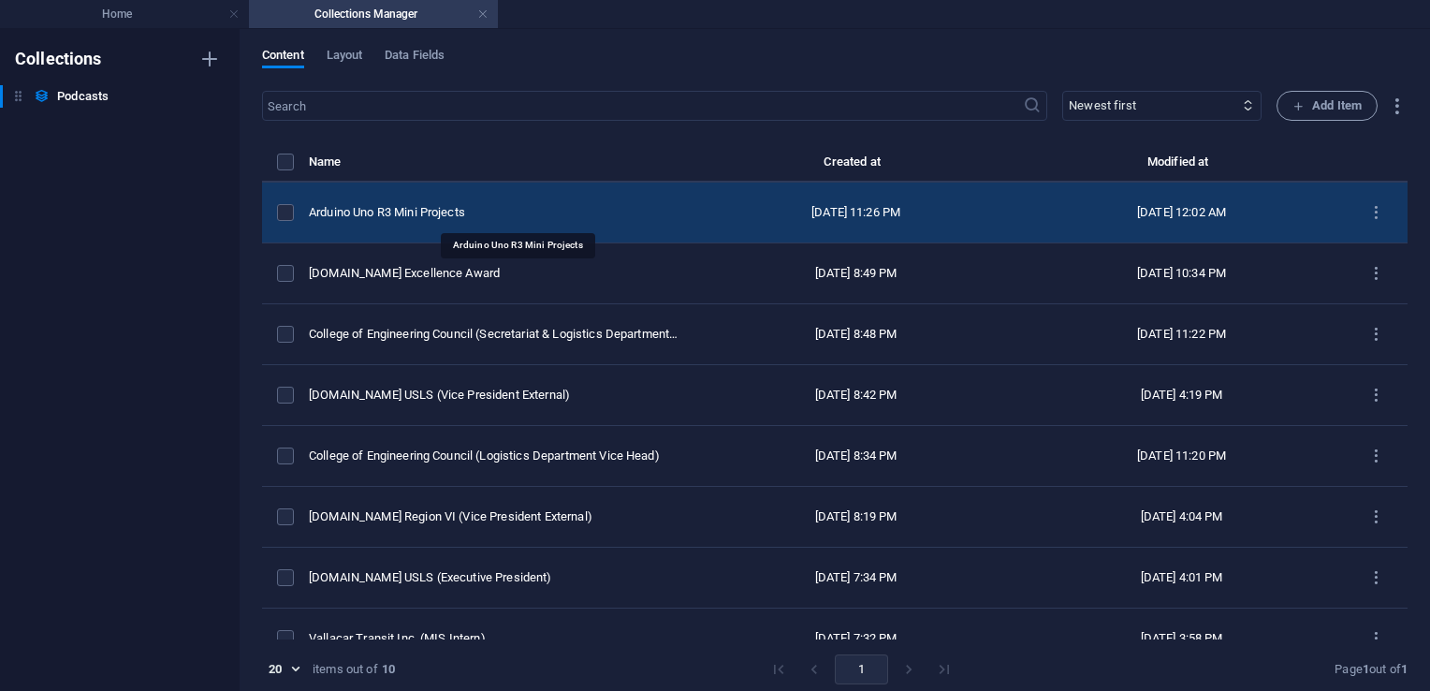
click at [480, 211] on div "Arduino Uno R3 Mini Projects" at bounding box center [494, 212] width 370 height 17
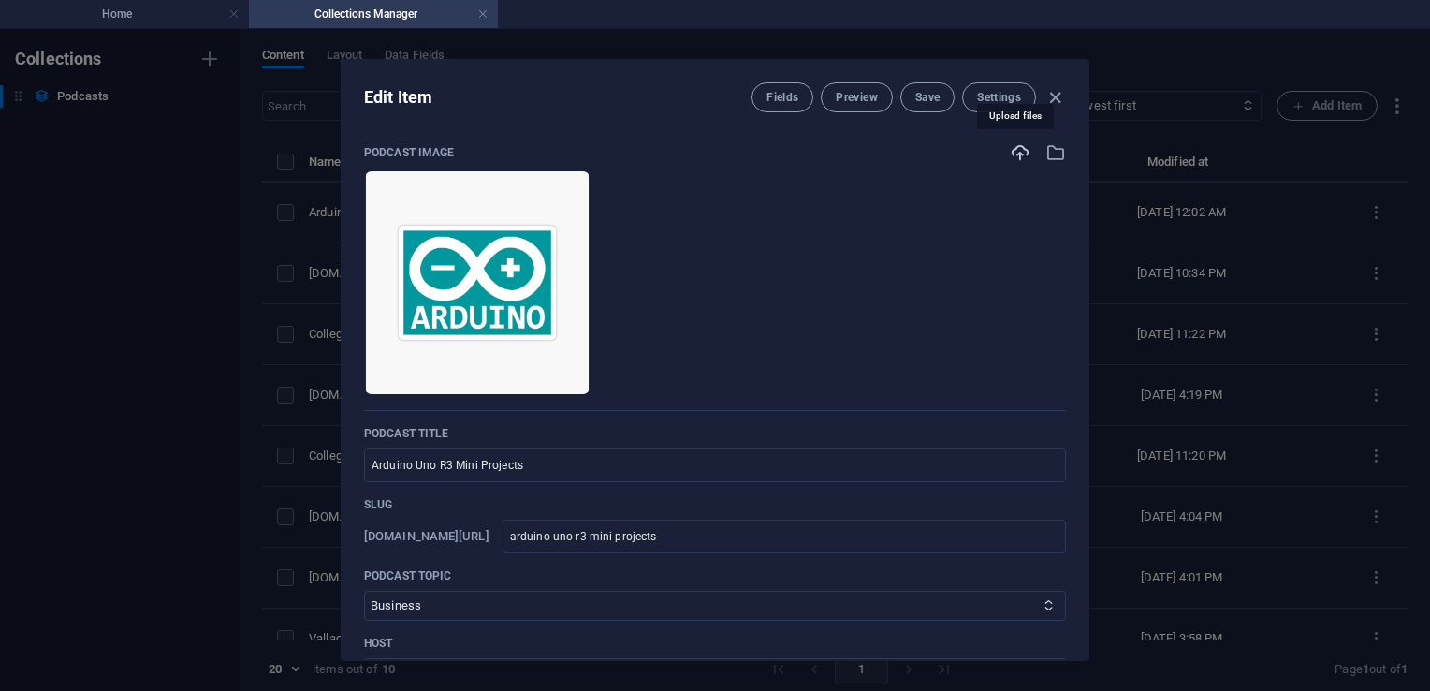
click at [1017, 152] on icon "button" at bounding box center [1020, 152] width 21 height 21
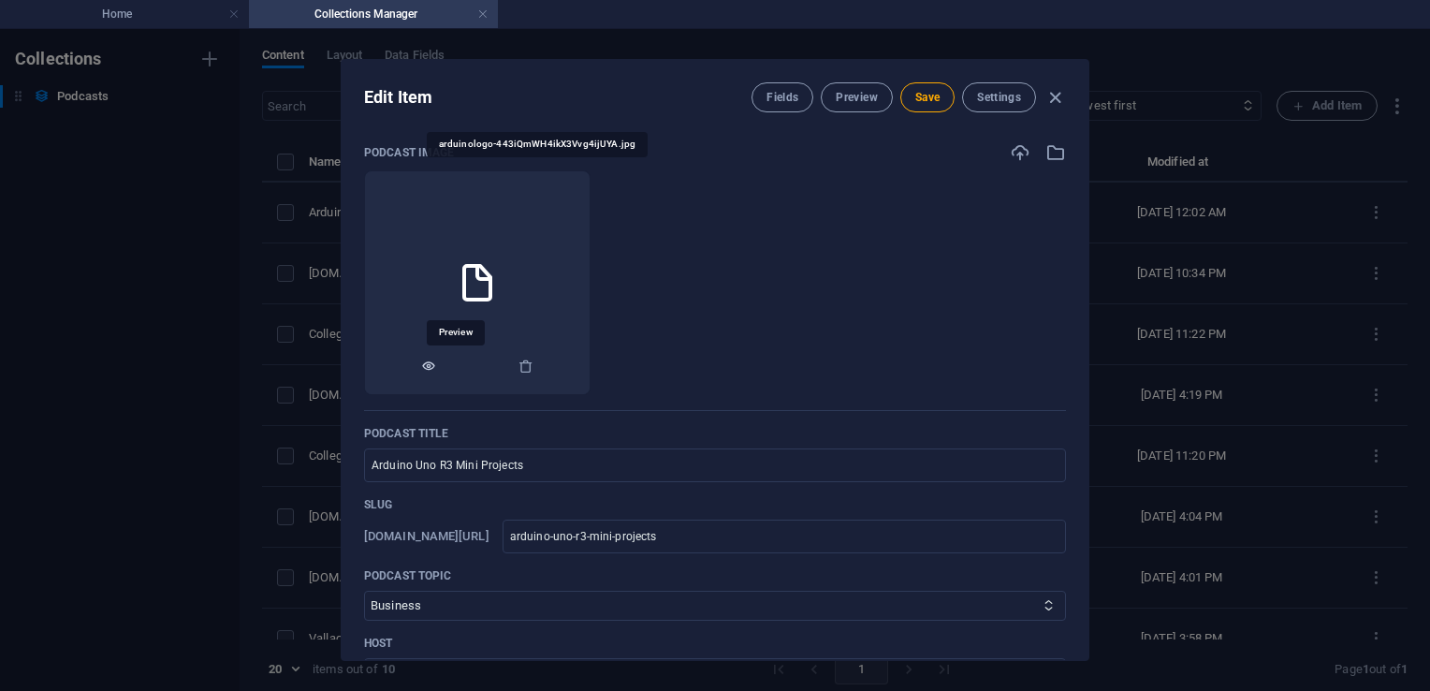
click at [436, 365] on icon "button" at bounding box center [428, 365] width 15 height 15
click at [924, 90] on span "Save" at bounding box center [927, 97] width 24 height 15
click at [1055, 92] on icon "button" at bounding box center [1055, 98] width 22 height 22
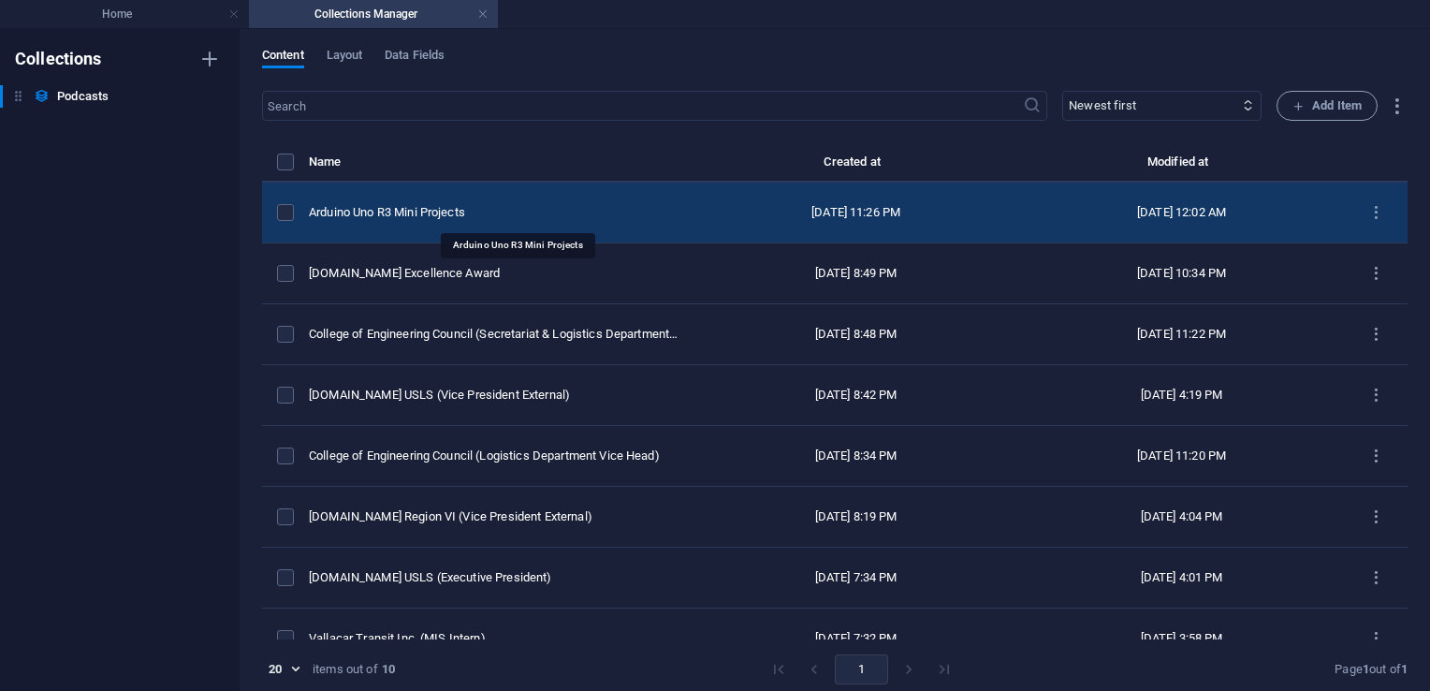
click at [460, 211] on div "Arduino Uno R3 Mini Projects" at bounding box center [494, 212] width 370 height 17
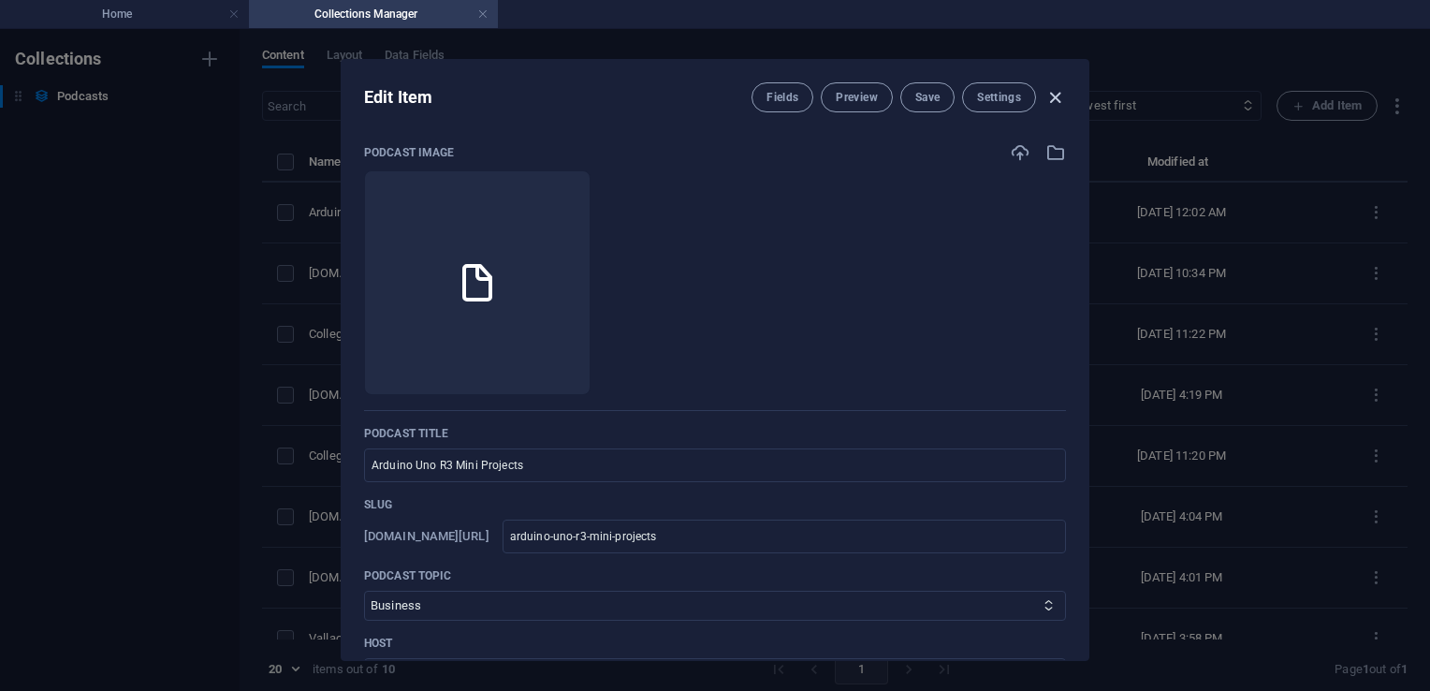
click at [1061, 104] on icon "button" at bounding box center [1055, 98] width 22 height 22
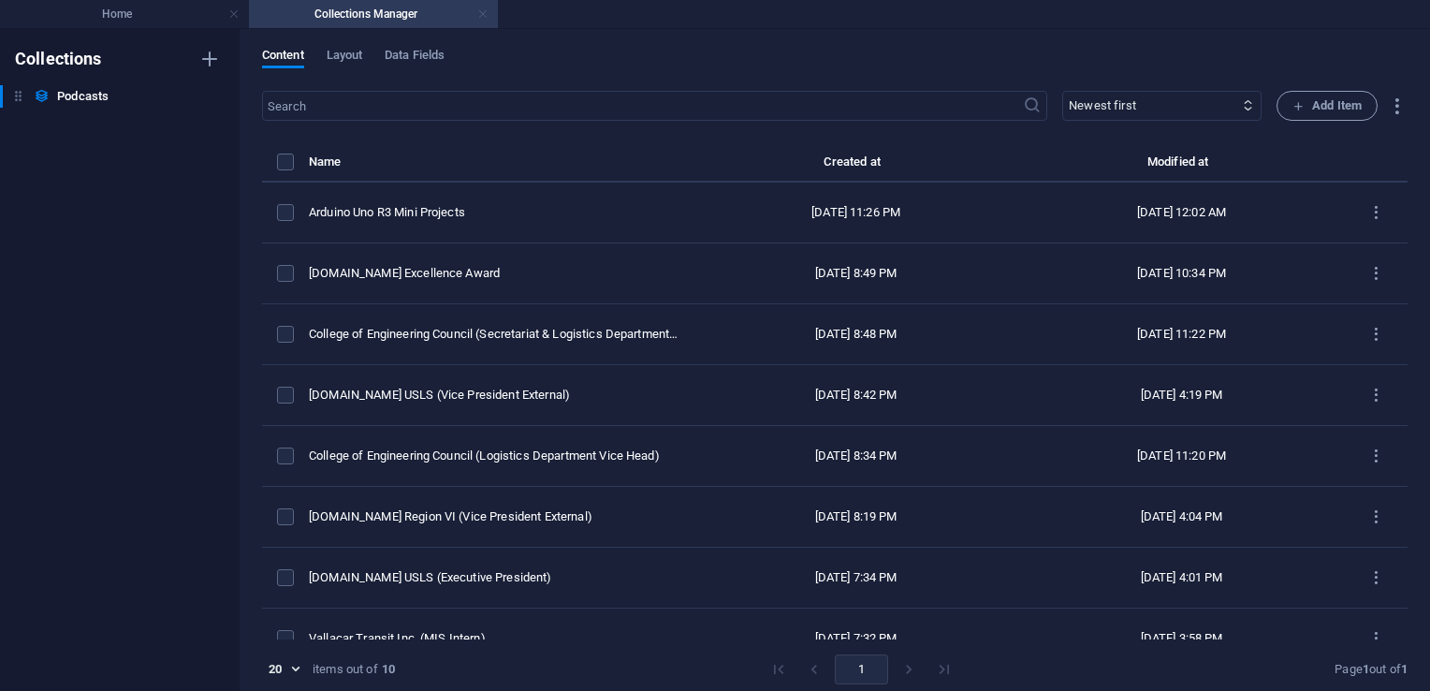
click at [479, 18] on link at bounding box center [482, 15] width 11 height 18
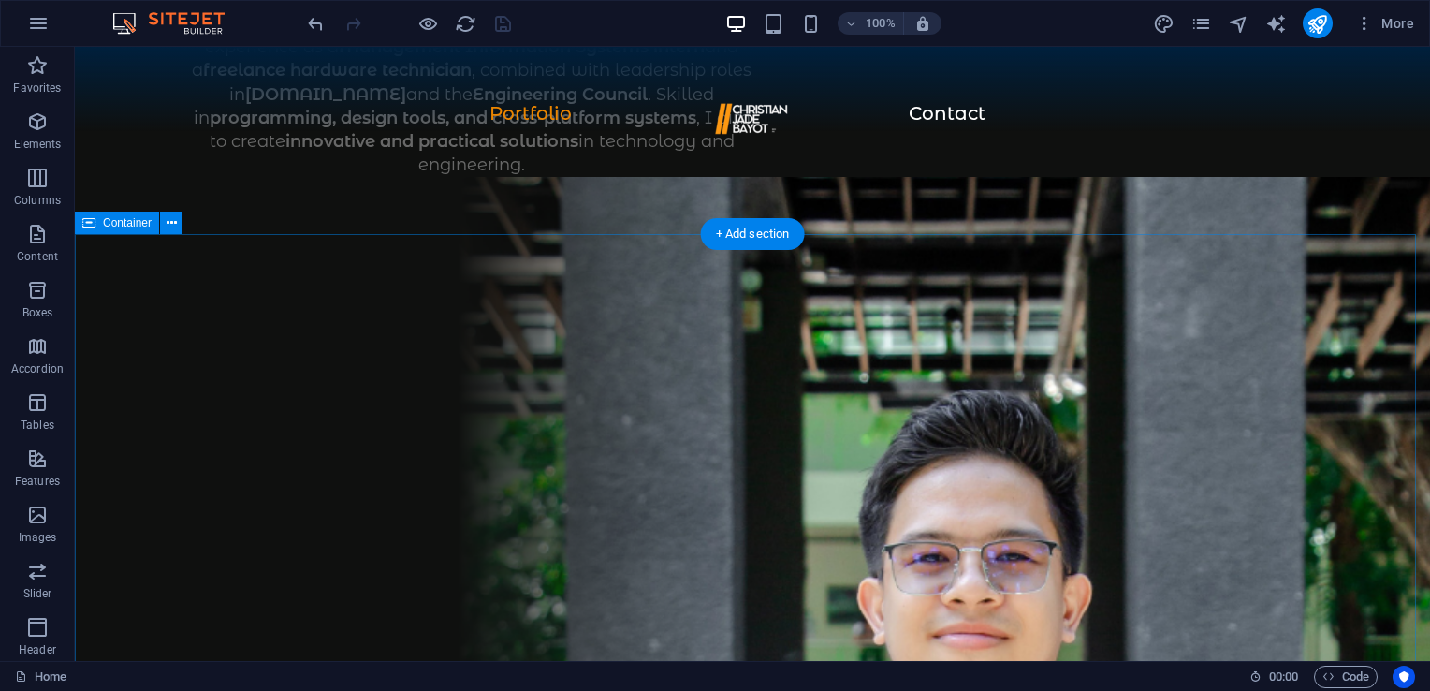
scroll to position [1035, 0]
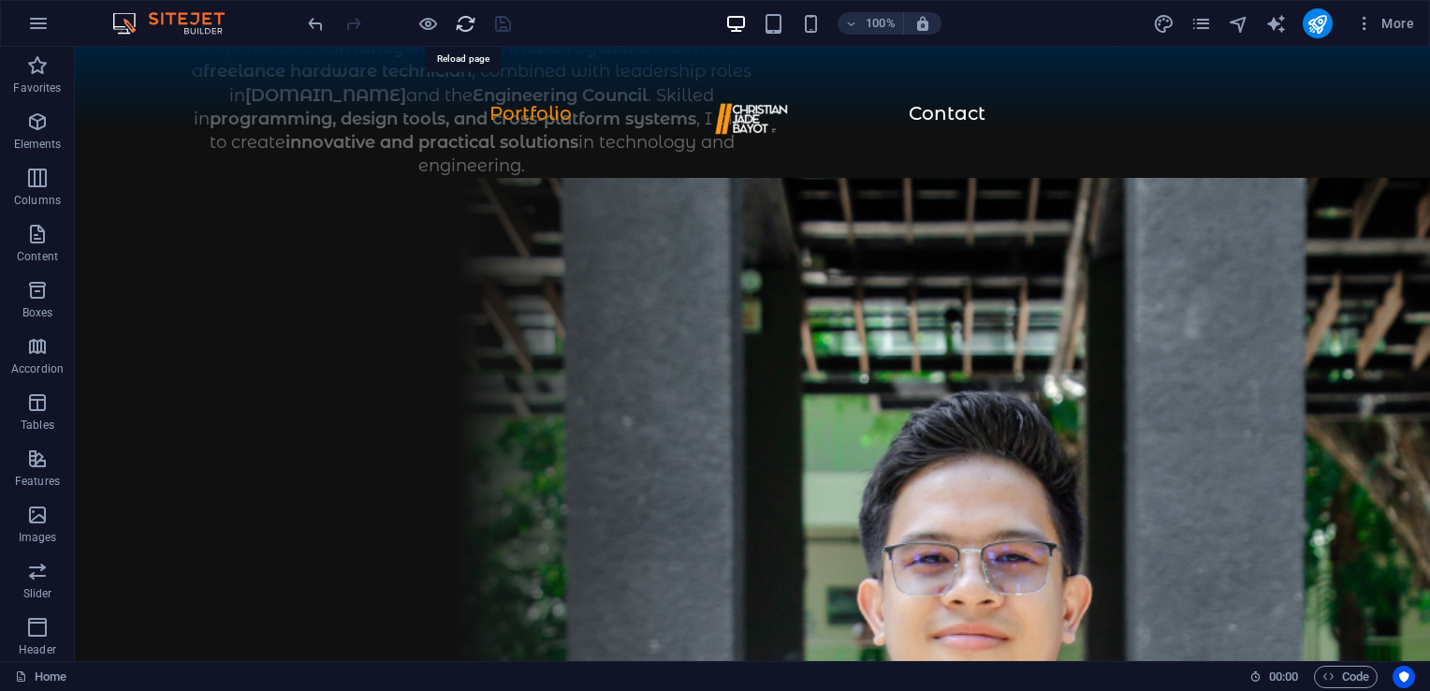
click at [460, 17] on icon "reload" at bounding box center [466, 24] width 22 height 22
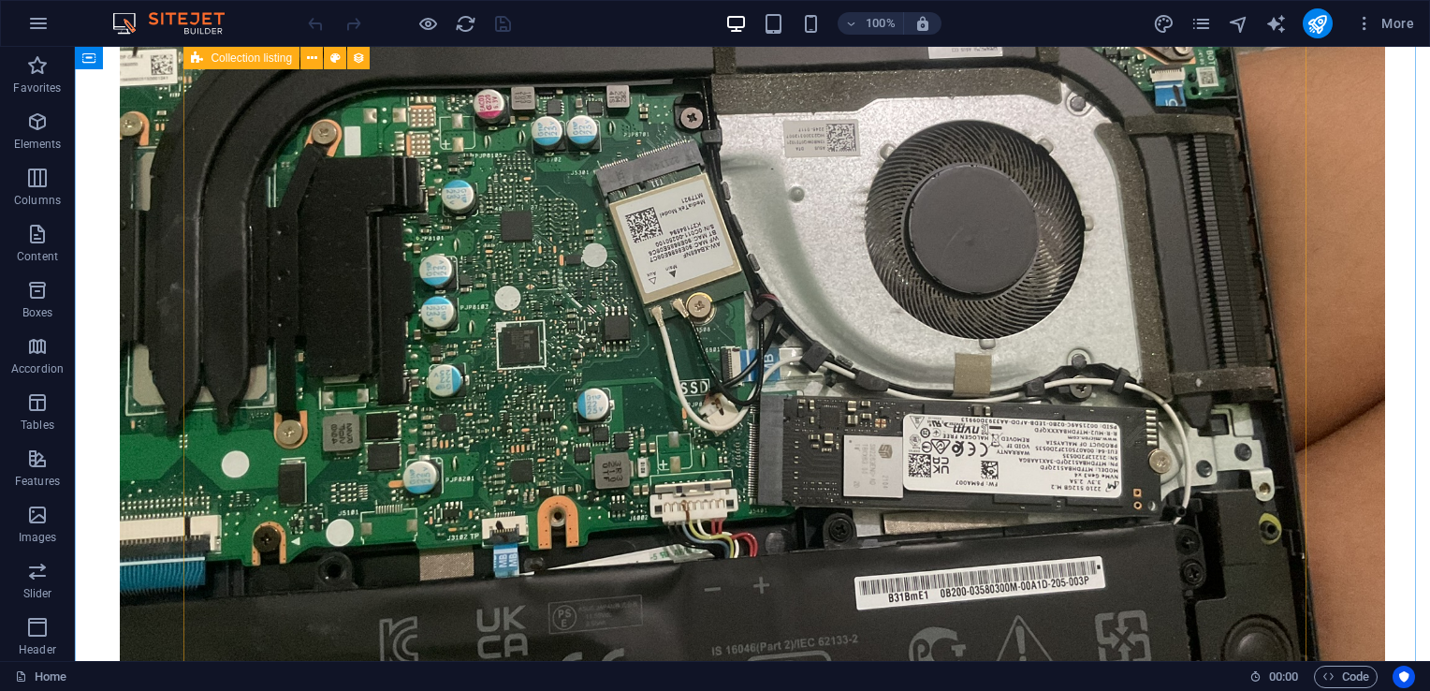
scroll to position [2777, 0]
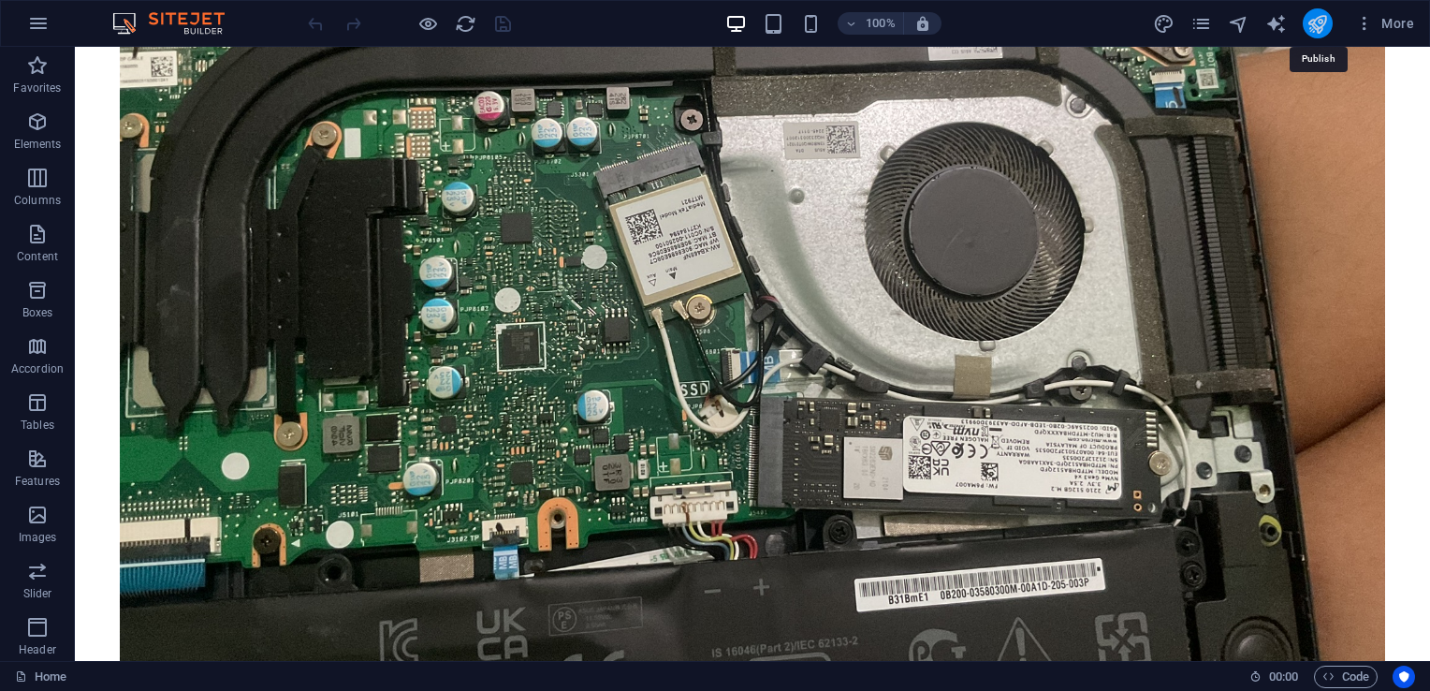
click at [1322, 32] on icon "publish" at bounding box center [1317, 24] width 22 height 22
